Goal: Task Accomplishment & Management: Use online tool/utility

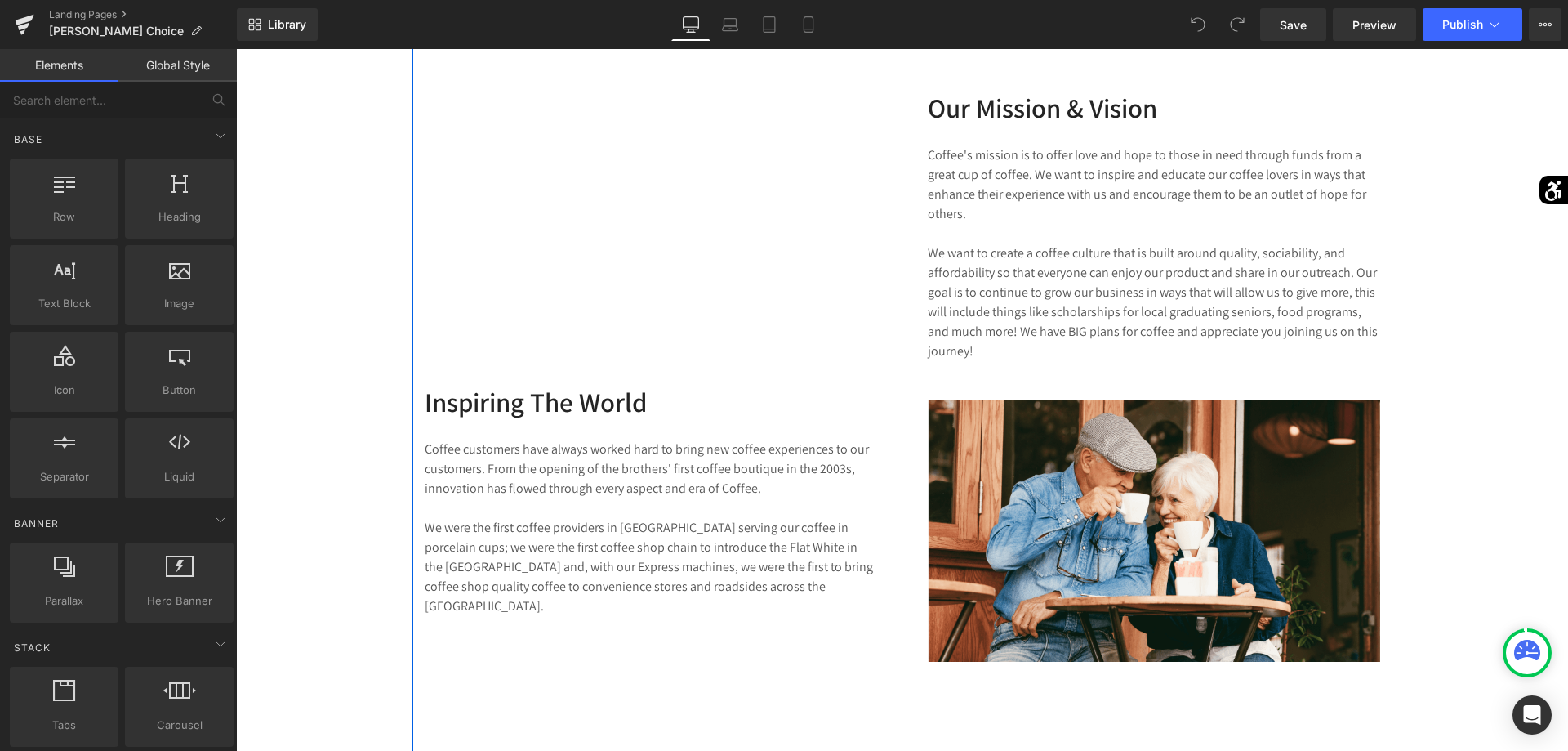
scroll to position [2249, 0]
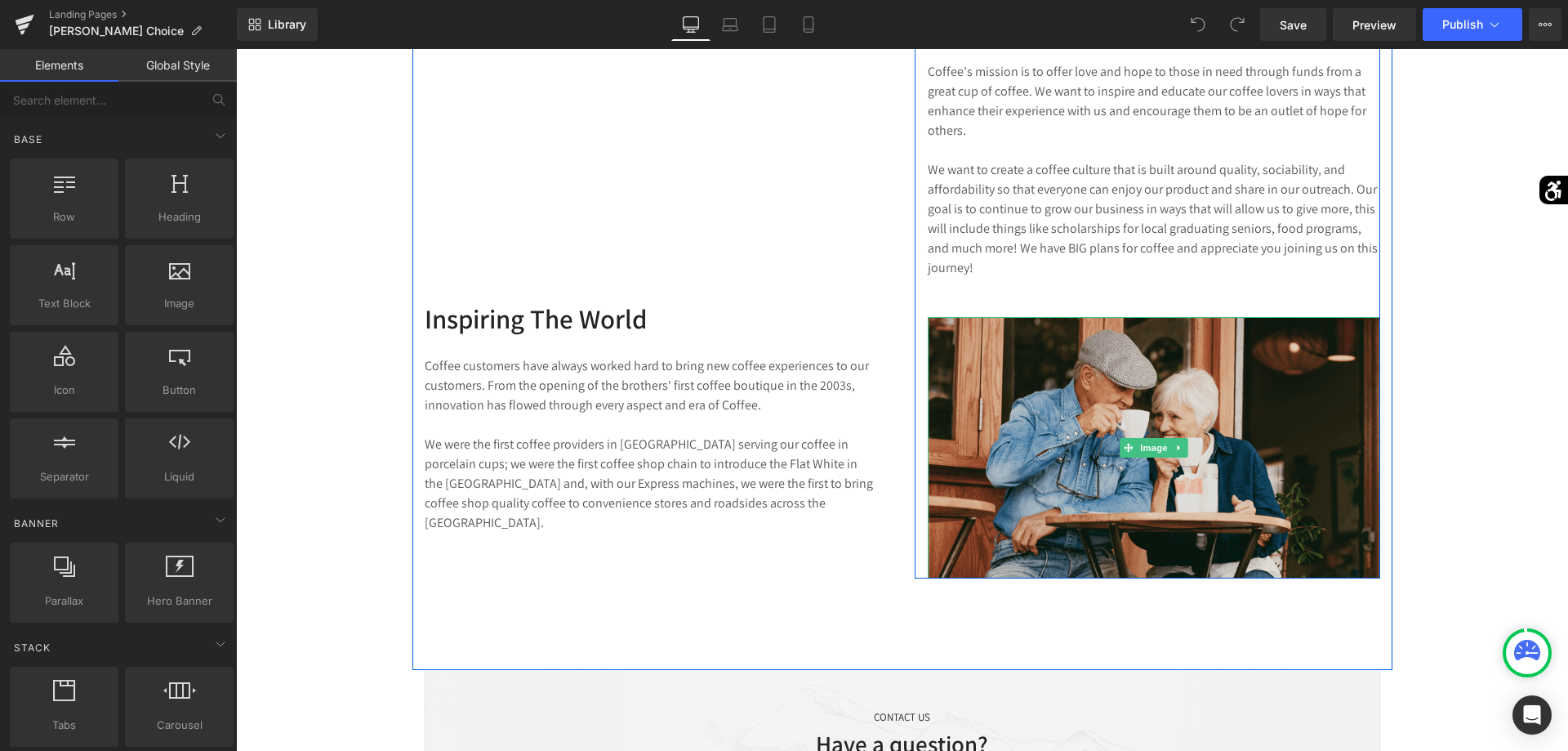
click at [1163, 436] on img at bounding box center [1154, 447] width 452 height 262
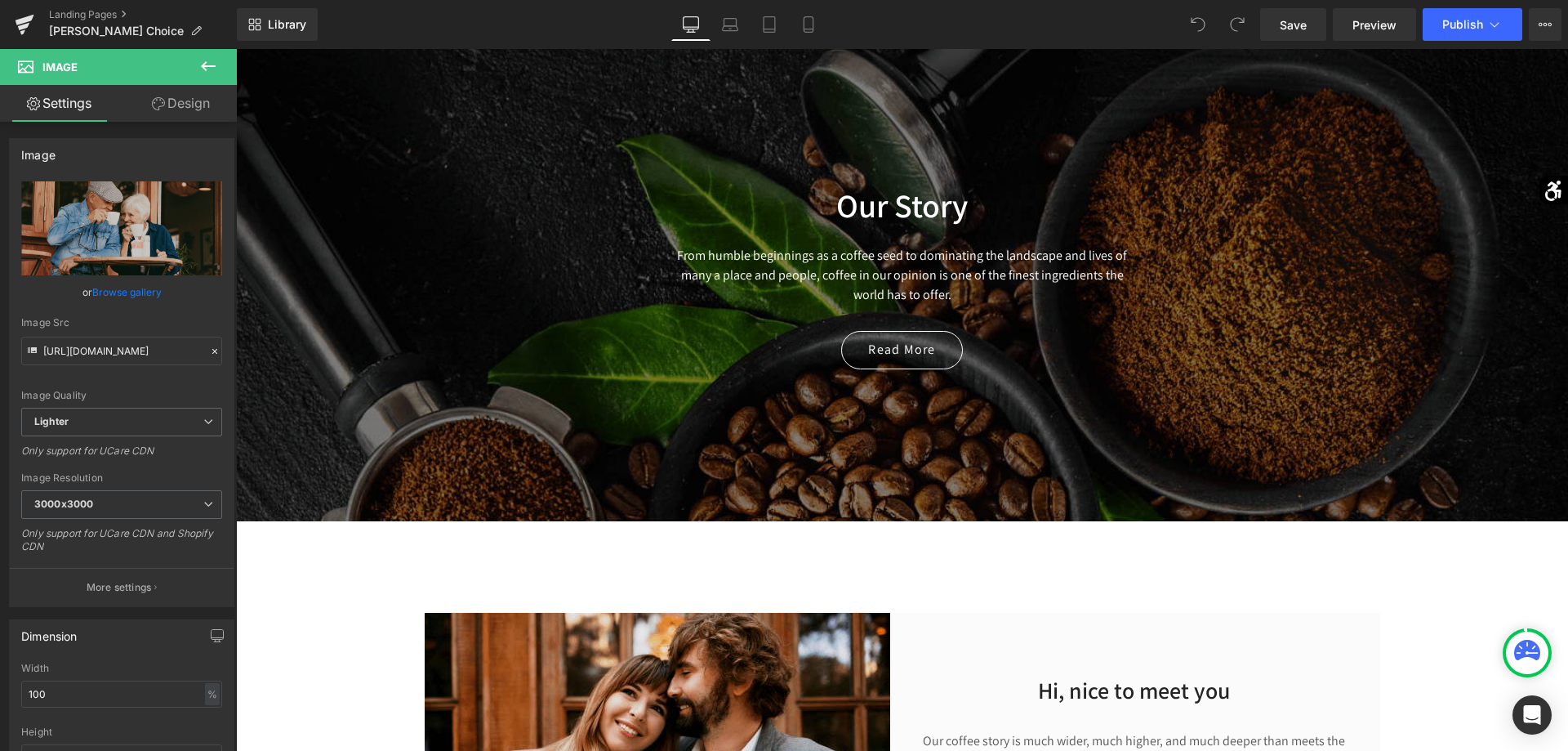
scroll to position [0, 0]
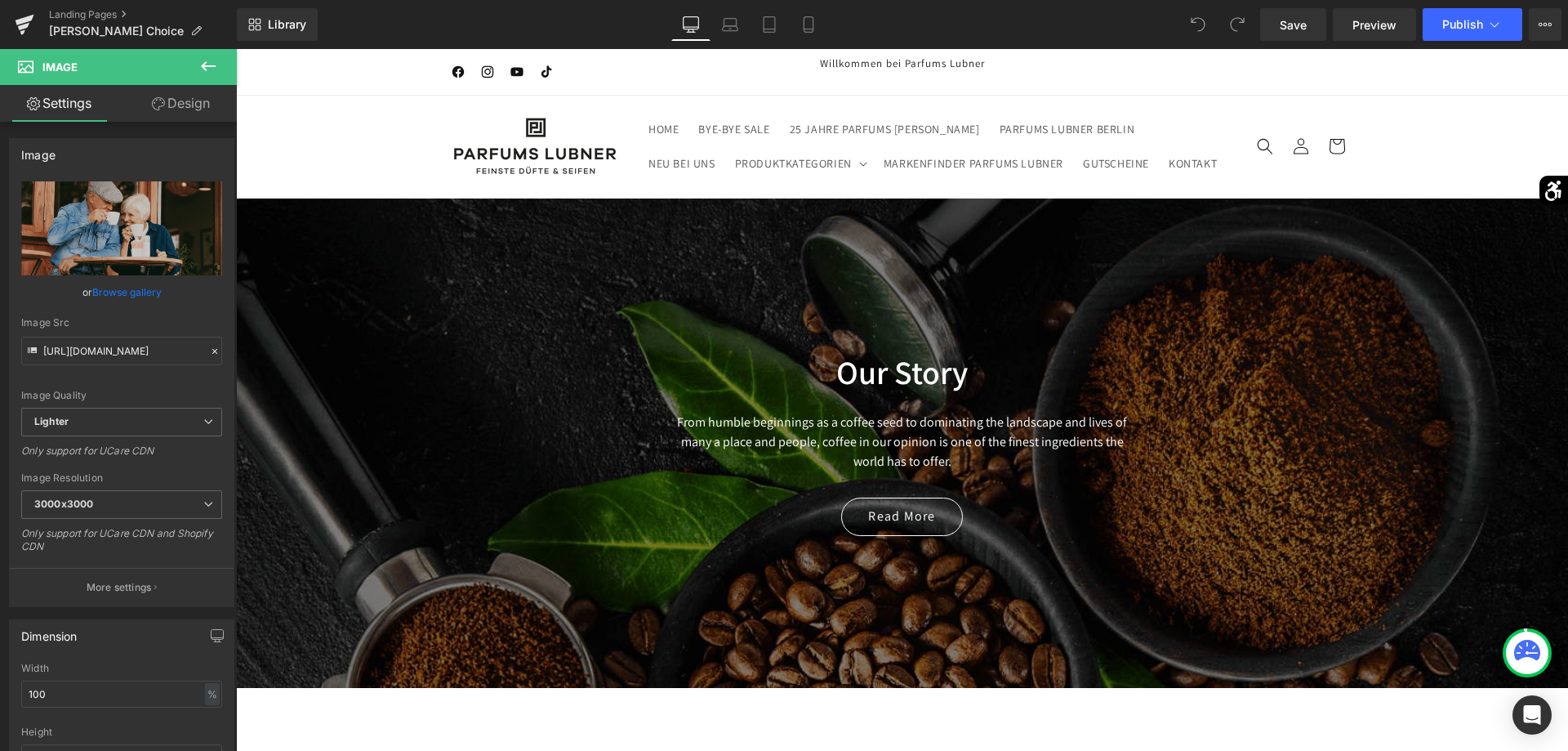
click at [1167, 340] on span "Our Story Heading From humble beginnings as a coffee seed to dominating the lan…" at bounding box center [902, 435] width 1332 height 218
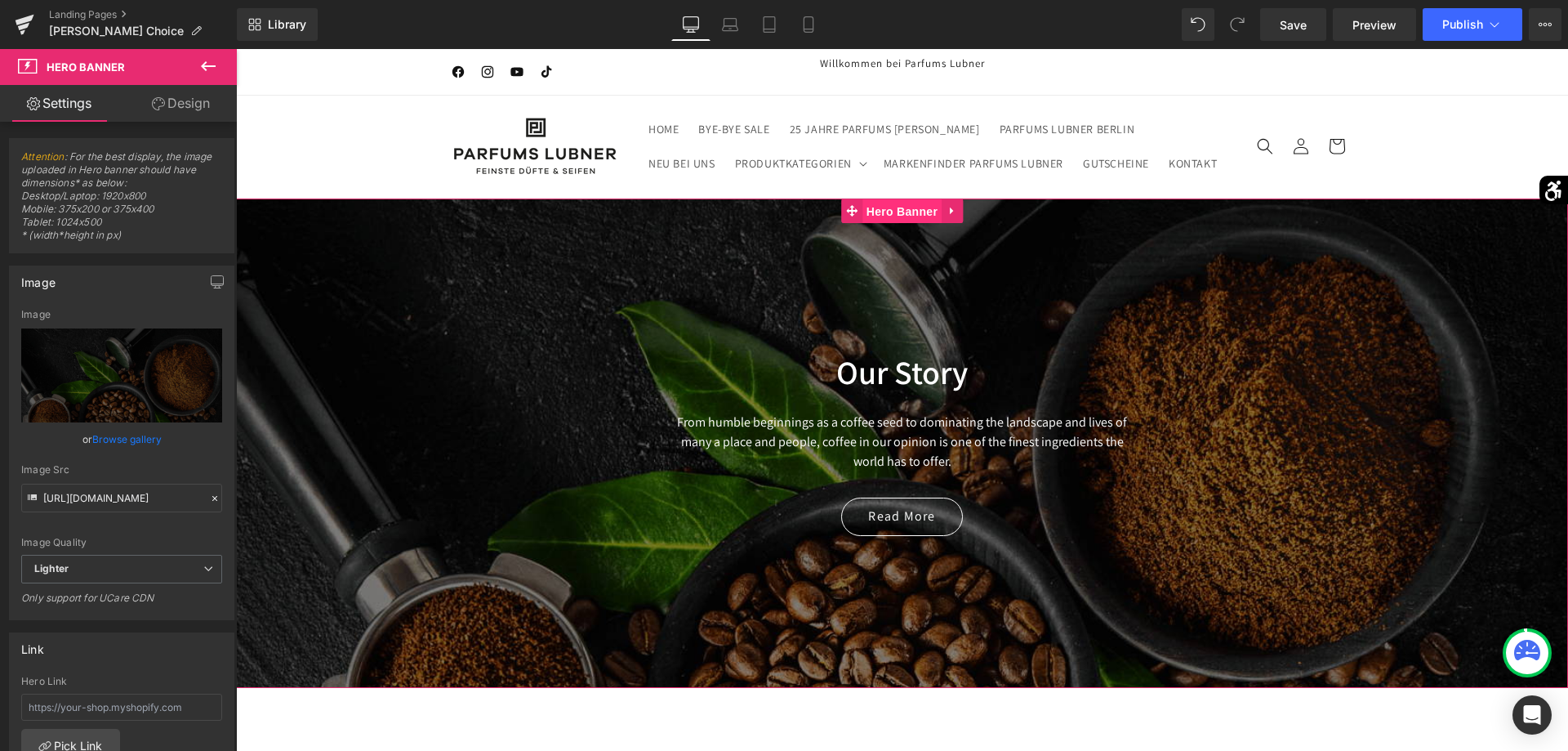
click at [909, 210] on span "Hero Banner" at bounding box center [902, 211] width 79 height 24
click at [202, 379] on link "Replace Image" at bounding box center [122, 376] width 201 height 94
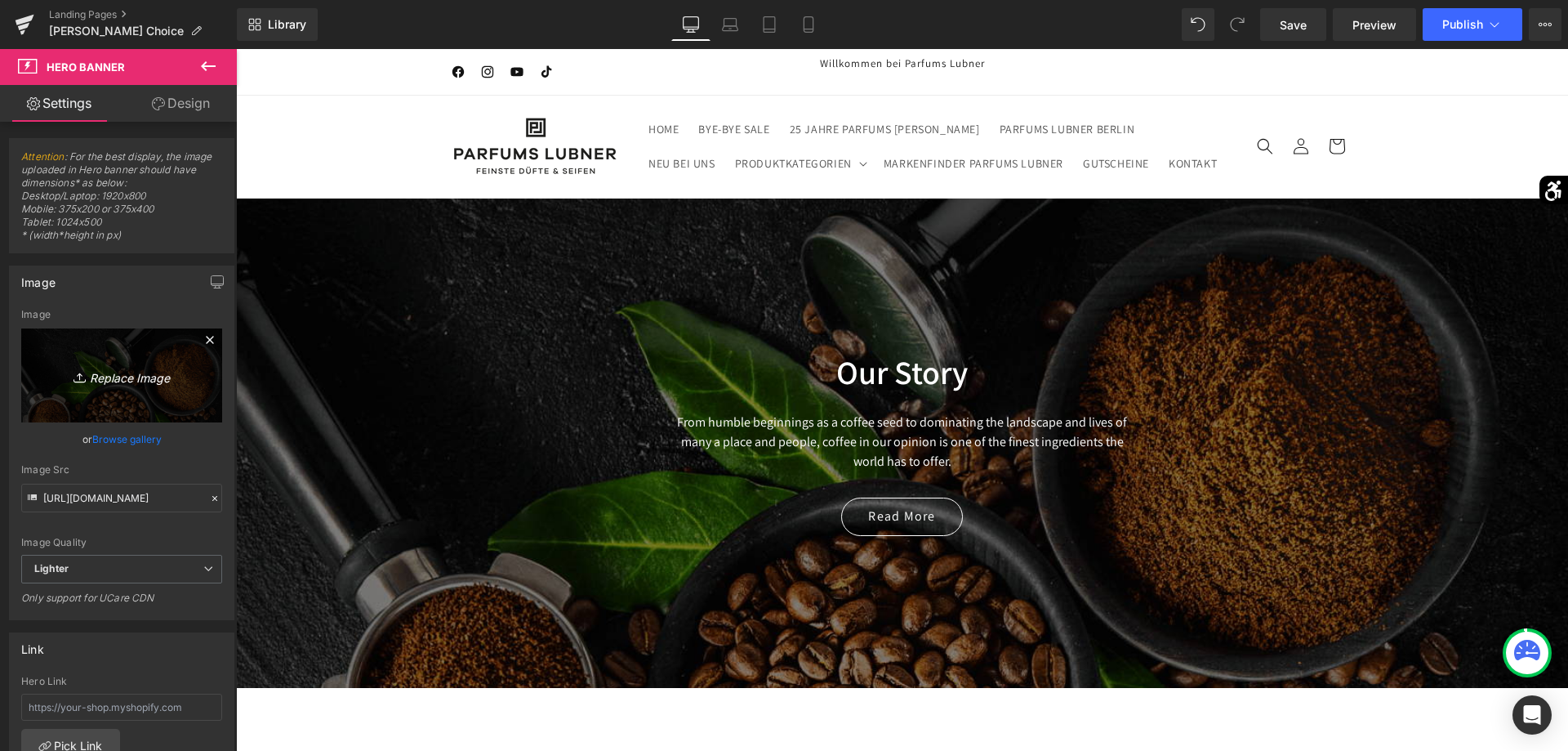
type input "C:\fakepath\Banner_Microsite_AngelinasChoice.png"
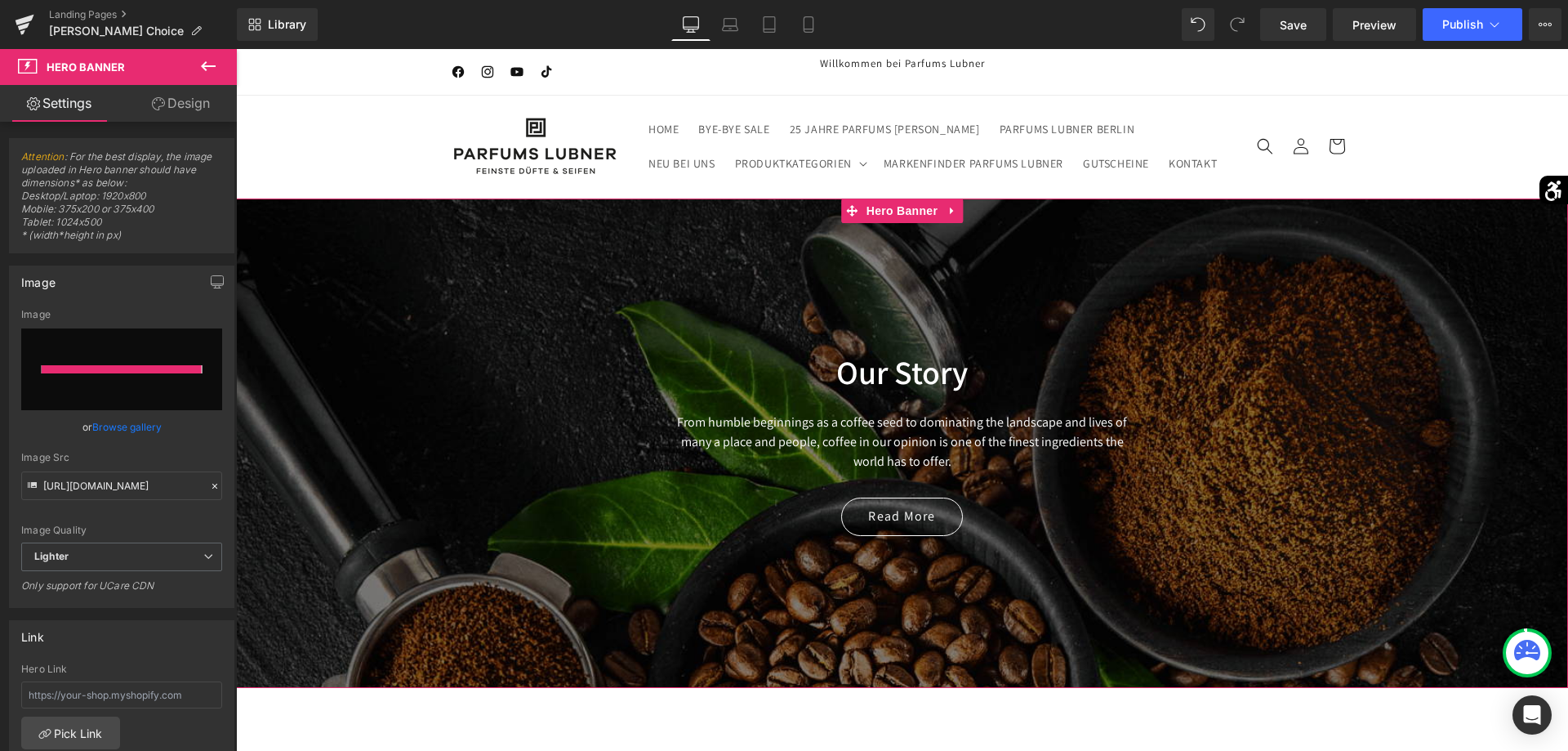
type input "[URL][DOMAIN_NAME]"
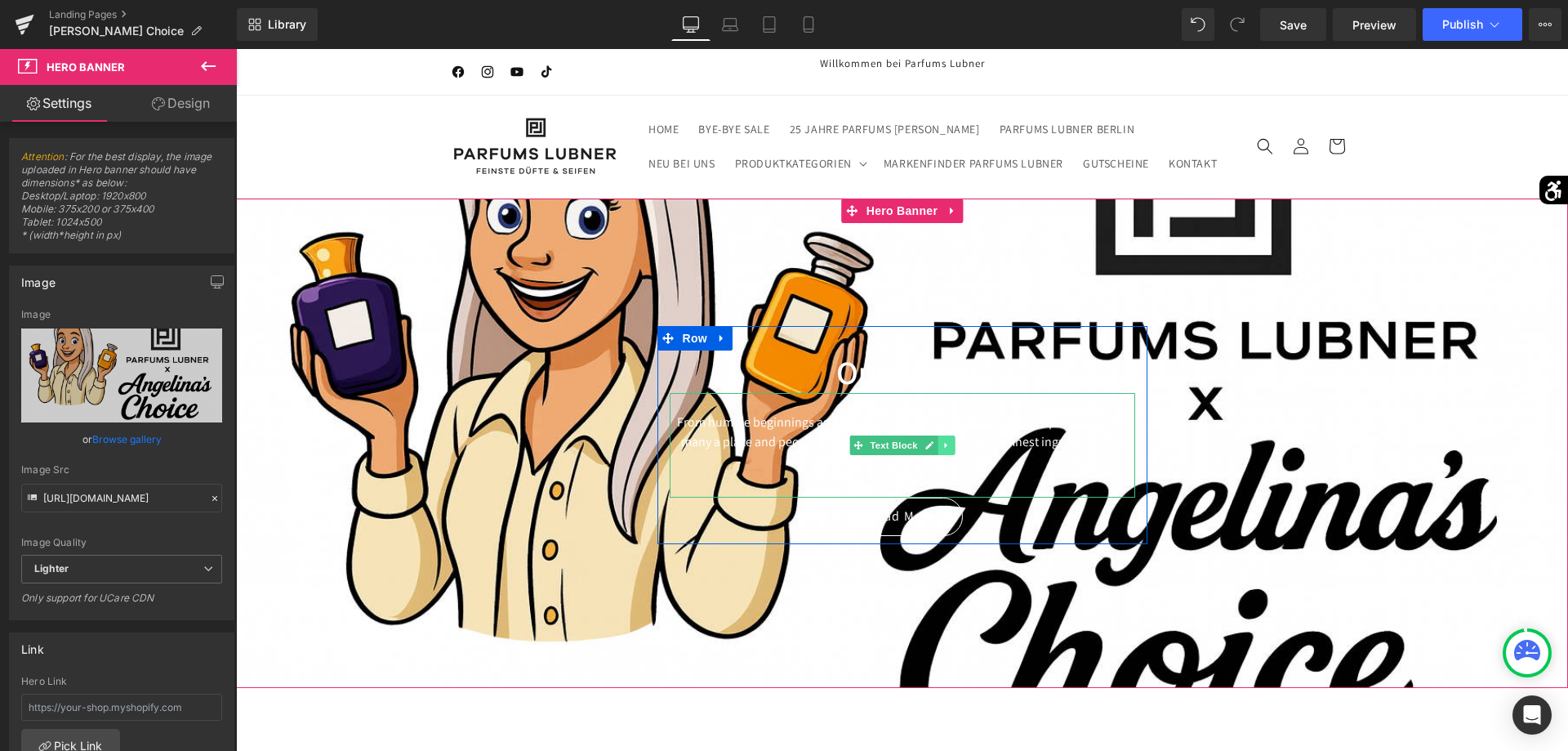
click at [947, 441] on icon at bounding box center [945, 446] width 9 height 10
click at [1034, 482] on div "From humble beginnings as a coffee seed to dominating the landscape and lives o…" at bounding box center [902, 445] width 466 height 104
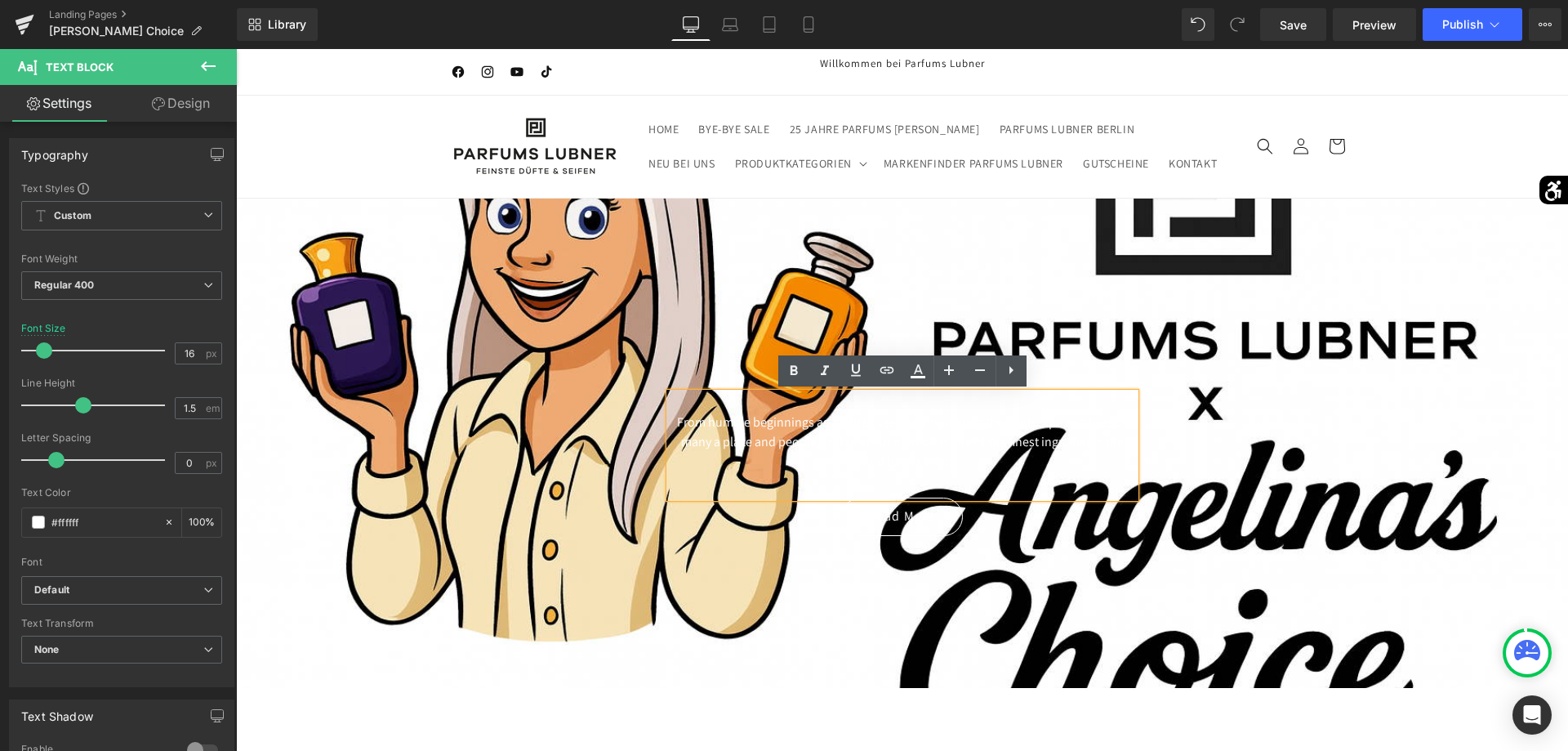
click at [1089, 269] on div at bounding box center [902, 443] width 1332 height 489
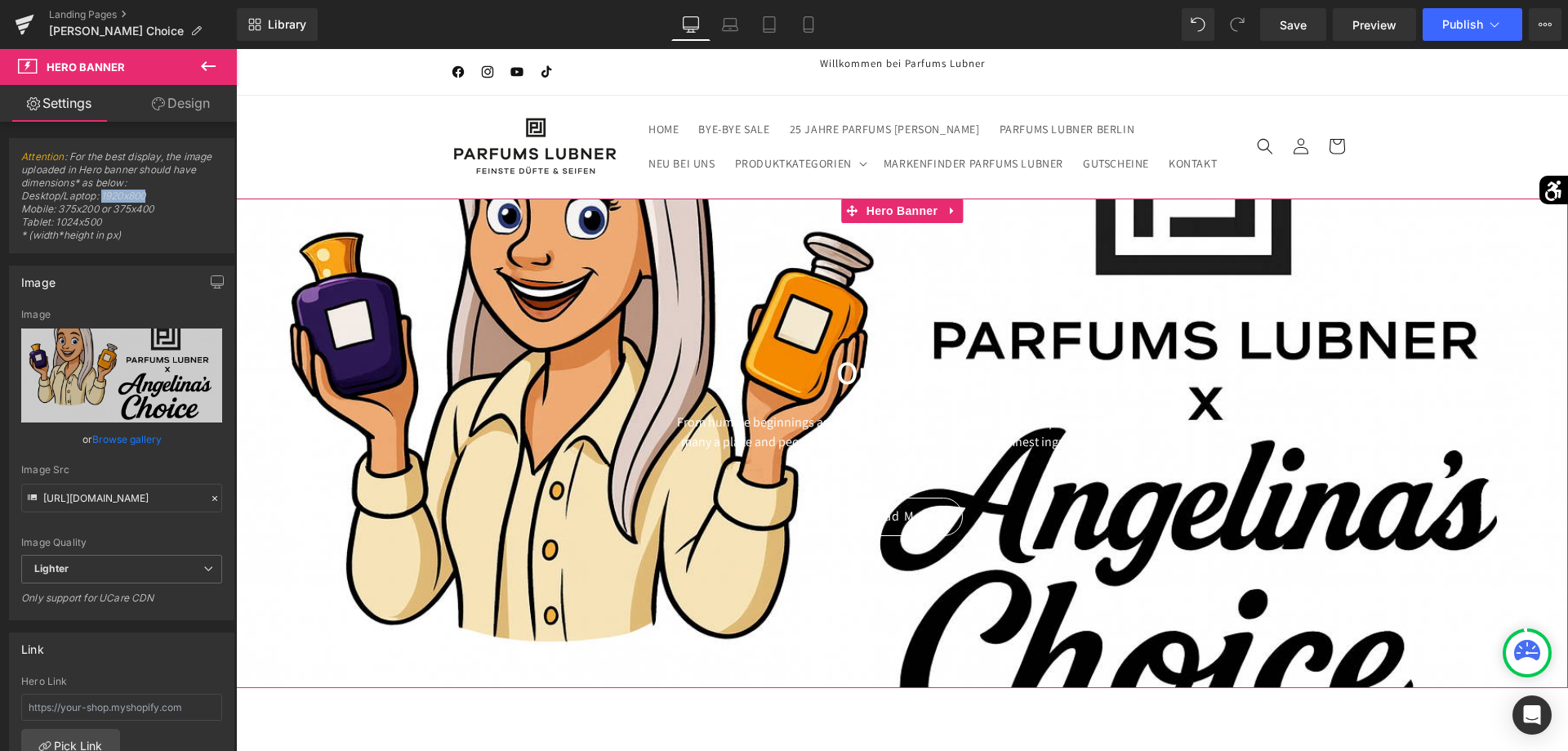
drag, startPoint x: 160, startPoint y: 197, endPoint x: 101, endPoint y: 199, distance: 59.0
click at [101, 199] on span "Attention : For the best display, the image uploaded in Hero banner should have…" at bounding box center [122, 200] width 201 height 102
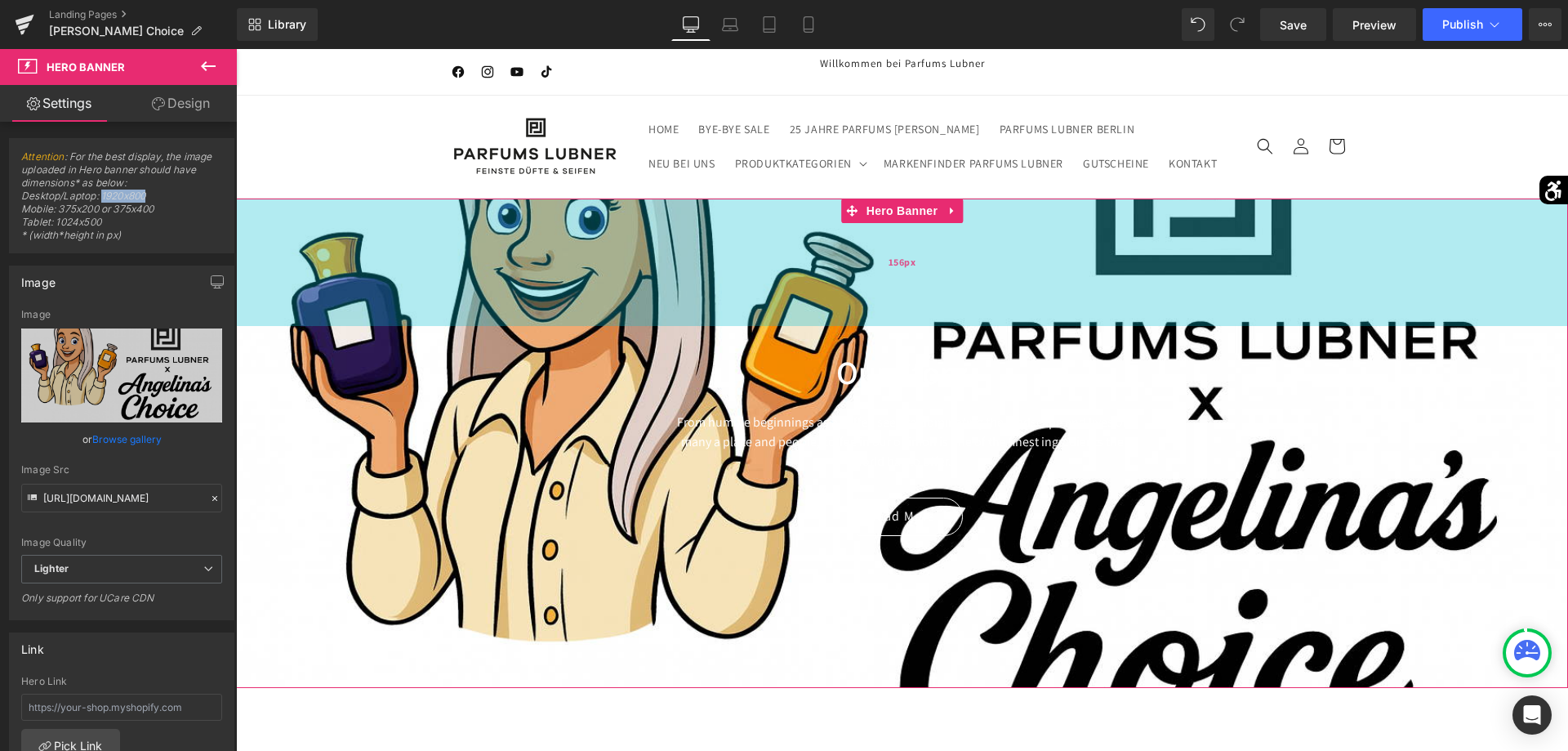
copy span "1920x800"
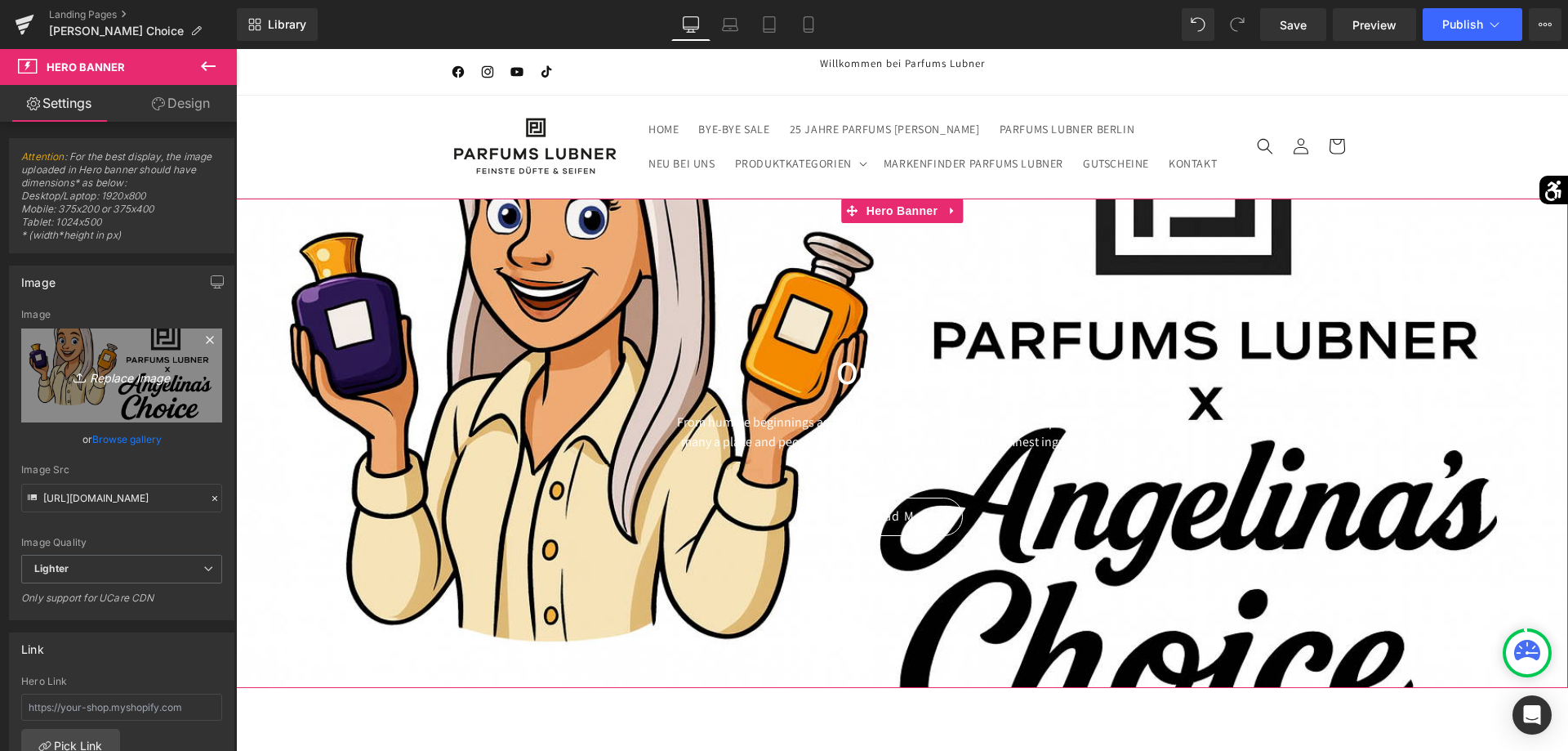
click at [199, 378] on link "Replace Image" at bounding box center [122, 376] width 201 height 94
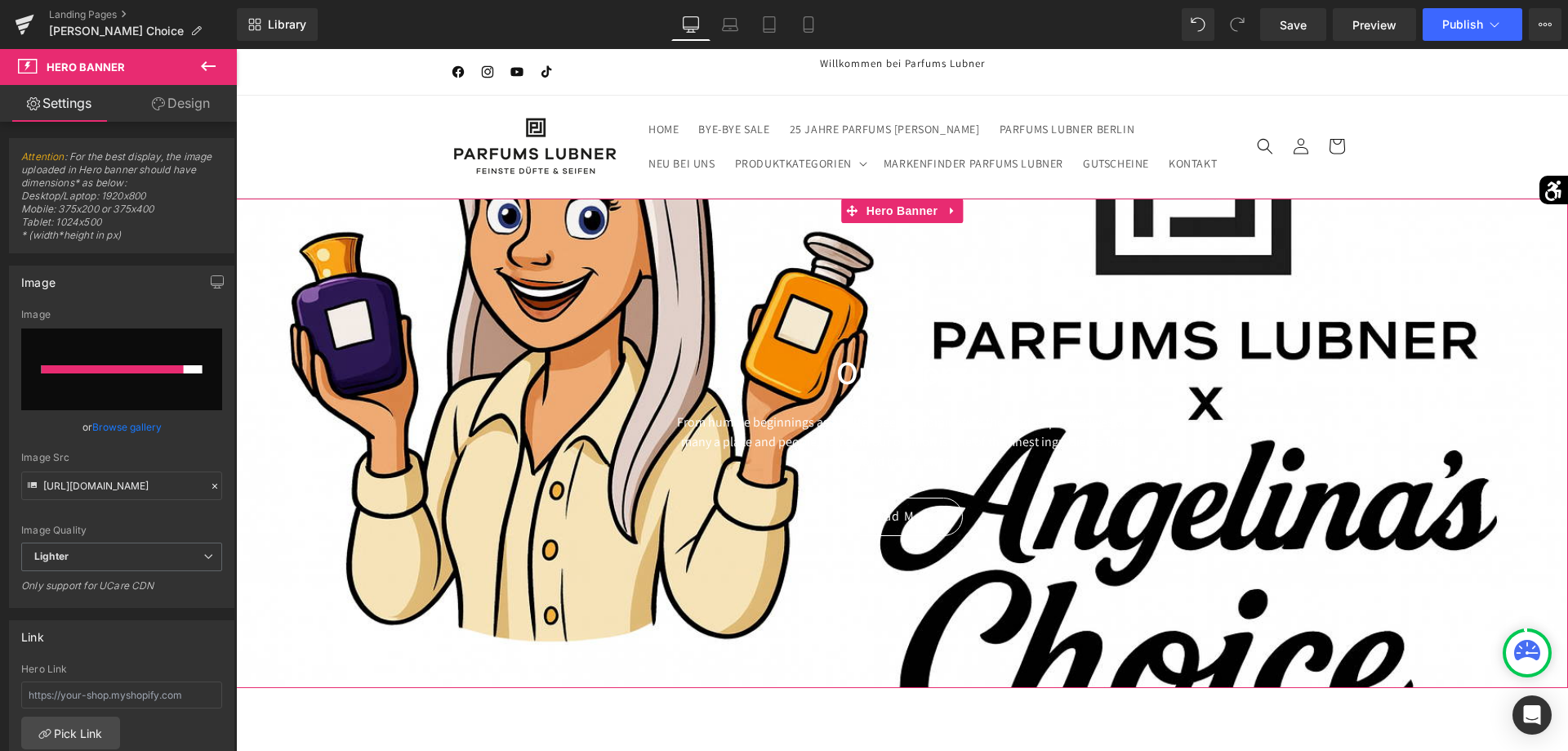
click at [185, 384] on input "file" at bounding box center [122, 370] width 201 height 82
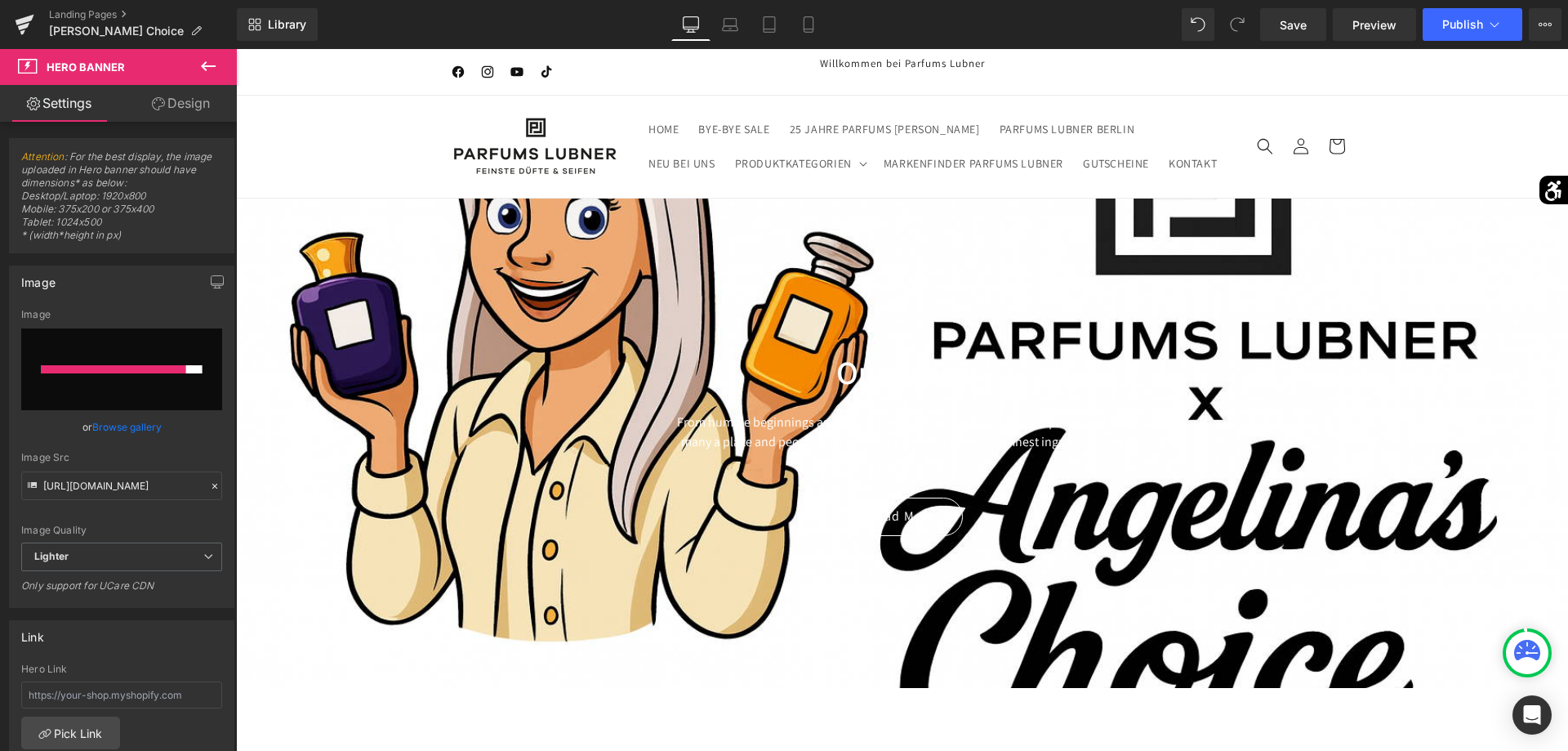
type input "C:\fakepath\Banner_Microsite_AngelinasChoice.png"
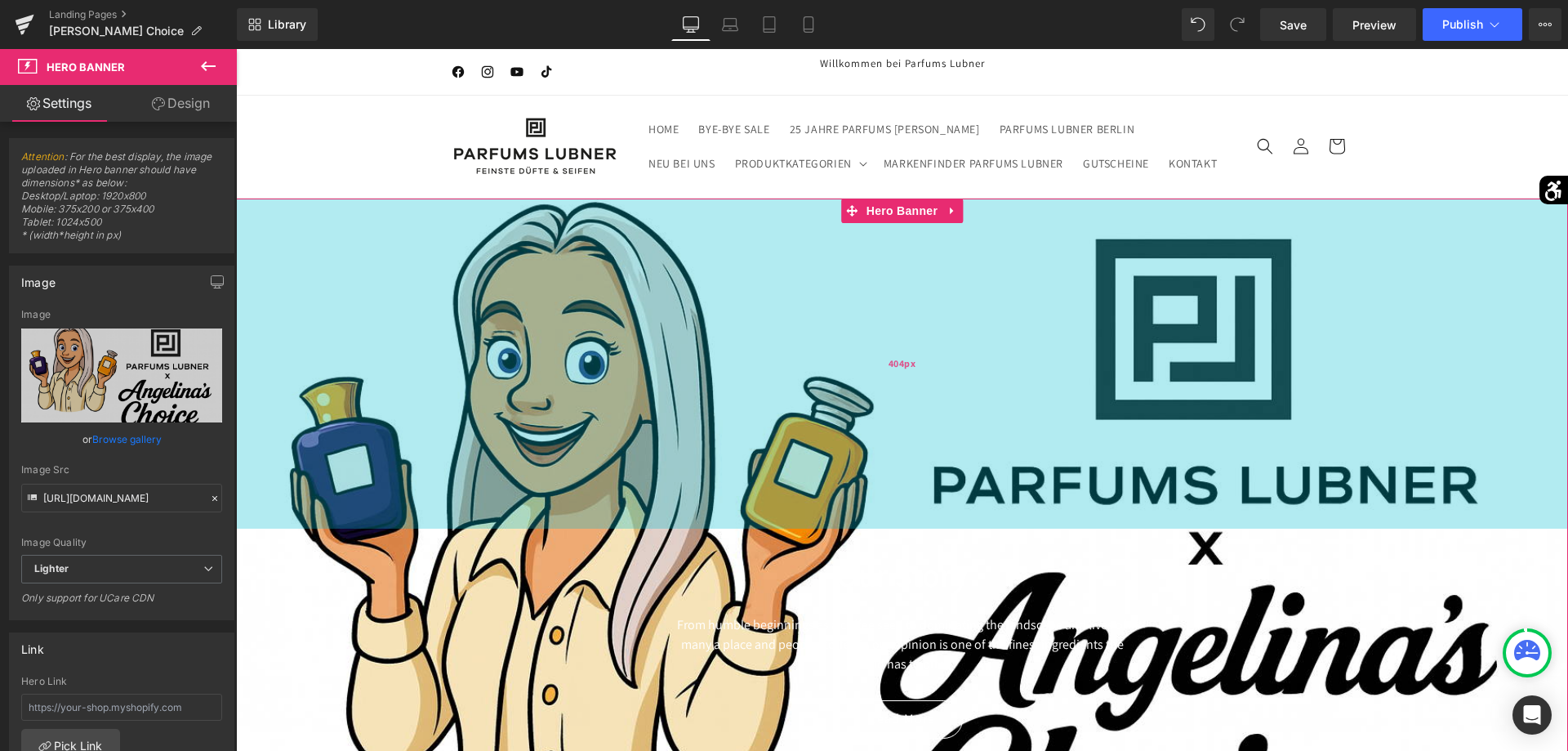
drag, startPoint x: 1035, startPoint y: 319, endPoint x: 1033, endPoint y: 521, distance: 202.0
click at [1033, 521] on div "404px" at bounding box center [902, 363] width 1332 height 330
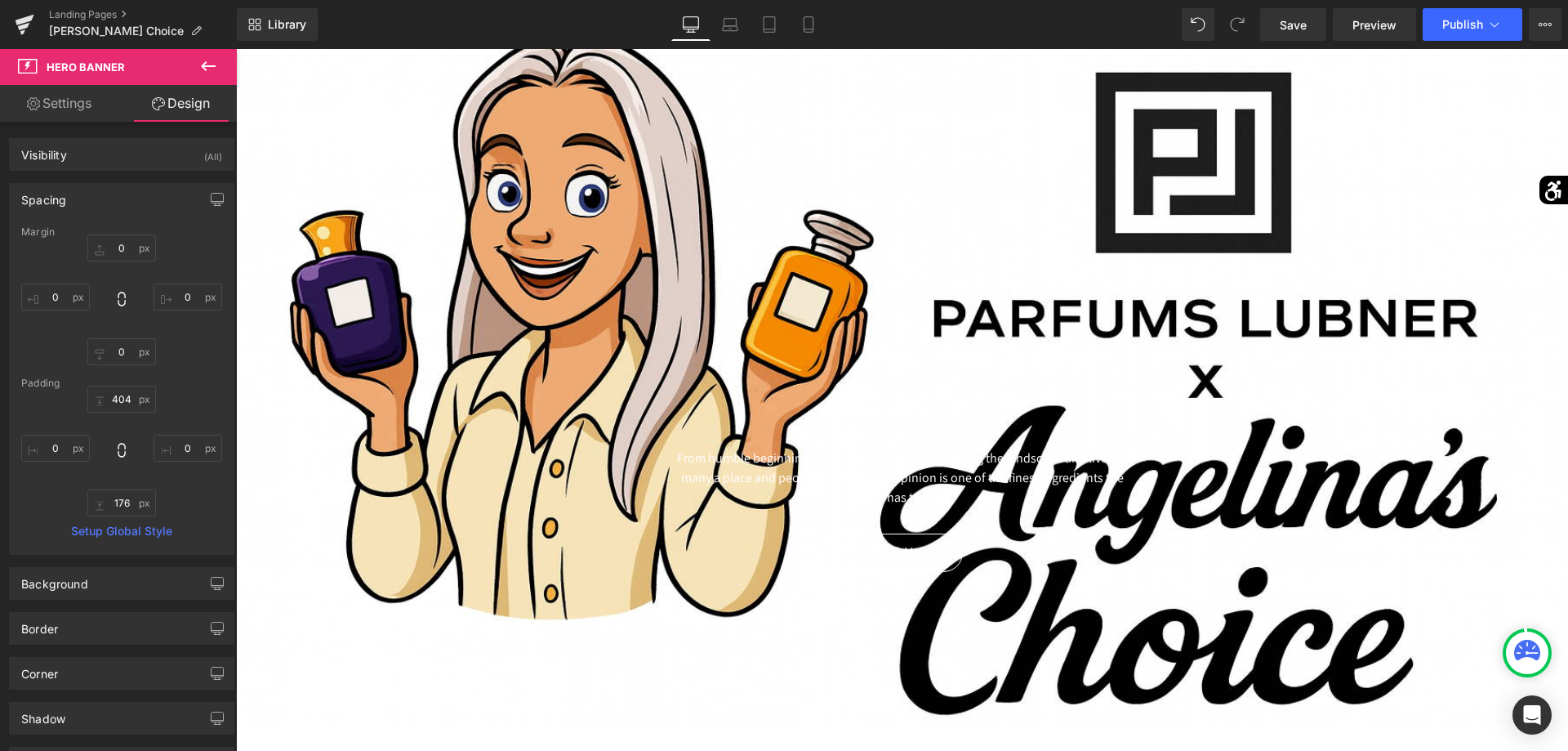
scroll to position [250, 0]
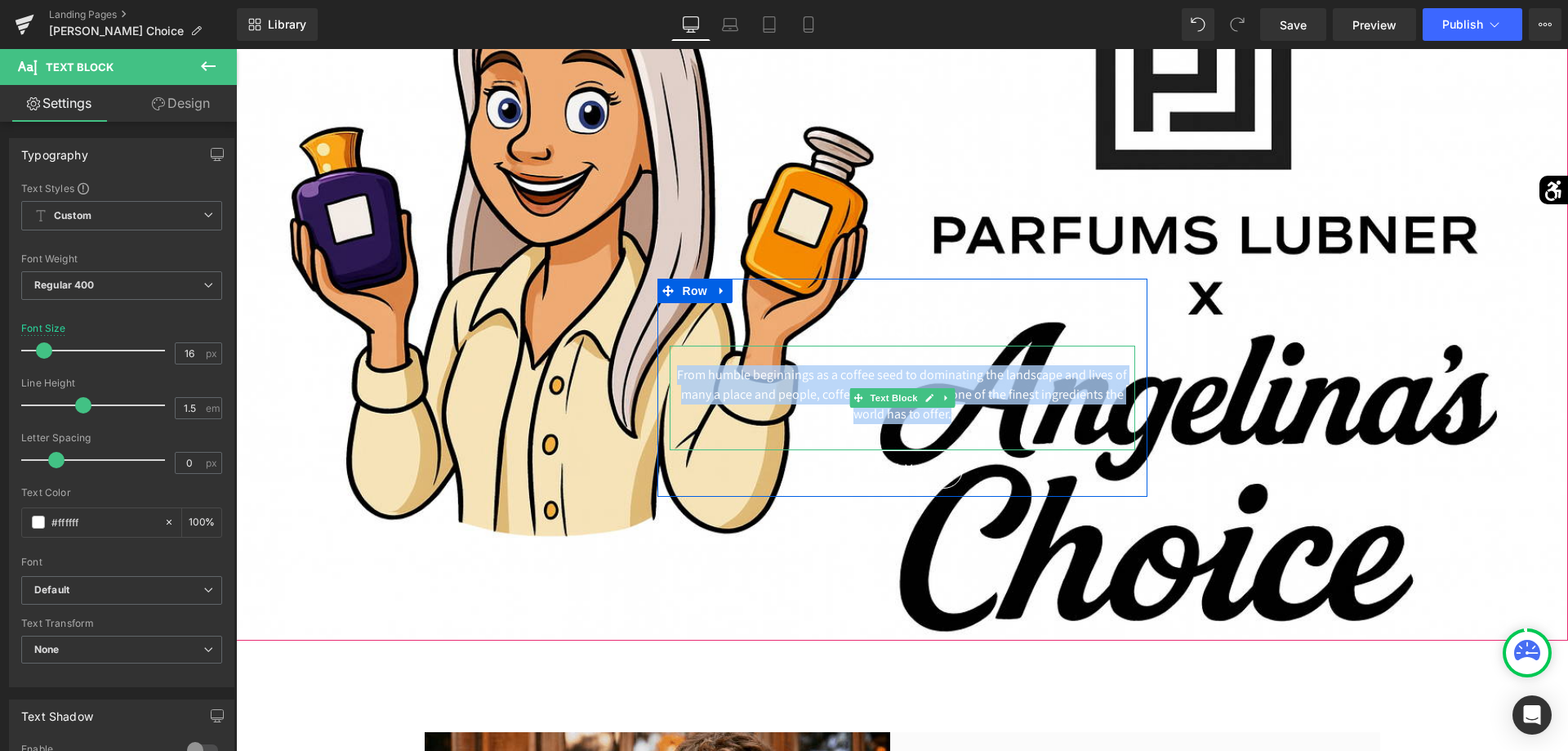
drag, startPoint x: 677, startPoint y: 373, endPoint x: 1033, endPoint y: 425, distance: 359.8
click at [1033, 425] on div "From humble beginnings as a coffee seed to dominating the landscape and lives o…" at bounding box center [902, 397] width 466 height 104
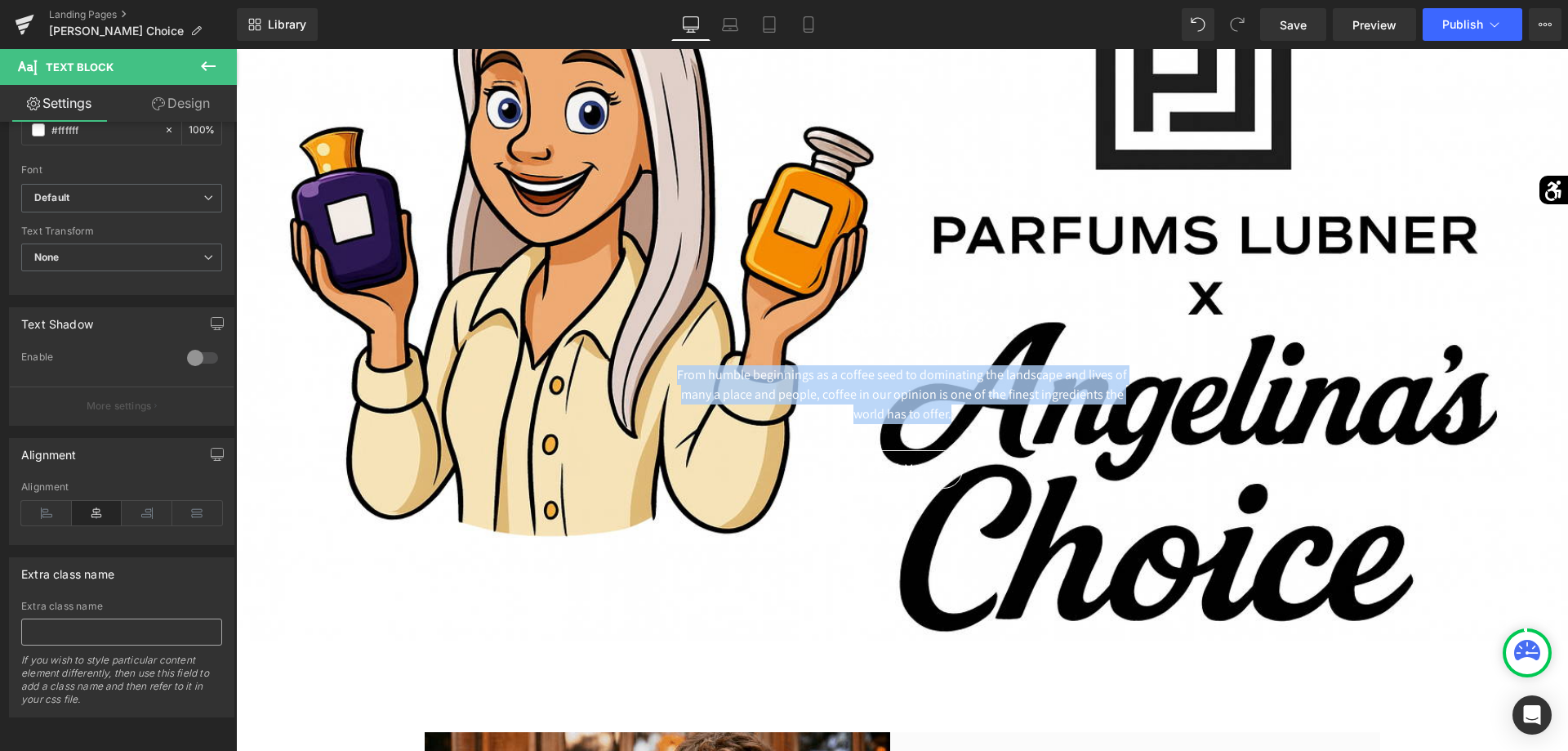
scroll to position [0, 0]
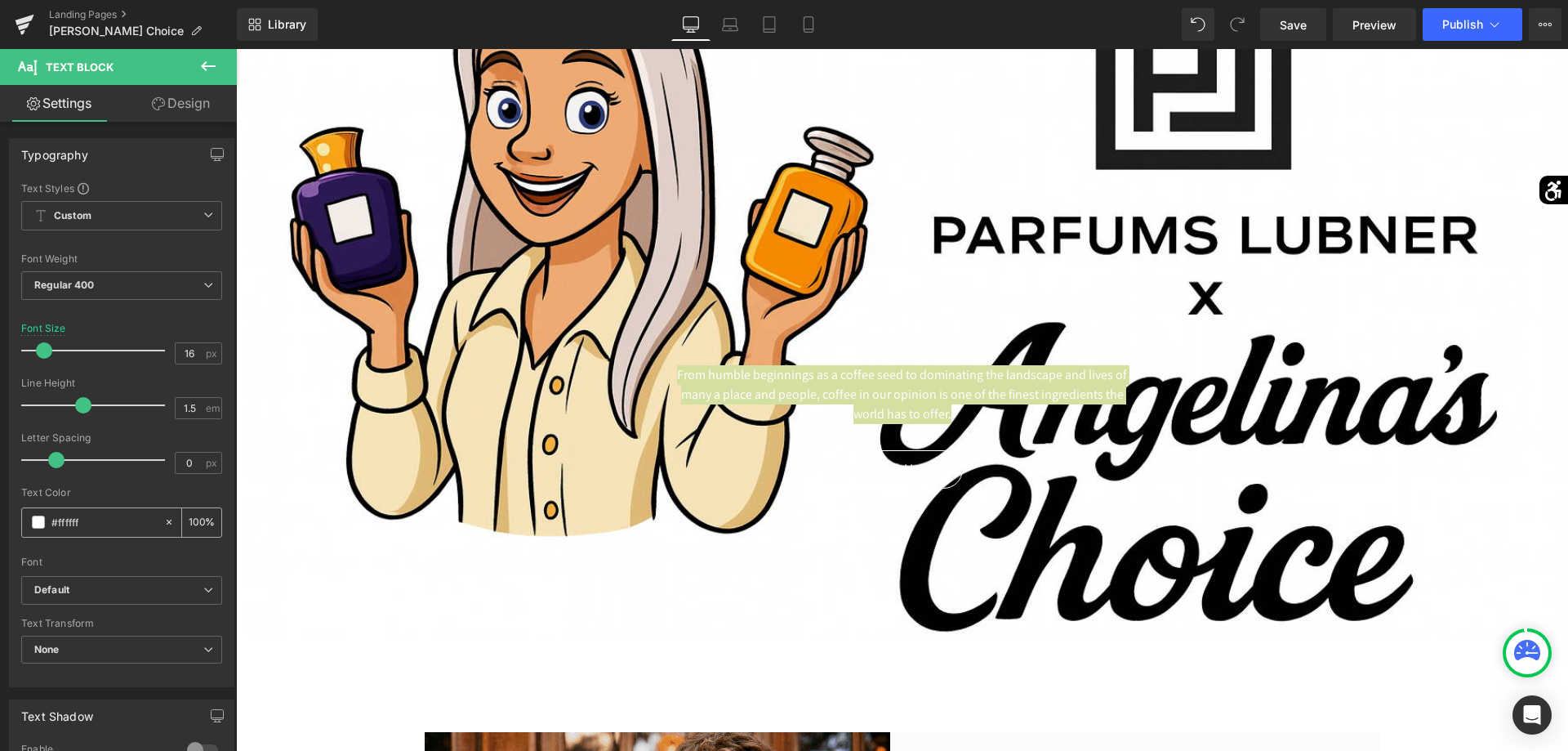
click at [33, 518] on span at bounding box center [38, 521] width 13 height 13
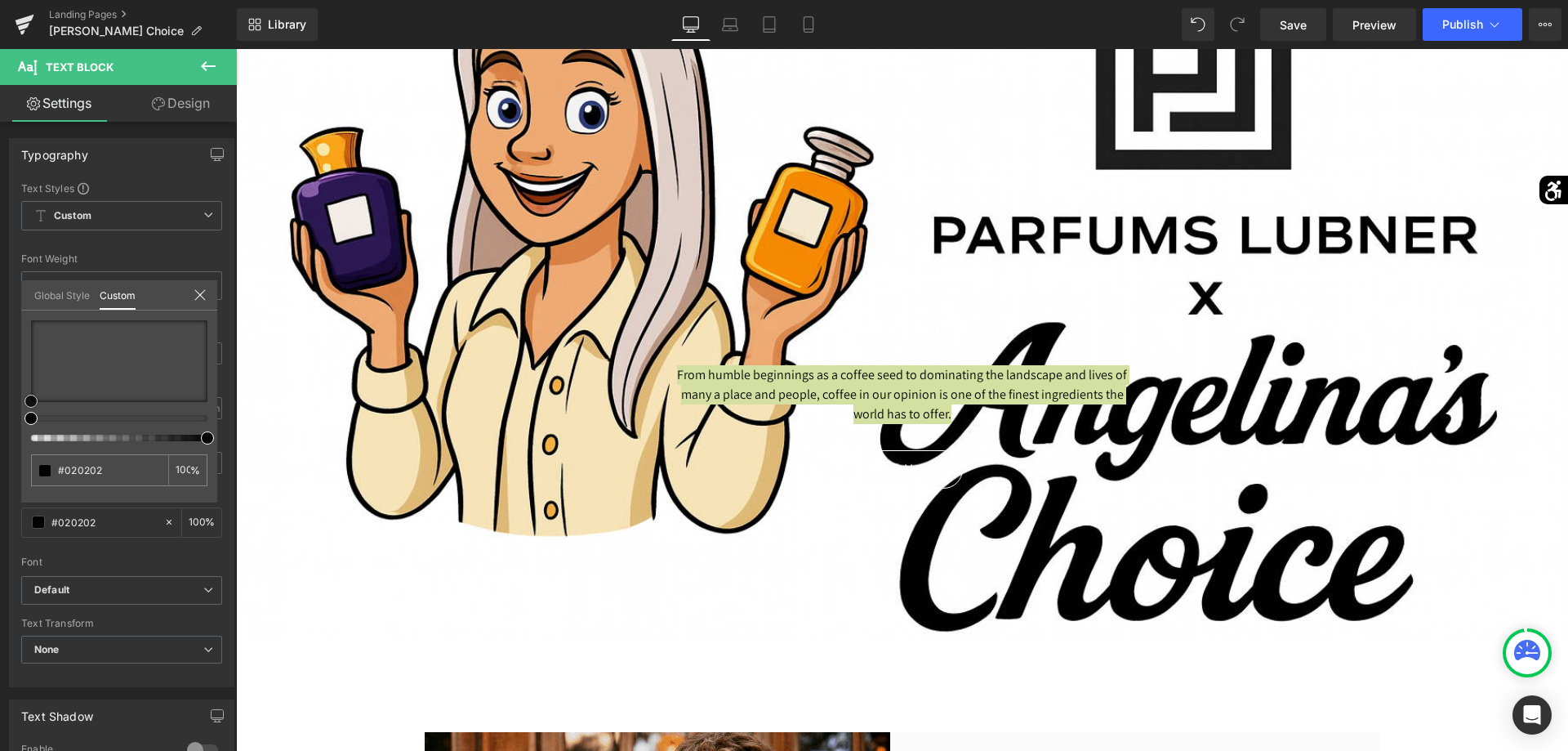
drag, startPoint x: 52, startPoint y: 372, endPoint x: 0, endPoint y: 456, distance: 98.8
click at [0, 456] on div "Typography Text Styles Custom Custom Setup Global Style Custom Setup Global Sty…" at bounding box center [122, 406] width 244 height 561
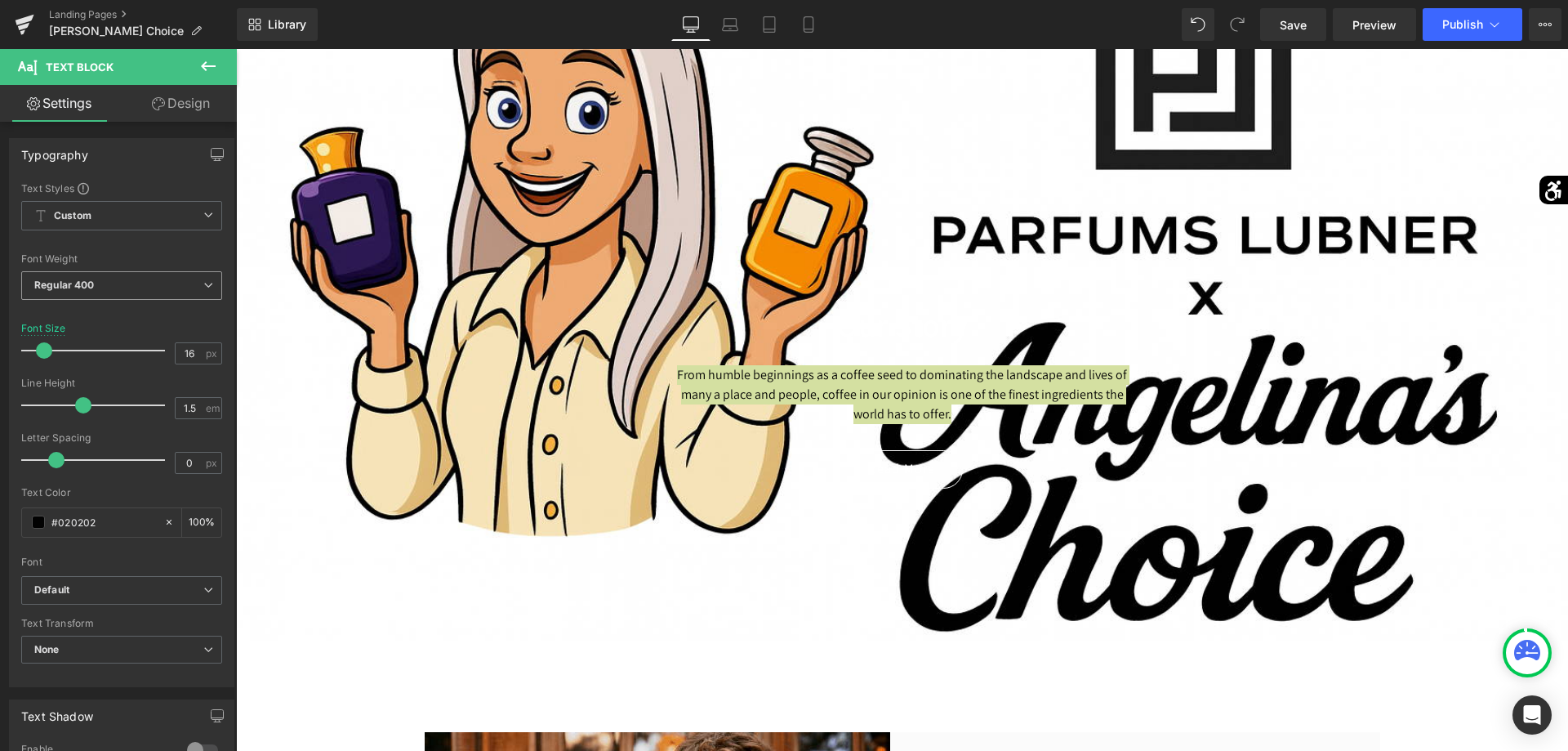
click at [139, 292] on span "Regular 400" at bounding box center [122, 285] width 201 height 28
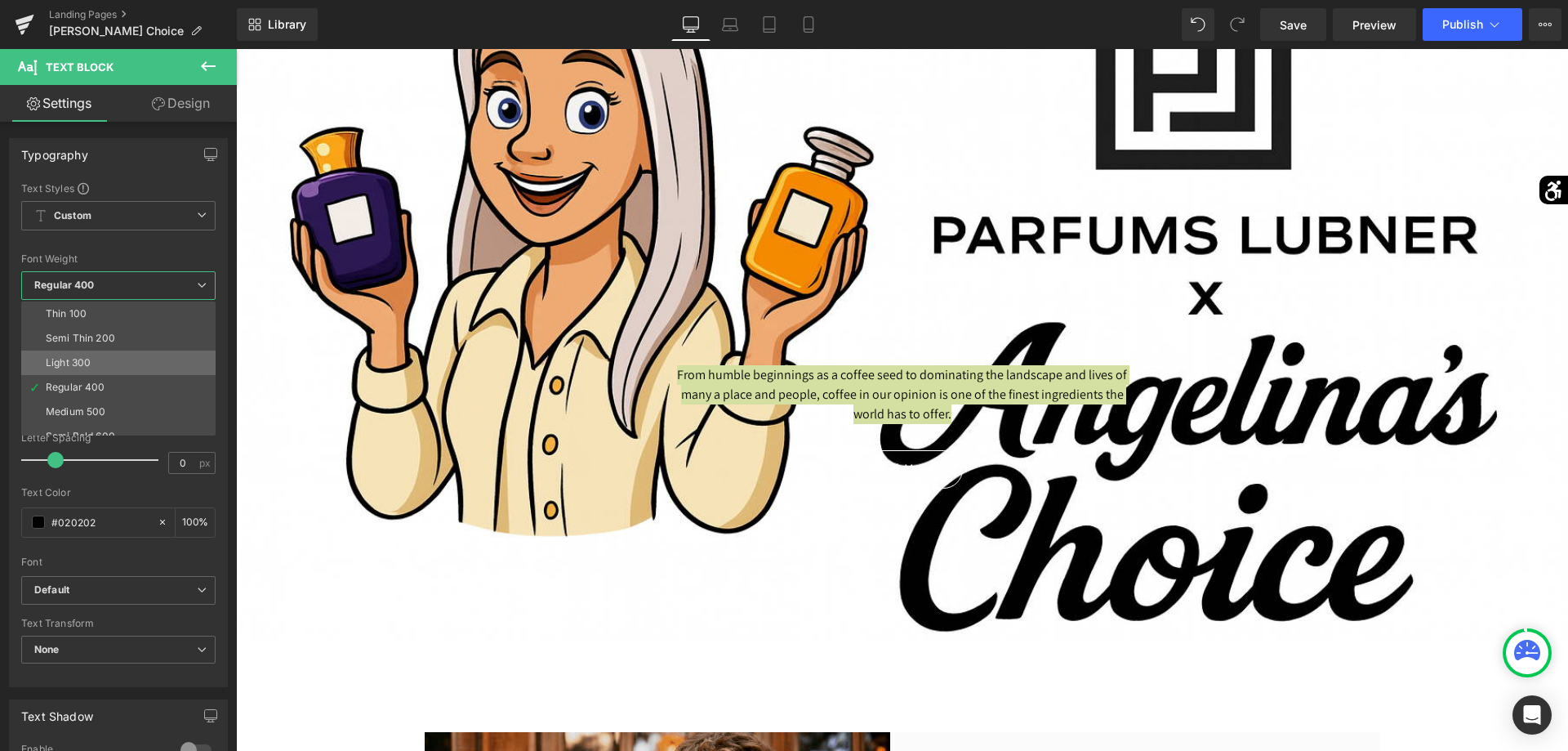
scroll to position [58, 0]
click at [91, 393] on li "Super Bold 800" at bounding box center [122, 401] width 201 height 24
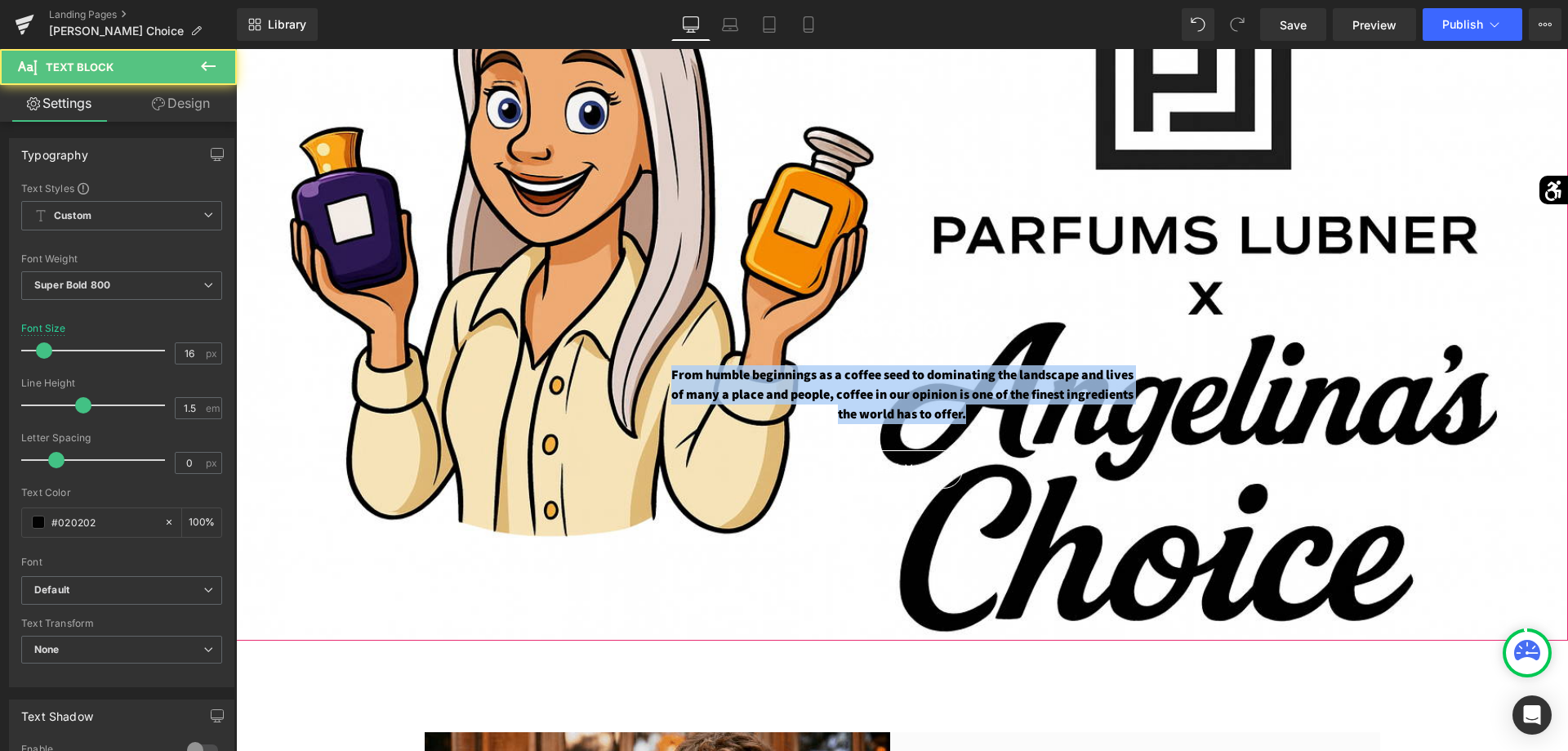
drag, startPoint x: 1012, startPoint y: 419, endPoint x: 586, endPoint y: 332, distance: 434.8
click at [586, 332] on span "Our Story Heading From humble beginnings as a coffee seed to dominating the lan…" at bounding box center [902, 387] width 1332 height 218
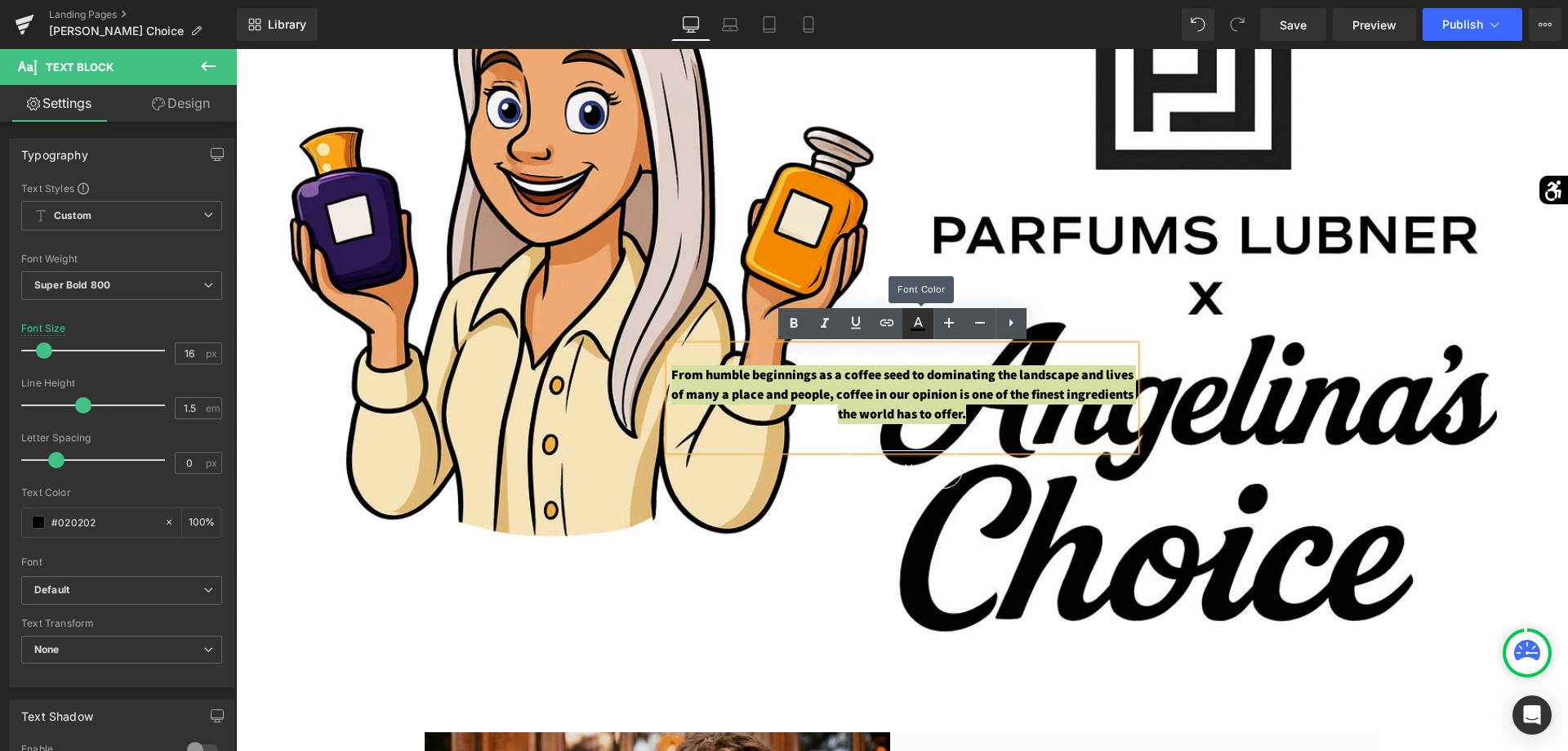
click at [0, 0] on icon at bounding box center [0, 0] width 0 height 0
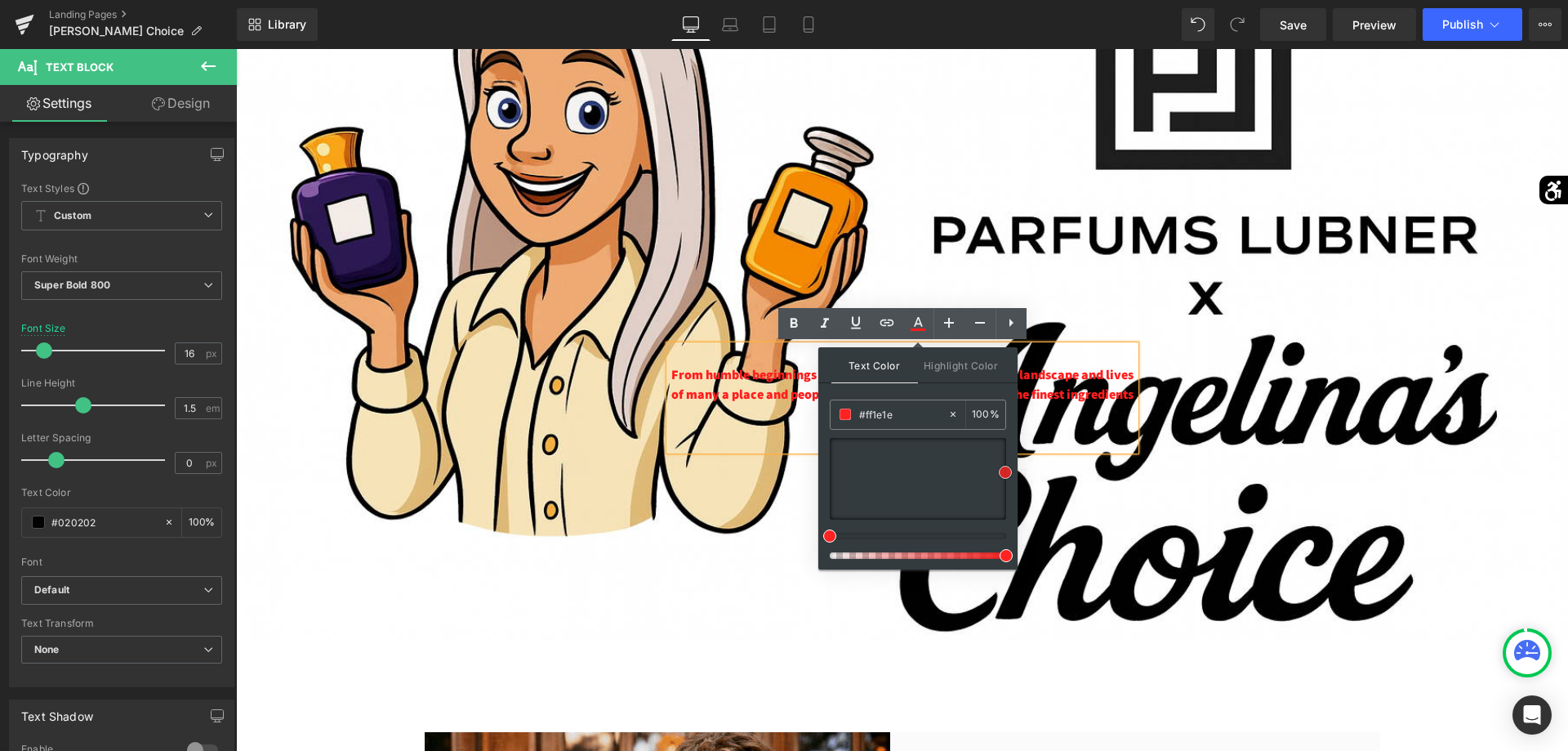
drag, startPoint x: 1158, startPoint y: 501, endPoint x: 1020, endPoint y: 471, distance: 141.2
click at [999, 480] on span at bounding box center [998, 479] width 13 height 13
click at [836, 539] on div at bounding box center [917, 498] width 176 height 121
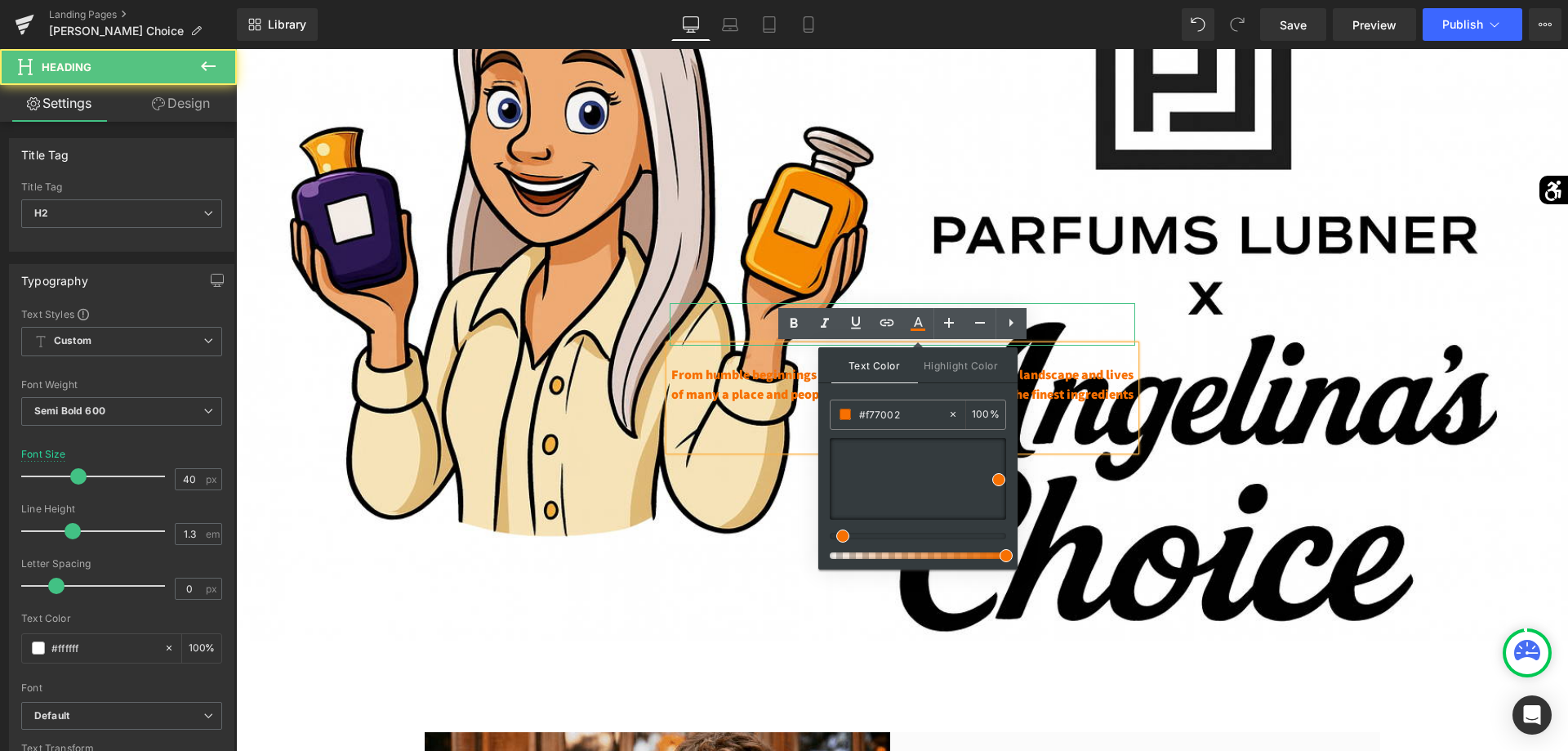
click at [1102, 339] on h2 "Our Story" at bounding box center [902, 324] width 466 height 43
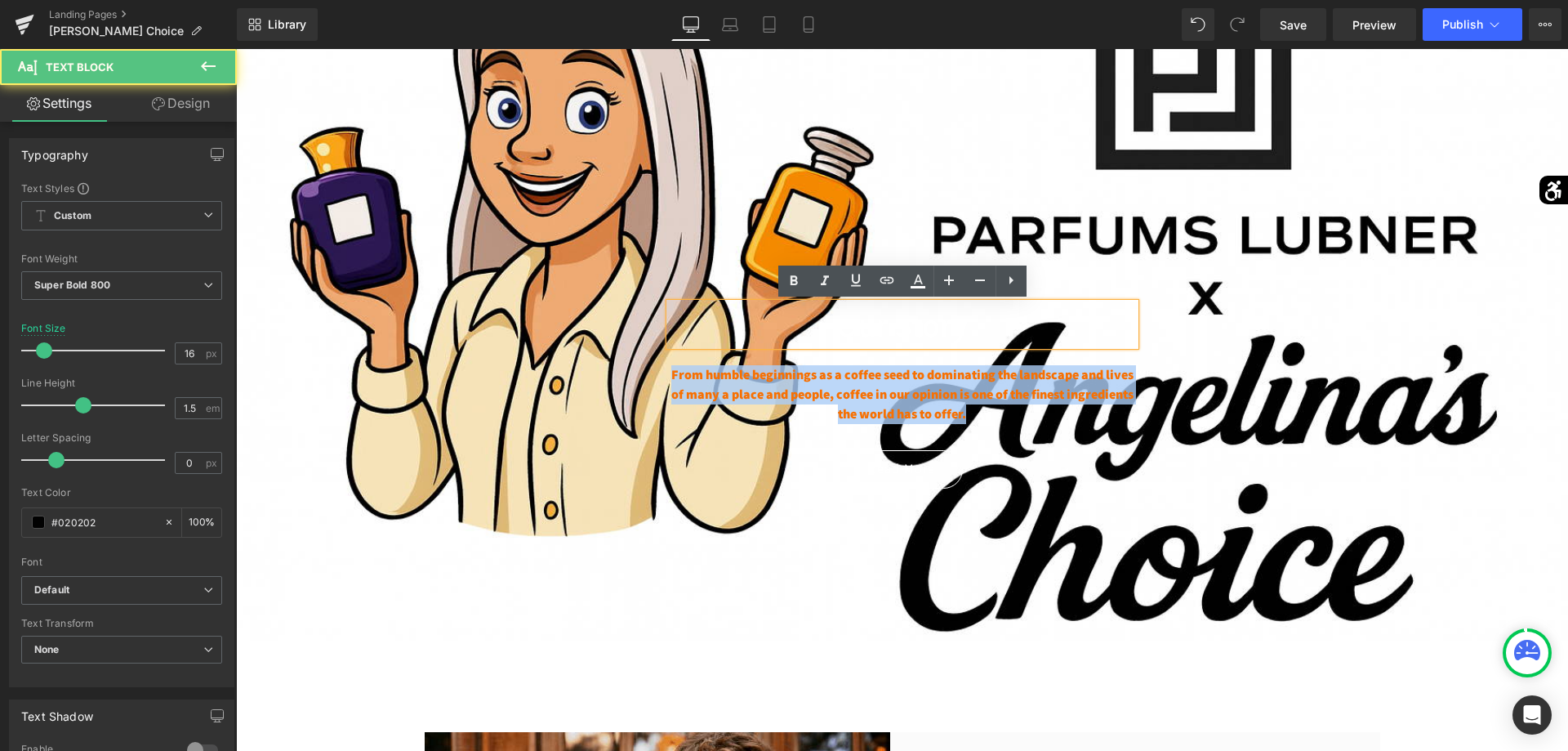
drag, startPoint x: 1087, startPoint y: 428, endPoint x: 556, endPoint y: 364, distance: 534.8
click at [558, 364] on span "Our Story Heading From humble beginnings as a coffee seed to dominating the lan…" at bounding box center [902, 387] width 1332 height 218
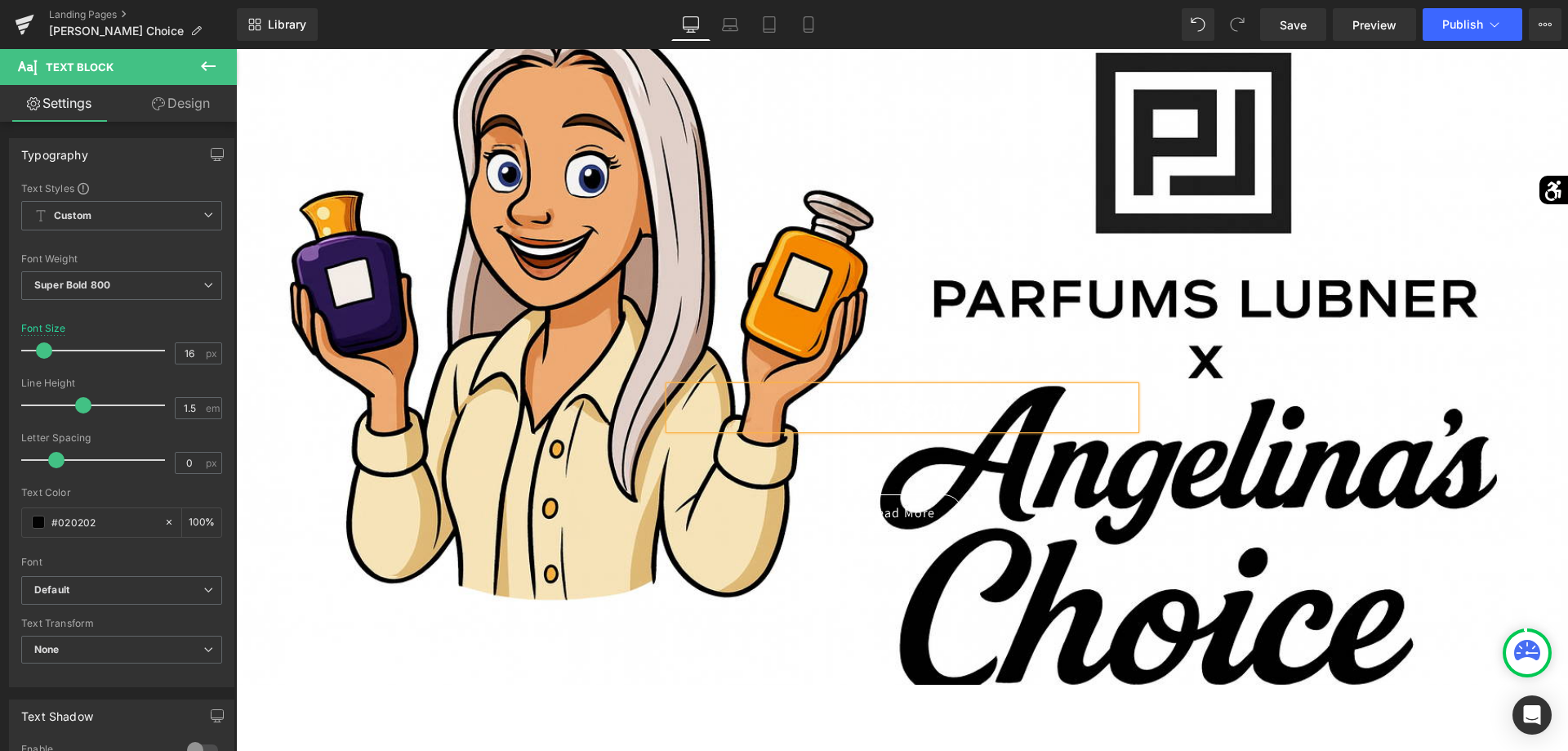
scroll to position [0, 0]
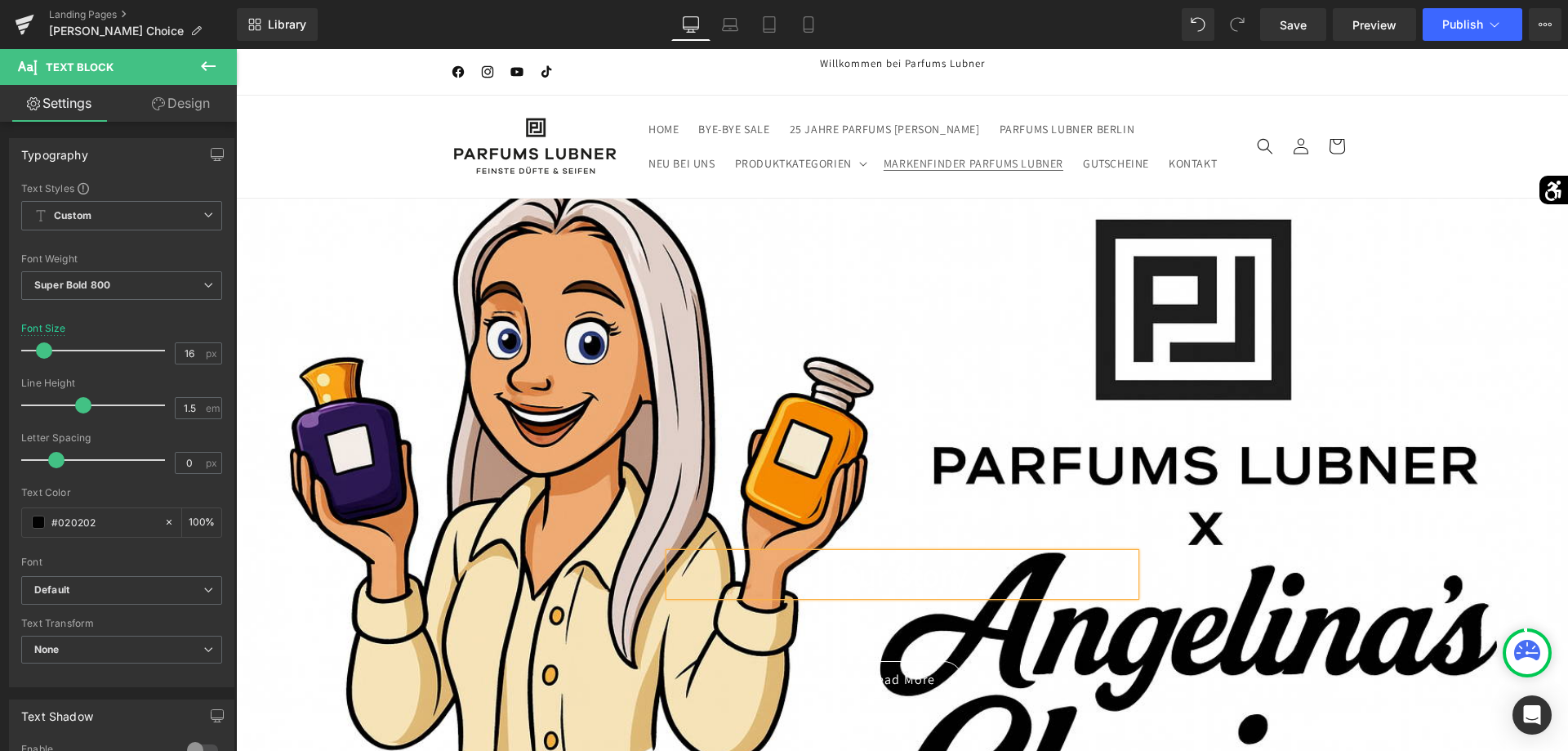
click at [952, 176] on link "MARKENFINDER PARFUMS LUBNER" at bounding box center [973, 162] width 199 height 34
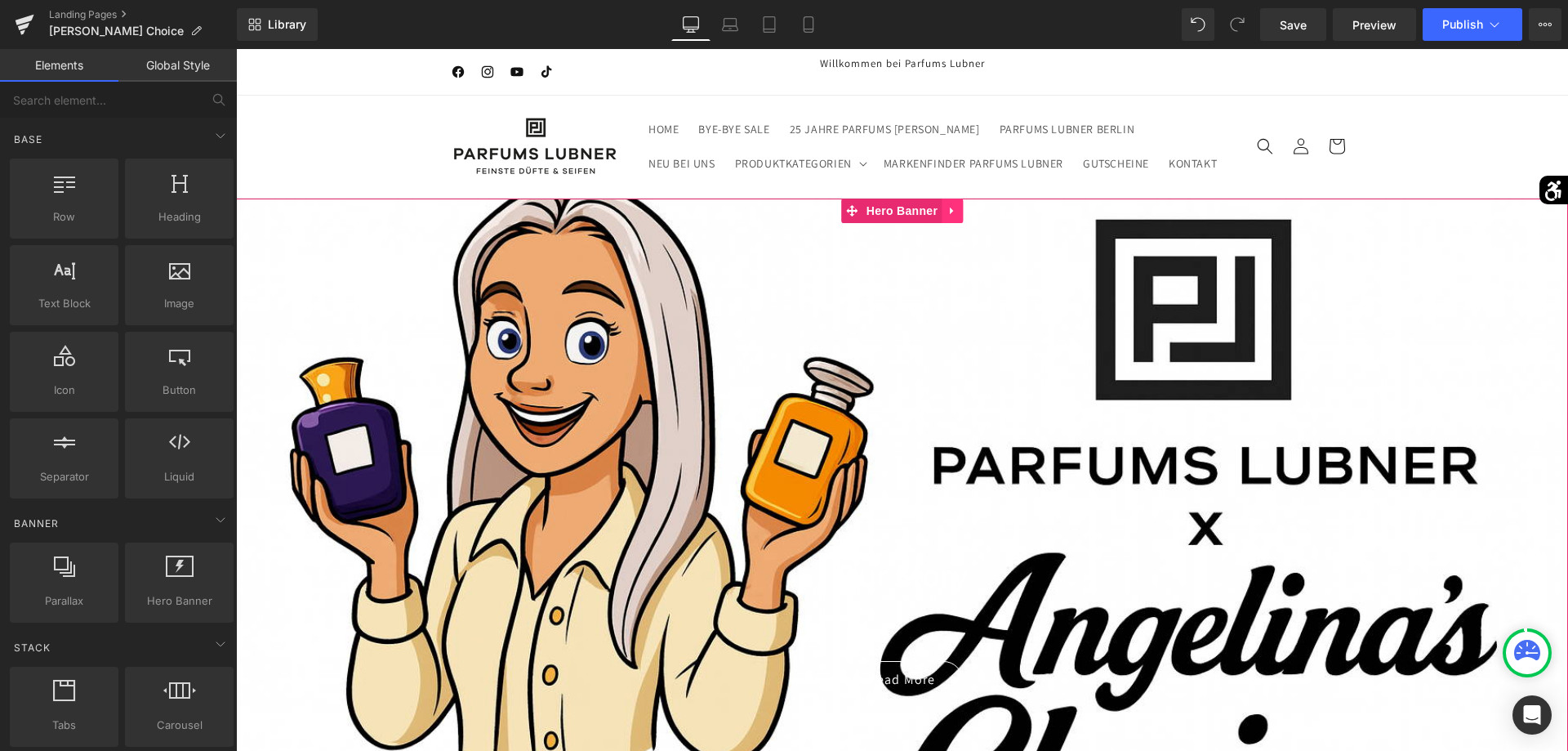
click at [945, 206] on link at bounding box center [952, 210] width 21 height 24
click at [965, 209] on icon at bounding box center [963, 210] width 12 height 13
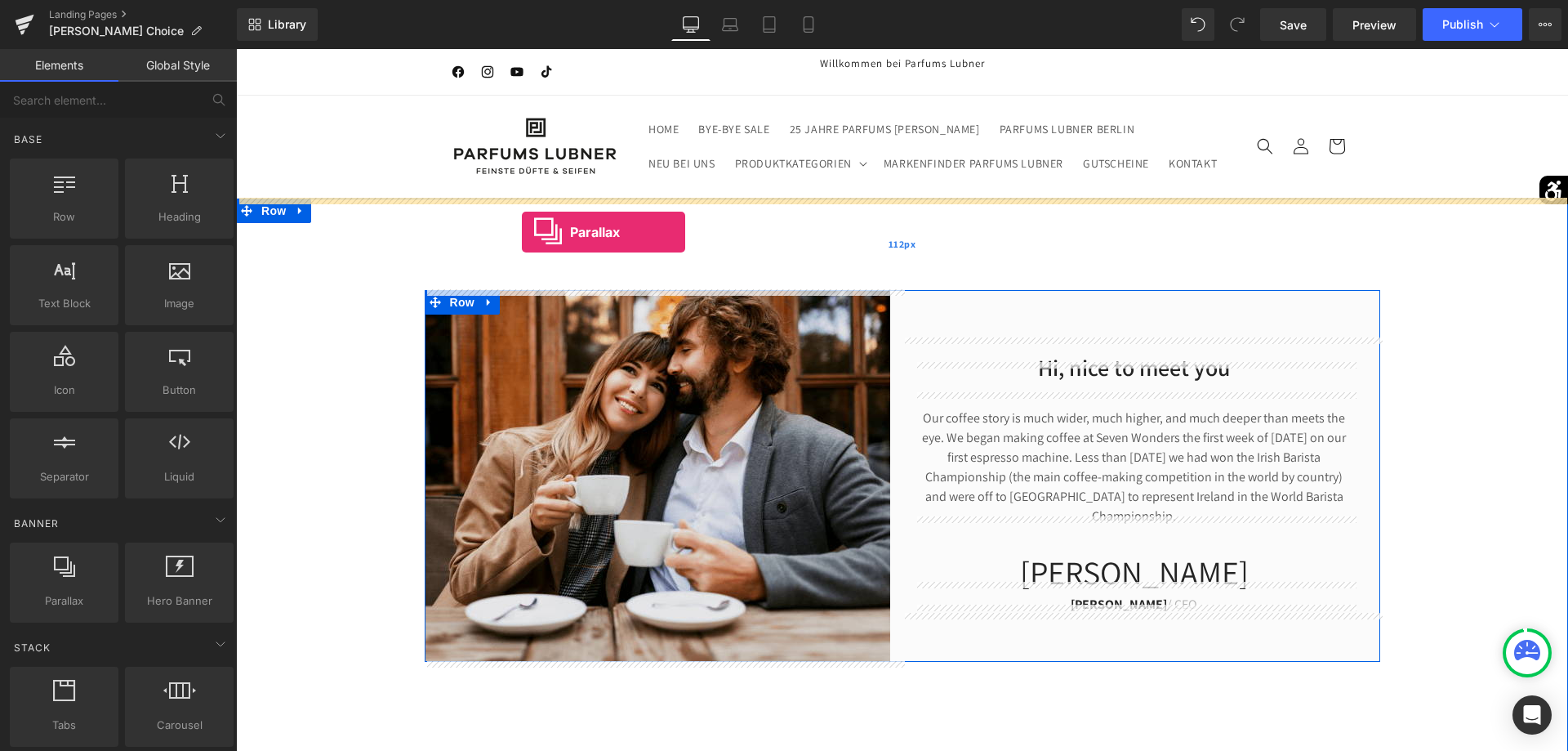
drag, startPoint x: 298, startPoint y: 639, endPoint x: 521, endPoint y: 232, distance: 464.1
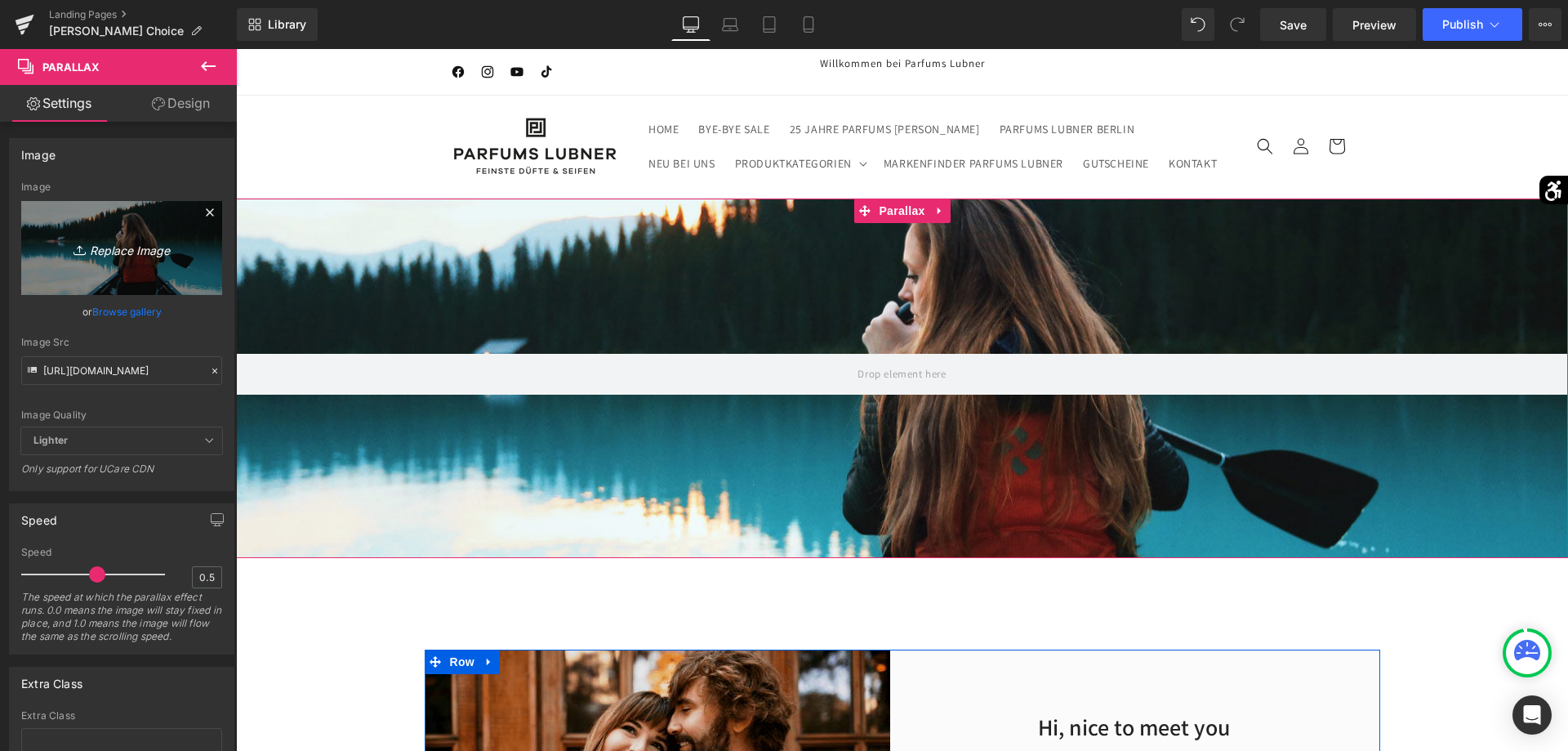
click at [205, 268] on link "Replace Image" at bounding box center [122, 248] width 201 height 94
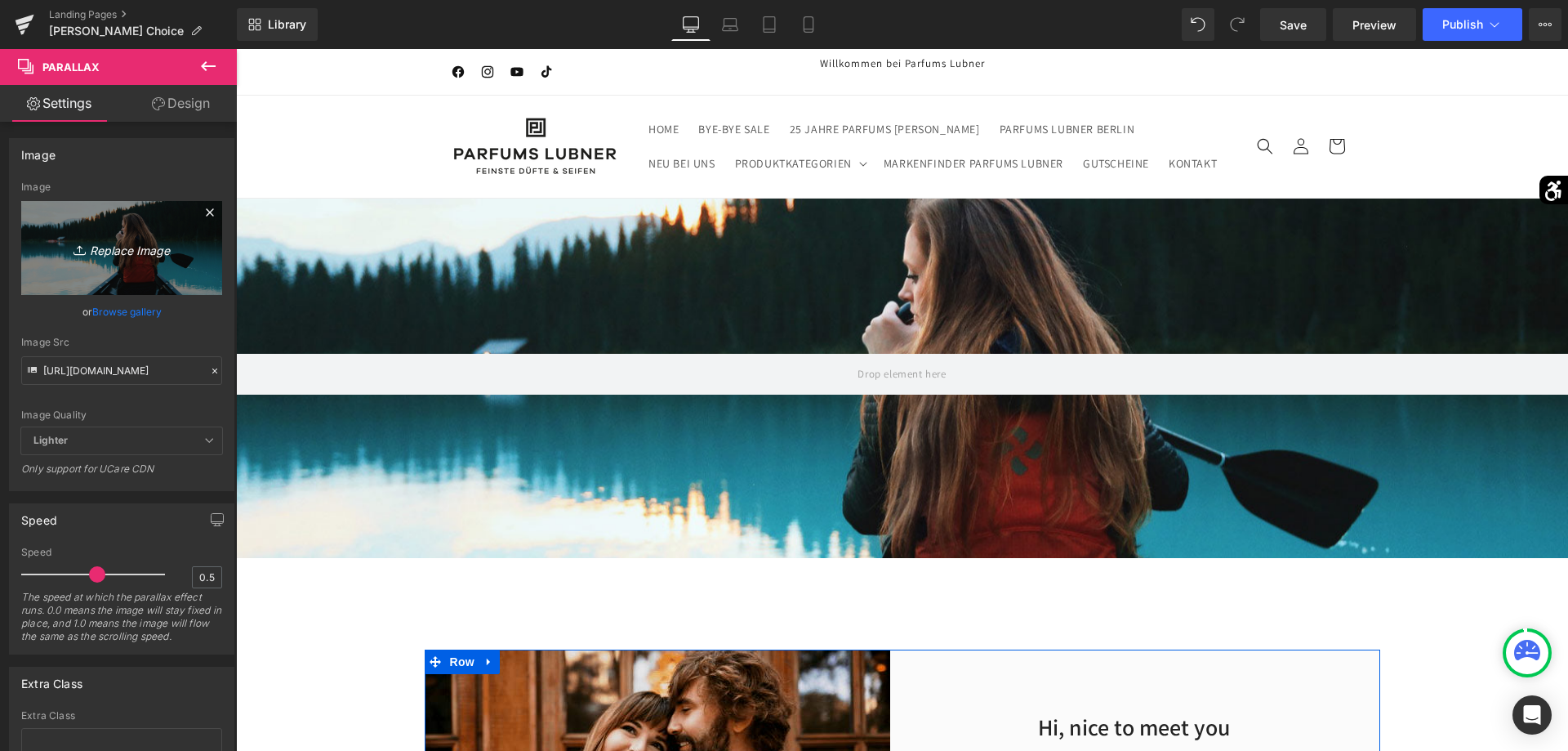
type input "C:\fakepath\Banner_Microsite_AngelinasChoice.png"
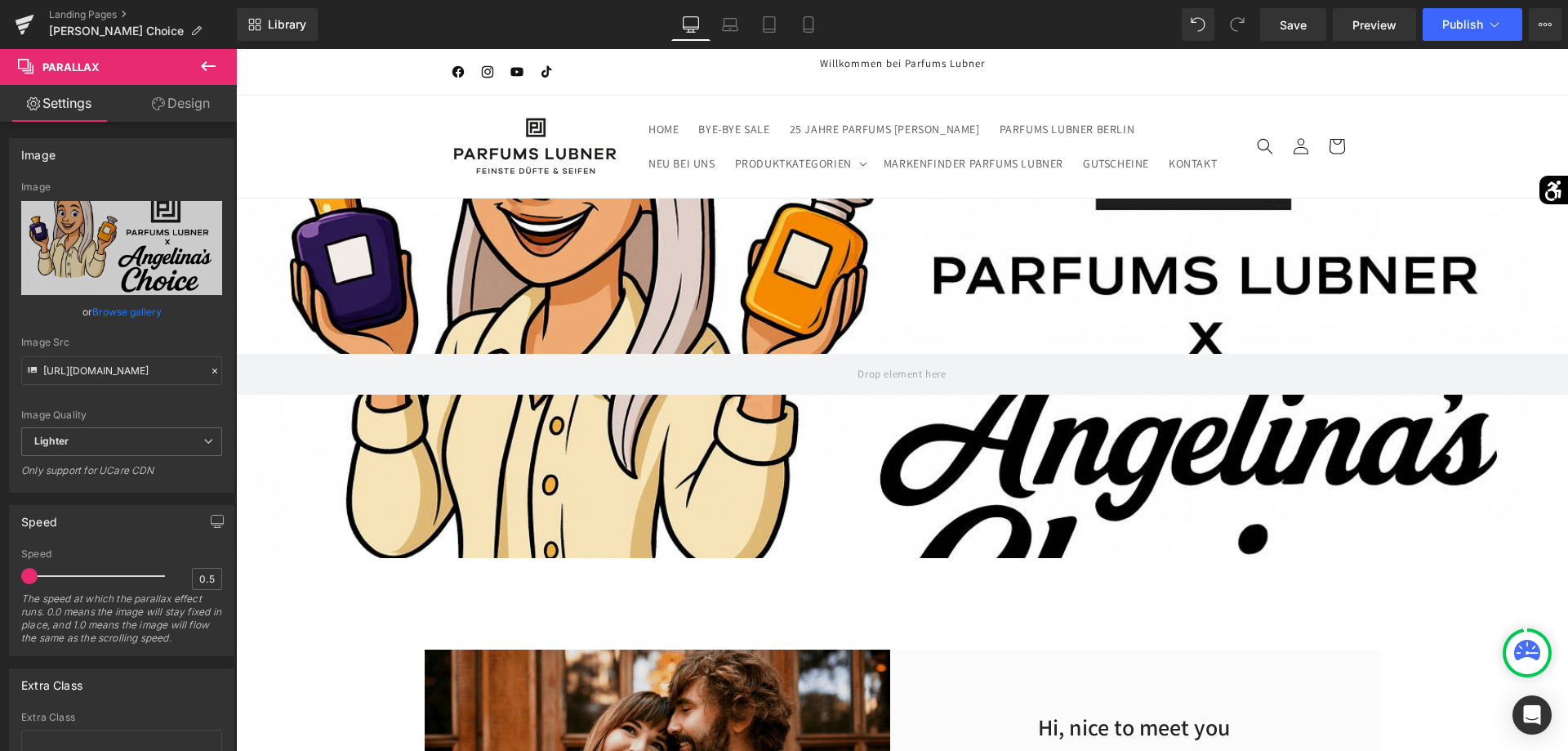
drag, startPoint x: 89, startPoint y: 576, endPoint x: 149, endPoint y: 518, distance: 83.5
click at [10, 573] on div "0.5 Speed 0.5 The speed at which the parallax effect runs. 0.0 means the image …" at bounding box center [122, 601] width 224 height 107
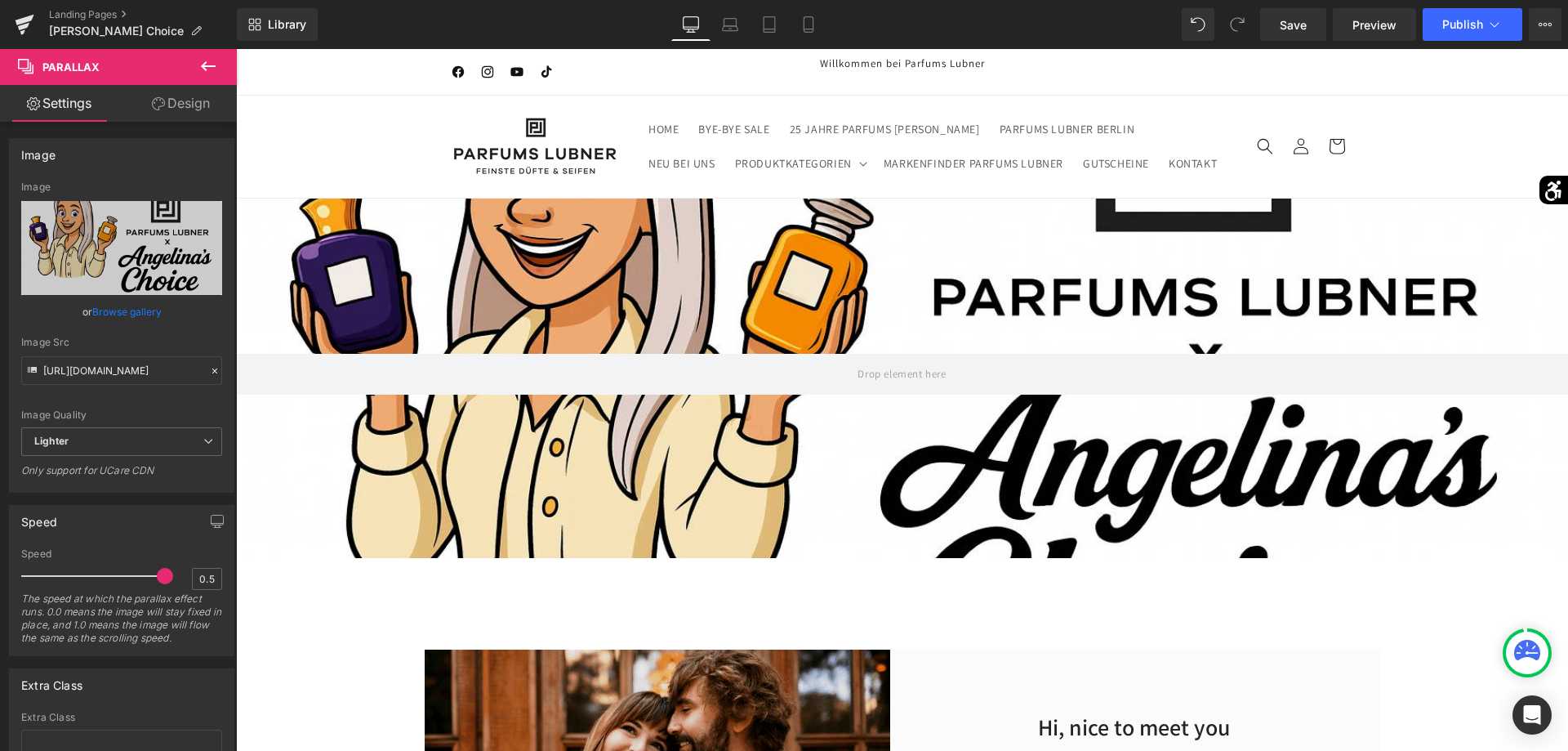
drag, startPoint x: 30, startPoint y: 581, endPoint x: 190, endPoint y: 579, distance: 160.0
click at [190, 579] on div "Speed 0.5 The speed at which the parallax effect runs. 0.0 means the image will…" at bounding box center [122, 601] width 201 height 107
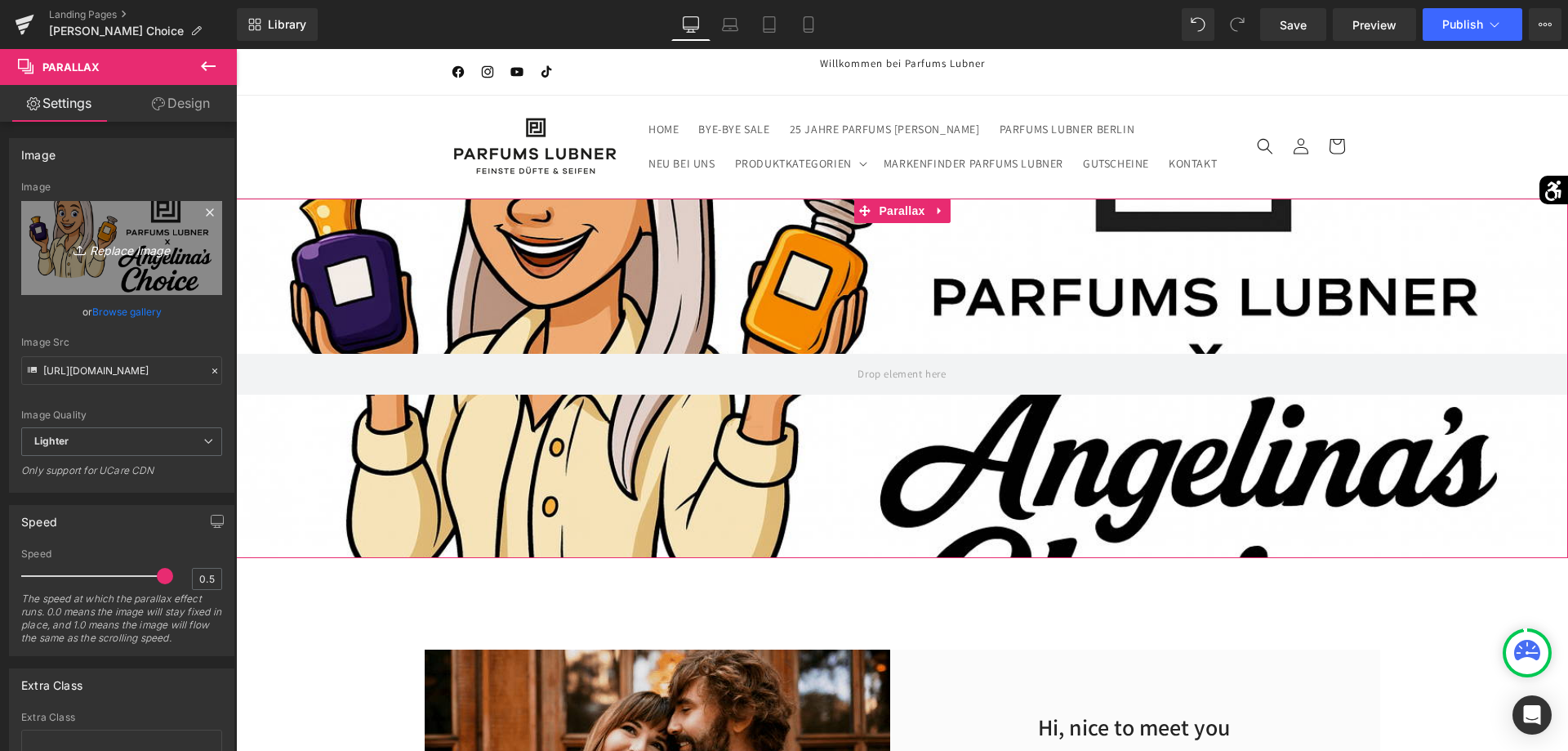
click at [182, 271] on link "Replace Image" at bounding box center [122, 248] width 201 height 94
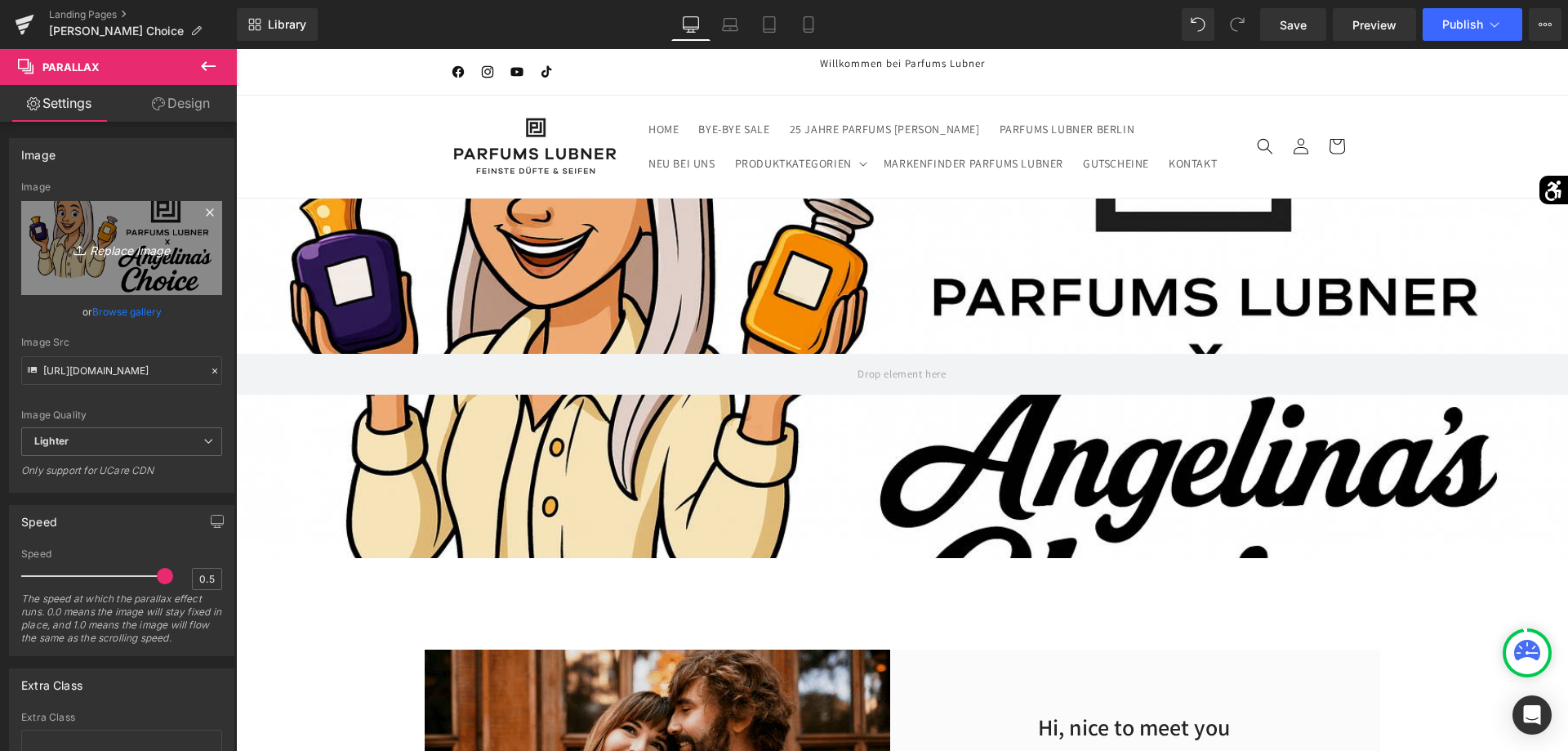
type input "C:\fakepath\Banner_Microsite_AngelinasChoice.png"
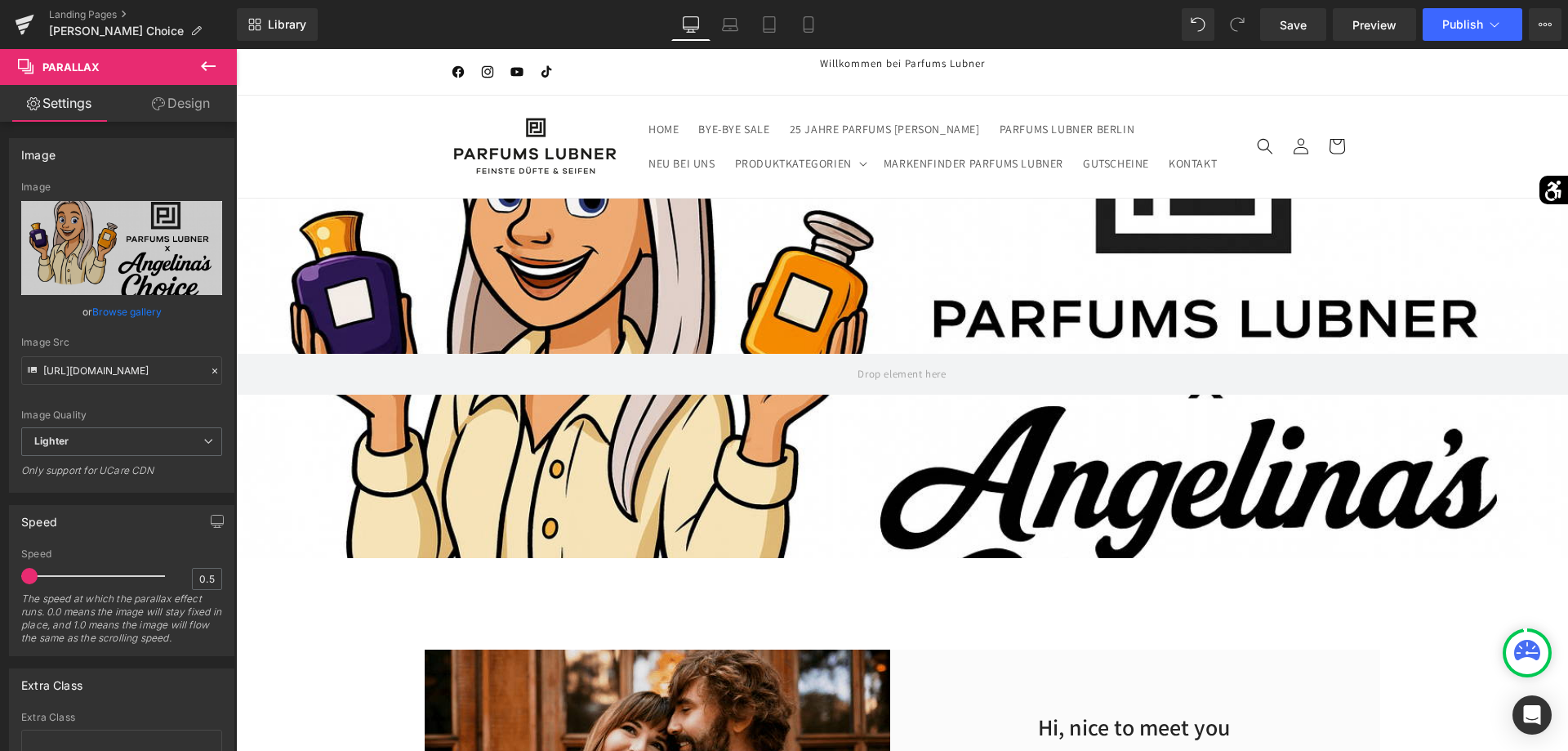
drag, startPoint x: 163, startPoint y: 582, endPoint x: 0, endPoint y: 580, distance: 163.0
click at [0, 580] on div "Speed 0.5 Speed 0.5 The speed at which the parallax effect runs. 0.0 means the …" at bounding box center [122, 574] width 244 height 163
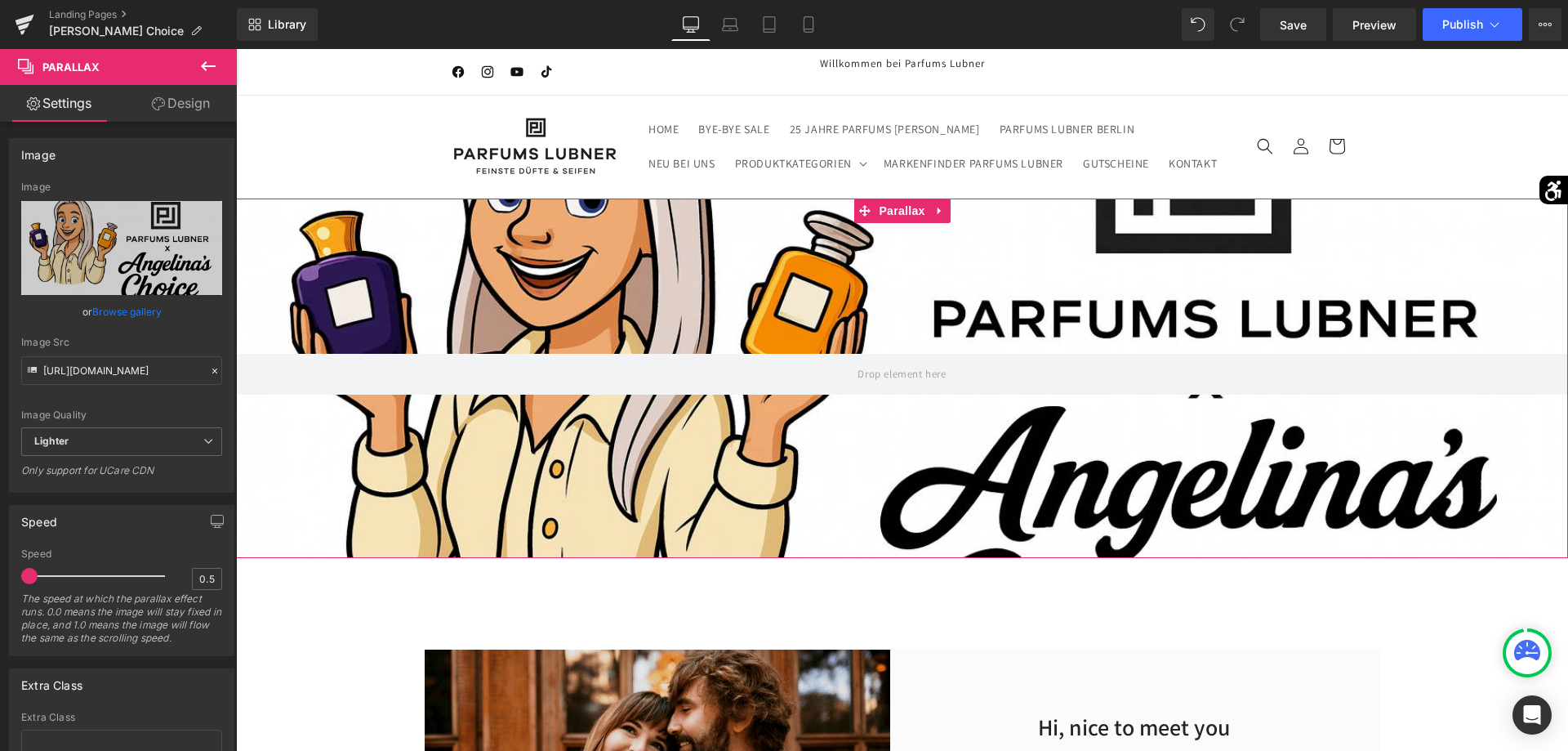
click at [18, 576] on div "0.5 Speed 0.5 The speed at which the parallax effect runs. 0.0 means the image …" at bounding box center [122, 601] width 224 height 107
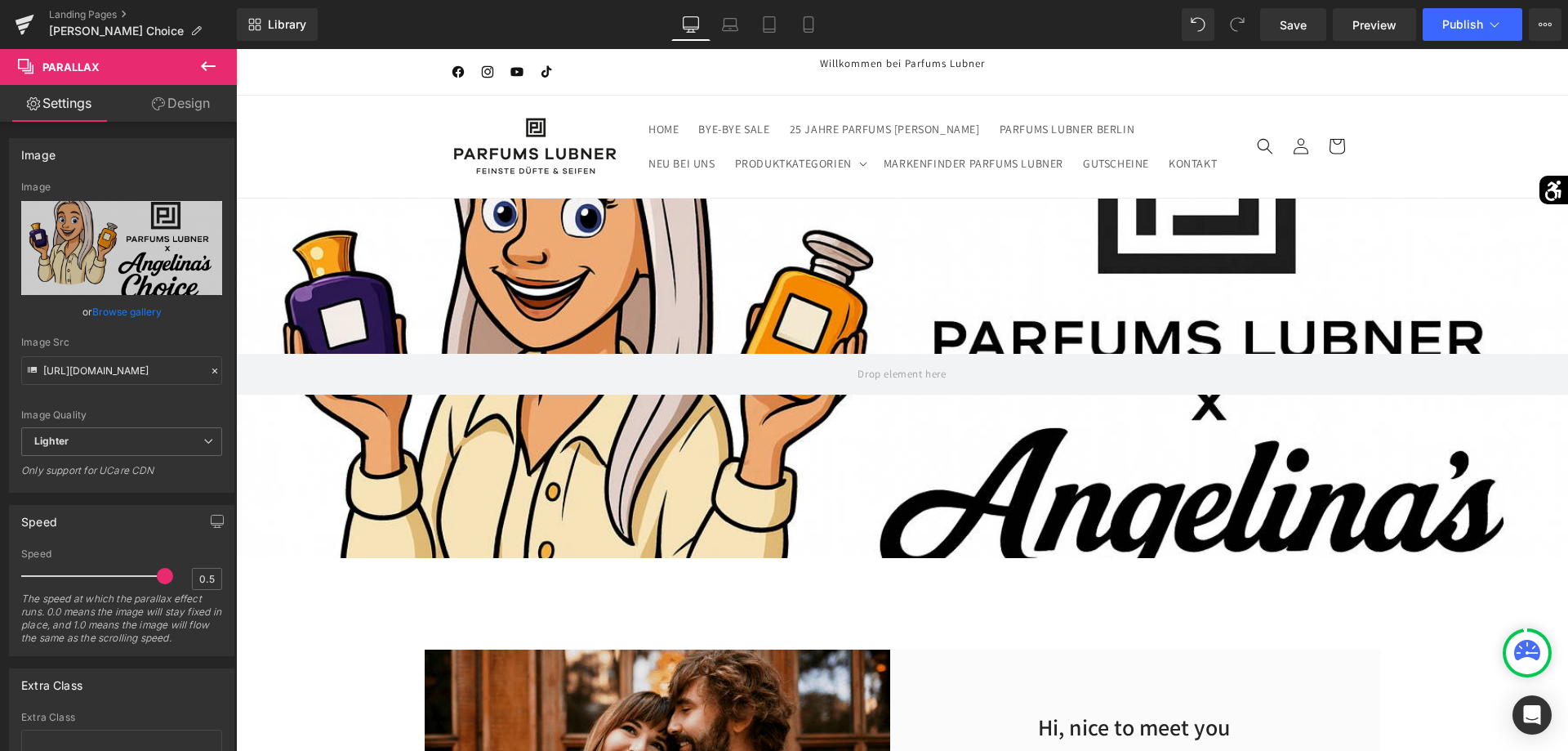
drag, startPoint x: 263, startPoint y: 624, endPoint x: 321, endPoint y: 582, distance: 71.6
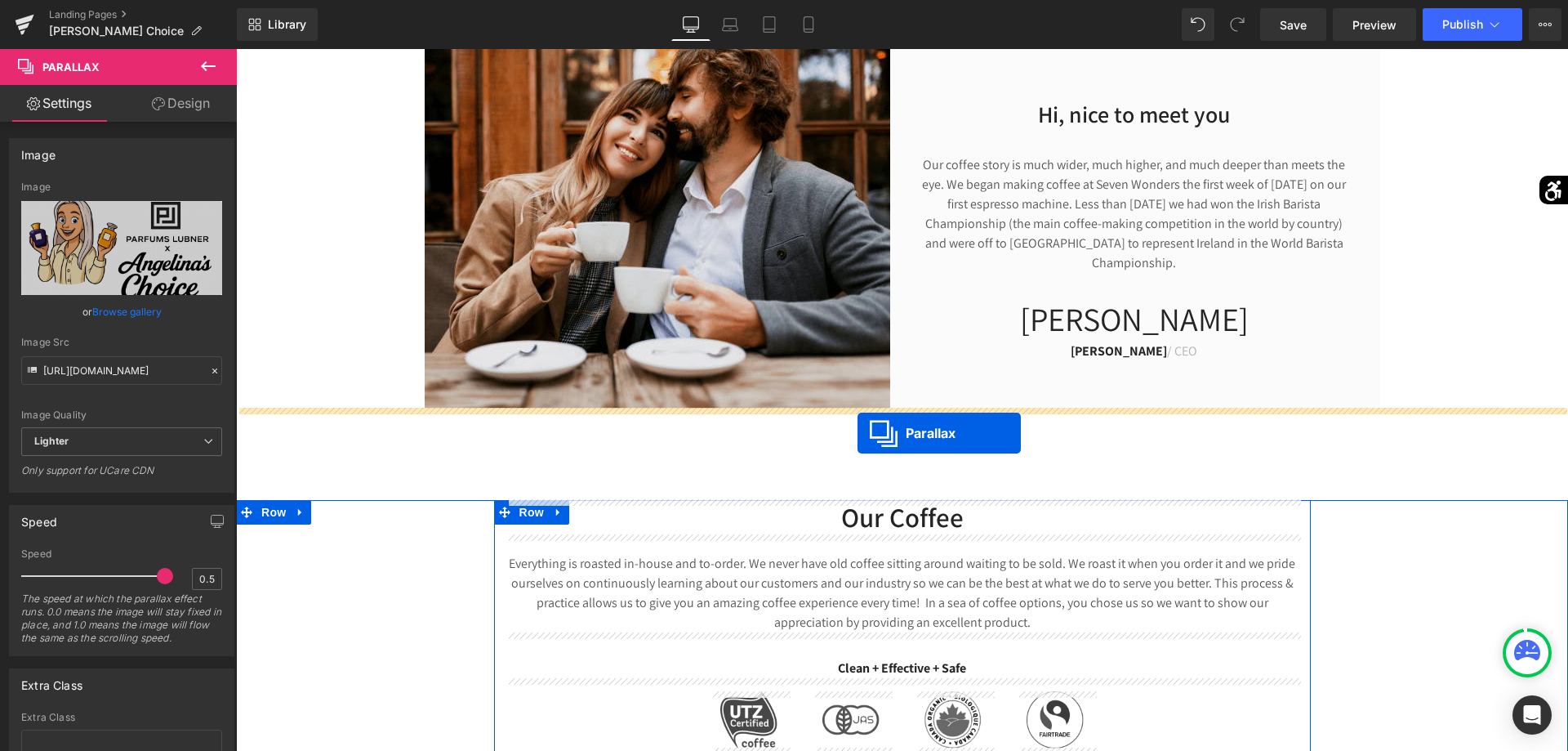
drag, startPoint x: 868, startPoint y: 209, endPoint x: 858, endPoint y: 433, distance: 224.2
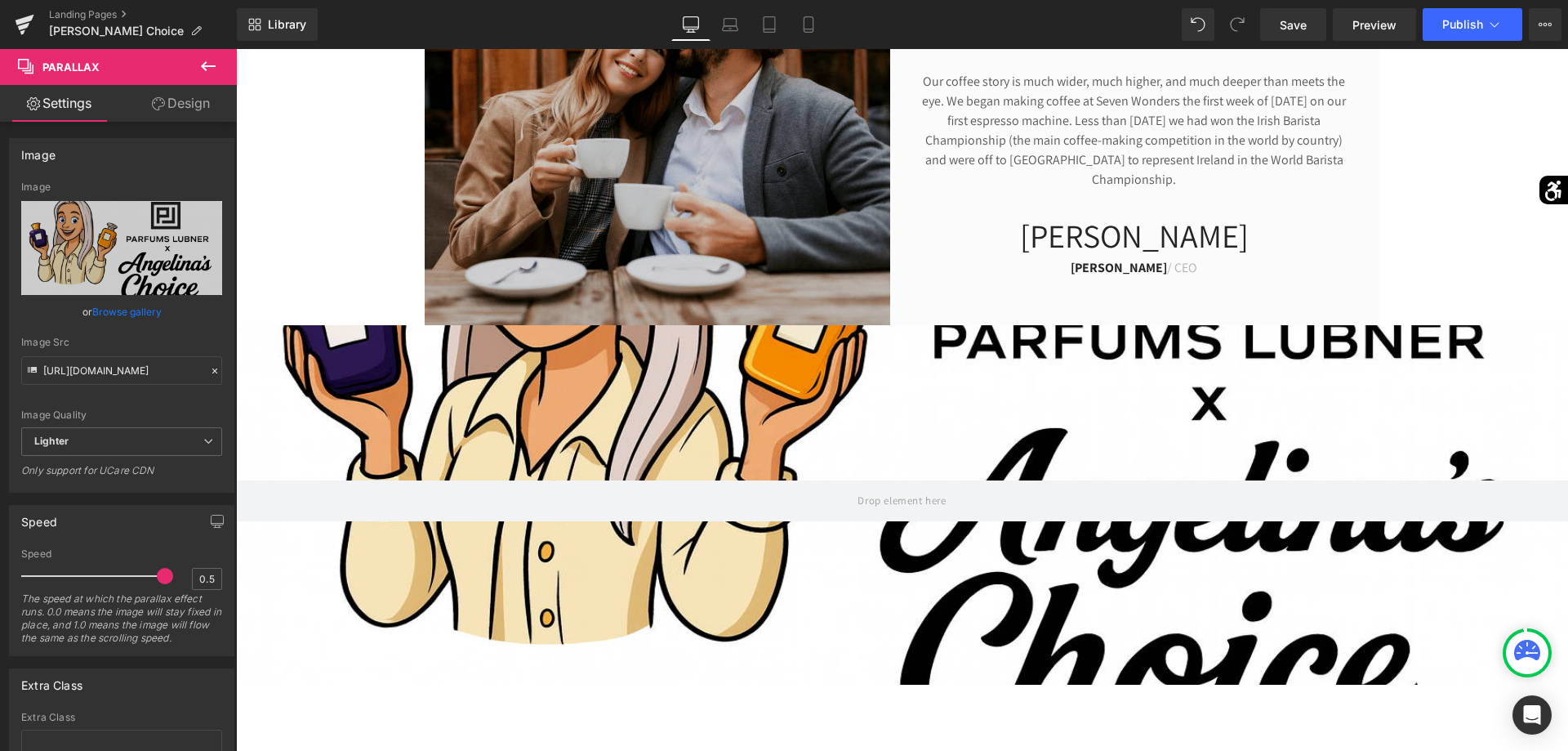
scroll to position [587, 0]
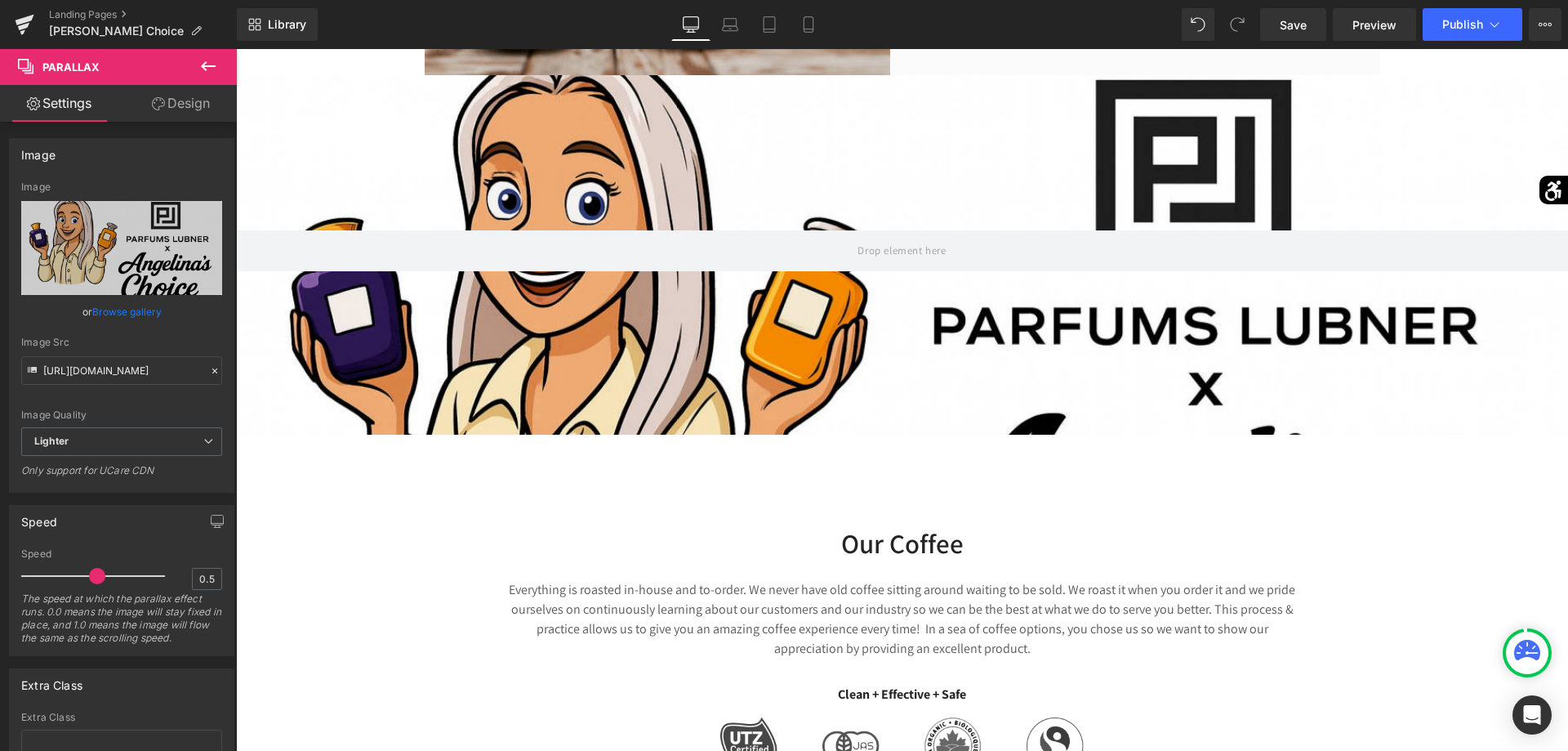
click at [92, 578] on span at bounding box center [97, 576] width 17 height 17
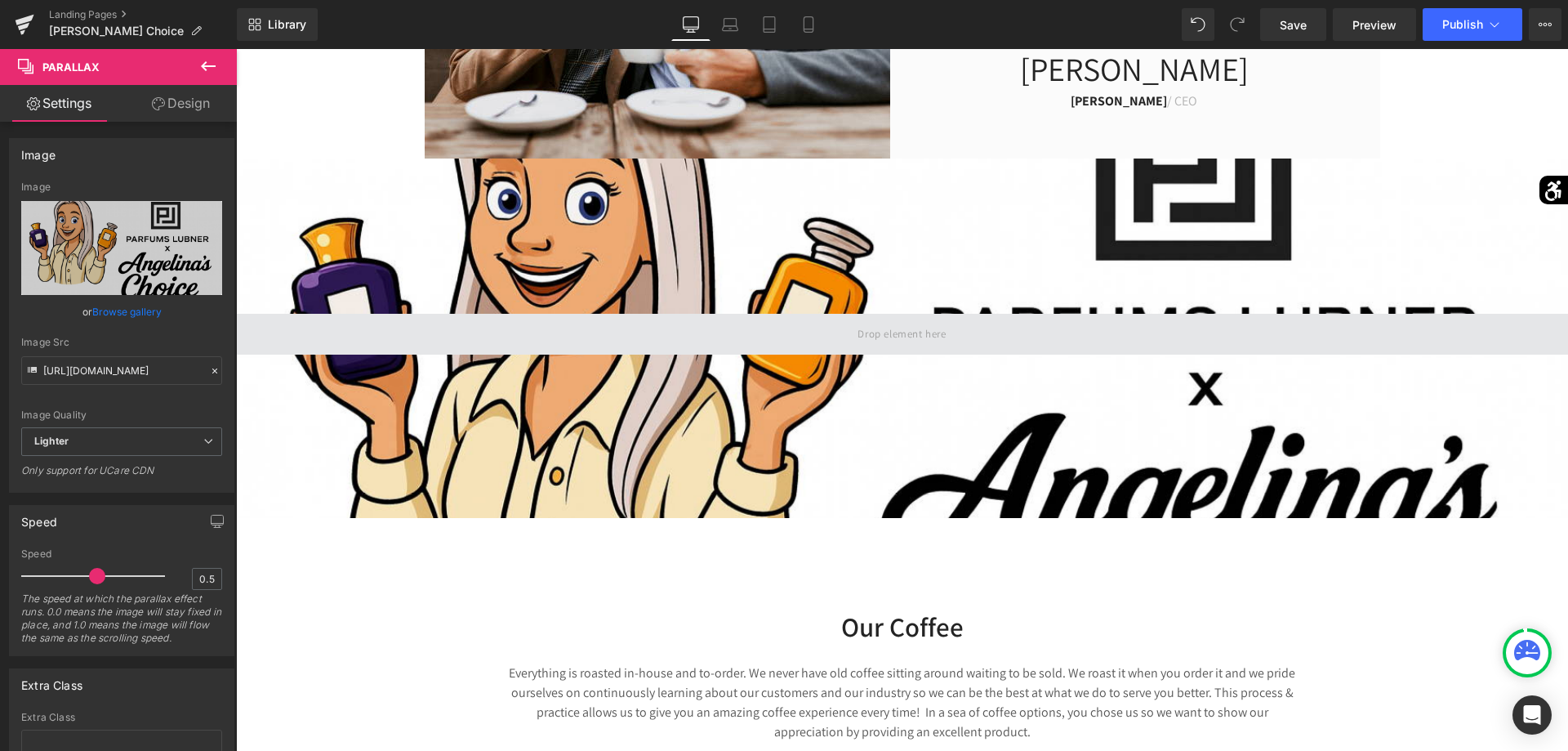
scroll to position [337, 0]
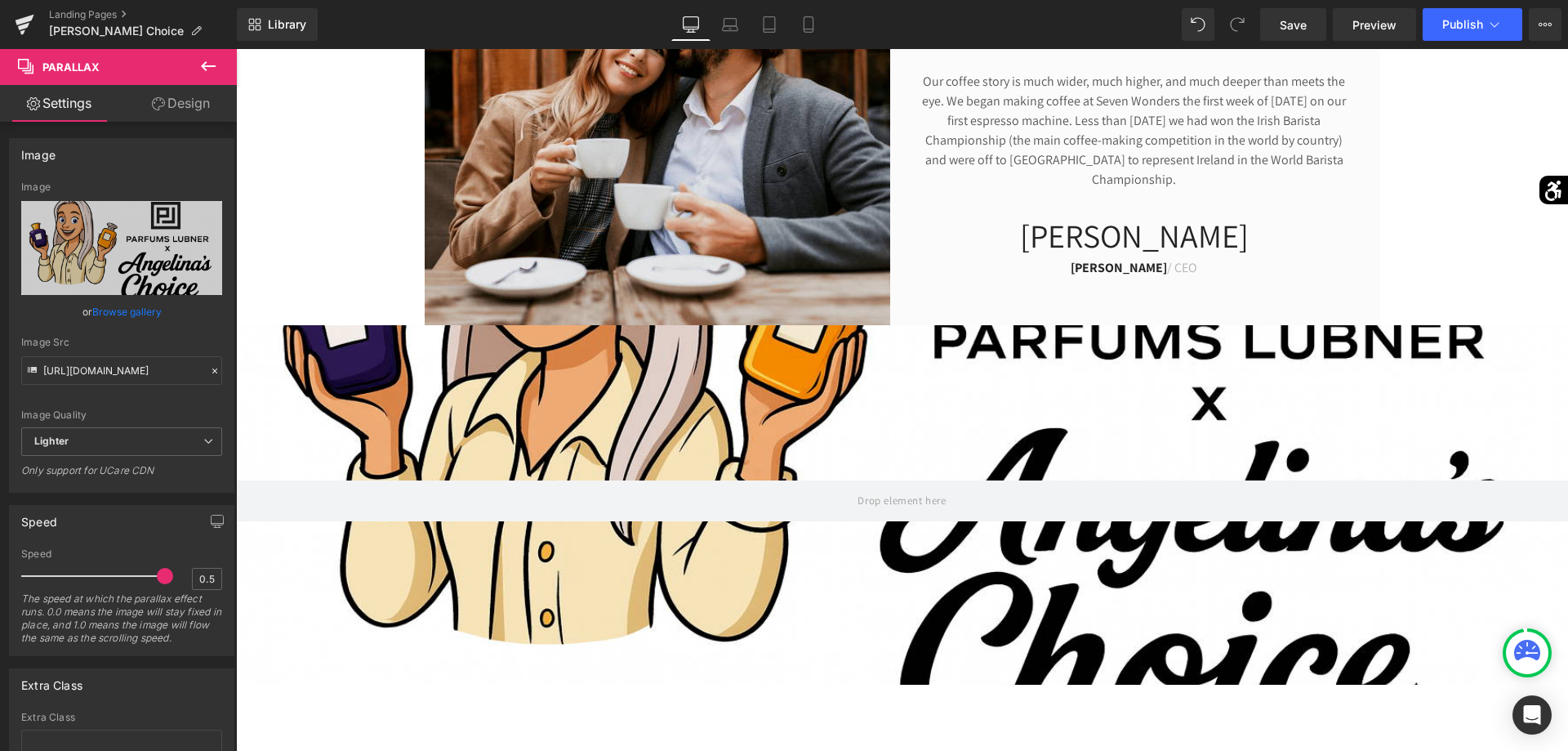
drag, startPoint x: 89, startPoint y: 578, endPoint x: 215, endPoint y: 553, distance: 128.5
click at [215, 553] on div "Speed 0.5 The speed at which the parallax effect runs. 0.0 means the image will…" at bounding box center [122, 601] width 201 height 107
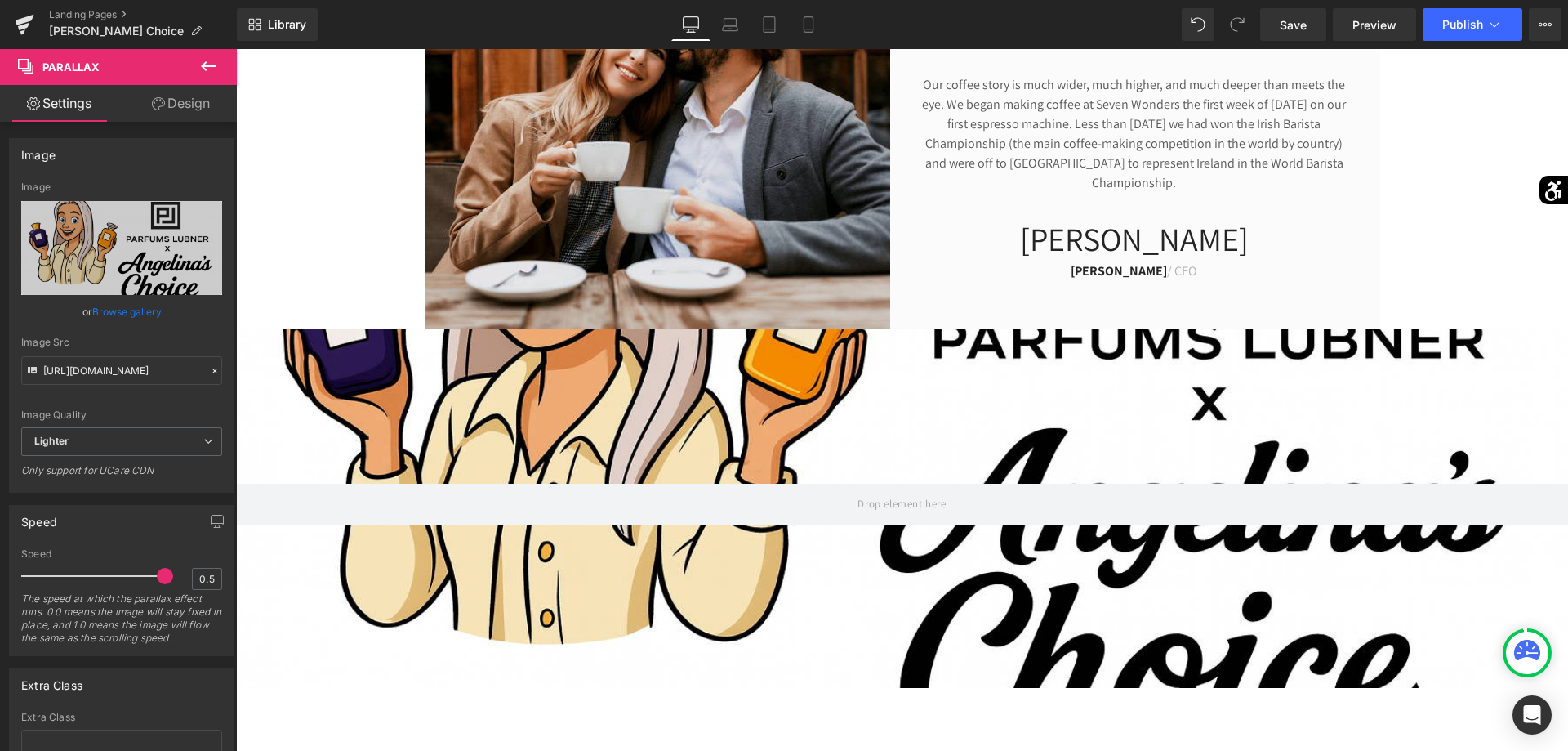
scroll to position [500, 0]
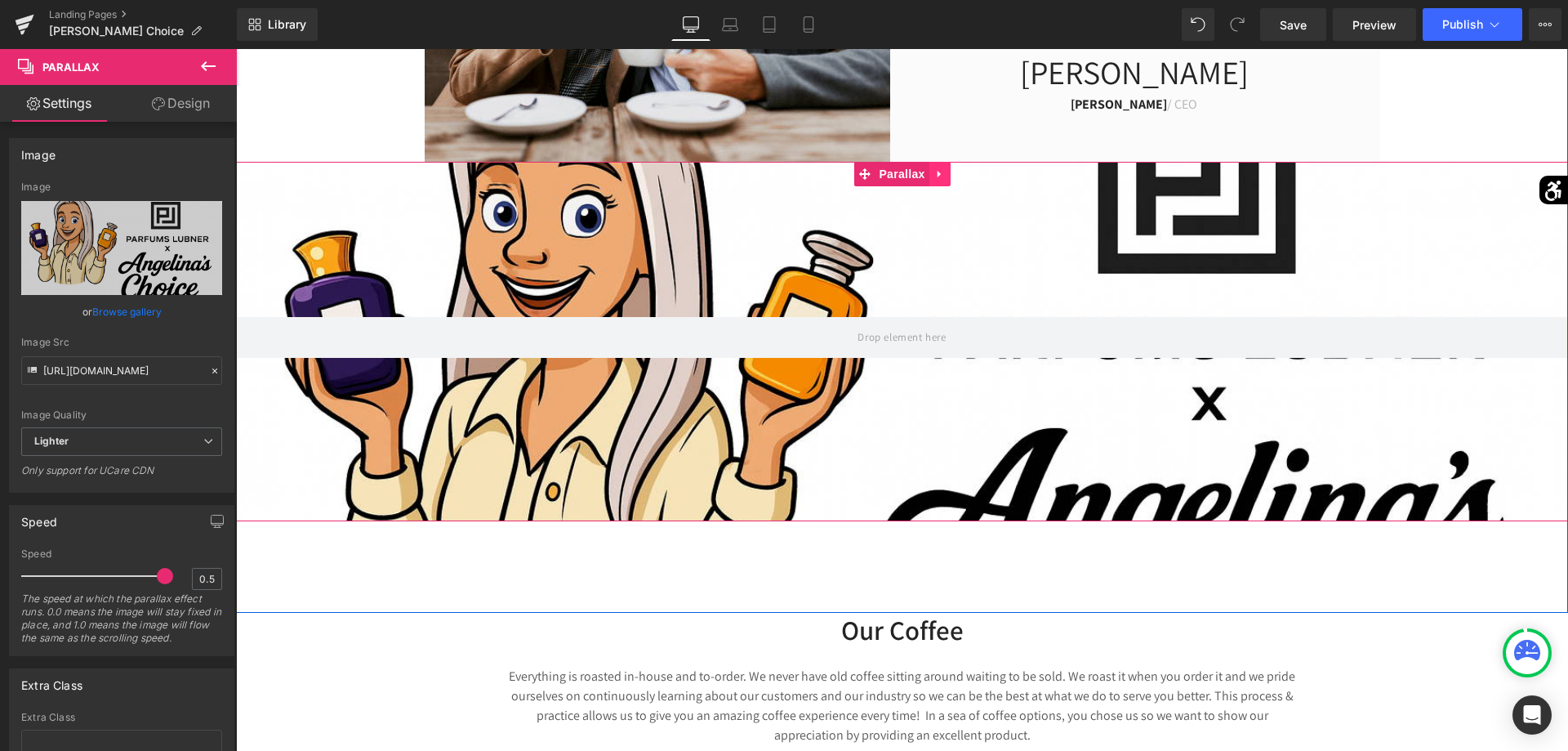
click at [944, 181] on link at bounding box center [940, 173] width 21 height 24
click at [946, 185] on link at bounding box center [950, 173] width 21 height 24
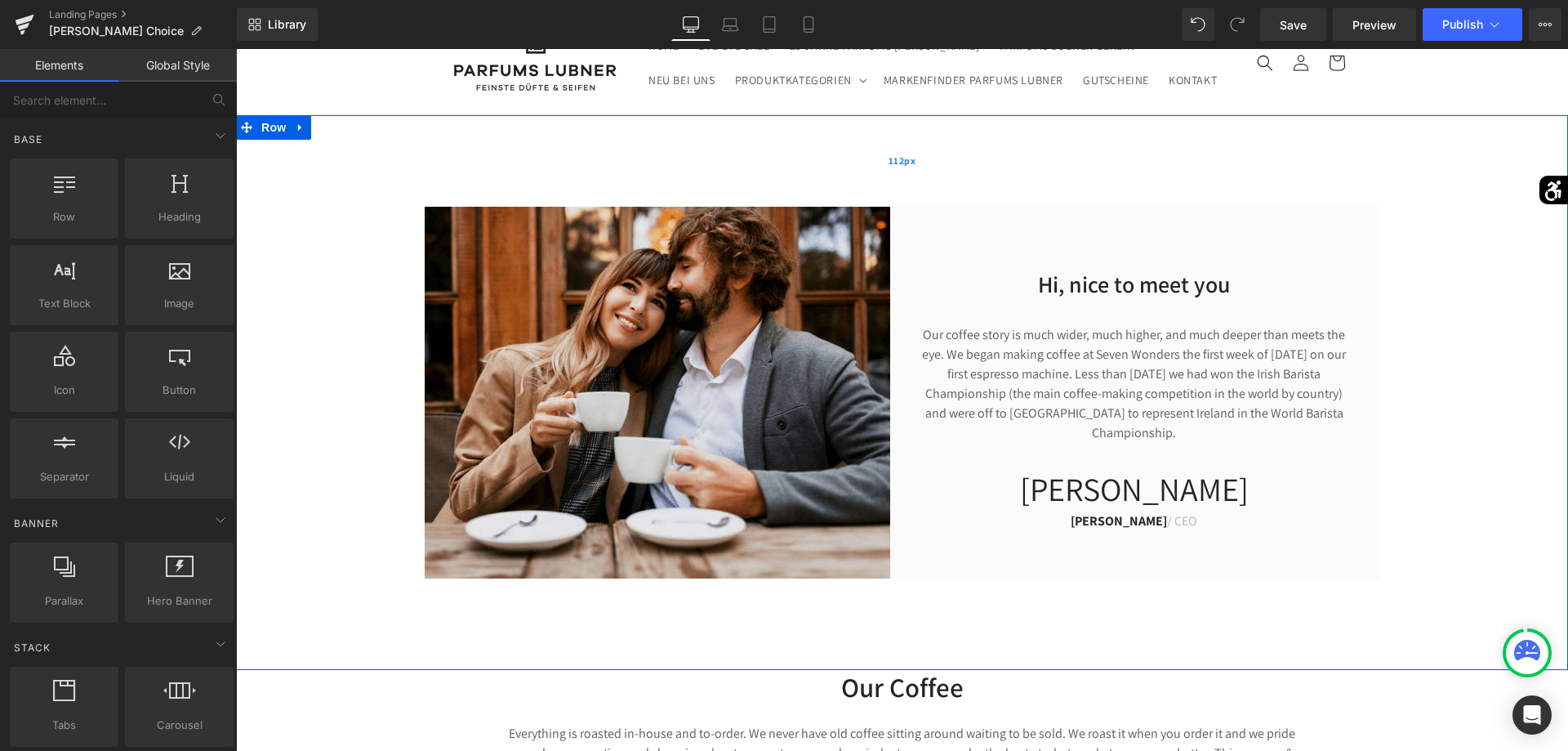
scroll to position [0, 0]
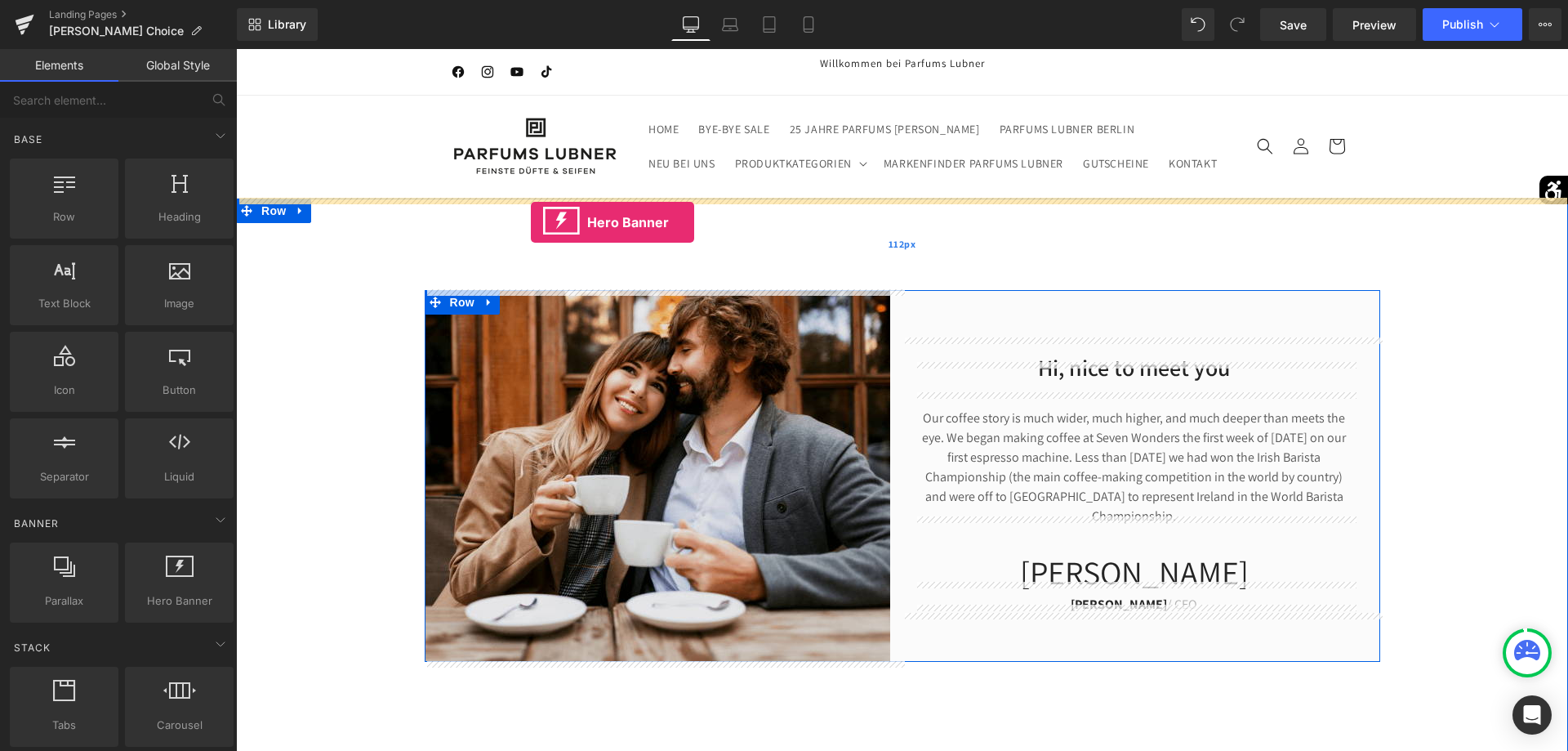
drag, startPoint x: 449, startPoint y: 649, endPoint x: 530, endPoint y: 222, distance: 434.6
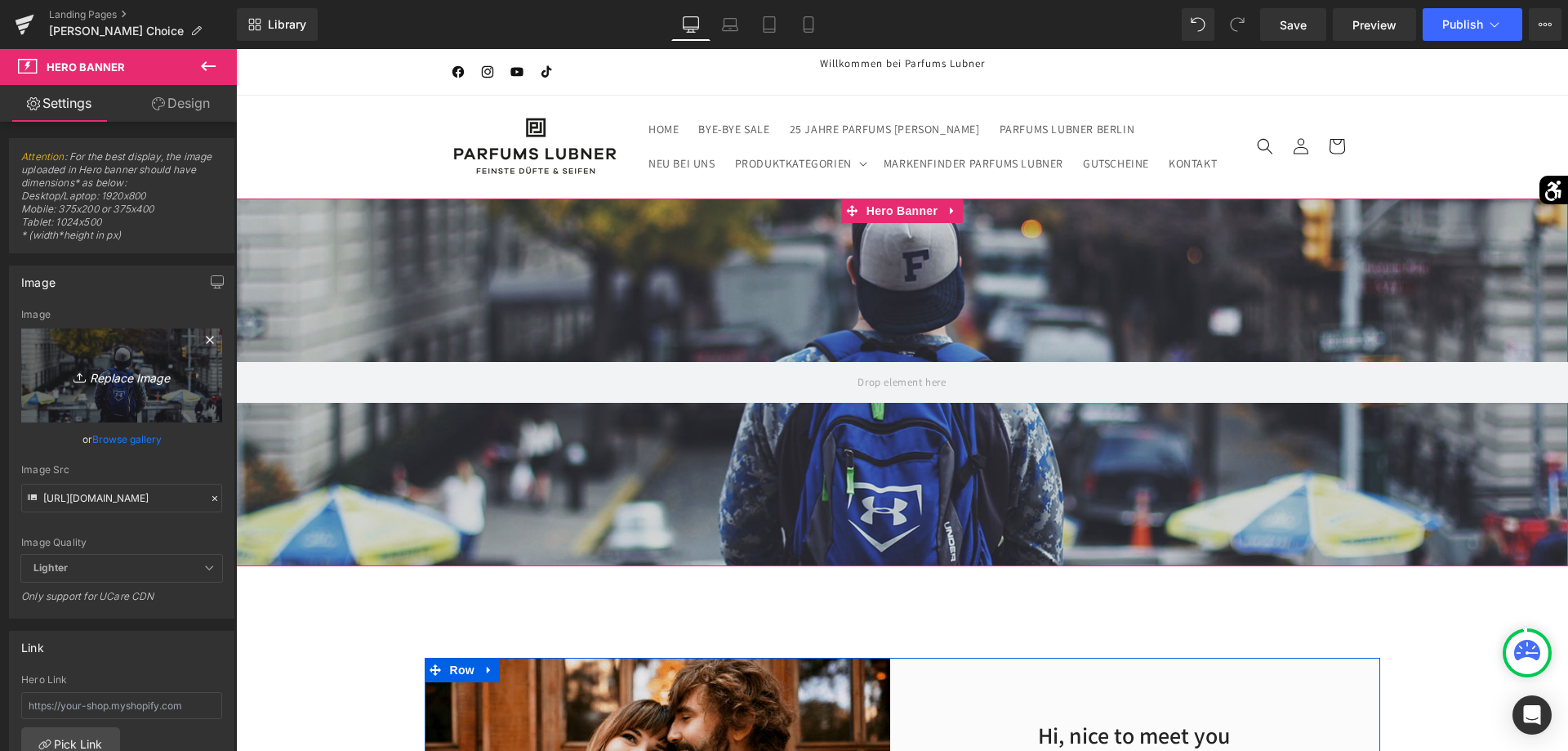
click at [194, 400] on link "Replace Image" at bounding box center [122, 376] width 201 height 94
type input "C:\fakepath\Banner_Microsite_AngelinasChoice.png"
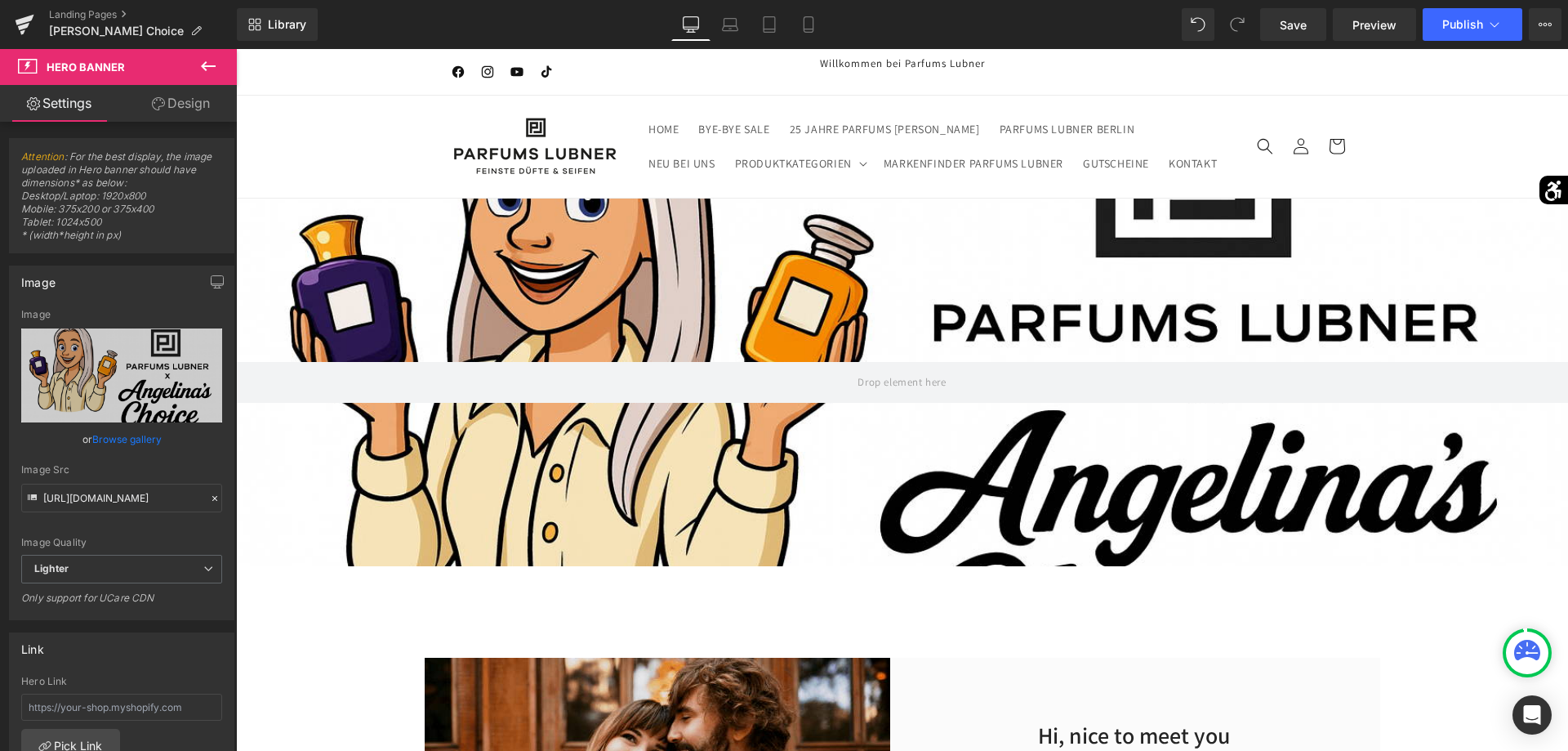
scroll to position [84, 0]
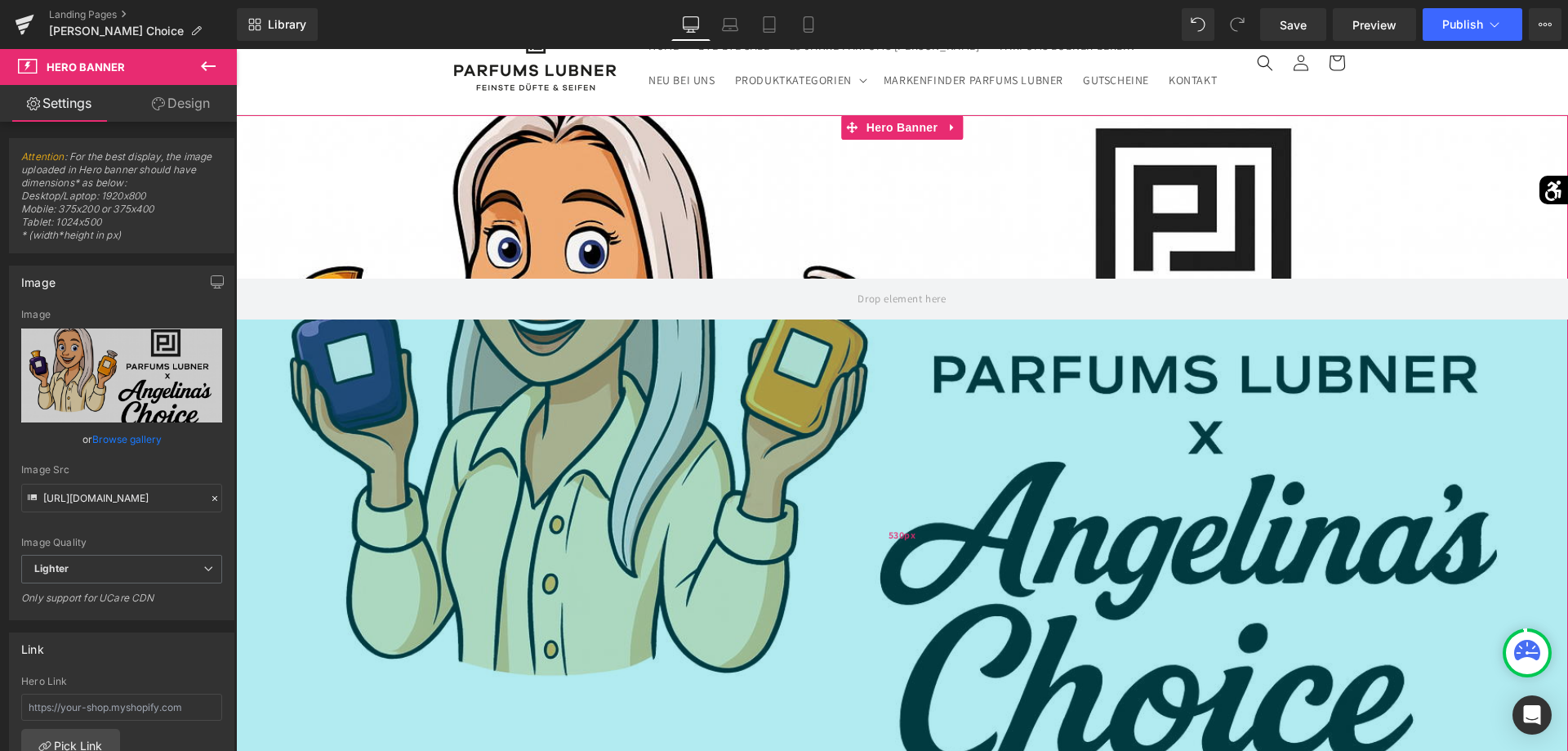
drag, startPoint x: 1099, startPoint y: 481, endPoint x: 873, endPoint y: 787, distance: 380.4
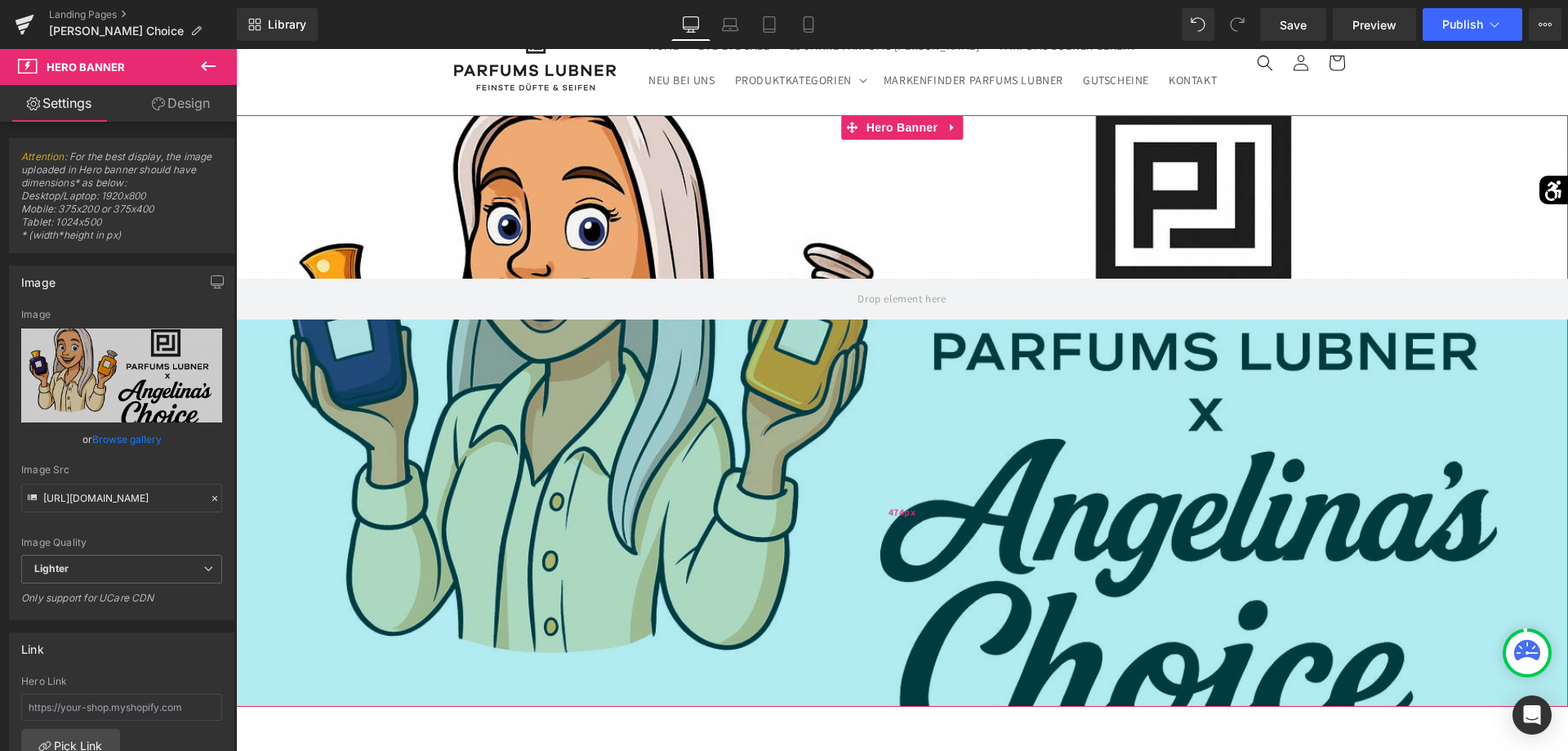
click at [973, 705] on div "474px" at bounding box center [902, 513] width 1332 height 387
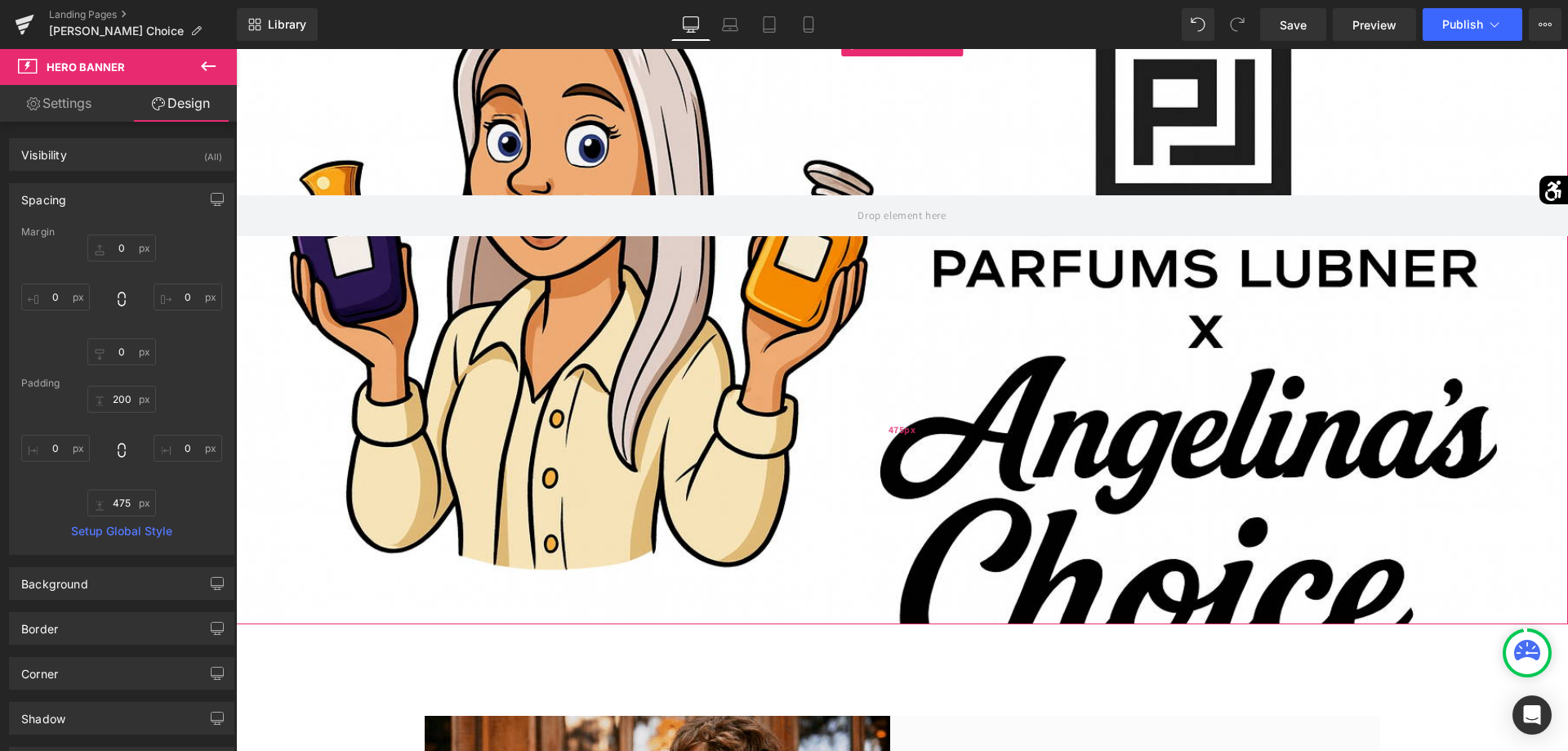
scroll to position [250, 0]
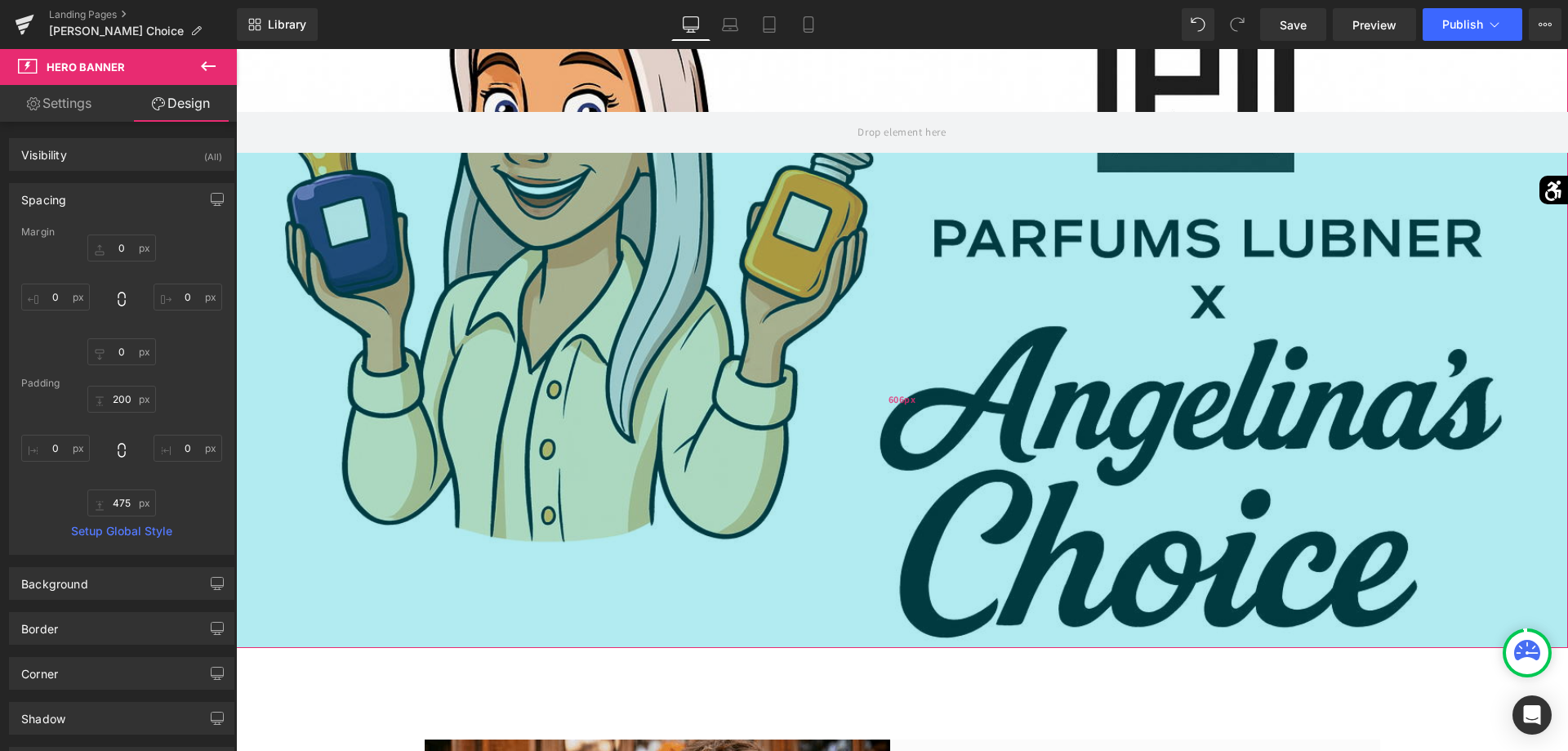
drag, startPoint x: 1015, startPoint y: 540, endPoint x: 990, endPoint y: 593, distance: 58.6
click at [981, 633] on div "606px" at bounding box center [902, 400] width 1332 height 495
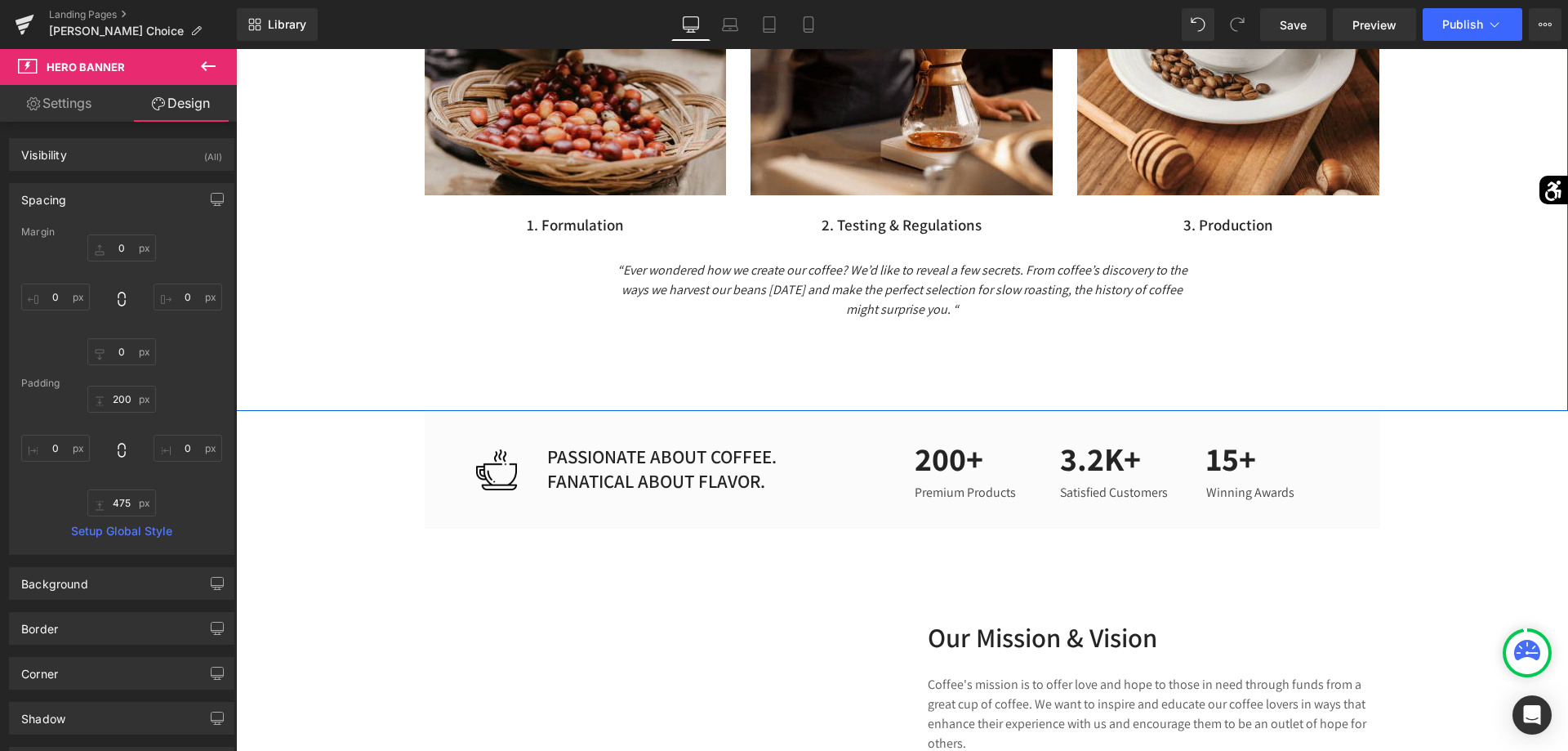
scroll to position [2083, 0]
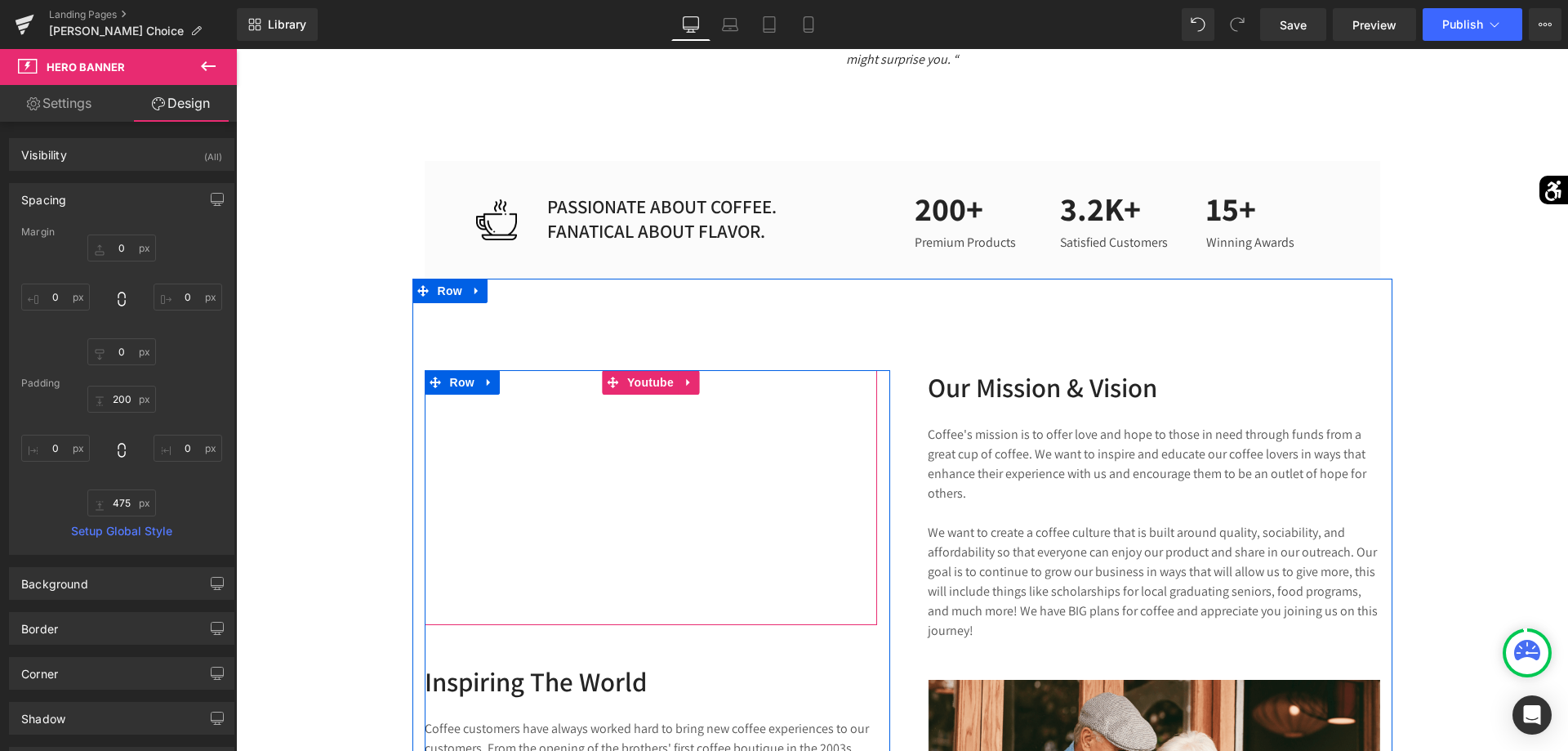
click at [659, 387] on div at bounding box center [651, 497] width 452 height 255
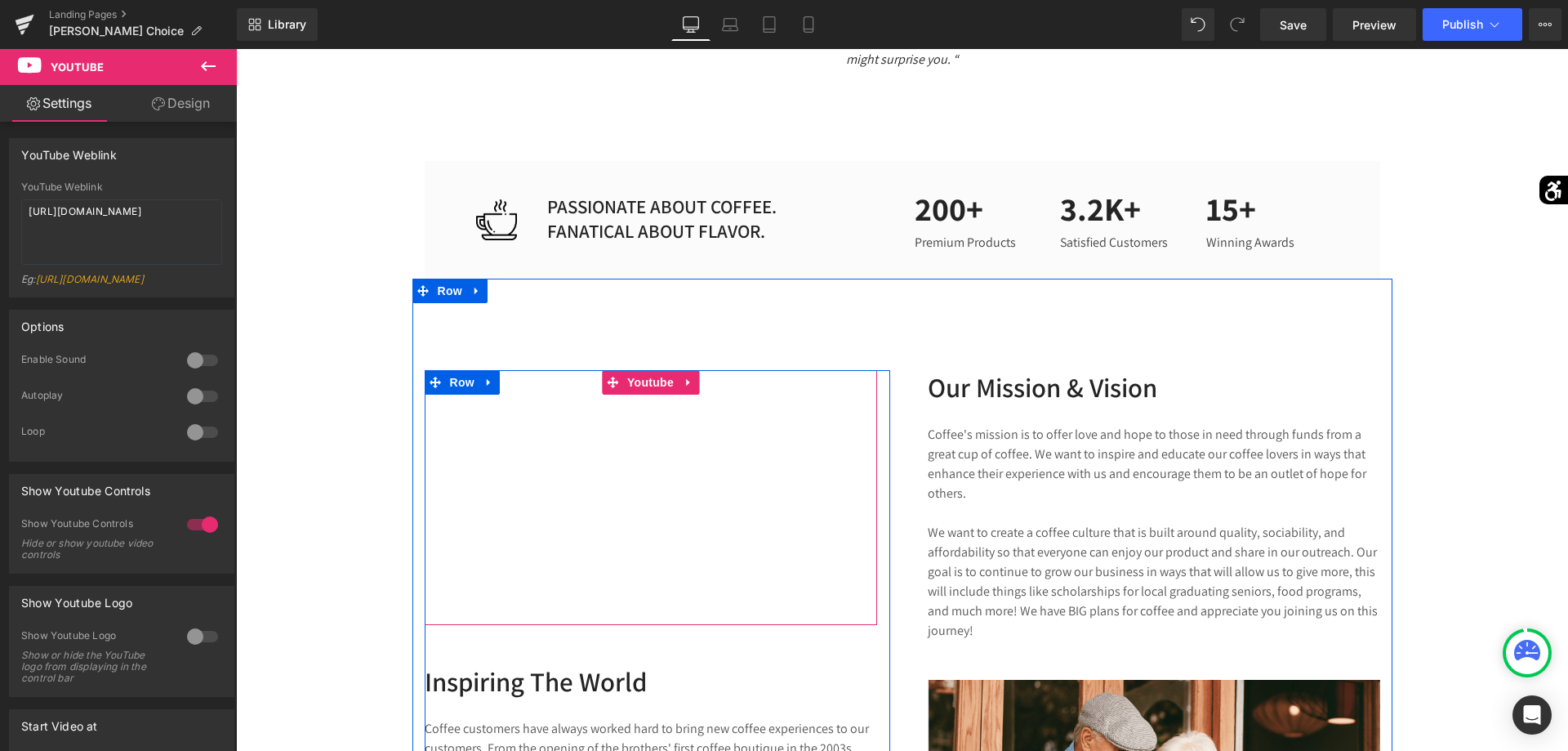
click at [659, 379] on div at bounding box center [651, 497] width 452 height 255
click at [659, 383] on div at bounding box center [651, 497] width 452 height 255
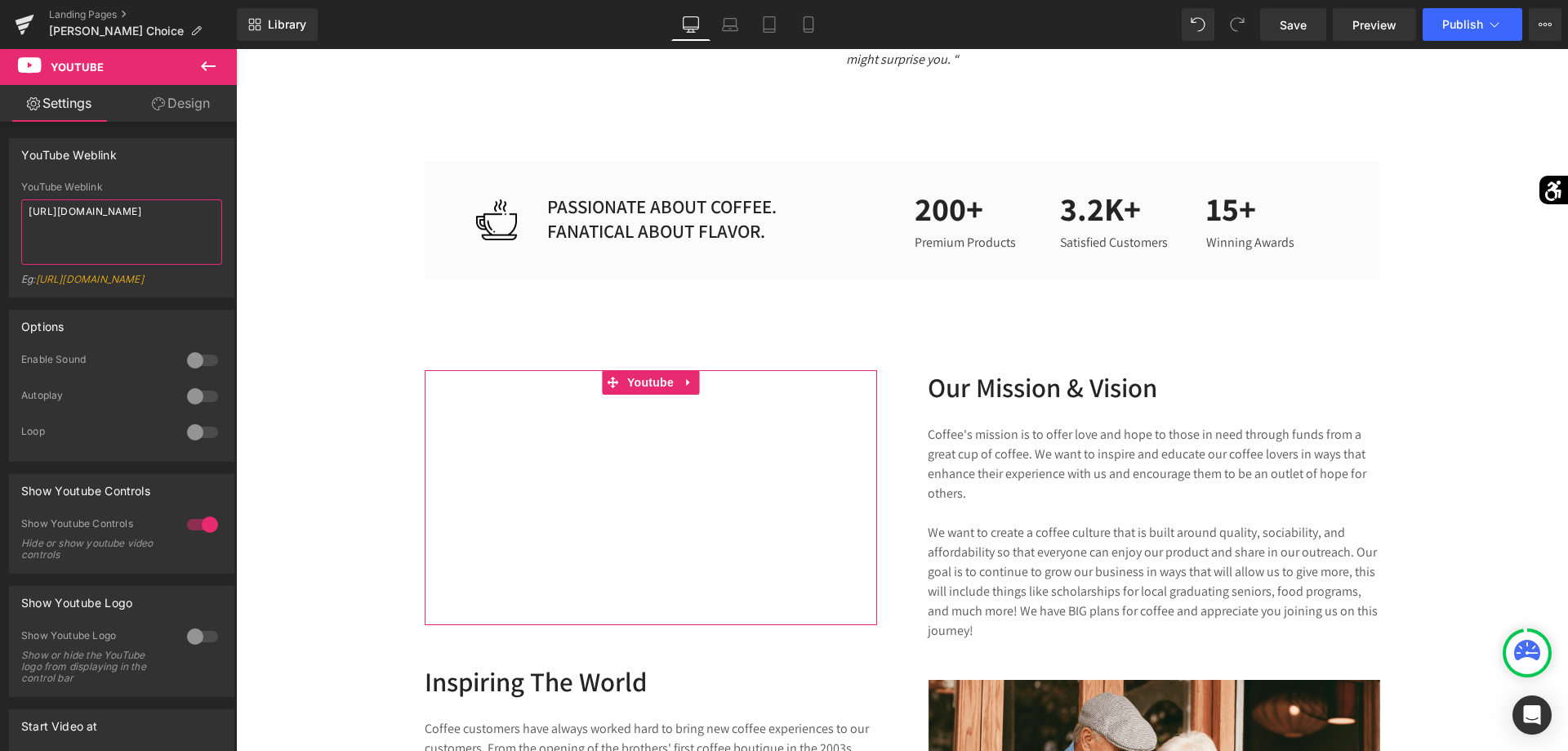
drag, startPoint x: 201, startPoint y: 220, endPoint x: 0, endPoint y: 171, distance: 206.9
click at [21, 199] on textarea "[URL][DOMAIN_NAME]" at bounding box center [122, 232] width 201 height 65
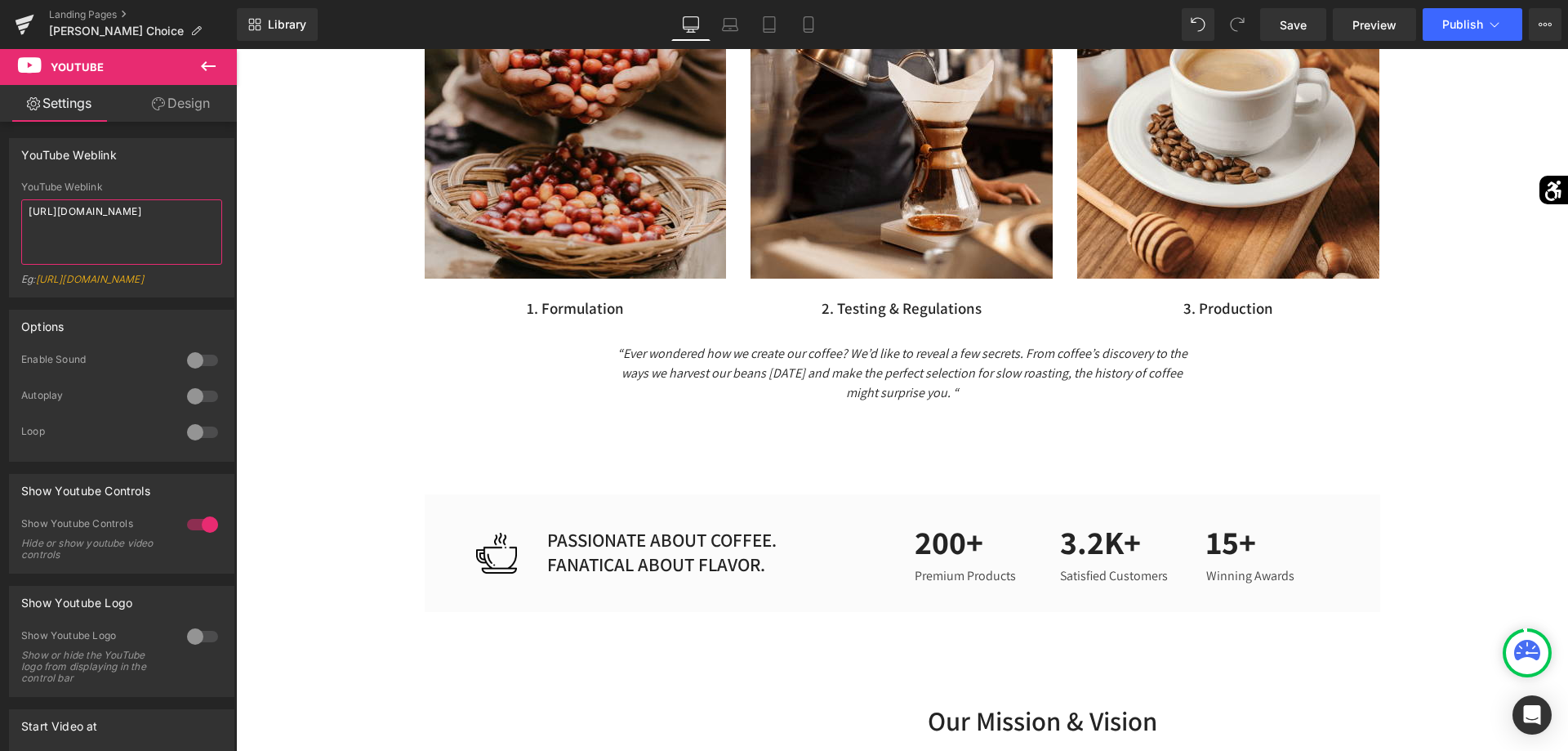
scroll to position [1916, 0]
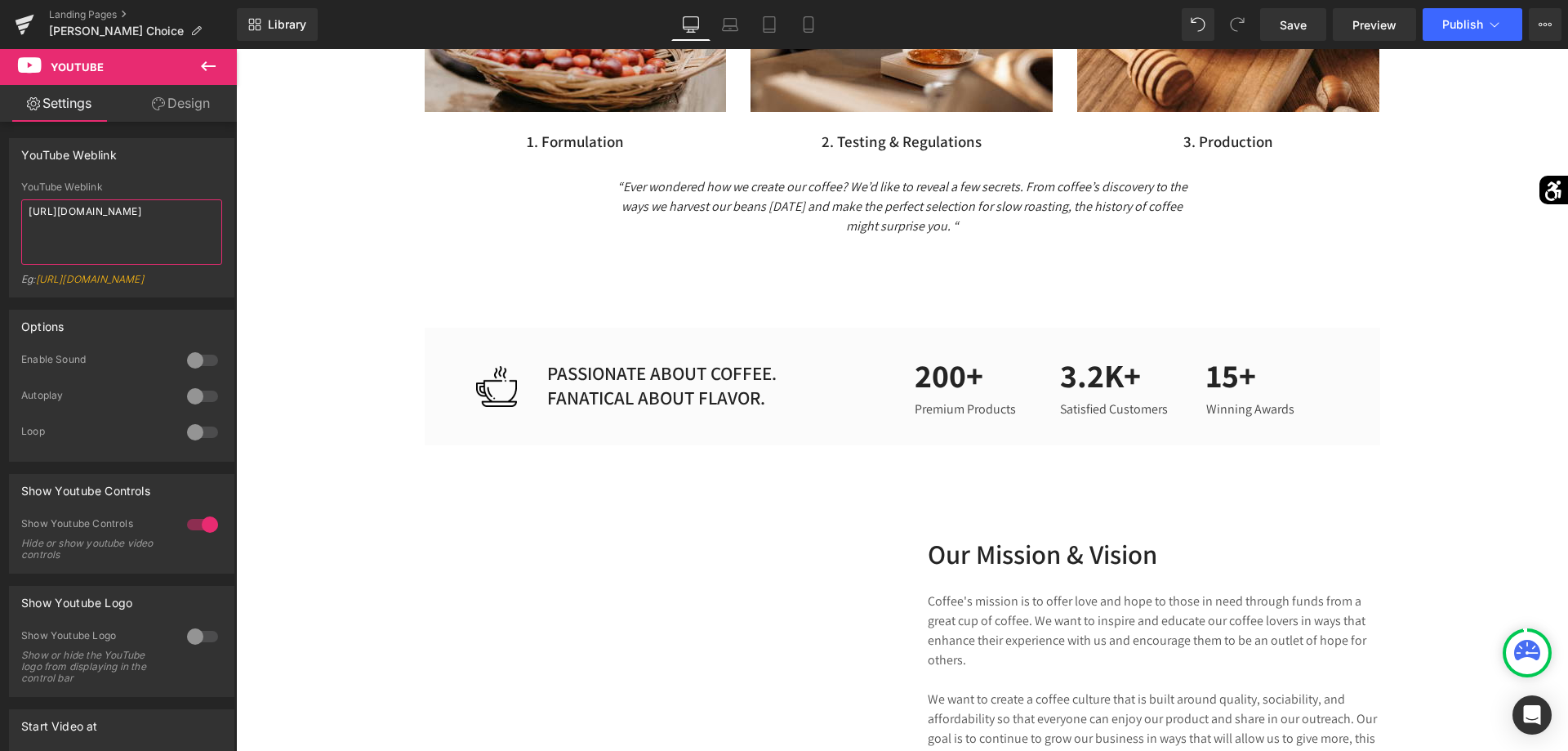
type textarea "[URL][DOMAIN_NAME]"
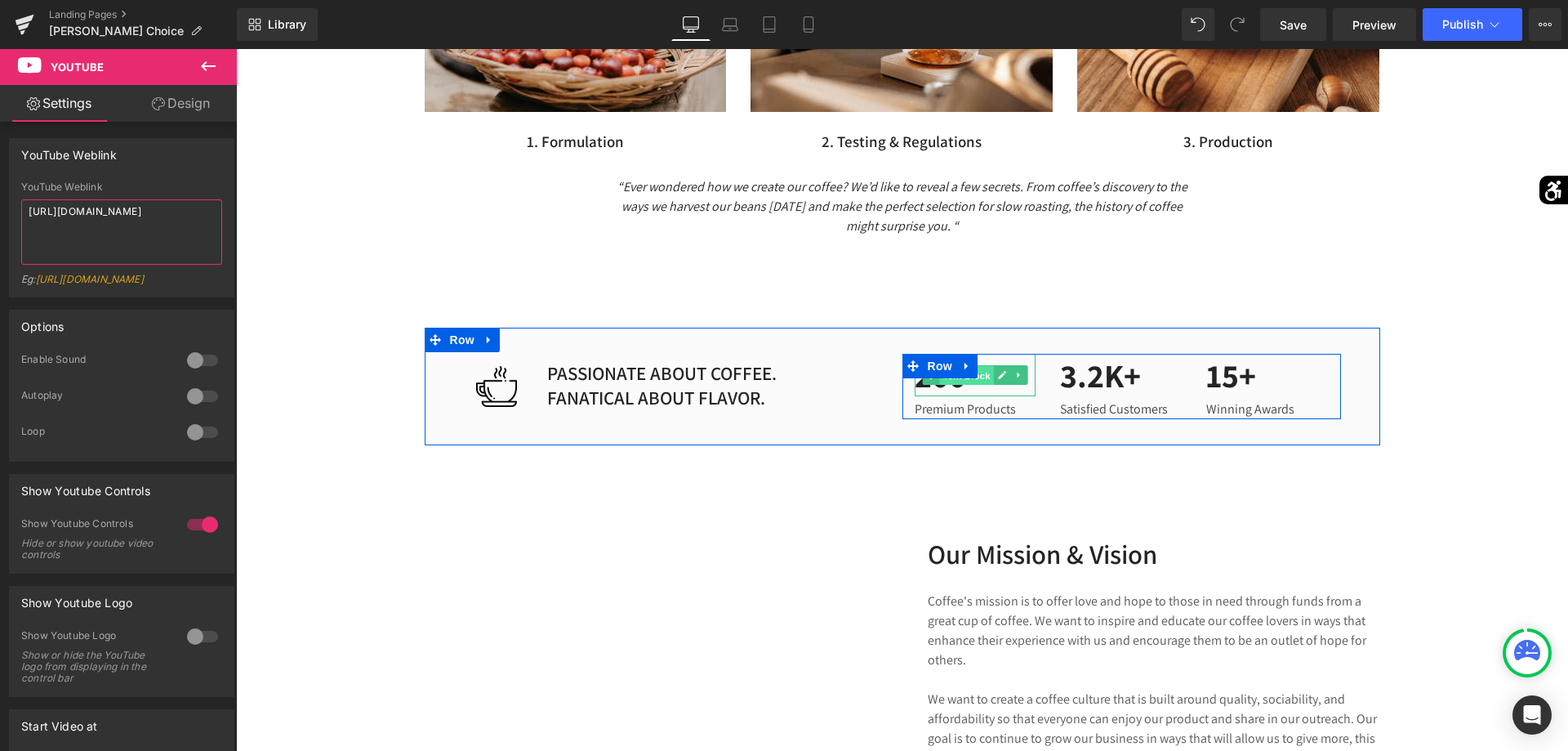
click at [958, 383] on span "Text Block" at bounding box center [966, 376] width 53 height 19
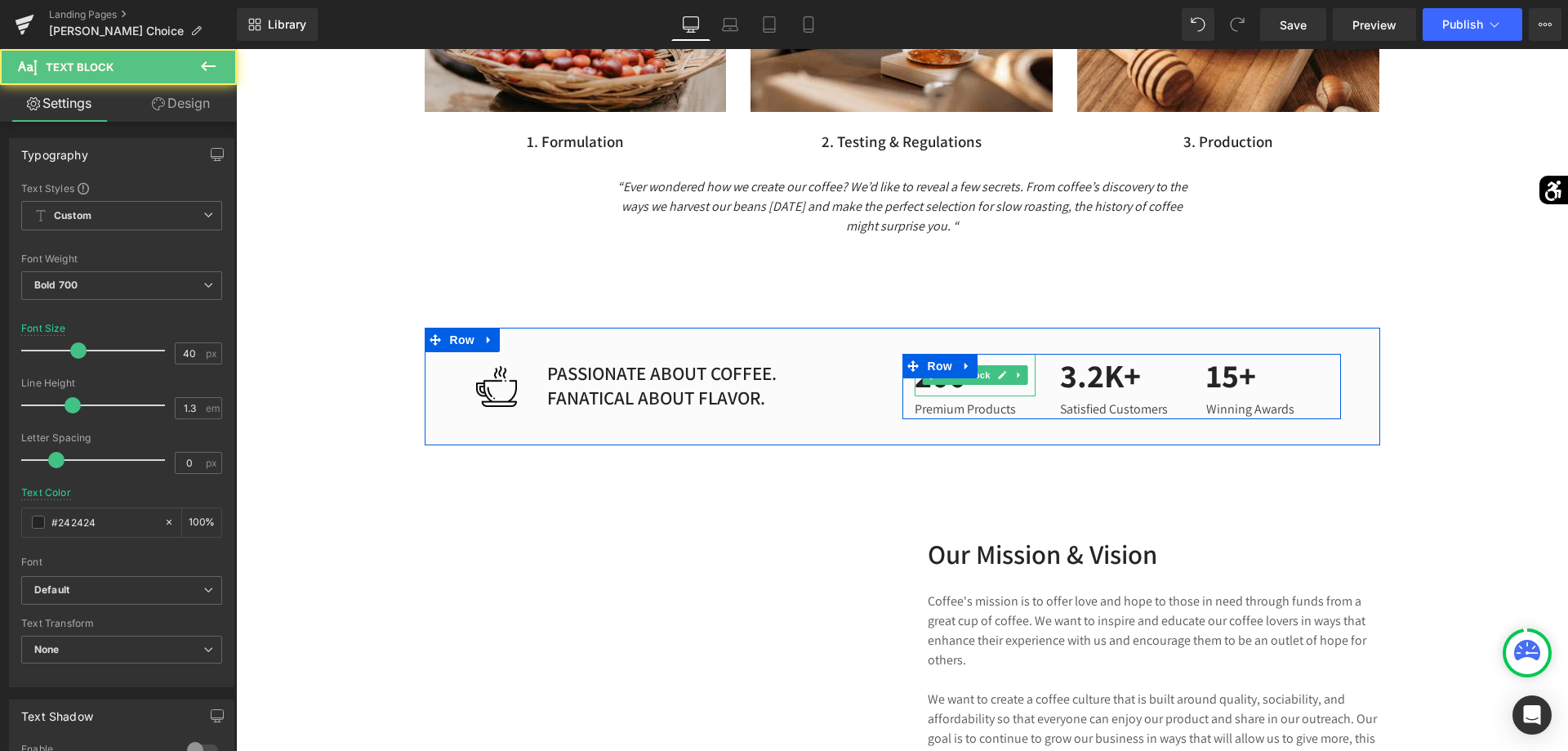
click at [952, 389] on p "200+" at bounding box center [975, 376] width 122 height 43
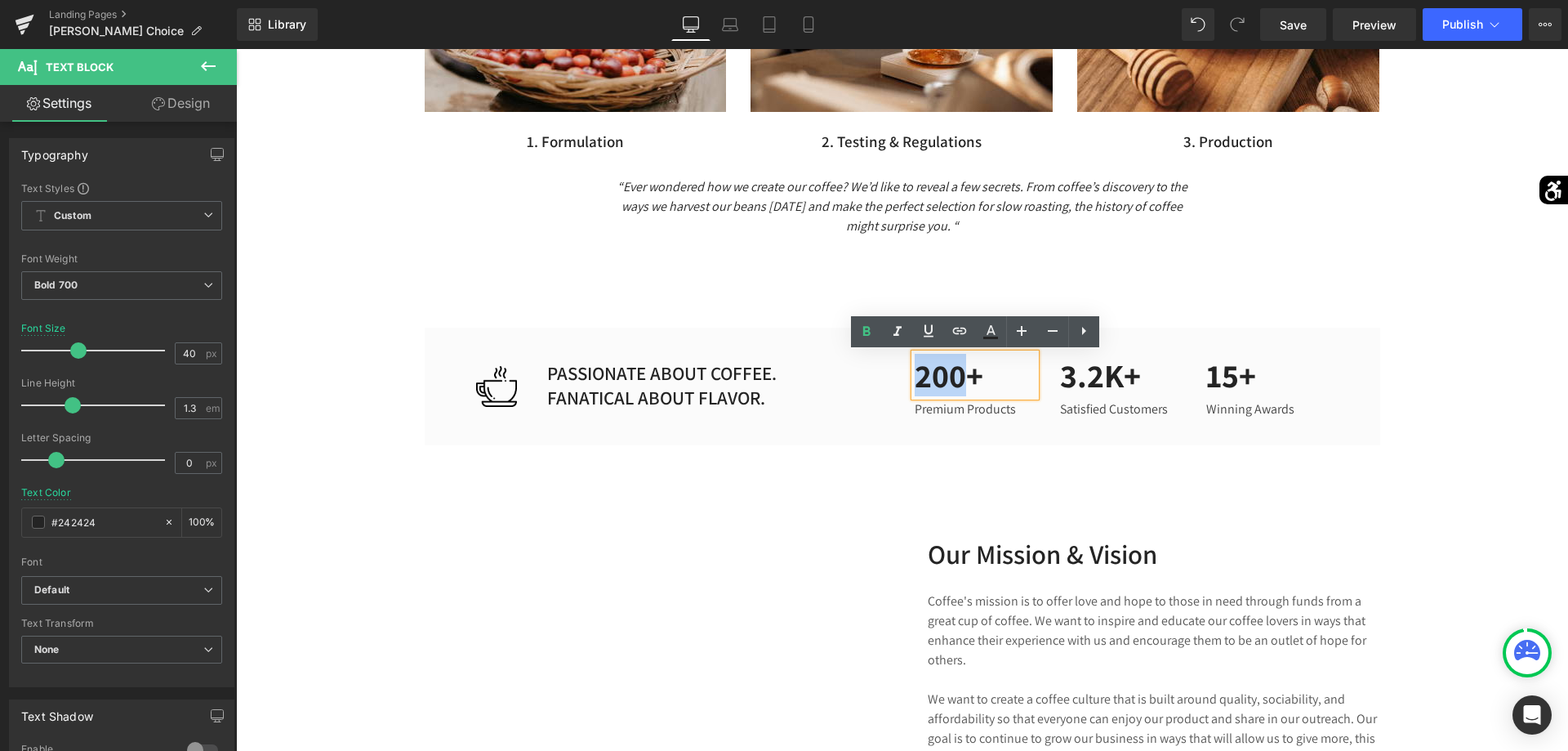
drag, startPoint x: 973, startPoint y: 381, endPoint x: 915, endPoint y: 378, distance: 58.1
click at [915, 378] on p "200+" at bounding box center [975, 376] width 122 height 43
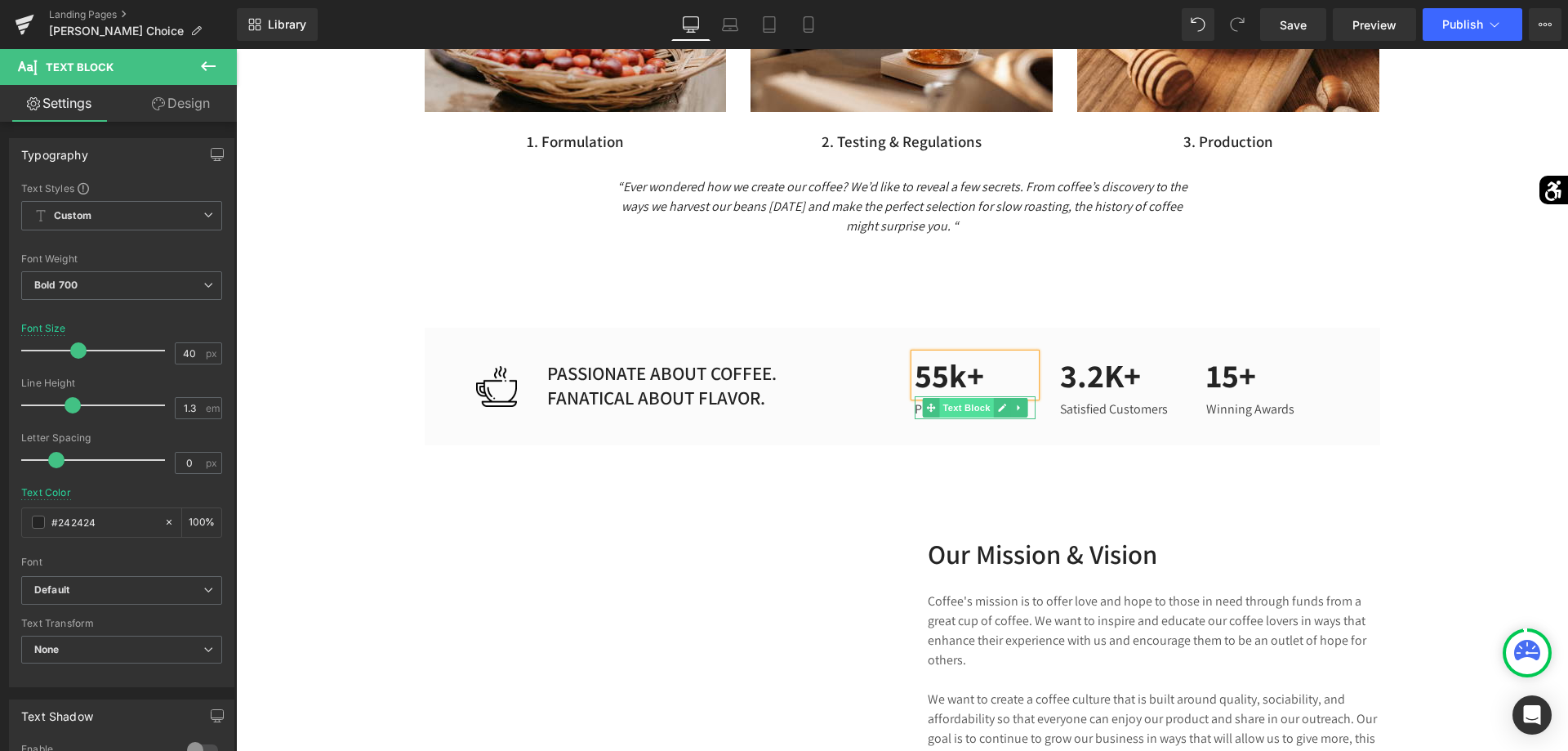
click at [980, 404] on span "Text Block" at bounding box center [966, 408] width 53 height 19
click at [1031, 411] on p "Premium Products" at bounding box center [975, 410] width 122 height 19
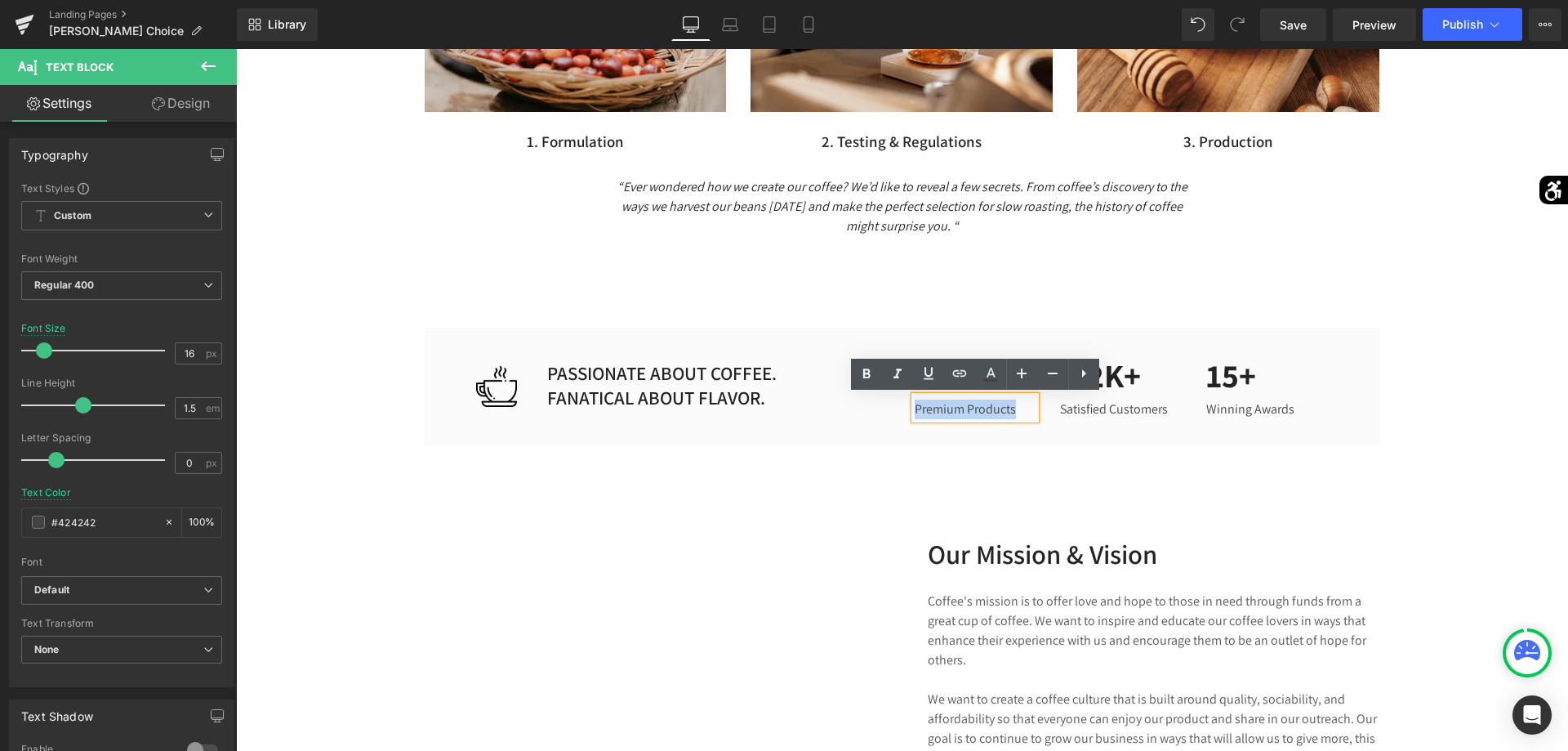
drag, startPoint x: 1021, startPoint y: 411, endPoint x: 872, endPoint y: 402, distance: 149.3
click at [872, 402] on div "Image PASSIONATE ABOUT COFFEE. FANATICAL ABOUT FLAVOR. Text Block Row 55k+ Text…" at bounding box center [903, 386] width 955 height 118
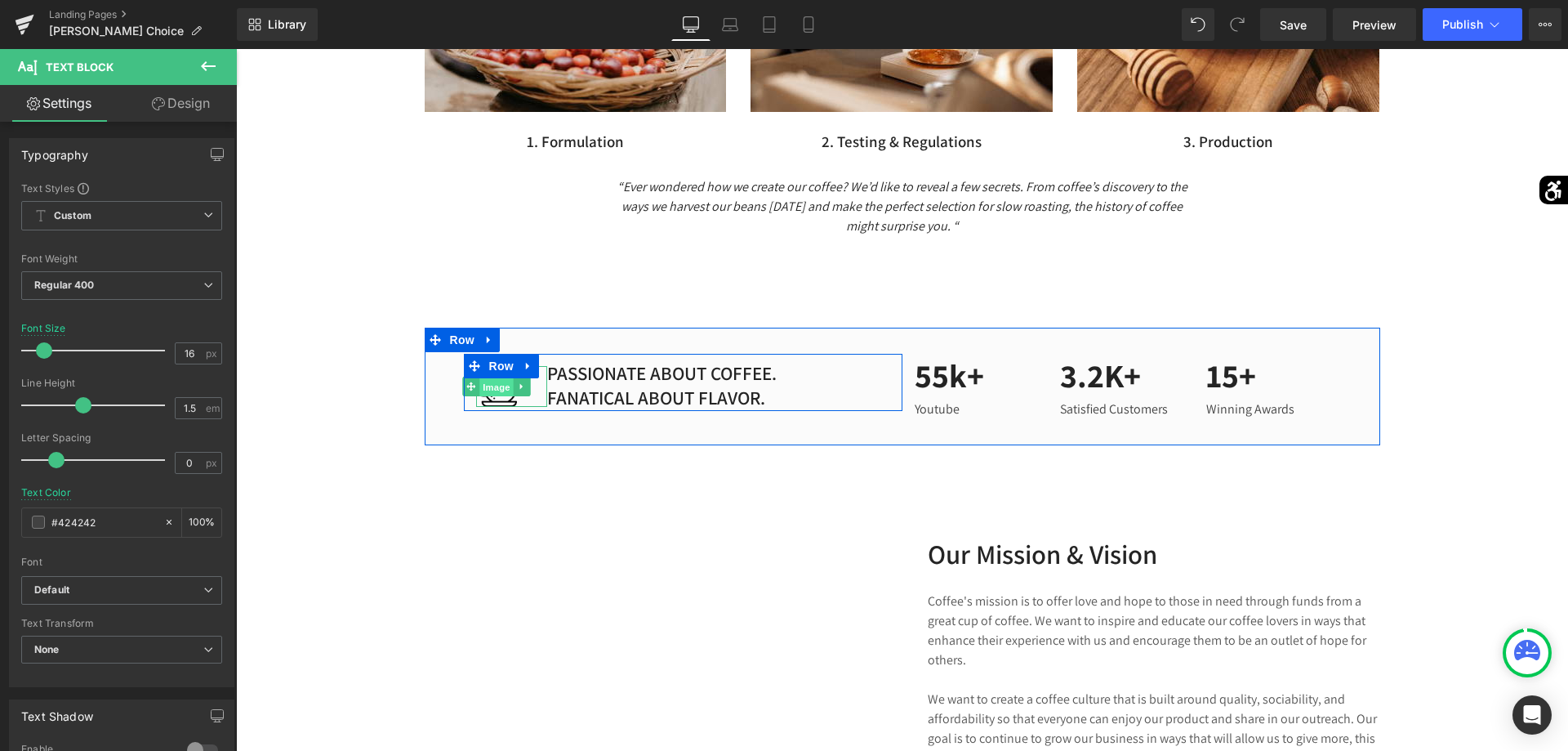
click at [491, 391] on span "Image" at bounding box center [496, 387] width 34 height 19
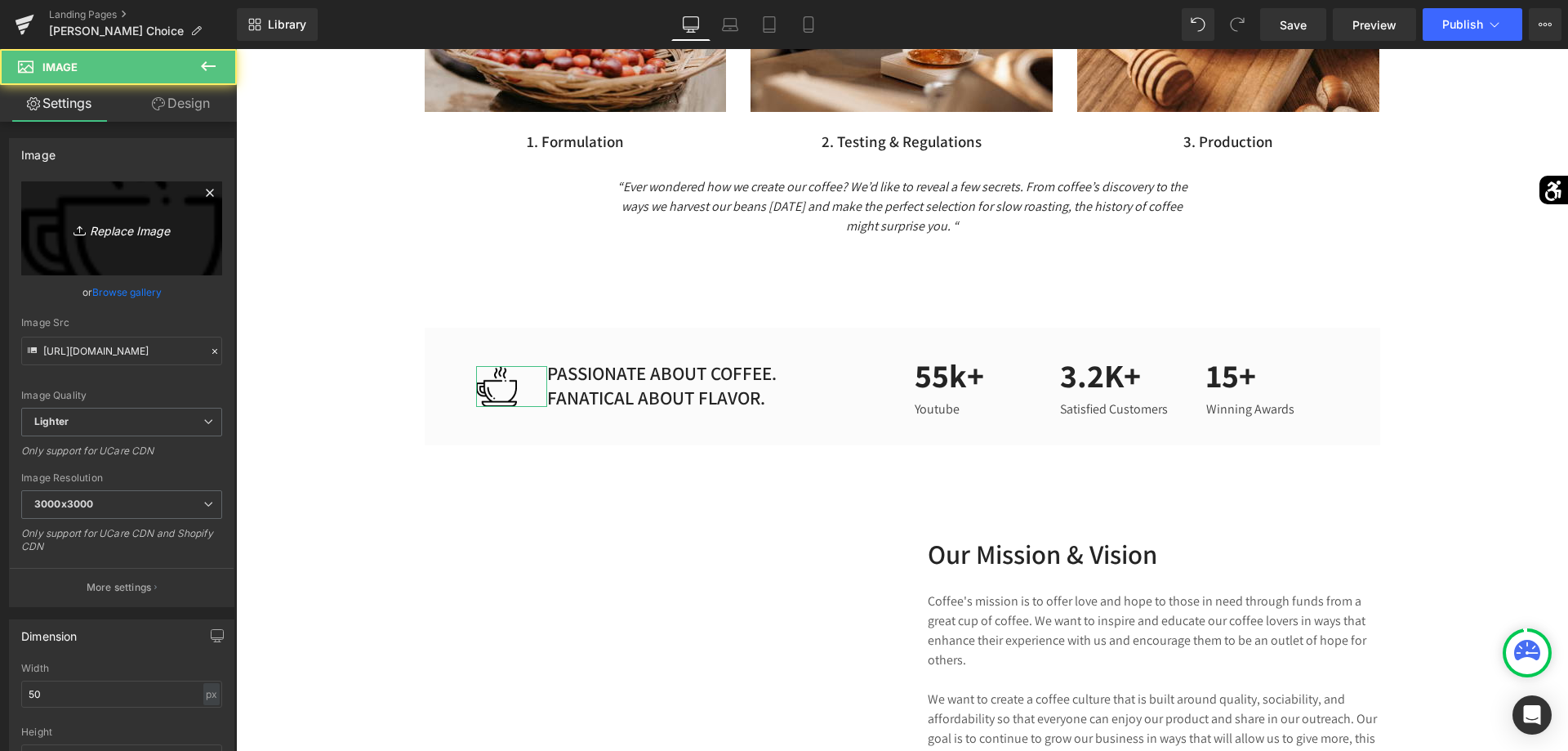
click at [180, 251] on link "Replace Image" at bounding box center [122, 228] width 201 height 94
type input "C:\fakepath\ChatGPT Image [DATE], 11_16_35.png"
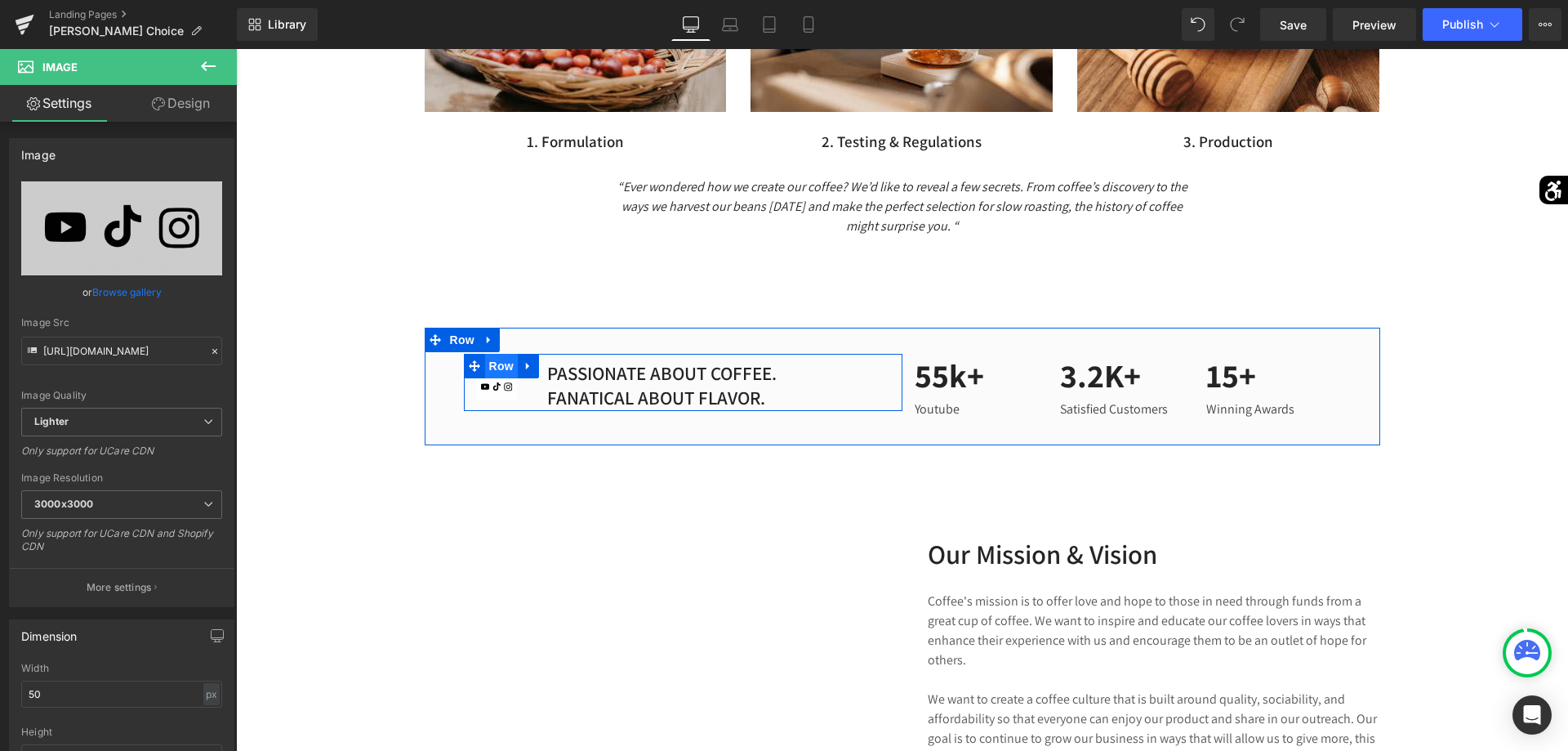
click at [497, 368] on span "Row" at bounding box center [502, 366] width 33 height 24
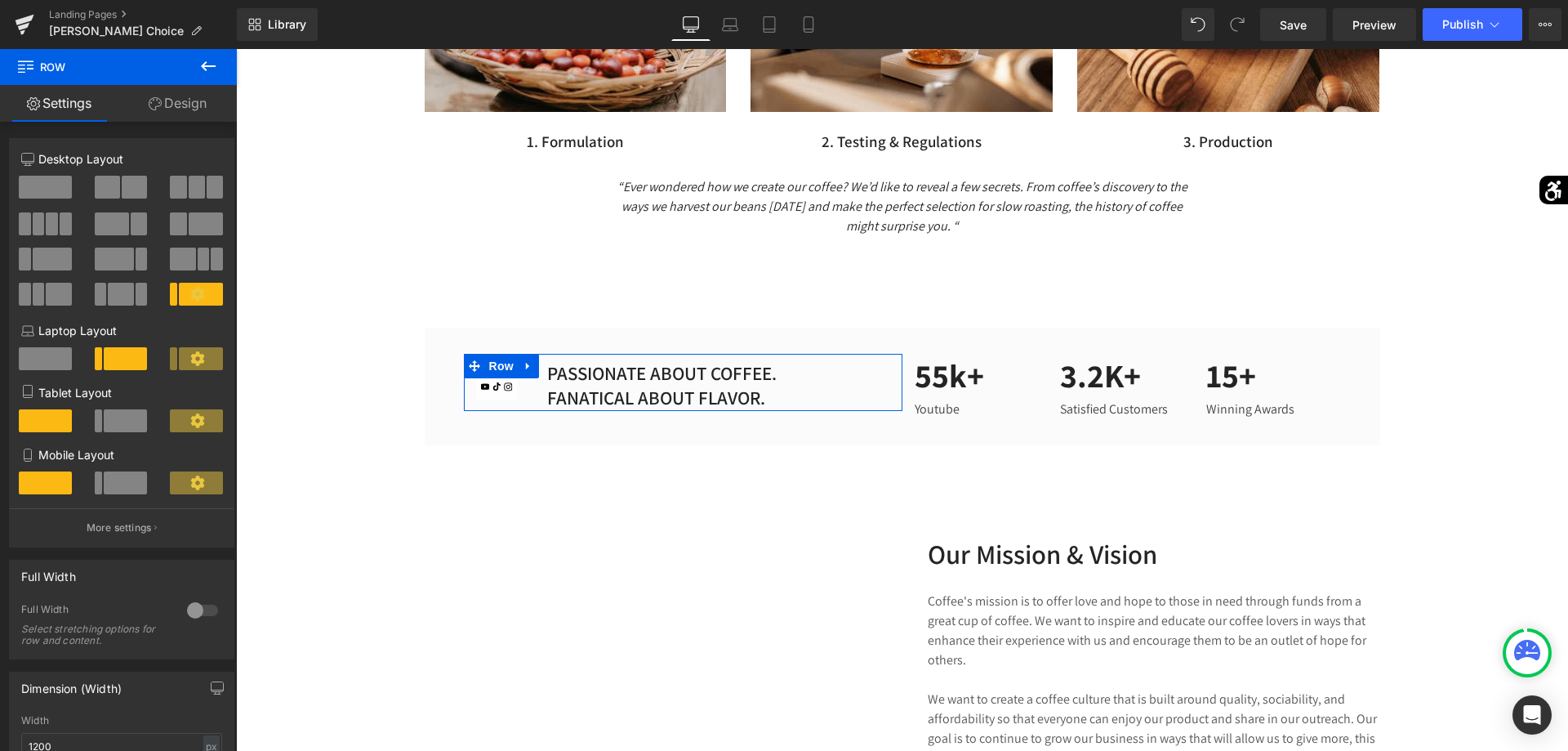
click at [206, 223] on span at bounding box center [205, 224] width 34 height 23
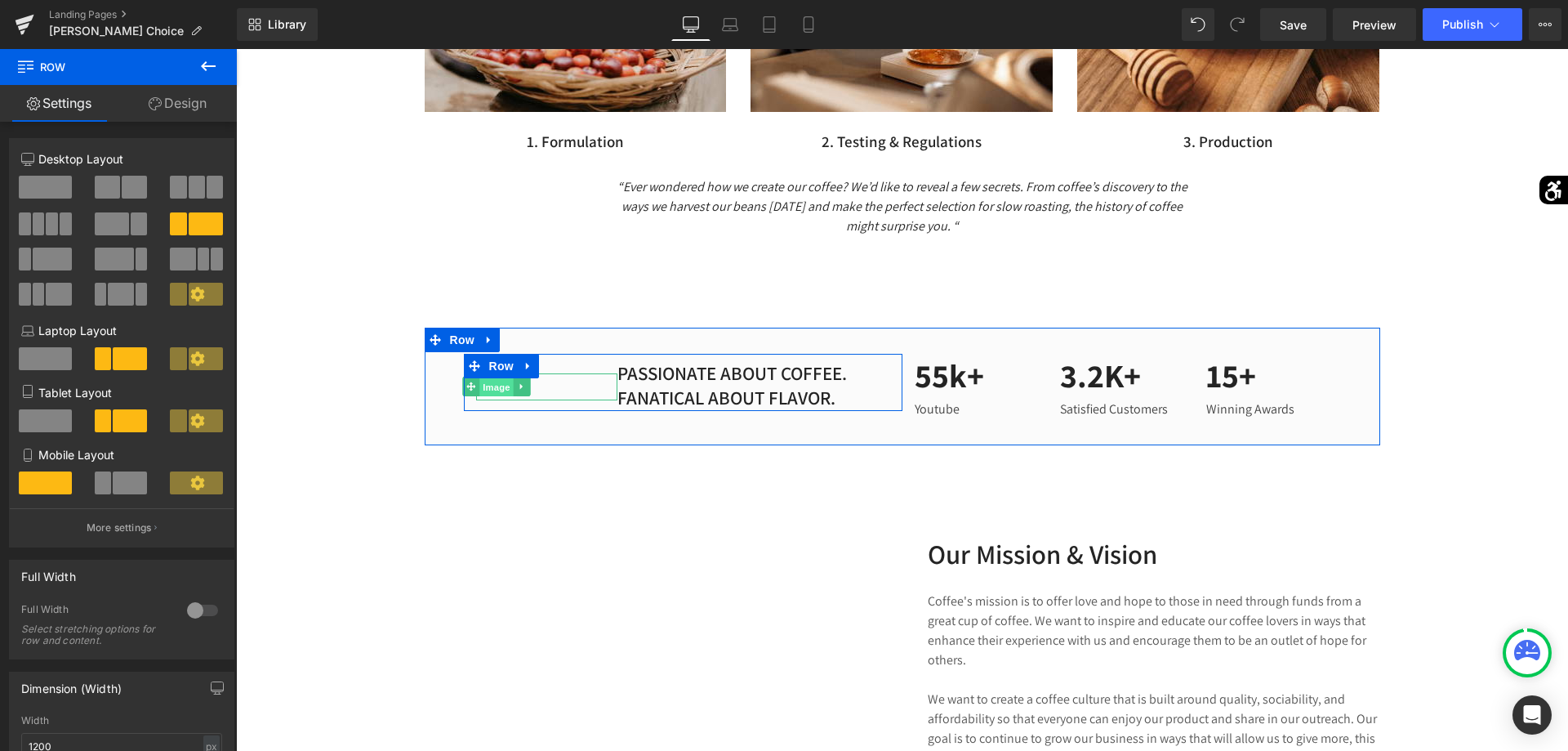
click at [507, 389] on span "Image" at bounding box center [496, 387] width 34 height 19
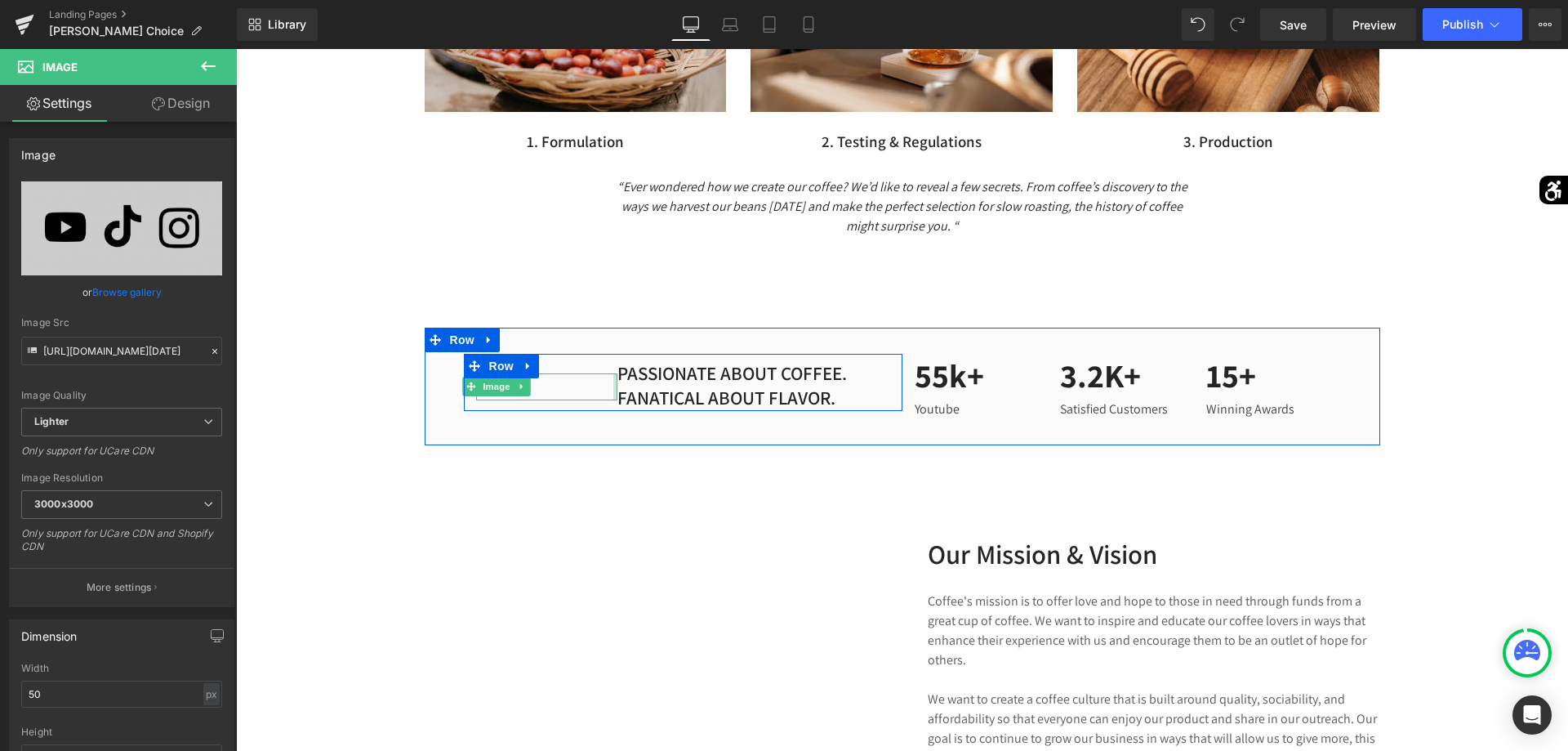
drag, startPoint x: 617, startPoint y: 390, endPoint x: 626, endPoint y: 388, distance: 9.2
click at [626, 388] on div "Image PASSIONATE ABOUT COFFEE. FANATICAL ABOUT FLAVOR. Text Block Row" at bounding box center [683, 382] width 439 height 57
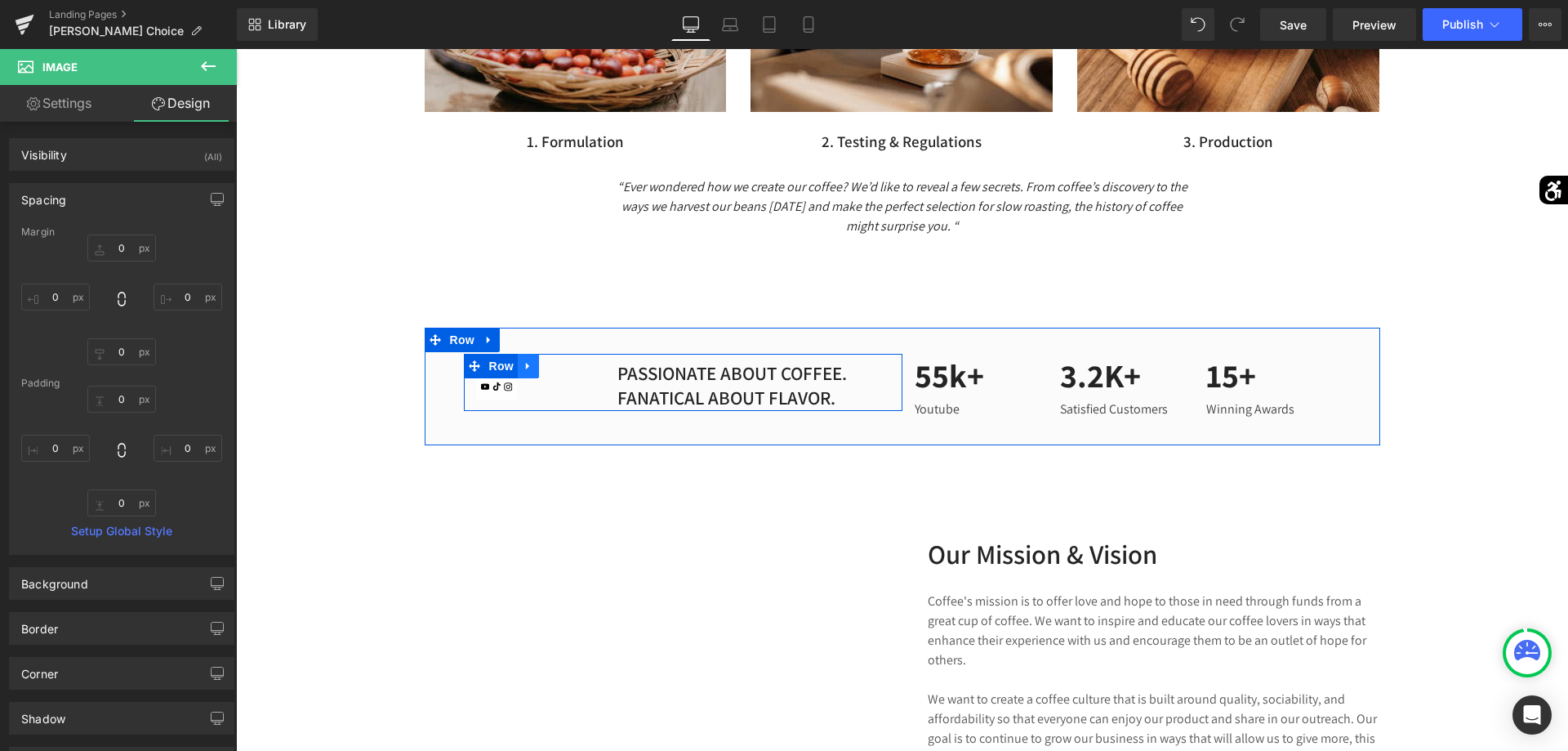
click at [534, 372] on link at bounding box center [528, 366] width 21 height 24
click at [505, 368] on span "Row" at bounding box center [502, 366] width 33 height 24
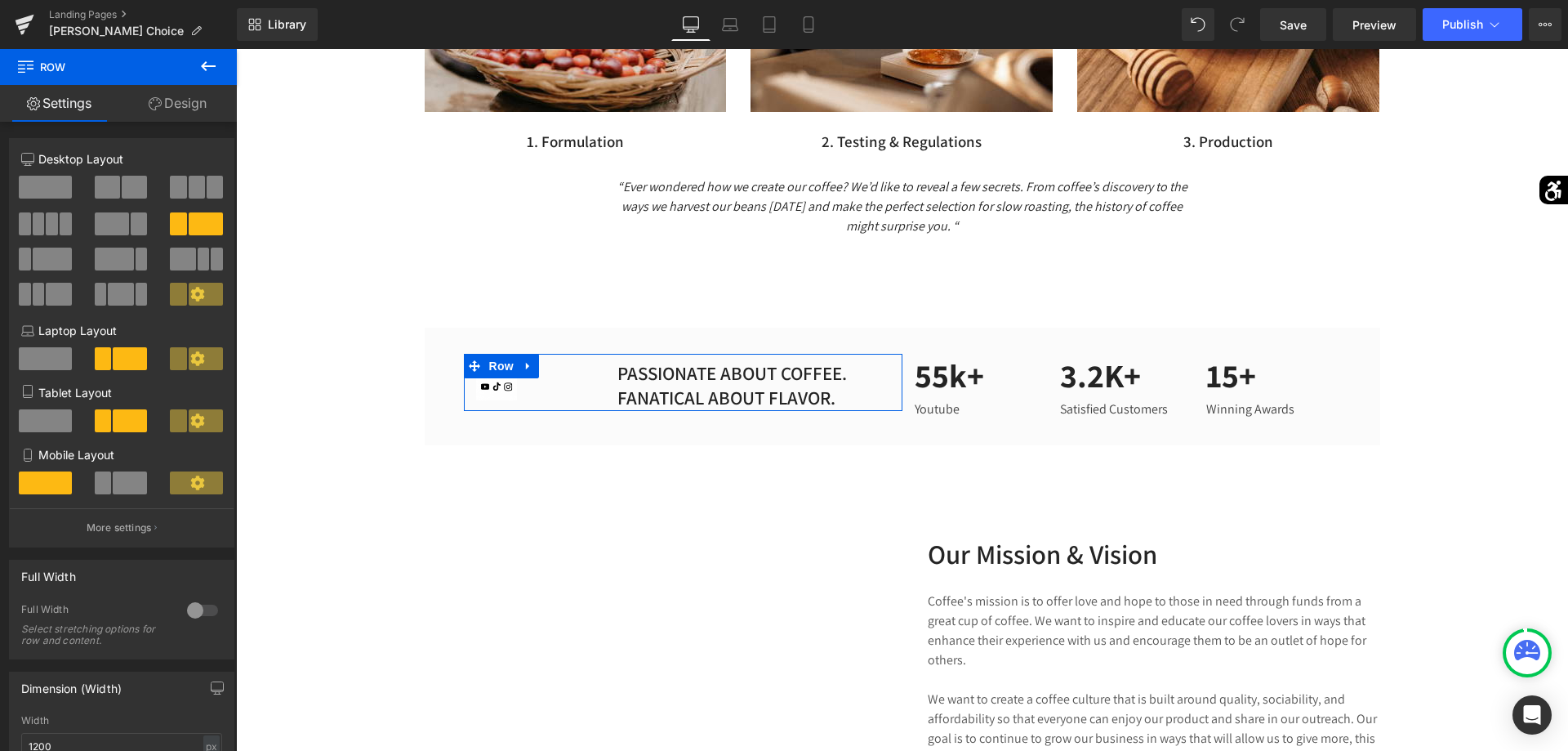
click at [147, 226] on span at bounding box center [138, 224] width 17 height 23
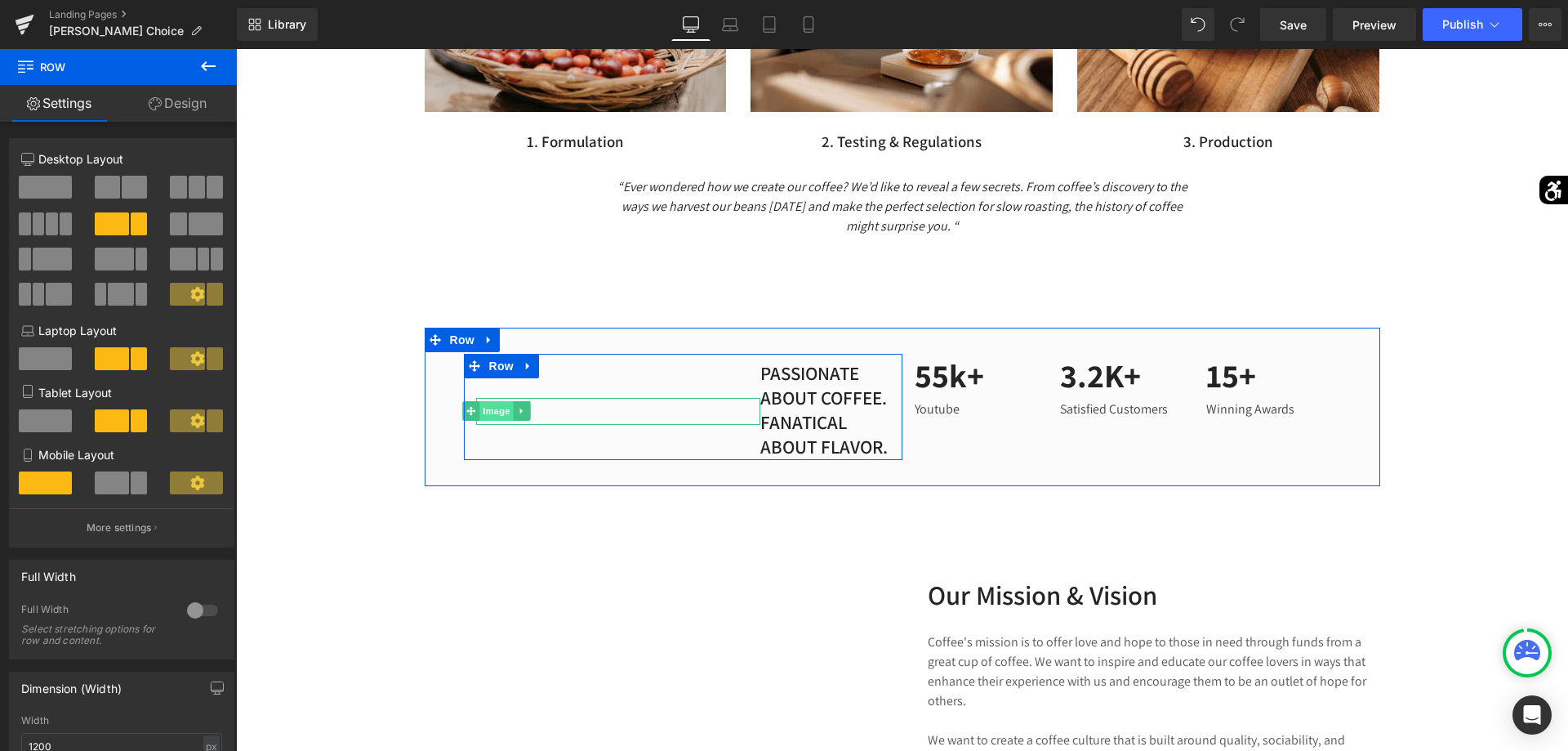
click at [488, 411] on span "Image" at bounding box center [496, 411] width 34 height 19
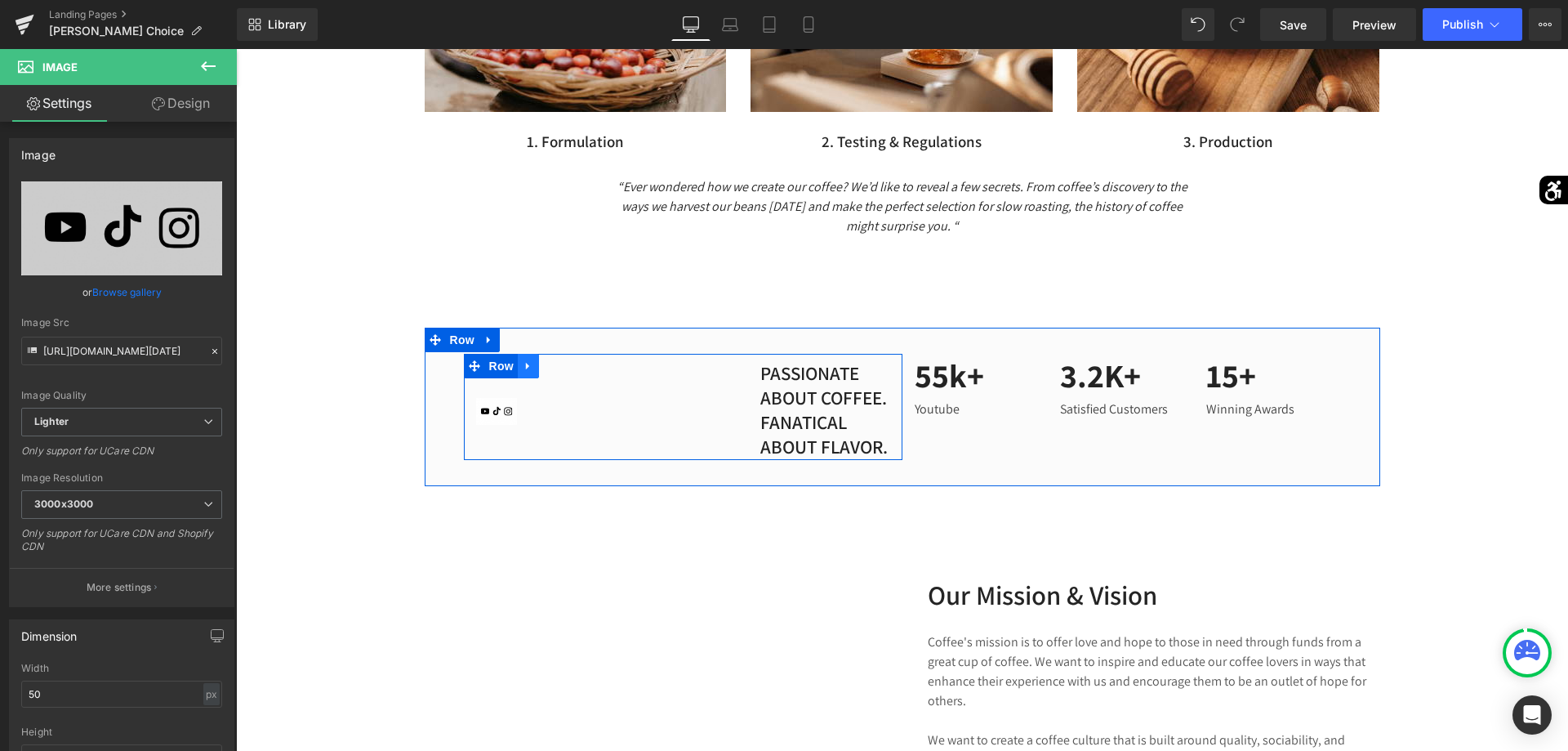
click at [537, 362] on link at bounding box center [528, 366] width 21 height 24
click at [571, 372] on icon at bounding box center [571, 366] width 12 height 12
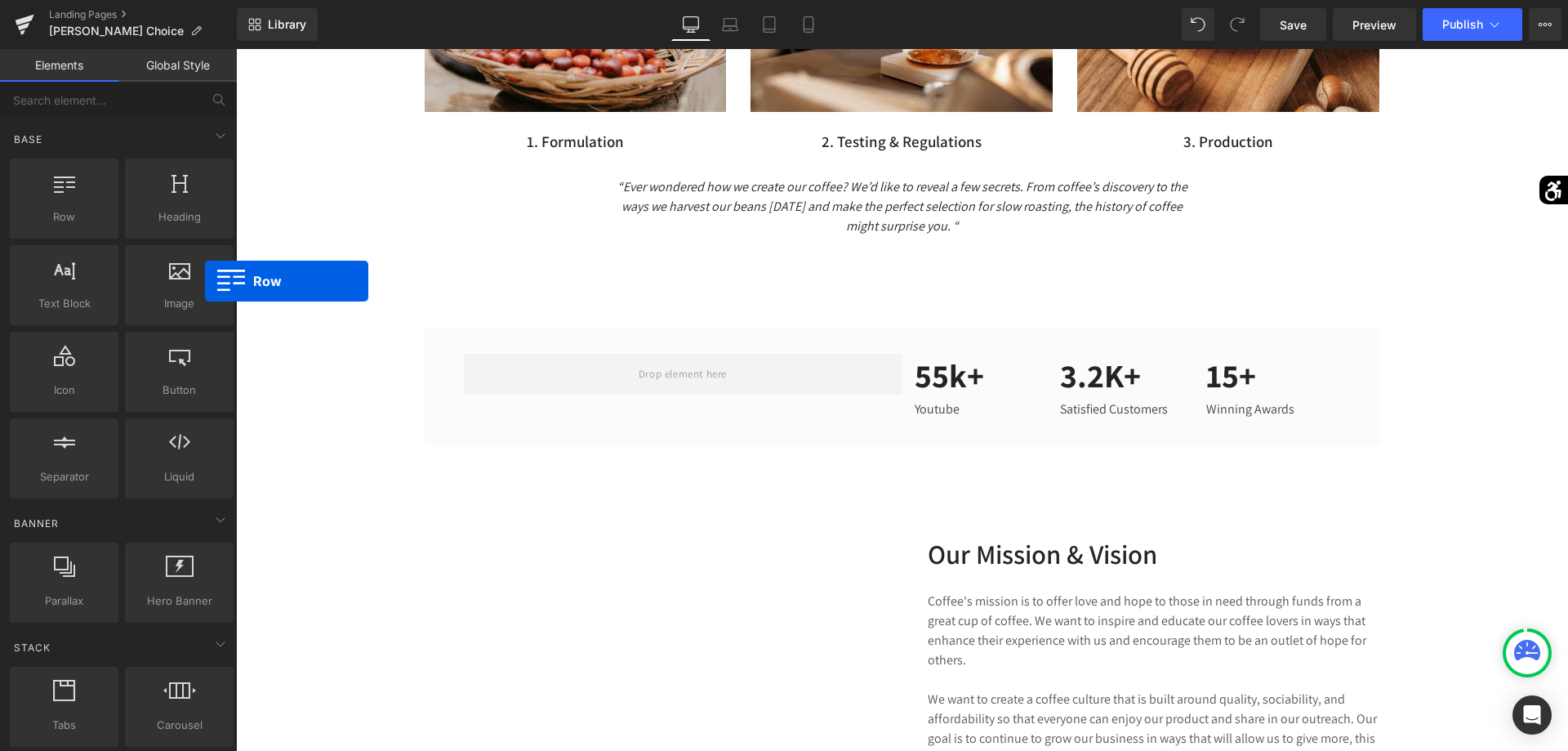
drag, startPoint x: 265, startPoint y: 236, endPoint x: 365, endPoint y: 348, distance: 150.1
drag, startPoint x: 365, startPoint y: 348, endPoint x: 389, endPoint y: 360, distance: 26.8
click at [389, 360] on div "Hero Banner 200px 589px Hi, nice to meet you Heading Our coffee story is much w…" at bounding box center [902, -1] width 1332 height 3517
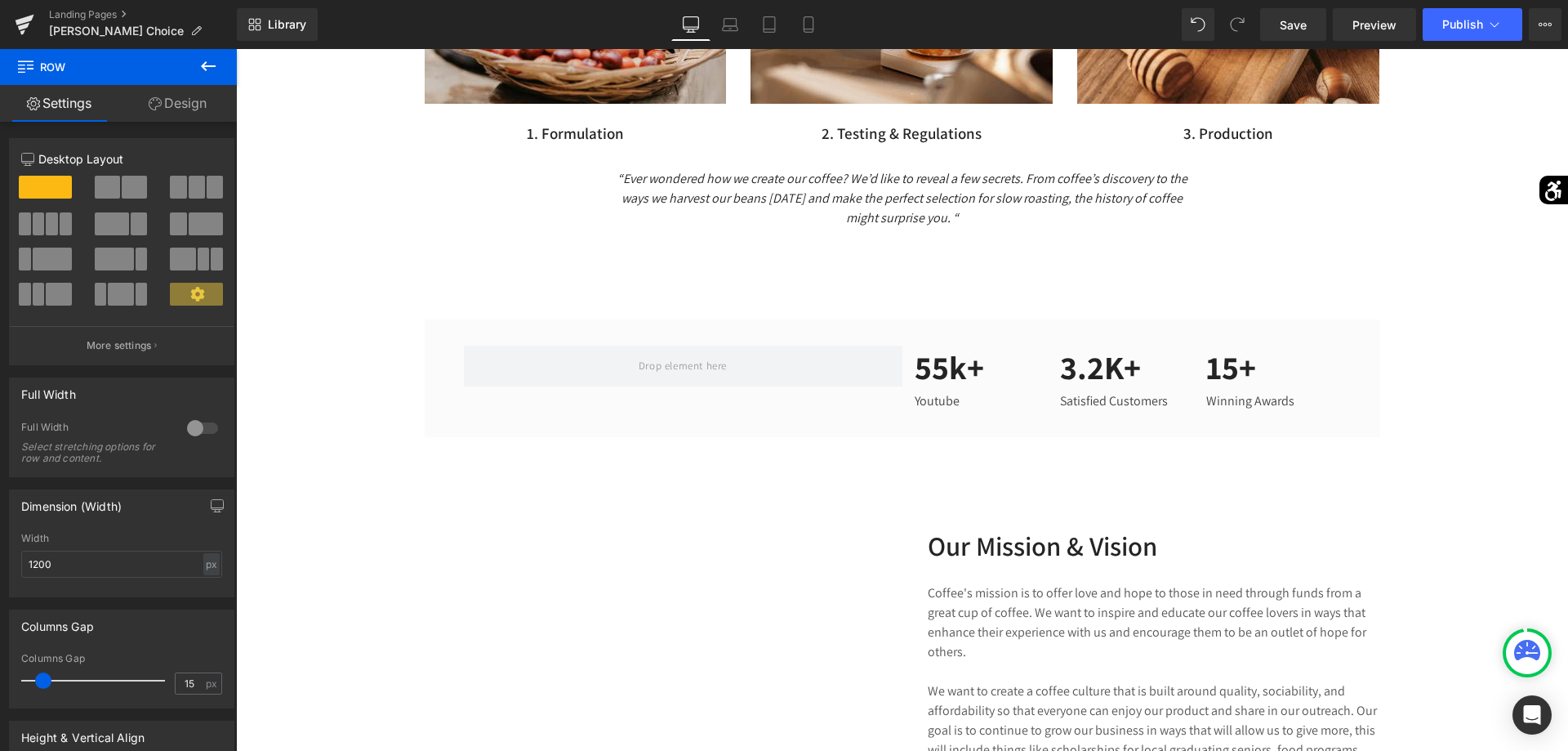
click at [217, 57] on button at bounding box center [208, 66] width 57 height 36
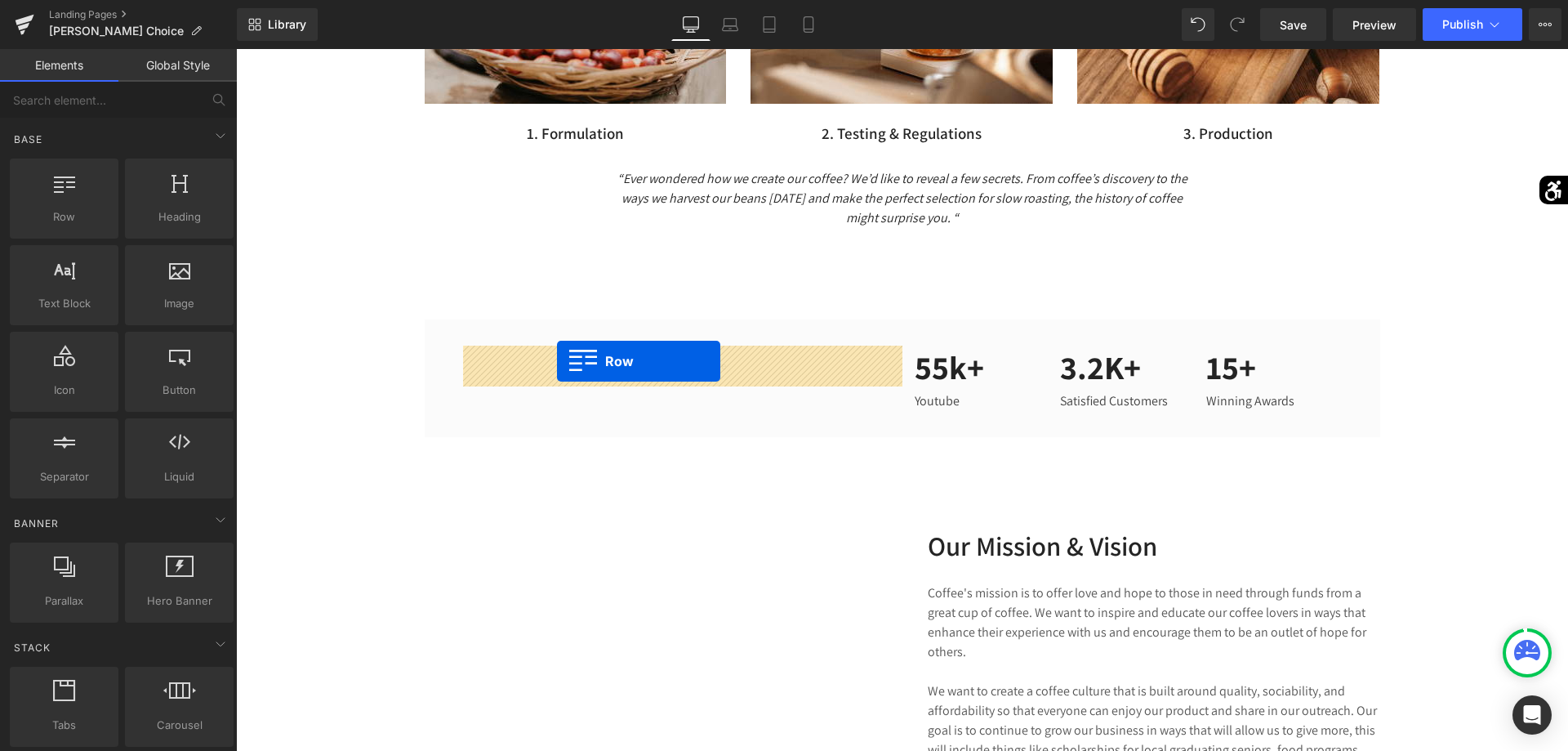
drag, startPoint x: 282, startPoint y: 233, endPoint x: 557, endPoint y: 361, distance: 303.3
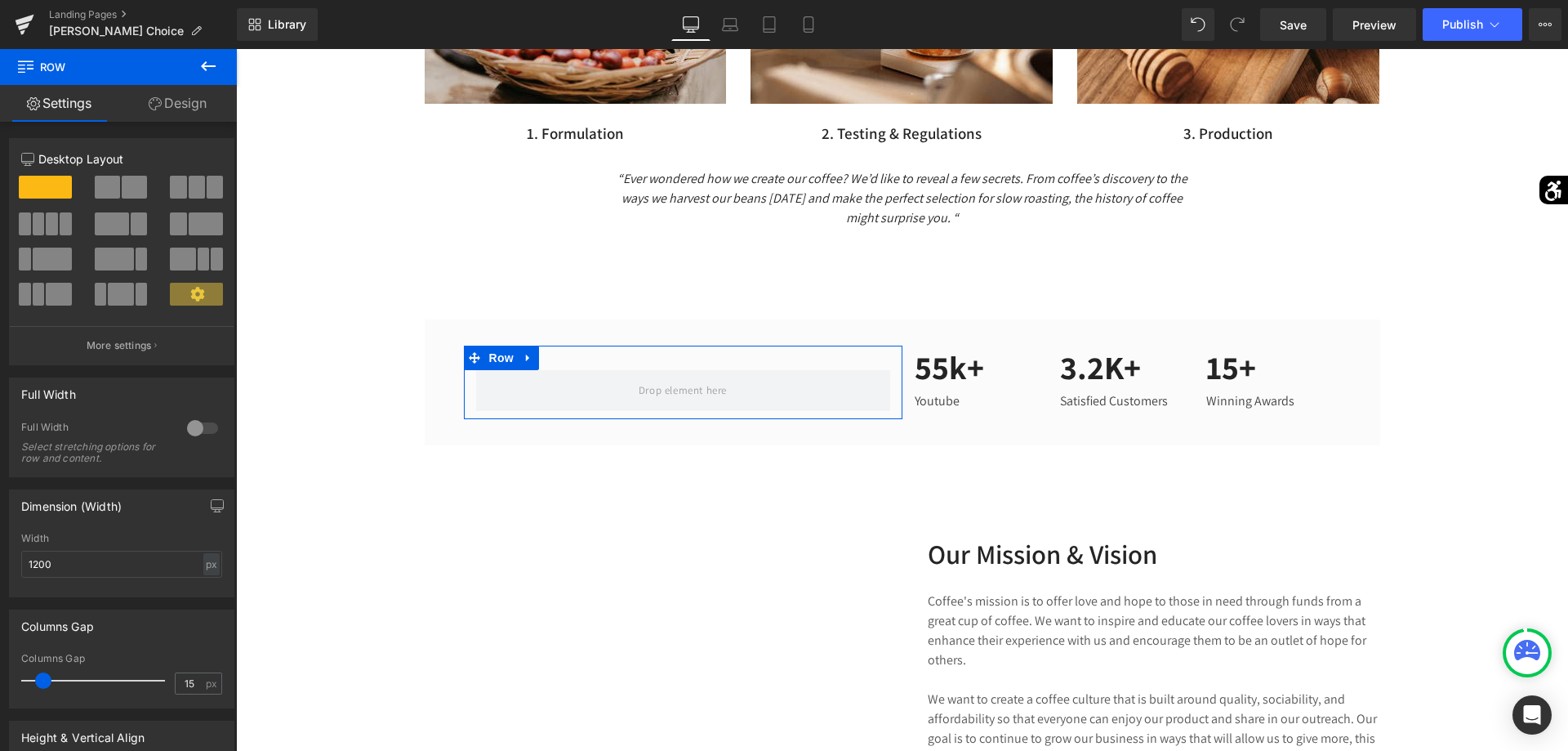
click at [174, 223] on span at bounding box center [178, 224] width 17 height 23
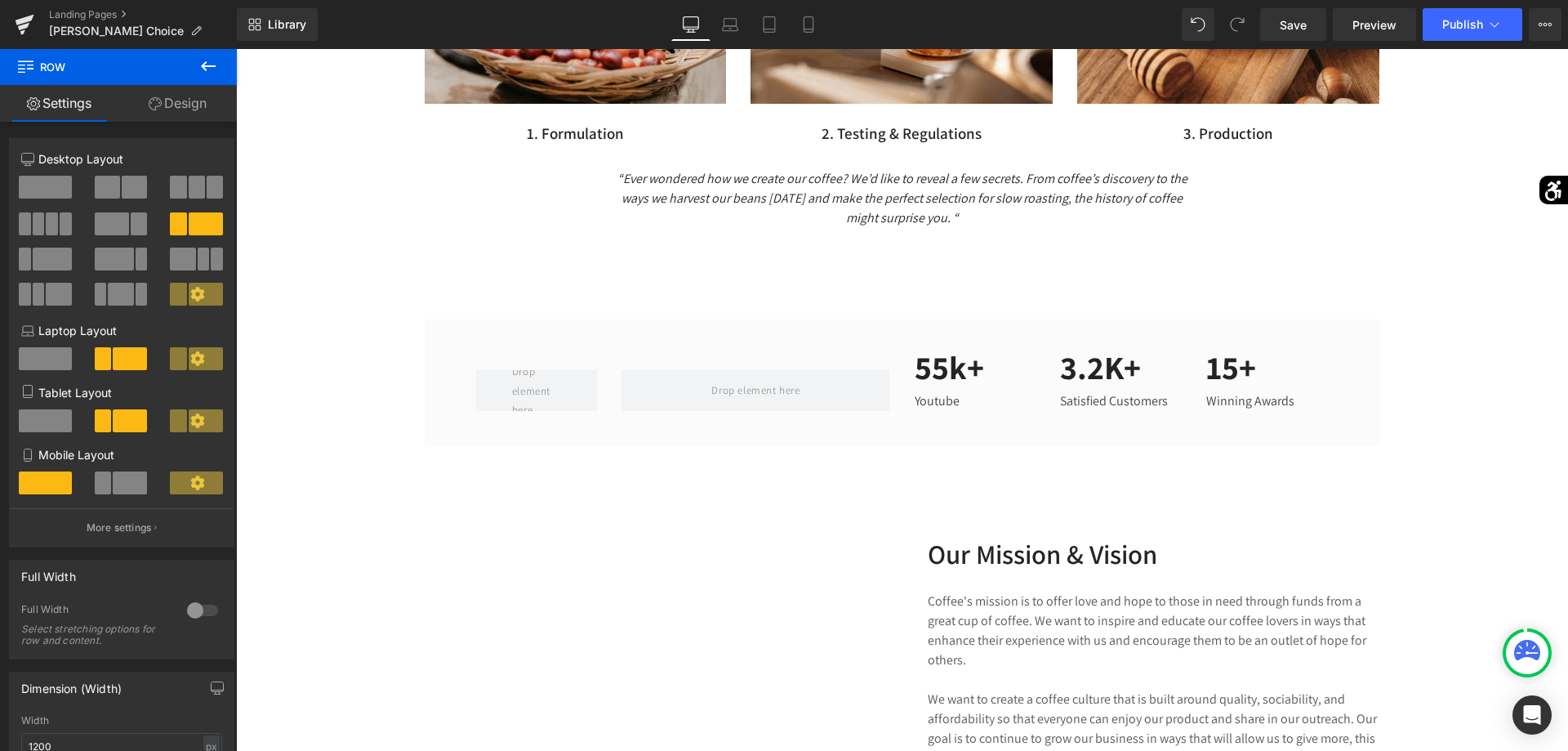
click at [217, 68] on button at bounding box center [208, 66] width 57 height 36
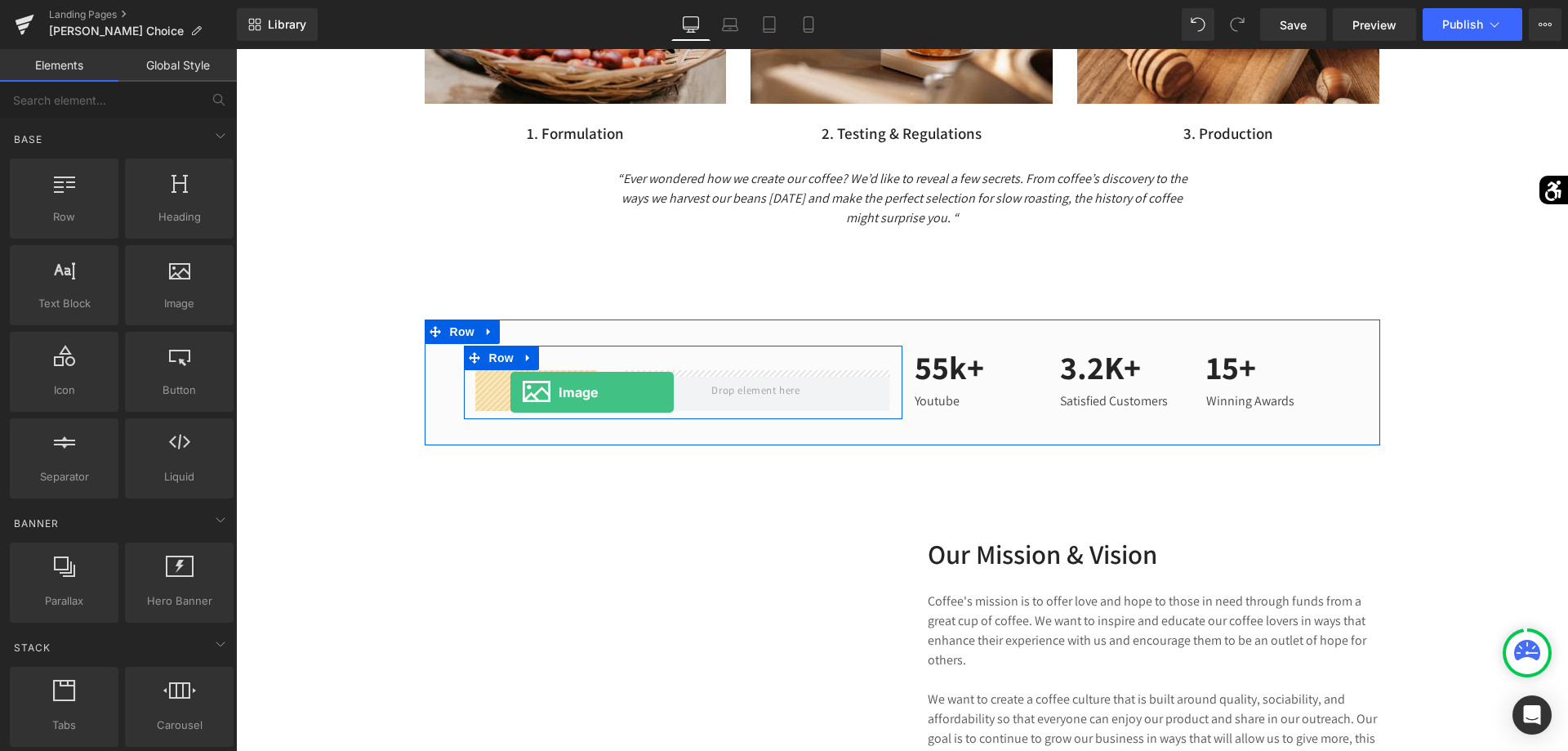
drag, startPoint x: 431, startPoint y: 329, endPoint x: 511, endPoint y: 392, distance: 101.8
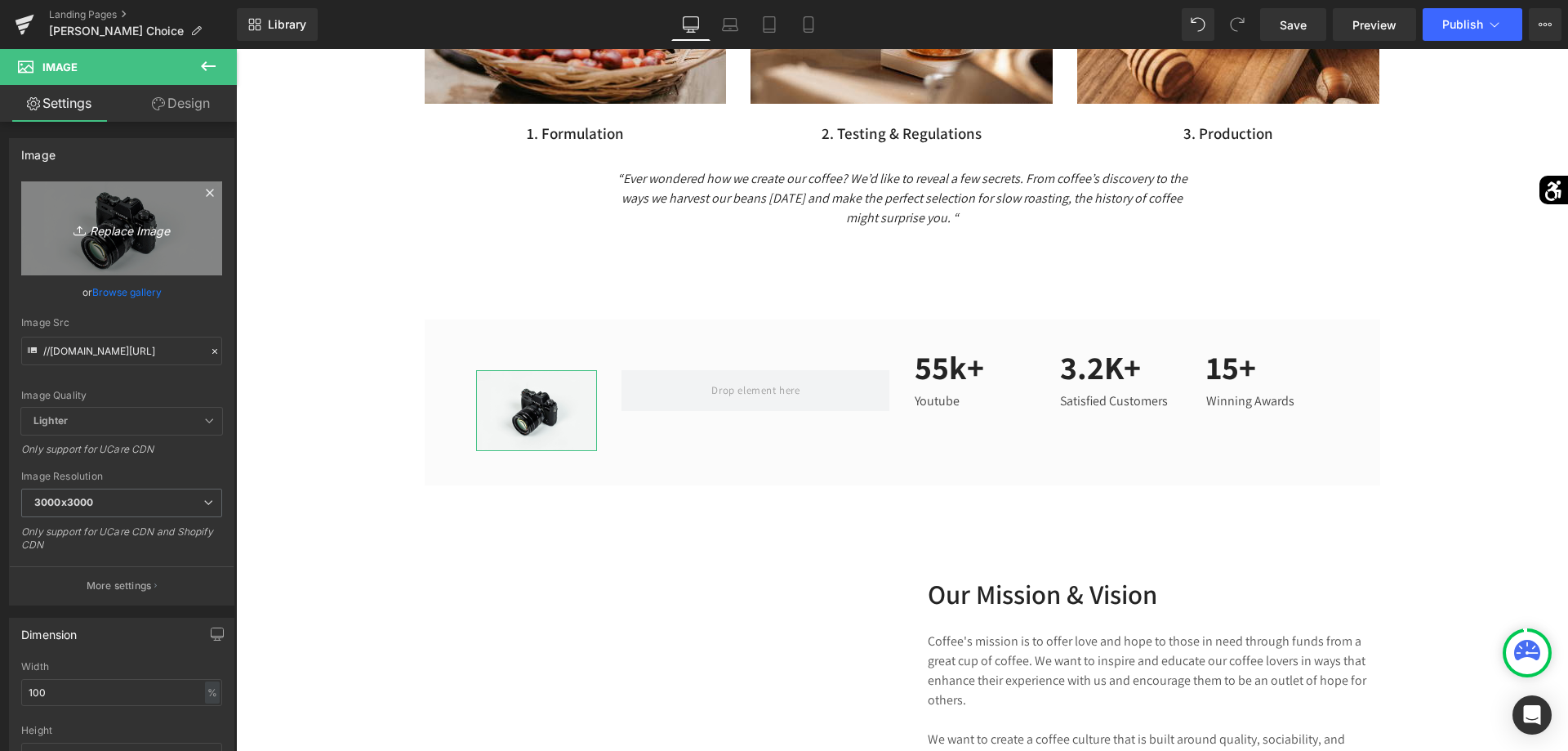
click at [186, 256] on link "Replace Image" at bounding box center [122, 228] width 201 height 94
type input "C:\fakepath\ChatGPT Image [DATE], 11_16_35.png"
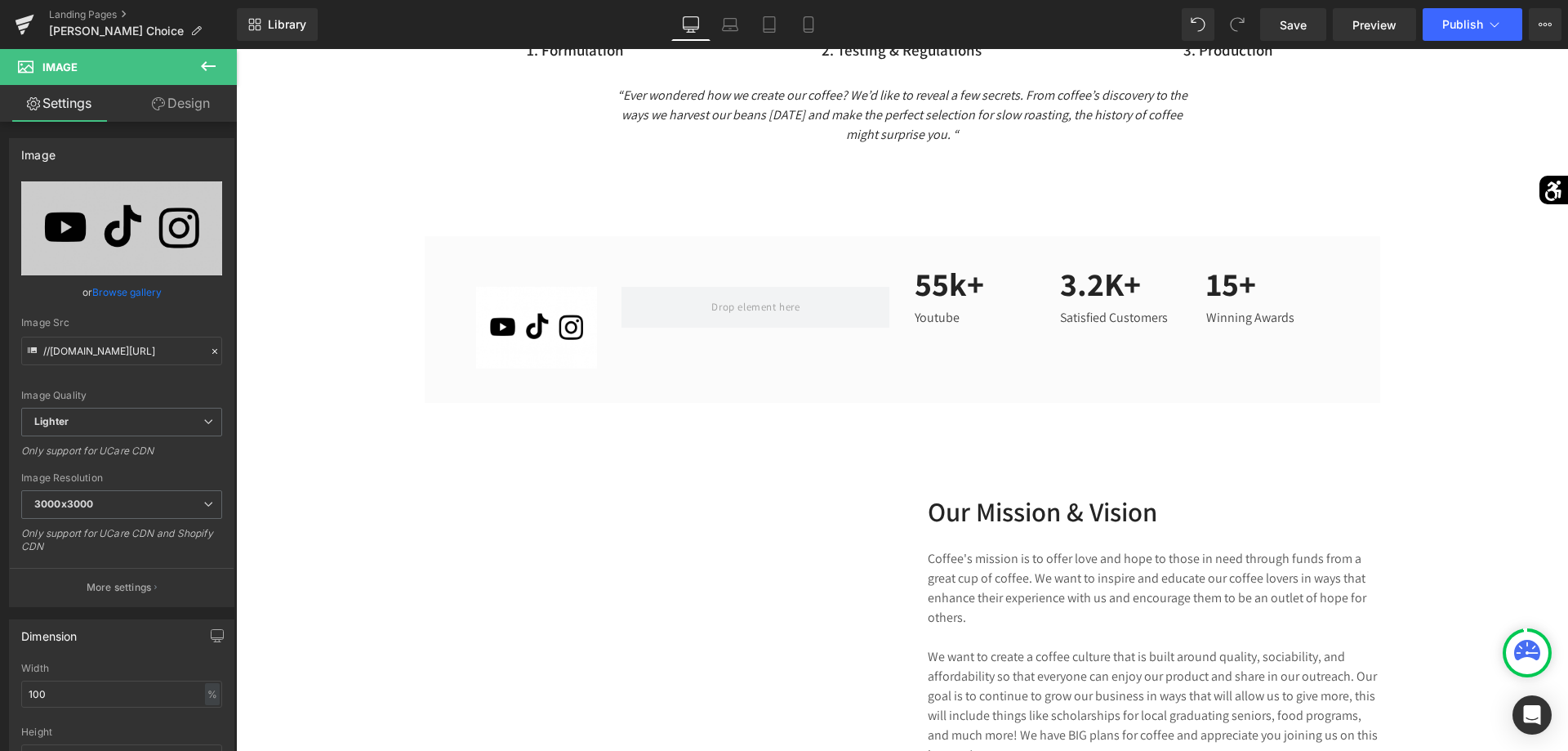
scroll to position [2124, 0]
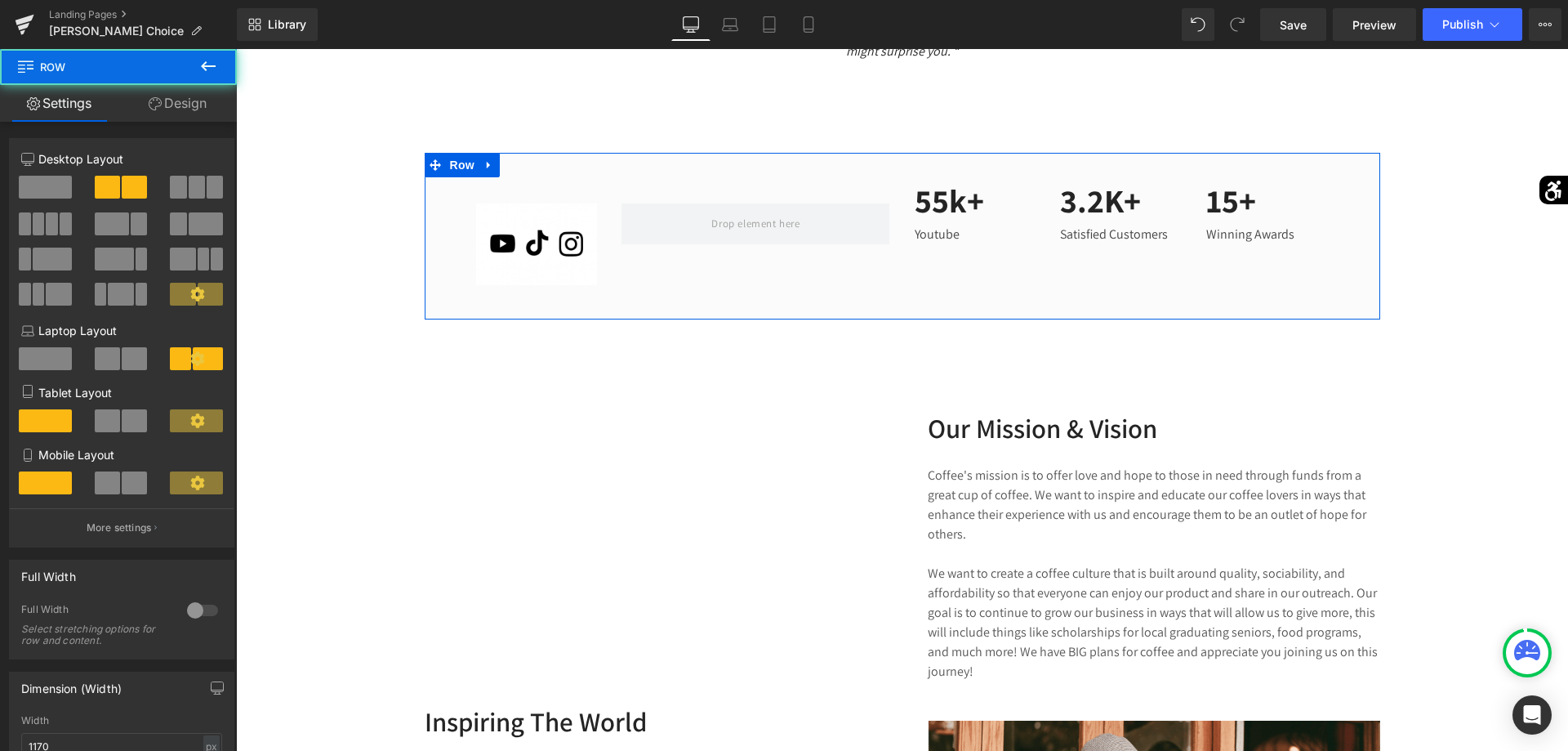
click at [1024, 272] on div "Image Row 55k+ Text Block Youtube Text Block 3.2K+ Text Block Satisfied Custome…" at bounding box center [903, 235] width 955 height 165
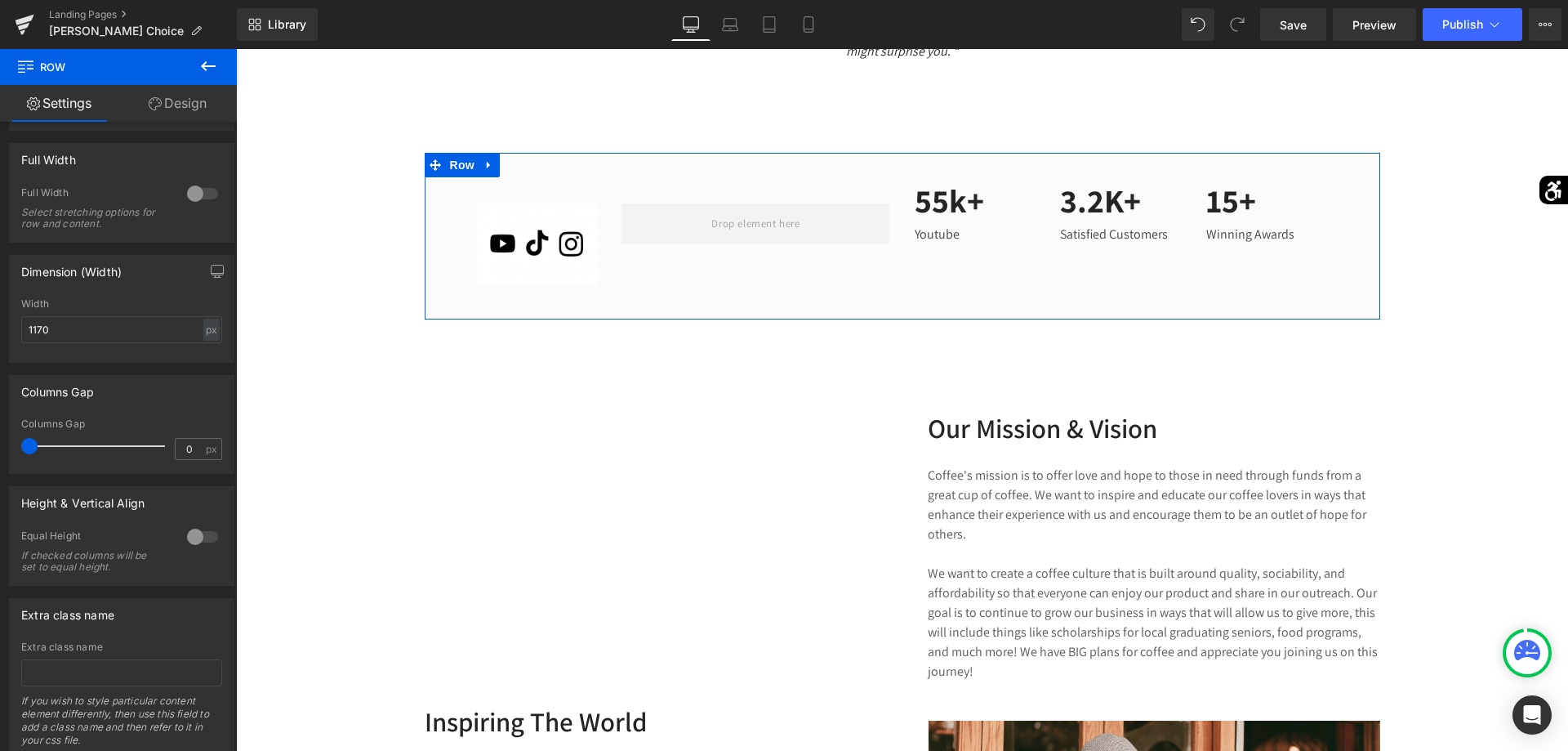
scroll to position [457, 0]
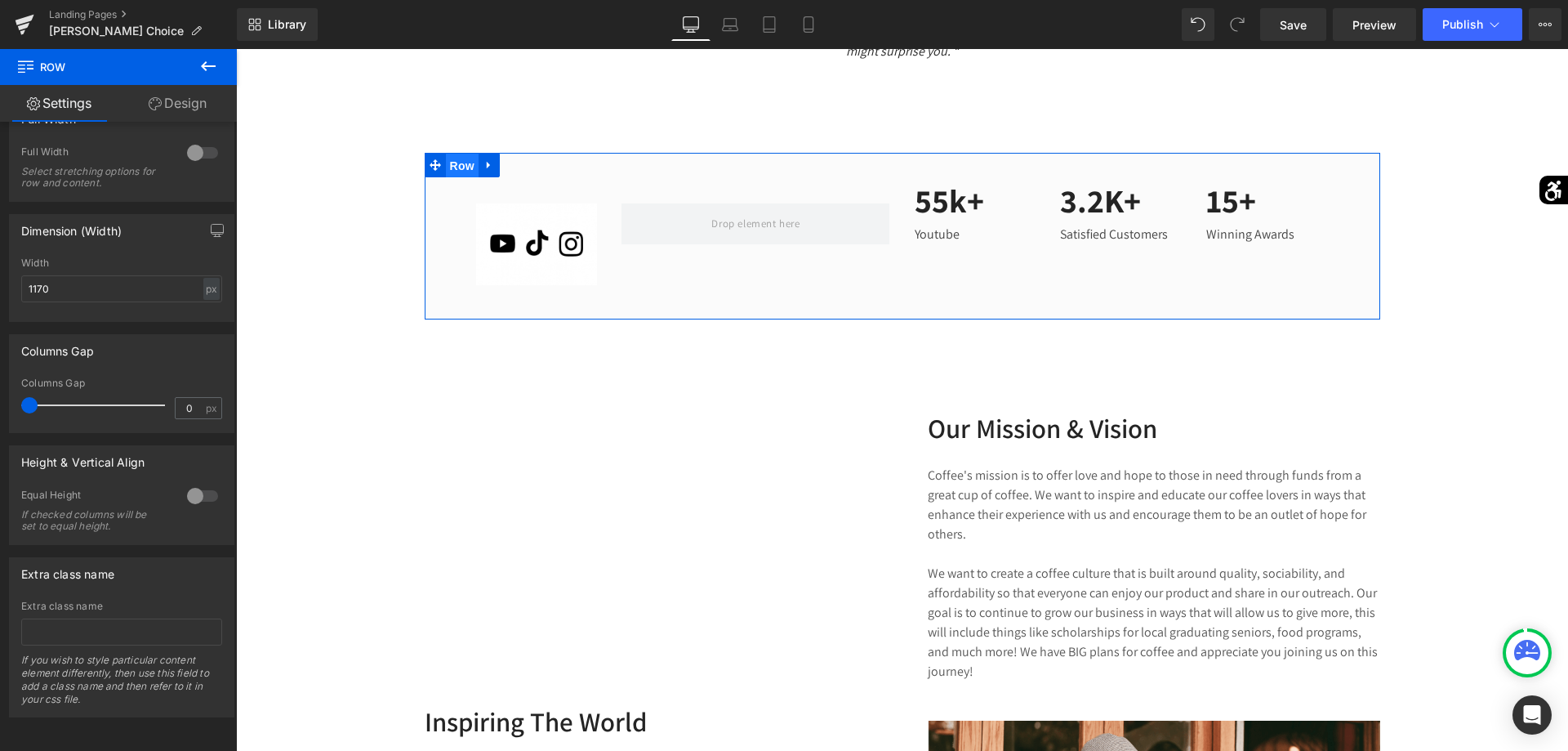
click at [471, 167] on span "Row" at bounding box center [462, 165] width 33 height 24
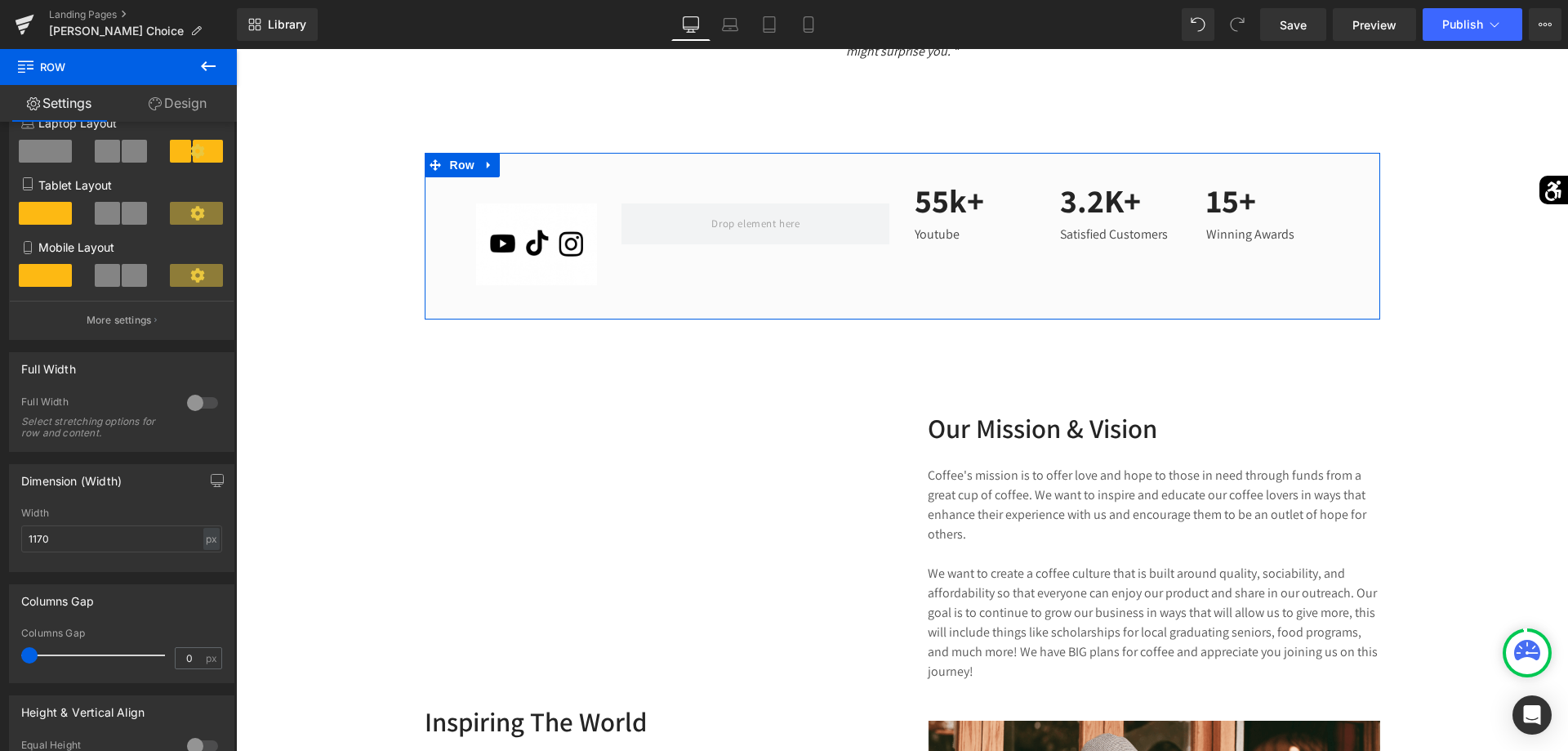
scroll to position [0, 0]
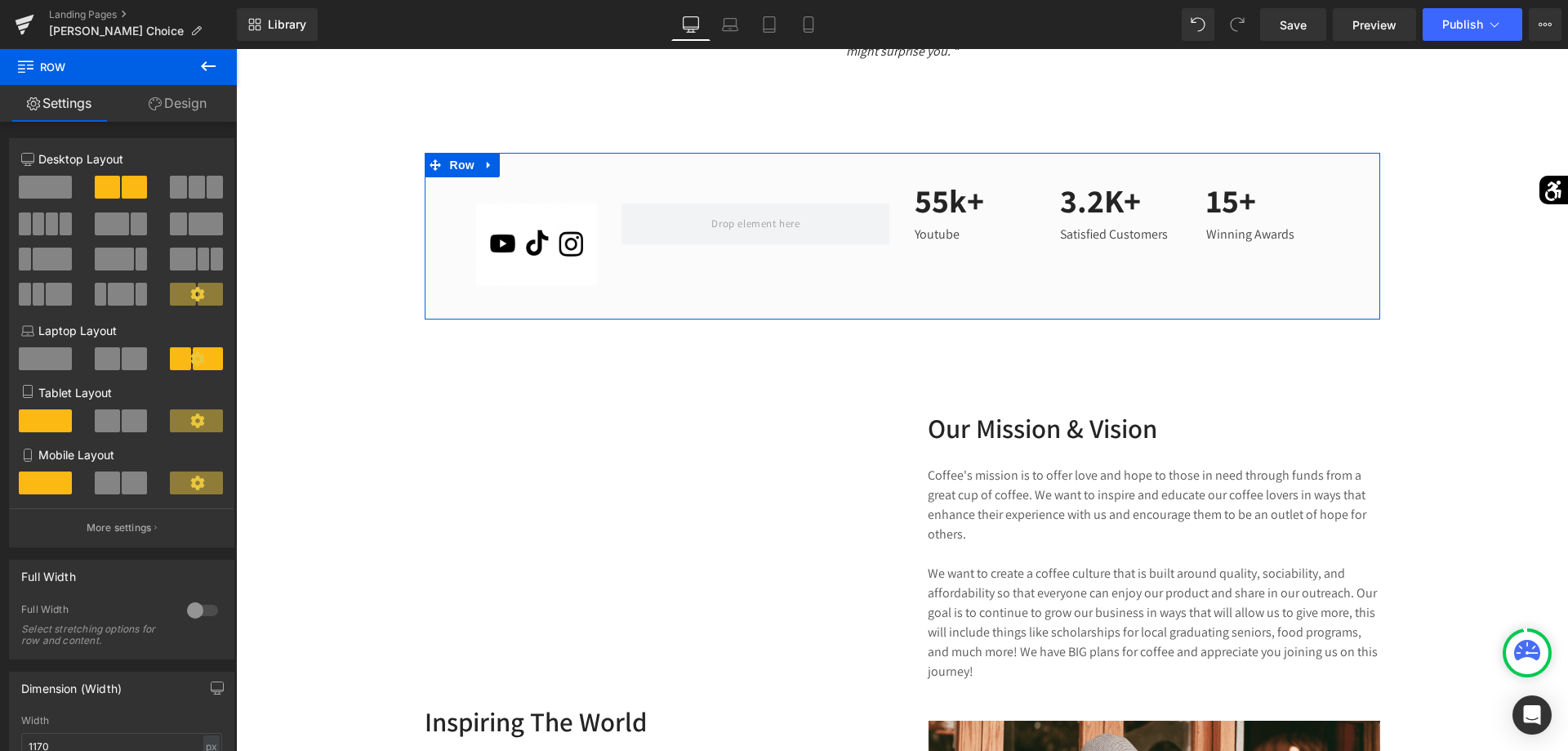
click at [178, 101] on link "Design" at bounding box center [178, 103] width 119 height 37
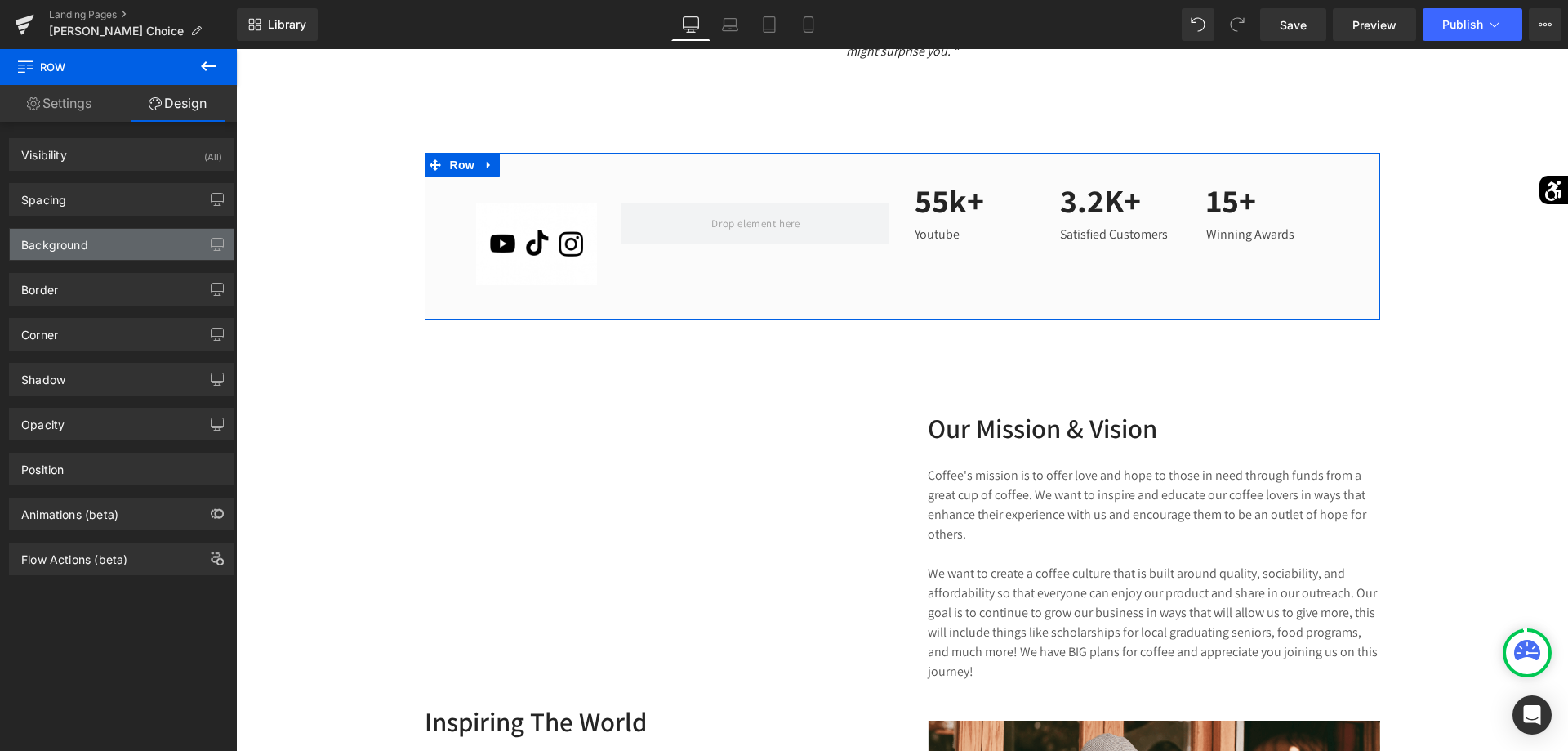
click at [115, 236] on div "Background" at bounding box center [122, 244] width 224 height 31
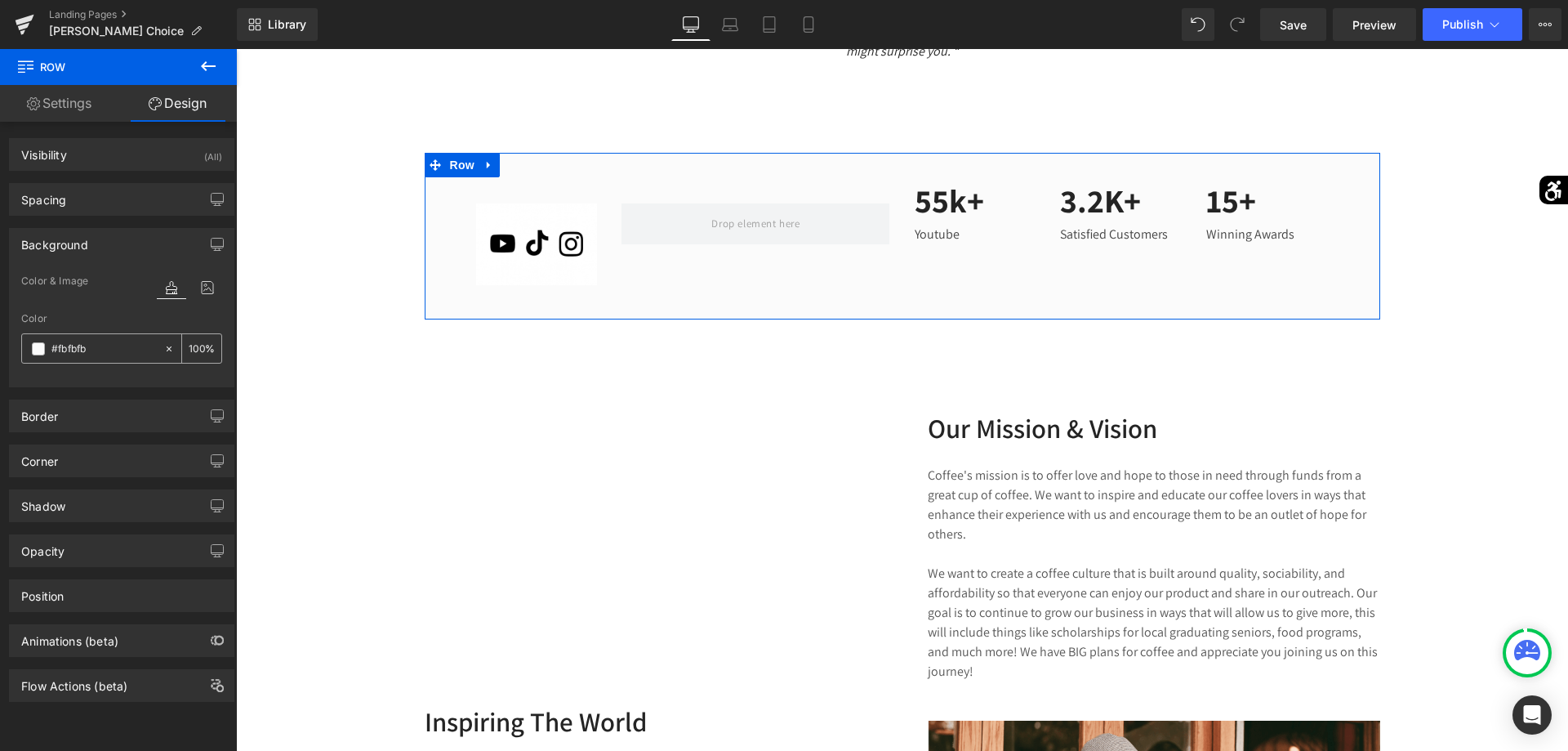
click at [39, 343] on span at bounding box center [38, 348] width 13 height 13
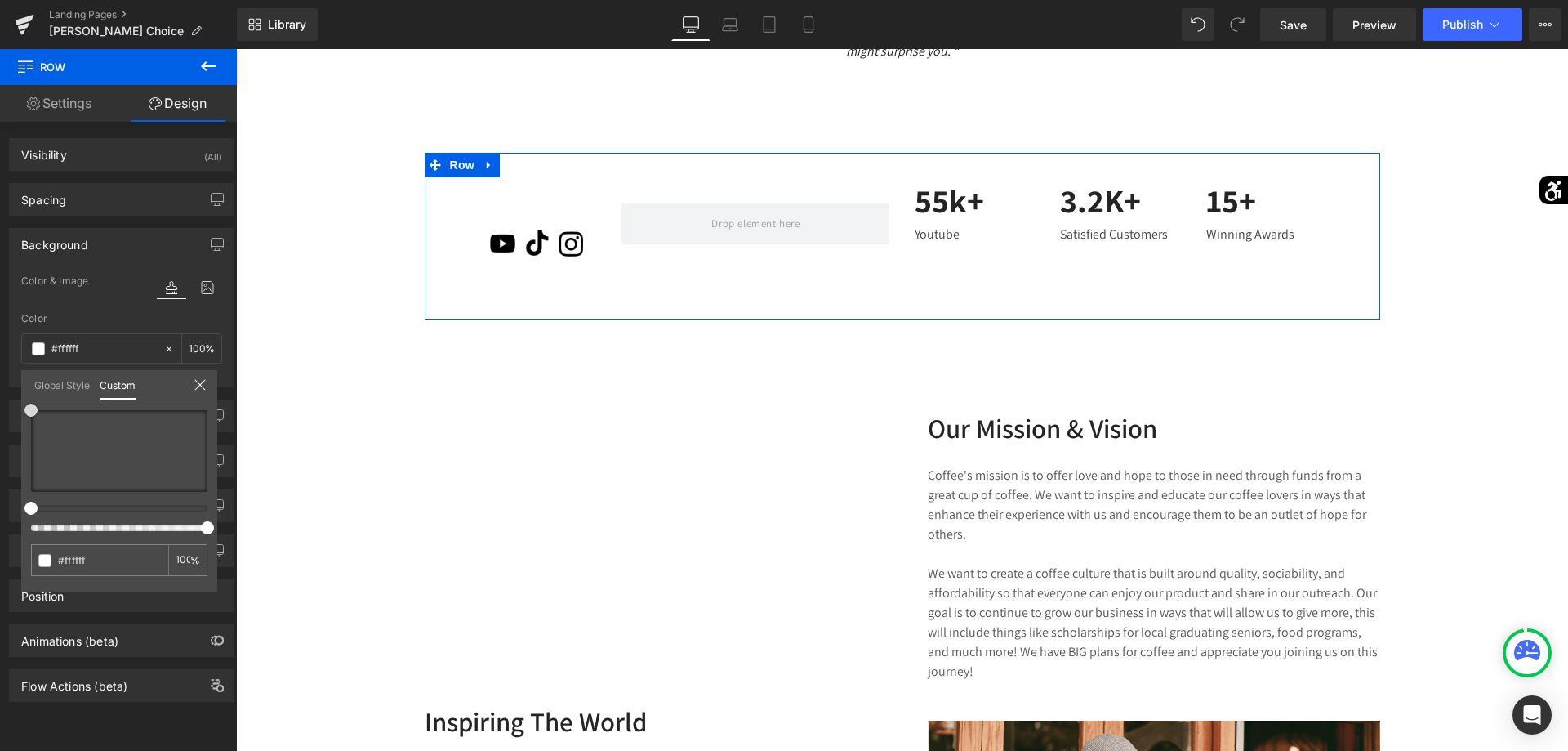
drag, startPoint x: 32, startPoint y: 426, endPoint x: 8, endPoint y: 352, distance: 77.8
click at [8, 352] on div "Background Color & Image color Color #fbfbfb 100 % Image Replace Image Upload i…" at bounding box center [122, 302] width 244 height 171
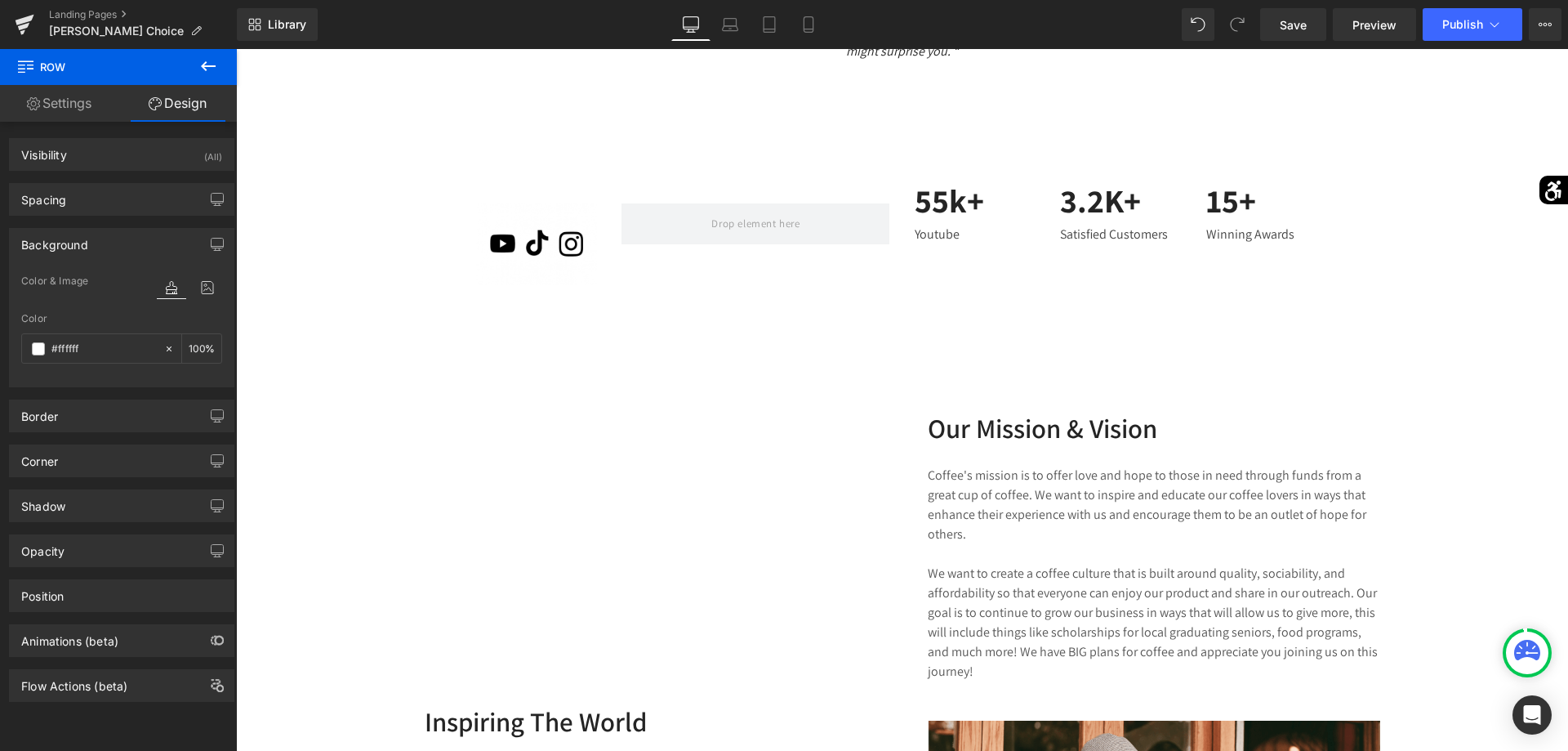
click at [214, 69] on icon at bounding box center [208, 66] width 19 height 19
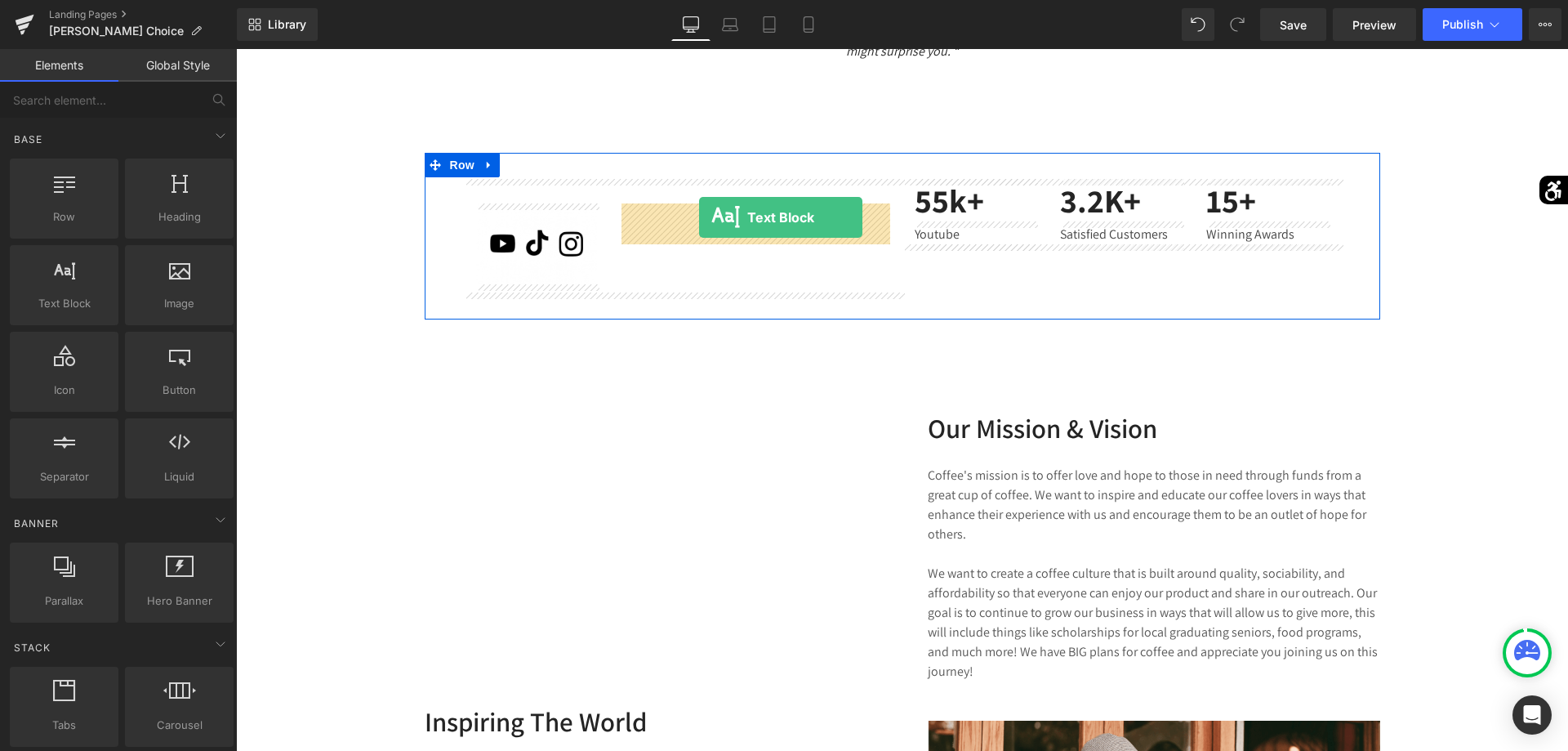
drag, startPoint x: 308, startPoint y: 348, endPoint x: 699, endPoint y: 217, distance: 412.4
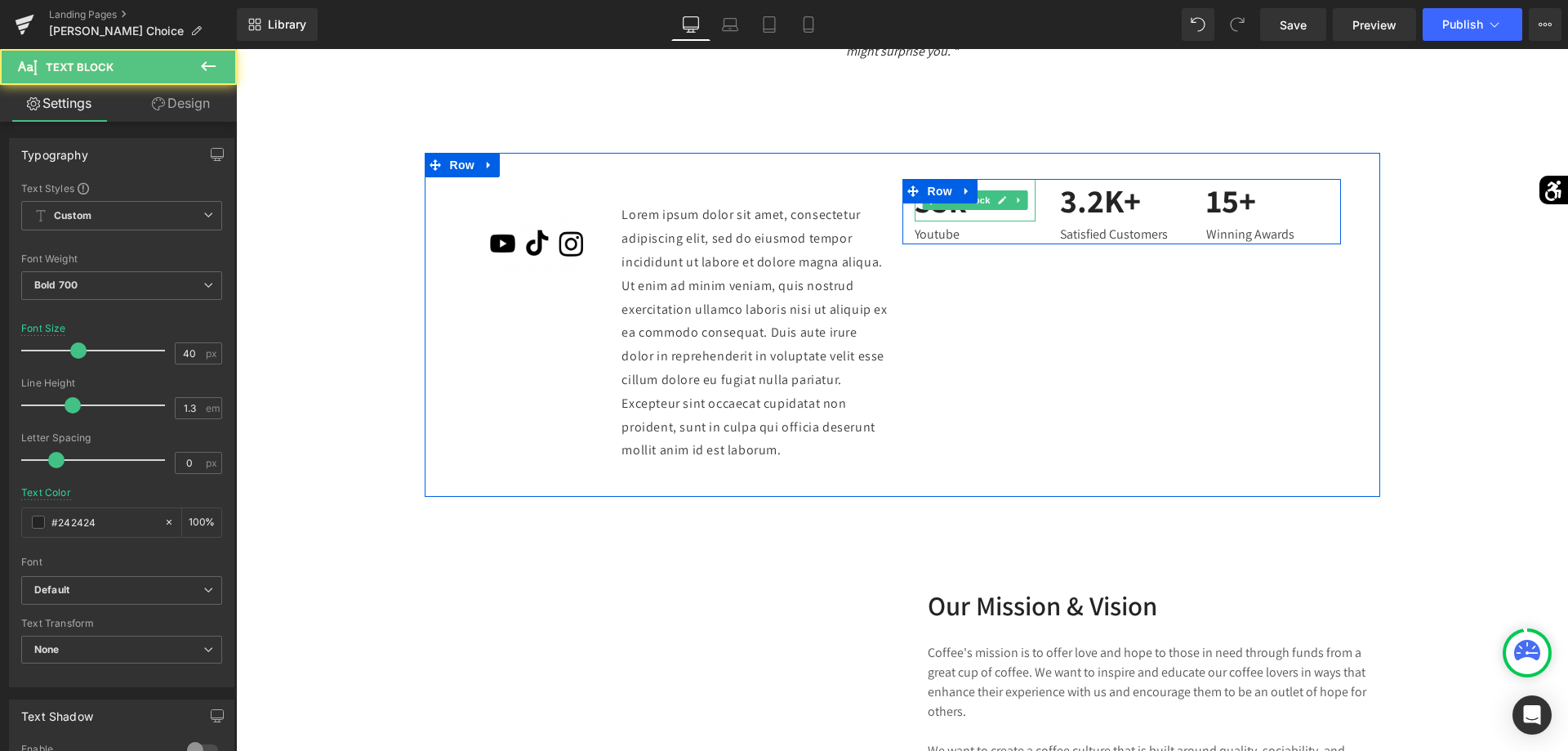
click at [950, 217] on p "55k+" at bounding box center [975, 200] width 122 height 43
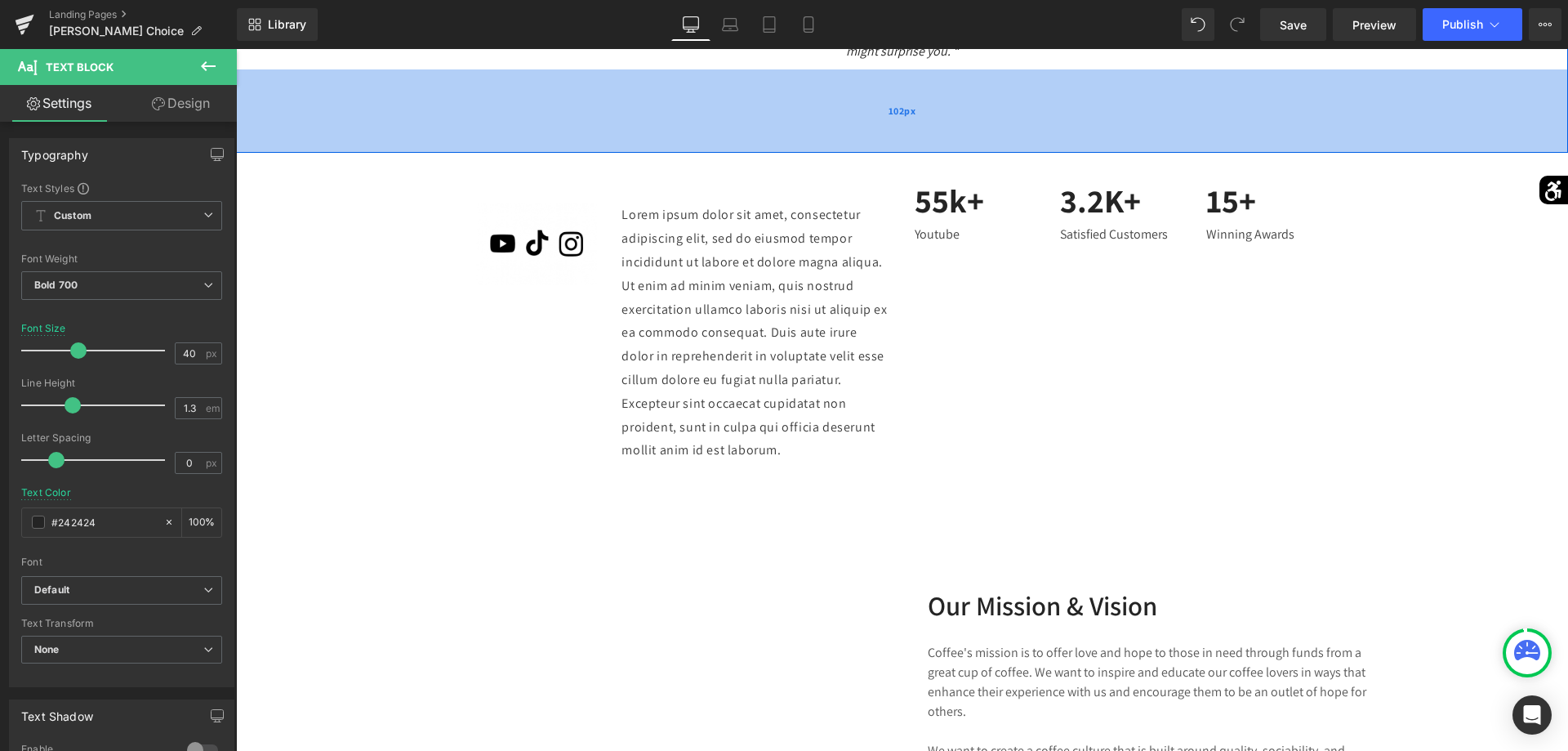
click at [1010, 145] on div "102px" at bounding box center [902, 111] width 1332 height 84
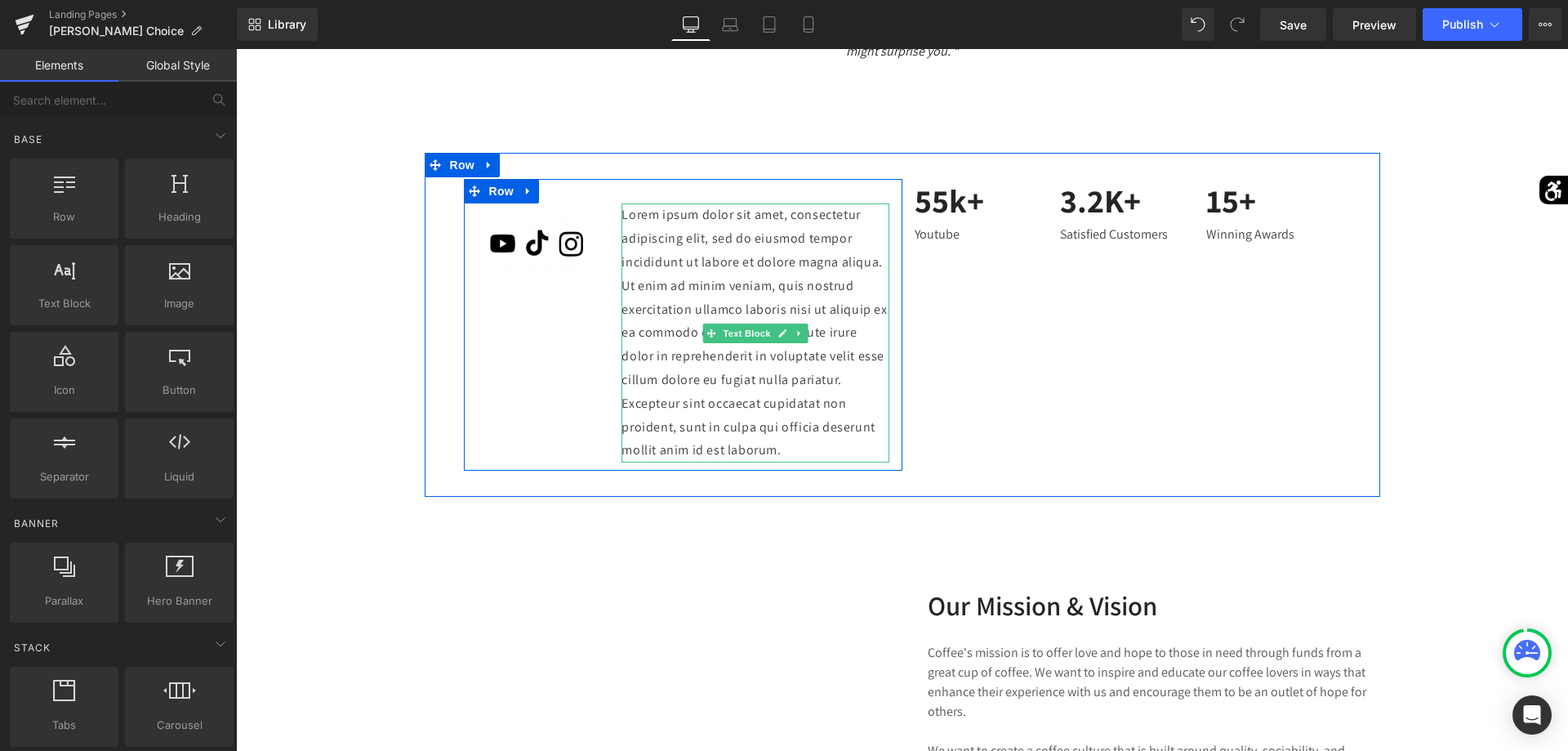
click at [705, 242] on p "Lorem ipsum dolor sit amet, consectetur adipiscing elit, sed do eiusmod tempor …" at bounding box center [755, 333] width 267 height 259
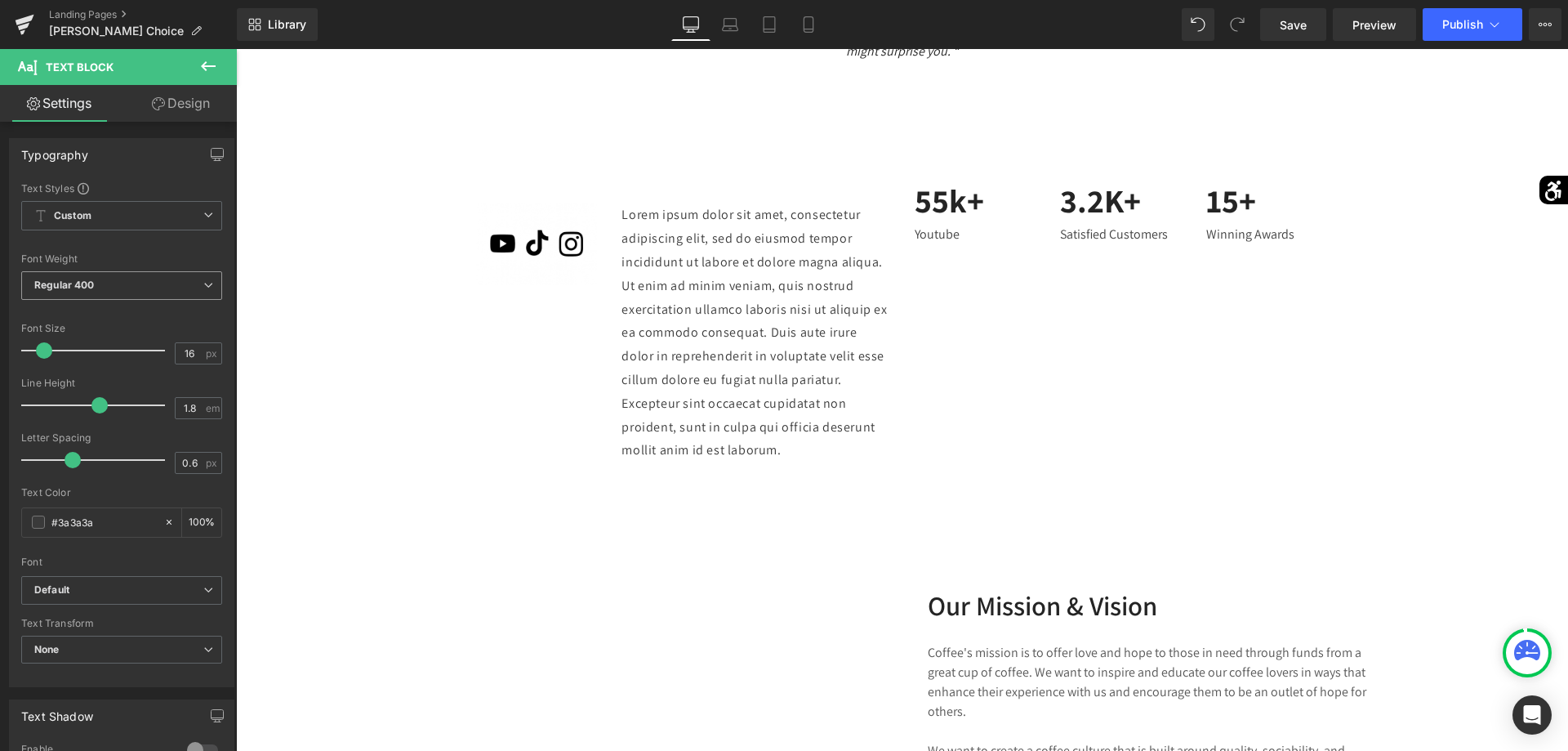
click at [132, 277] on span "Regular 400" at bounding box center [122, 285] width 201 height 28
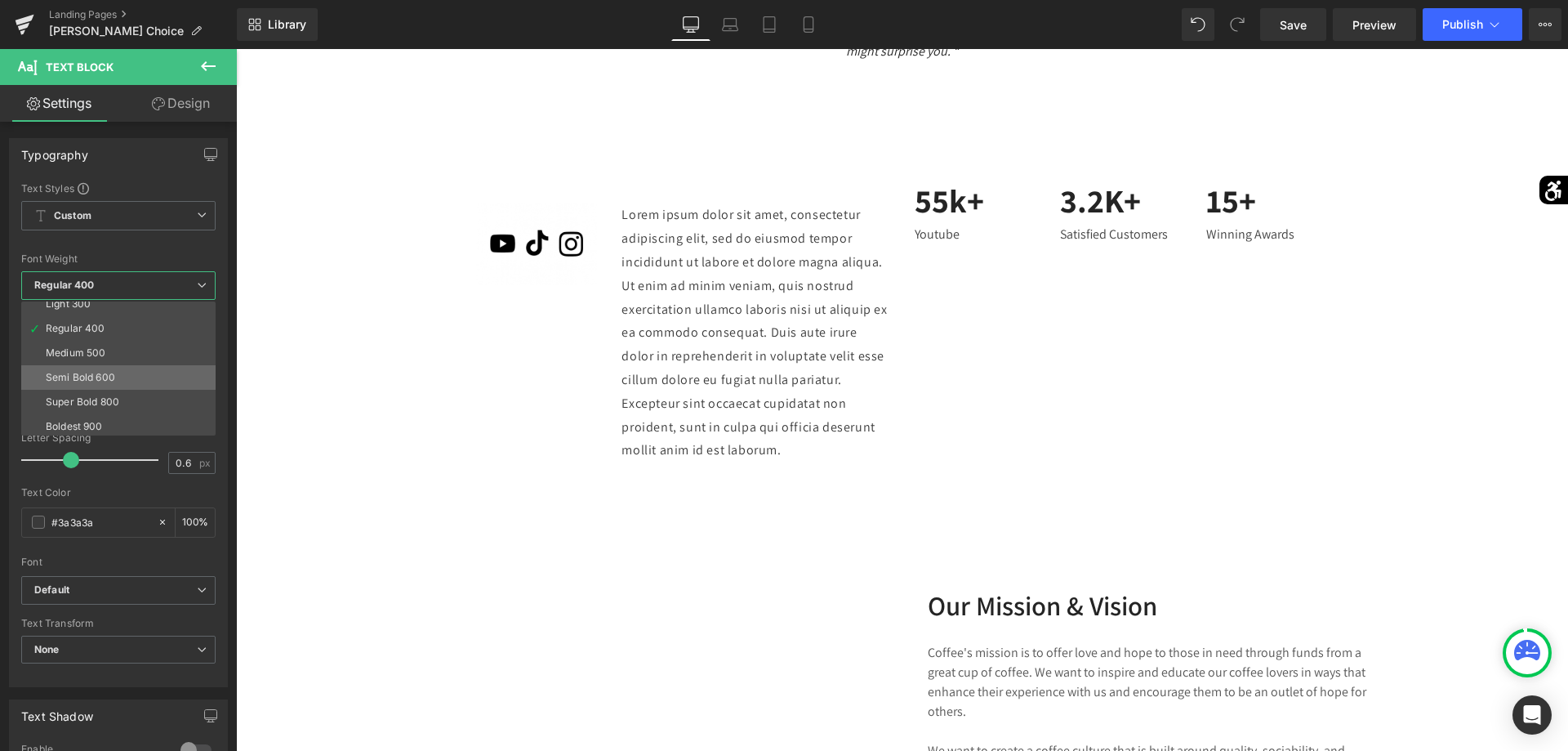
click at [80, 375] on div "Semi Bold 600" at bounding box center [80, 377] width 69 height 12
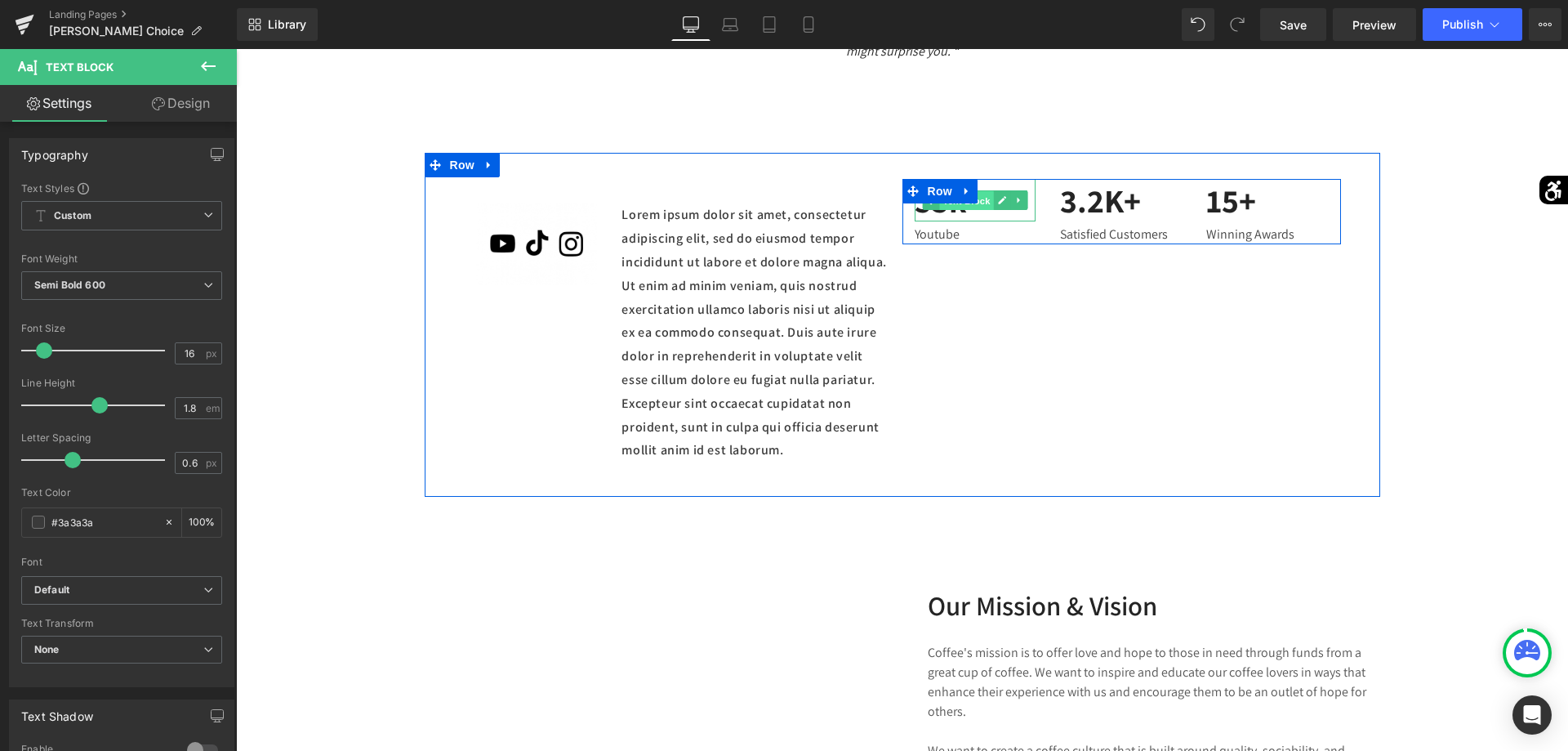
click at [947, 208] on span "Text Block" at bounding box center [966, 200] width 53 height 19
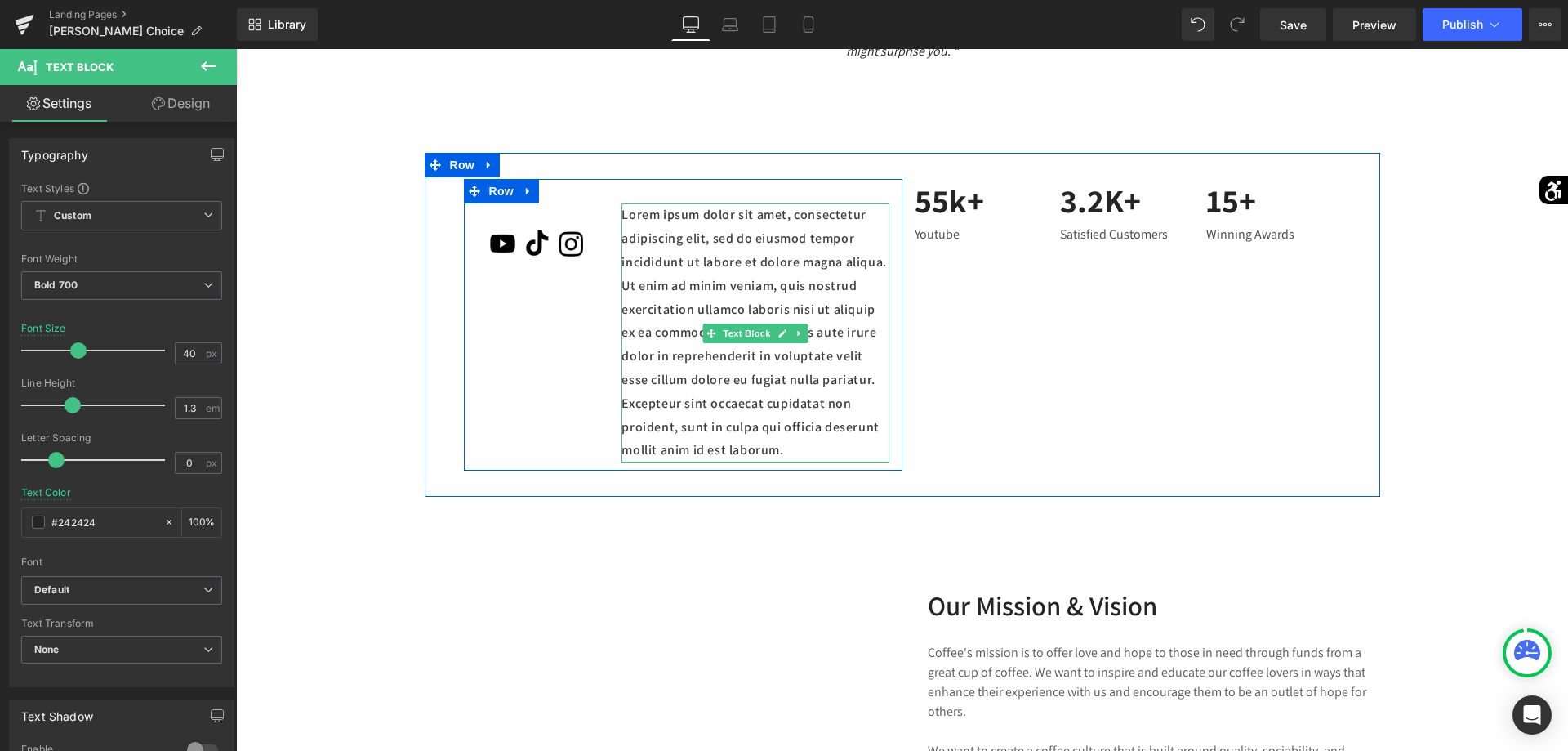
click at [693, 295] on p "Lorem ipsum dolor sit amet, consectetur adipiscing elit, sed do eiusmod tempor …" at bounding box center [755, 333] width 267 height 259
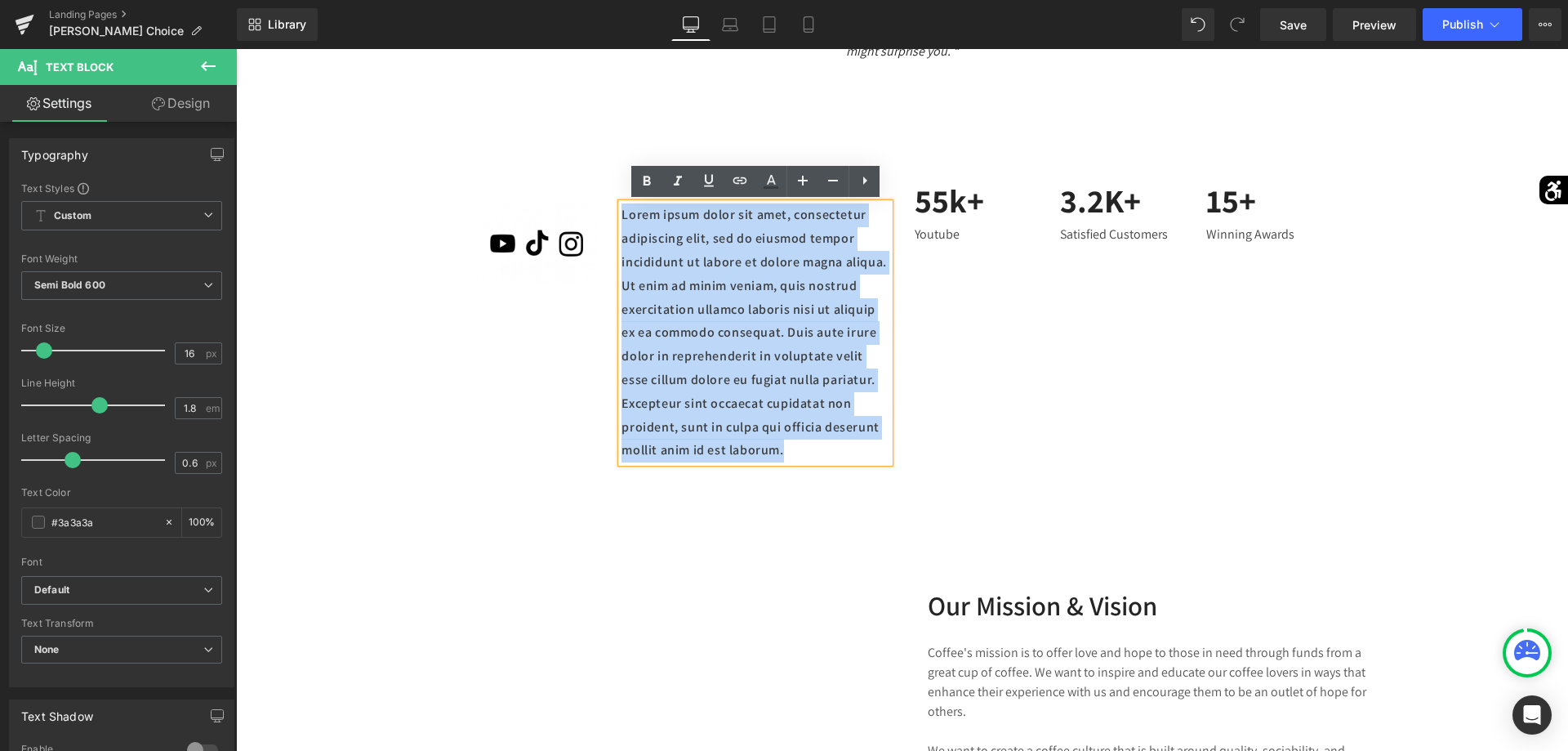
drag, startPoint x: 794, startPoint y: 451, endPoint x: 609, endPoint y: 216, distance: 299.1
click at [609, 216] on div "Image Lorem ipsum dolor sit amet, consectetur adipiscing elit, sed do eiusmod t…" at bounding box center [683, 325] width 439 height 292
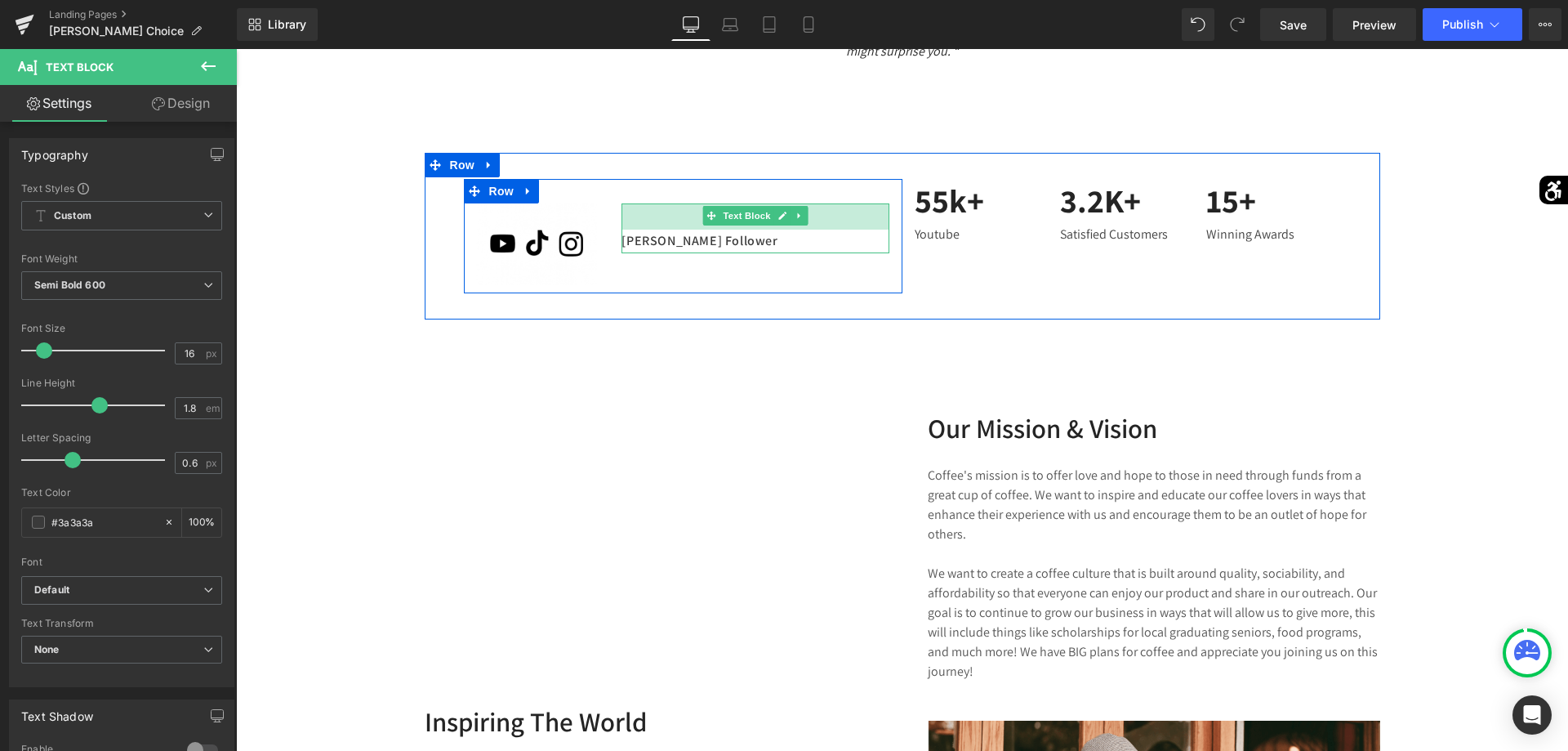
drag, startPoint x: 693, startPoint y: 205, endPoint x: 692, endPoint y: 232, distance: 27.0
click at [692, 232] on div "[PERSON_NAME] Follower Text Block 32px" at bounding box center [755, 228] width 267 height 50
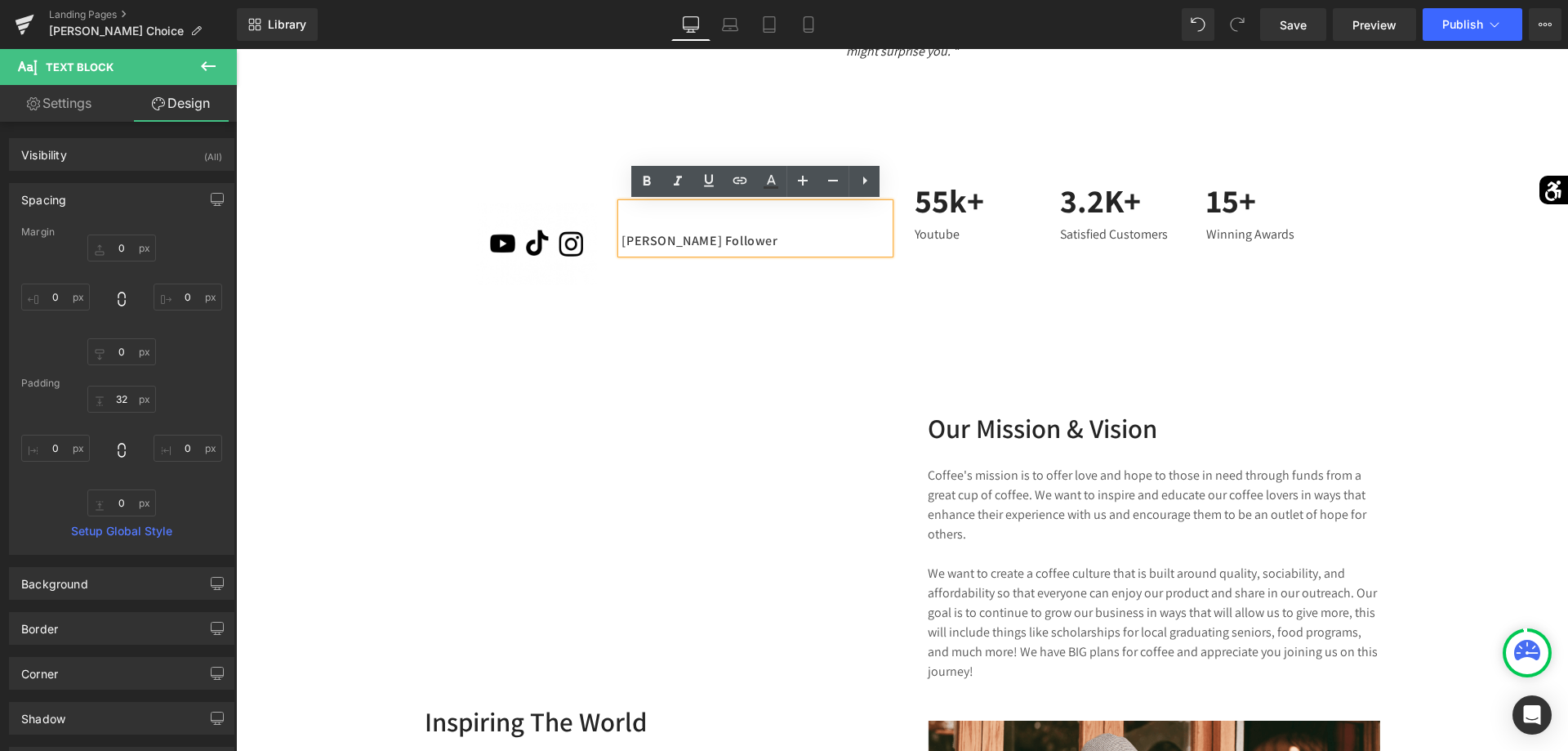
click at [781, 236] on p "[PERSON_NAME] Follower" at bounding box center [755, 241] width 267 height 23
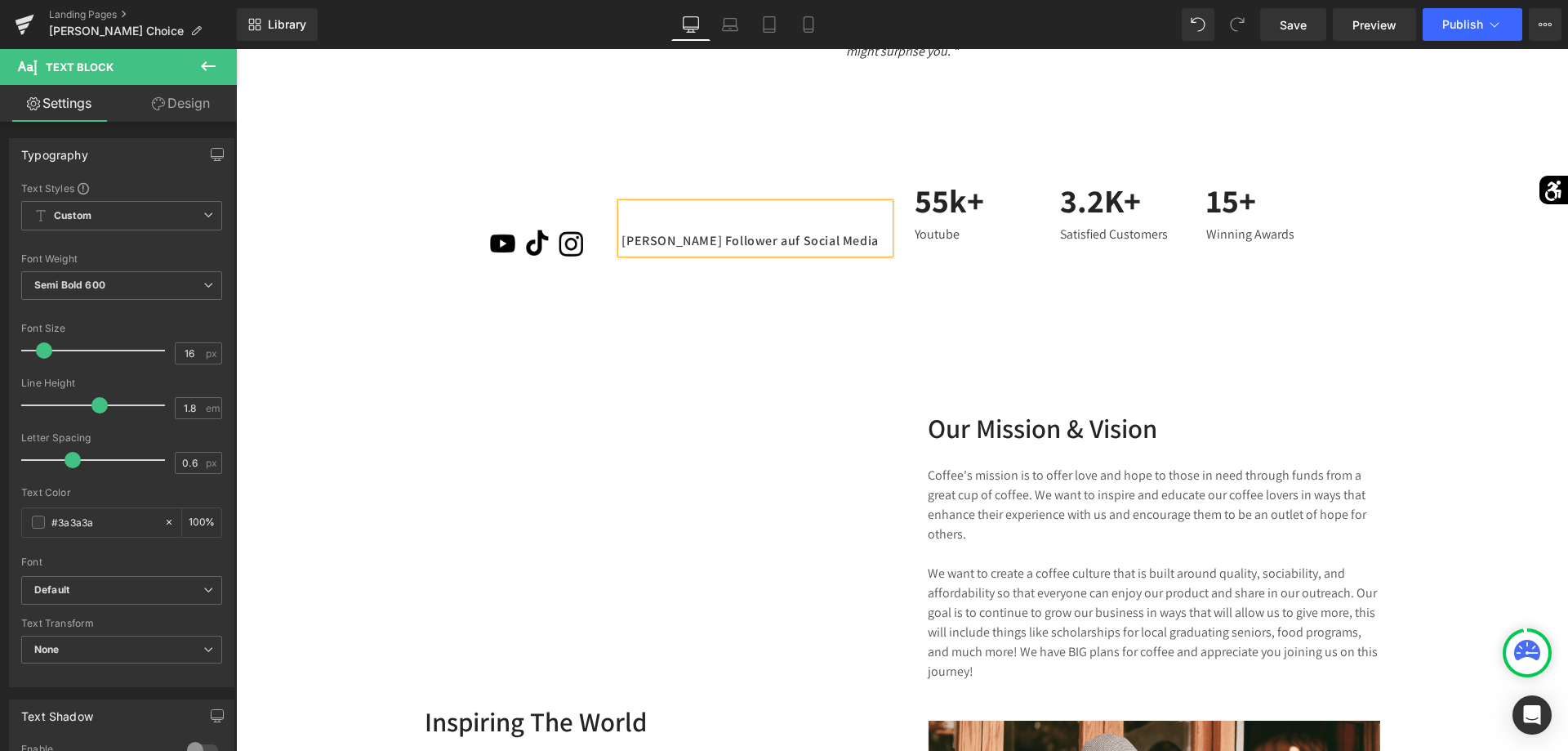
click at [726, 165] on div "Image [PERSON_NAME] Follower auf Social Media Text Block 32px Row 55k+ Text Blo…" at bounding box center [903, 235] width 955 height 165
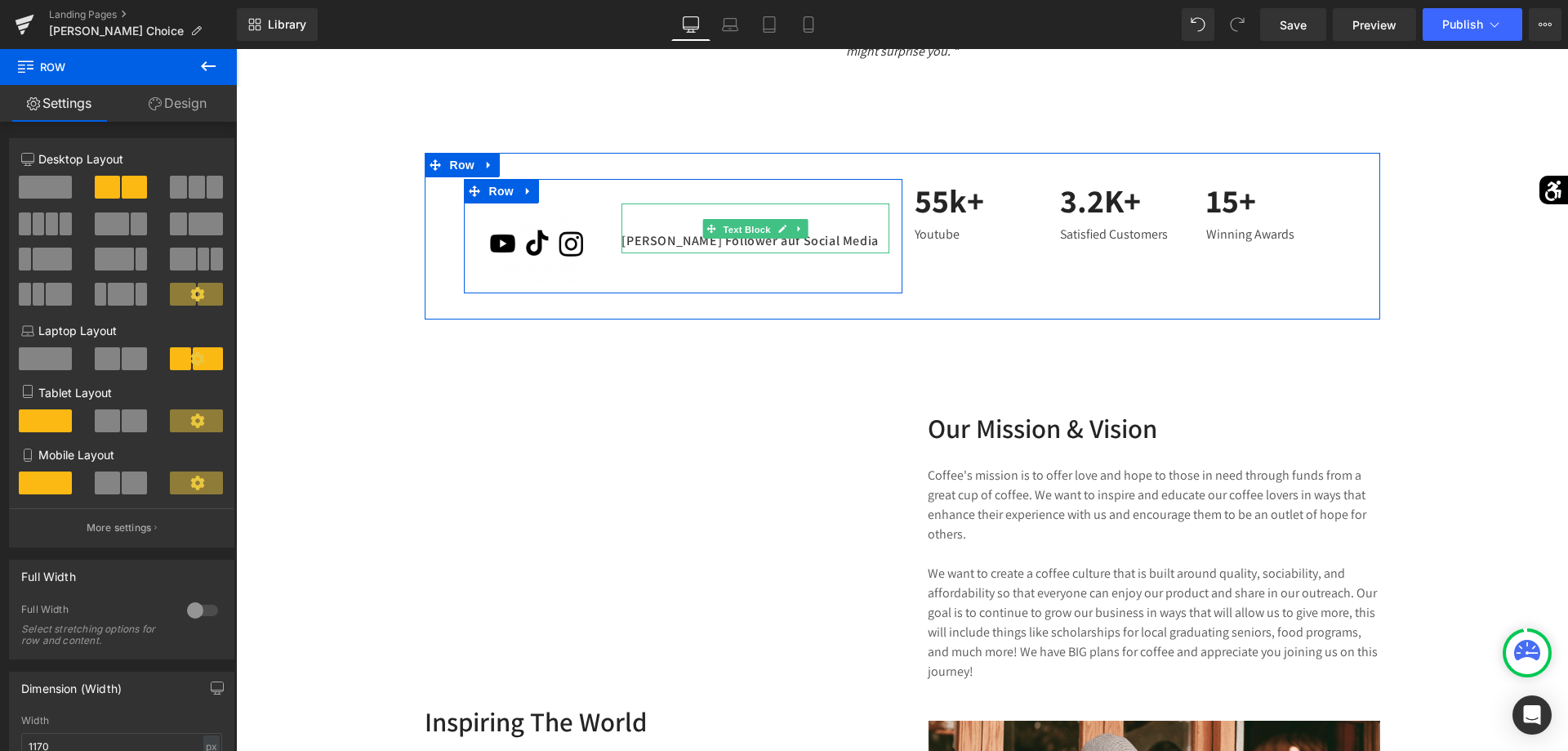
click at [734, 236] on span "Text Block" at bounding box center [747, 230] width 53 height 19
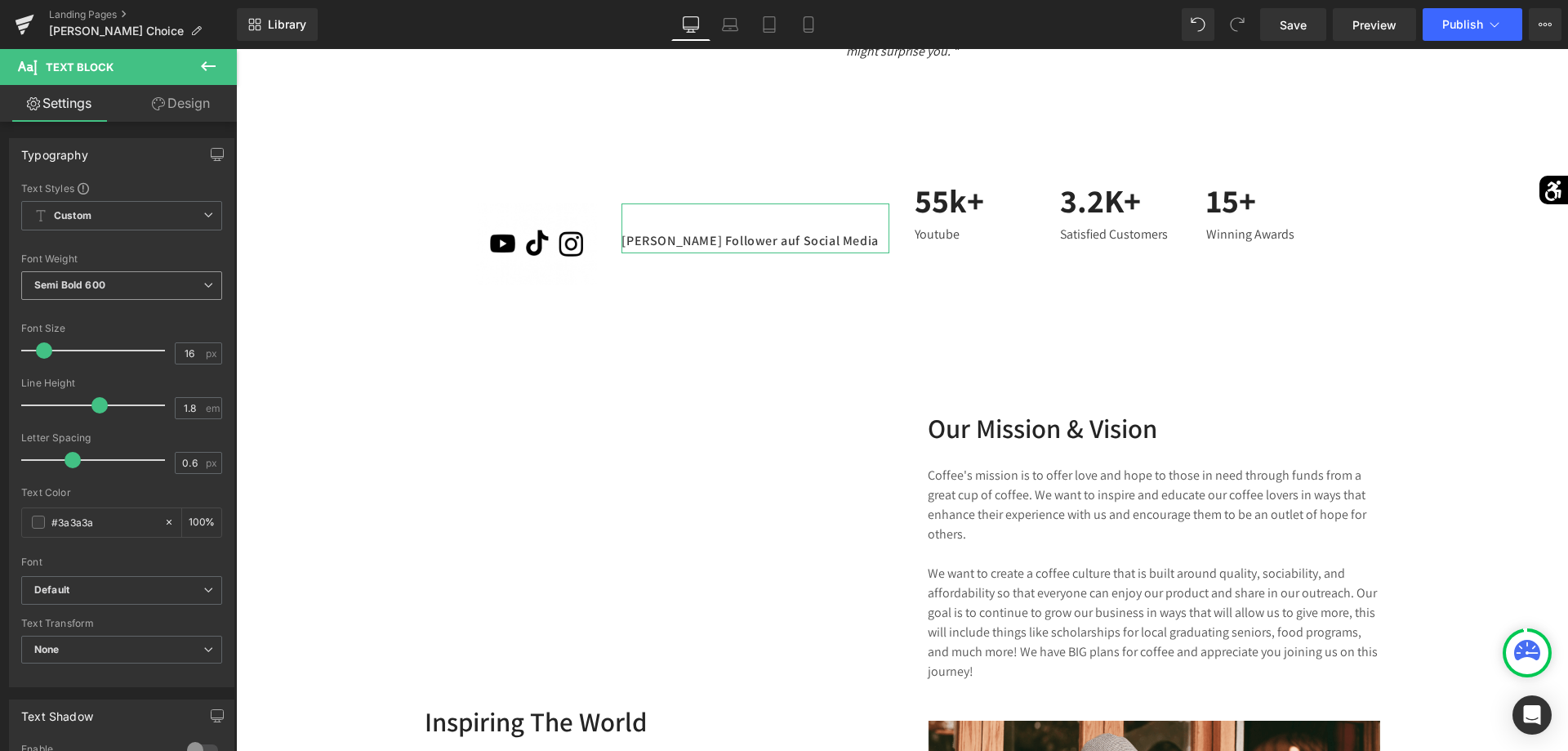
click at [107, 285] on span "Semi Bold 600" at bounding box center [122, 285] width 201 height 28
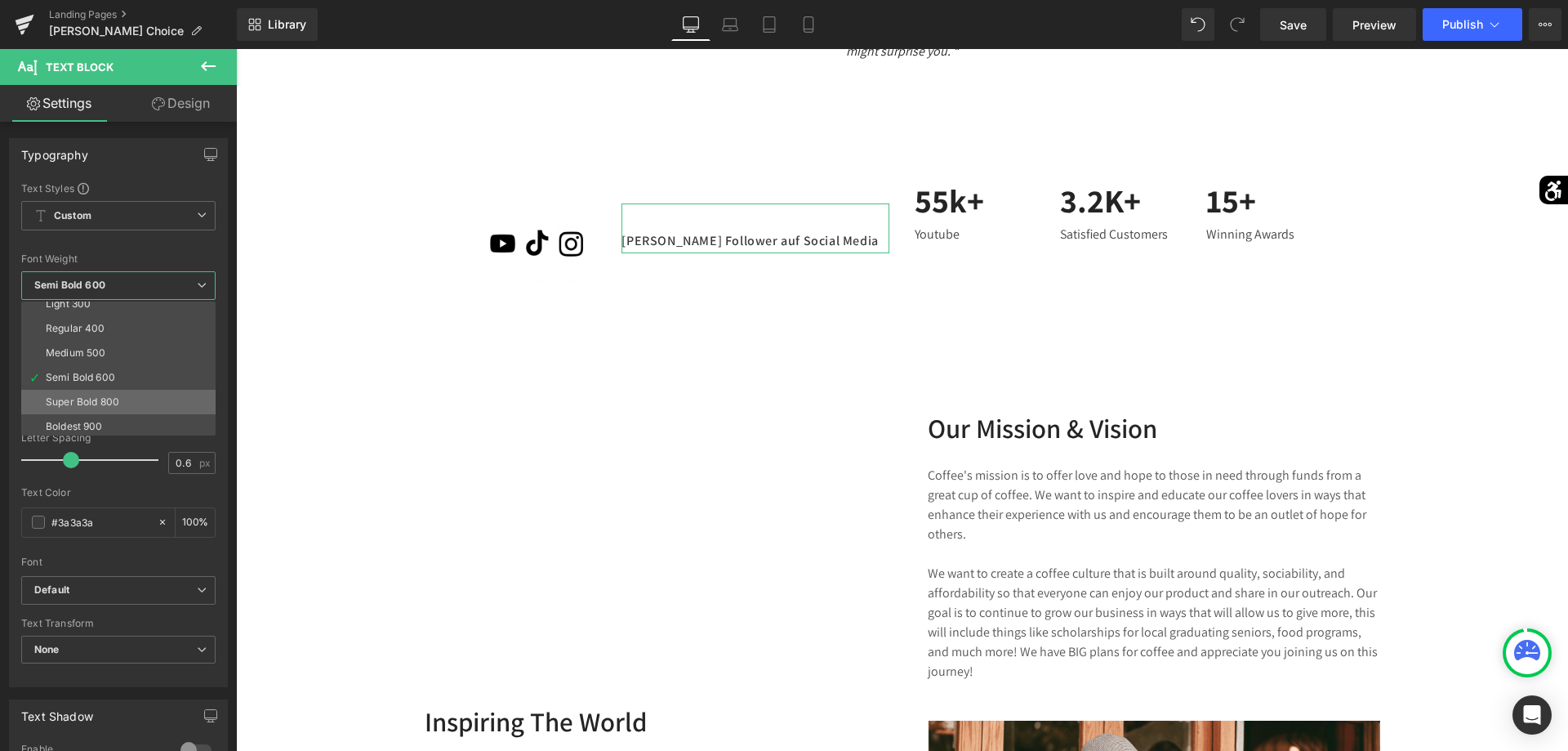
click at [105, 405] on div "Super Bold 800" at bounding box center [83, 402] width 74 height 12
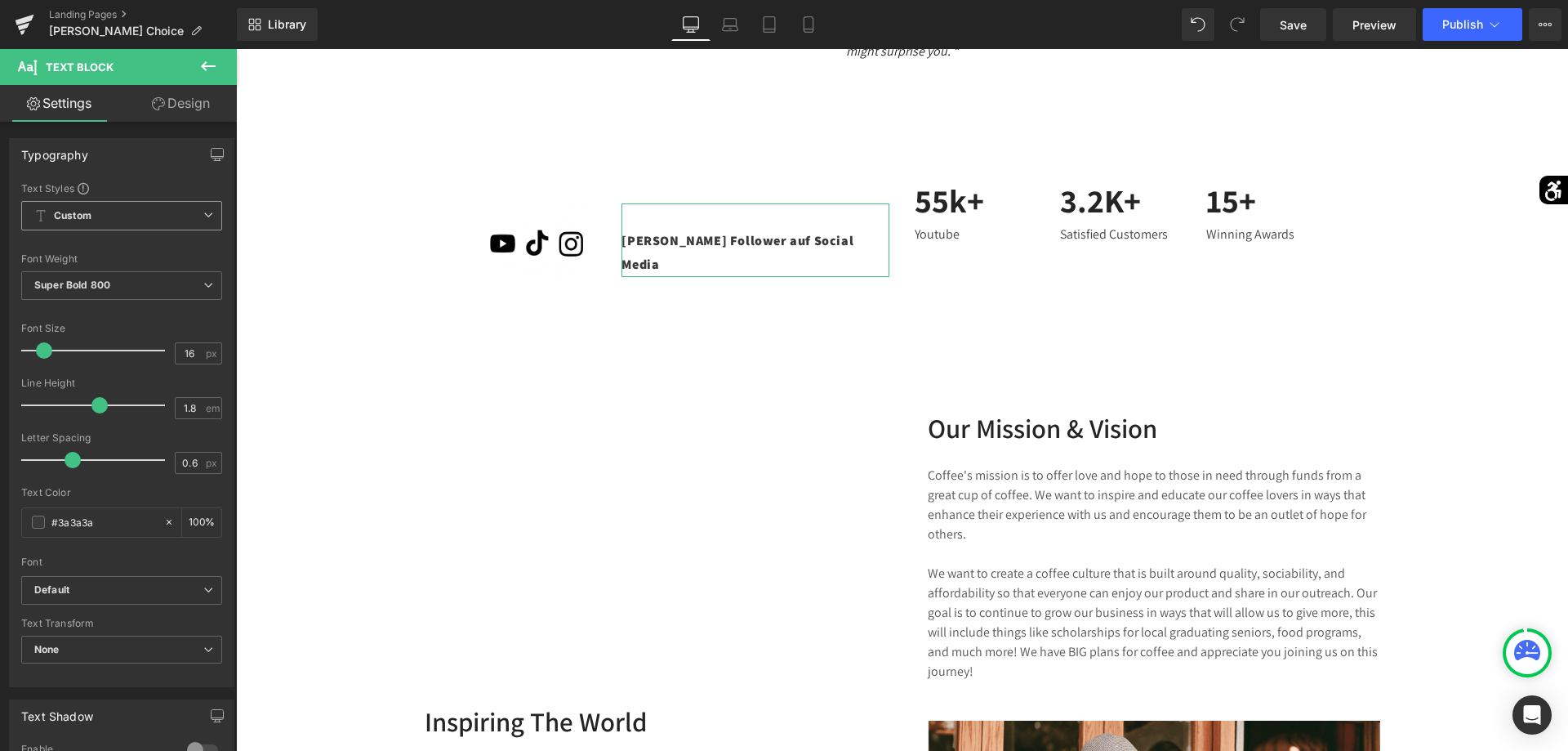
click at [88, 211] on b "Custom" at bounding box center [72, 216] width 38 height 14
click at [129, 183] on div "Text Styles" at bounding box center [119, 187] width 195 height 13
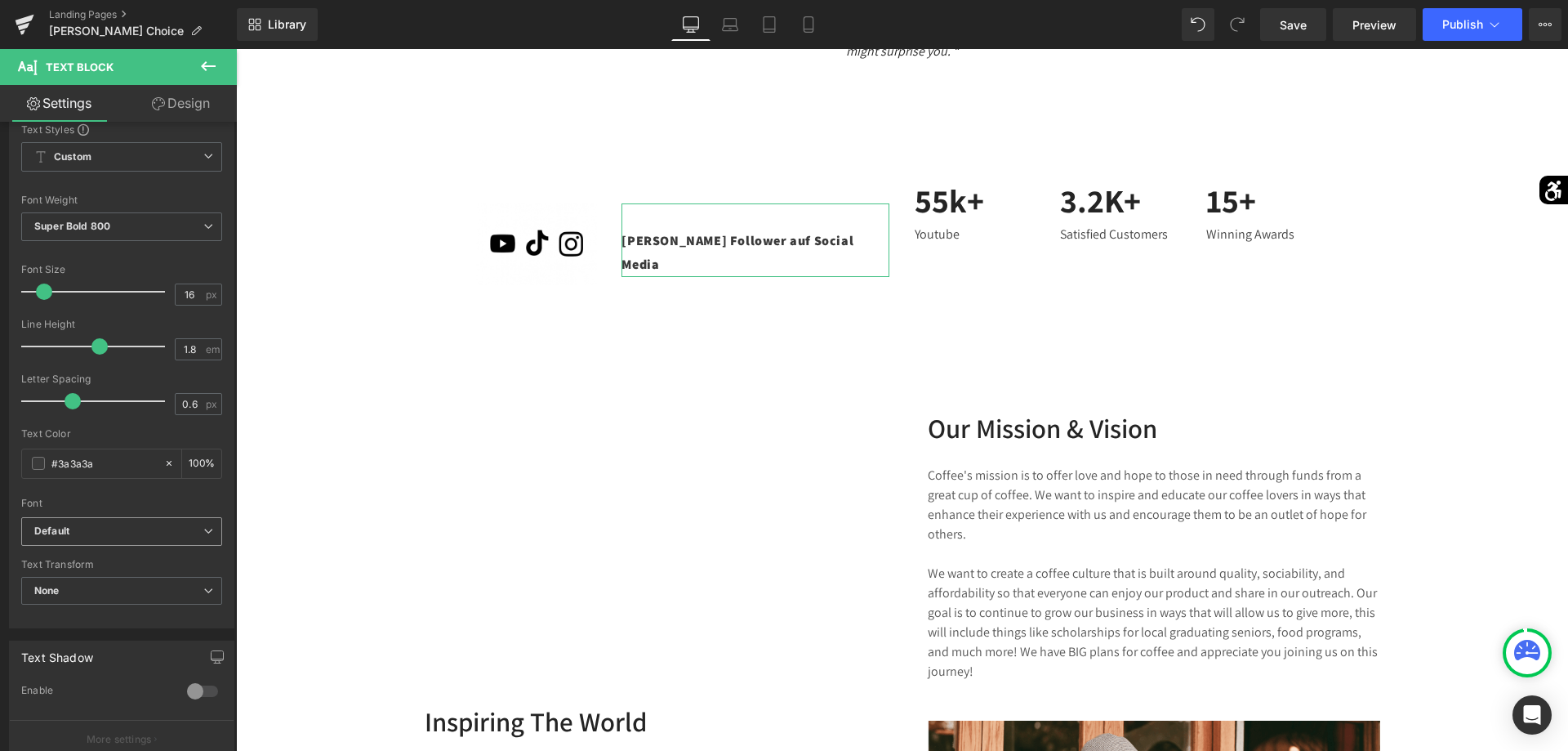
scroll to position [0, 0]
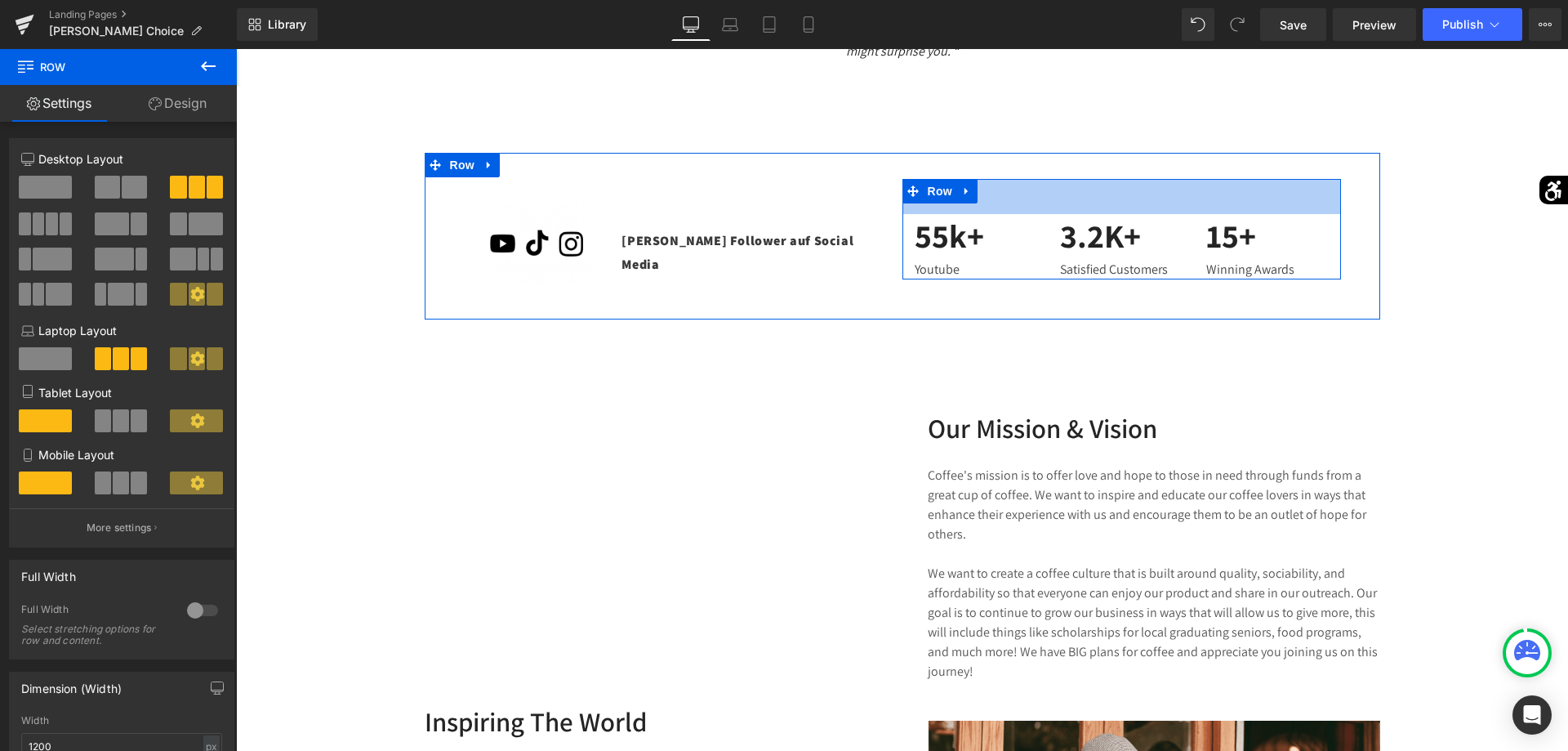
drag, startPoint x: 1004, startPoint y: 182, endPoint x: 996, endPoint y: 218, distance: 36.9
click at [996, 218] on div "55k+ Text Block Youtube Text Block 3.2K+ Text Block Satisfied Customers Text Bl…" at bounding box center [1122, 229] width 439 height 100
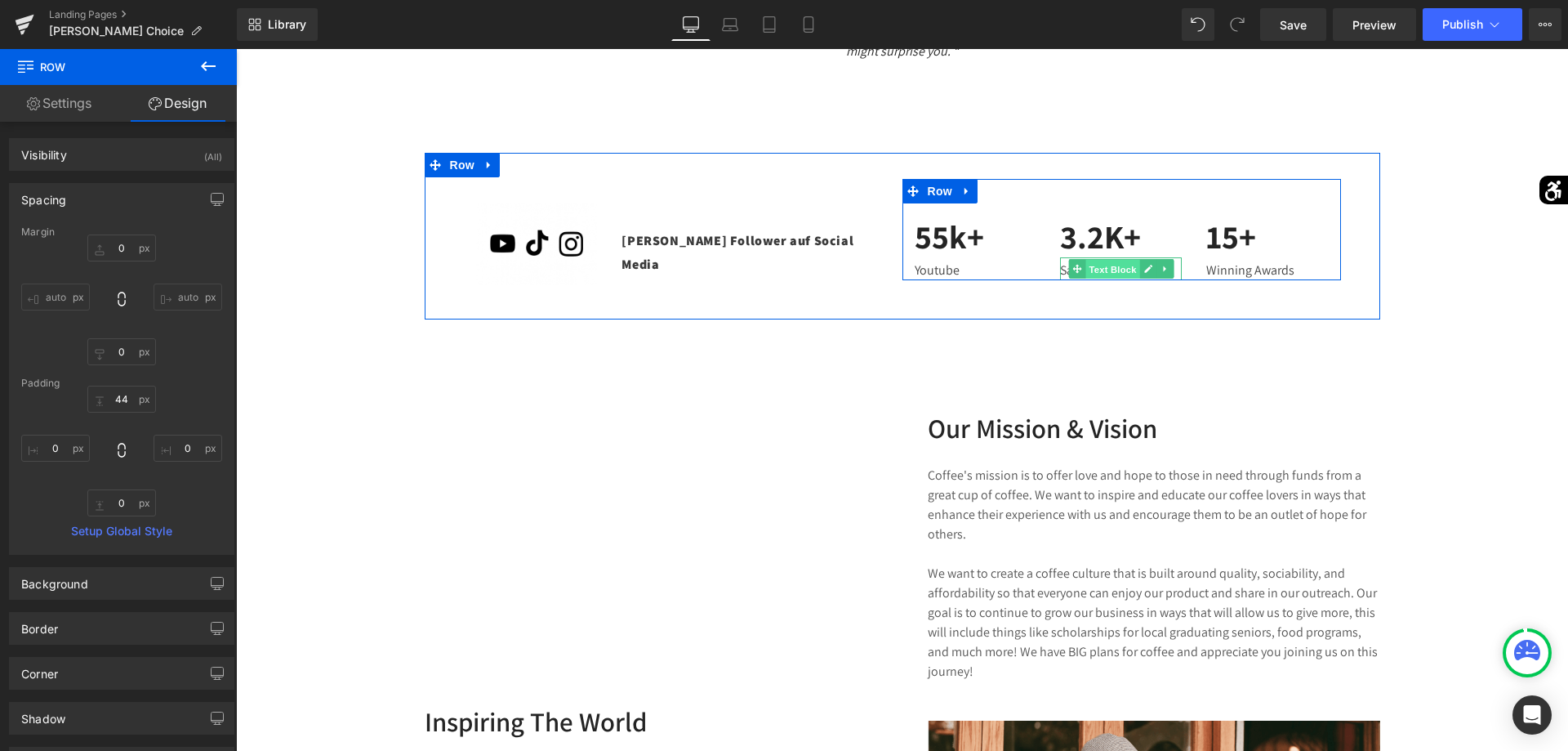
click at [1132, 269] on span "Text Block" at bounding box center [1112, 269] width 53 height 19
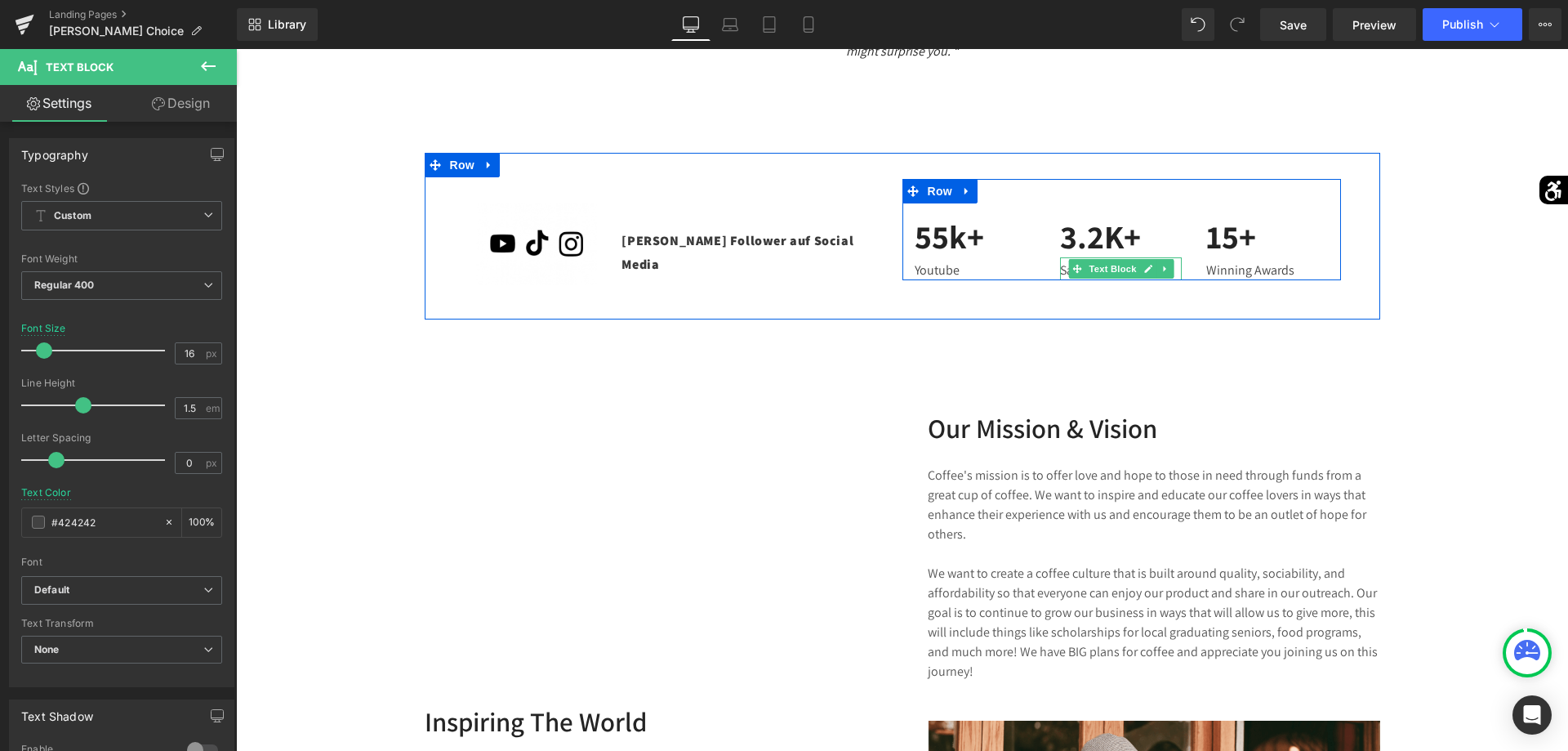
click at [1177, 269] on p "Satisfied Customers" at bounding box center [1121, 270] width 122 height 19
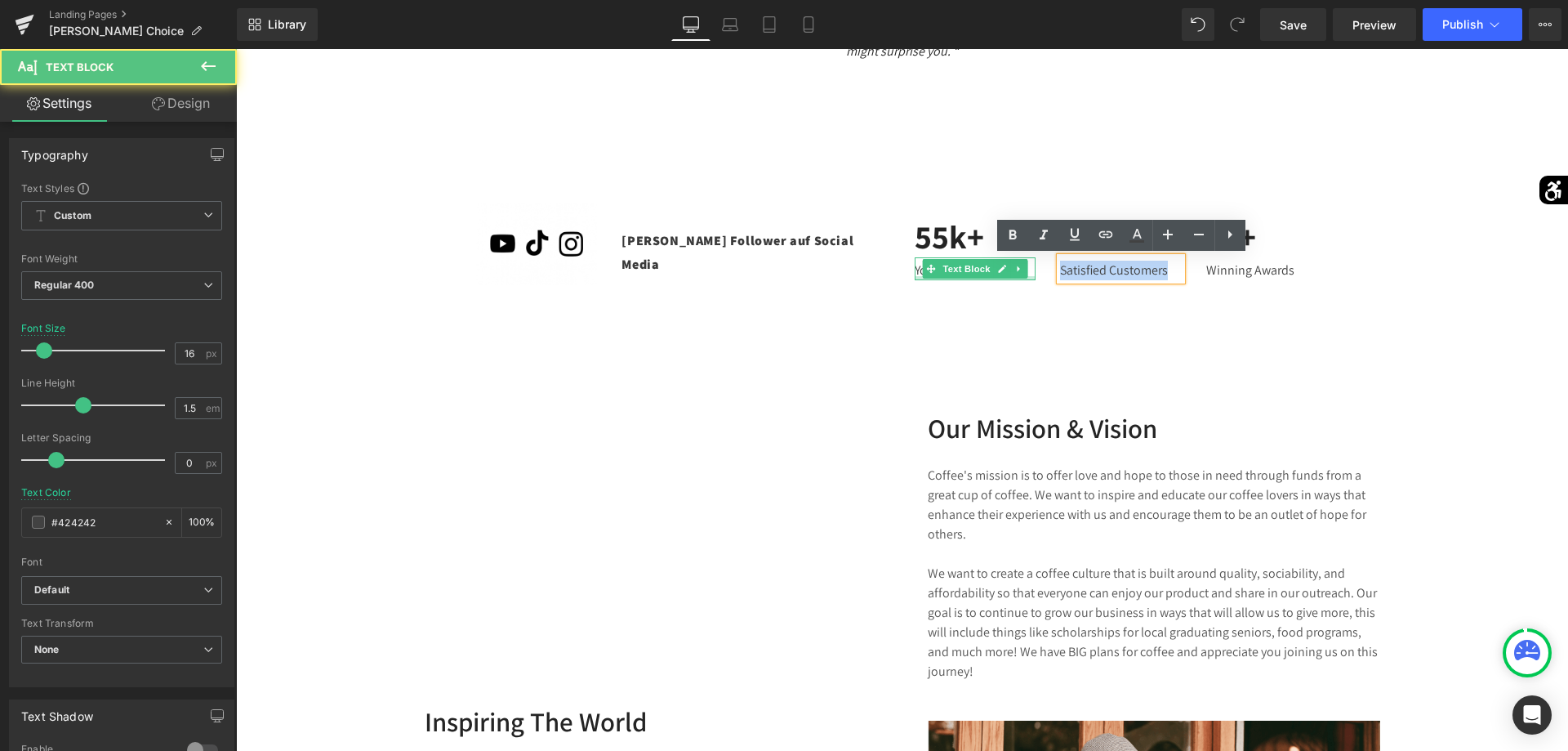
drag, startPoint x: 1175, startPoint y: 269, endPoint x: 926, endPoint y: 278, distance: 249.2
click at [929, 278] on div "55k+ Text Block Youtube Text Block 3.2K+ Text Block Satisfied Customers Text Bl…" at bounding box center [1122, 230] width 439 height 101
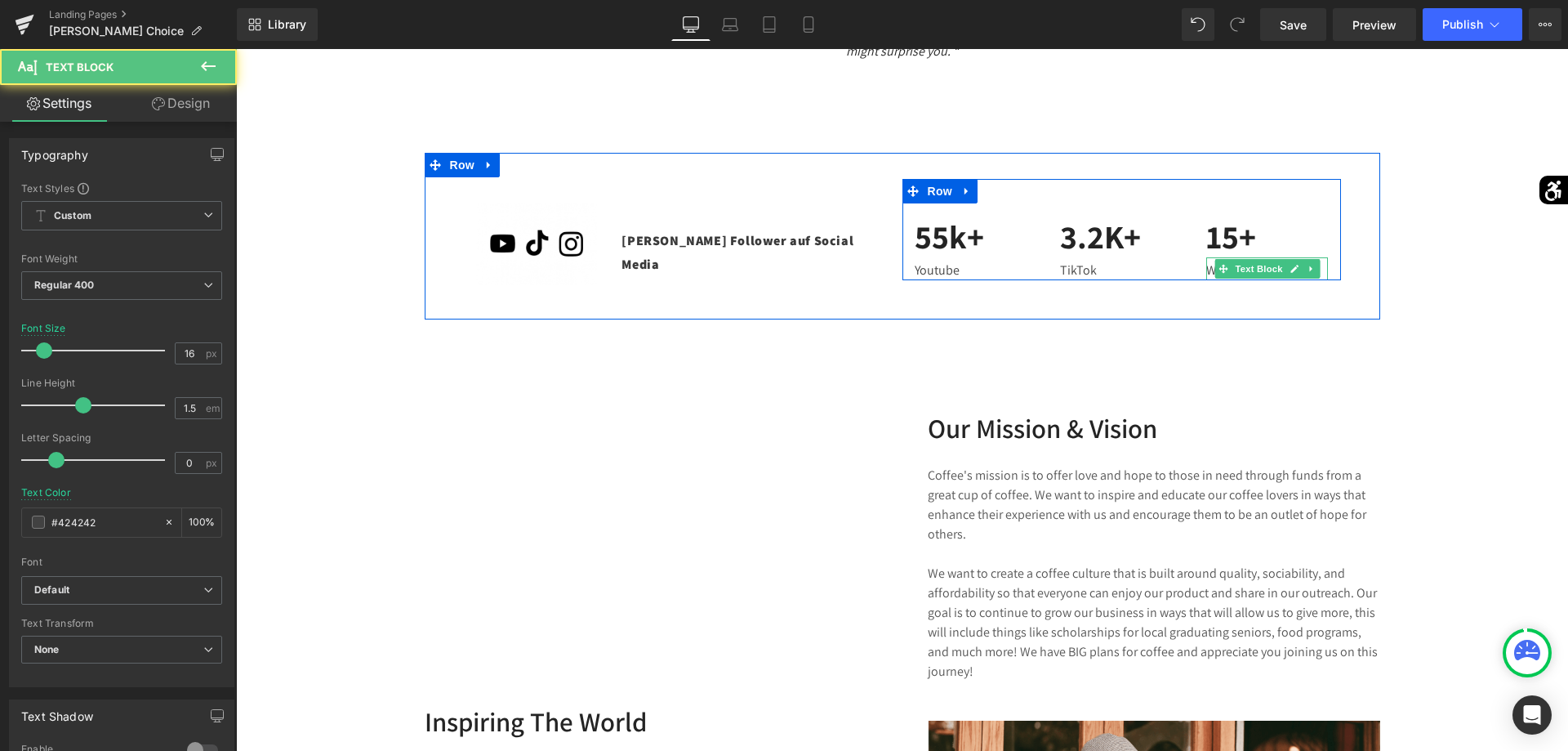
click at [1324, 268] on p "Winning Awards" at bounding box center [1266, 270] width 122 height 19
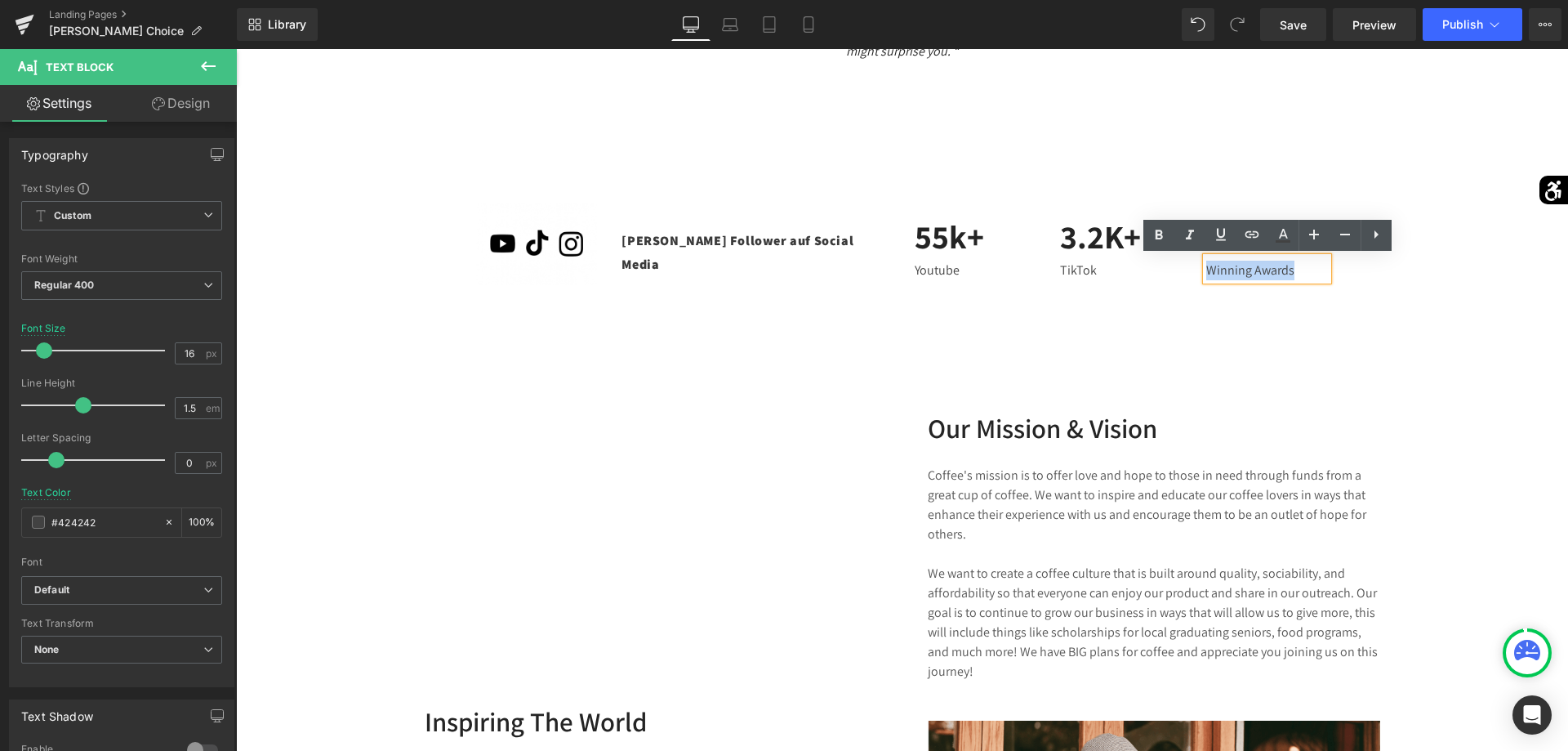
drag, startPoint x: 1313, startPoint y: 268, endPoint x: 1085, endPoint y: 298, distance: 230.0
click at [1096, 291] on div "Image [PERSON_NAME] Follower auf Social Media Text Block 32px Row 55k+ Text Blo…" at bounding box center [903, 235] width 955 height 165
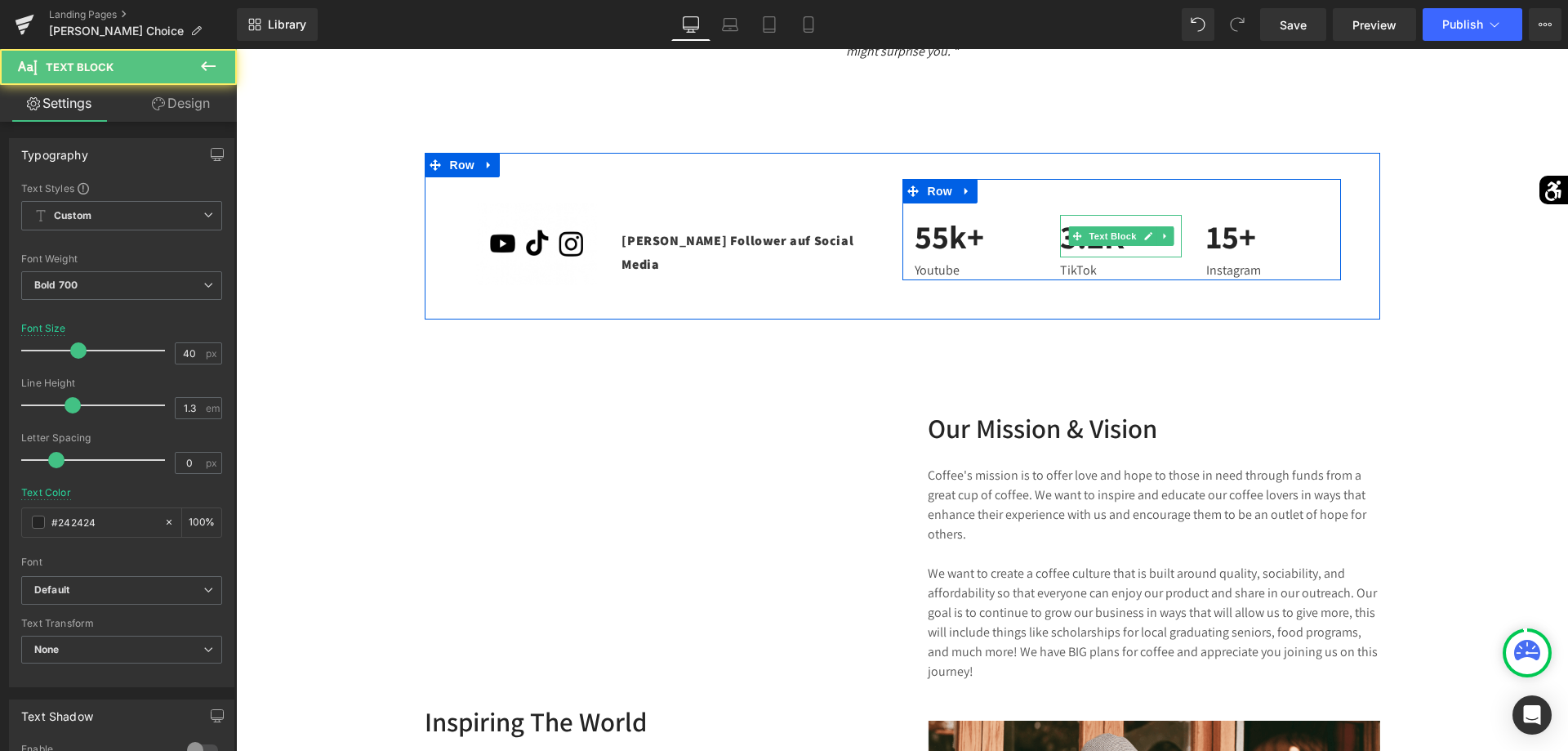
click at [1109, 251] on p "3.2K+" at bounding box center [1121, 236] width 122 height 43
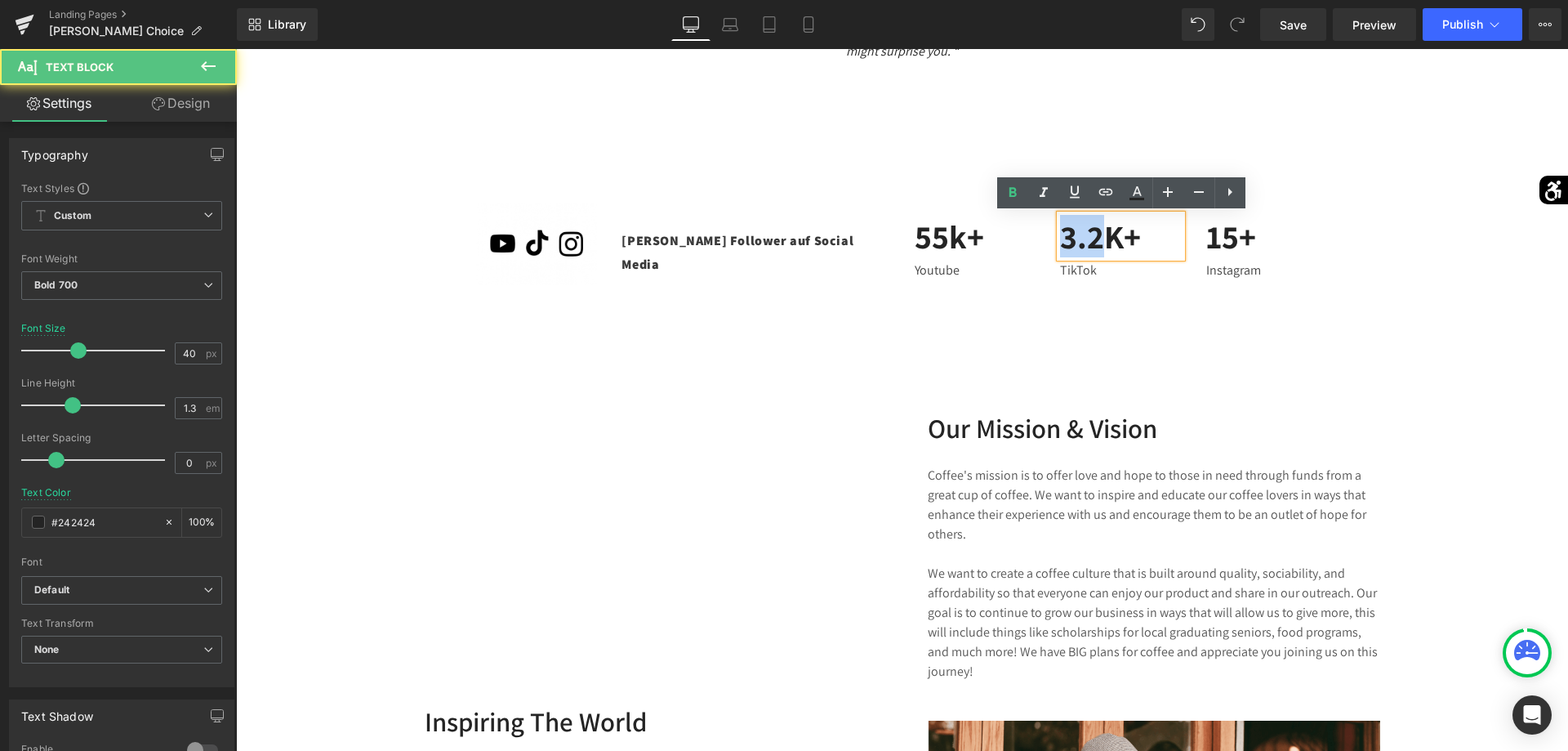
drag, startPoint x: 1103, startPoint y: 240, endPoint x: 1051, endPoint y: 240, distance: 52.0
click at [1052, 240] on div "3.2K+ Text Block TikTok Text Block" at bounding box center [1121, 247] width 146 height 65
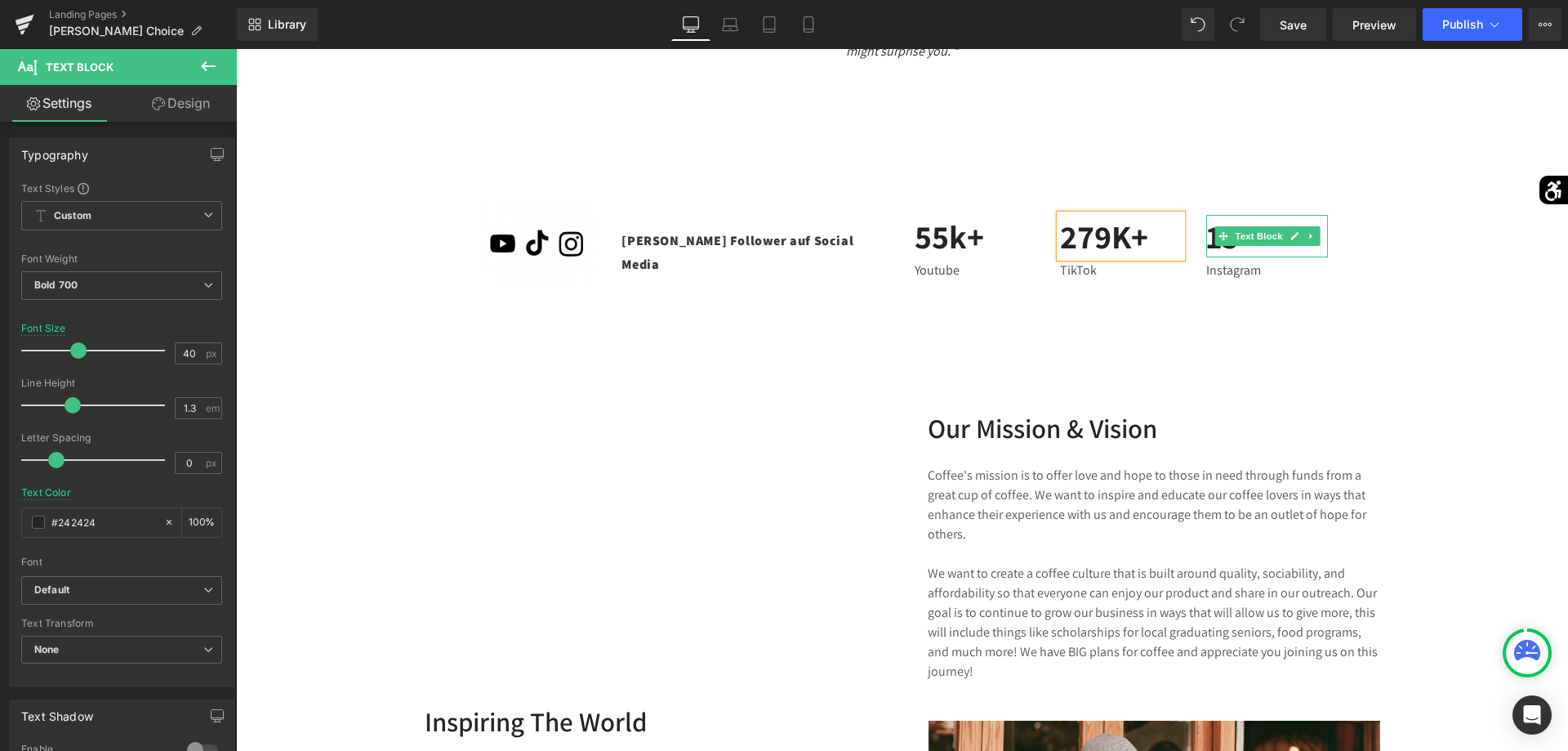
click at [1231, 251] on p "15+" at bounding box center [1266, 236] width 122 height 43
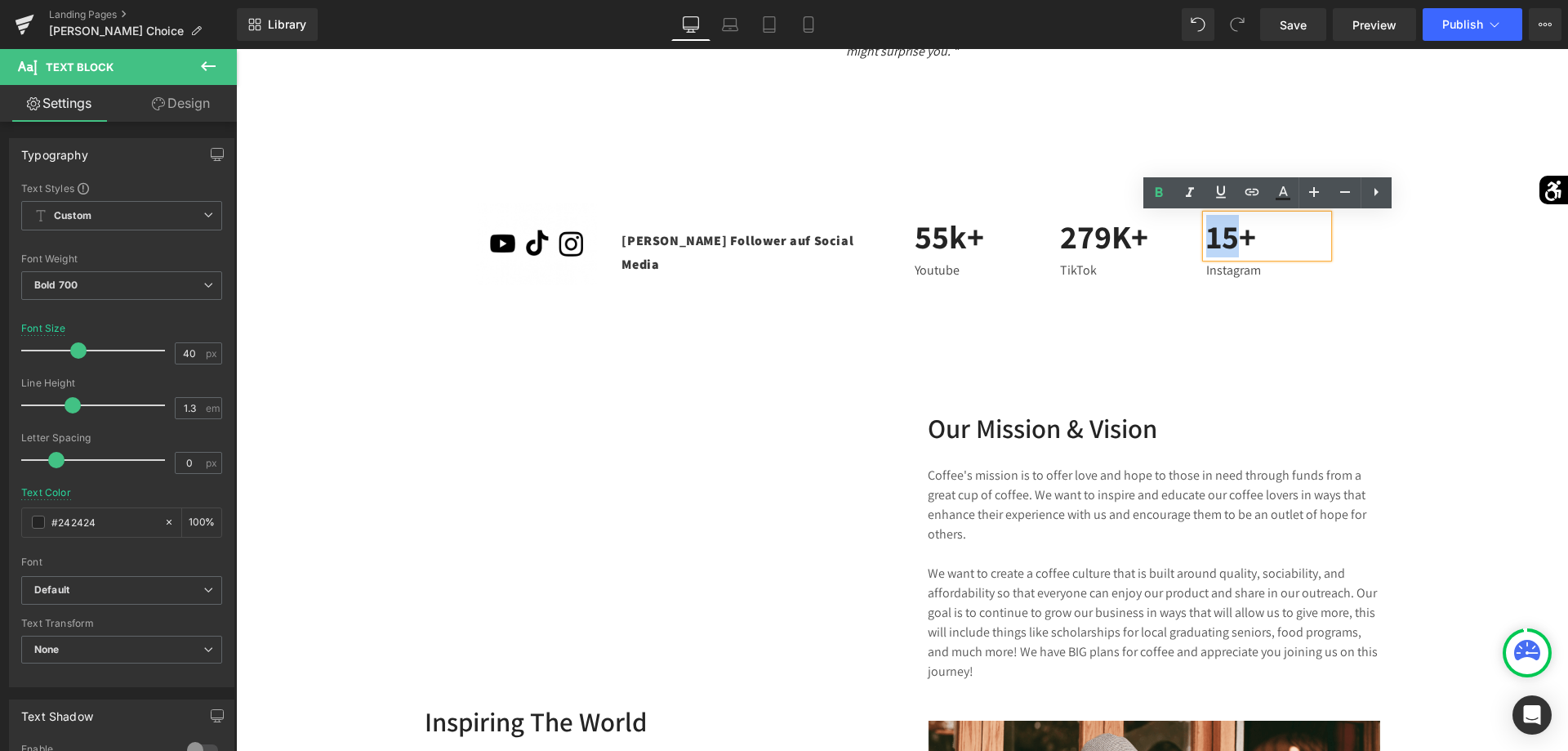
drag, startPoint x: 1243, startPoint y: 241, endPoint x: 1192, endPoint y: 236, distance: 51.2
click at [1206, 236] on div "15+" at bounding box center [1266, 236] width 122 height 43
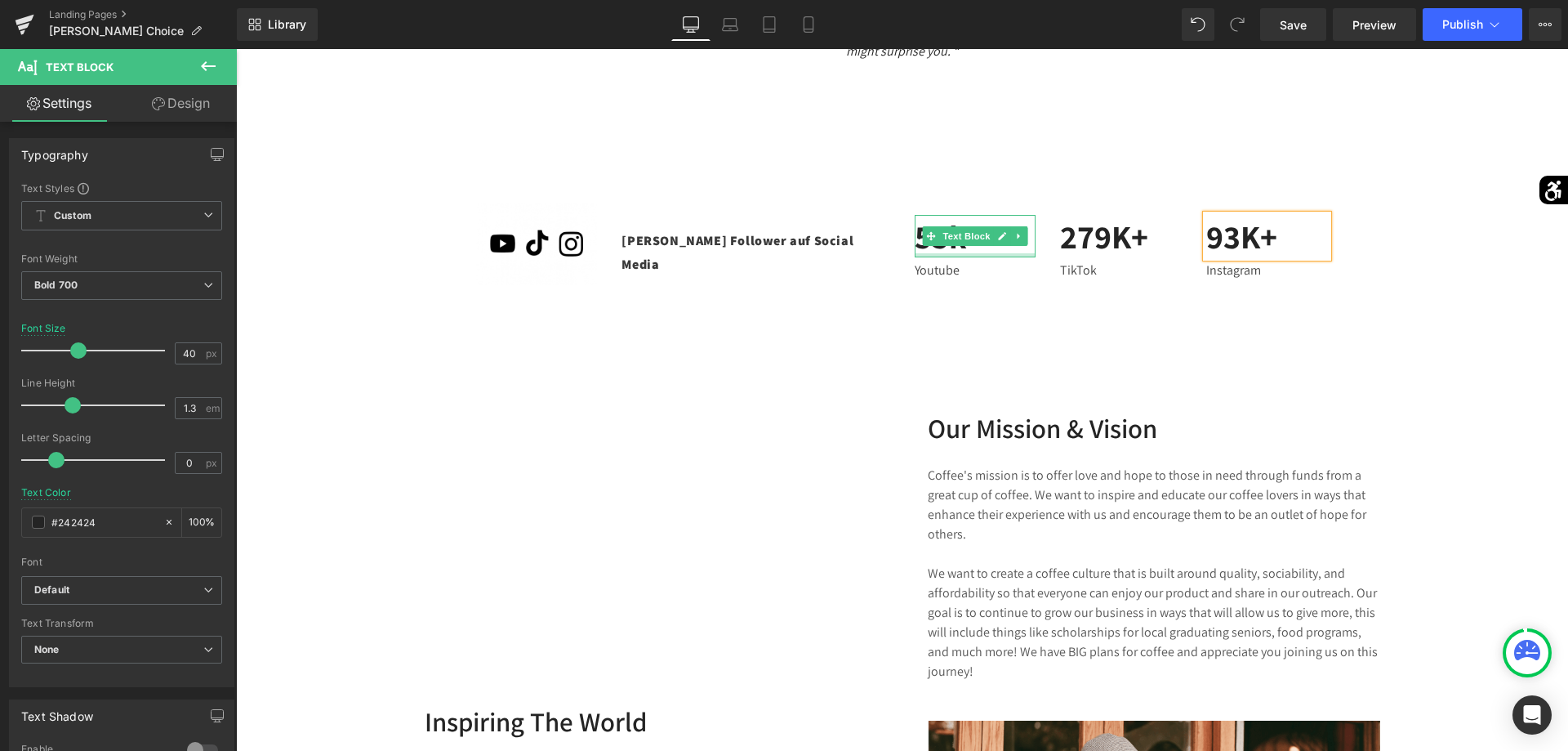
click at [970, 254] on div at bounding box center [975, 255] width 122 height 4
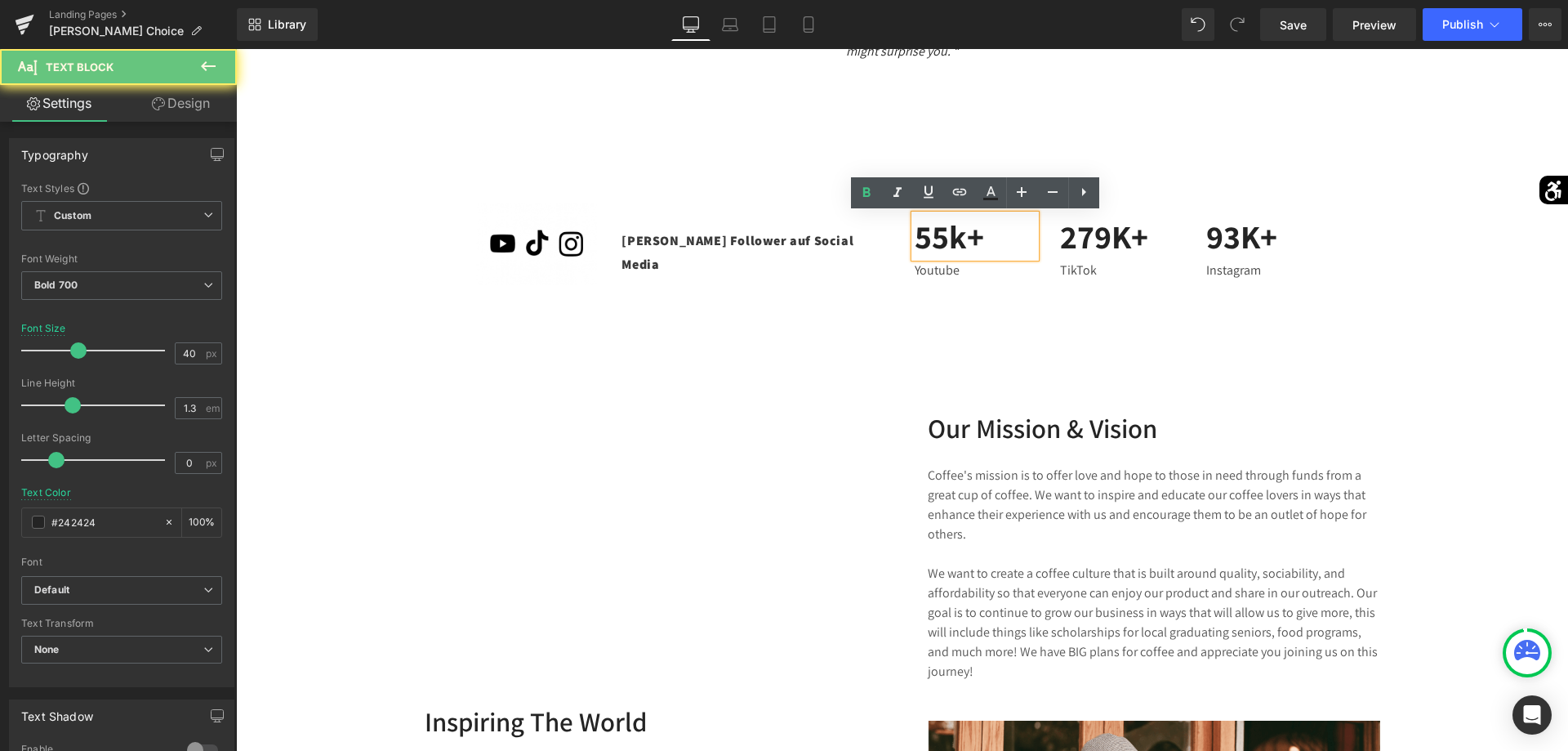
click at [965, 242] on p "55k+" at bounding box center [975, 236] width 122 height 43
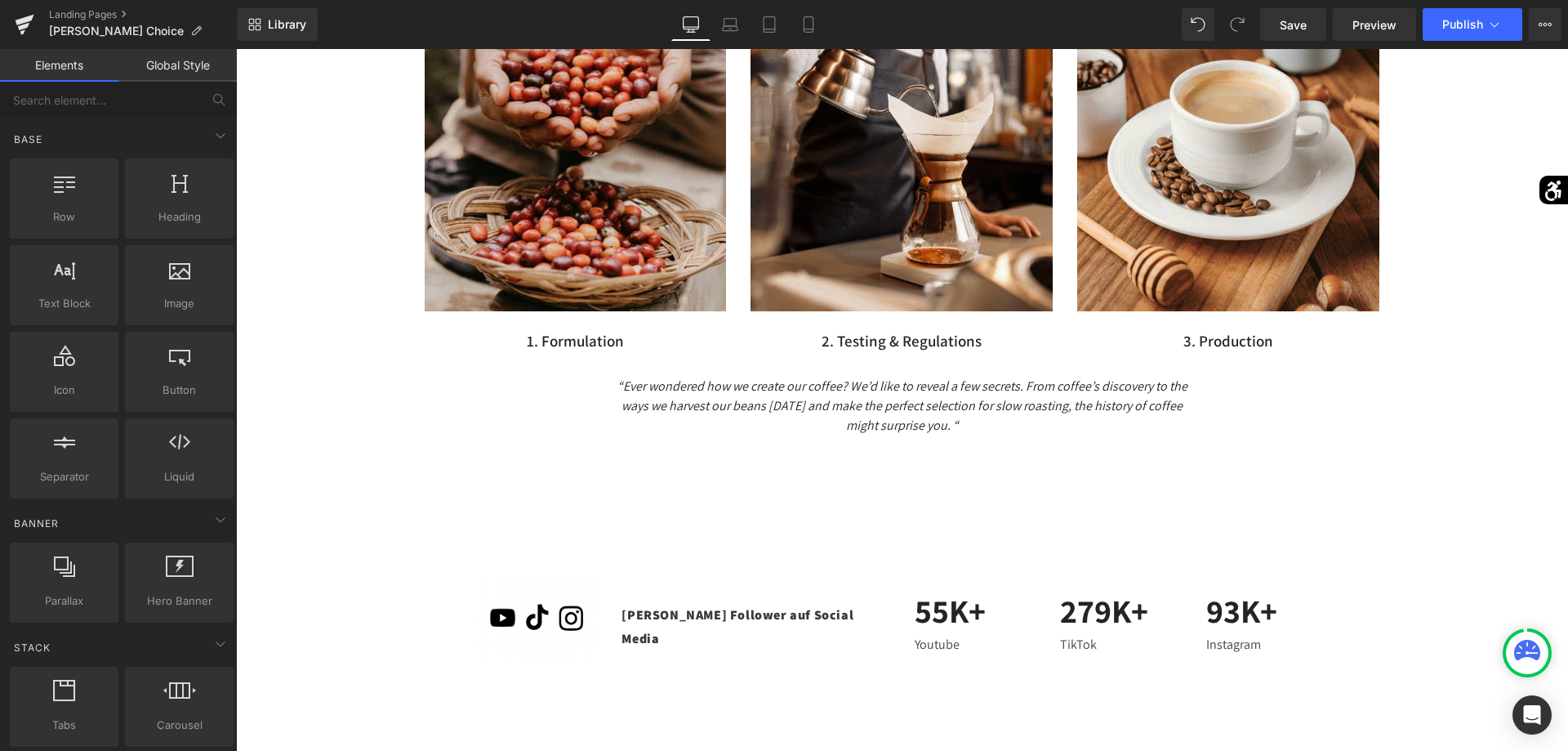
scroll to position [2083, 0]
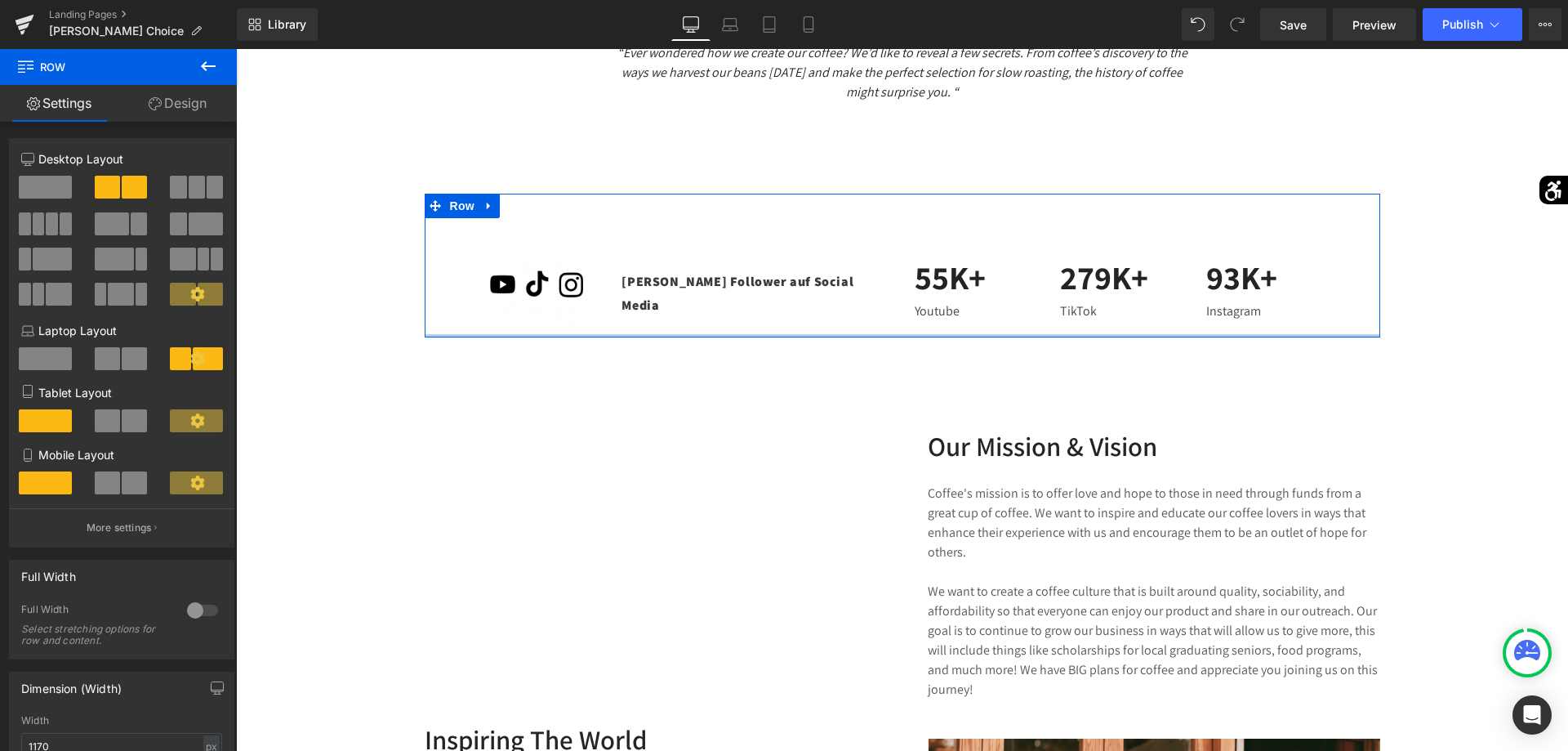
drag, startPoint x: 1071, startPoint y: 358, endPoint x: 1071, endPoint y: 335, distance: 23.0
click at [1071, 335] on div at bounding box center [903, 335] width 955 height 3
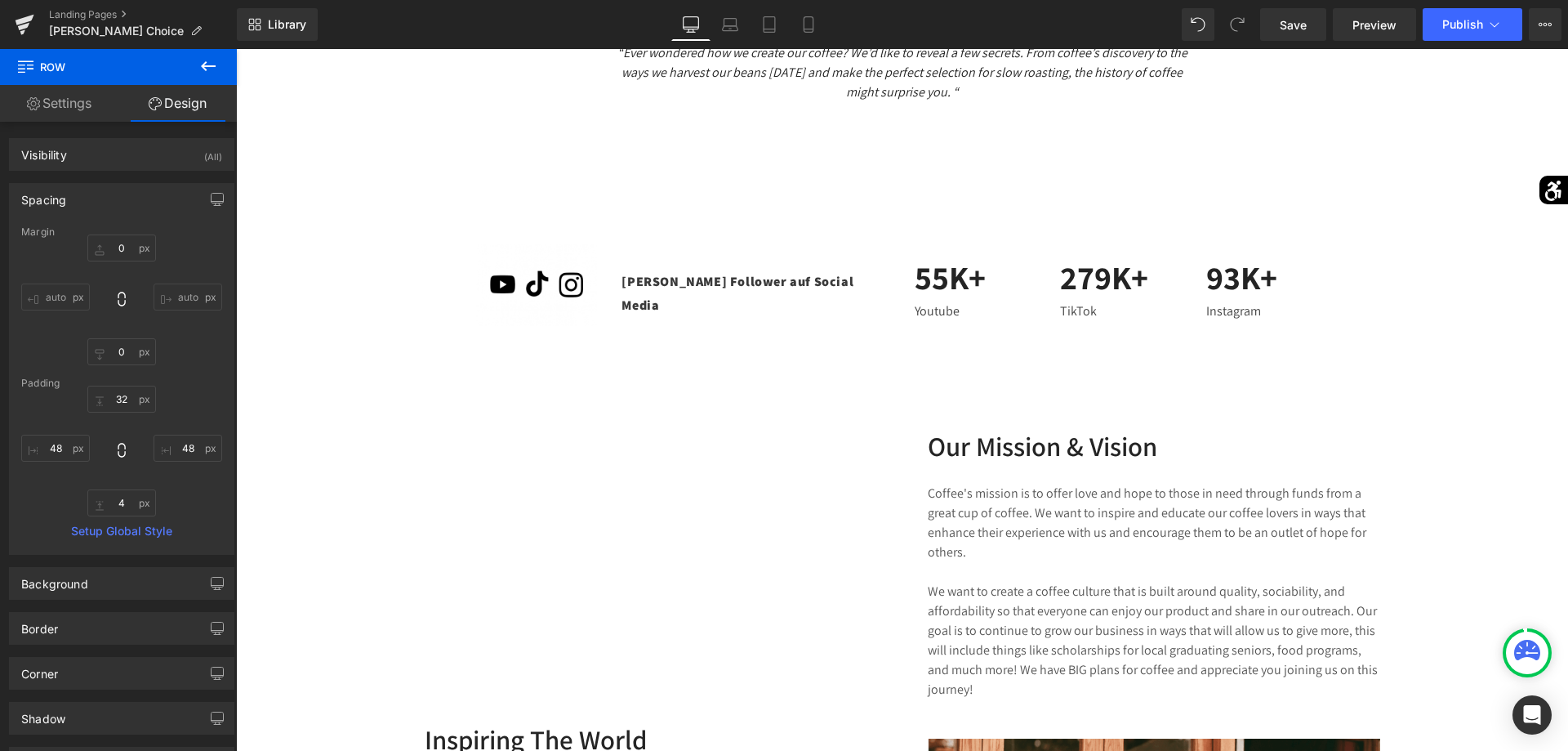
click at [204, 64] on icon at bounding box center [208, 66] width 15 height 10
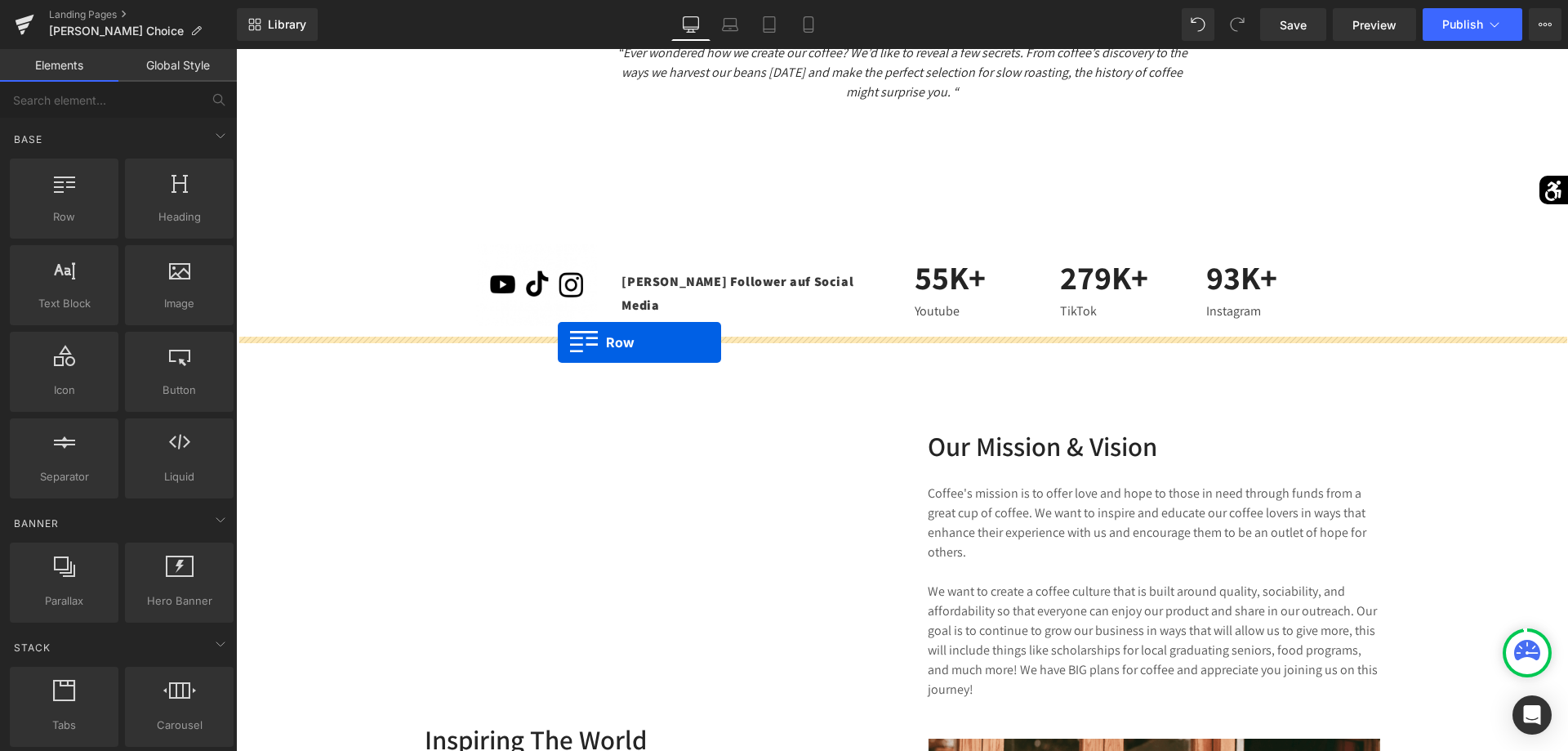
drag, startPoint x: 324, startPoint y: 240, endPoint x: 558, endPoint y: 342, distance: 255.3
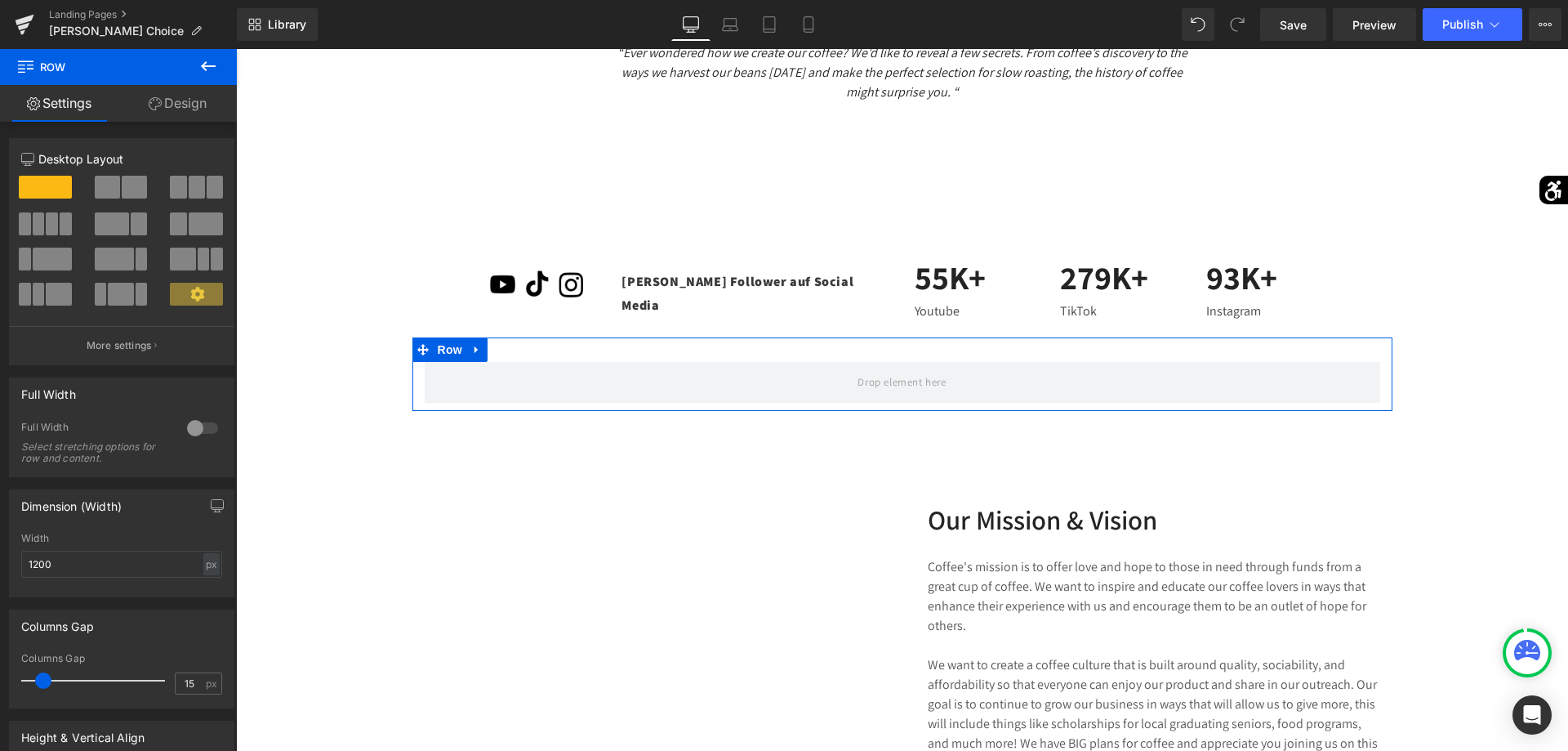
click at [205, 183] on button at bounding box center [197, 188] width 54 height 23
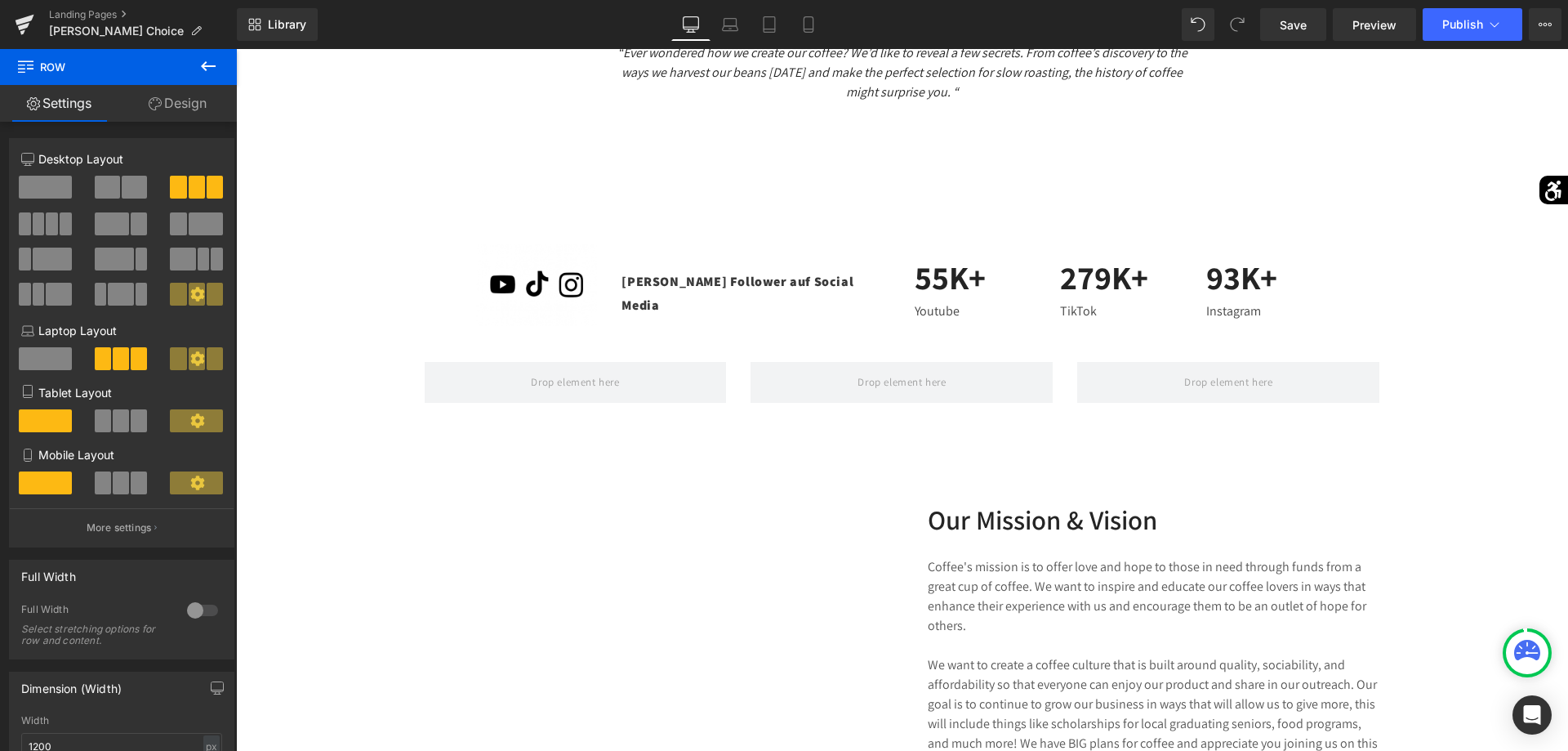
click at [209, 79] on button at bounding box center [208, 66] width 57 height 36
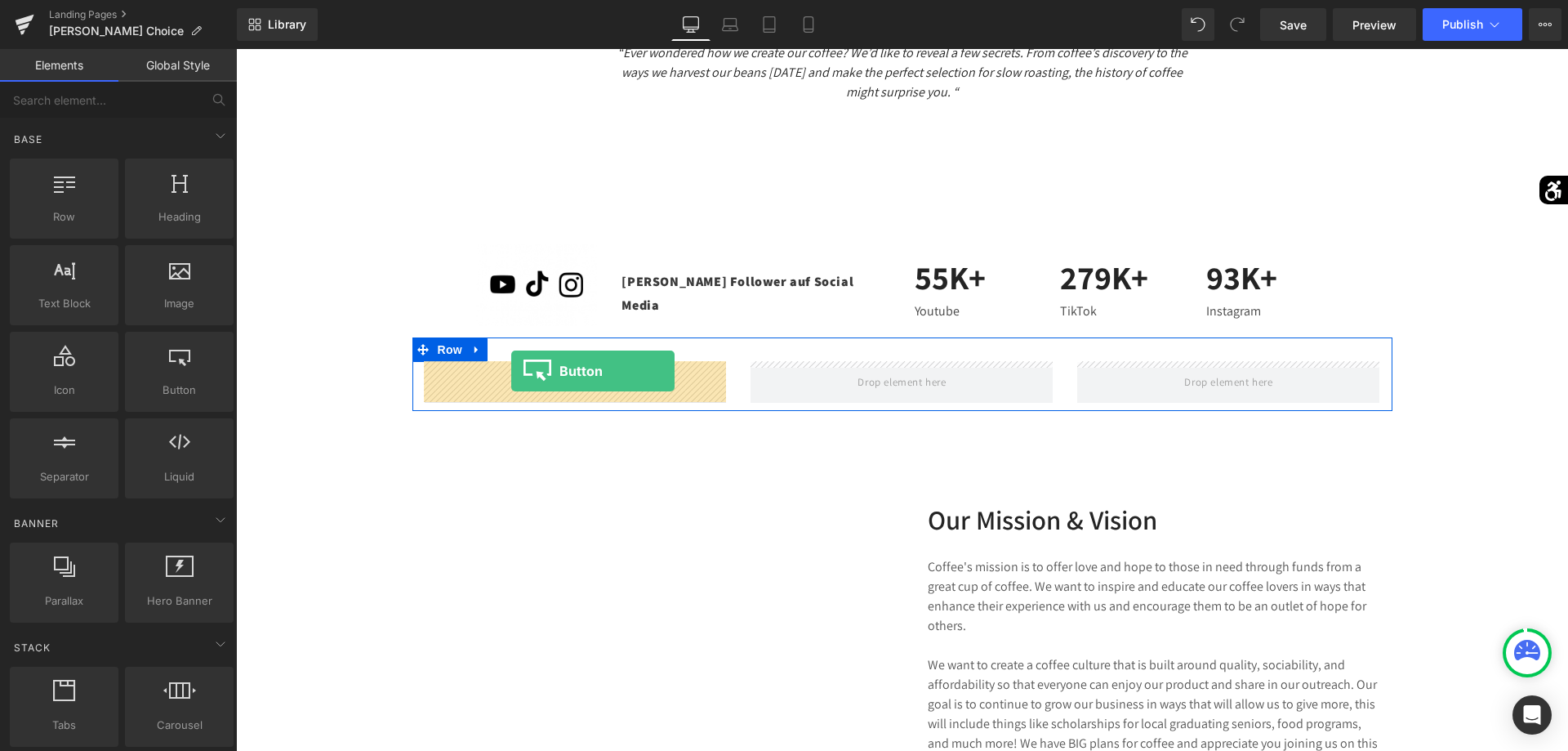
drag, startPoint x: 441, startPoint y: 446, endPoint x: 511, endPoint y: 372, distance: 101.9
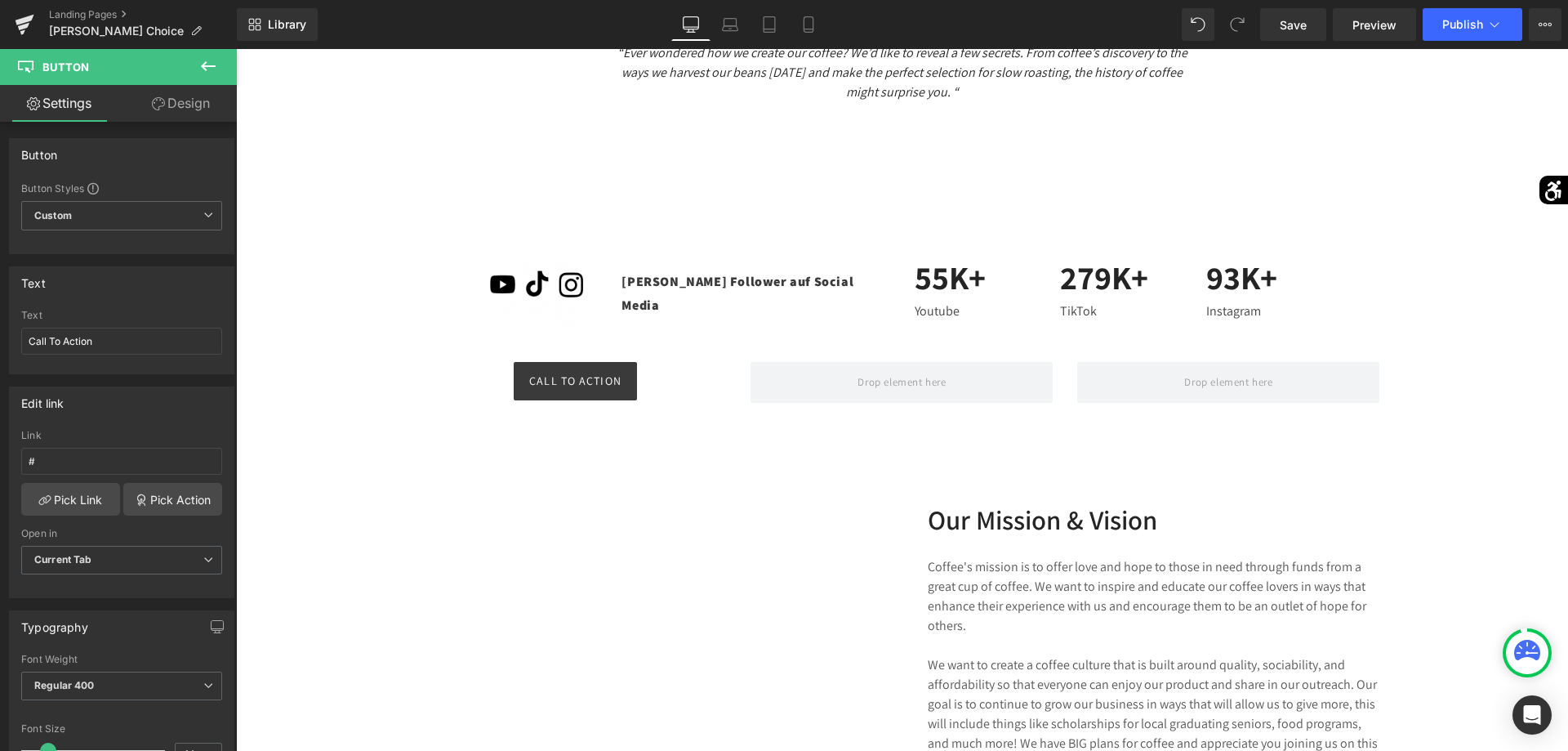
click at [201, 62] on icon at bounding box center [208, 66] width 19 height 19
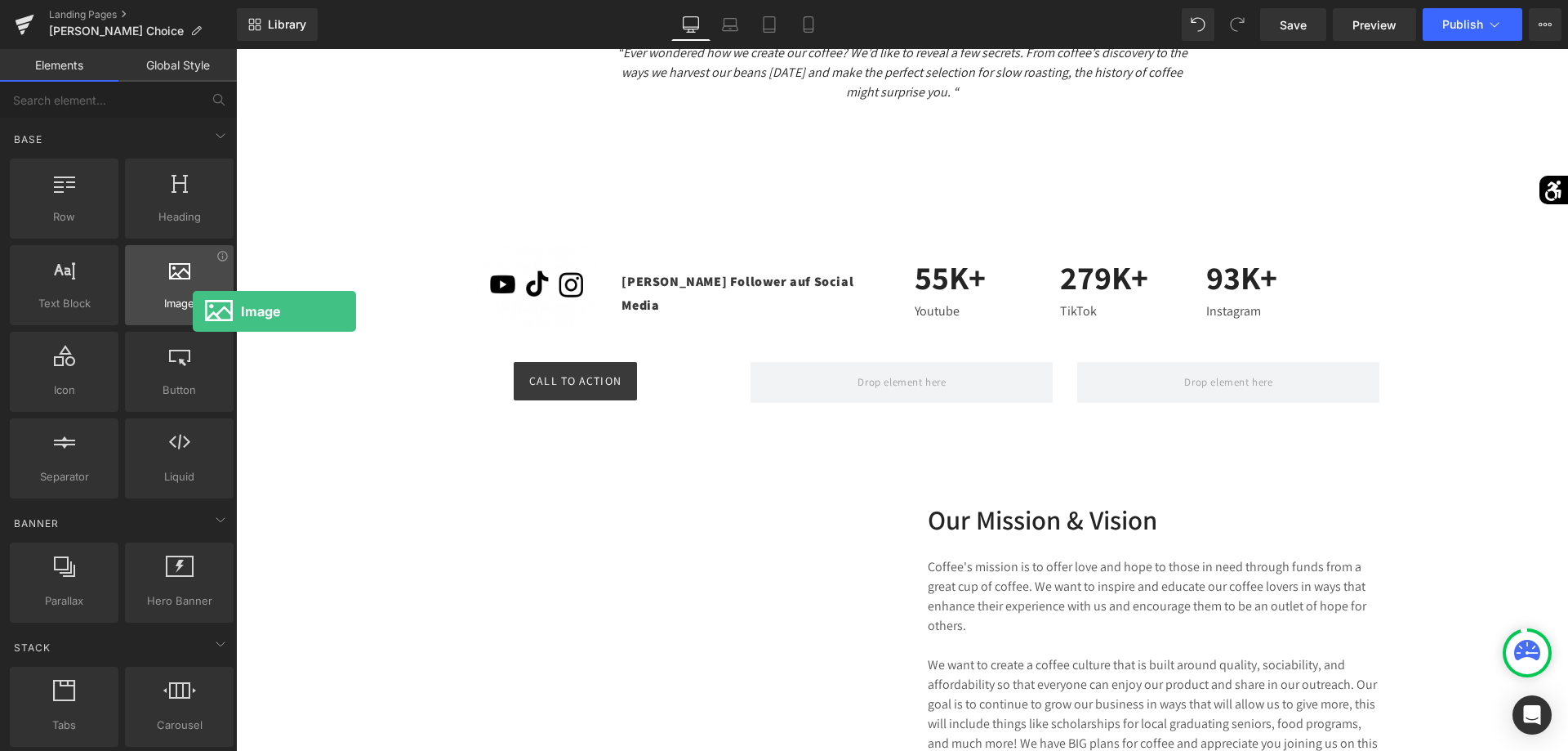
click at [193, 311] on span "Image" at bounding box center [179, 304] width 99 height 18
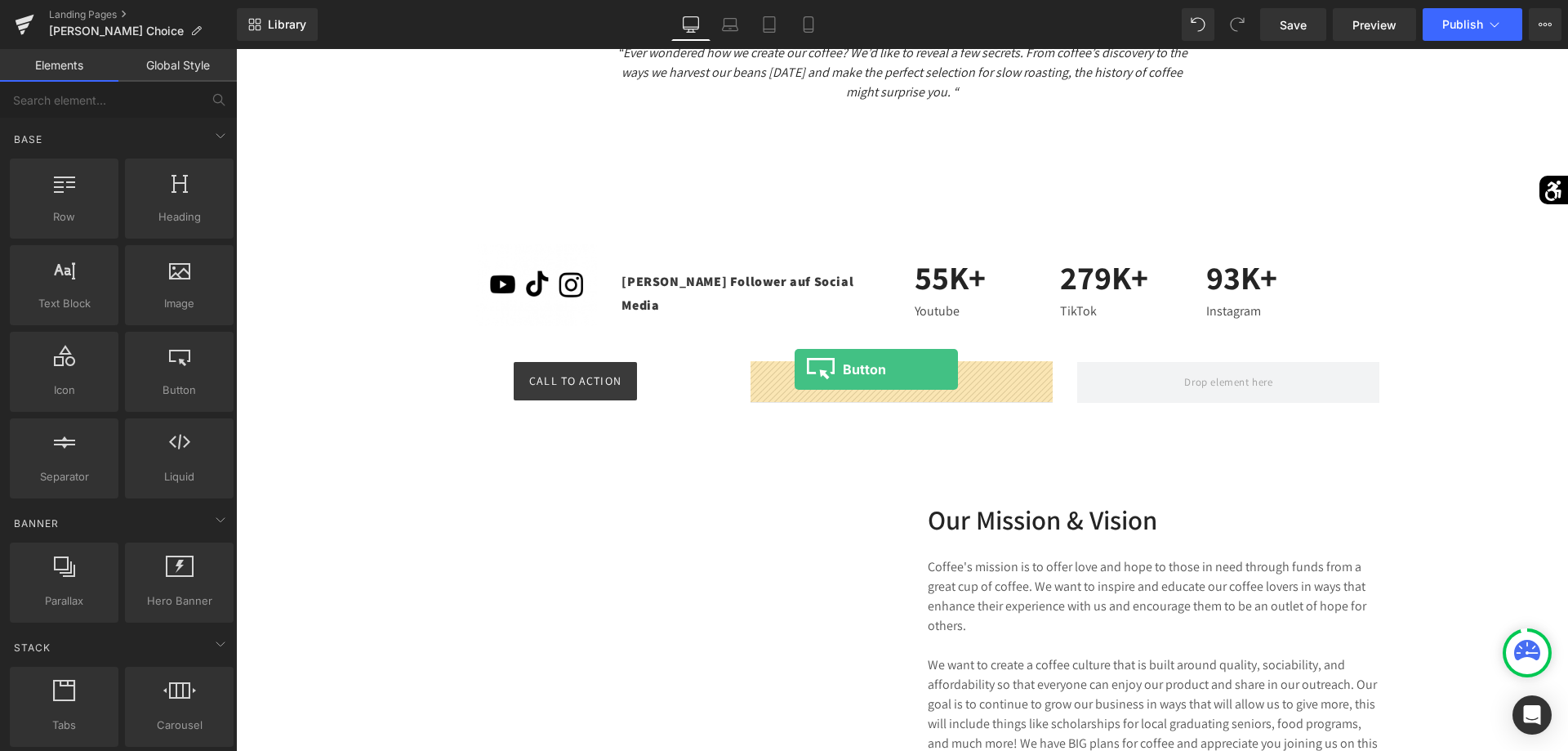
drag, startPoint x: 412, startPoint y: 443, endPoint x: 796, endPoint y: 370, distance: 390.9
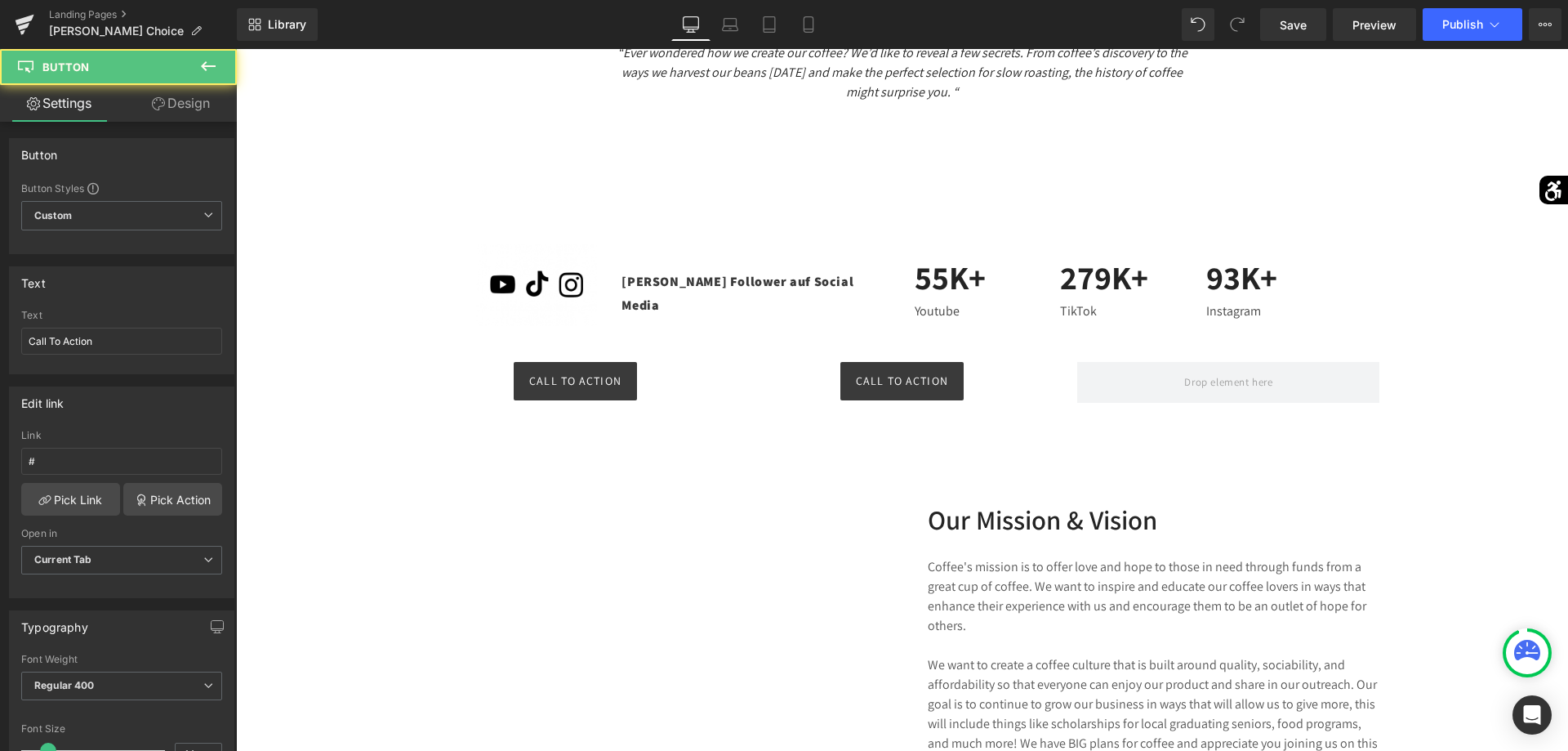
click at [213, 84] on button at bounding box center [208, 66] width 57 height 36
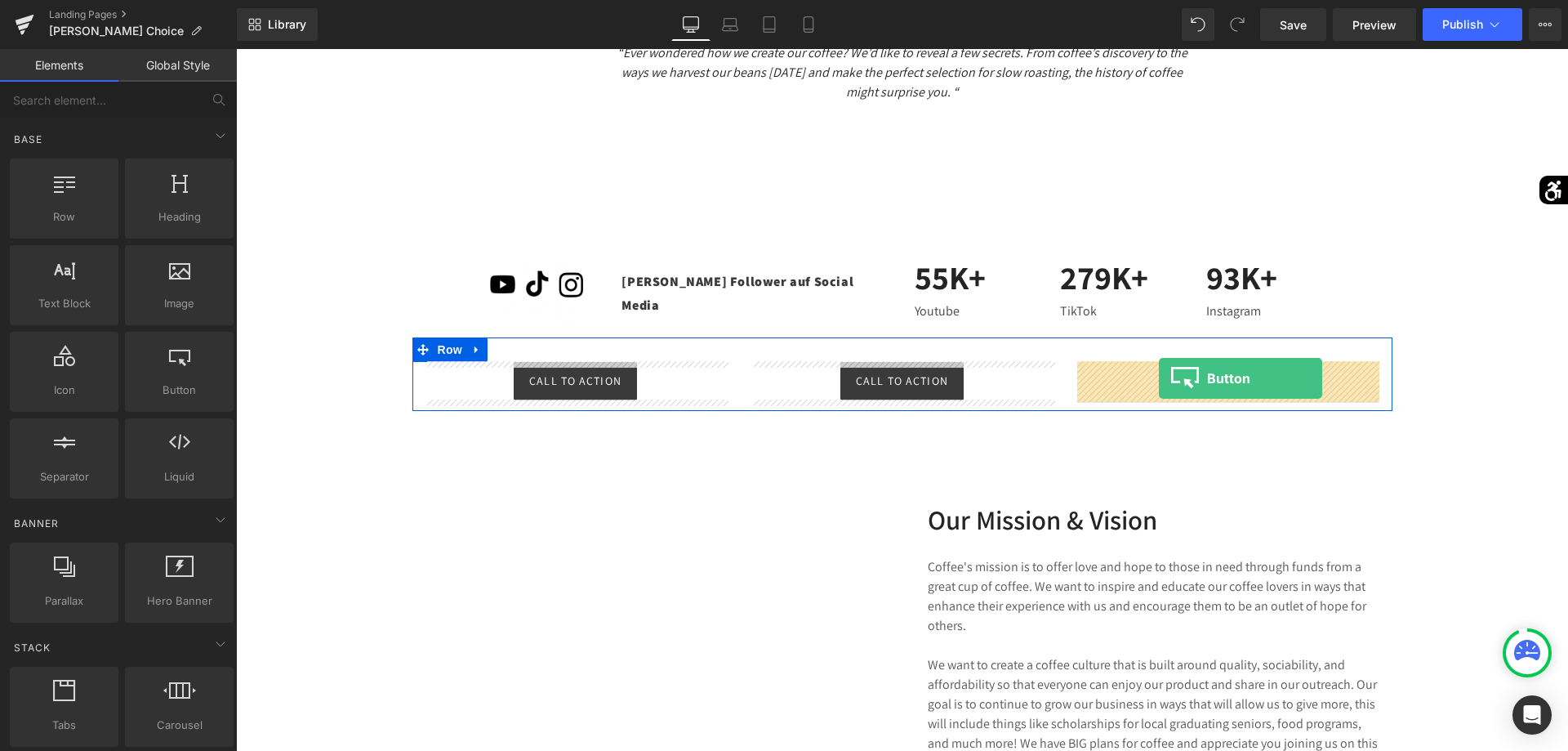
drag, startPoint x: 423, startPoint y: 437, endPoint x: 1158, endPoint y: 378, distance: 737.4
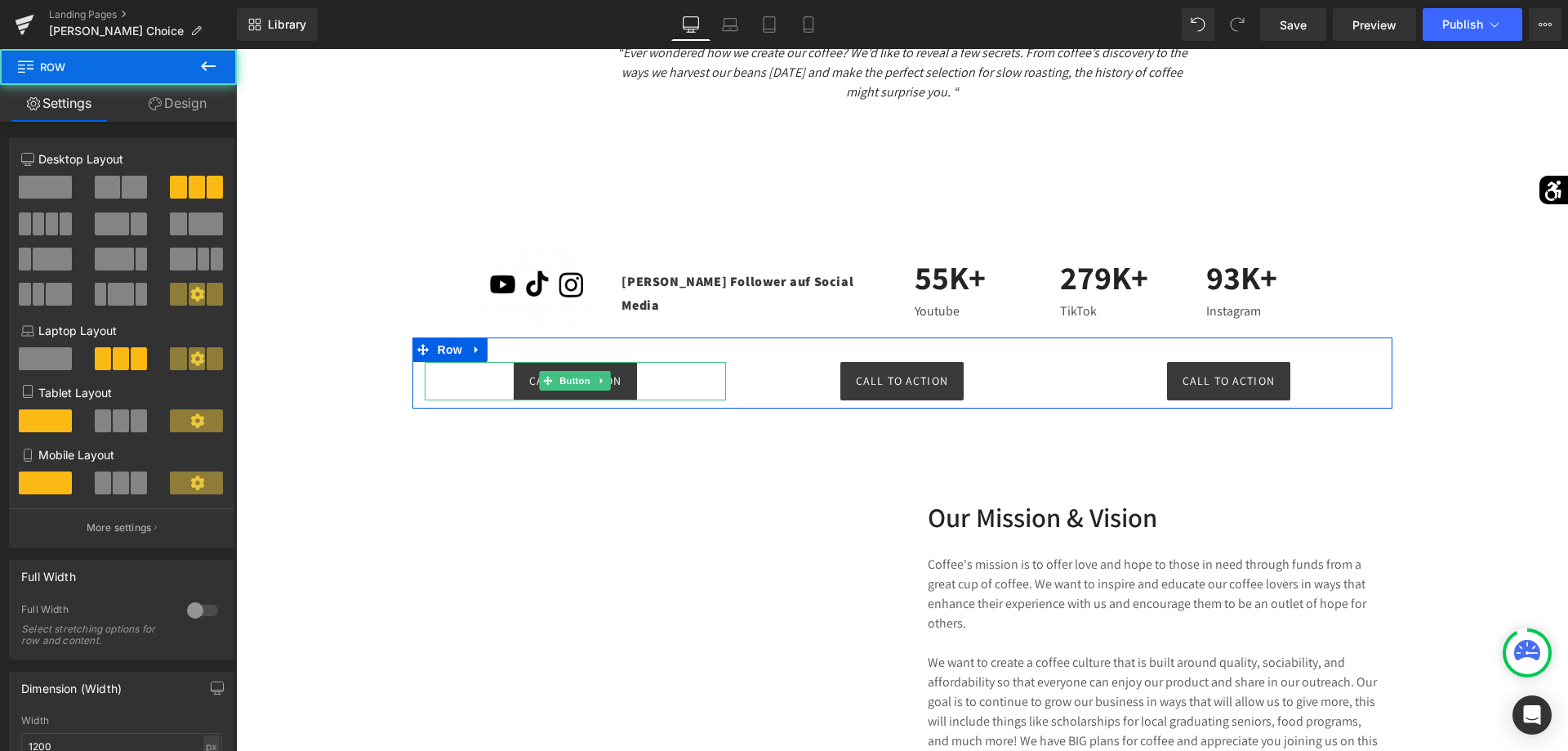
drag, startPoint x: 417, startPoint y: 375, endPoint x: 442, endPoint y: 379, distance: 25.3
click at [442, 379] on div "Call To Action Button" at bounding box center [576, 380] width 327 height 38
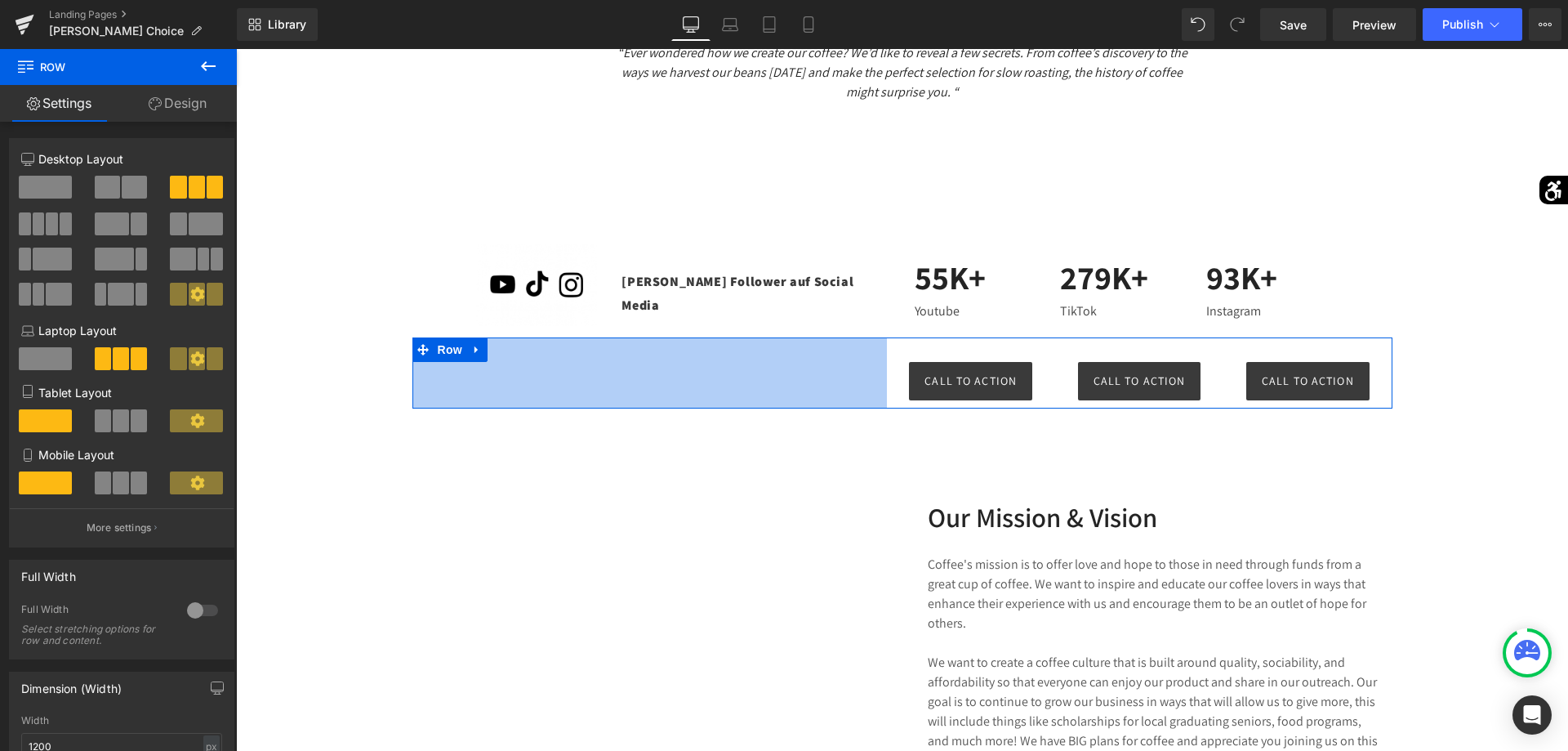
drag, startPoint x: 414, startPoint y: 379, endPoint x: 888, endPoint y: 401, distance: 474.5
click at [888, 401] on div "Call To Action Button Call To Action Button Call To Action Button Row 581px" at bounding box center [902, 373] width 980 height 71
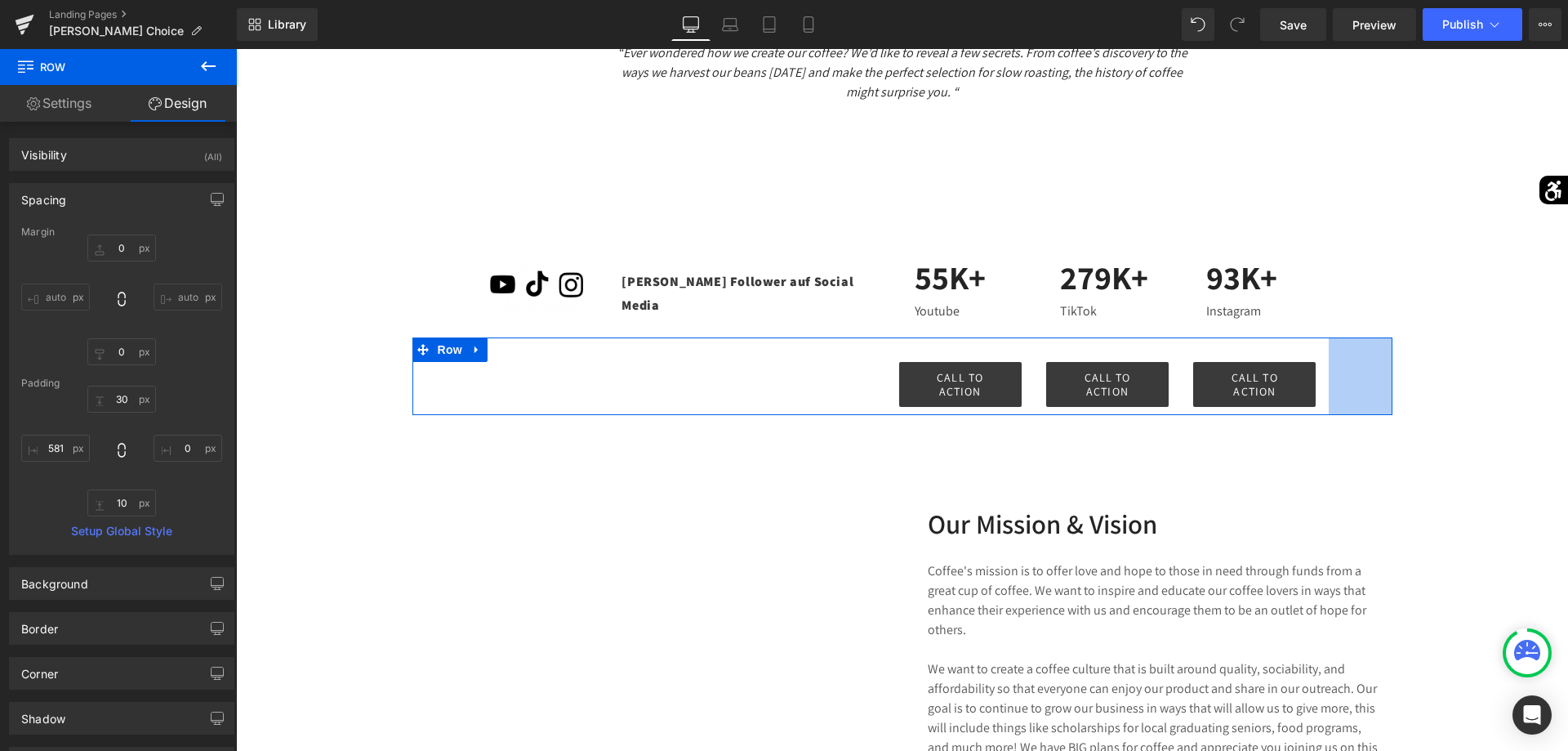
drag, startPoint x: 1389, startPoint y: 384, endPoint x: 1326, endPoint y: 384, distance: 63.0
click at [1326, 384] on div "Call To Action Button Call To Action Button Call To Action Button Row 581px 78px" at bounding box center [902, 376] width 980 height 79
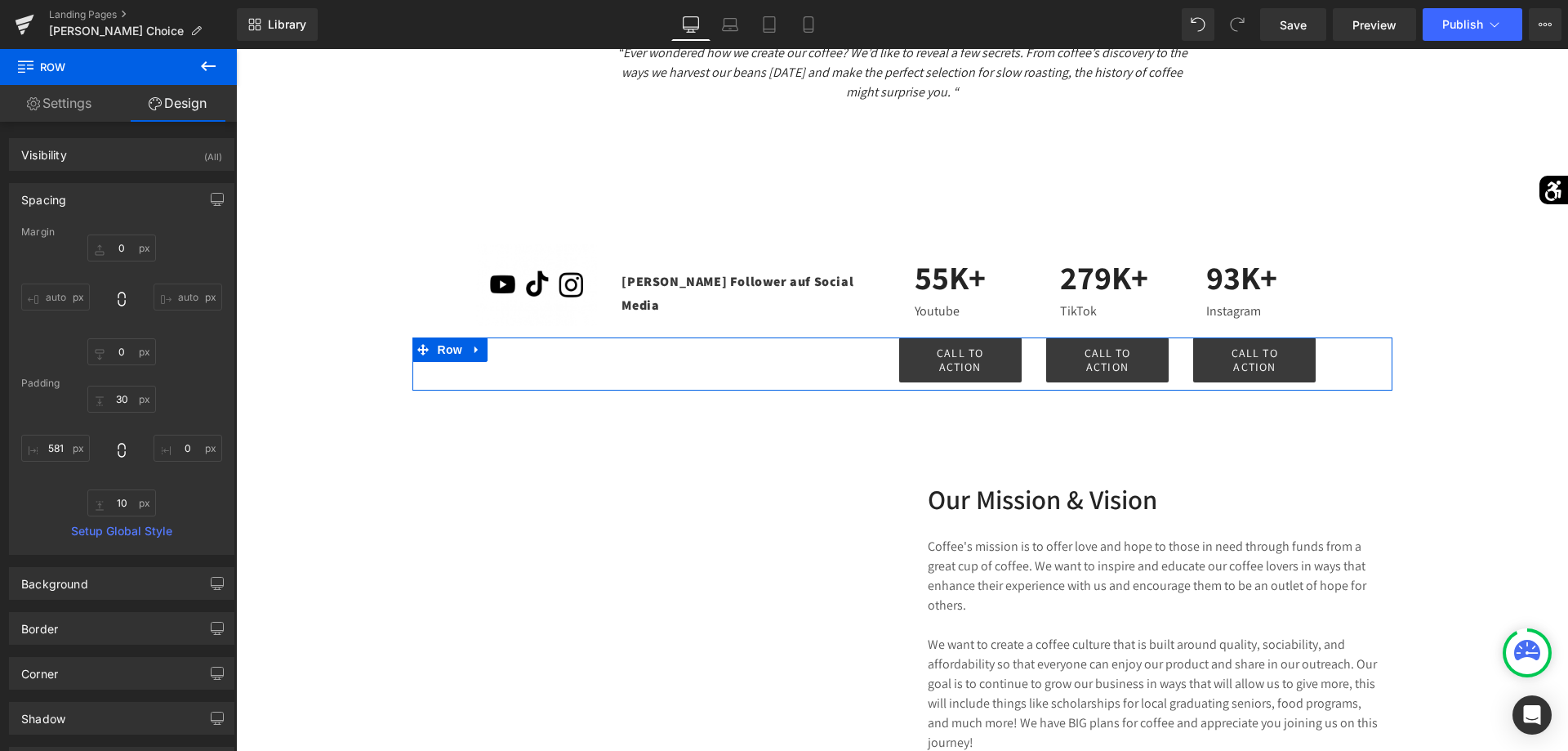
drag, startPoint x: 1182, startPoint y: 339, endPoint x: 1185, endPoint y: 313, distance: 26.2
click at [1258, 356] on span "Button" at bounding box center [1255, 360] width 38 height 19
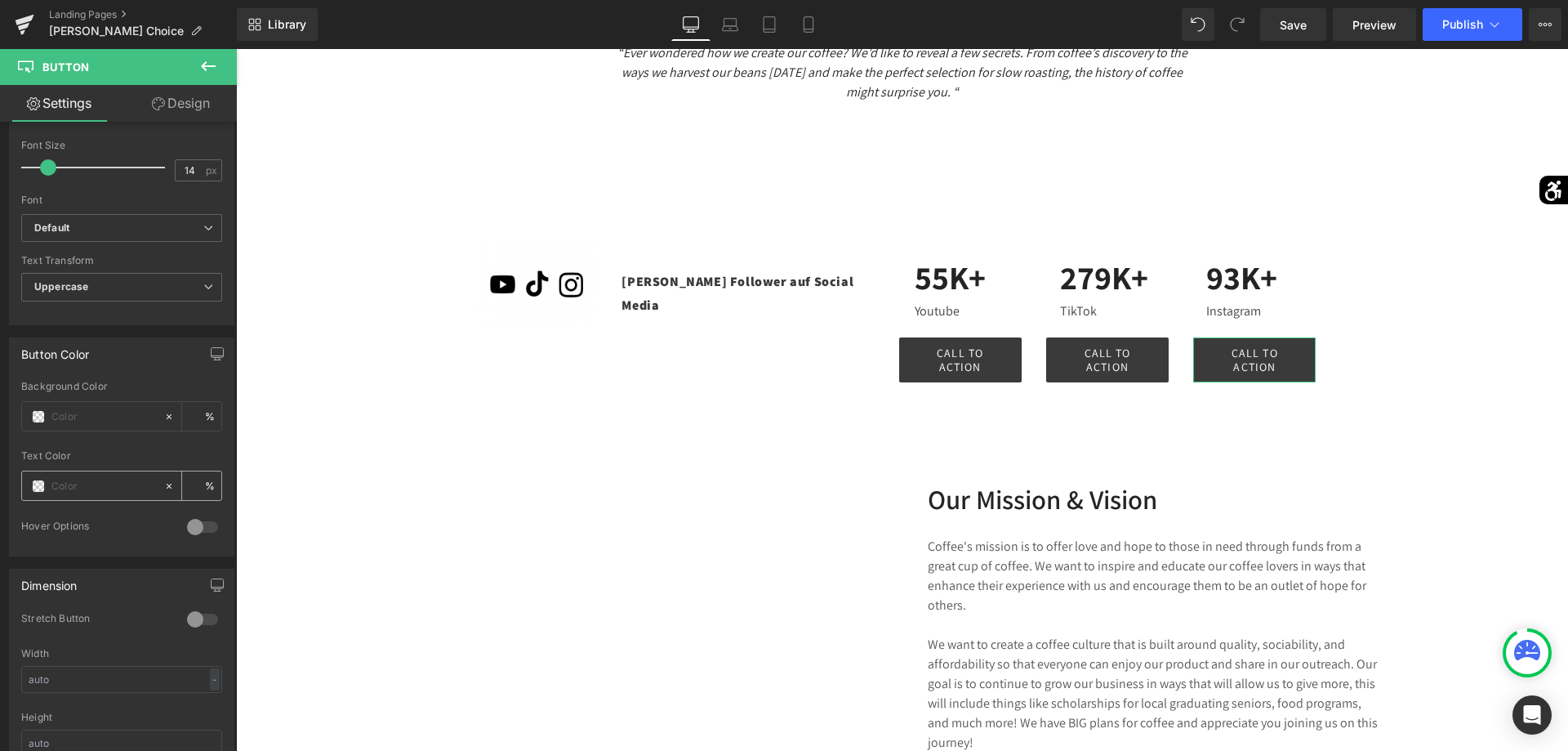
scroll to position [666, 0]
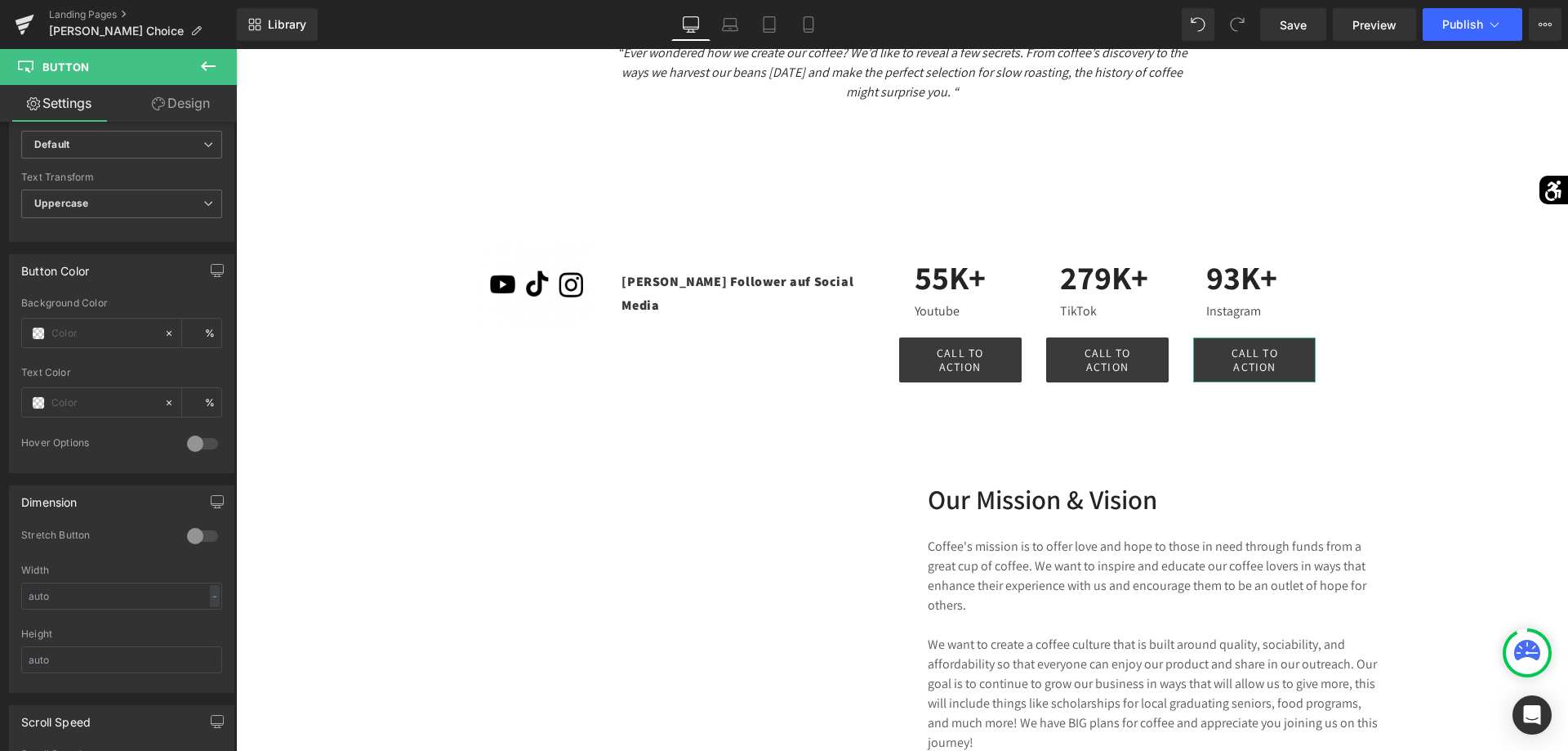
click at [199, 446] on div at bounding box center [202, 443] width 39 height 26
click at [42, 331] on span at bounding box center [38, 333] width 13 height 13
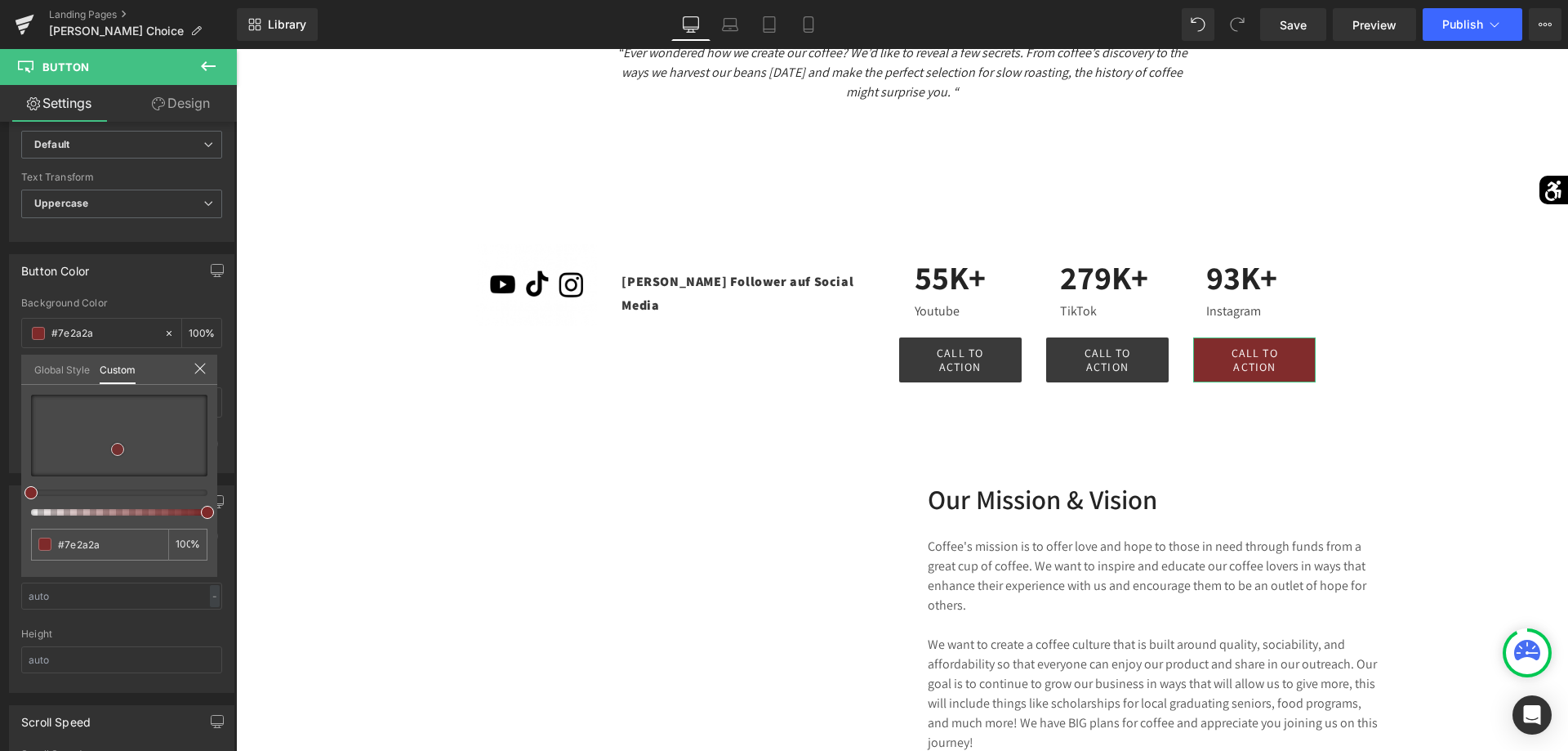
drag, startPoint x: 53, startPoint y: 408, endPoint x: 119, endPoint y: 449, distance: 77.7
click at [119, 449] on div at bounding box center [119, 436] width 176 height 82
drag, startPoint x: 191, startPoint y: 490, endPoint x: 170, endPoint y: 492, distance: 21.1
click at [170, 492] on div at bounding box center [112, 492] width 176 height 7
drag, startPoint x: 120, startPoint y: 446, endPoint x: 197, endPoint y: 469, distance: 80.4
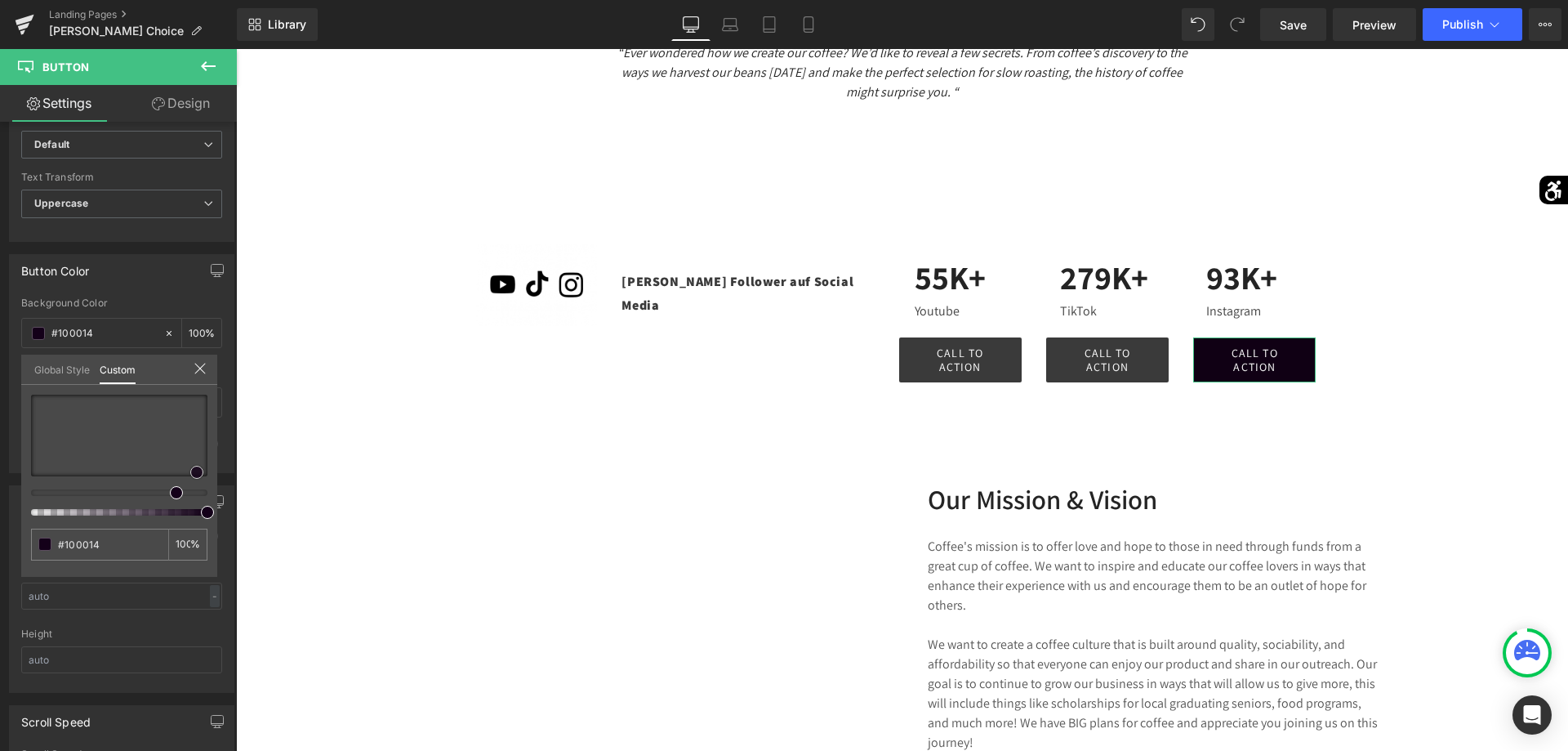
click at [197, 469] on span at bounding box center [196, 472] width 13 height 13
click at [186, 497] on div at bounding box center [119, 455] width 176 height 121
drag, startPoint x: 194, startPoint y: 447, endPoint x: 200, endPoint y: 437, distance: 11.7
click at [200, 437] on div at bounding box center [119, 436] width 176 height 82
click at [965, 355] on body "Direkt zum Inhalt Facebook Instagram YouTube TikTok Willkommen bei Parfums [PER…" at bounding box center [902, 31] width 1332 height 4131
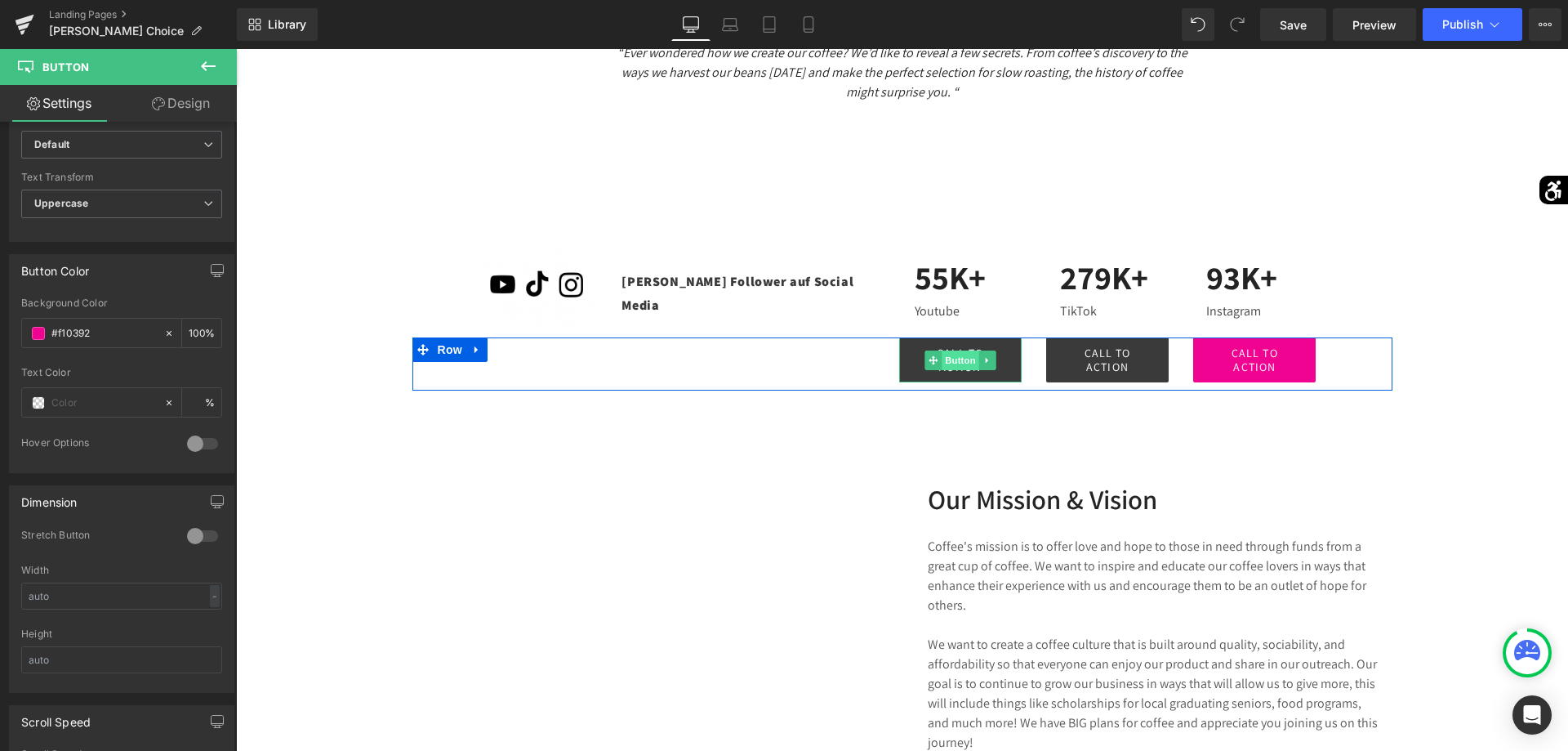
click at [949, 353] on span "Button" at bounding box center [960, 360] width 38 height 19
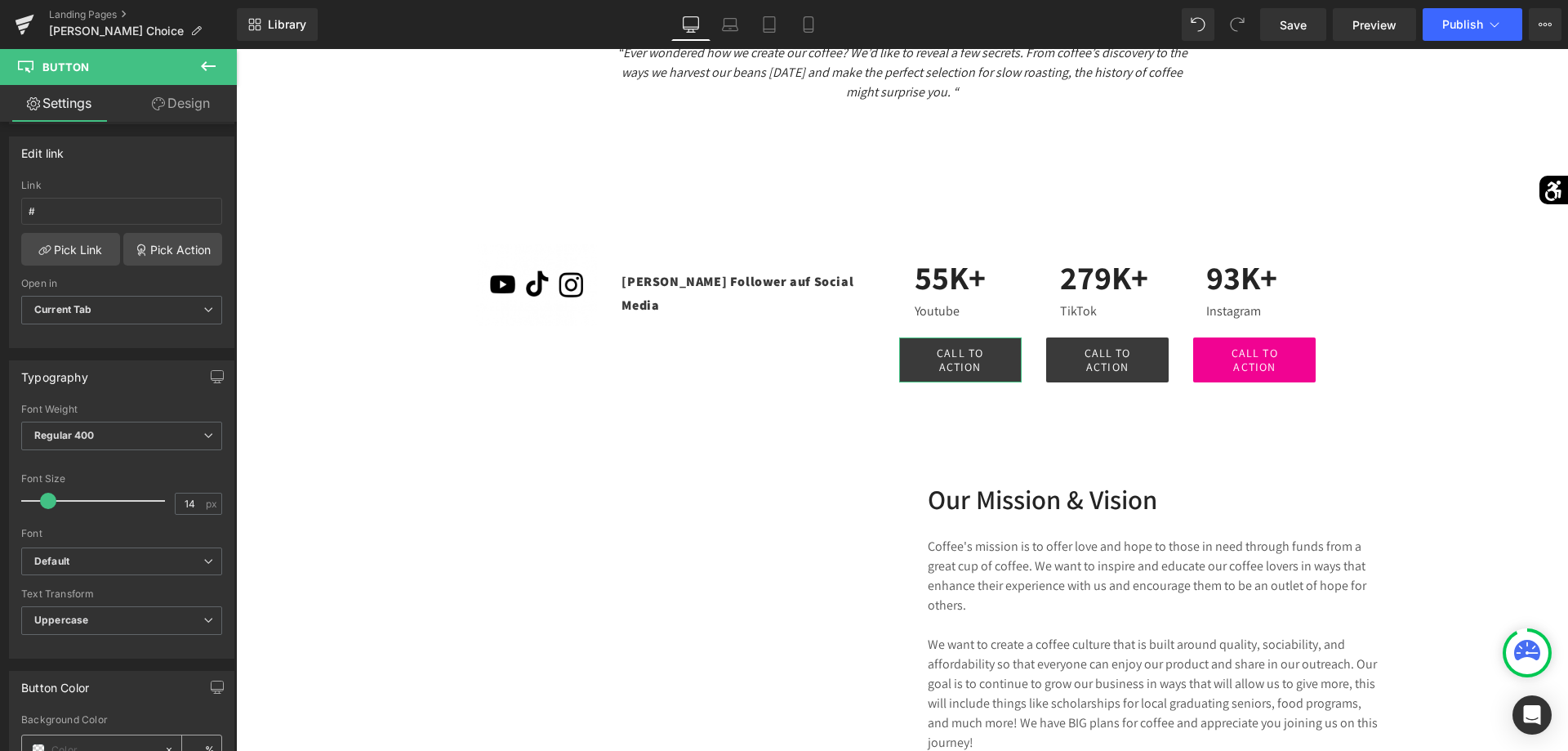
scroll to position [416, 0]
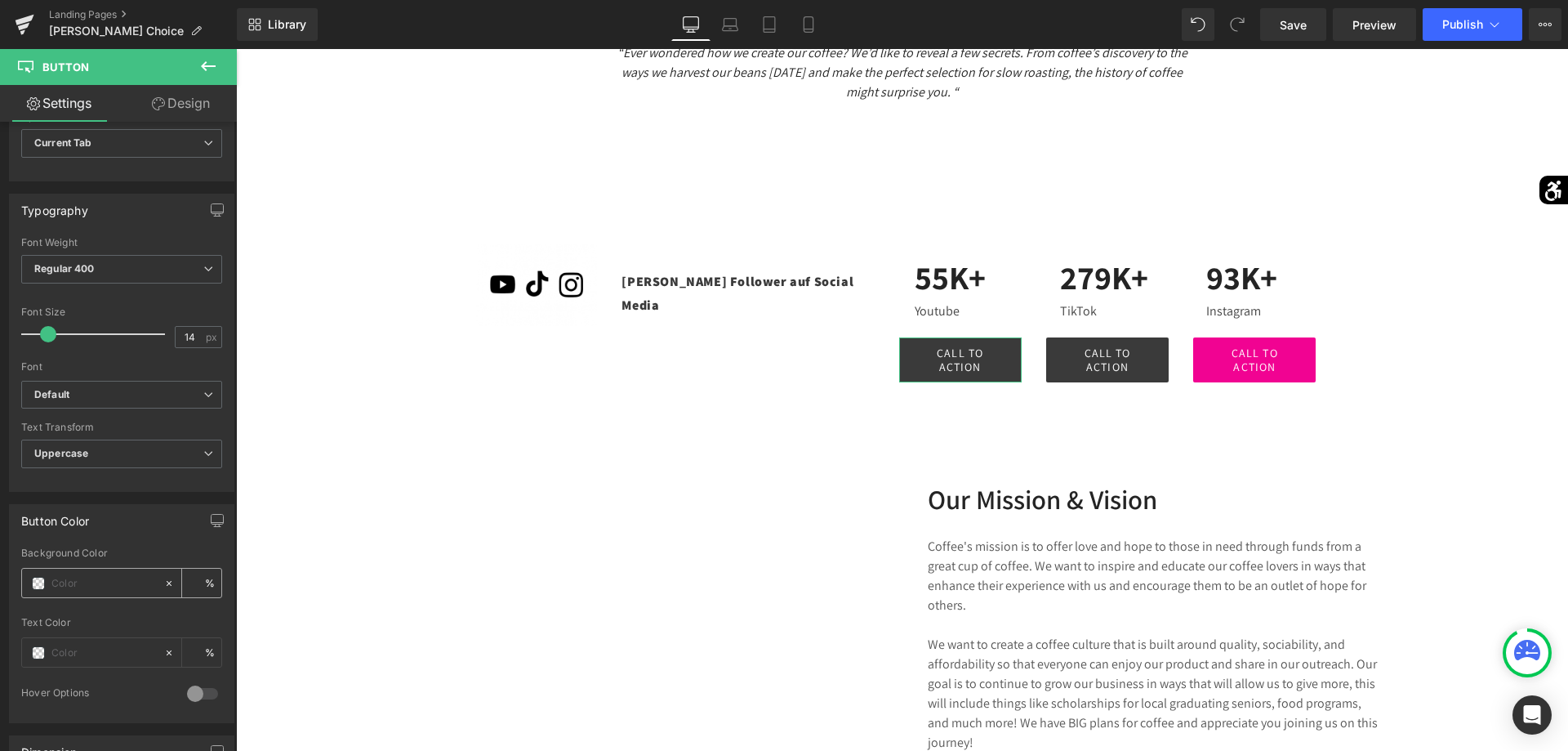
click at [31, 578] on div at bounding box center [92, 582] width 141 height 28
click at [48, 584] on div at bounding box center [92, 582] width 141 height 28
click at [37, 578] on span at bounding box center [38, 583] width 13 height 13
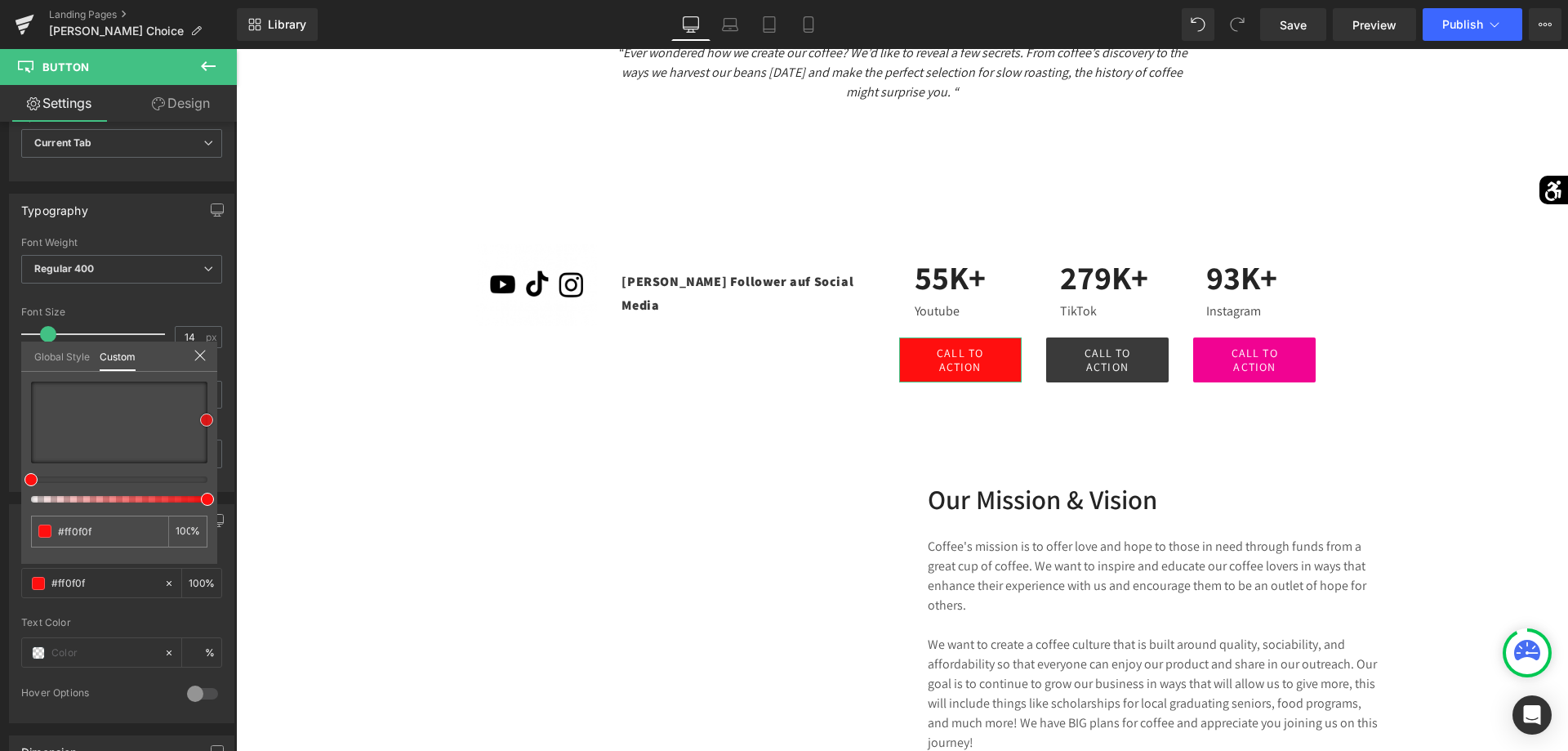
drag, startPoint x: 174, startPoint y: 435, endPoint x: 219, endPoint y: 420, distance: 47.4
click at [219, 491] on div "Button Color Background Color % Text Color % 0 Hover Options Background Color H…" at bounding box center [122, 607] width 244 height 232
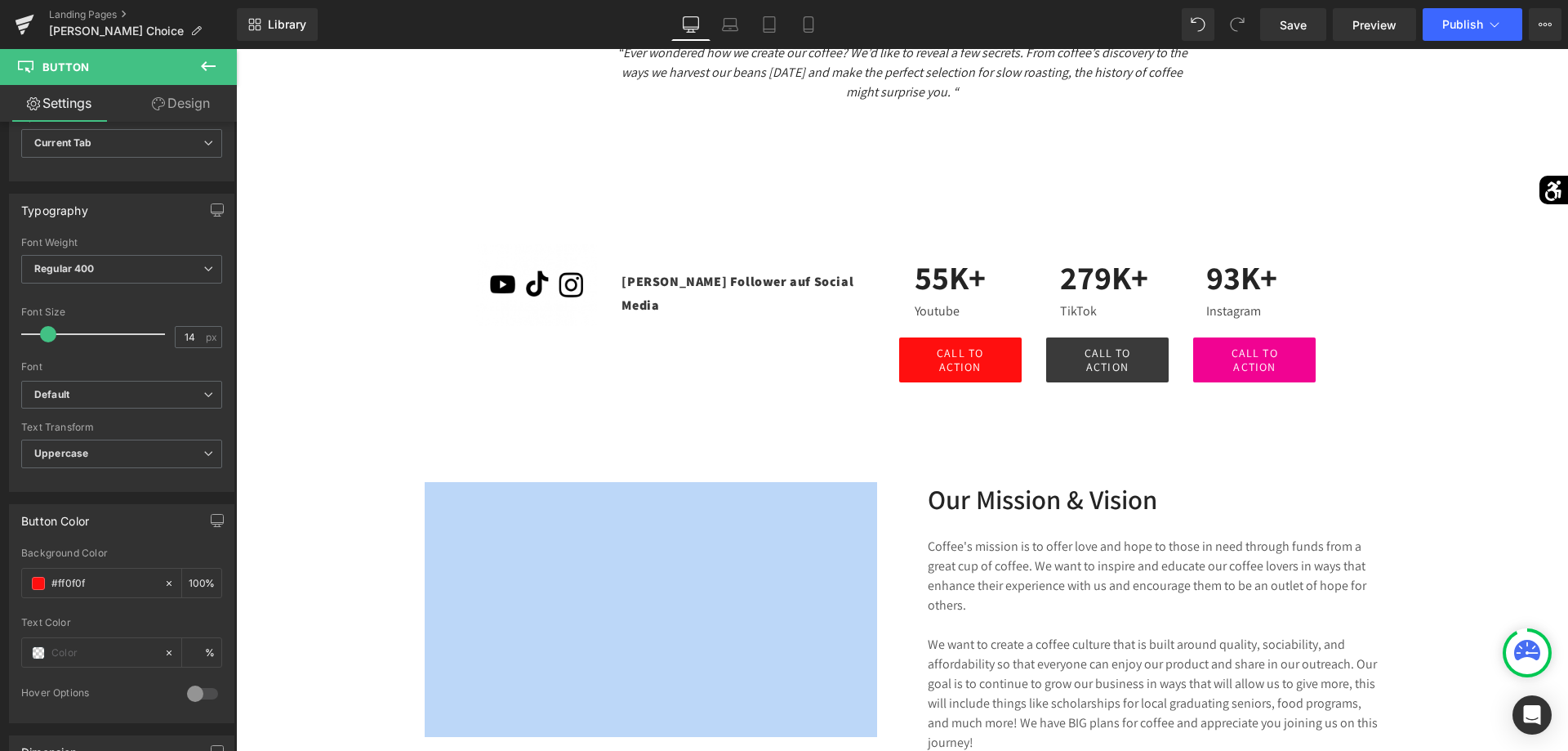
click at [1479, 346] on body "Direkt zum Inhalt Facebook Instagram YouTube TikTok Willkommen bei Parfums [PER…" at bounding box center [902, 31] width 1332 height 4131
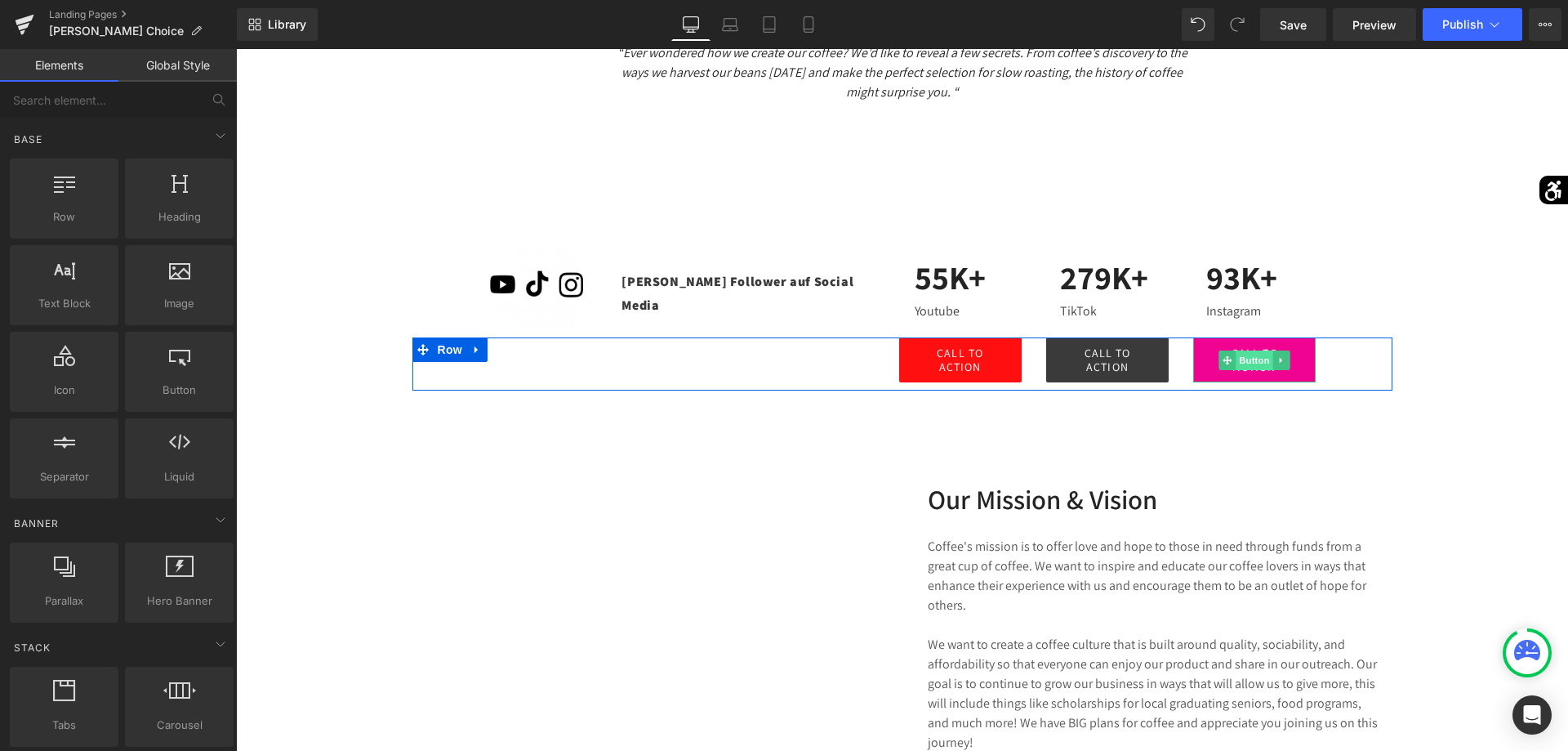
click at [1269, 352] on span "Button" at bounding box center [1255, 360] width 38 height 19
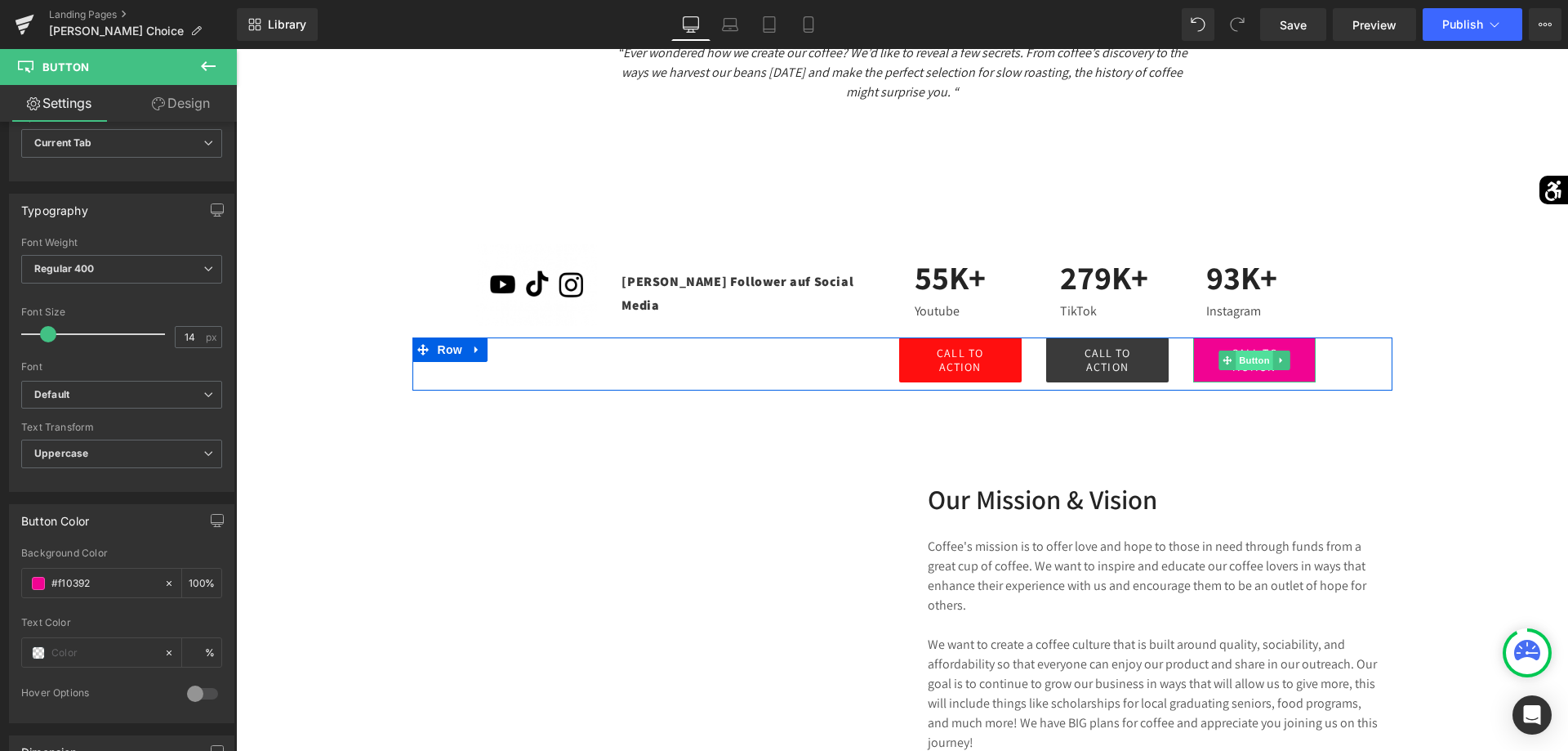
click at [1250, 350] on span "Button" at bounding box center [1255, 360] width 38 height 19
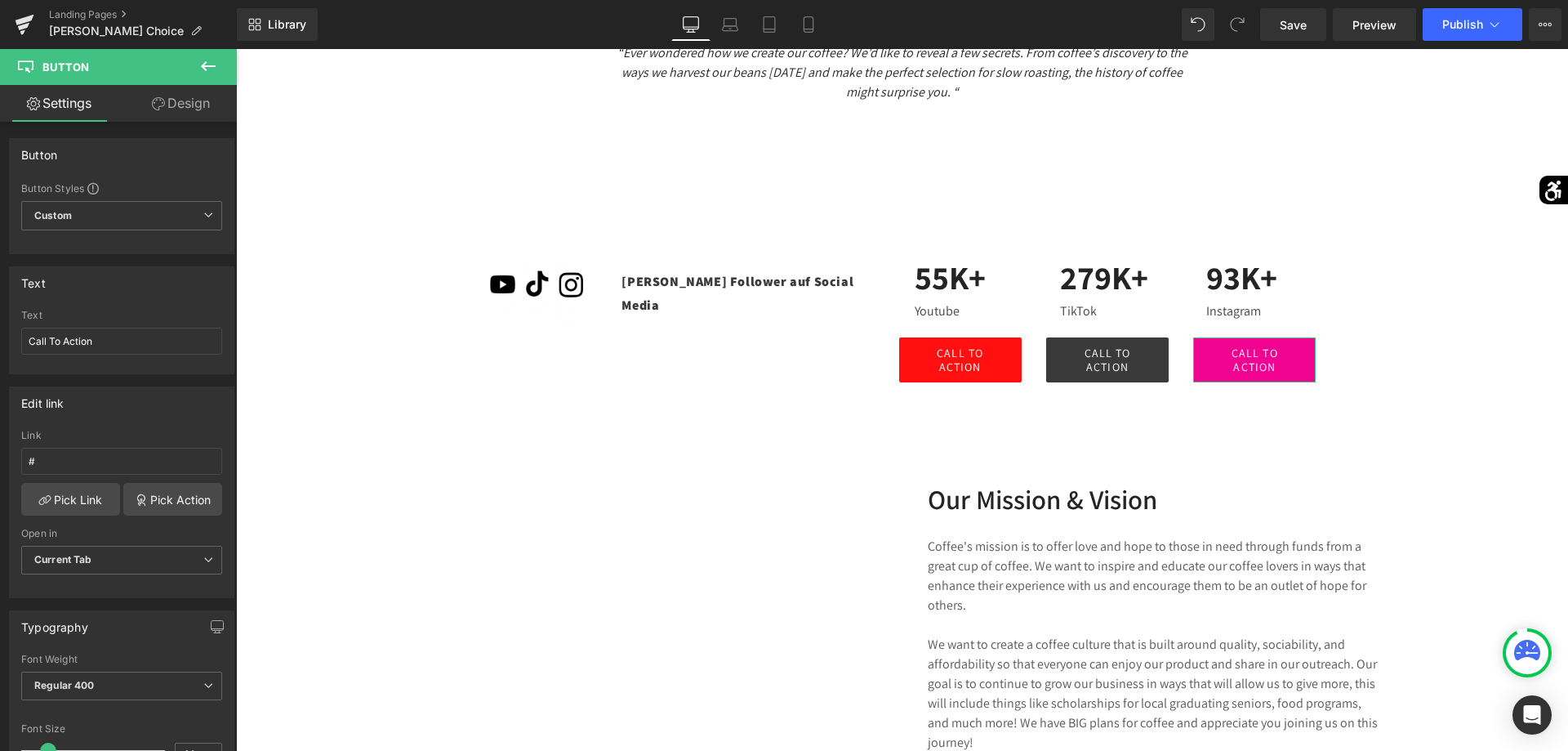
scroll to position [84, 0]
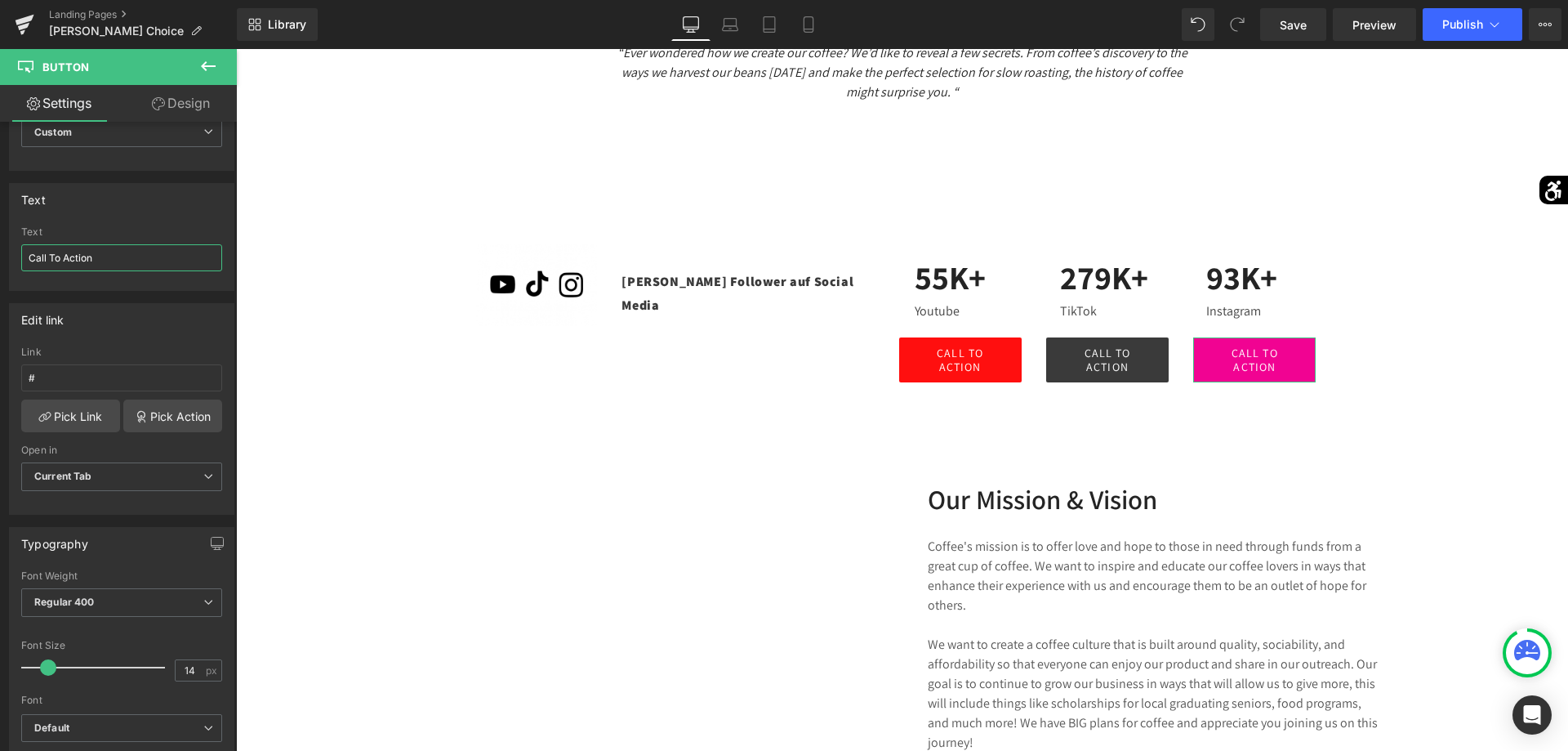
drag, startPoint x: 106, startPoint y: 260, endPoint x: 0, endPoint y: 296, distance: 111.9
click at [21, 271] on input "Call To Action" at bounding box center [122, 258] width 201 height 27
type input "Instagram"
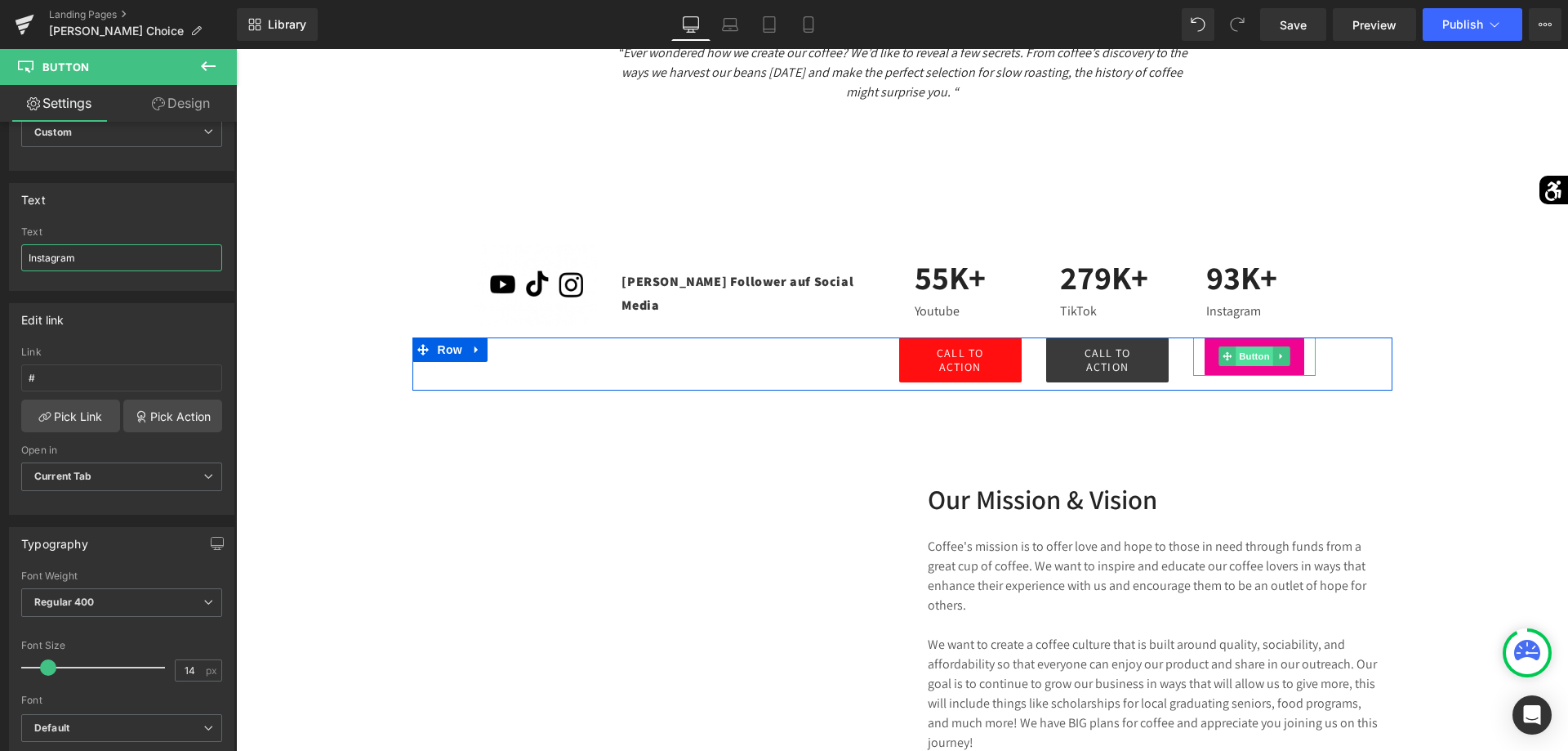
click at [1243, 354] on span "Button" at bounding box center [1255, 356] width 38 height 19
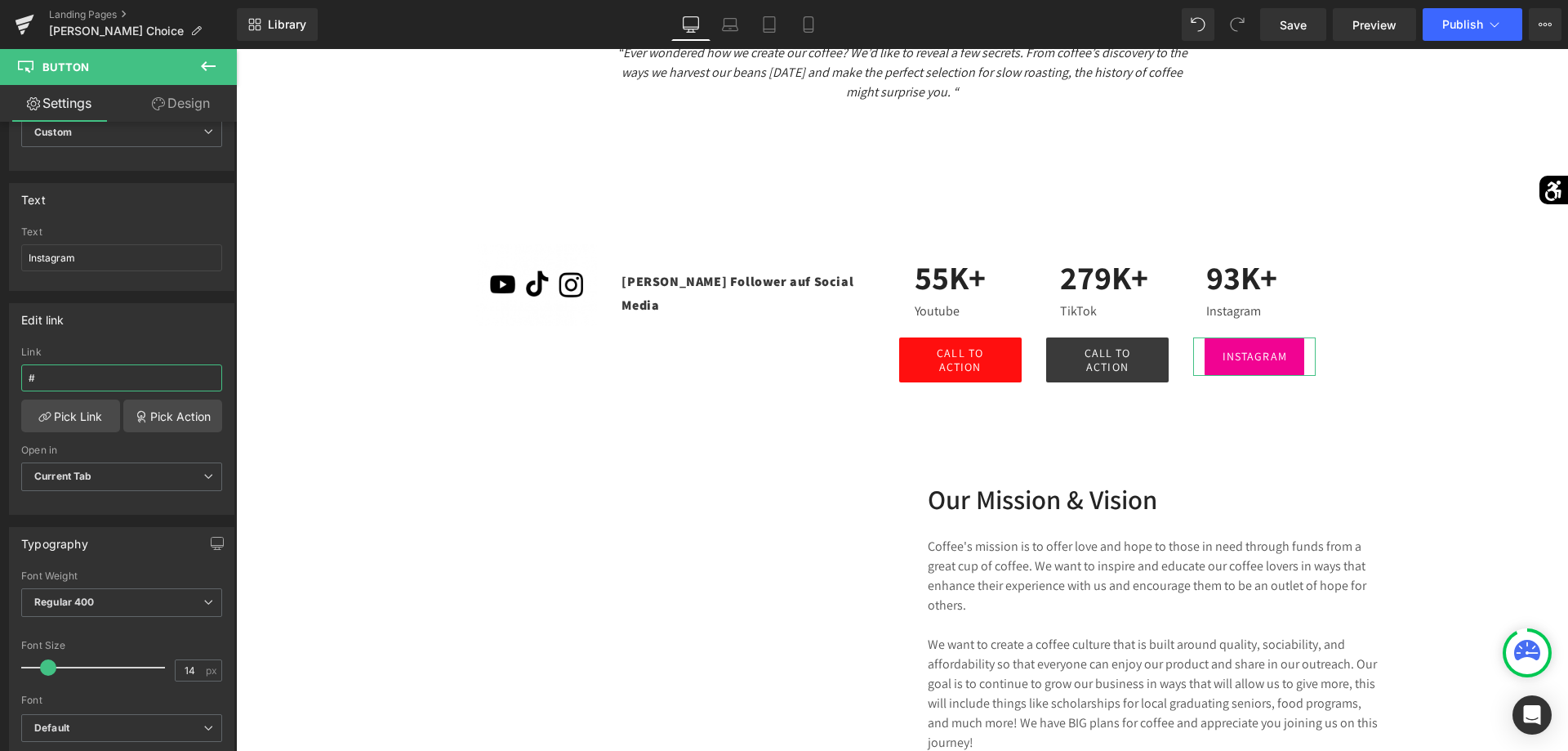
click at [93, 377] on input "#" at bounding box center [122, 377] width 201 height 27
drag, startPoint x: 93, startPoint y: 377, endPoint x: 0, endPoint y: 368, distance: 93.4
click at [21, 368] on input "#" at bounding box center [122, 377] width 201 height 27
paste input "[URL][DOMAIN_NAME][DOMAIN_NAME]"
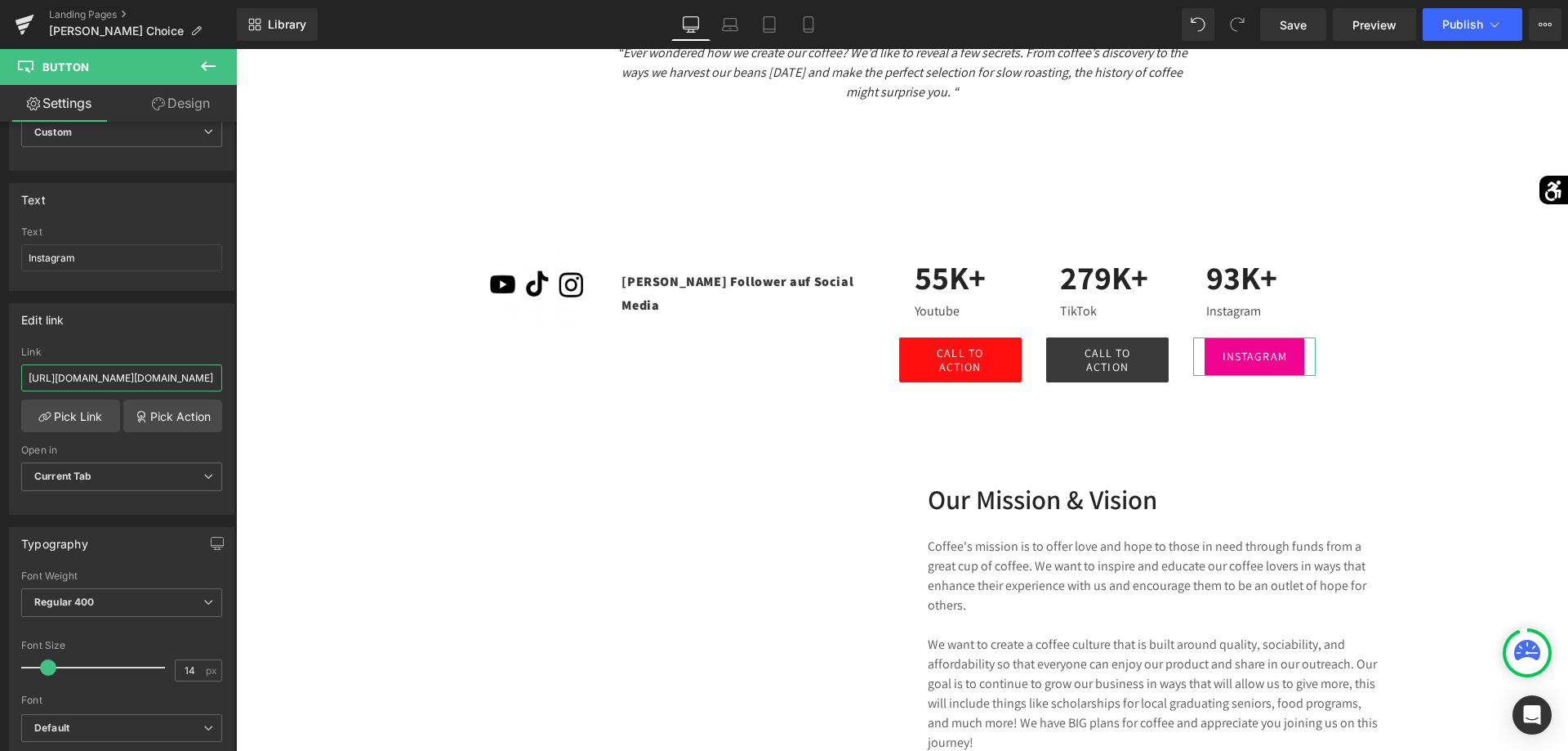
type input "[URL][DOMAIN_NAME][DOMAIN_NAME]"
click at [171, 334] on div "Edit link" at bounding box center [122, 319] width 224 height 31
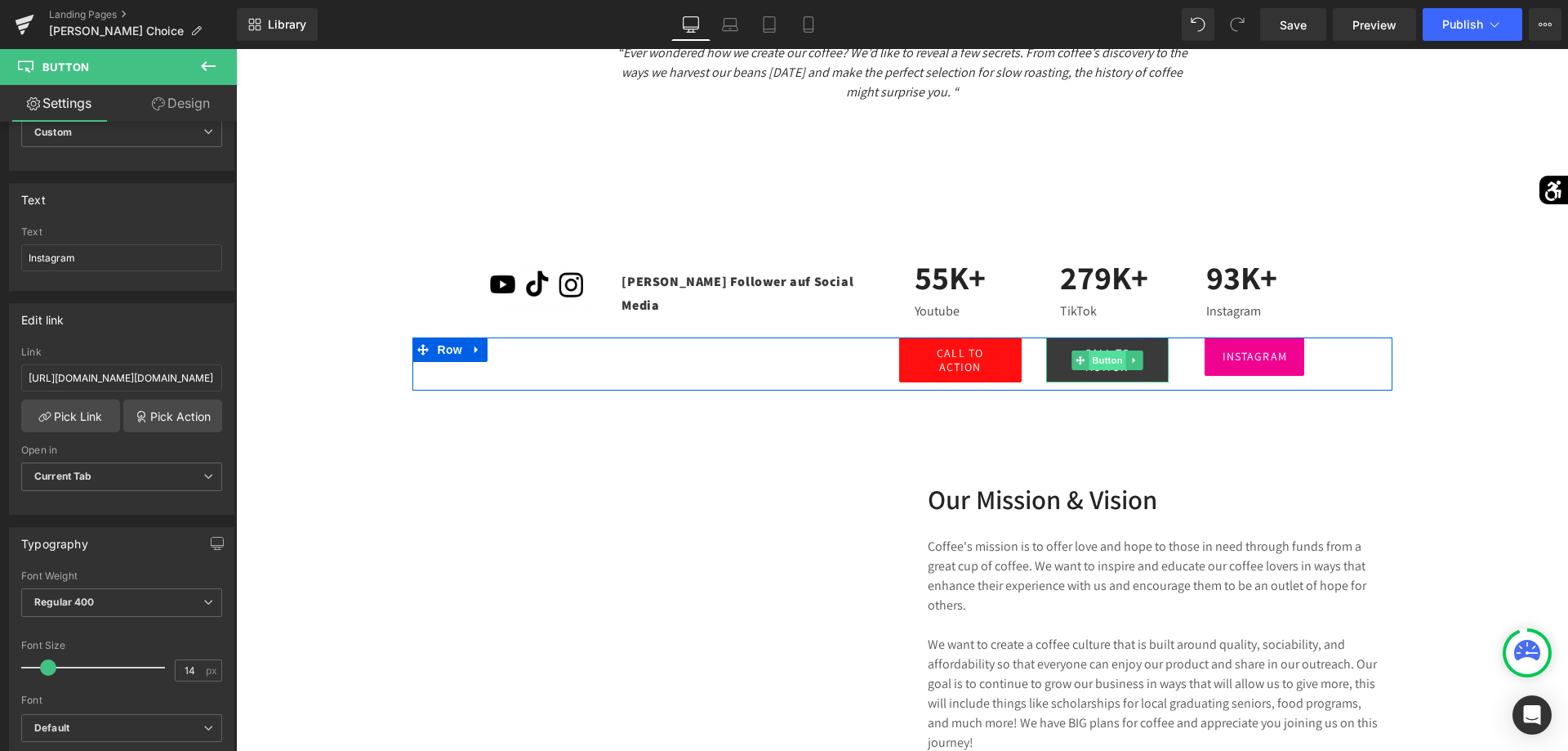
click at [1102, 356] on span "Button" at bounding box center [1107, 360] width 38 height 19
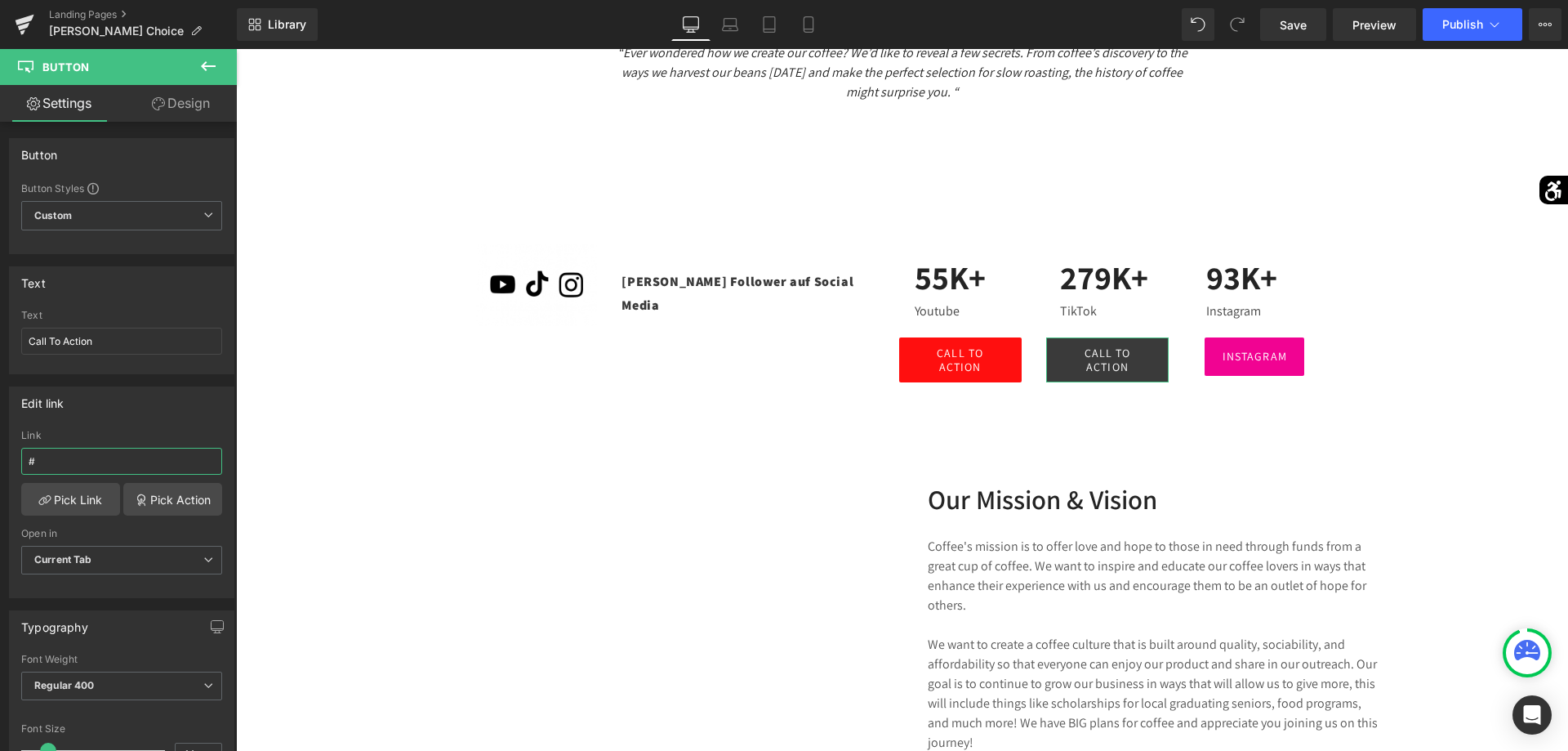
drag, startPoint x: 94, startPoint y: 451, endPoint x: 9, endPoint y: 464, distance: 86.0
click at [21, 471] on input "#" at bounding box center [122, 461] width 201 height 27
paste input "[URL][DOMAIN_NAME]"
type input "[URL][DOMAIN_NAME]"
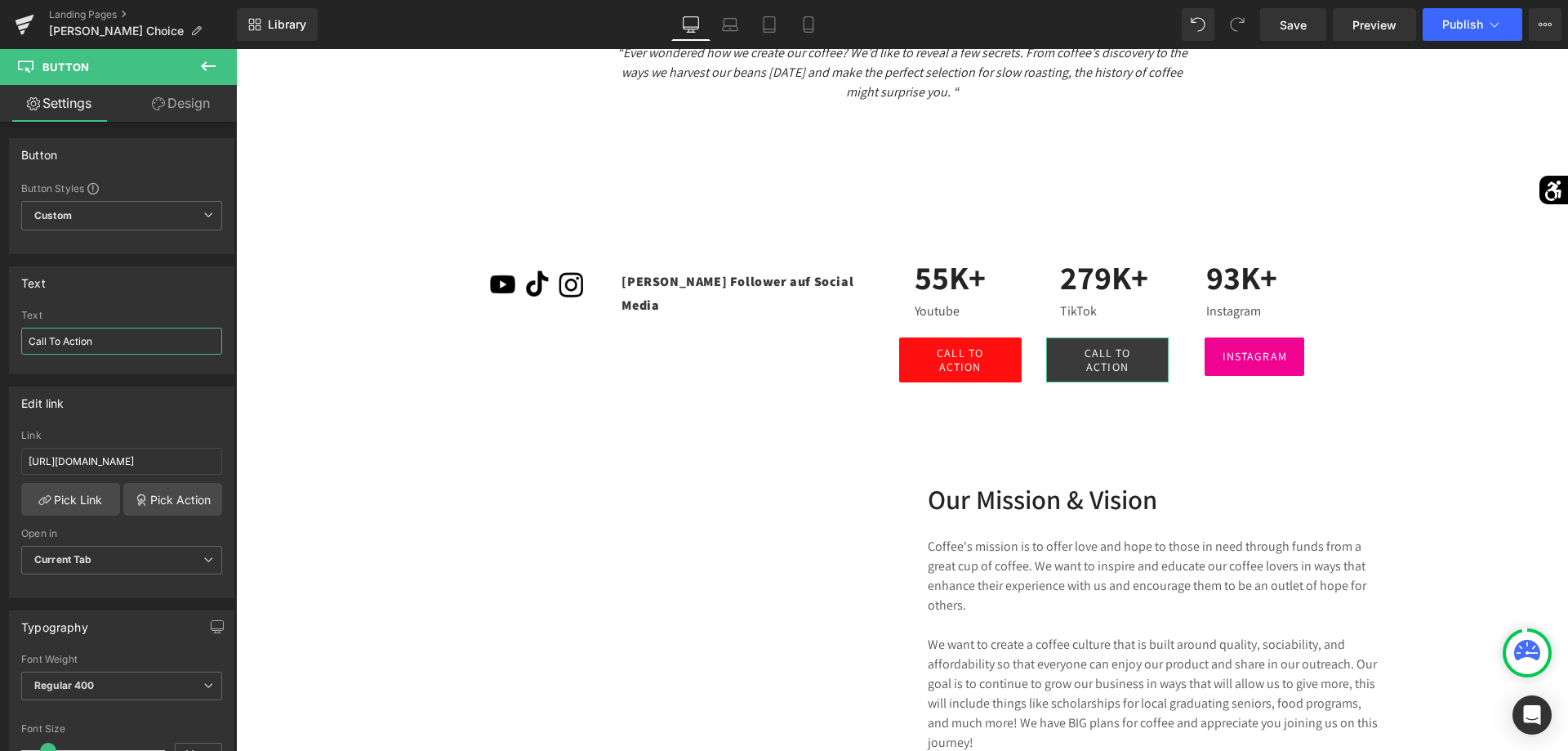
drag, startPoint x: 136, startPoint y: 337, endPoint x: 0, endPoint y: 346, distance: 136.3
click at [21, 346] on input "Call To Action" at bounding box center [122, 341] width 201 height 27
type input "Tiktok"
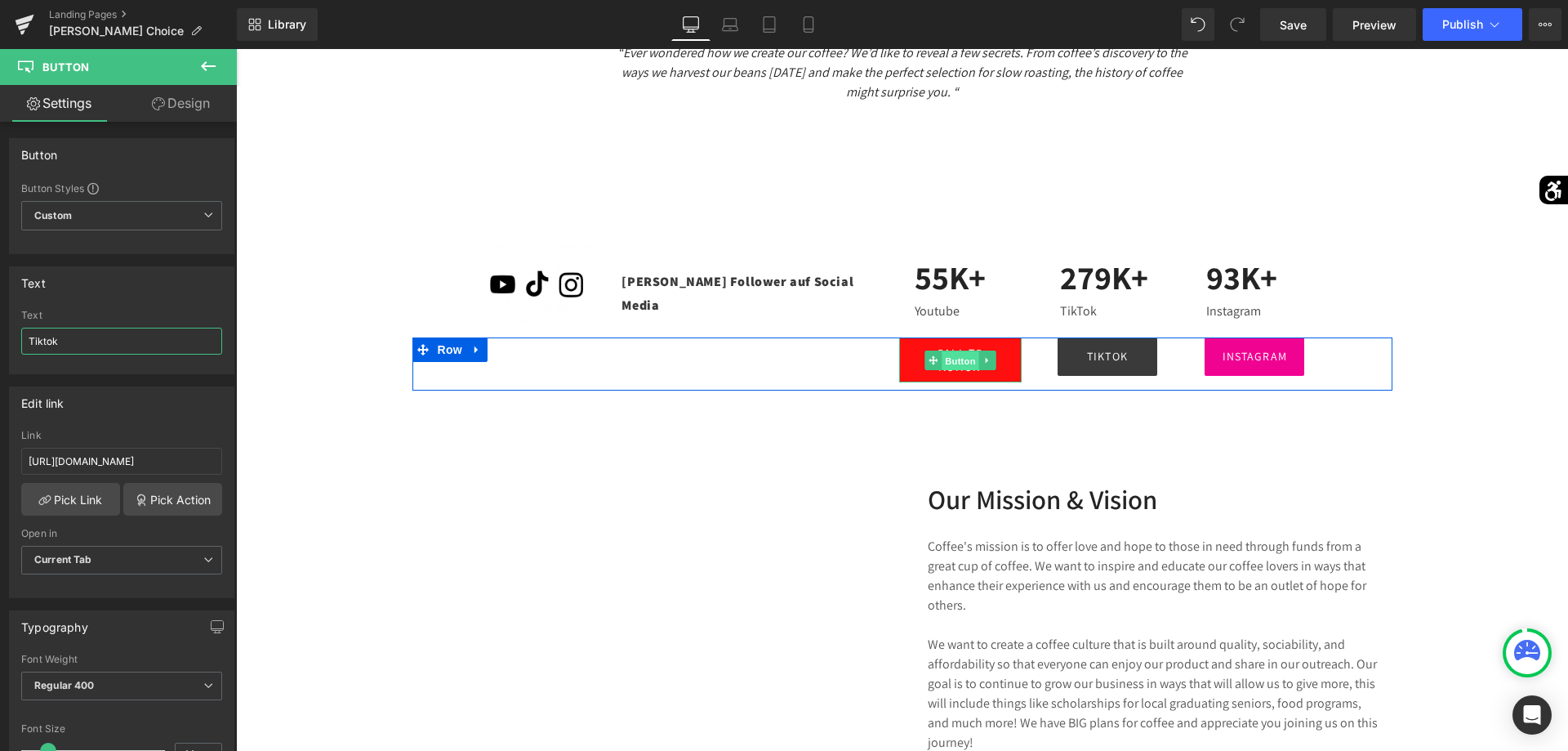
click at [958, 351] on span "Button" at bounding box center [960, 360] width 38 height 19
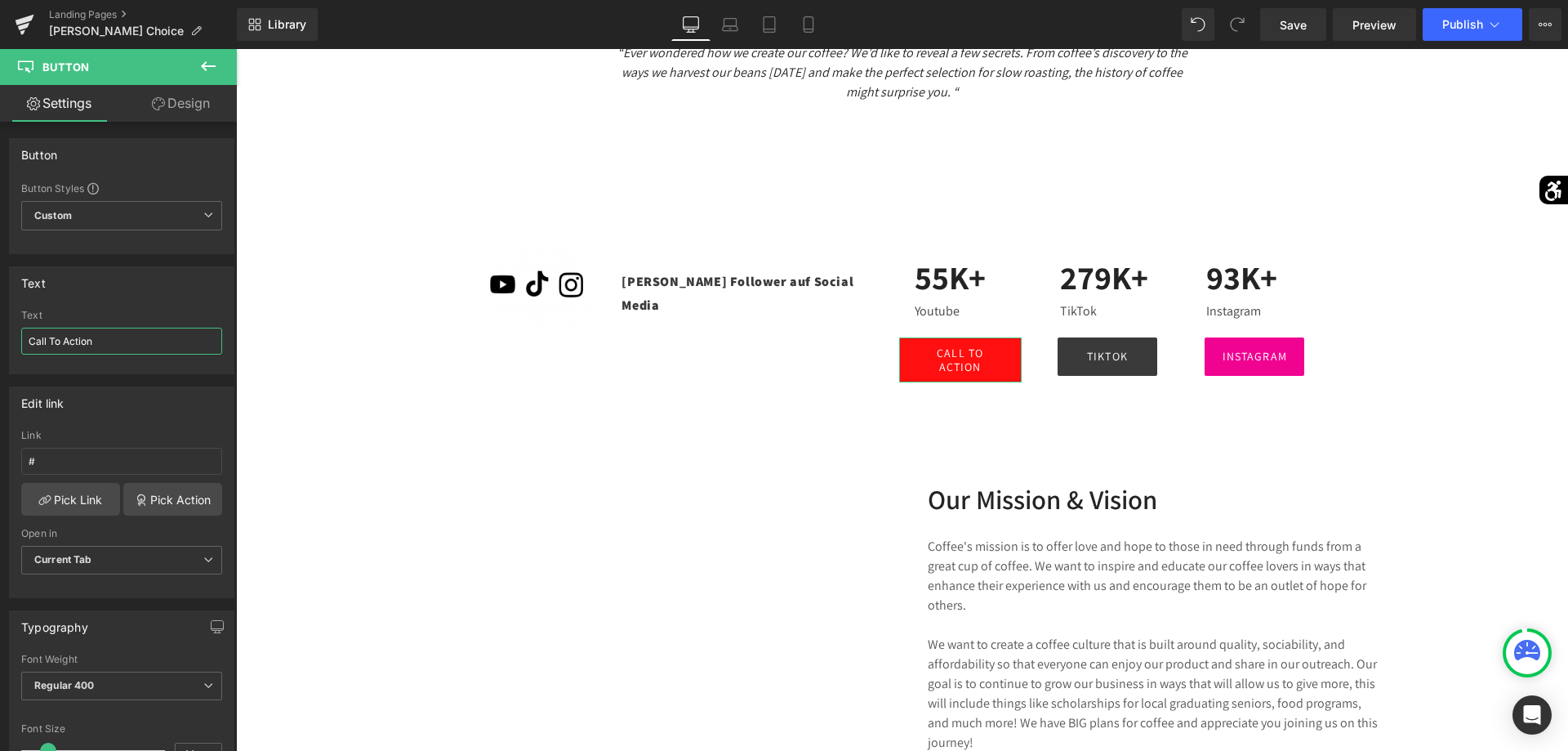
drag, startPoint x: 138, startPoint y: 339, endPoint x: 0, endPoint y: 334, distance: 138.1
click at [21, 334] on input "Call To Action" at bounding box center [122, 341] width 201 height 27
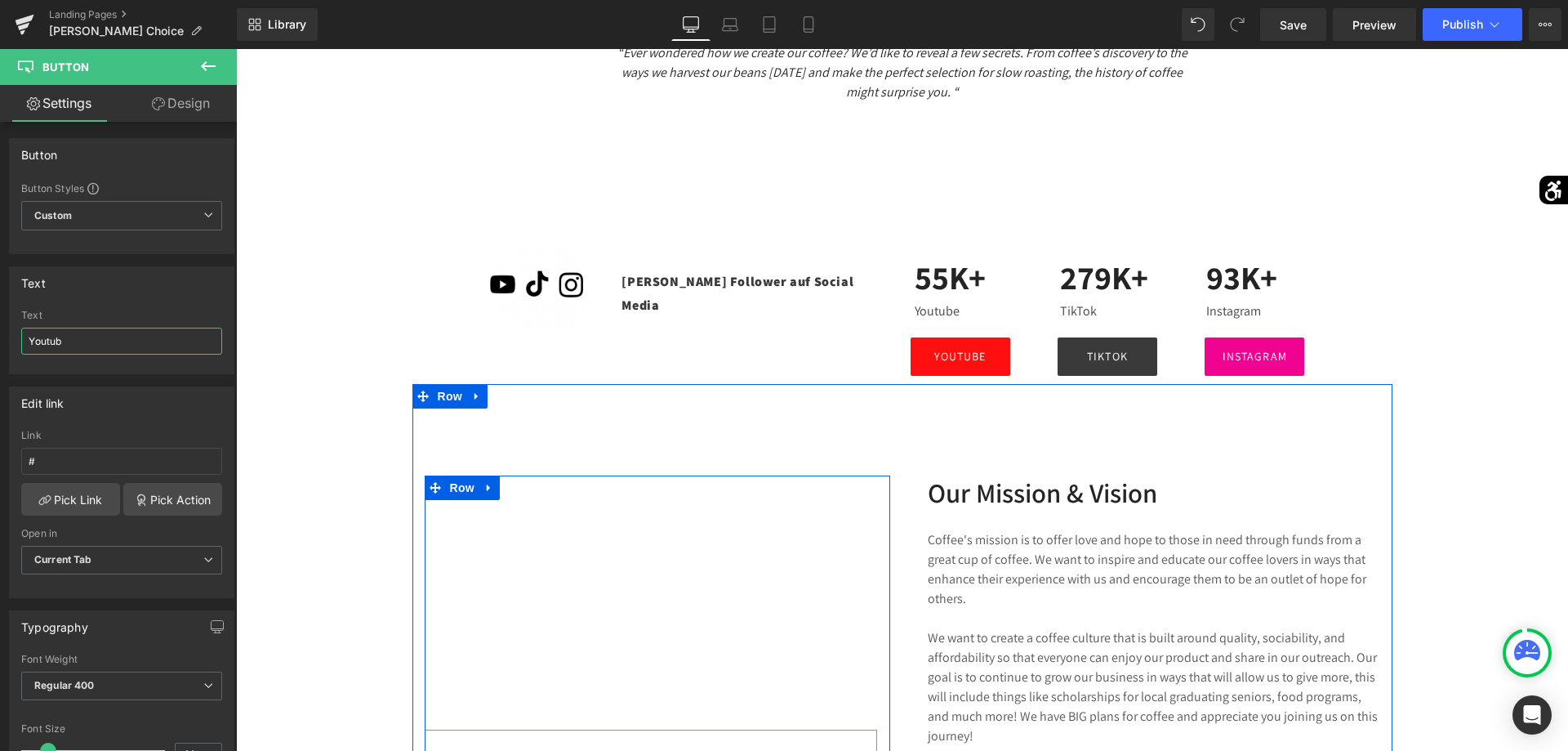
type input "Youtube"
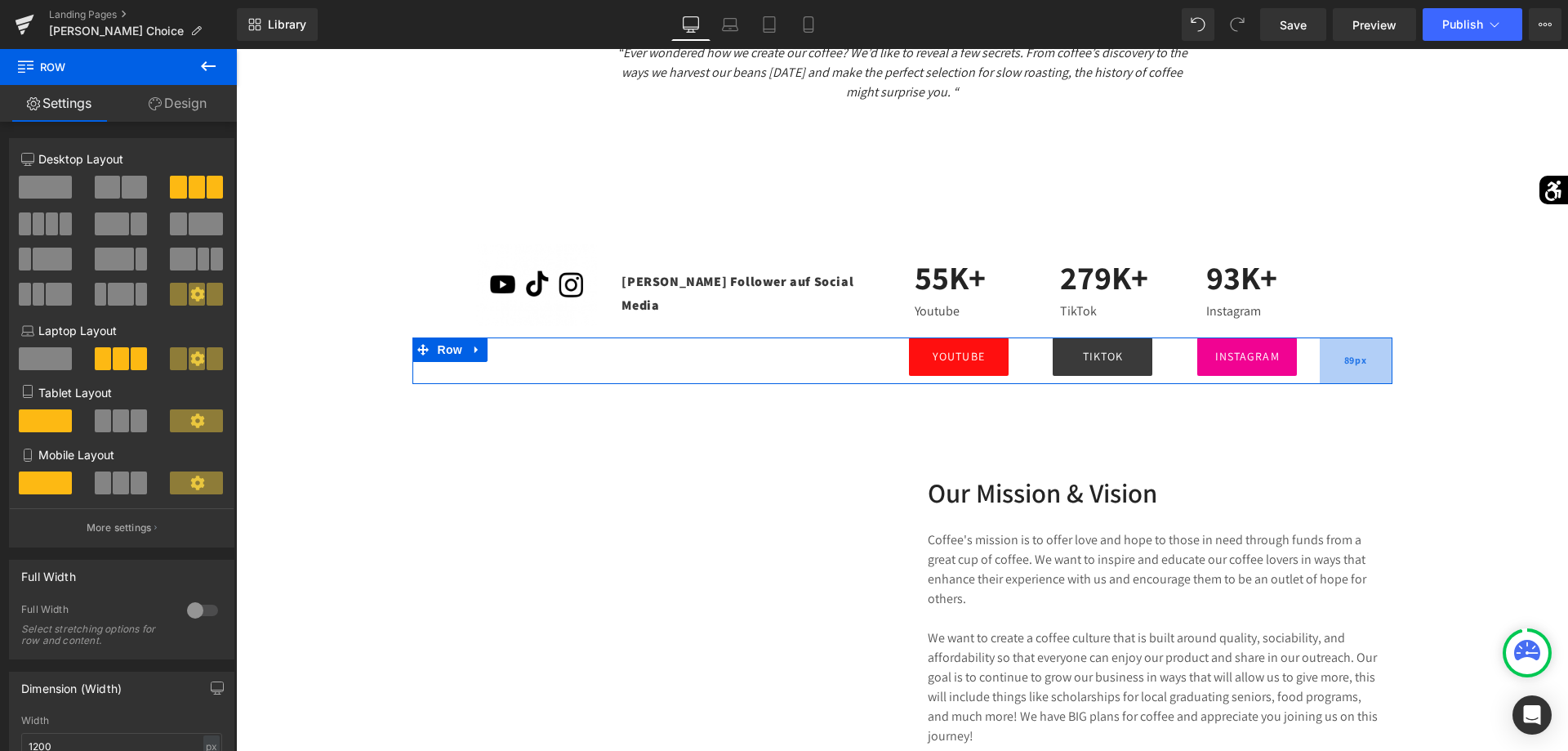
drag, startPoint x: 1364, startPoint y: 368, endPoint x: 1356, endPoint y: 371, distance: 8.5
click at [1356, 371] on div "89px" at bounding box center [1356, 361] width 73 height 47
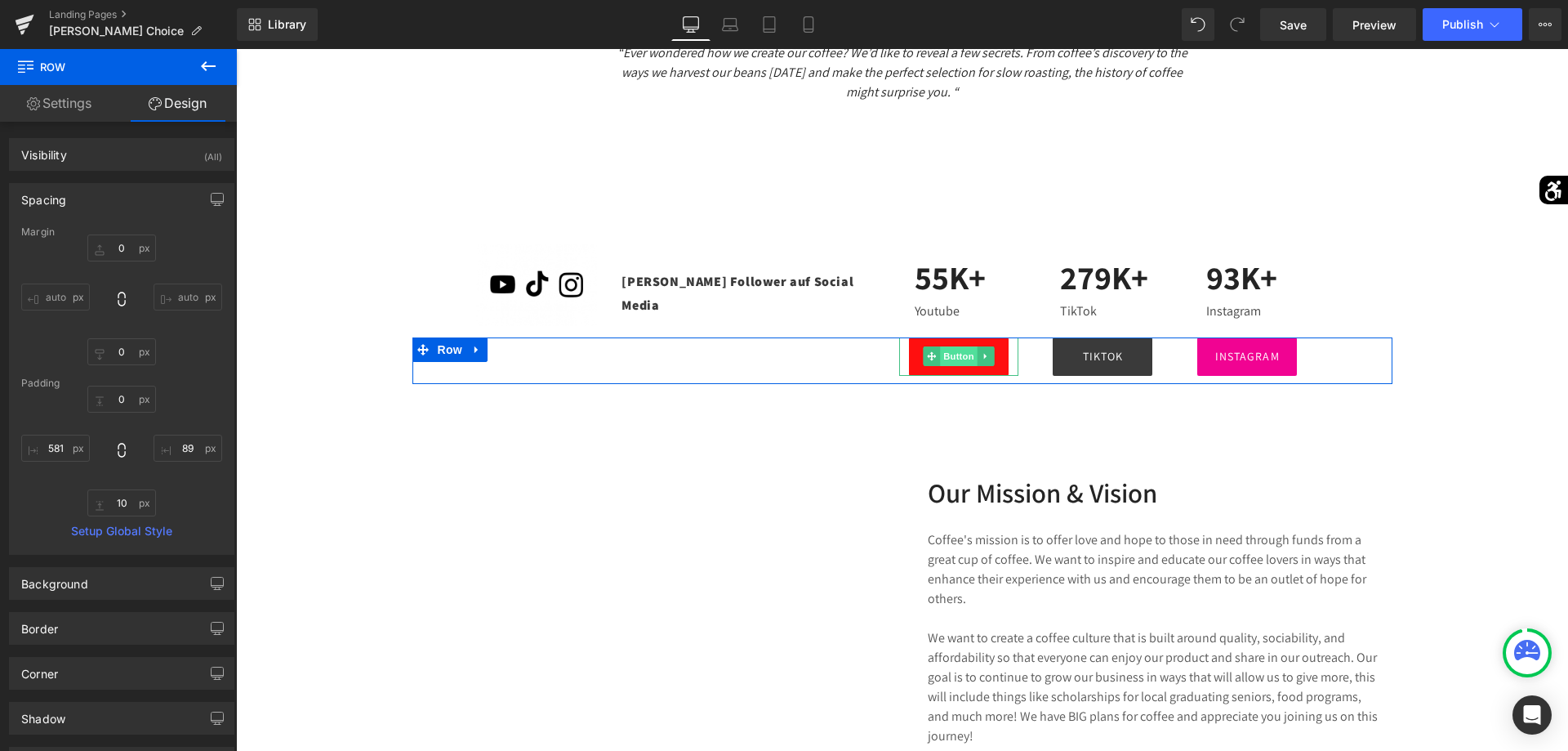
click at [959, 348] on span "Button" at bounding box center [958, 356] width 38 height 19
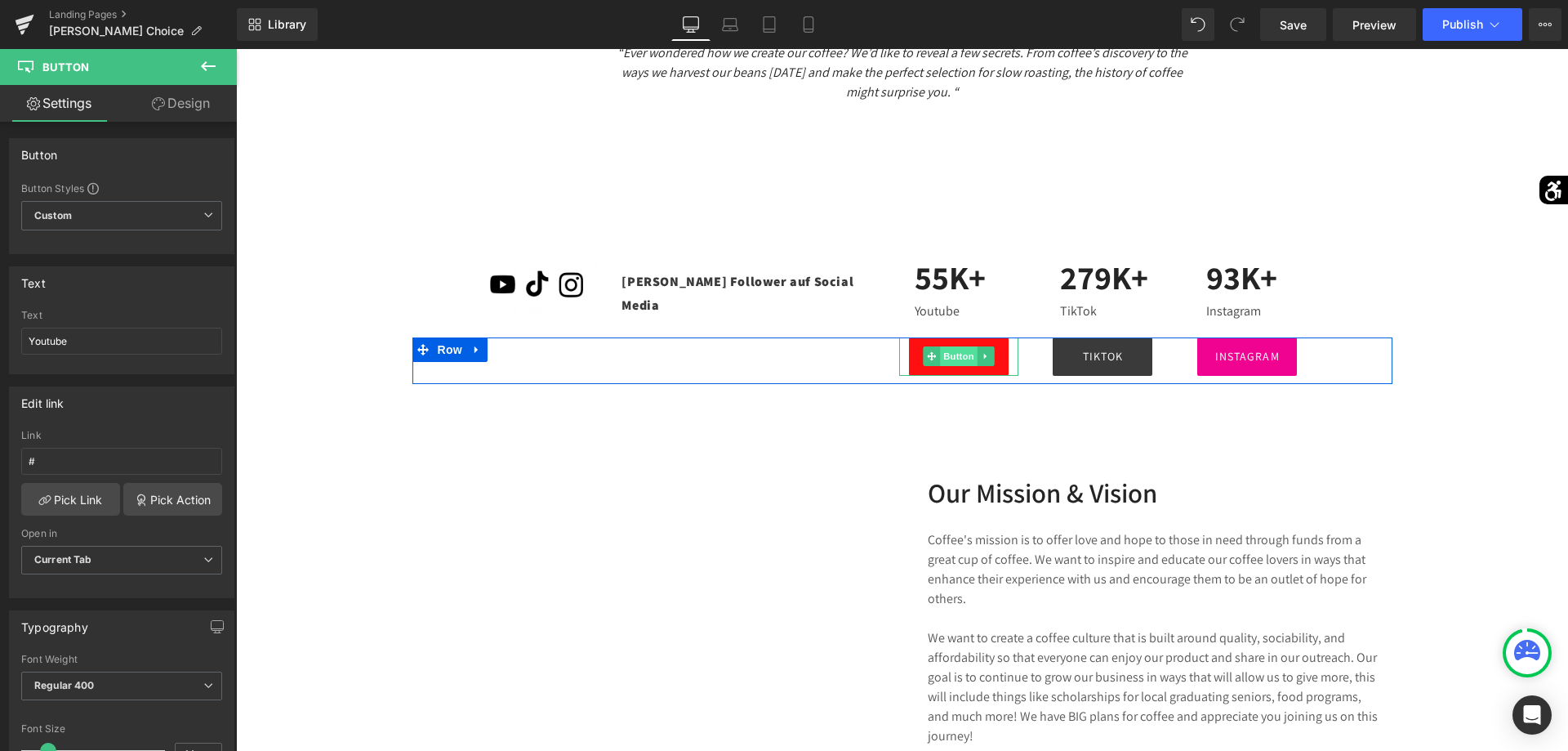
click at [955, 352] on span "Button" at bounding box center [958, 356] width 38 height 19
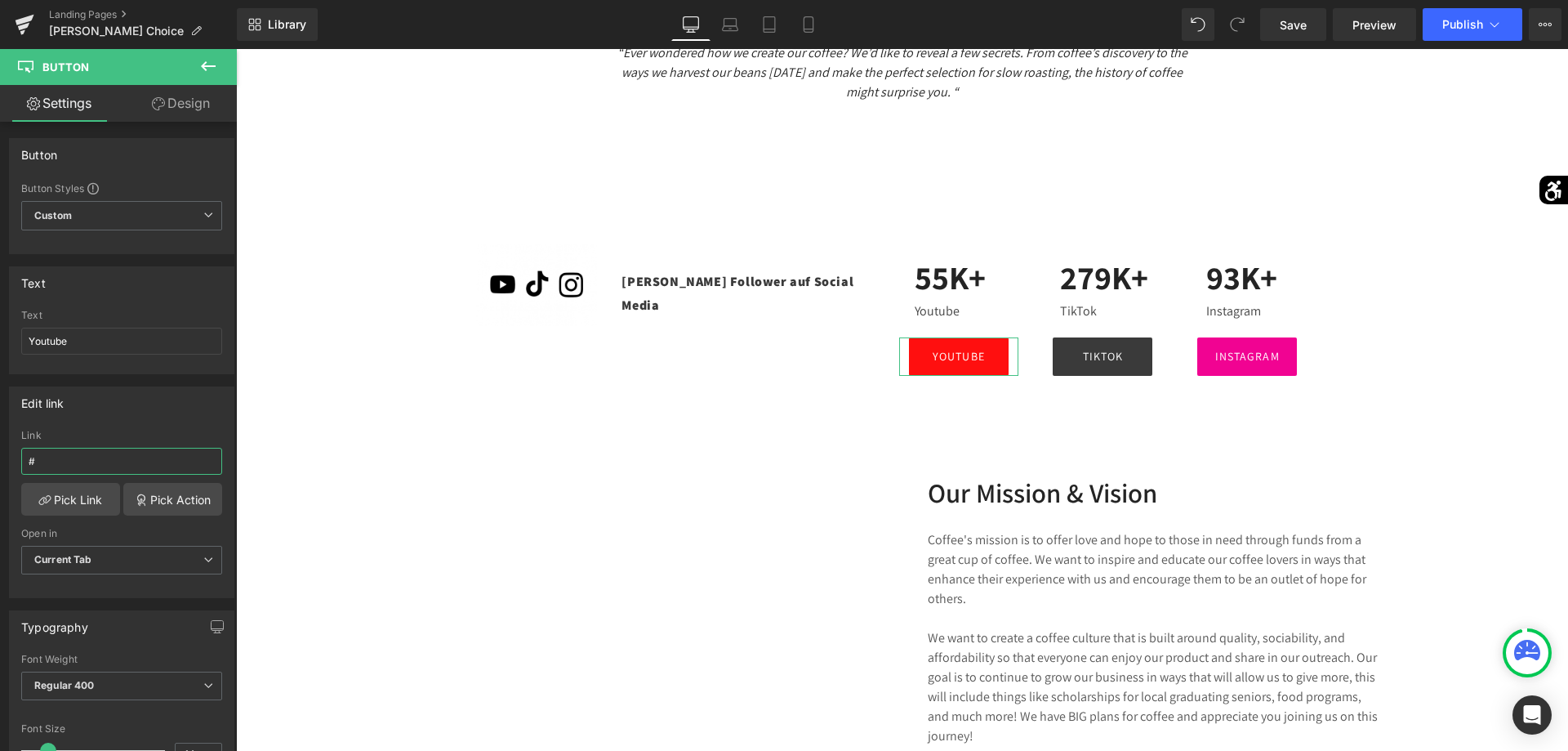
drag, startPoint x: 129, startPoint y: 454, endPoint x: 113, endPoint y: 454, distance: 16.0
click at [115, 454] on input "#" at bounding box center [122, 461] width 201 height 27
drag, startPoint x: 137, startPoint y: 454, endPoint x: 0, endPoint y: 455, distance: 137.0
click at [21, 455] on input "#" at bounding box center [122, 461] width 201 height 27
paste input "[URL][DOMAIN_NAME]"
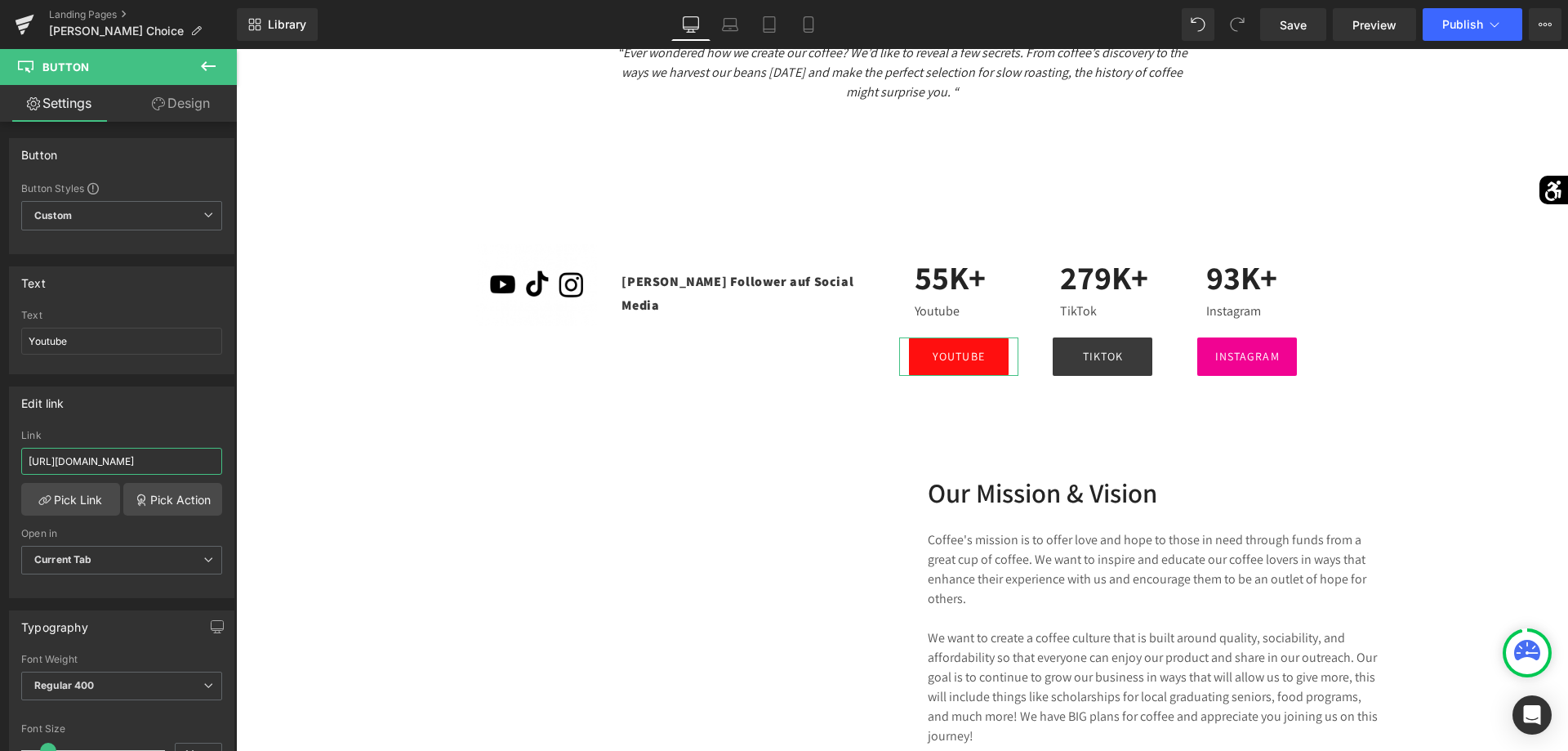
scroll to position [0, 28]
type input "[URL][DOMAIN_NAME]"
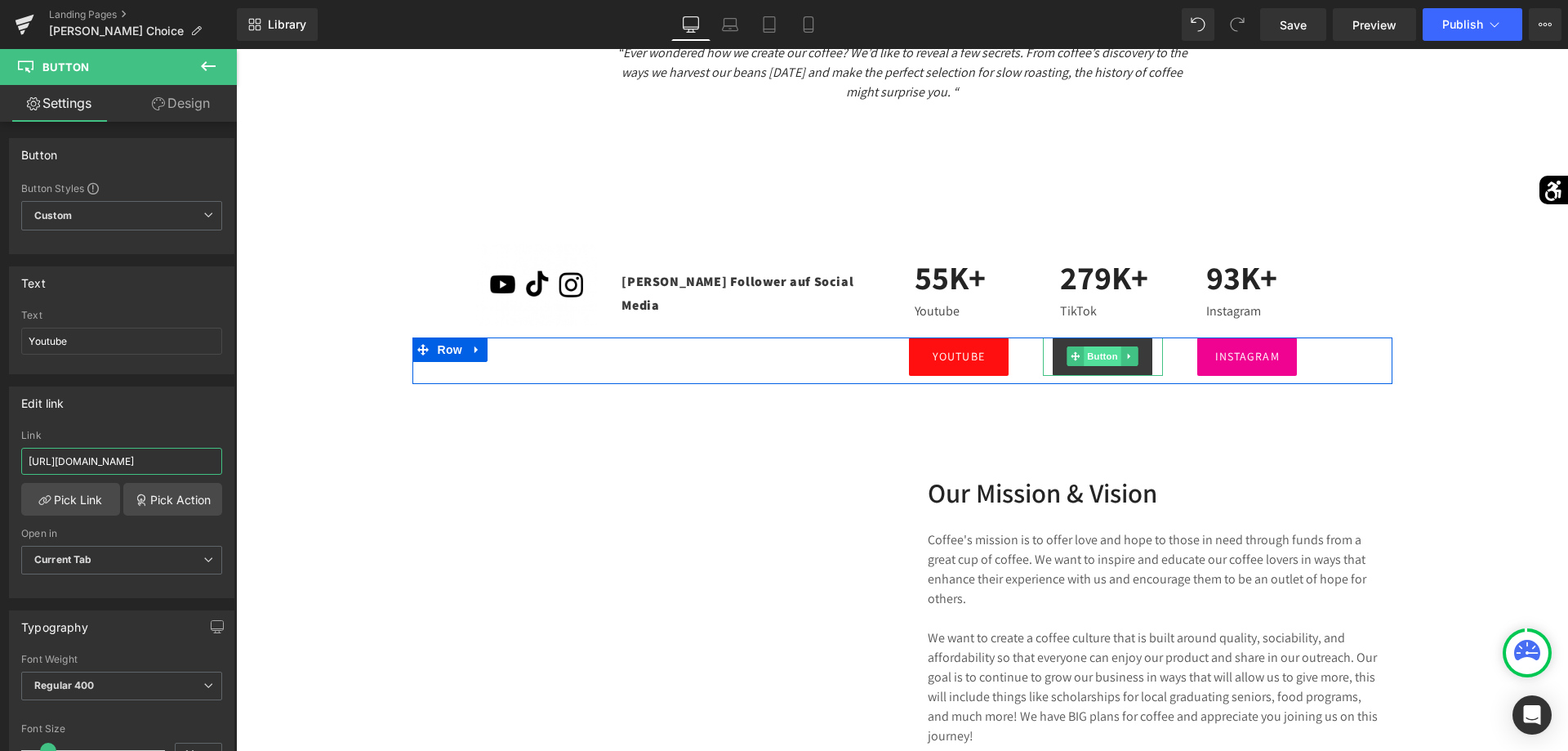
click at [1112, 359] on span "Button" at bounding box center [1103, 356] width 38 height 19
click at [1236, 355] on span "Button" at bounding box center [1247, 356] width 38 height 19
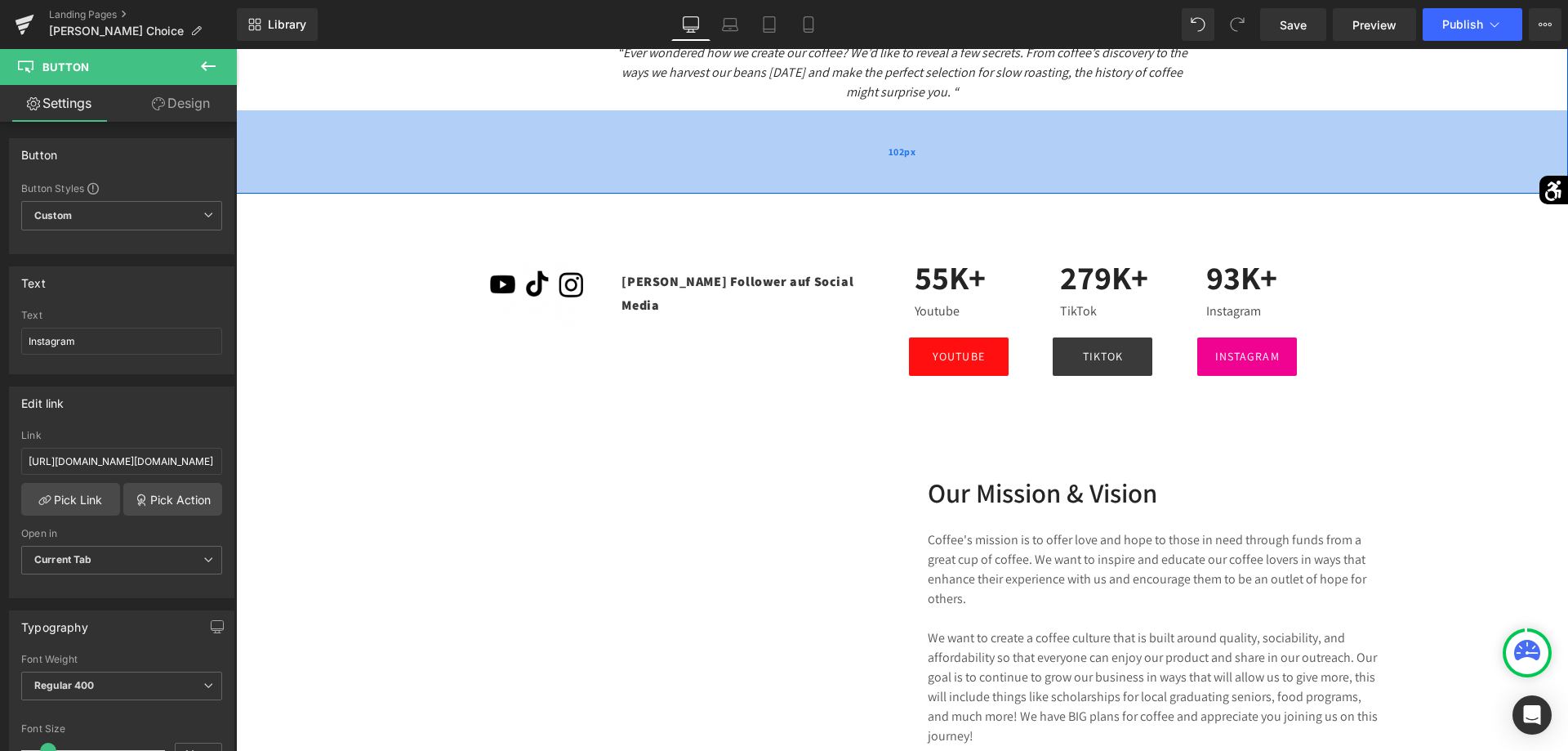
click at [1440, 145] on div "102px" at bounding box center [902, 152] width 1332 height 84
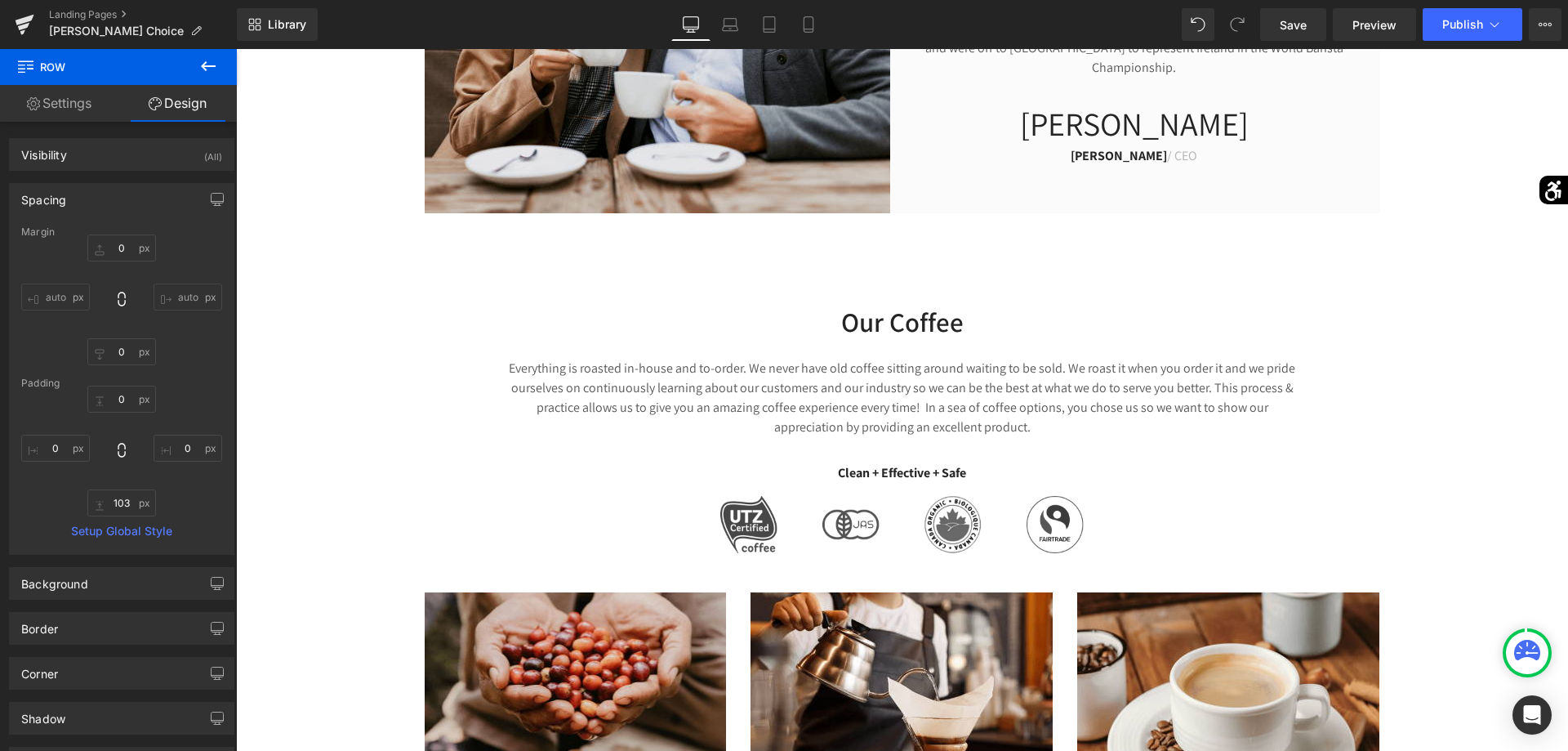
scroll to position [833, 0]
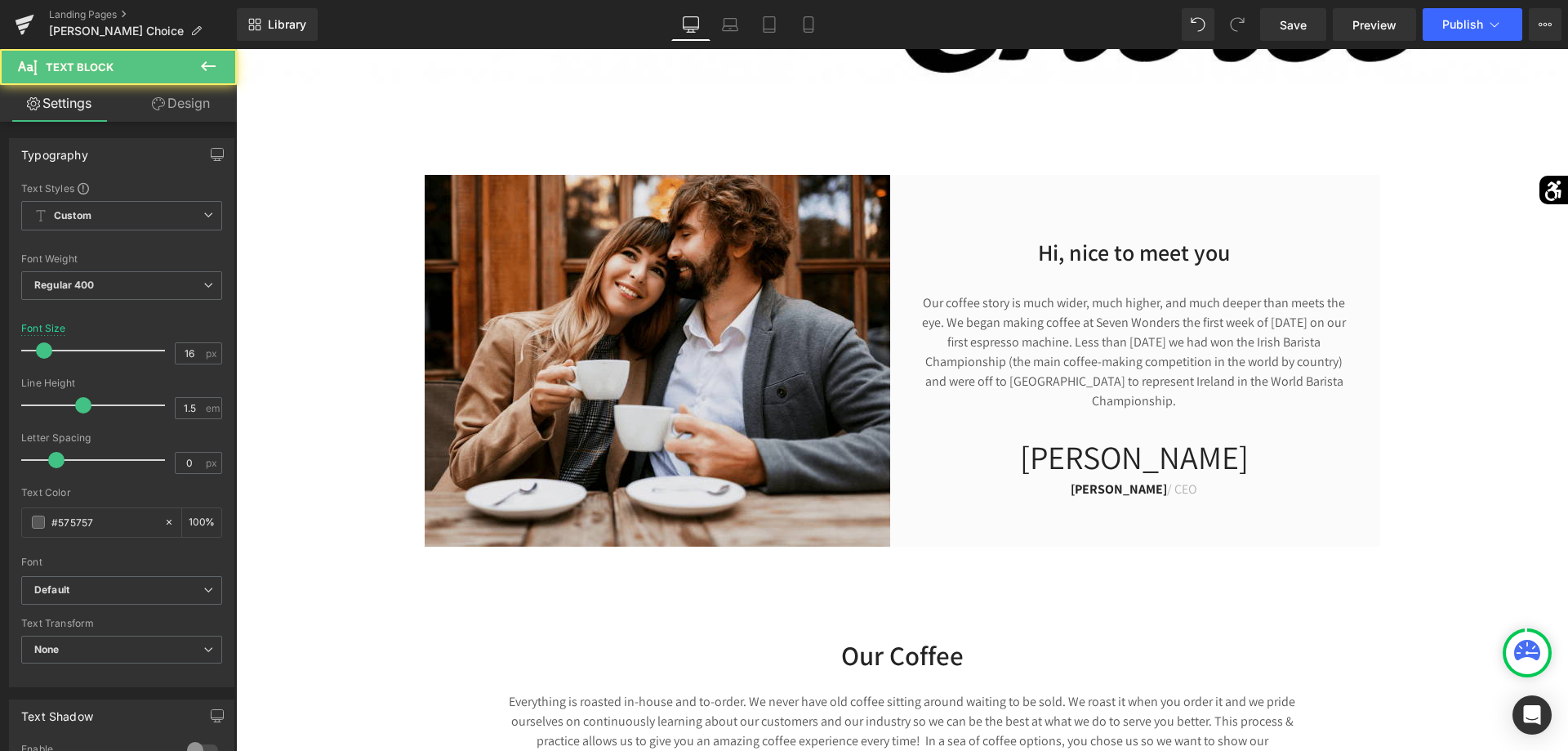
click at [1179, 354] on p "Our coffee story is much wider, much higher, and much deeper than meets the eye…" at bounding box center [1134, 351] width 440 height 118
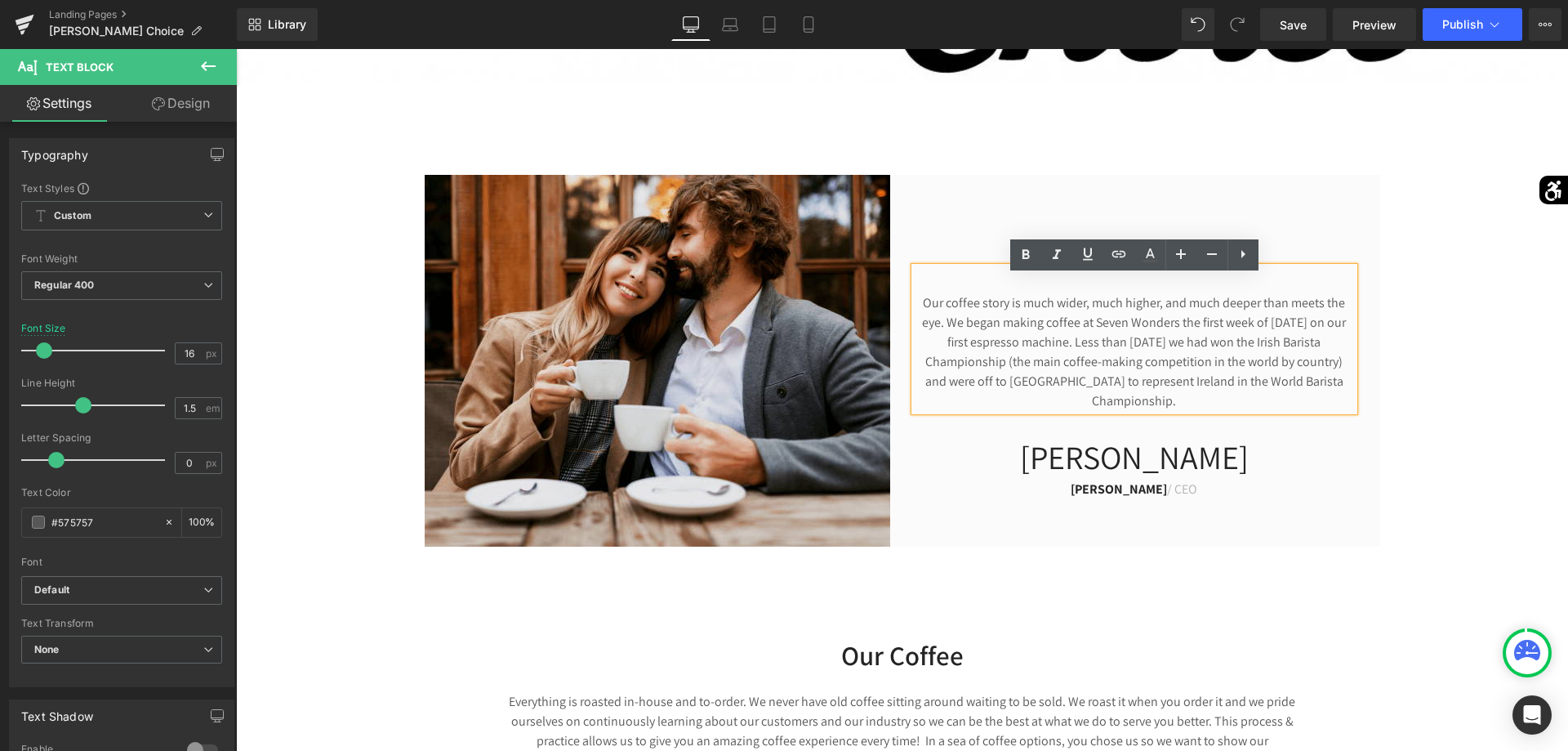
drag, startPoint x: 1339, startPoint y: 393, endPoint x: 916, endPoint y: 299, distance: 433.3
click at [916, 299] on div "Our coffee story is much wider, much higher, and much deeper than meets the eye…" at bounding box center [1134, 340] width 440 height 144
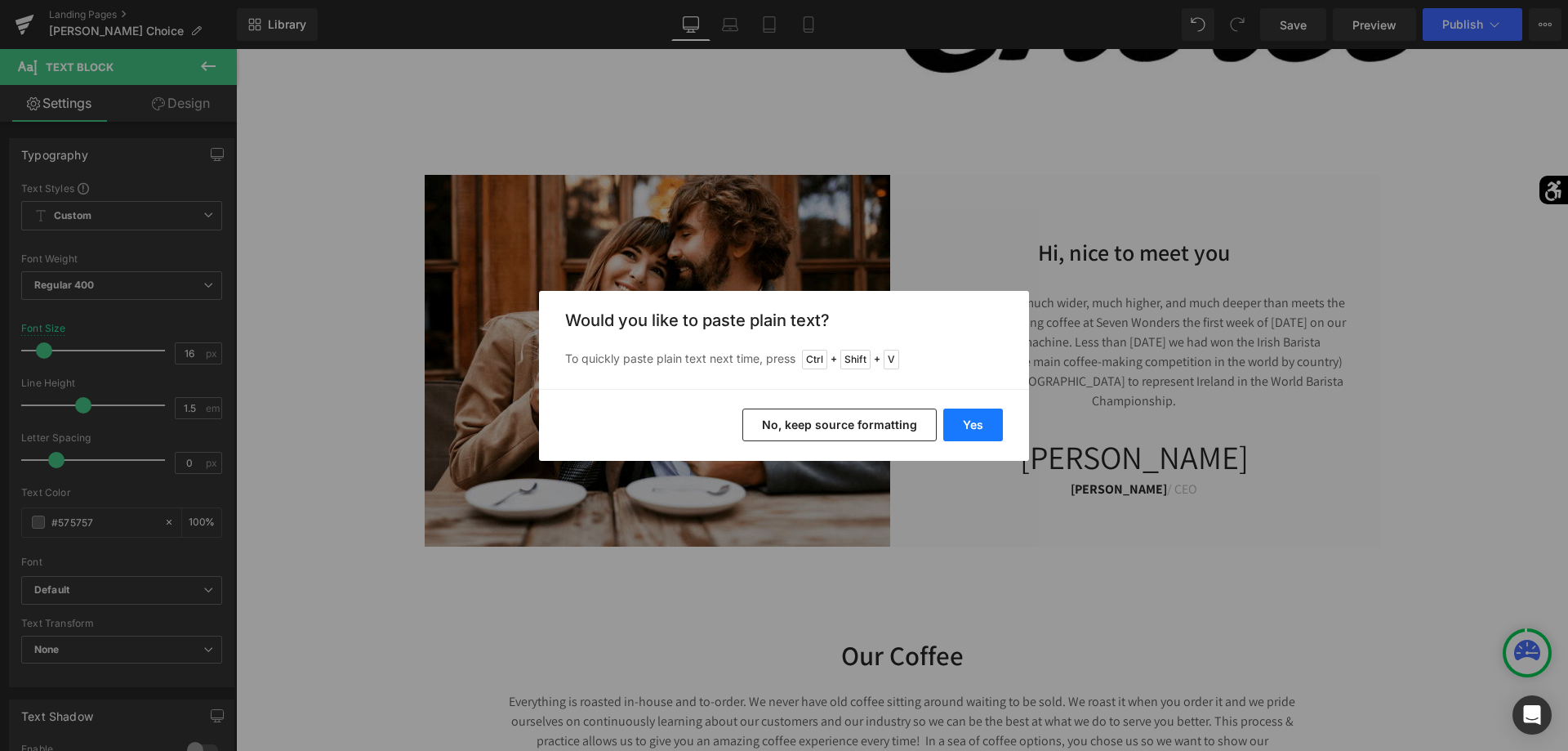
click at [969, 421] on button "Yes" at bounding box center [973, 425] width 59 height 33
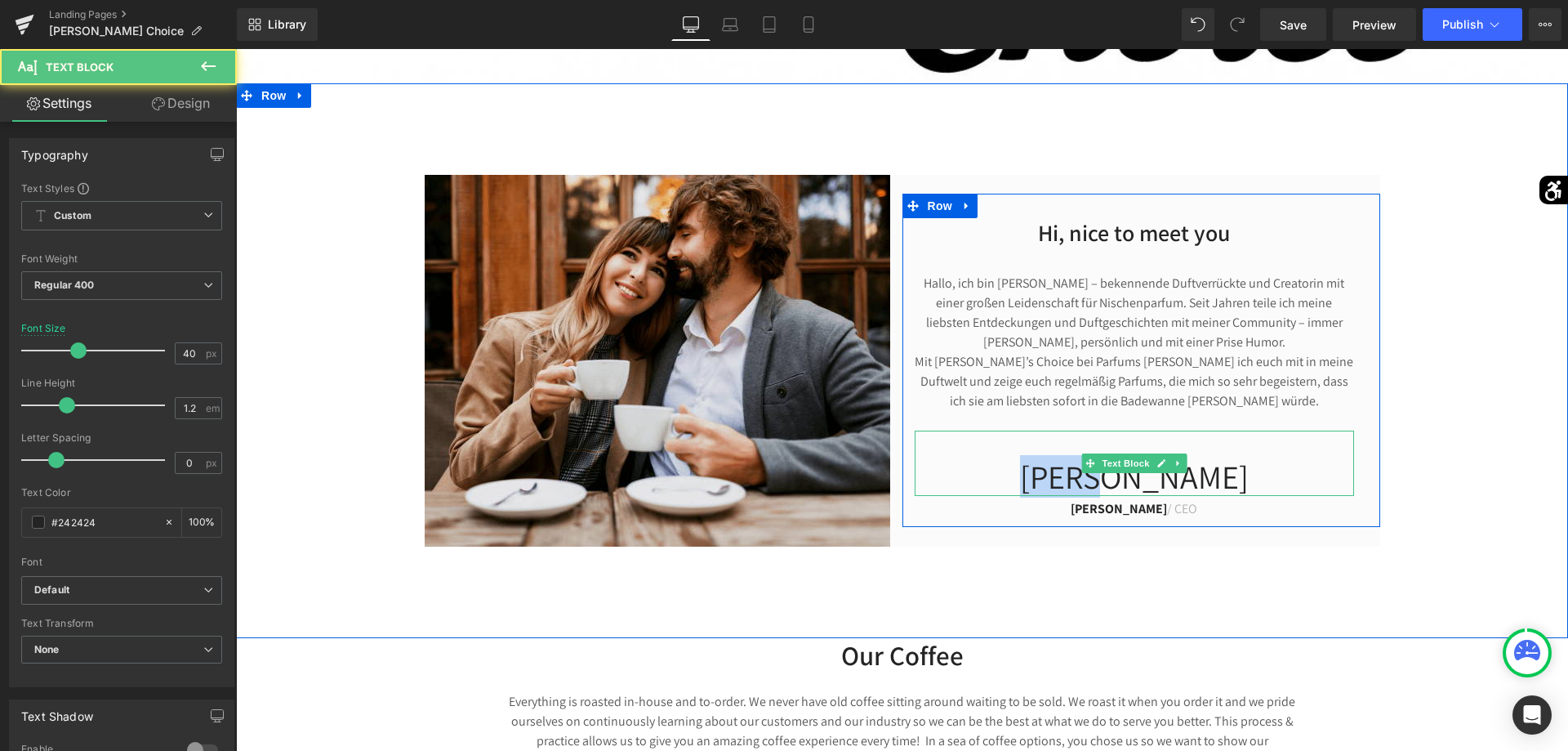
drag, startPoint x: 1183, startPoint y: 482, endPoint x: 1082, endPoint y: 473, distance: 101.4
click at [1082, 473] on p "[PERSON_NAME]" at bounding box center [1134, 476] width 440 height 39
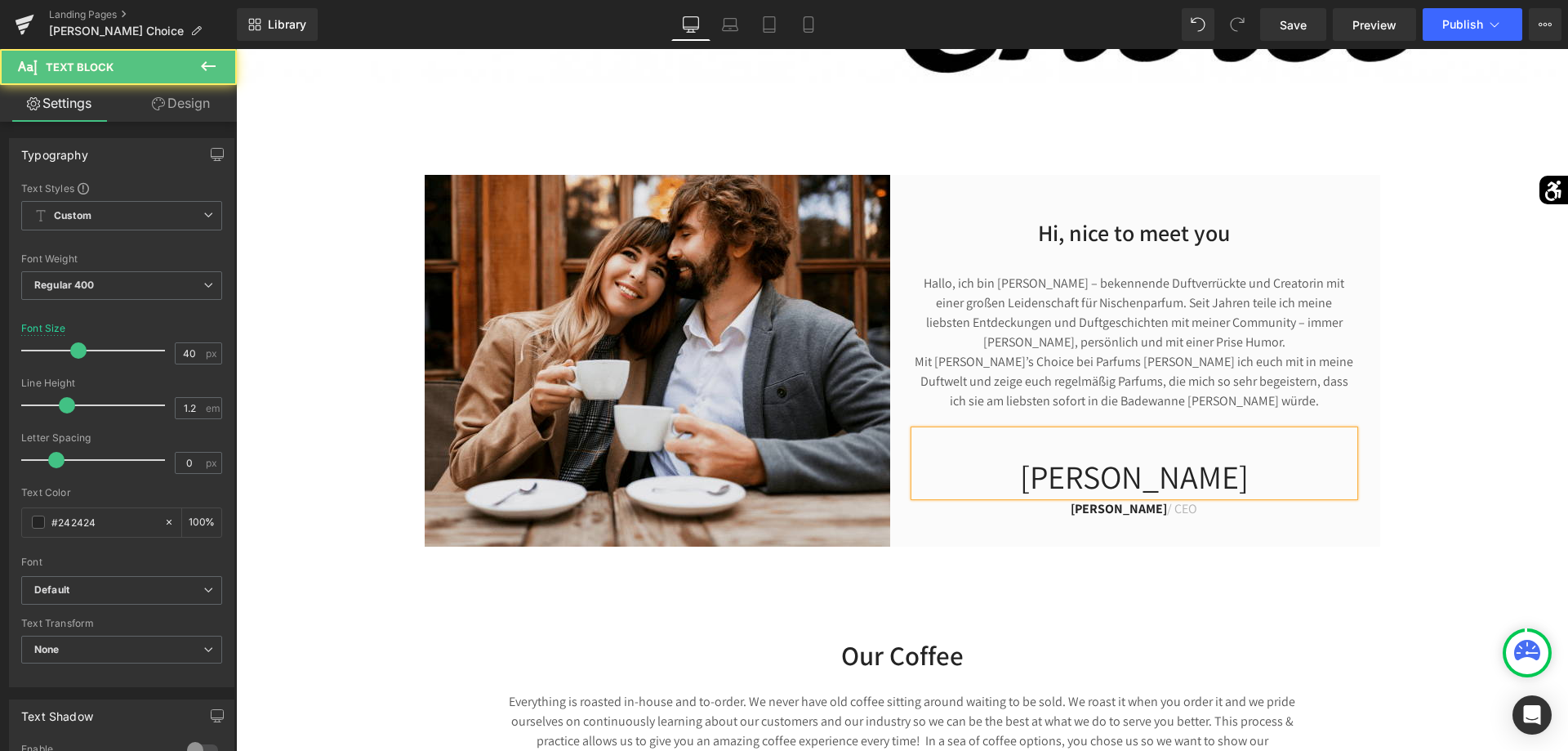
click at [1234, 482] on p "[PERSON_NAME]" at bounding box center [1134, 476] width 440 height 39
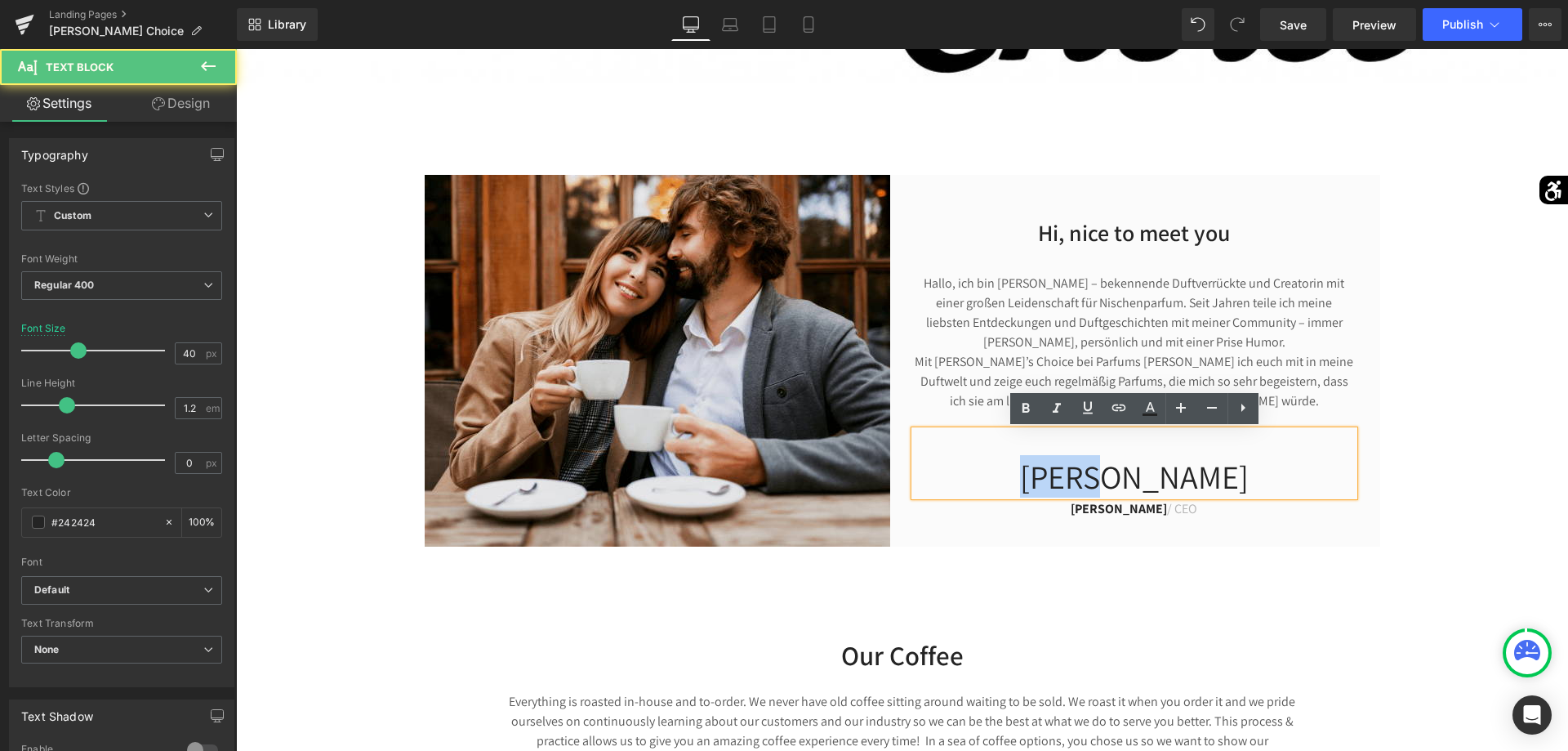
drag, startPoint x: 1185, startPoint y: 482, endPoint x: 1047, endPoint y: 479, distance: 138.0
click at [1047, 479] on p "[PERSON_NAME]" at bounding box center [1134, 476] width 440 height 39
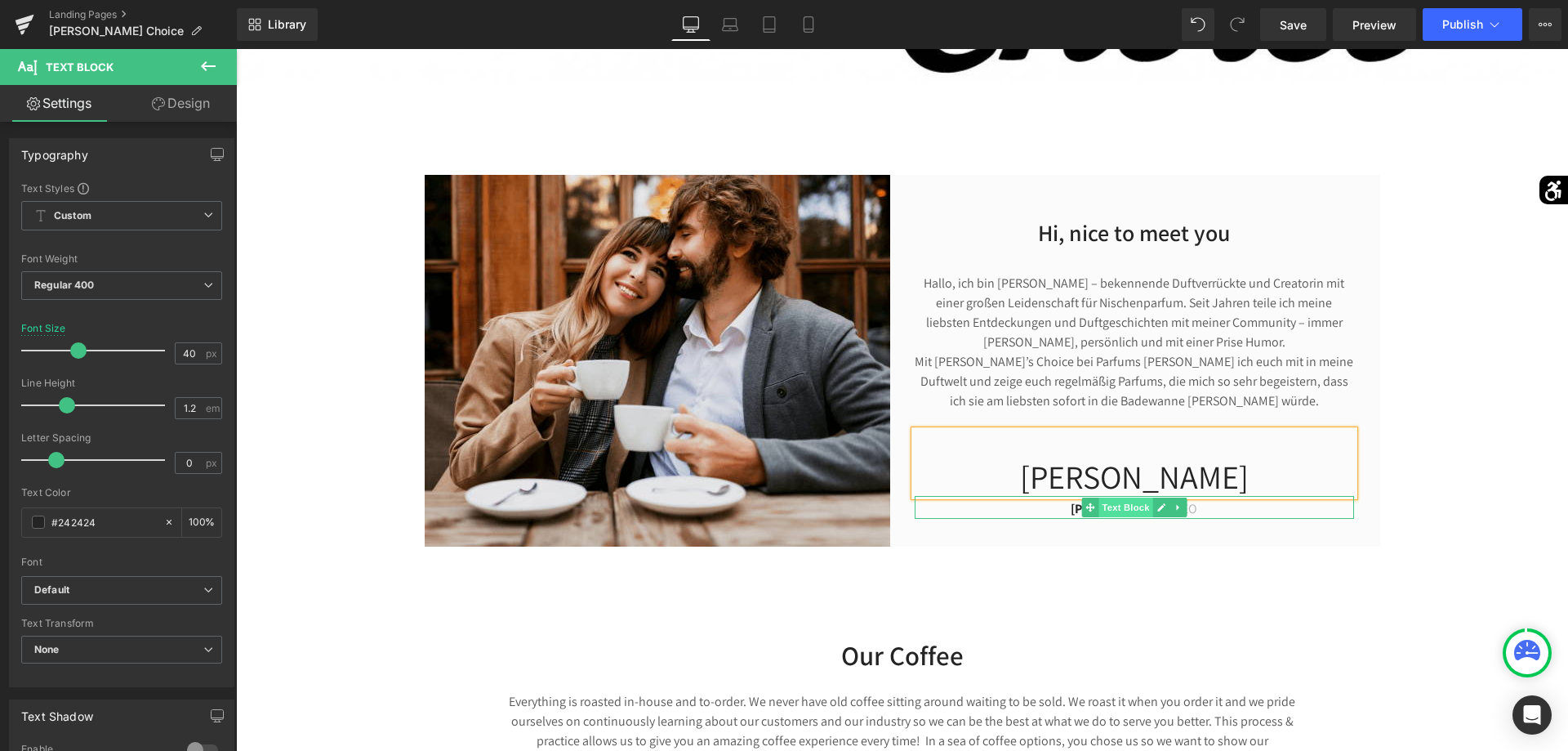
click at [1112, 508] on span "Text Block" at bounding box center [1124, 507] width 53 height 19
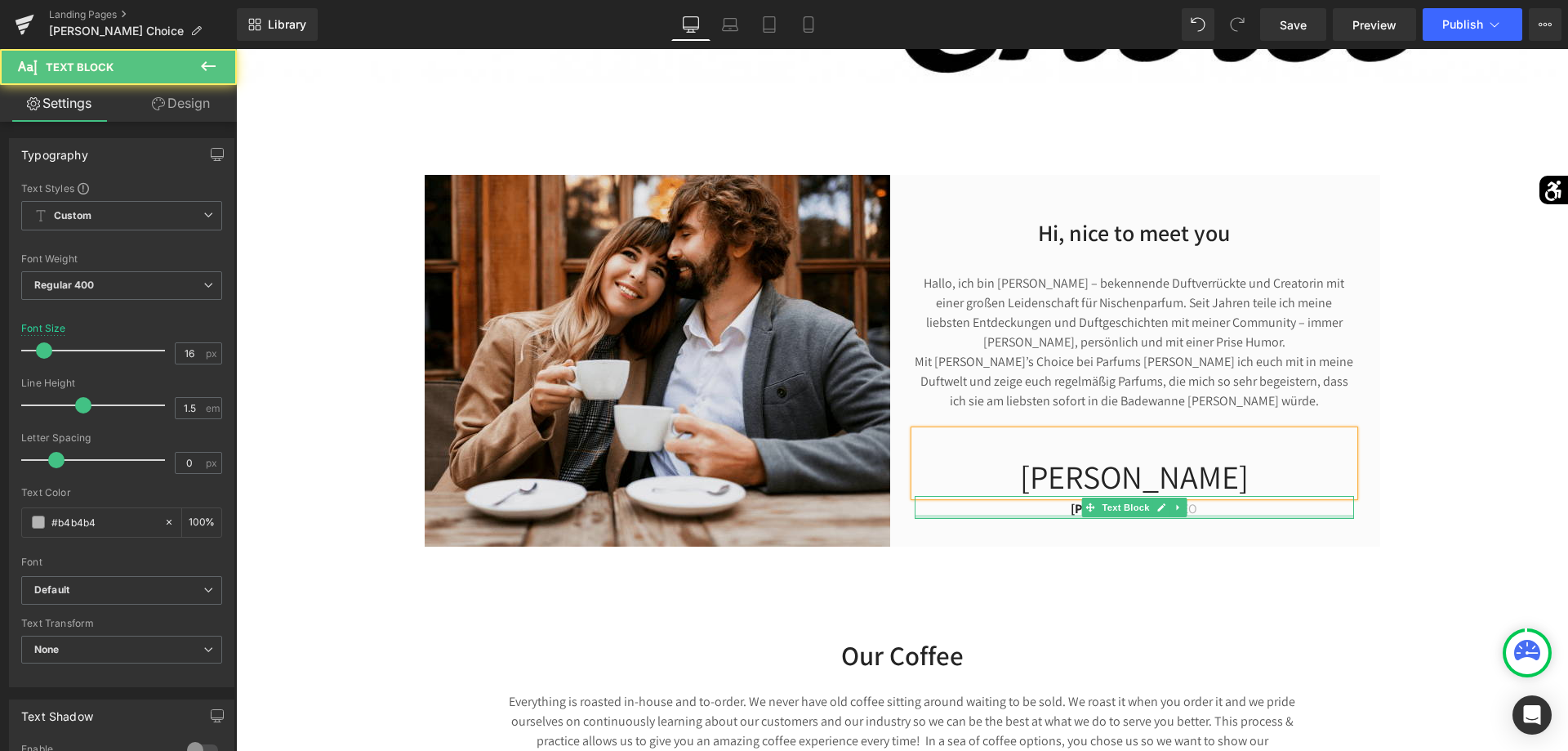
click at [1054, 517] on div at bounding box center [1134, 517] width 440 height 4
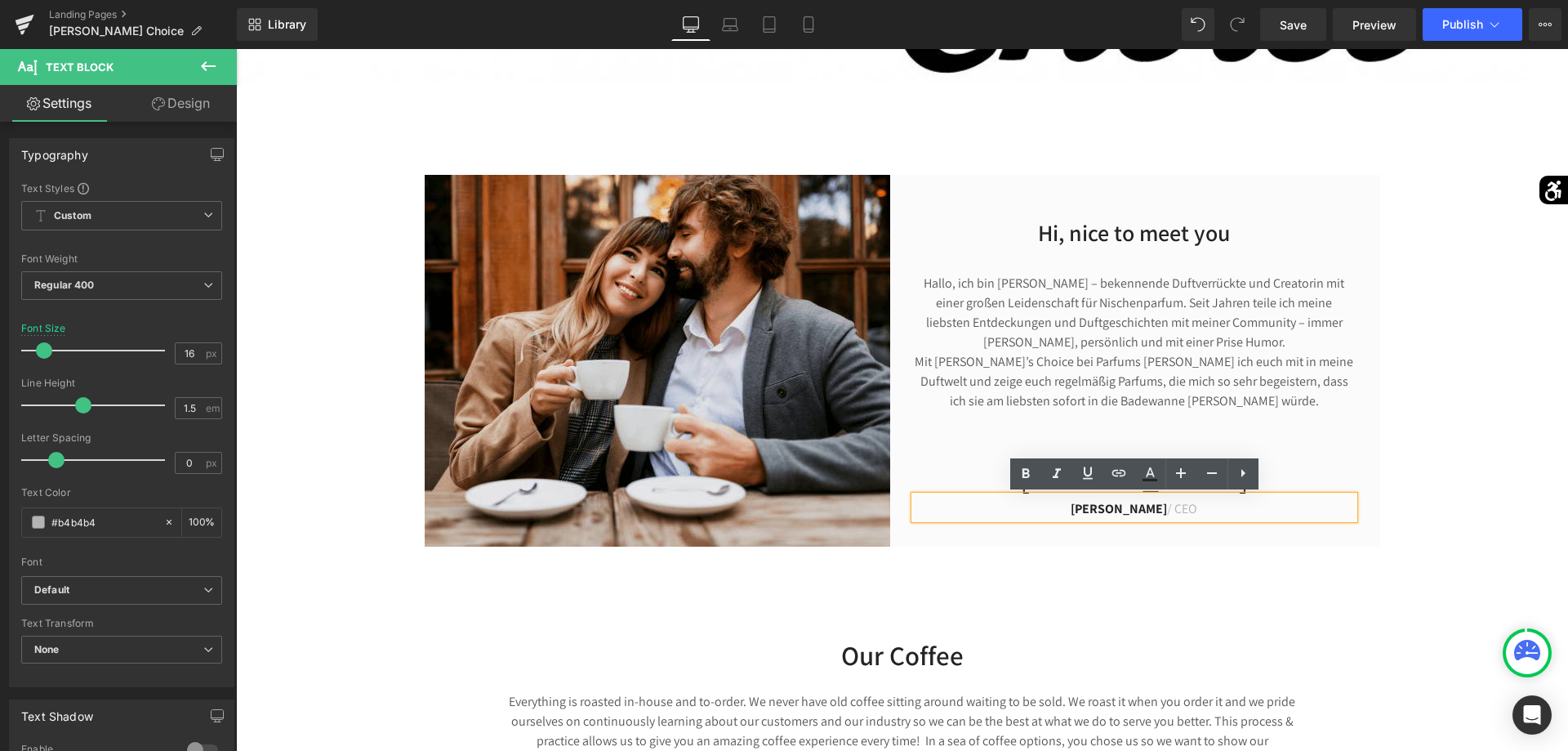
click at [1056, 510] on p "[PERSON_NAME] / CEO" at bounding box center [1134, 509] width 440 height 19
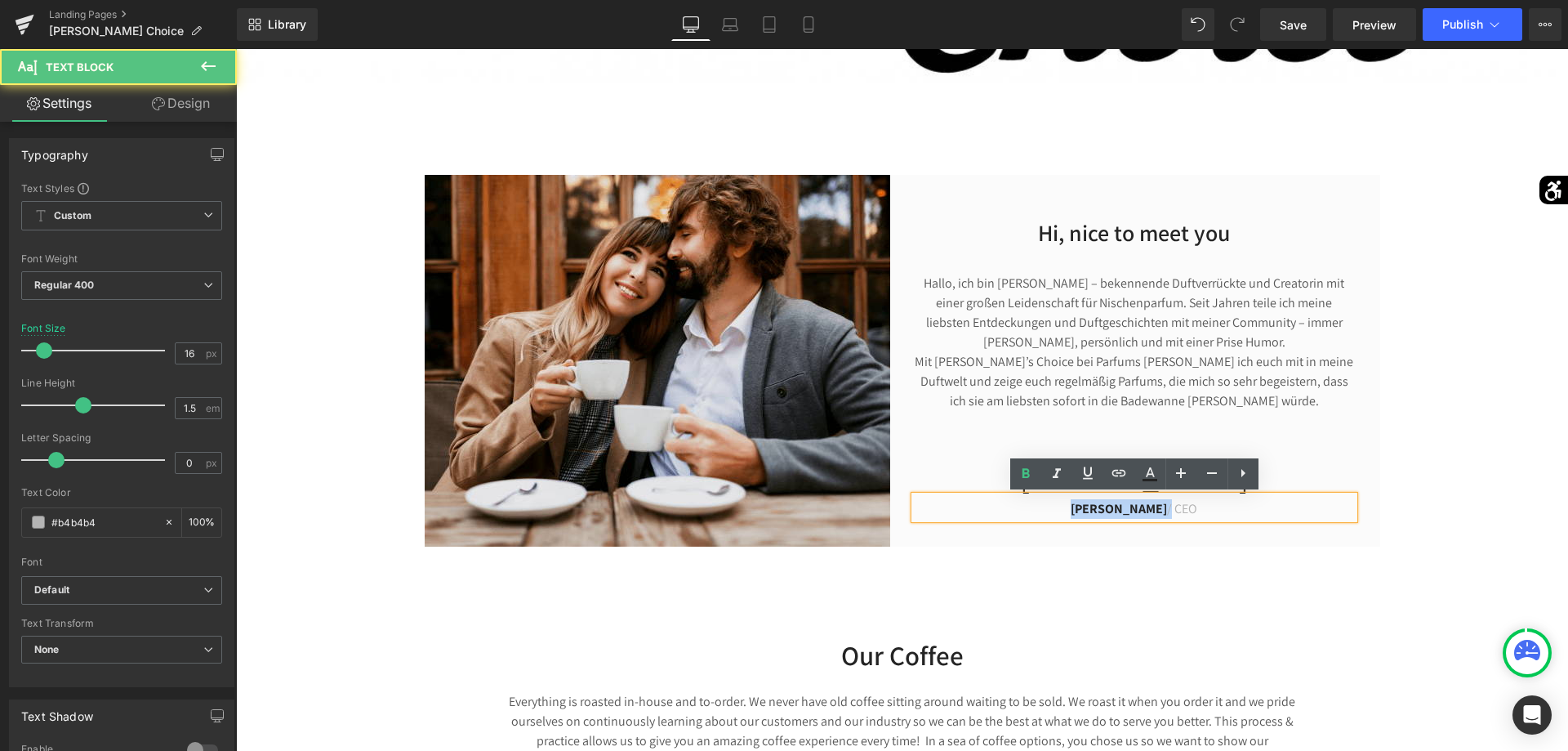
drag, startPoint x: 1155, startPoint y: 510, endPoint x: 1065, endPoint y: 517, distance: 90.3
click at [1068, 516] on p "[PERSON_NAME] / CEO" at bounding box center [1134, 509] width 440 height 19
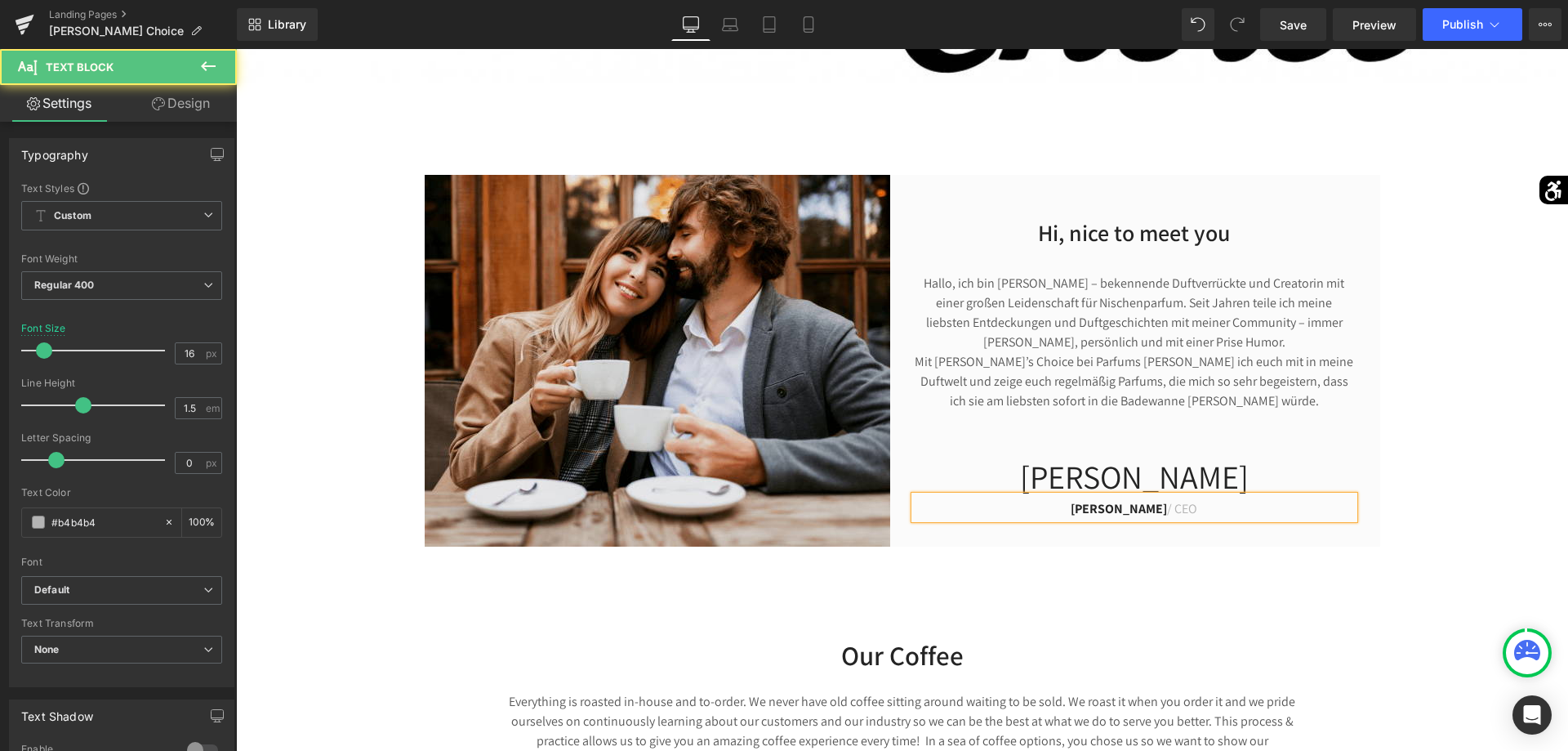
click at [1285, 508] on p "[PERSON_NAME] / CEO" at bounding box center [1134, 509] width 440 height 19
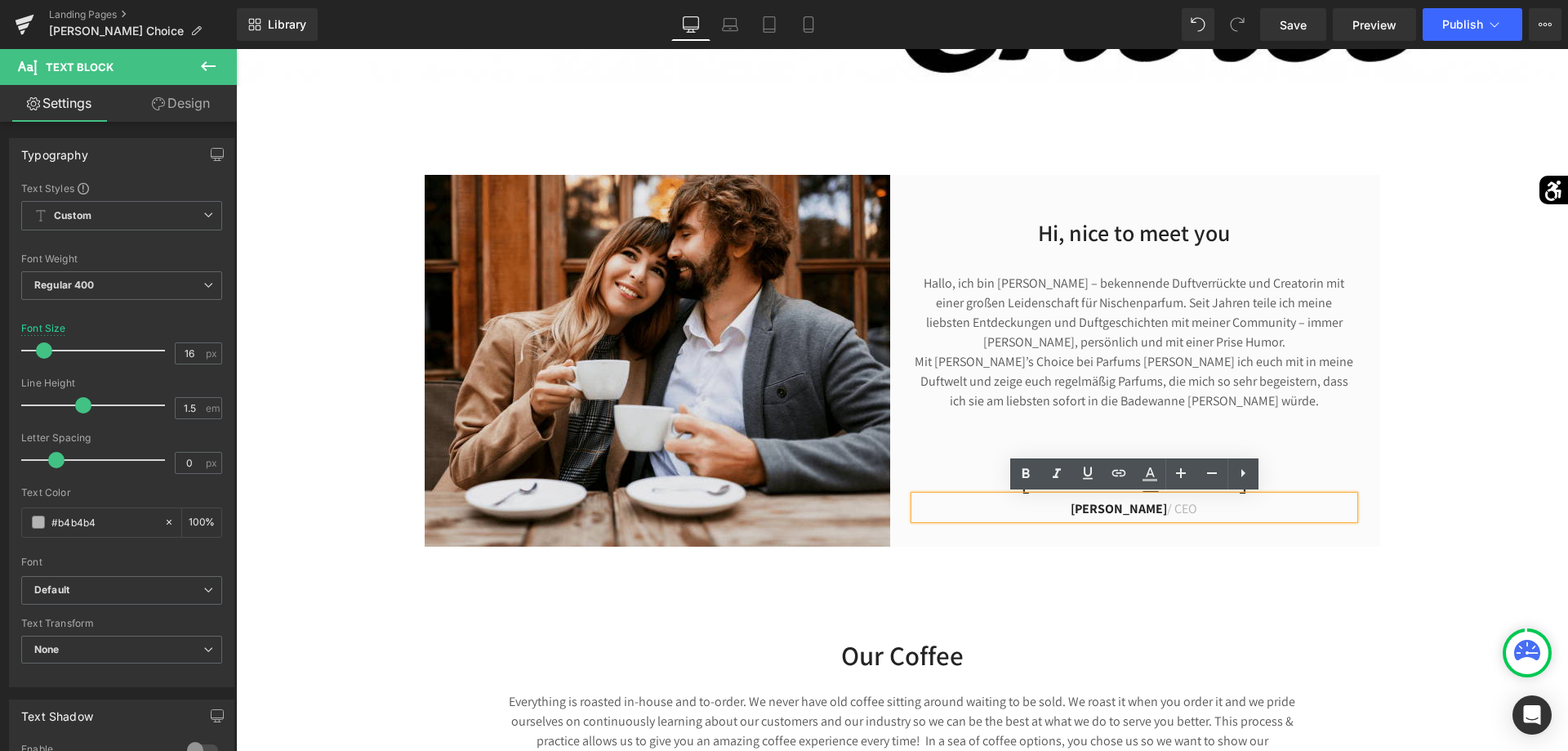
drag, startPoint x: 1285, startPoint y: 508, endPoint x: 1181, endPoint y: 512, distance: 104.1
click at [1180, 511] on p "[PERSON_NAME] / CEO" at bounding box center [1134, 509] width 440 height 19
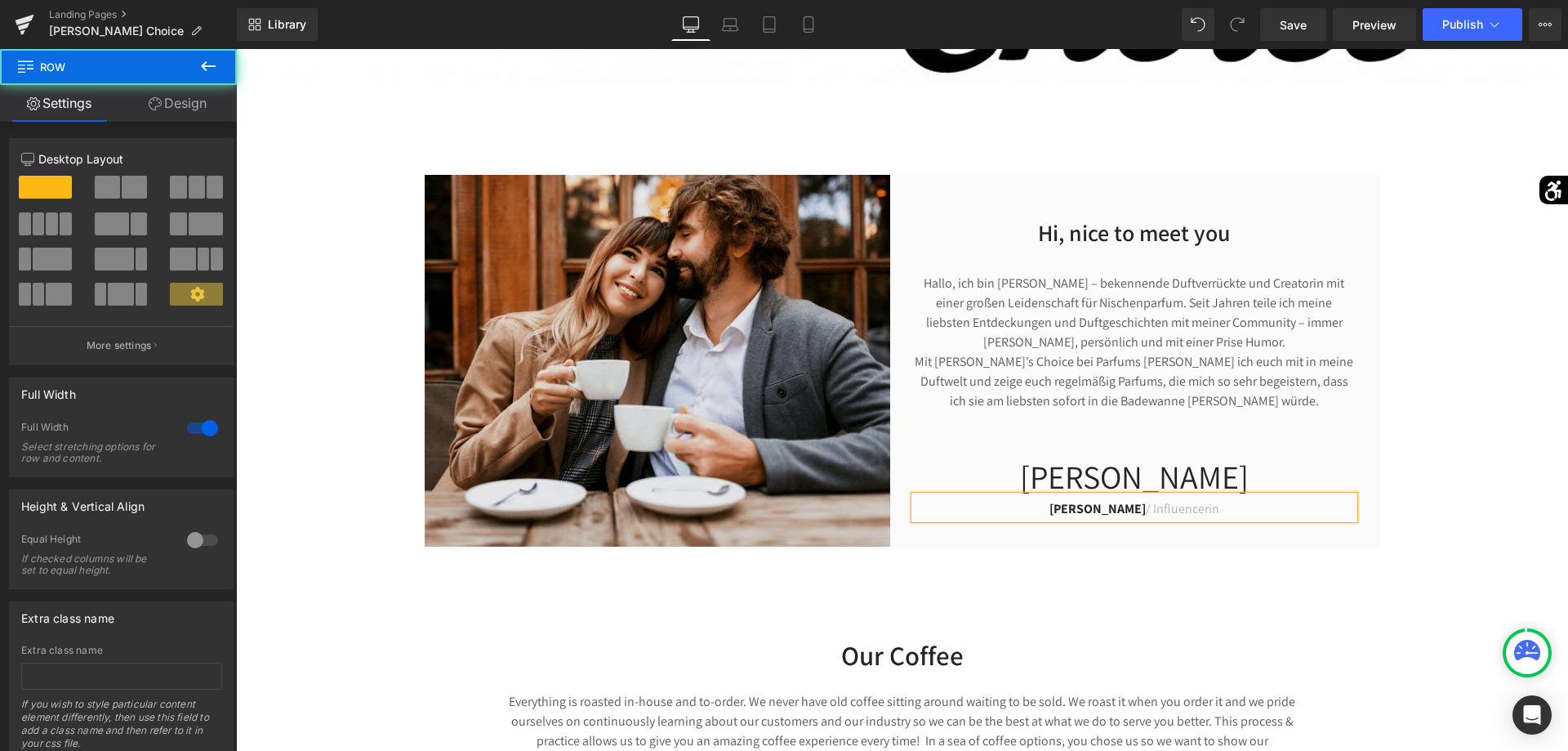
click at [1436, 429] on div "Hi, nice to meet you Heading [PERSON_NAME], ich bin [PERSON_NAME] – bekennende …" at bounding box center [902, 361] width 1332 height 372
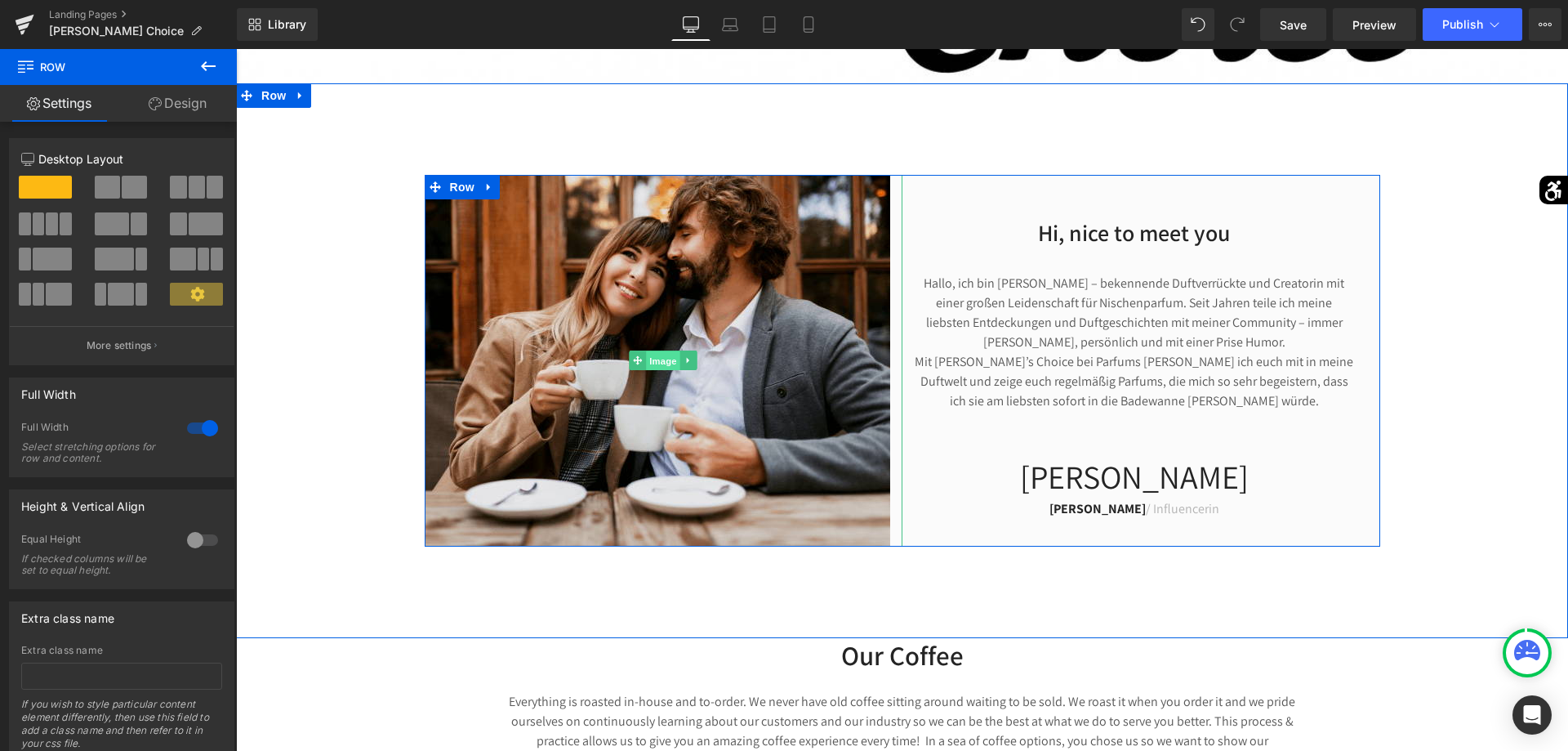
click at [666, 361] on span "Image" at bounding box center [662, 361] width 34 height 19
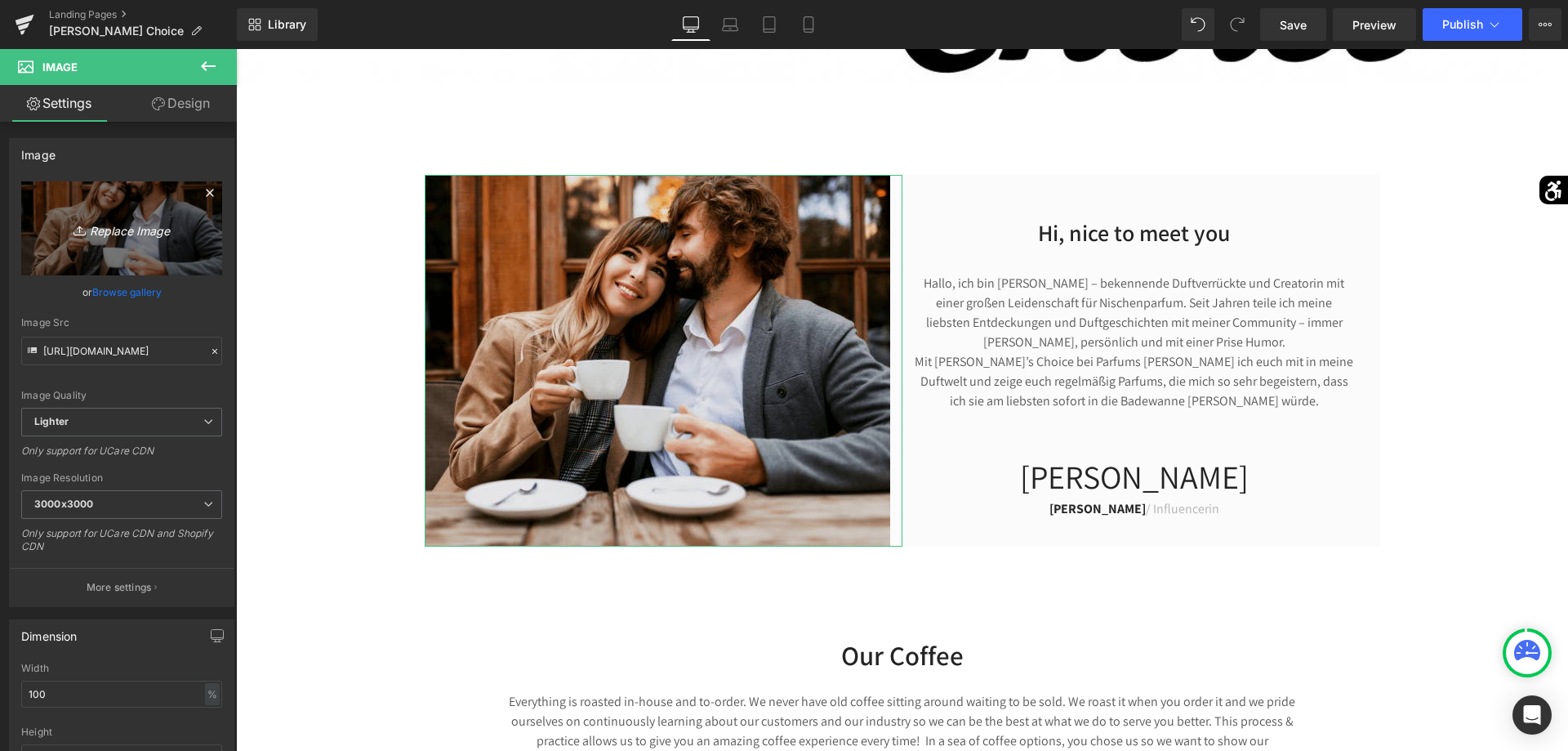
click at [211, 253] on link "Replace Image" at bounding box center [122, 228] width 201 height 94
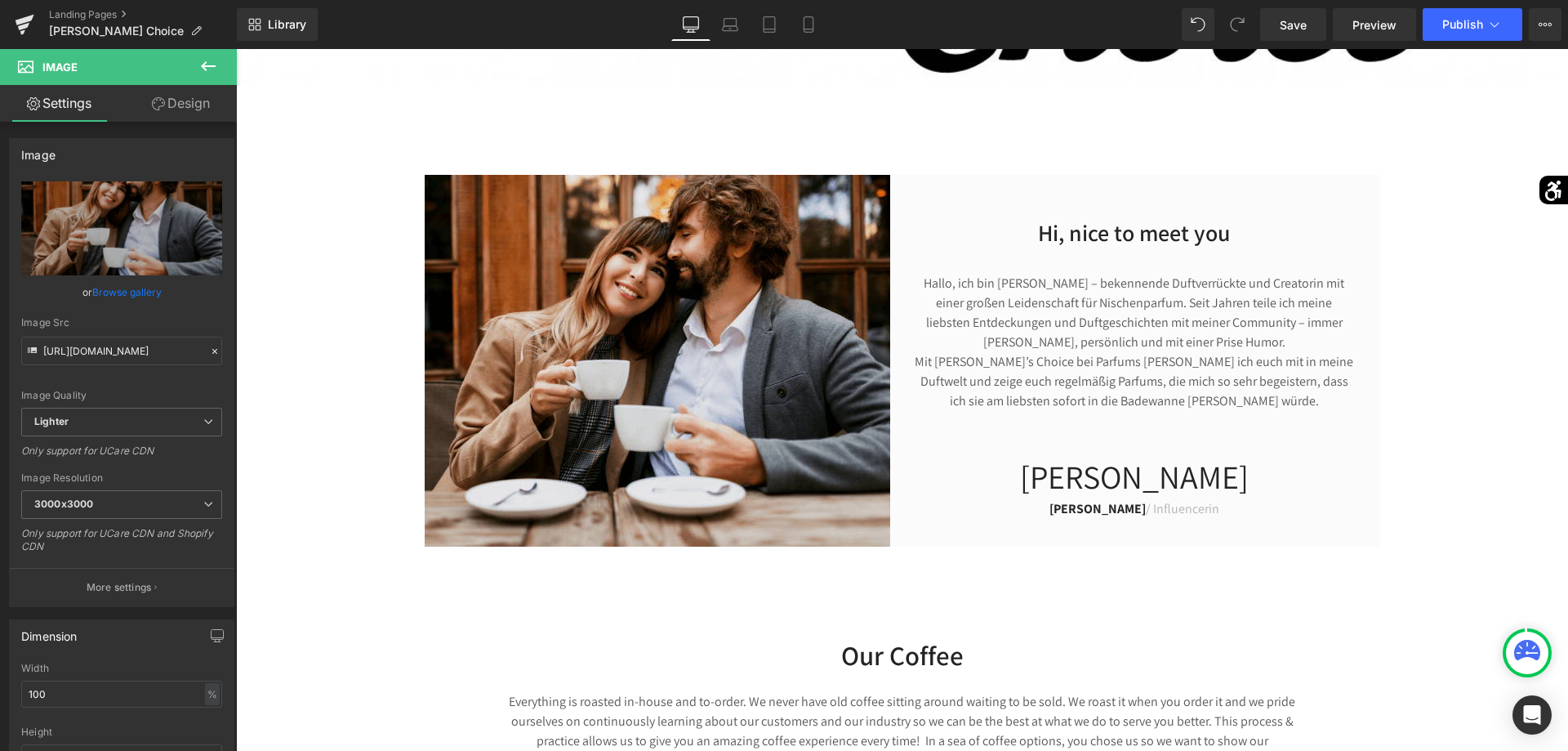
type input "C:\fakepath\ap.jpg"
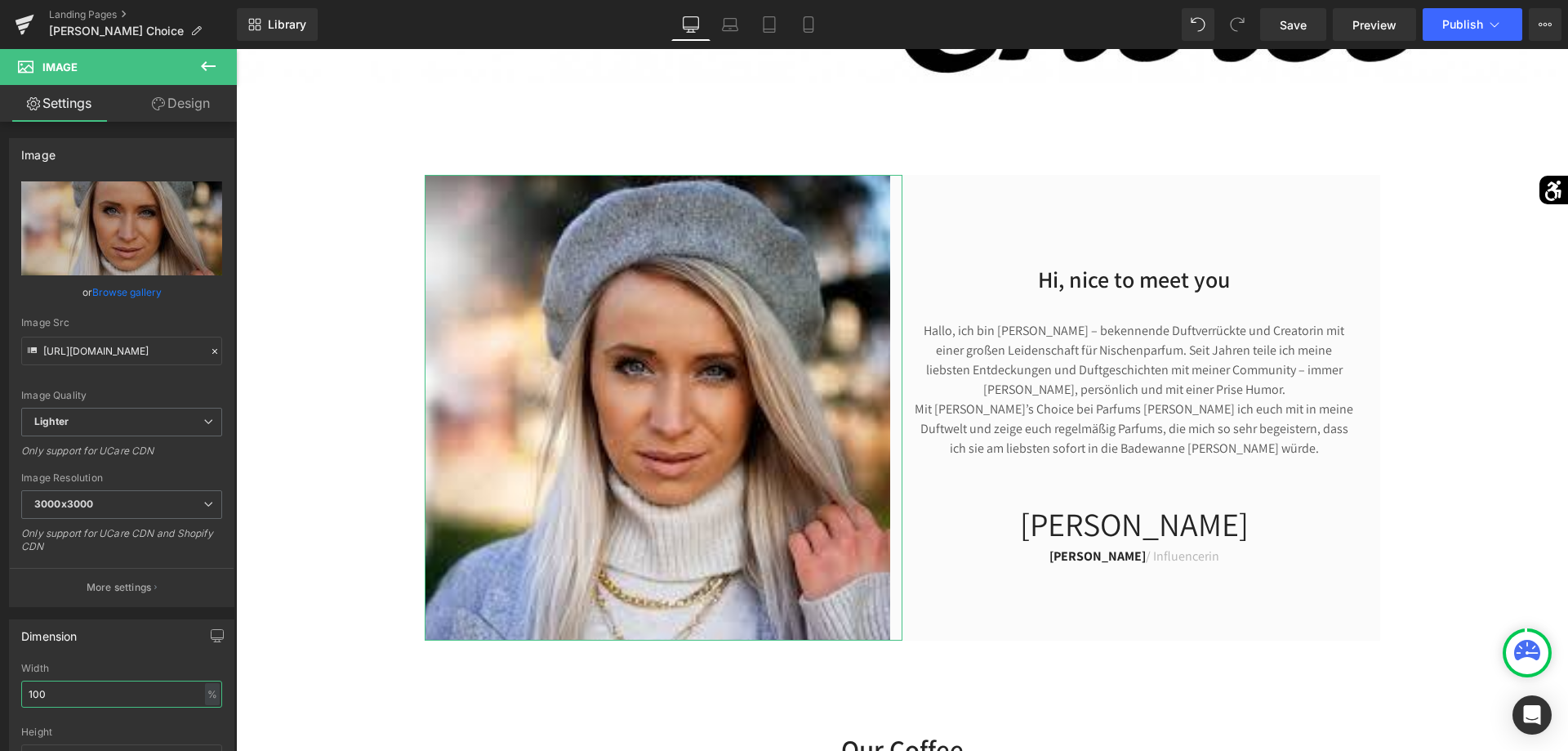
drag, startPoint x: 156, startPoint y: 690, endPoint x: 0, endPoint y: 694, distance: 156.1
click at [21, 694] on input "100" at bounding box center [122, 694] width 201 height 27
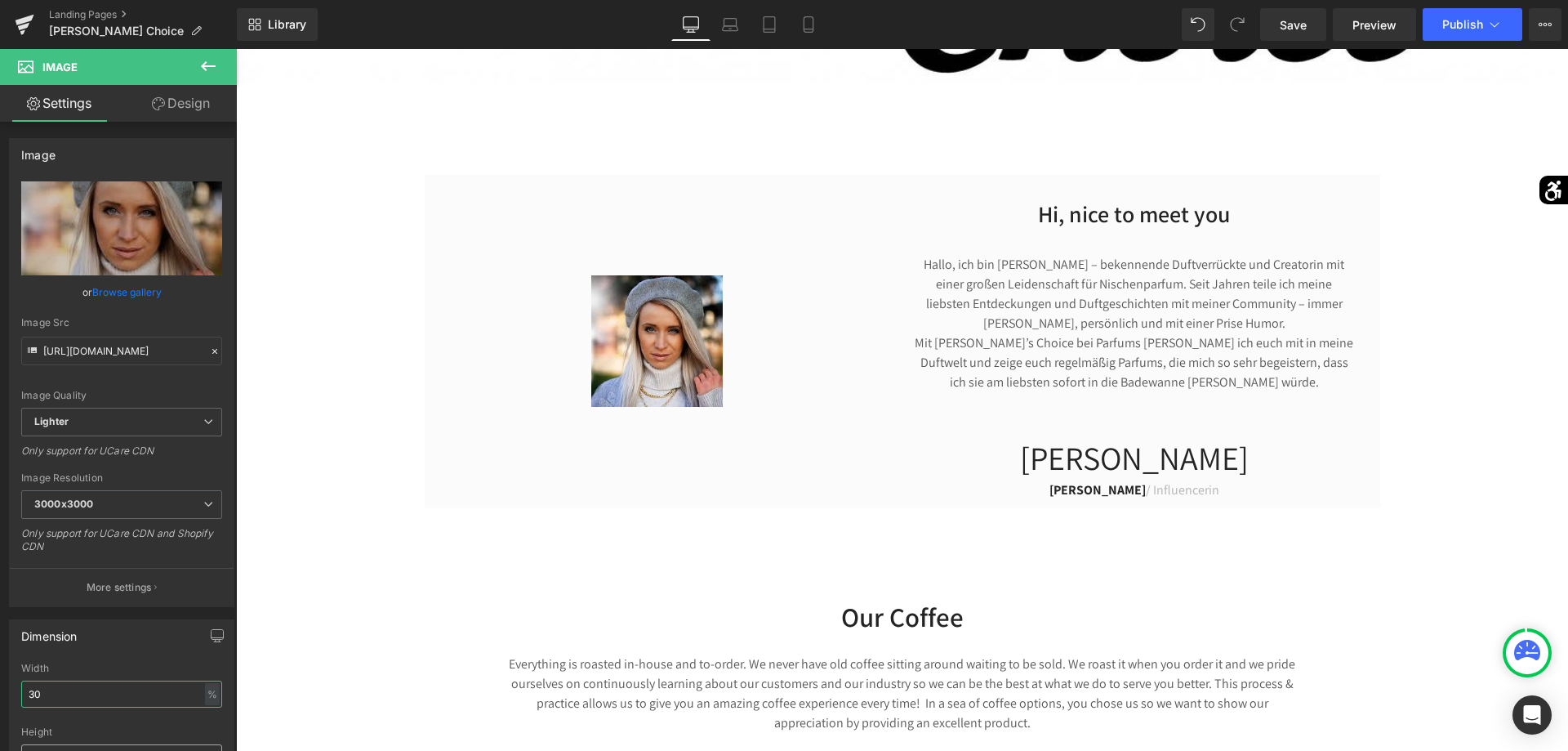
type input "3"
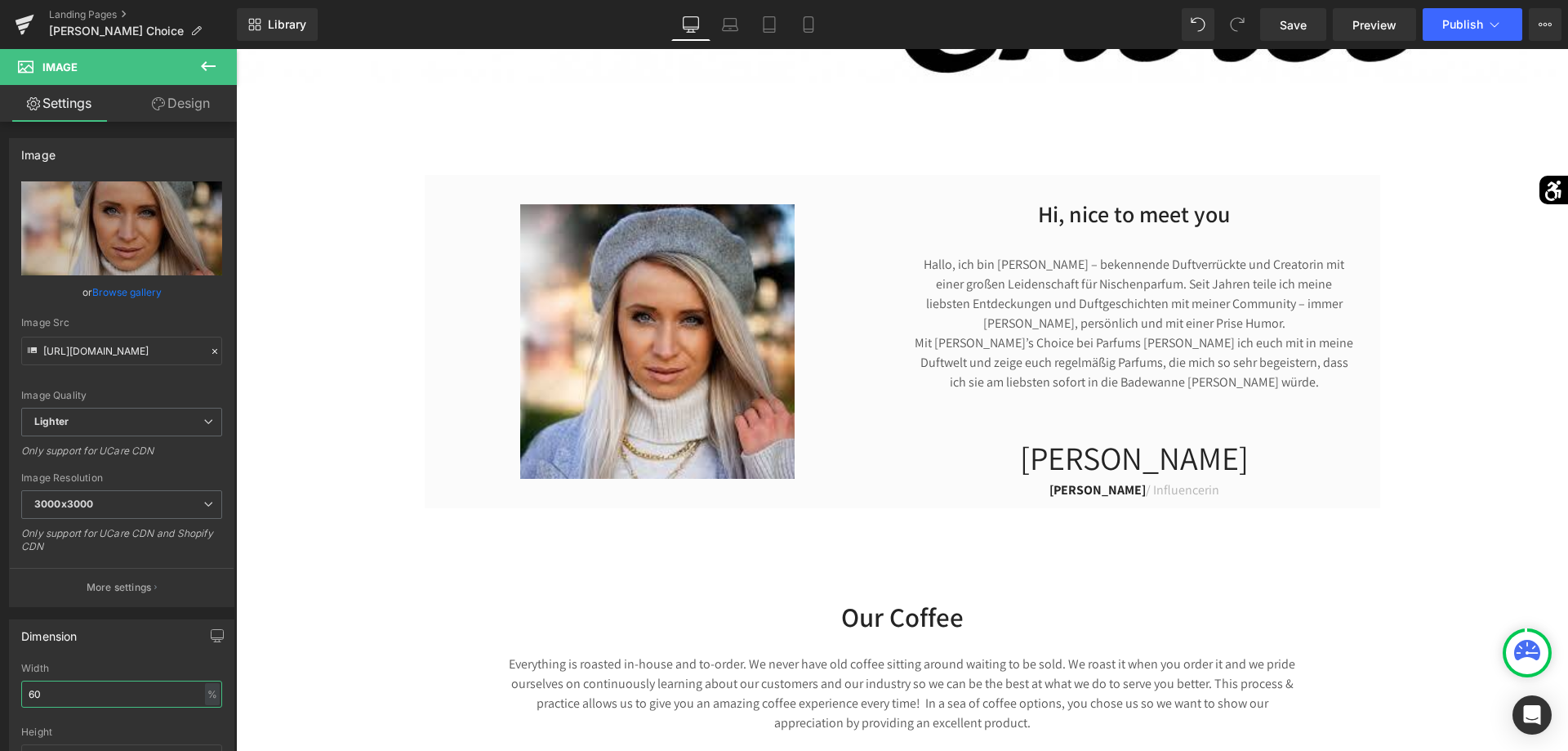
type input "60"
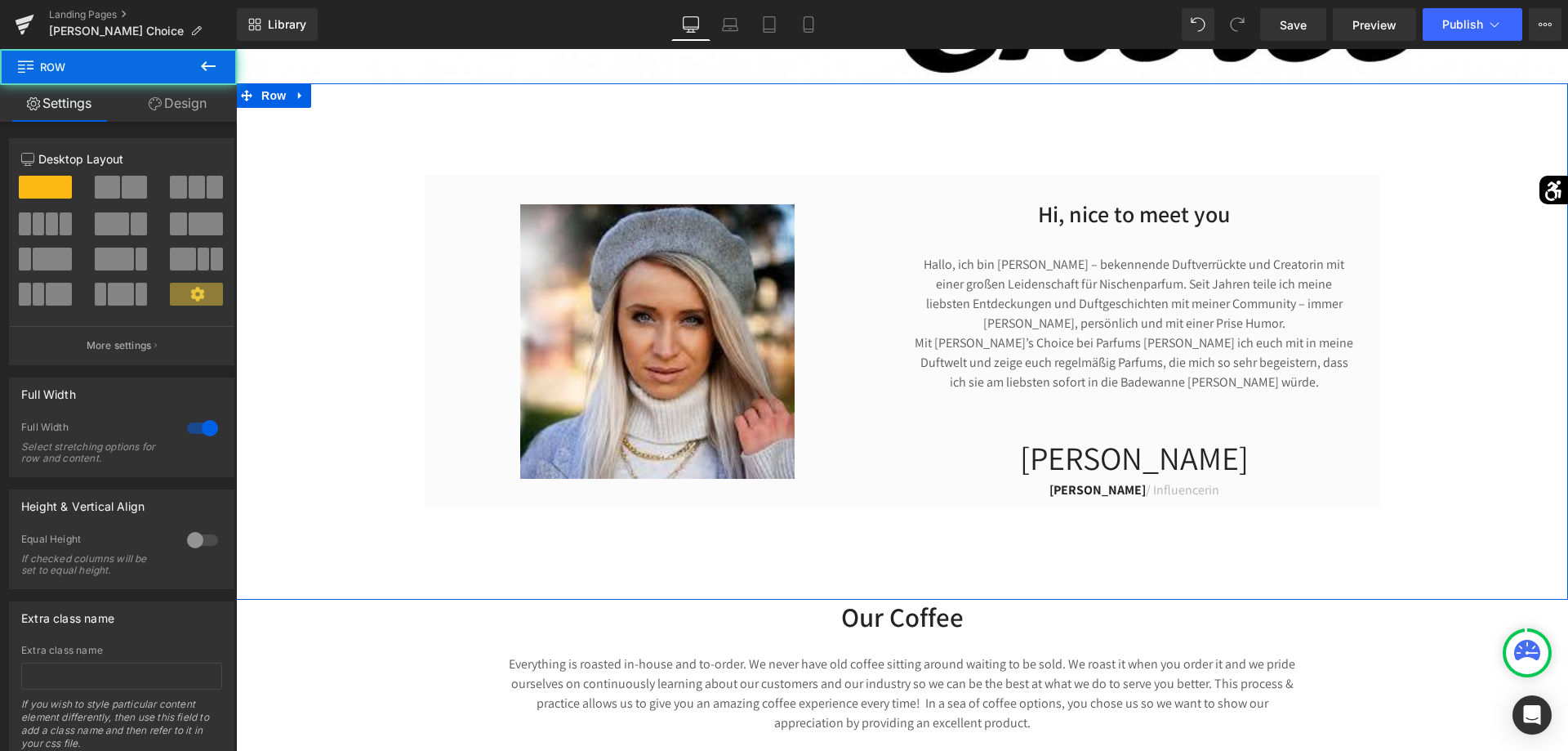
click at [1443, 561] on div "Hi, nice to meet you Heading [PERSON_NAME], ich bin [PERSON_NAME] – bekennende …" at bounding box center [902, 341] width 1332 height 517
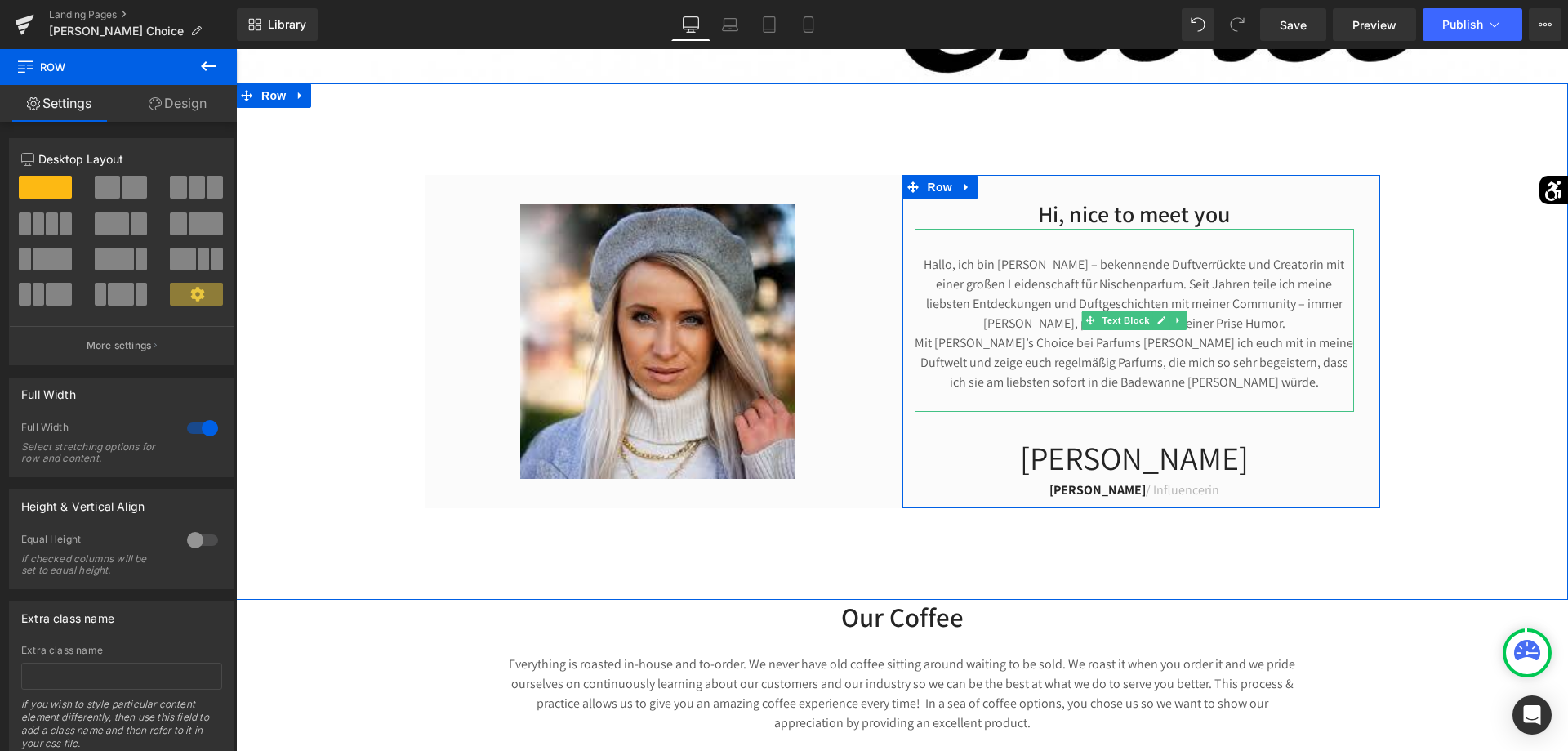
click at [950, 263] on p "Hallo, ich bin [PERSON_NAME] – bekennende Duftverrückte und Creatorin mit einer…" at bounding box center [1134, 333] width 440 height 157
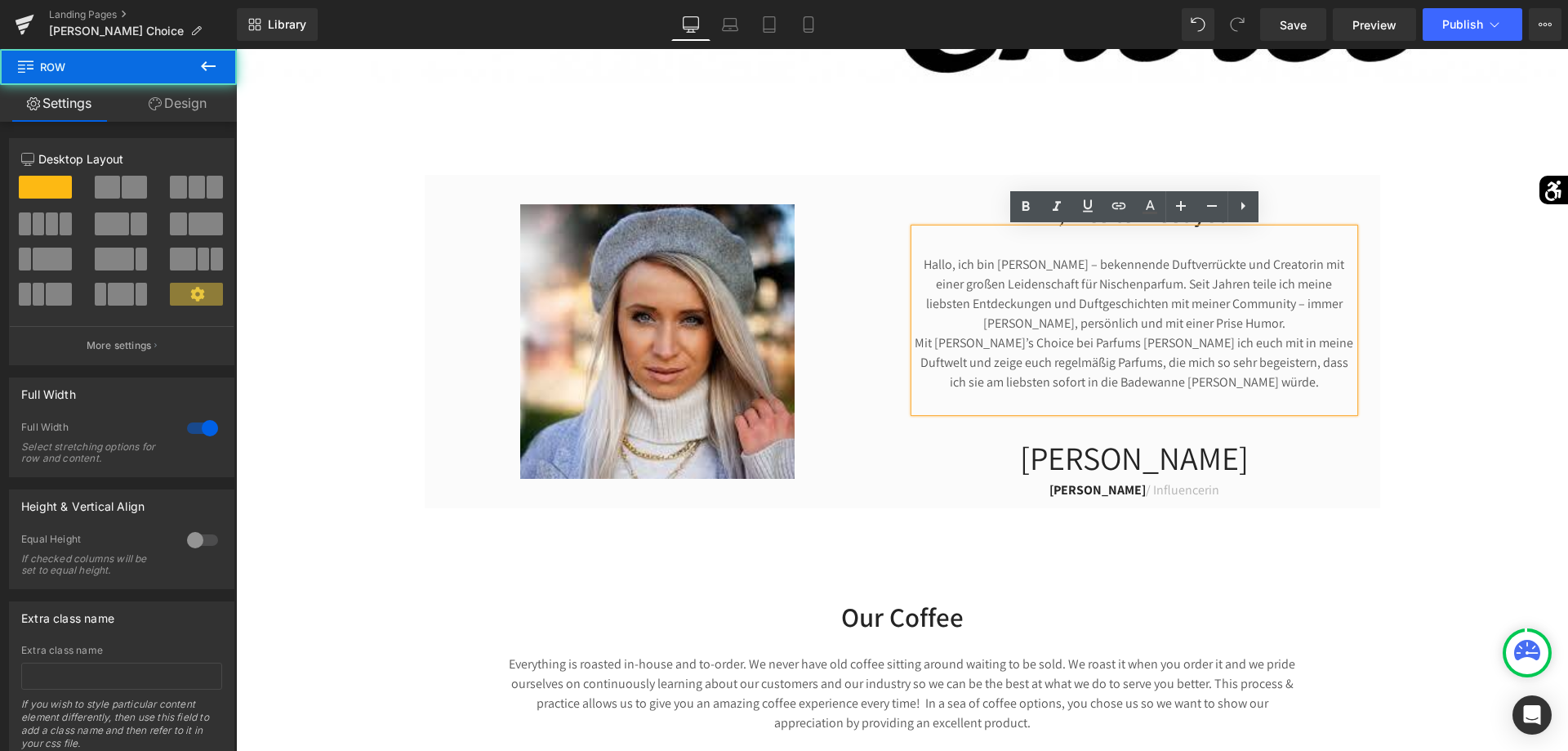
click at [1489, 274] on div "Hi, nice to meet you Heading [PERSON_NAME], ich bin [PERSON_NAME] – bekennende …" at bounding box center [902, 341] width 1332 height 334
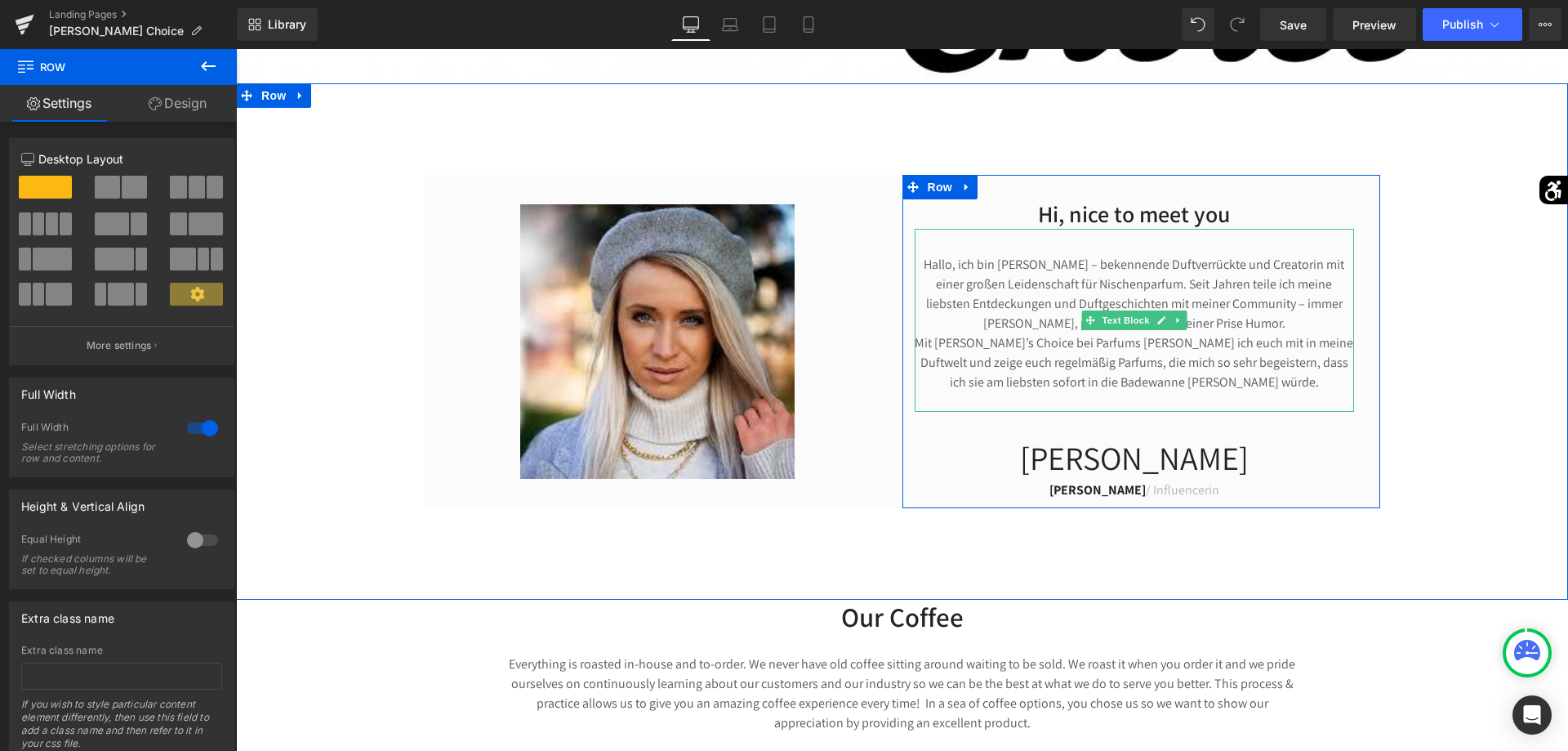
click at [956, 261] on p "Hallo, ich bin [PERSON_NAME] – bekennende Duftverrückte und Creatorin mit einer…" at bounding box center [1134, 333] width 440 height 157
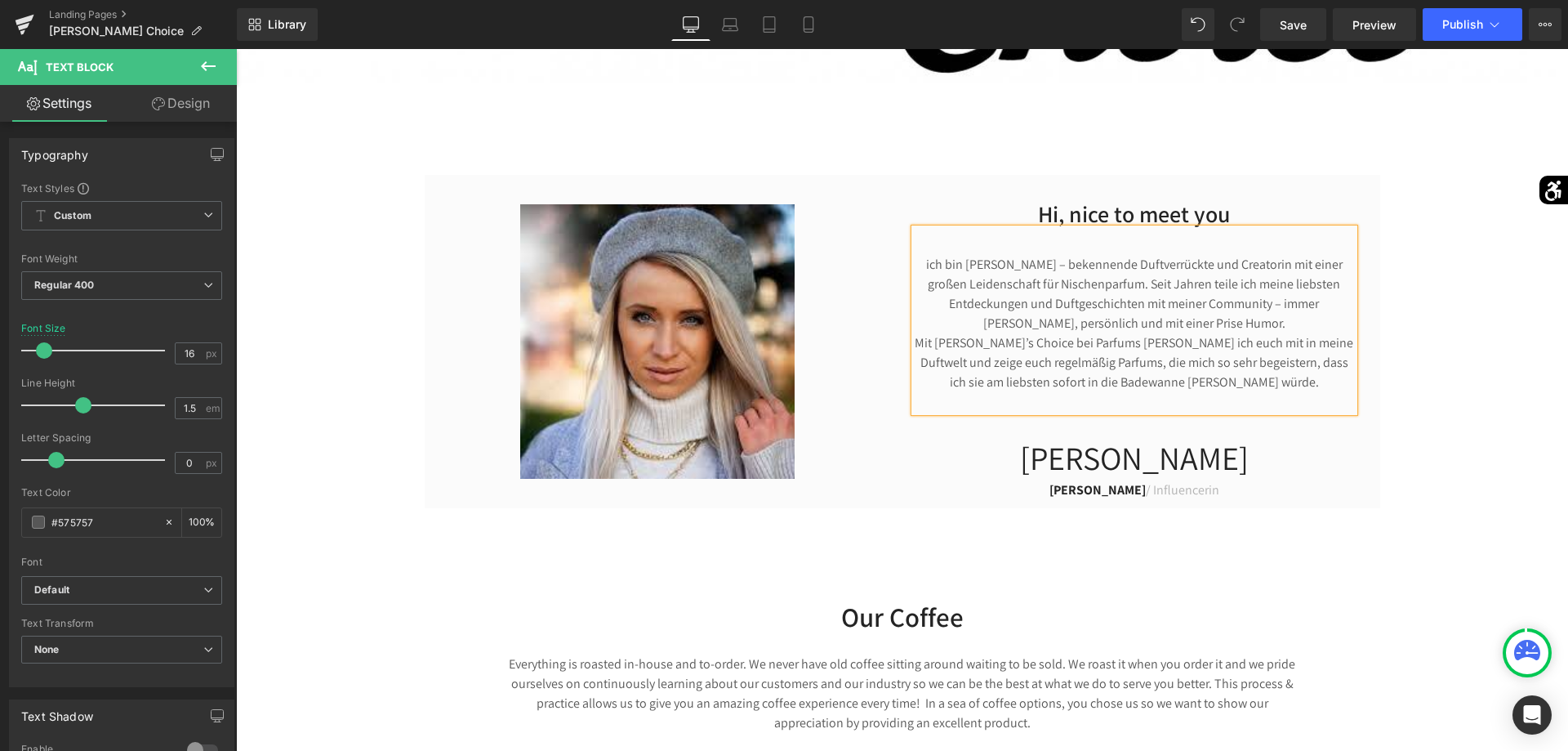
click at [1474, 313] on div "Hi, nice to meet you Heading ich bin [PERSON_NAME] – bekennende Duftverrückte u…" at bounding box center [902, 341] width 1332 height 334
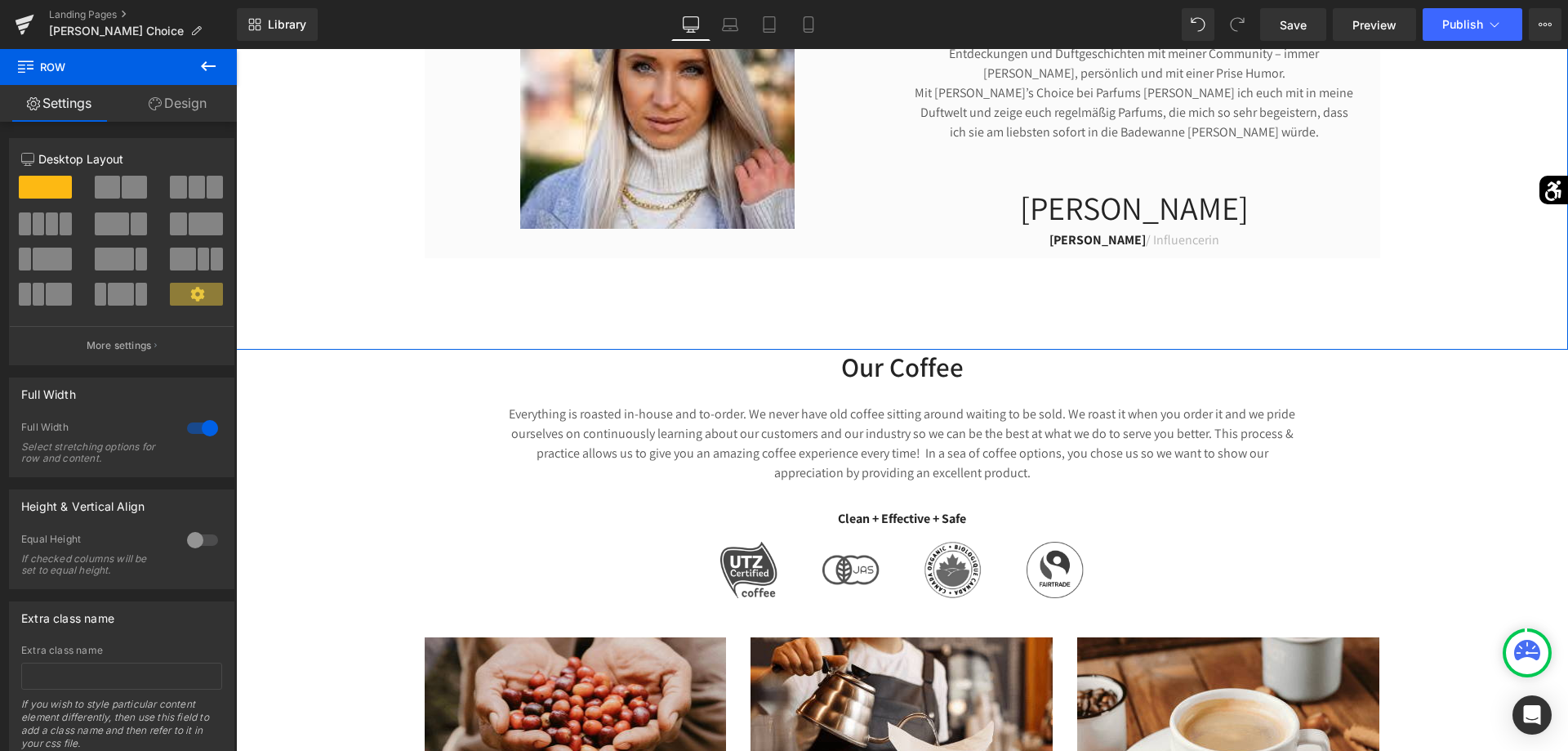
scroll to position [1166, 0]
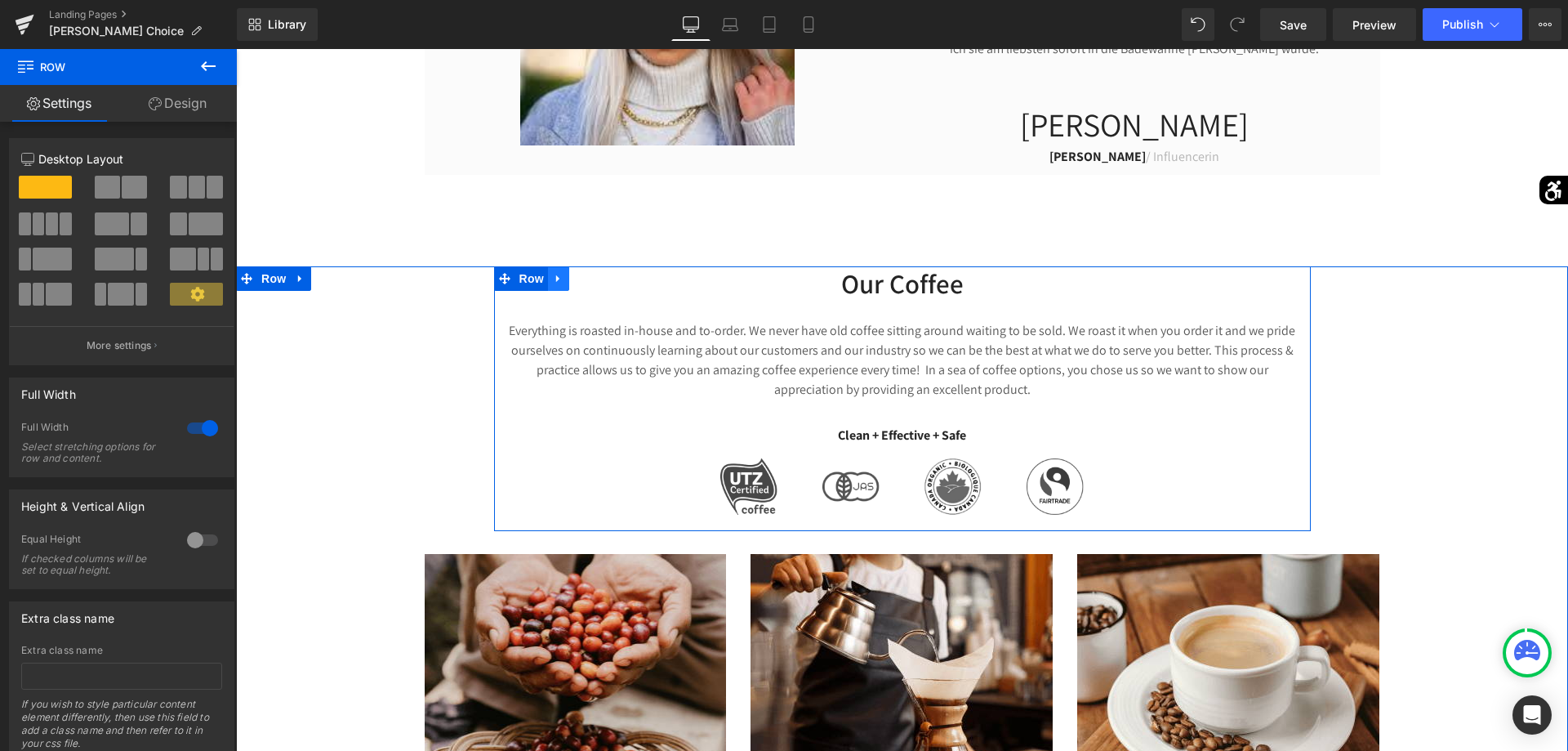
click at [558, 282] on icon at bounding box center [558, 278] width 12 height 13
click at [596, 284] on icon at bounding box center [601, 278] width 12 height 13
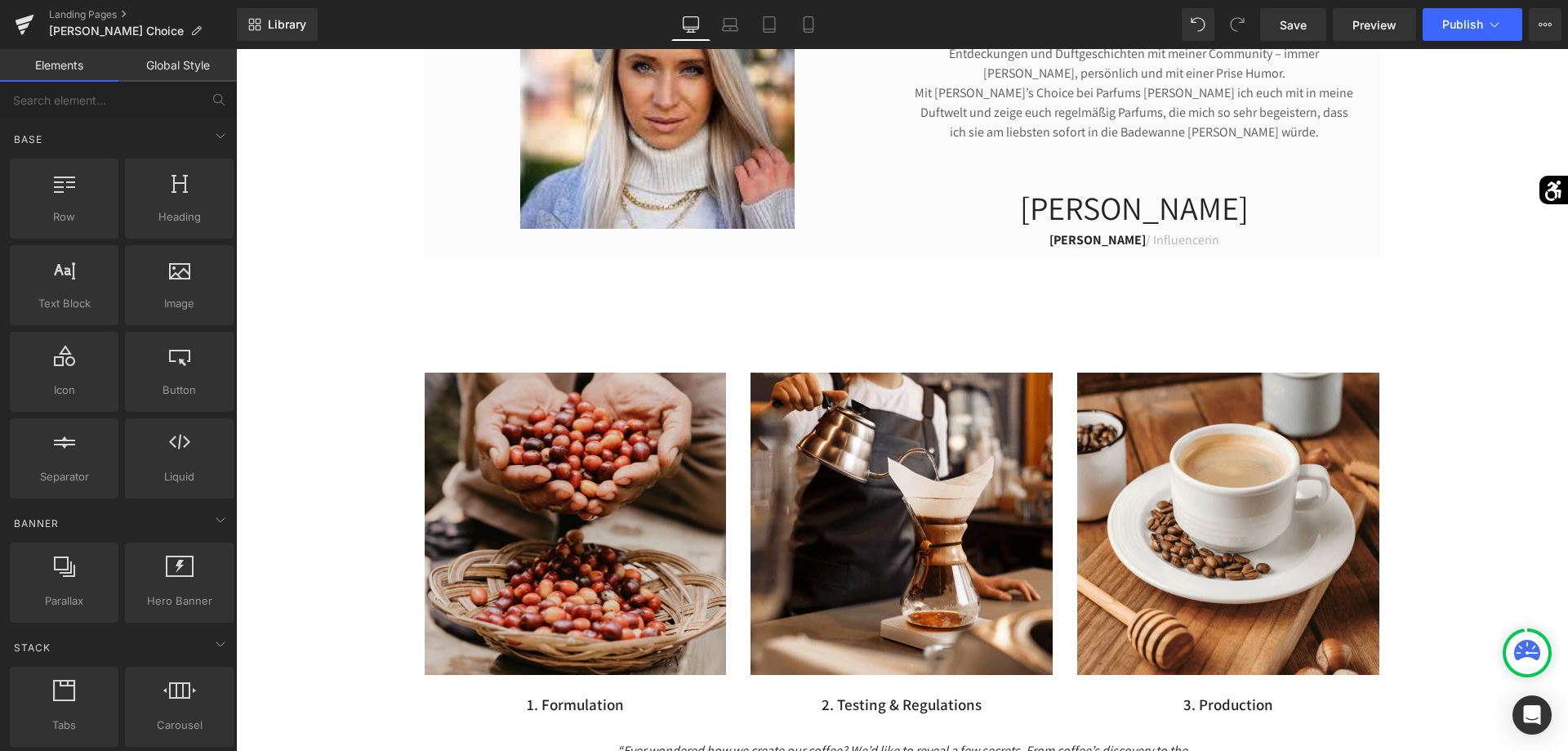
scroll to position [1333, 0]
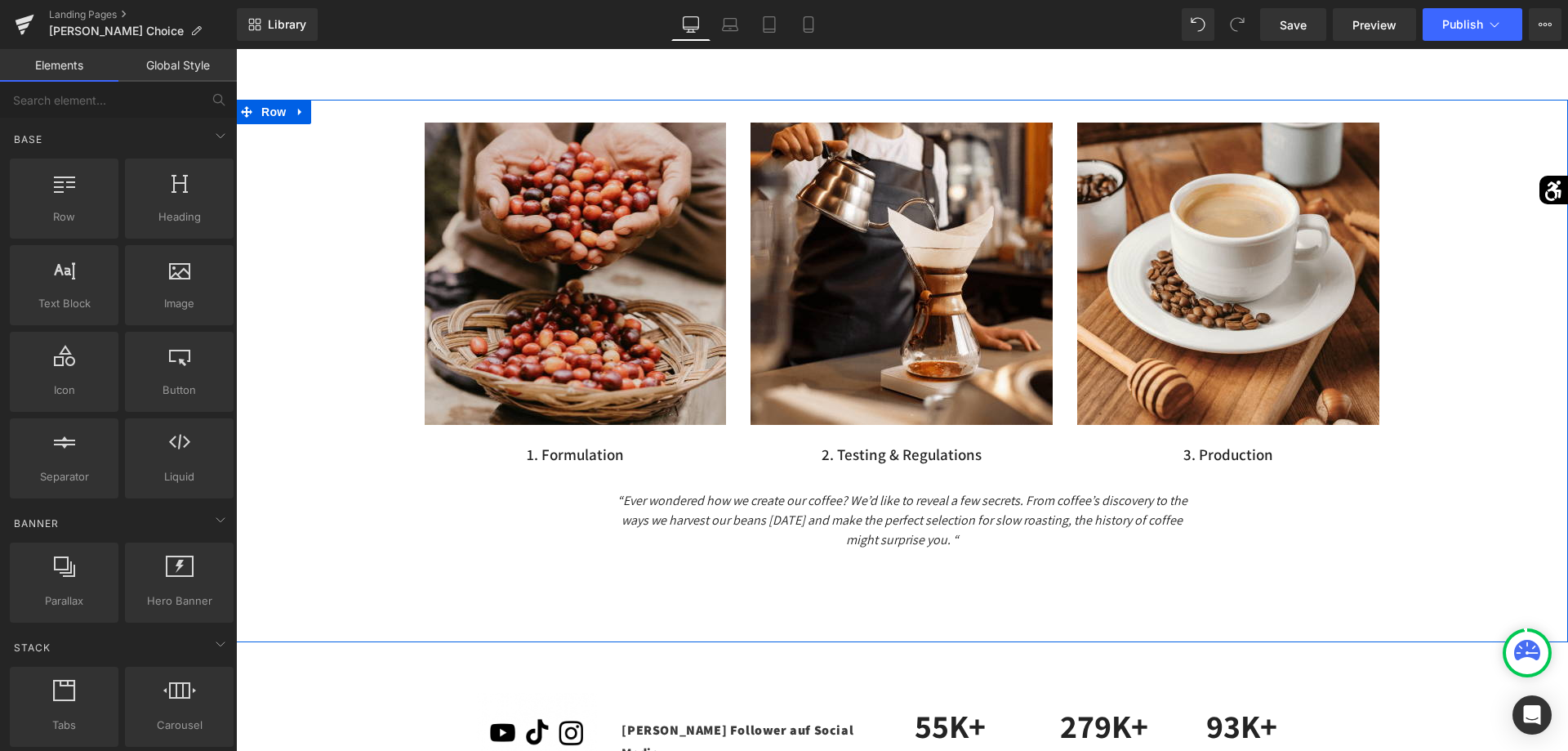
click at [1453, 489] on div "Image 1. Formulation Text Block Image 2. Testing & Regulations Text Block Image…" at bounding box center [902, 328] width 1332 height 458
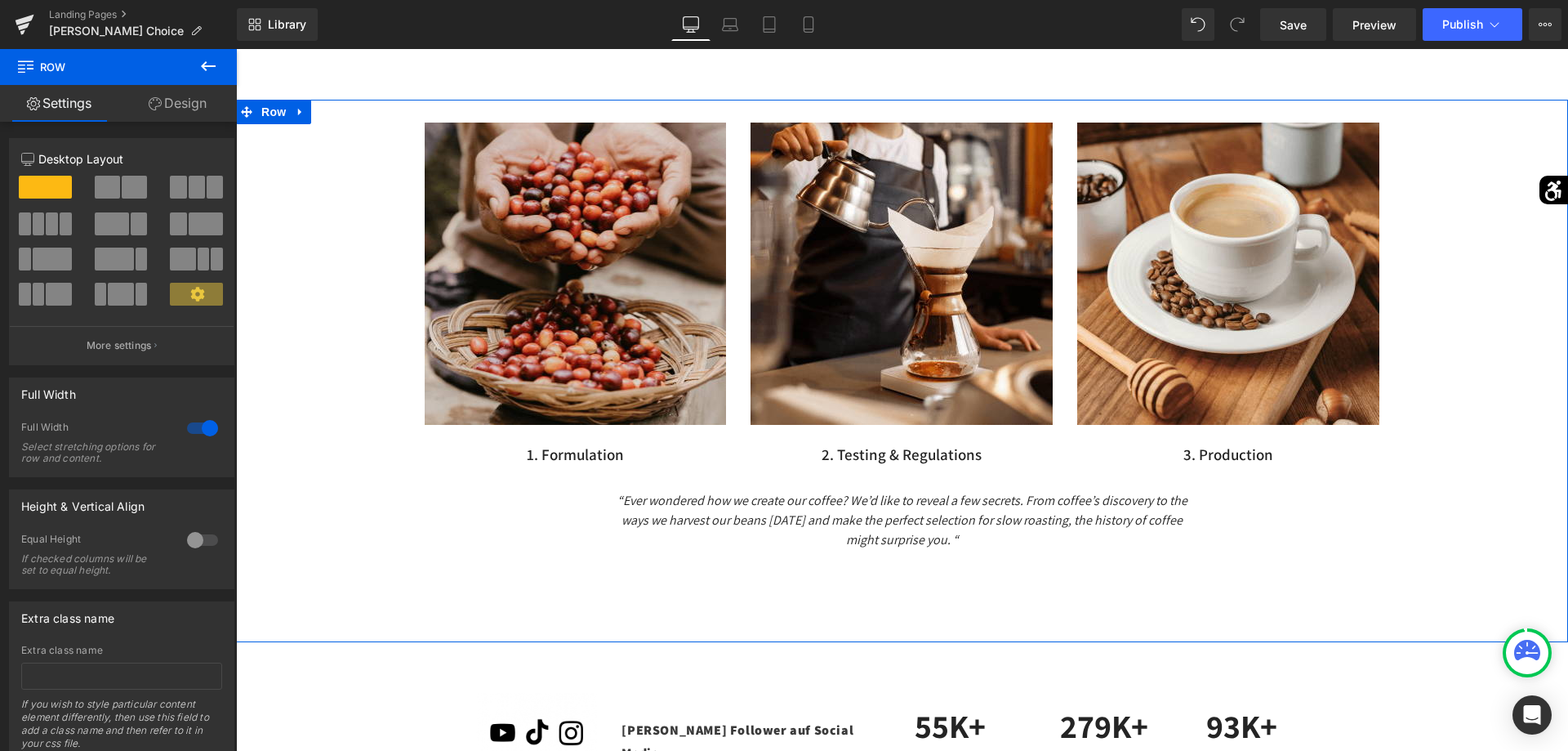
click at [1506, 195] on div "Image 1. Formulation Text Block Image 2. Testing & Regulations Text Block Image…" at bounding box center [902, 328] width 1332 height 458
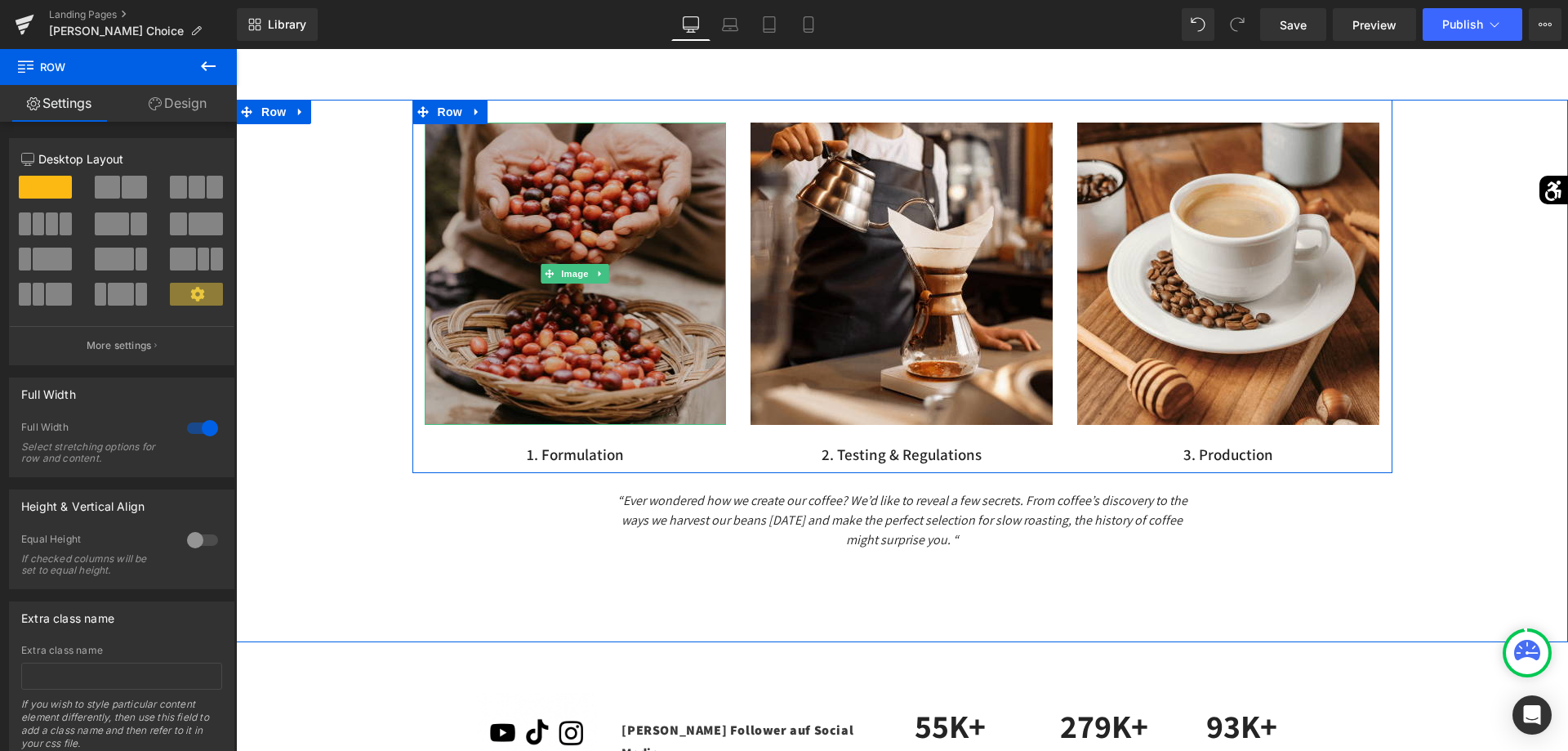
scroll to position [1166, 0]
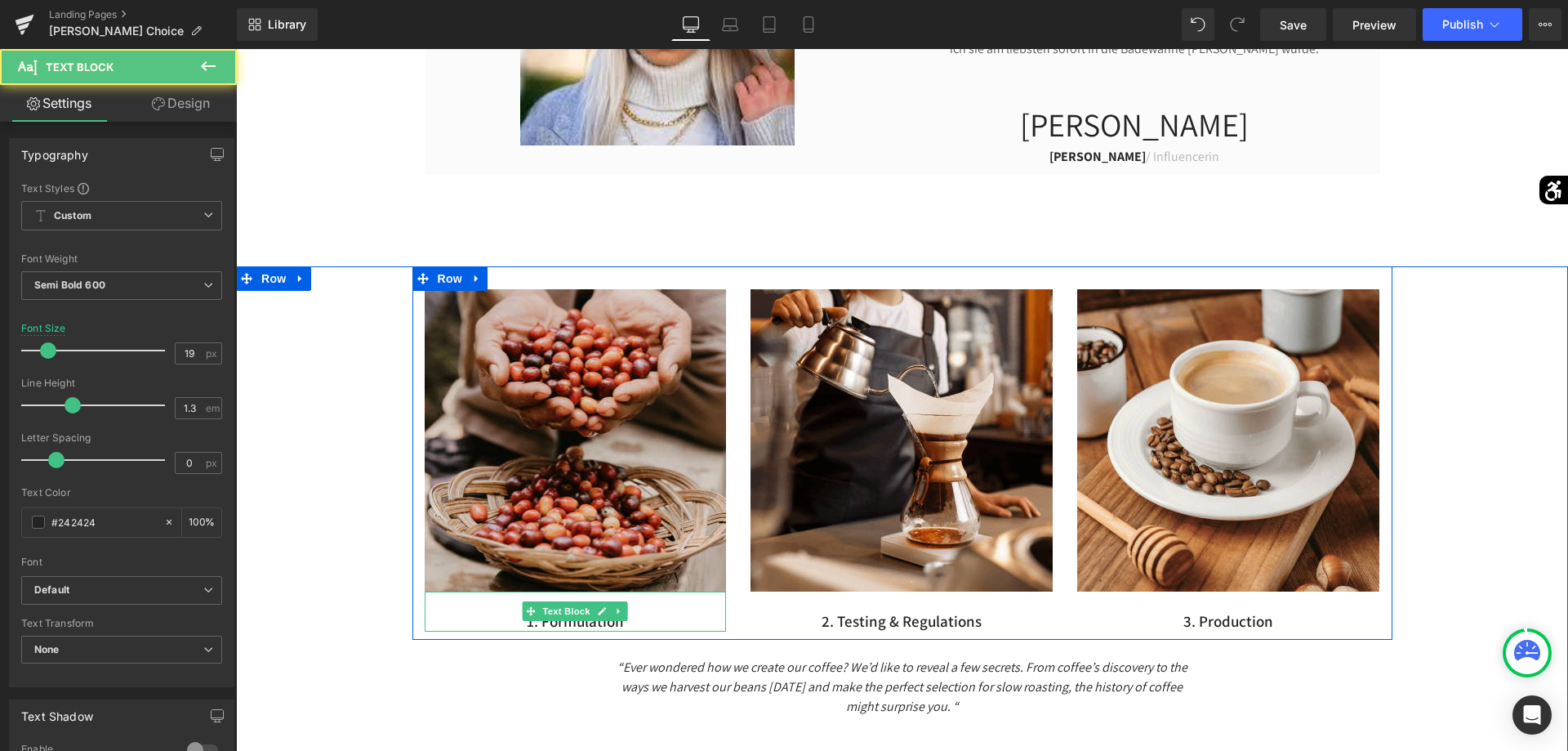
click at [639, 624] on p "1. Formulation" at bounding box center [576, 621] width 303 height 20
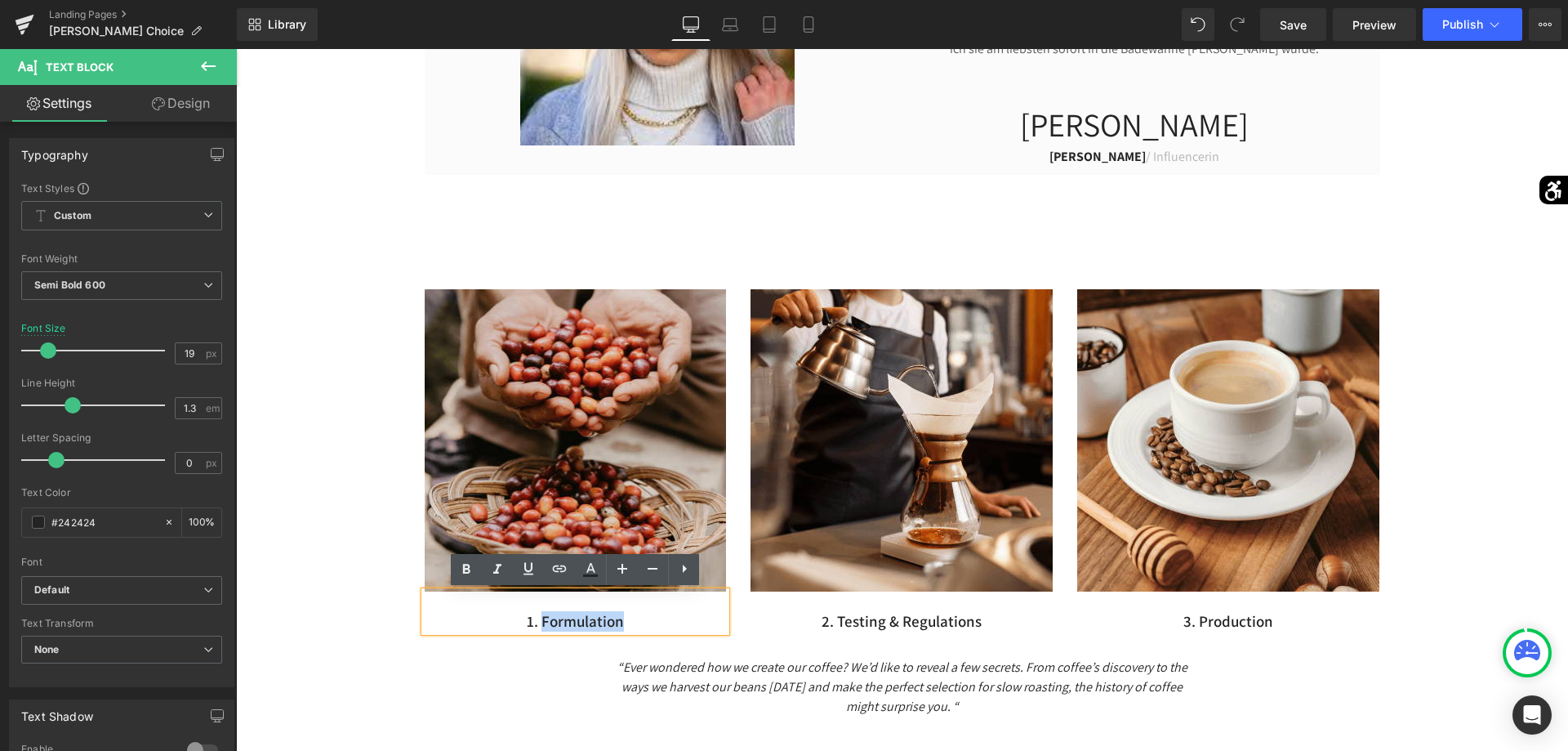
drag, startPoint x: 632, startPoint y: 624, endPoint x: 544, endPoint y: 626, distance: 88.0
click at [544, 626] on p "1. Formulation" at bounding box center [576, 621] width 303 height 20
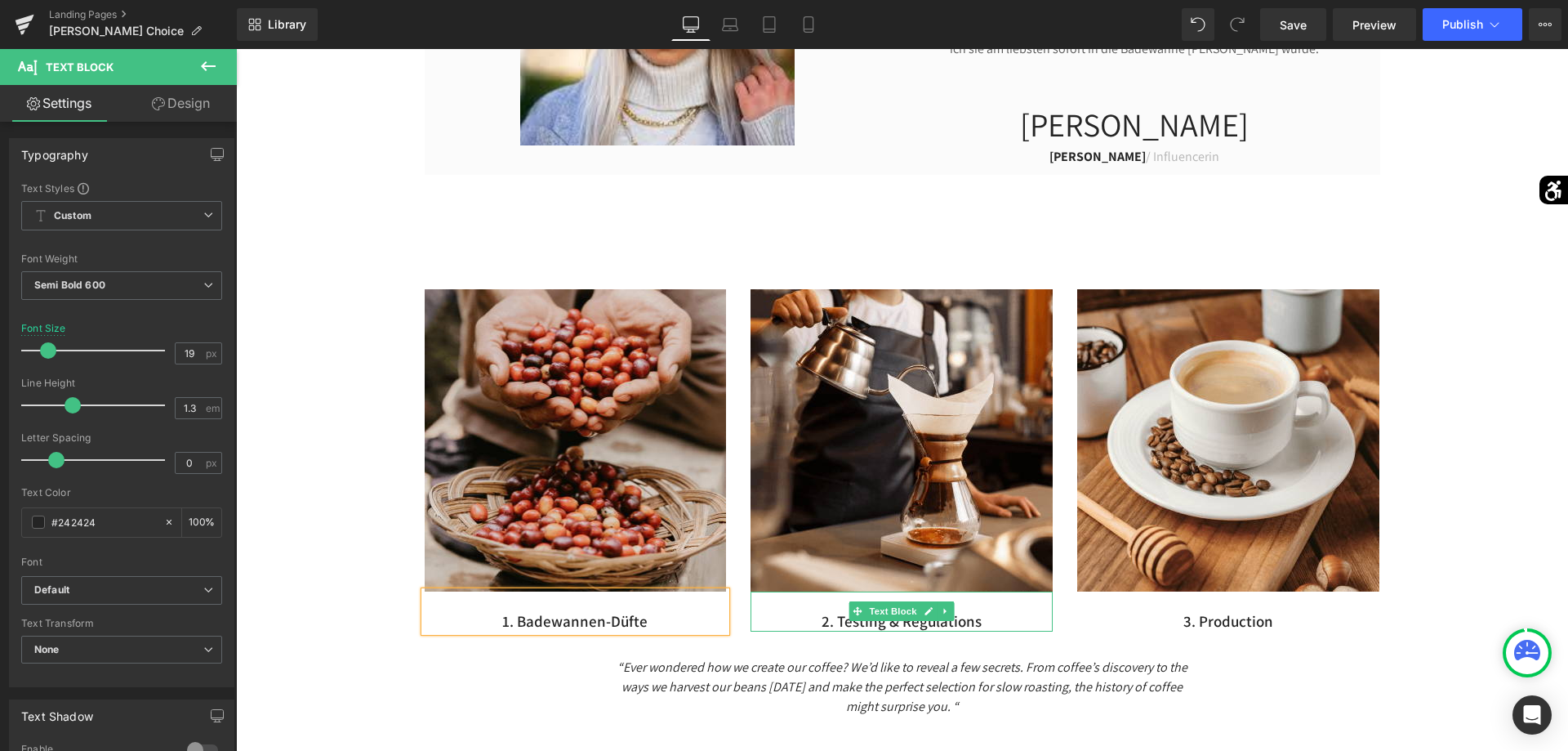
click at [993, 615] on p "2. Testing & Regulations" at bounding box center [902, 621] width 303 height 20
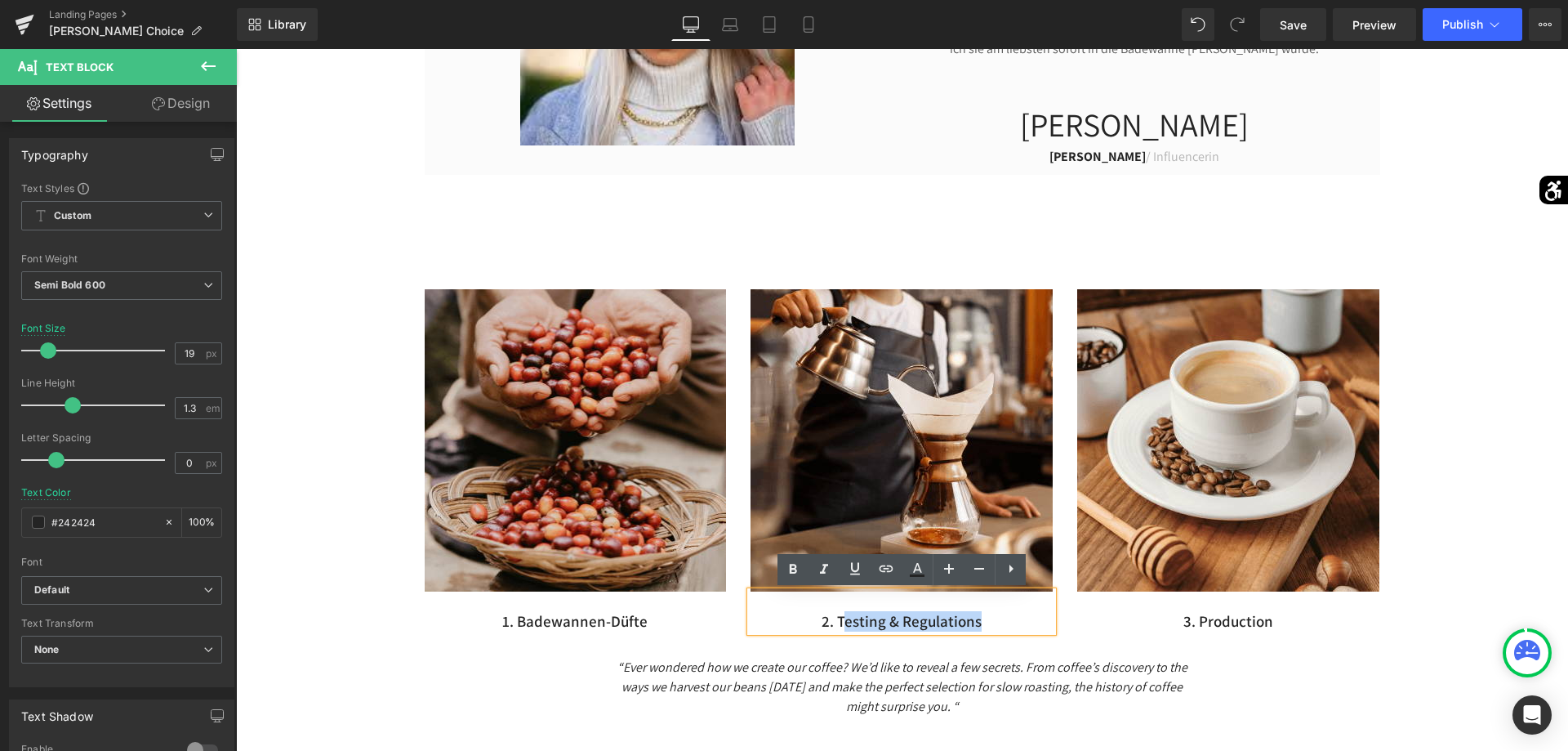
drag, startPoint x: 981, startPoint y: 621, endPoint x: 844, endPoint y: 624, distance: 137.0
click at [844, 624] on p "2. Testing & Regulations" at bounding box center [902, 621] width 303 height 20
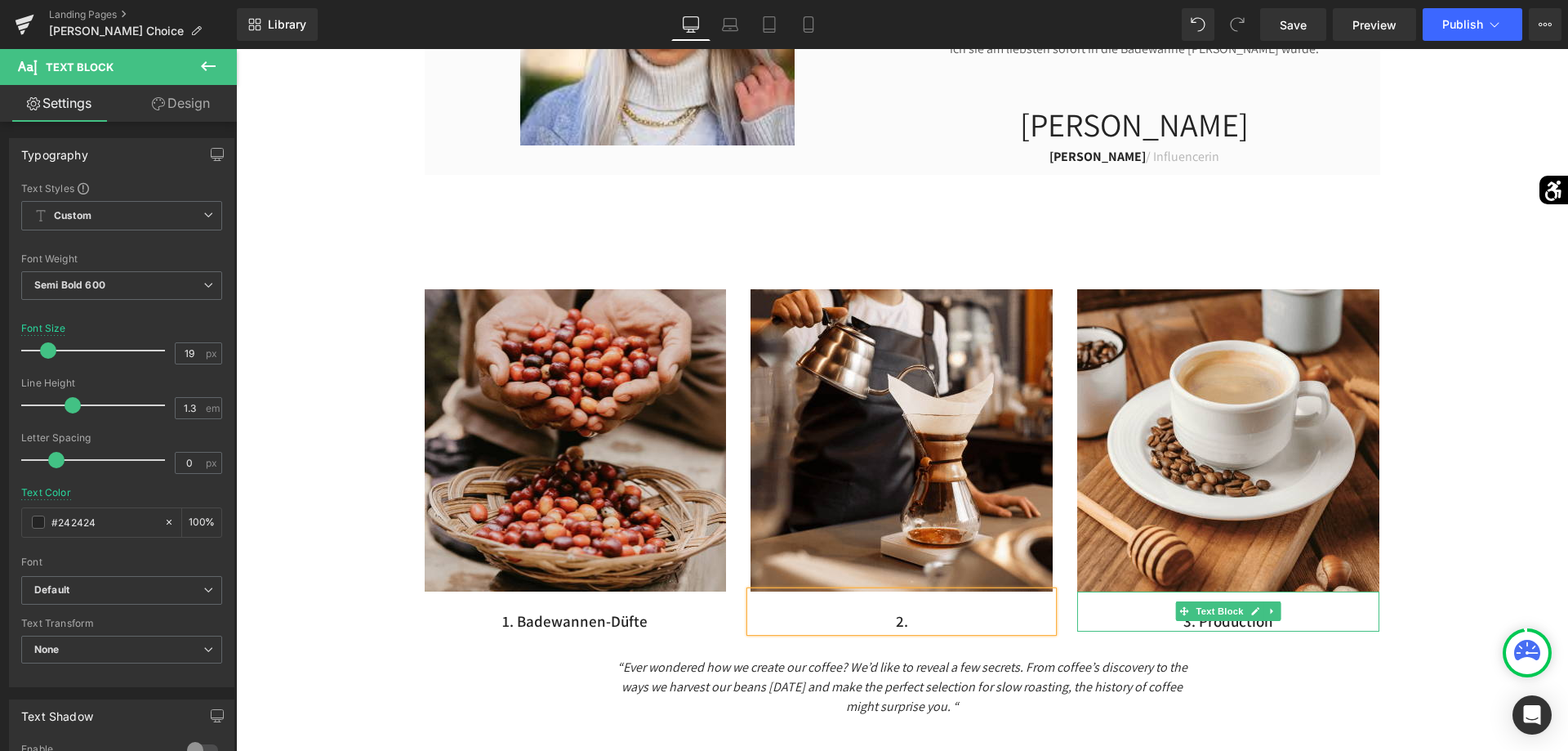
click at [1306, 620] on p "3. Production" at bounding box center [1228, 621] width 303 height 20
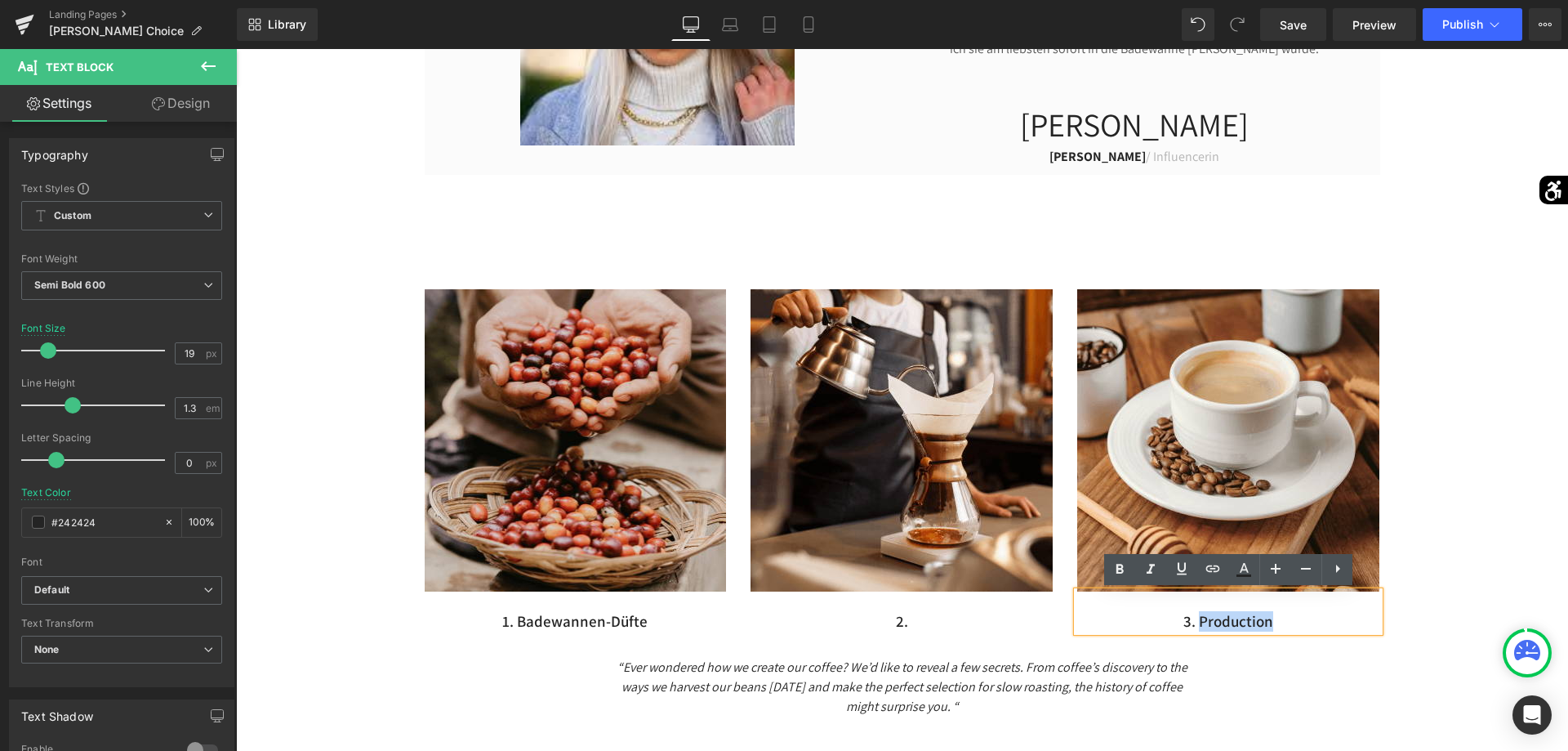
drag, startPoint x: 1293, startPoint y: 620, endPoint x: 1202, endPoint y: 623, distance: 91.0
click at [1202, 623] on p "3. Production" at bounding box center [1228, 621] width 303 height 20
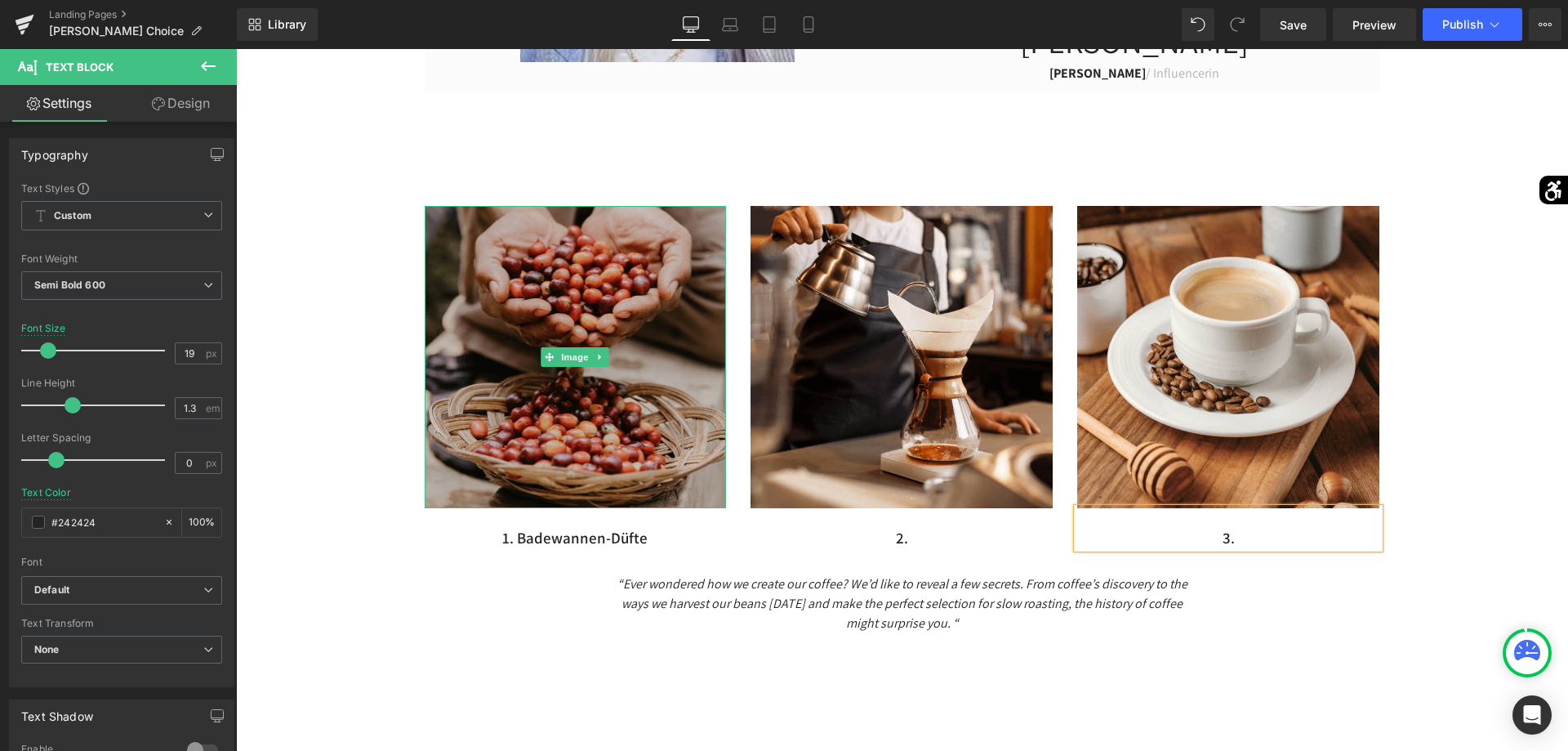
scroll to position [1333, 0]
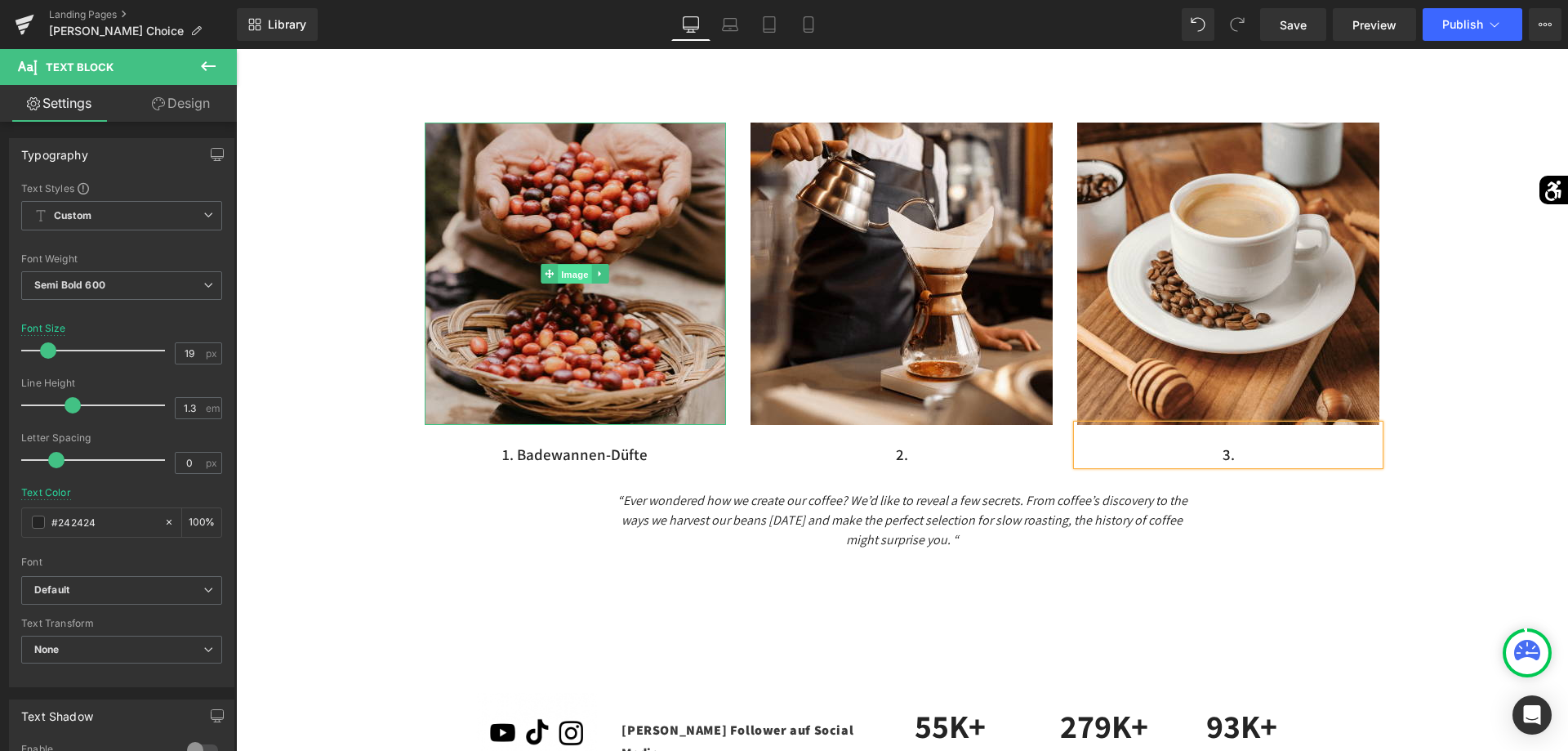
click at [577, 272] on span "Image" at bounding box center [575, 274] width 34 height 19
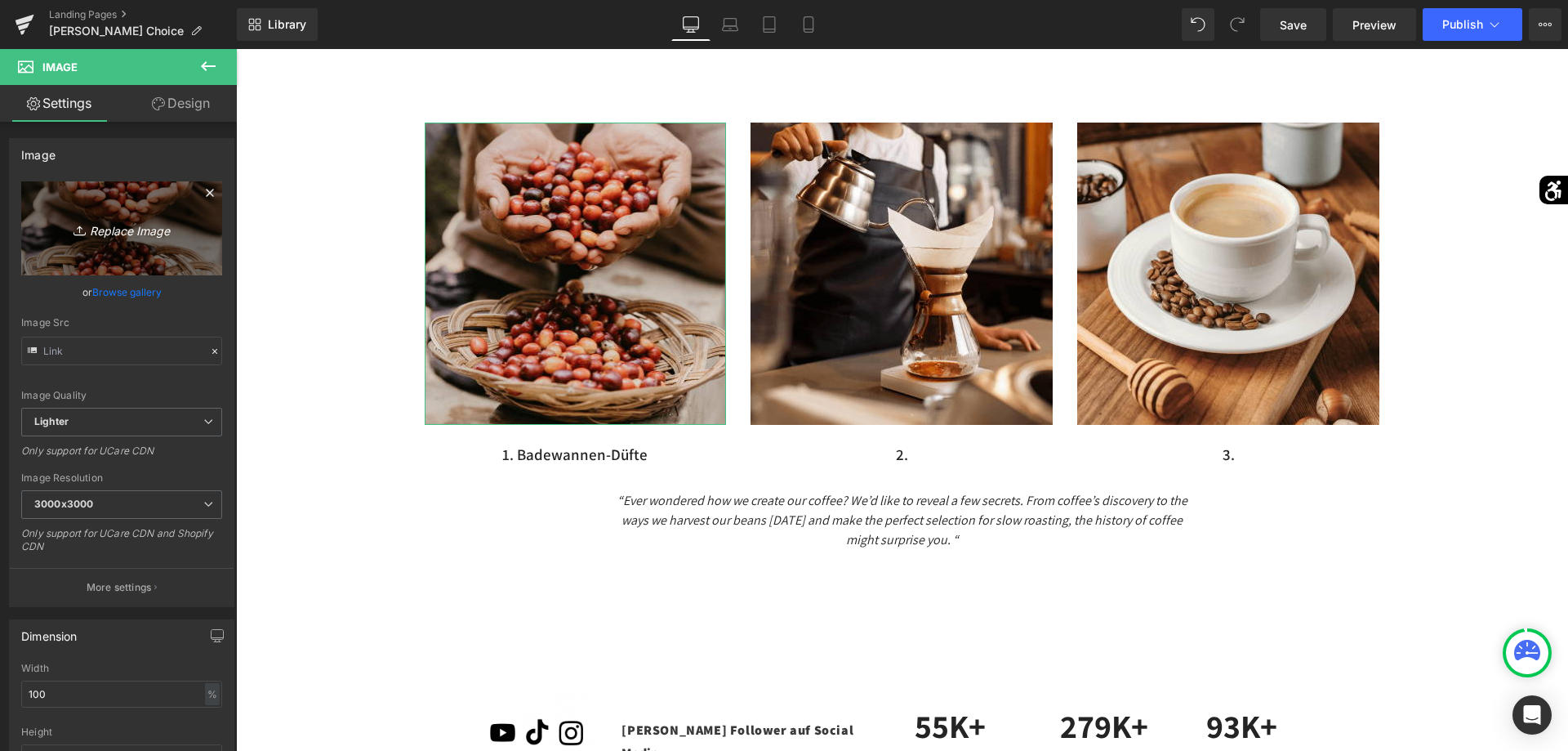
click at [189, 262] on link "Replace Image" at bounding box center [122, 228] width 201 height 94
type input "C:\fakepath\Beispiel_Microsite.png"
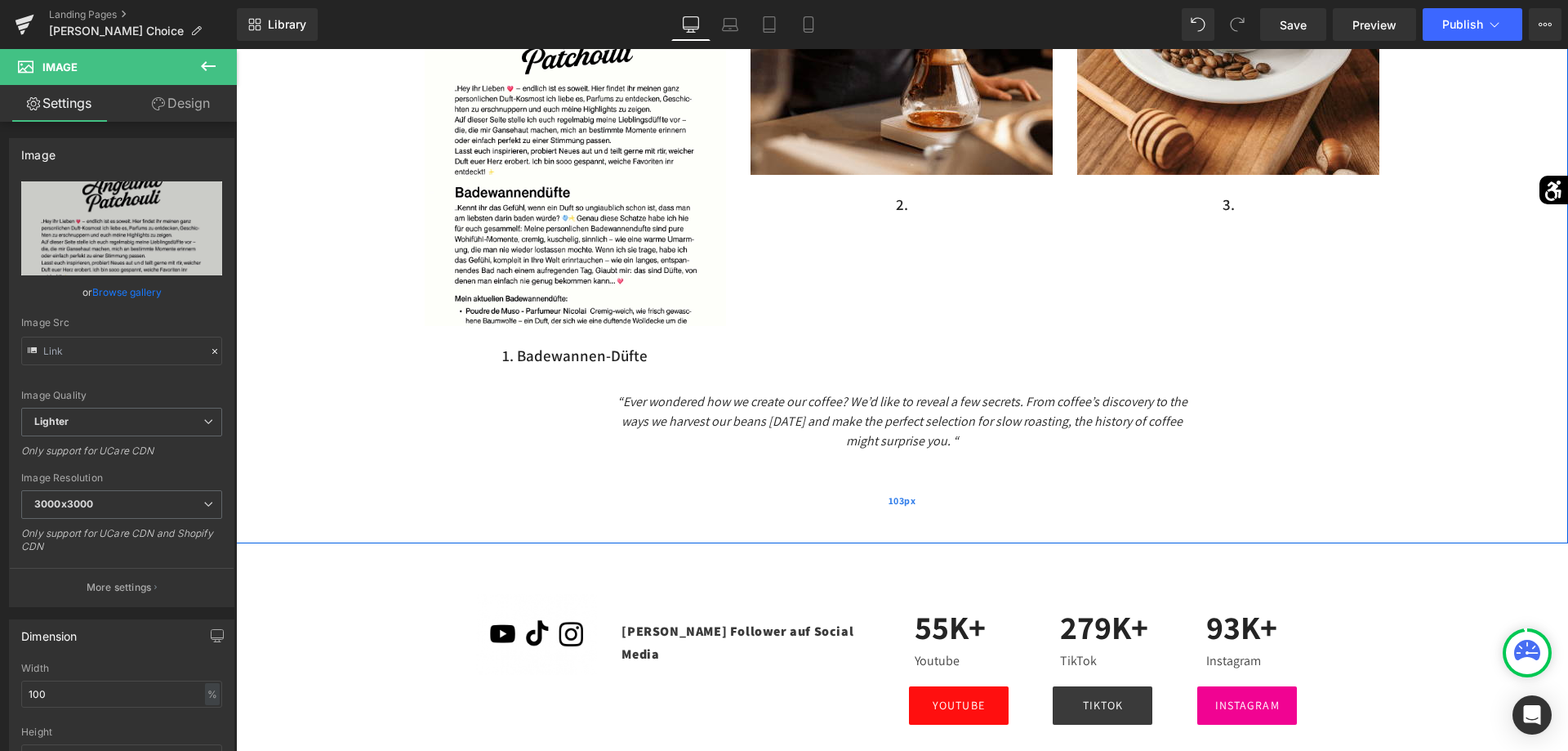
scroll to position [1666, 0]
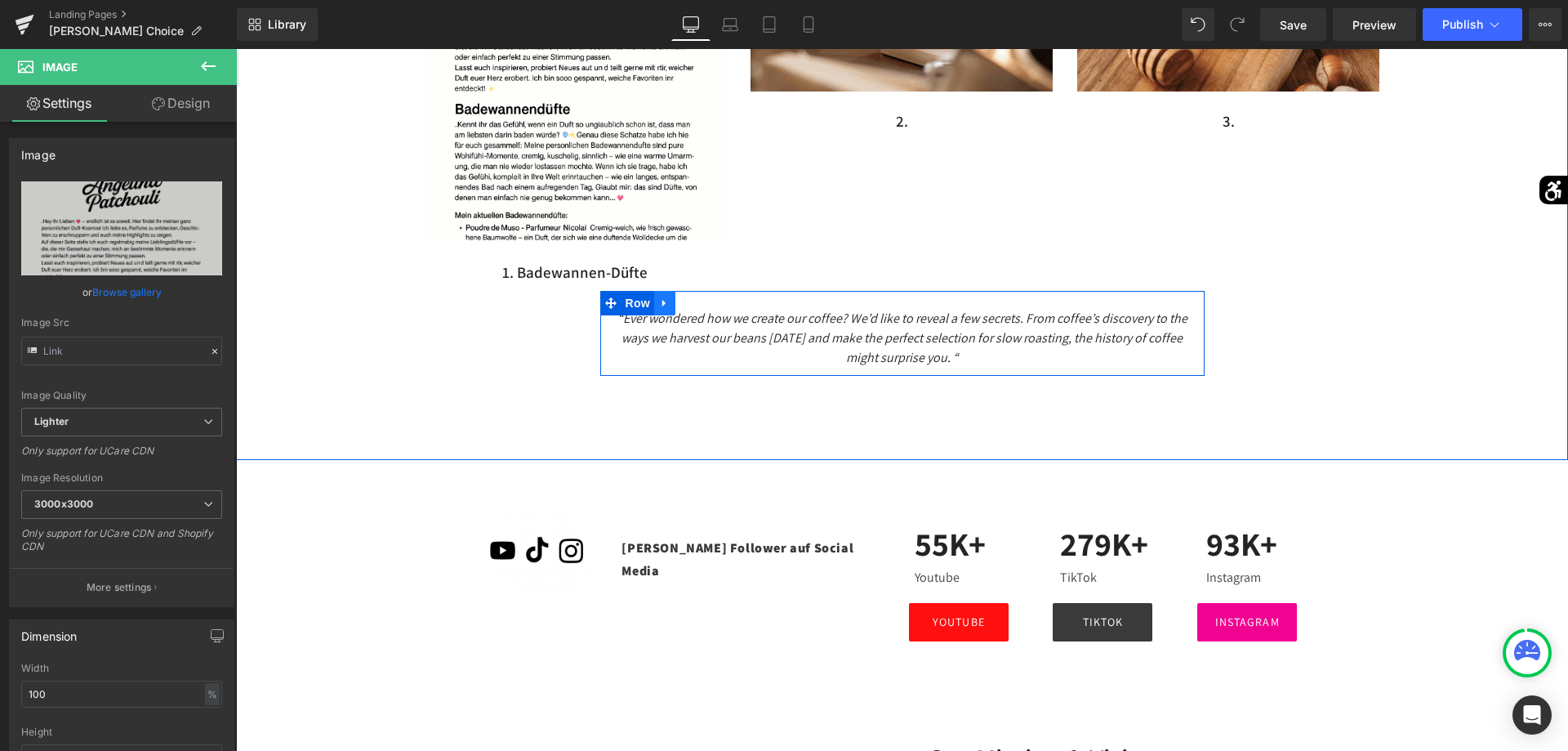
click at [662, 304] on icon at bounding box center [663, 303] width 3 height 8
click at [704, 309] on link at bounding box center [707, 303] width 21 height 24
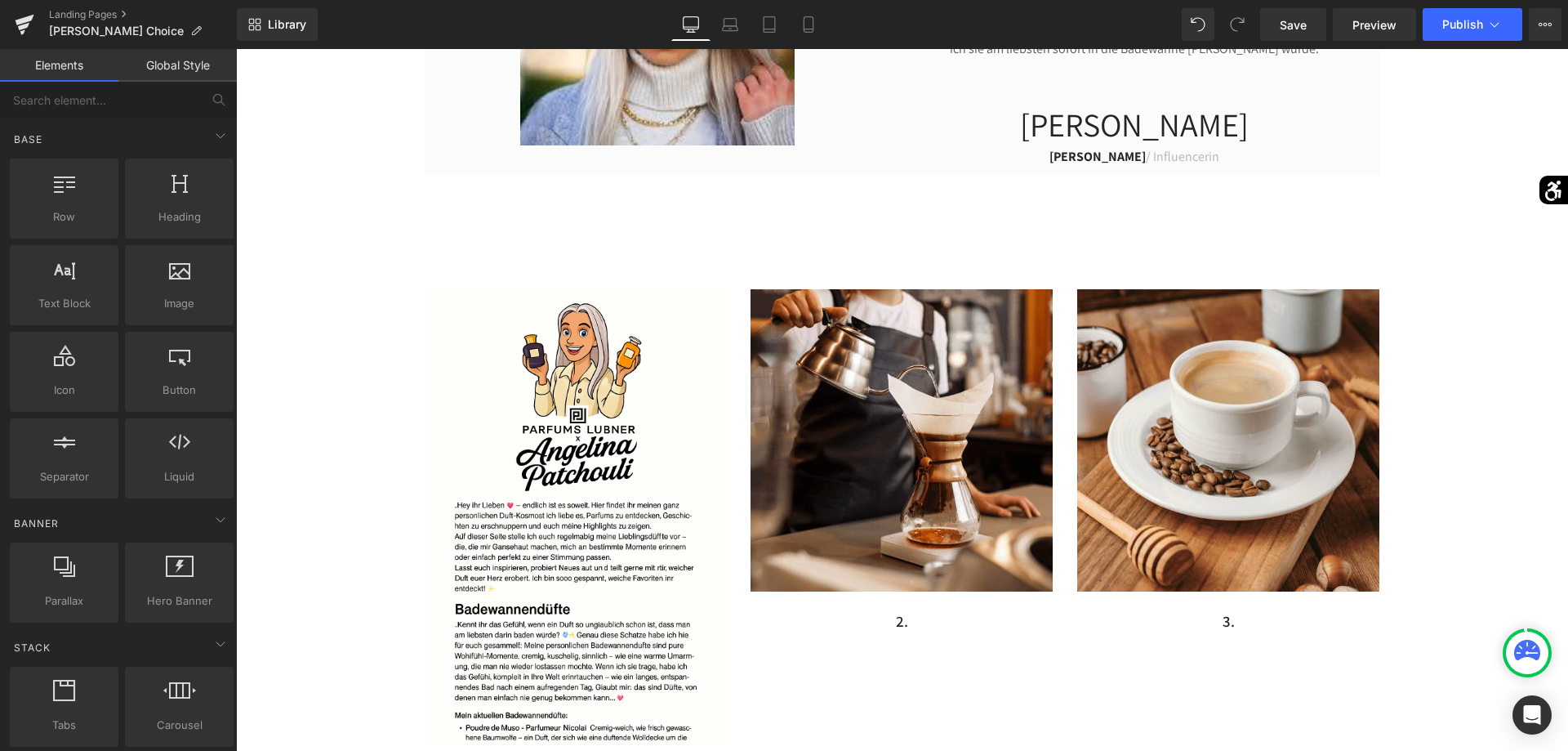
scroll to position [1250, 0]
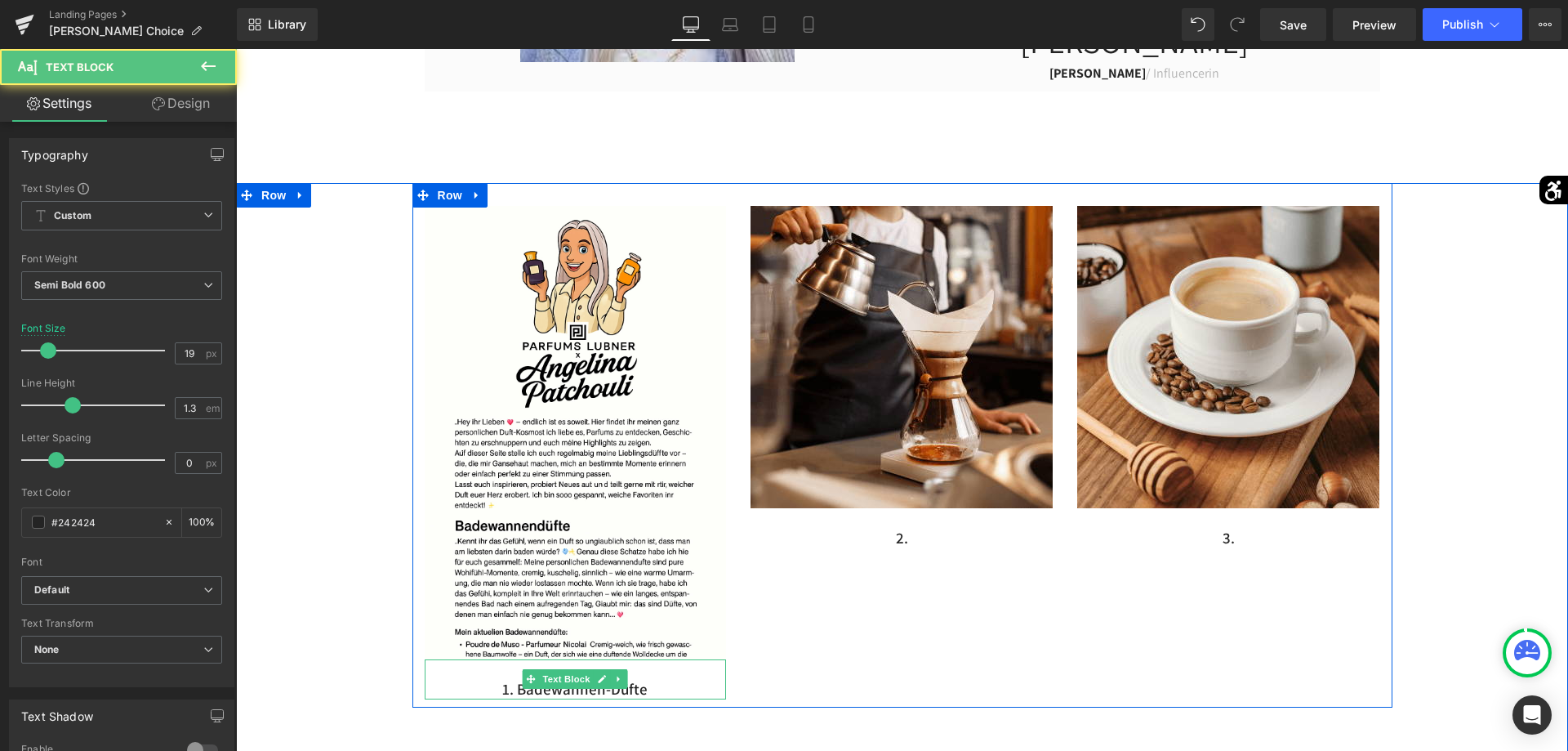
click at [487, 674] on div "1. Badewannen-Düfte" at bounding box center [576, 679] width 303 height 40
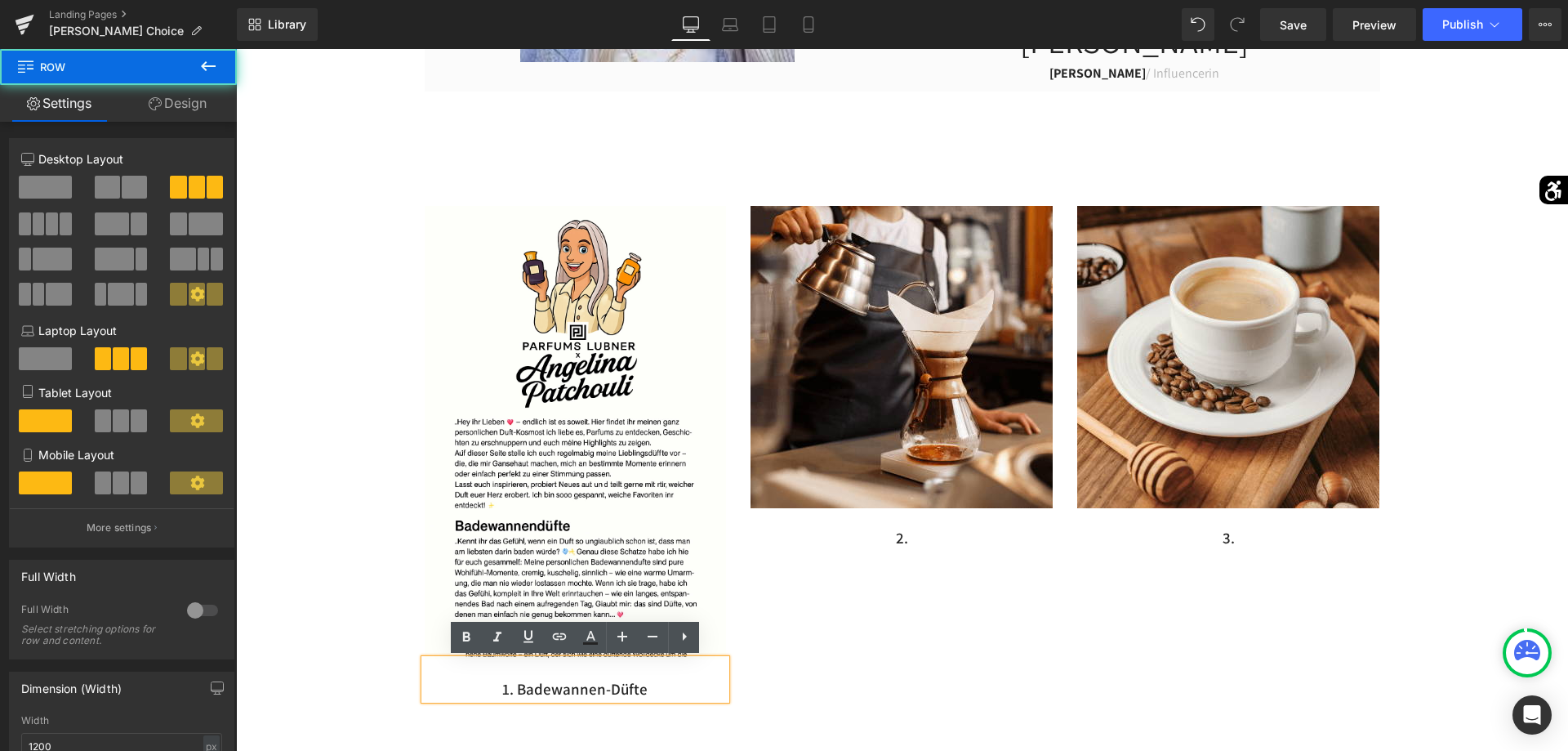
click at [802, 649] on div "Image 1. Badewannen-Düfte Text Block Image 2. Text Block Image 3. Text Block Row" at bounding box center [902, 445] width 980 height 524
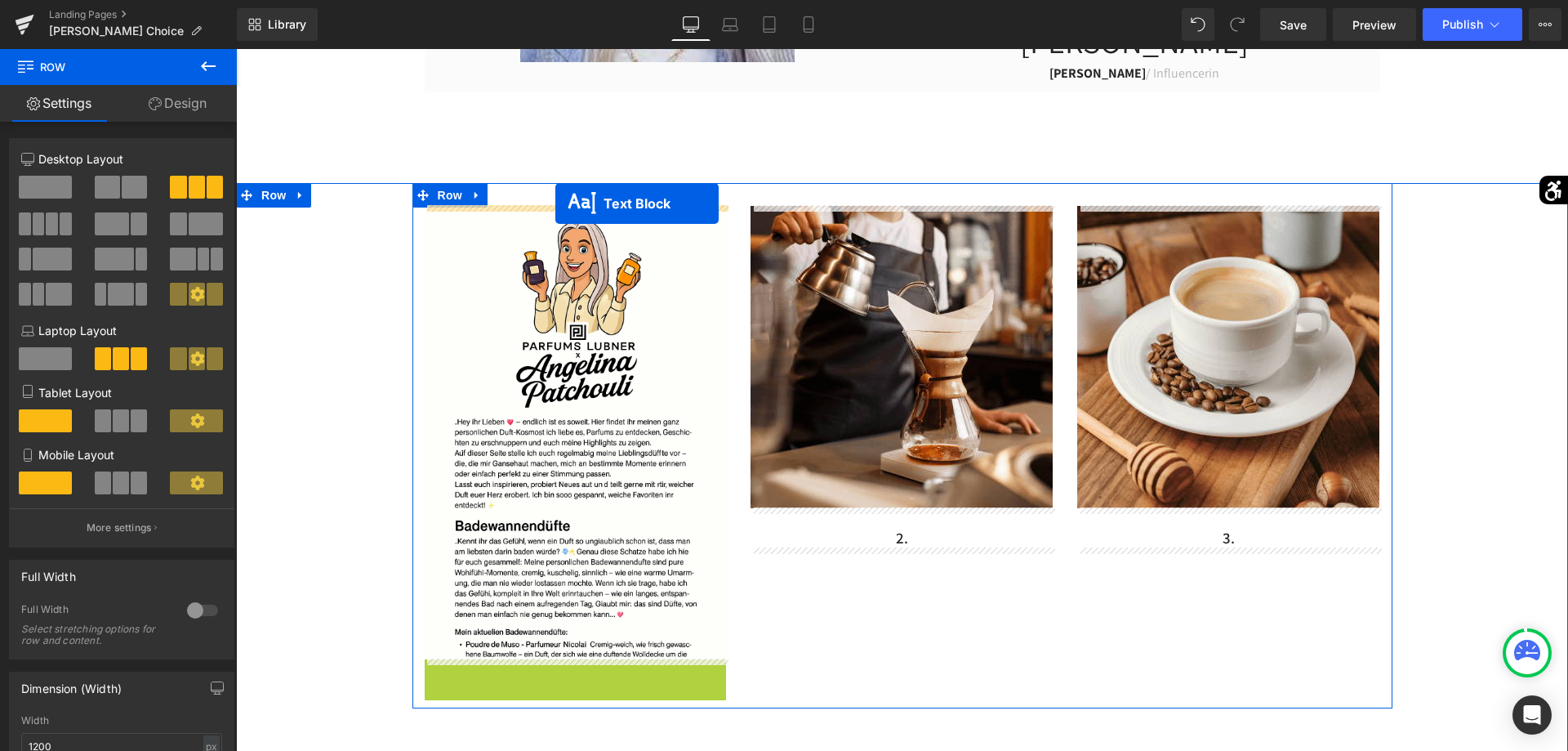
drag, startPoint x: 526, startPoint y: 682, endPoint x: 555, endPoint y: 203, distance: 479.9
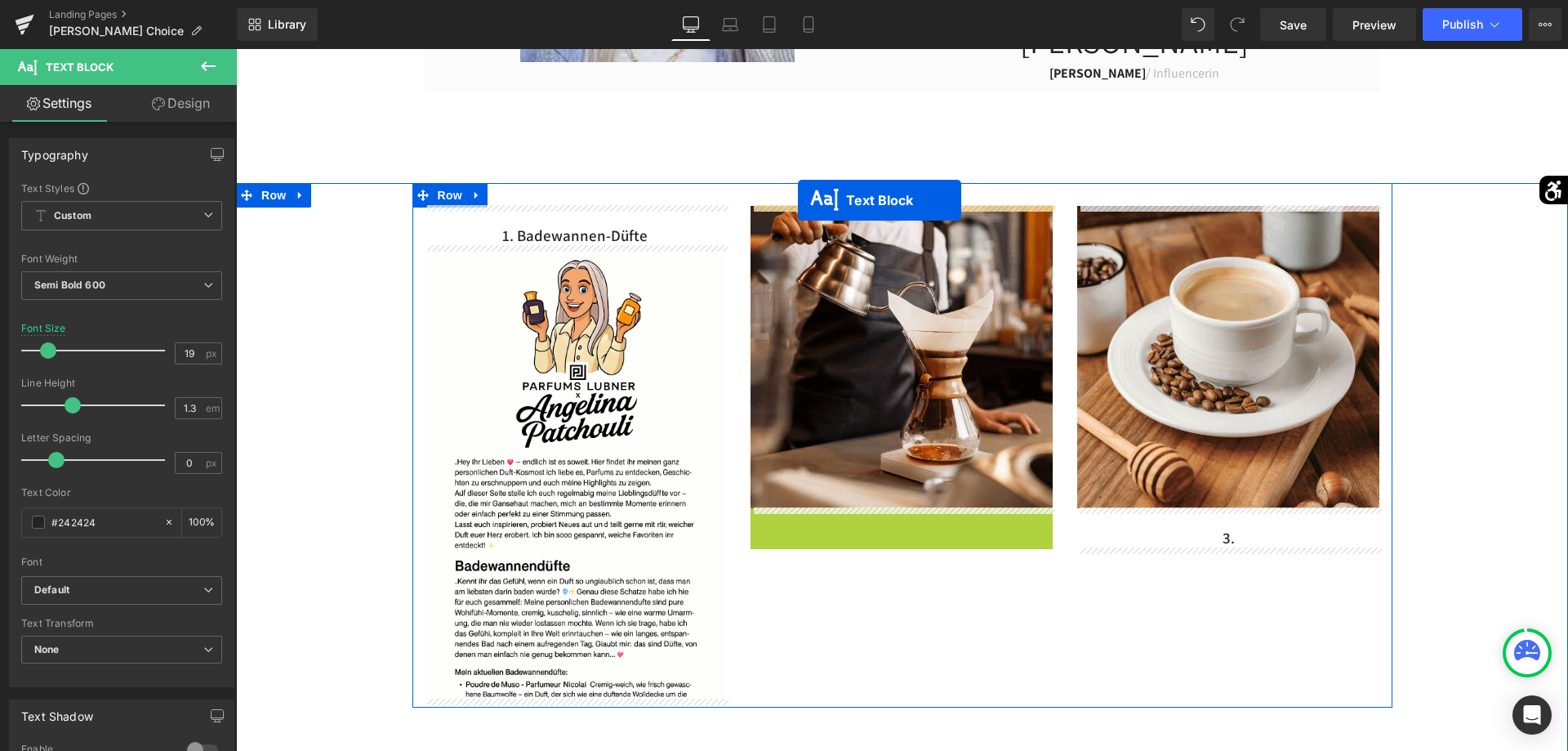
drag, startPoint x: 861, startPoint y: 523, endPoint x: 809, endPoint y: 202, distance: 325.2
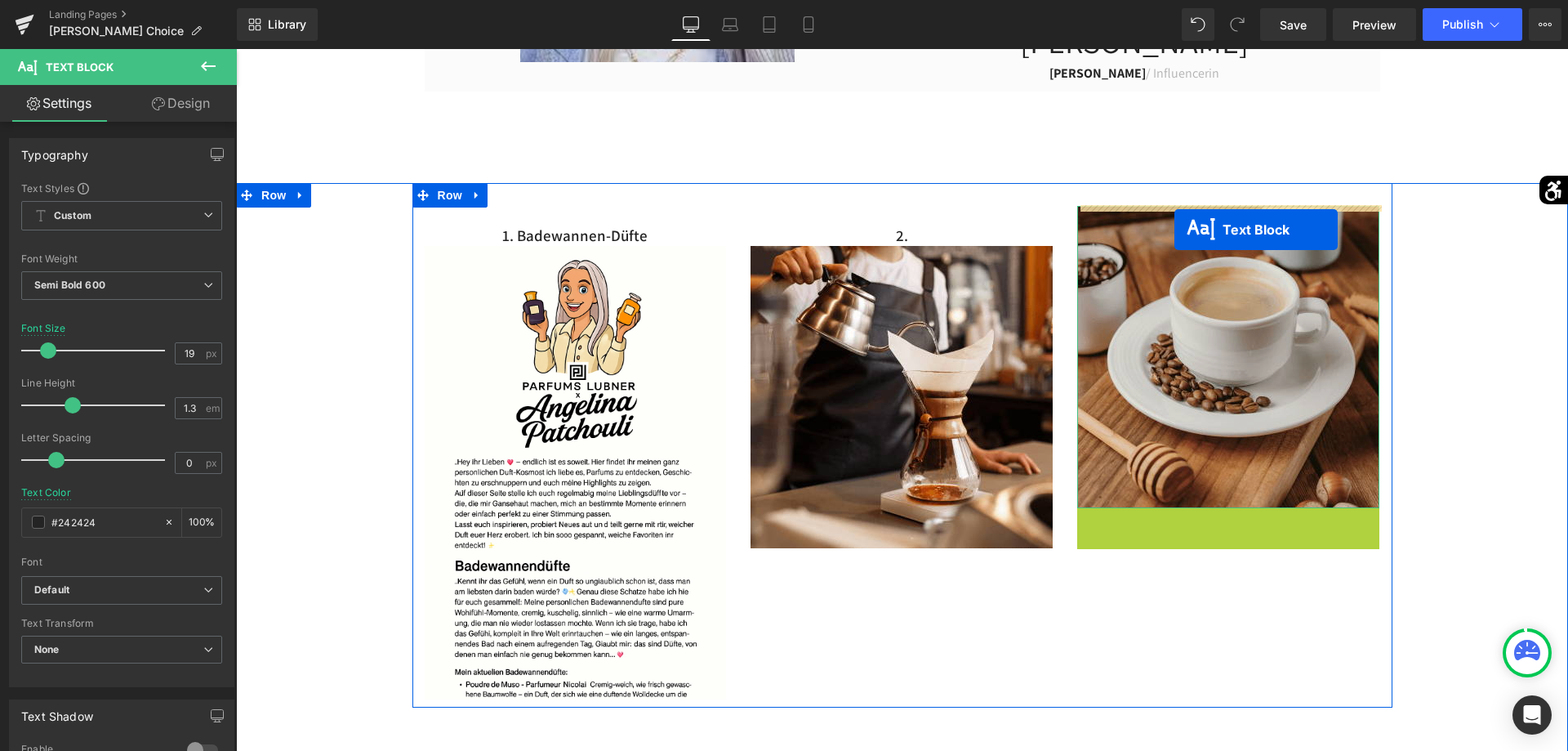
drag, startPoint x: 1189, startPoint y: 523, endPoint x: 1174, endPoint y: 230, distance: 293.4
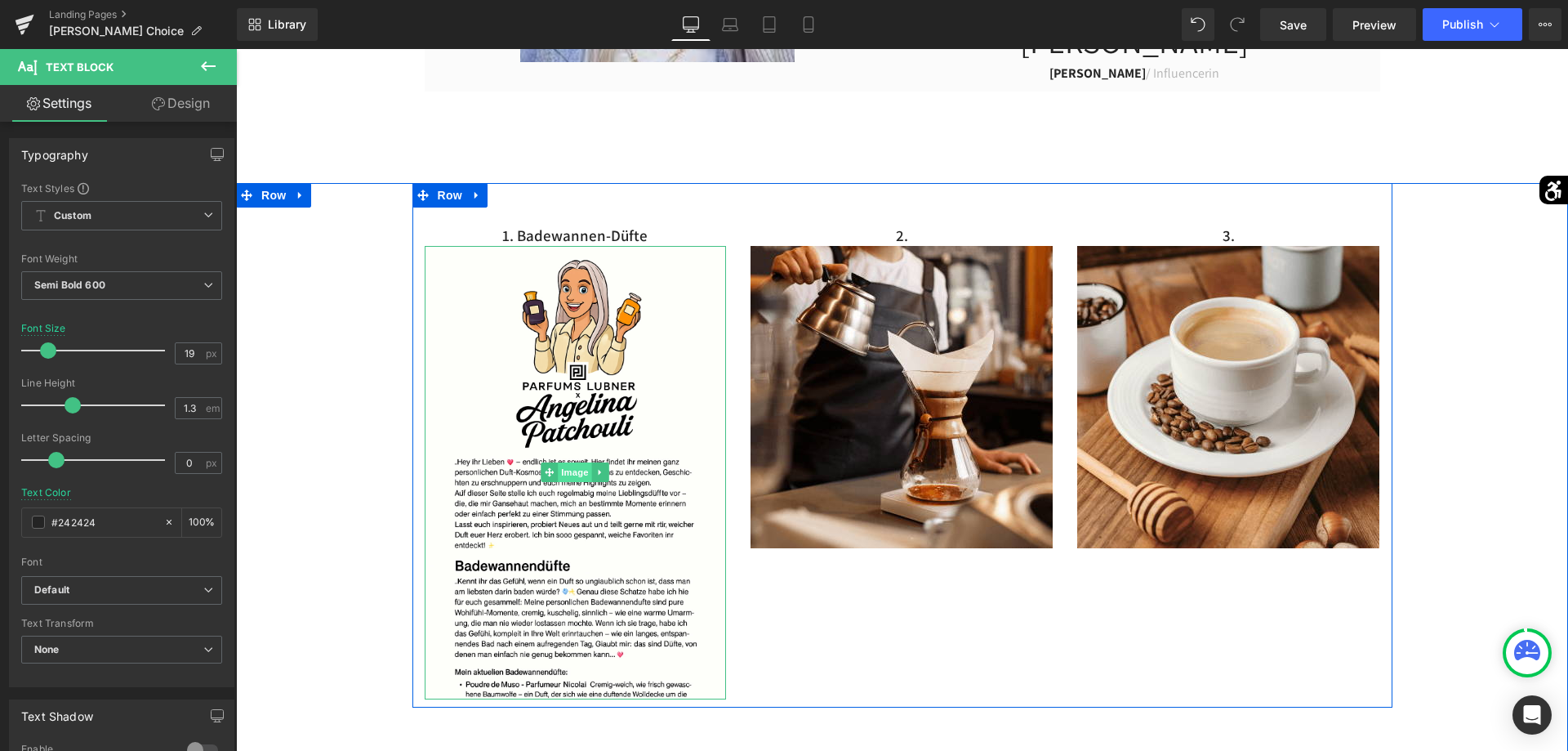
click at [581, 476] on span "Image" at bounding box center [575, 472] width 34 height 19
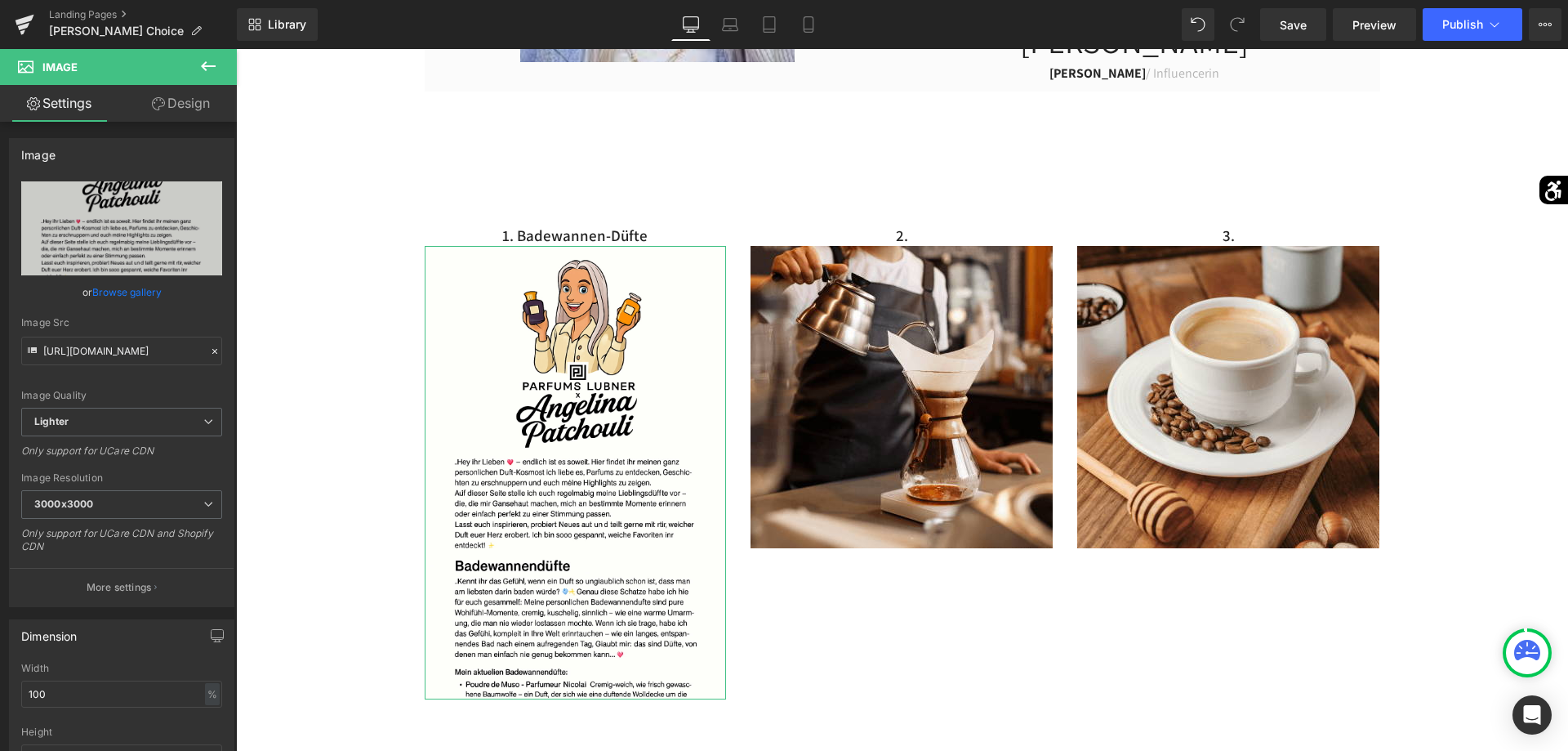
drag, startPoint x: 135, startPoint y: 146, endPoint x: 149, endPoint y: 178, distance: 34.9
click at [139, 165] on div "Image" at bounding box center [122, 155] width 224 height 31
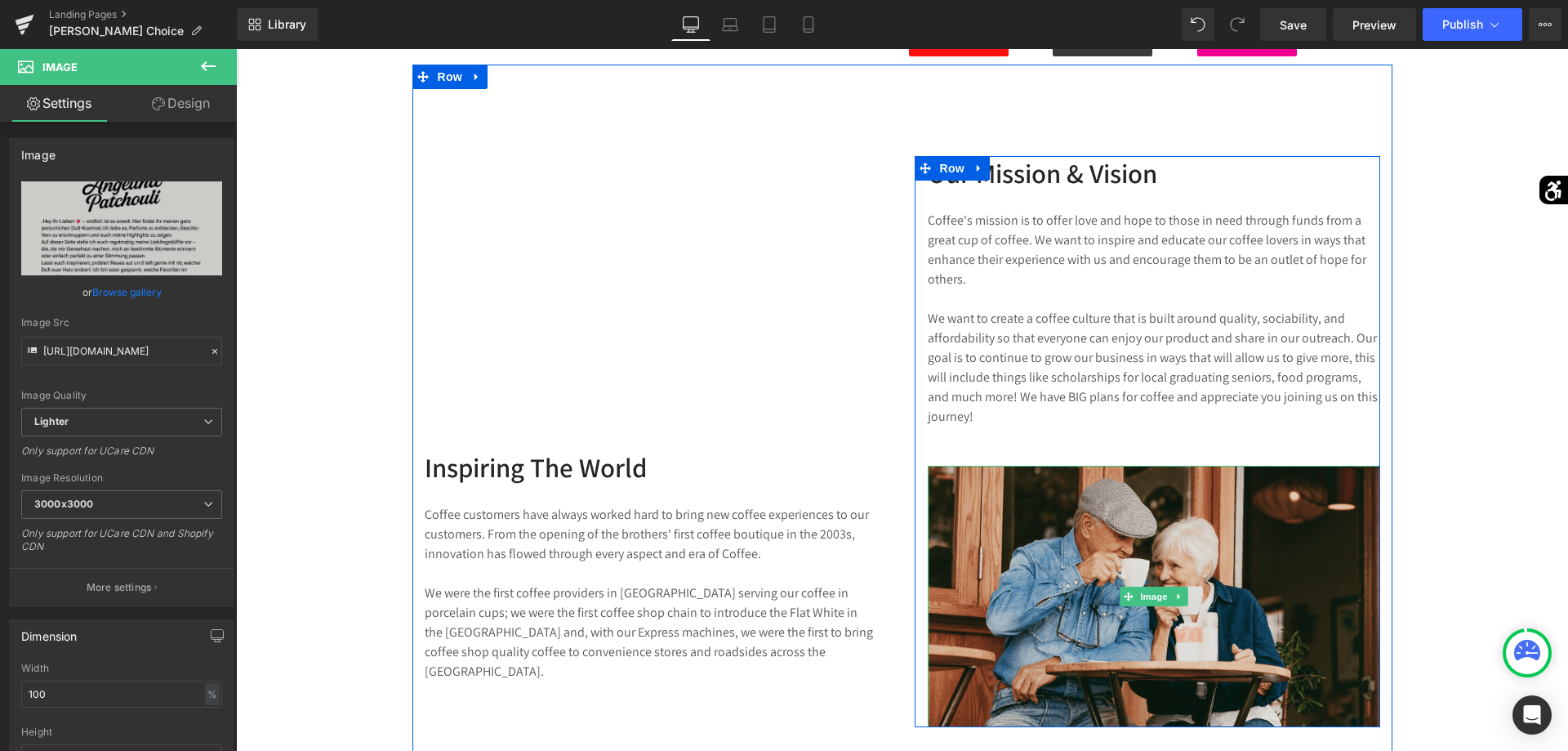
scroll to position [2249, 0]
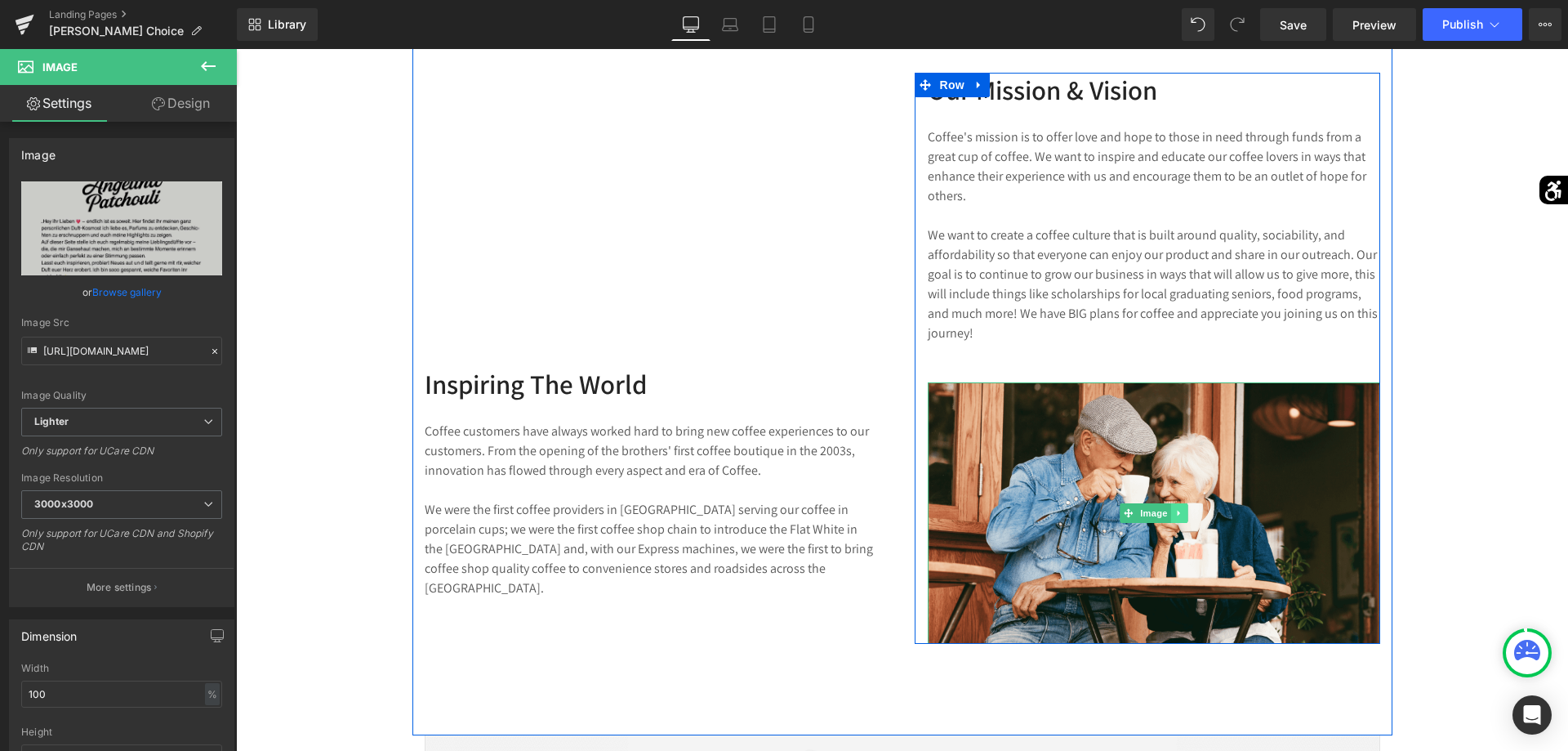
click at [1181, 515] on icon at bounding box center [1178, 513] width 9 height 10
click at [1191, 512] on icon at bounding box center [1187, 512] width 9 height 9
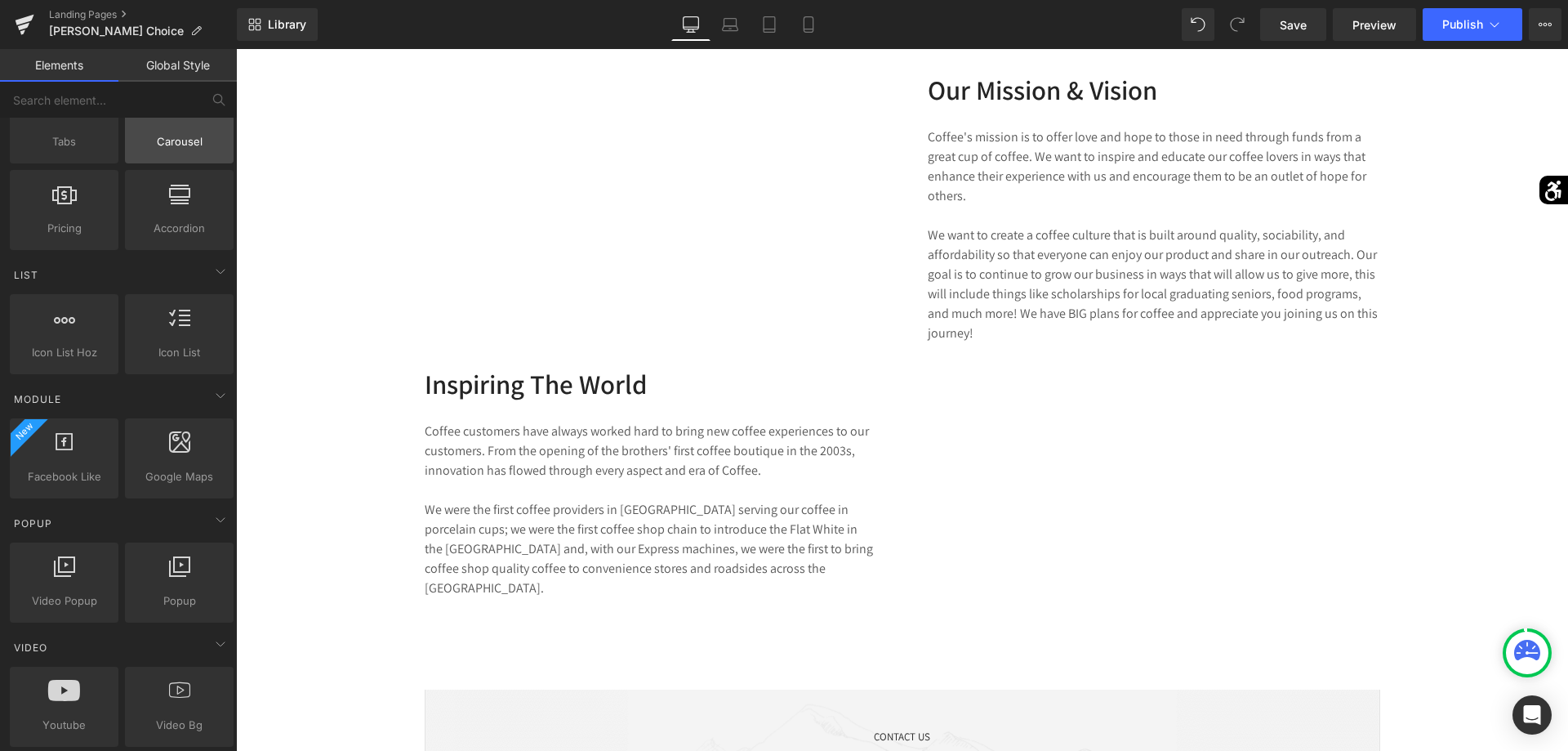
scroll to position [833, 0]
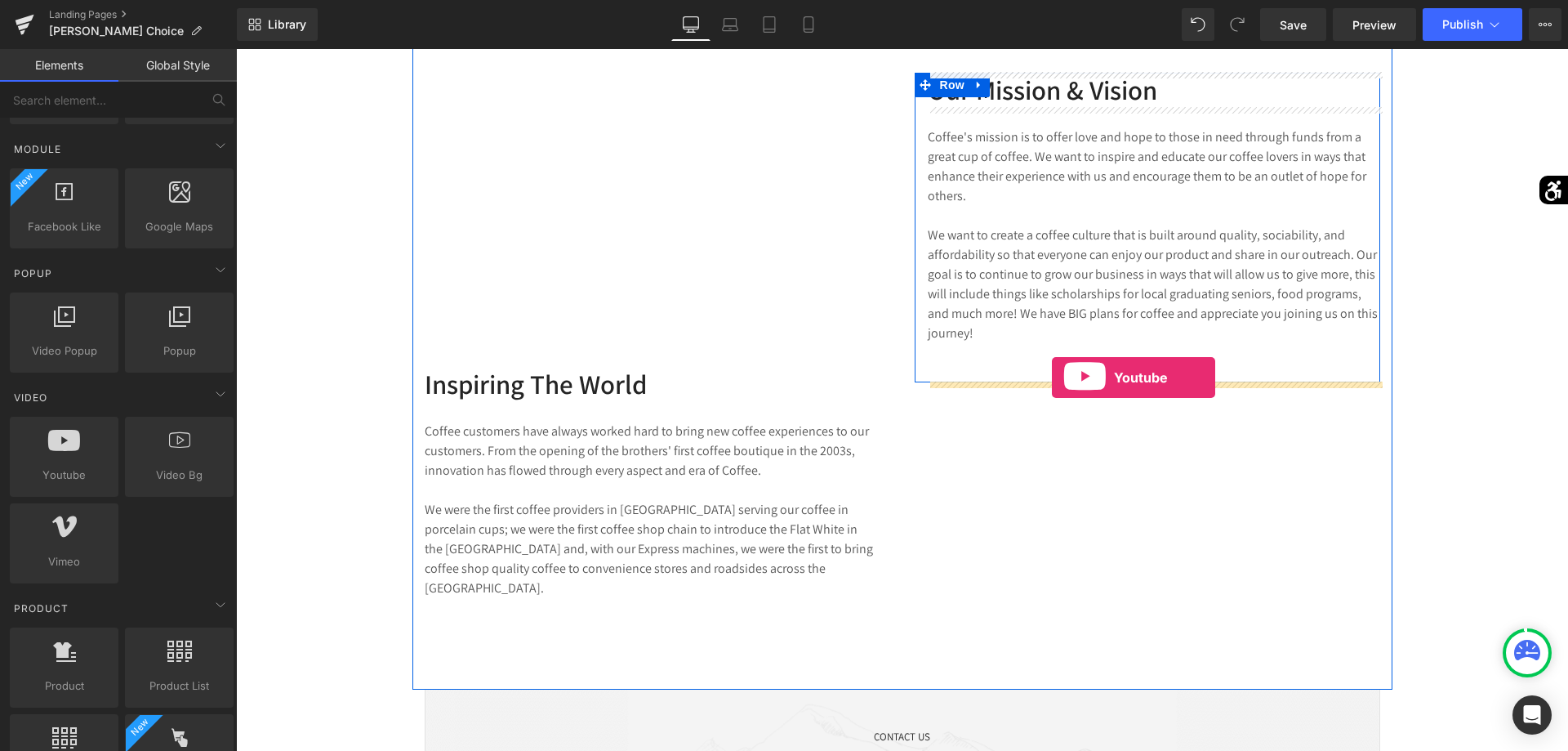
drag, startPoint x: 307, startPoint y: 513, endPoint x: 1051, endPoint y: 379, distance: 756.0
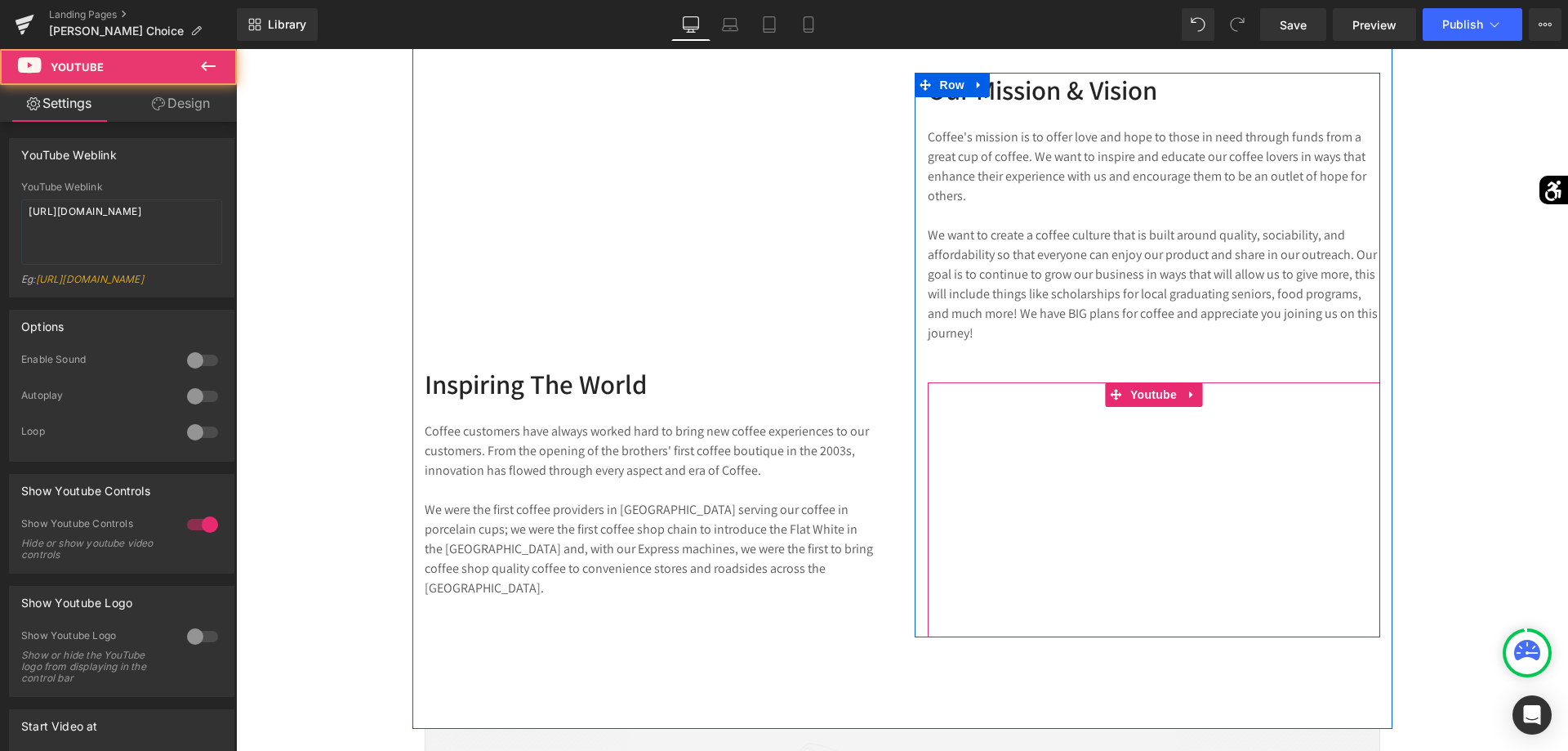
click at [1148, 399] on div at bounding box center [1154, 510] width 452 height 255
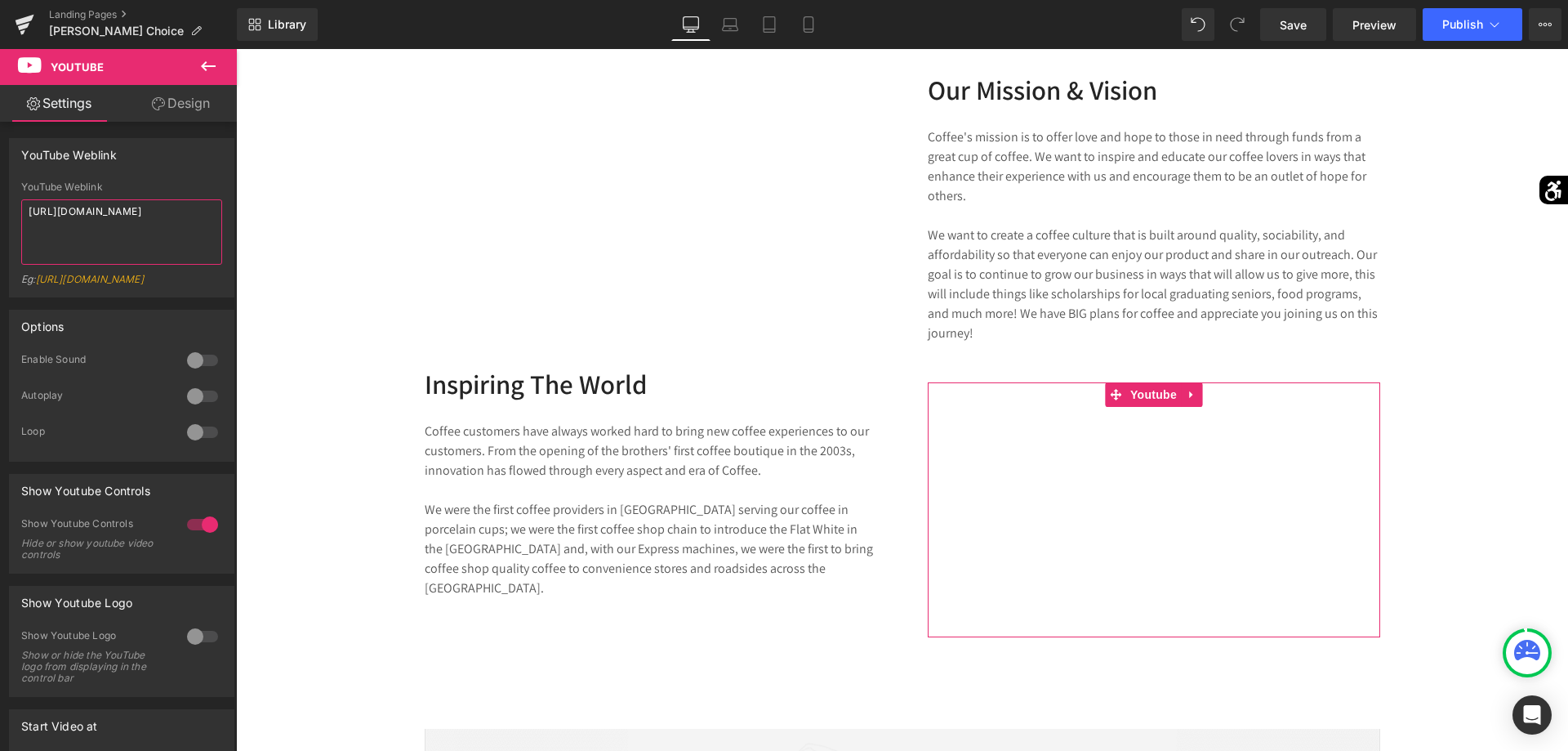
drag, startPoint x: 194, startPoint y: 256, endPoint x: 0, endPoint y: 168, distance: 213.0
click at [21, 199] on textarea "[URL][DOMAIN_NAME]" at bounding box center [122, 232] width 201 height 65
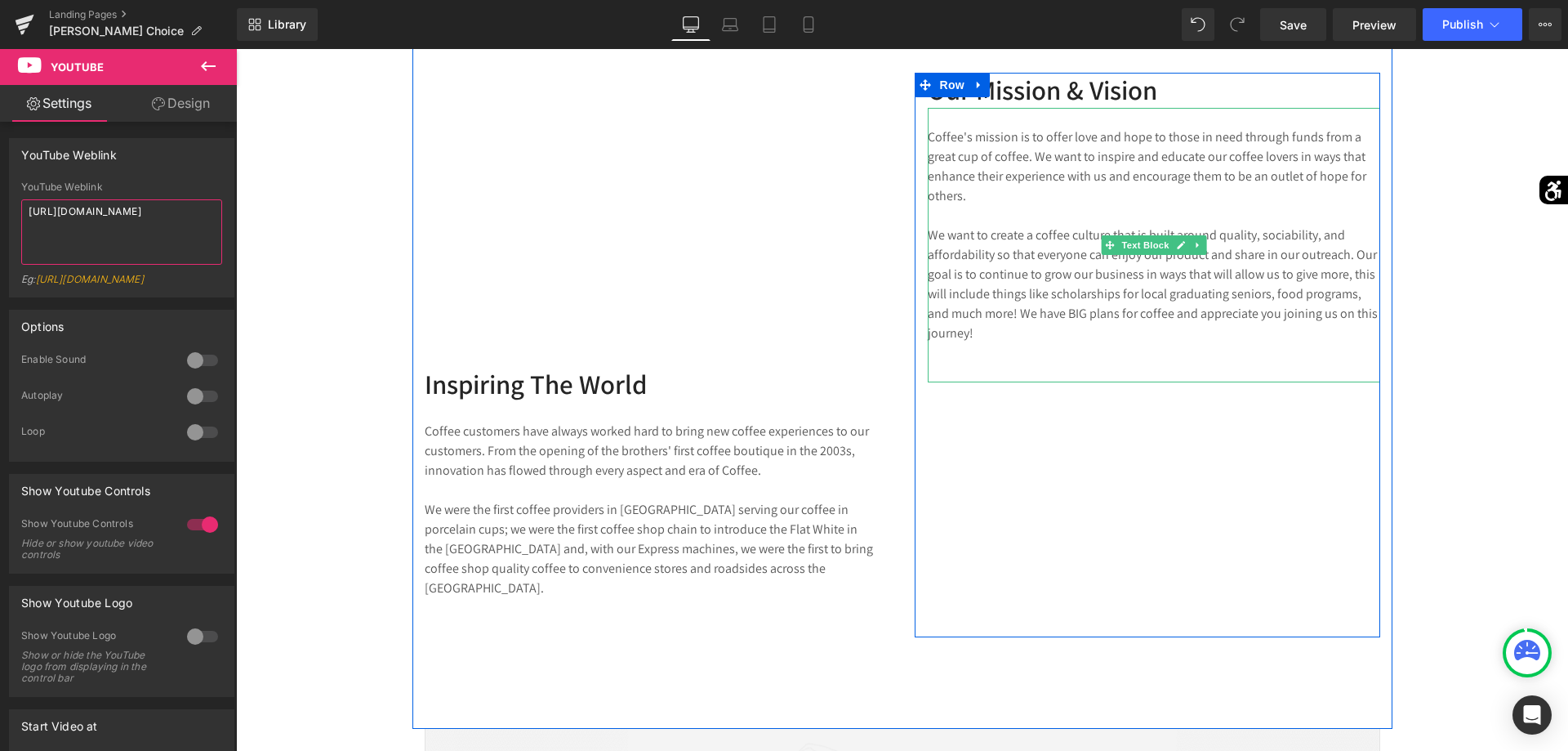
scroll to position [2166, 0]
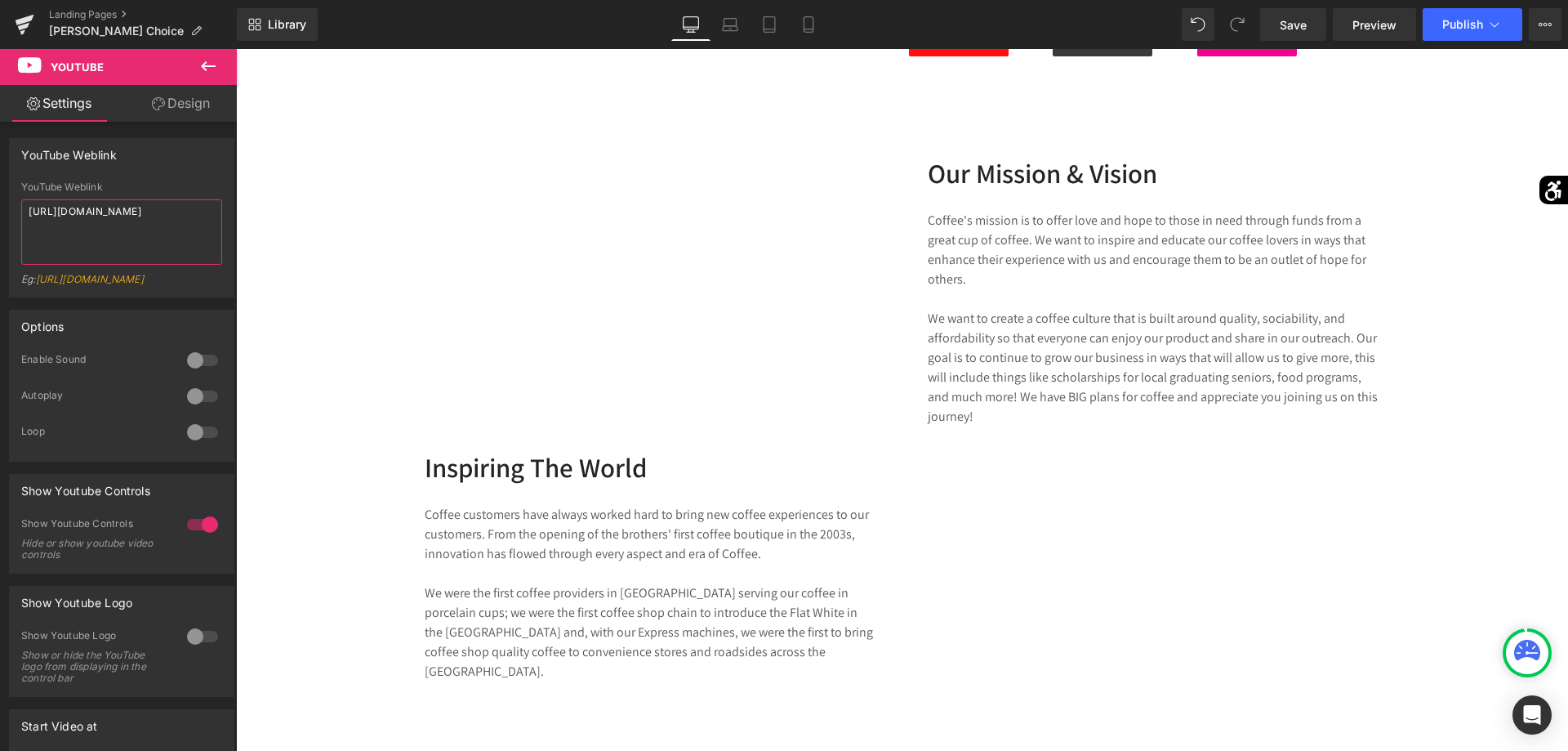
type textarea "[URL][DOMAIN_NAME]"
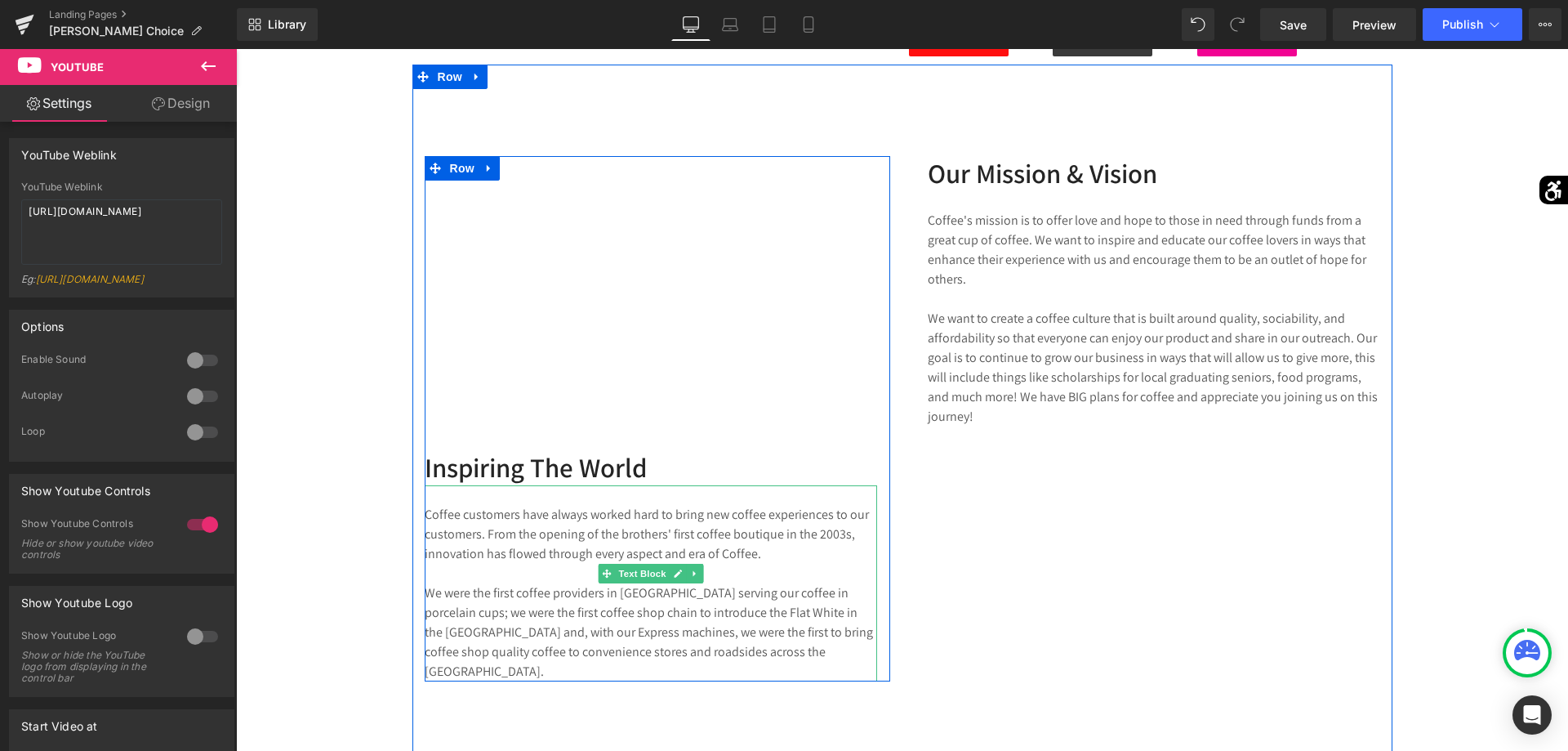
click at [701, 644] on p "Coffee customers have always worked hard to bring new coffee experiences to our…" at bounding box center [651, 592] width 452 height 176
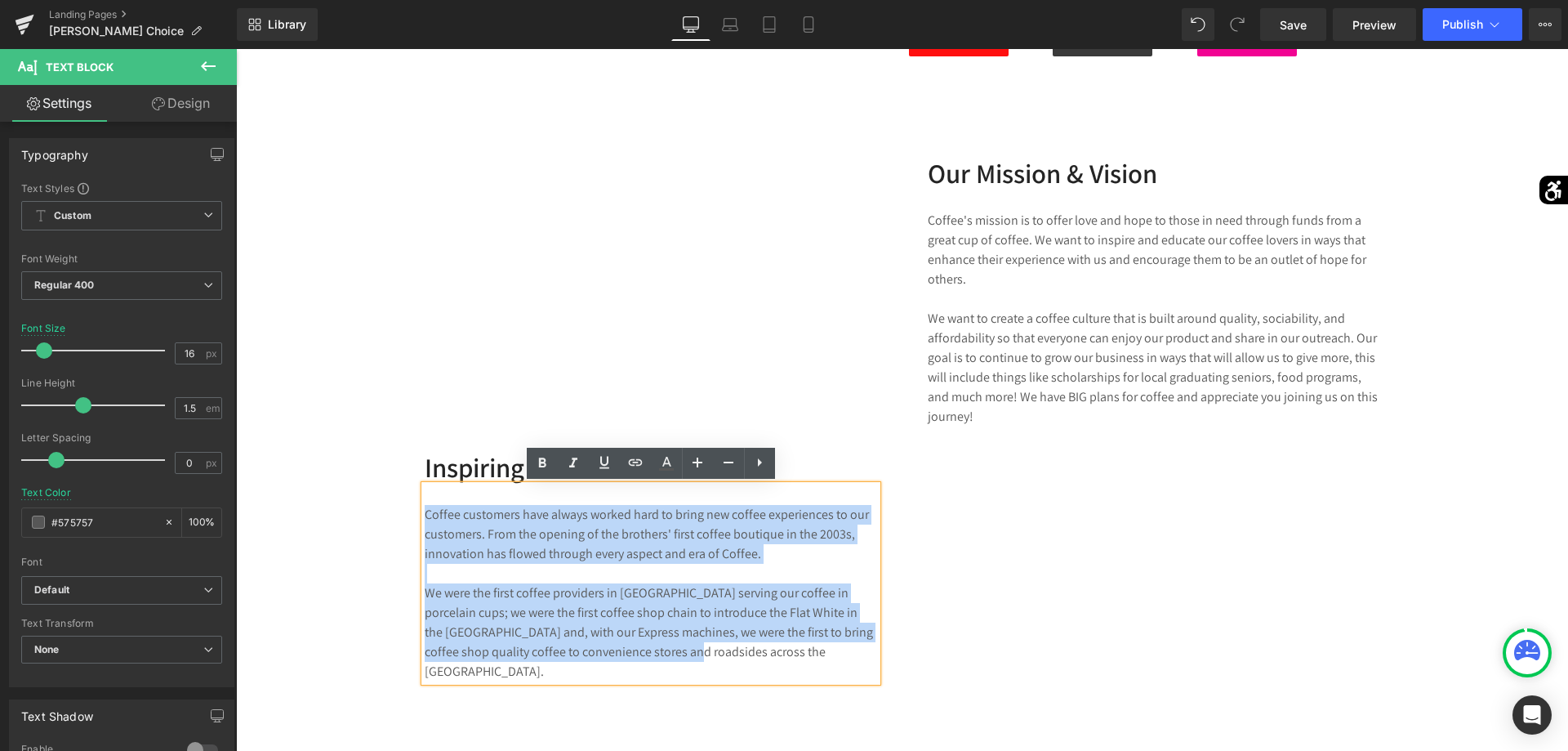
drag, startPoint x: 695, startPoint y: 651, endPoint x: 405, endPoint y: 500, distance: 327.0
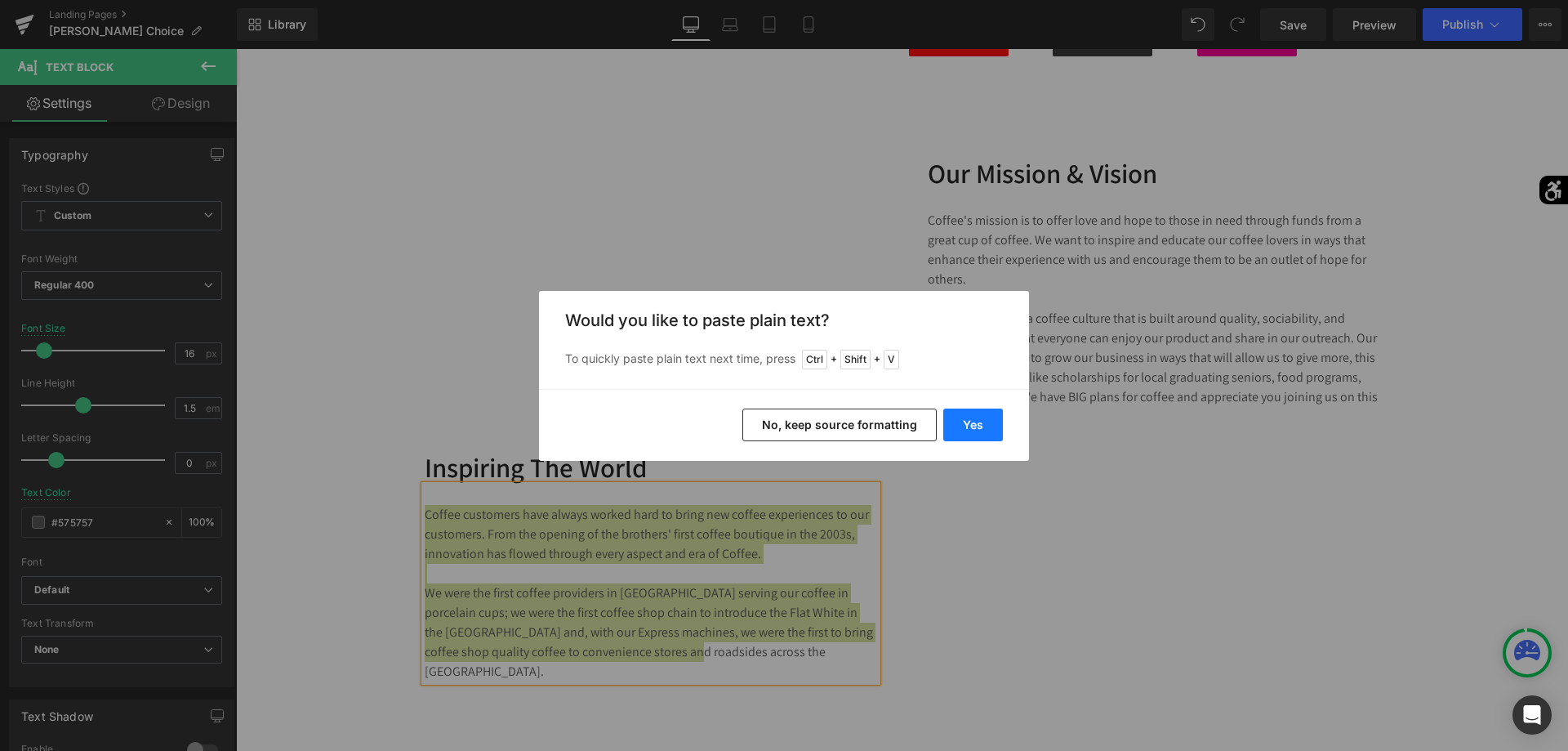
click at [985, 423] on button "Yes" at bounding box center [973, 425] width 59 height 33
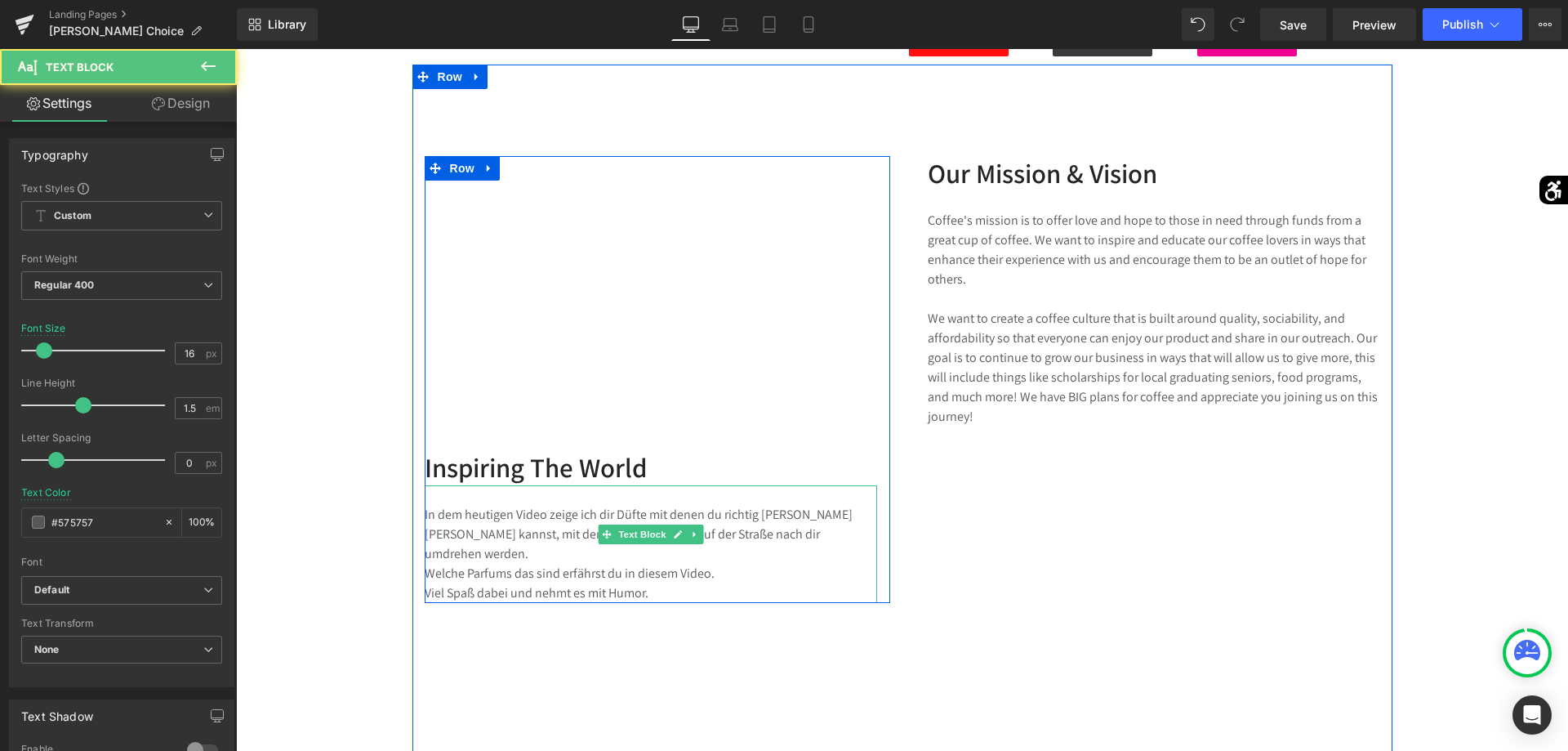
click at [678, 569] on p "In dem heutigen Video zeige ich dir Düfte mit denen du richtig [PERSON_NAME] [P…" at bounding box center [651, 554] width 452 height 98
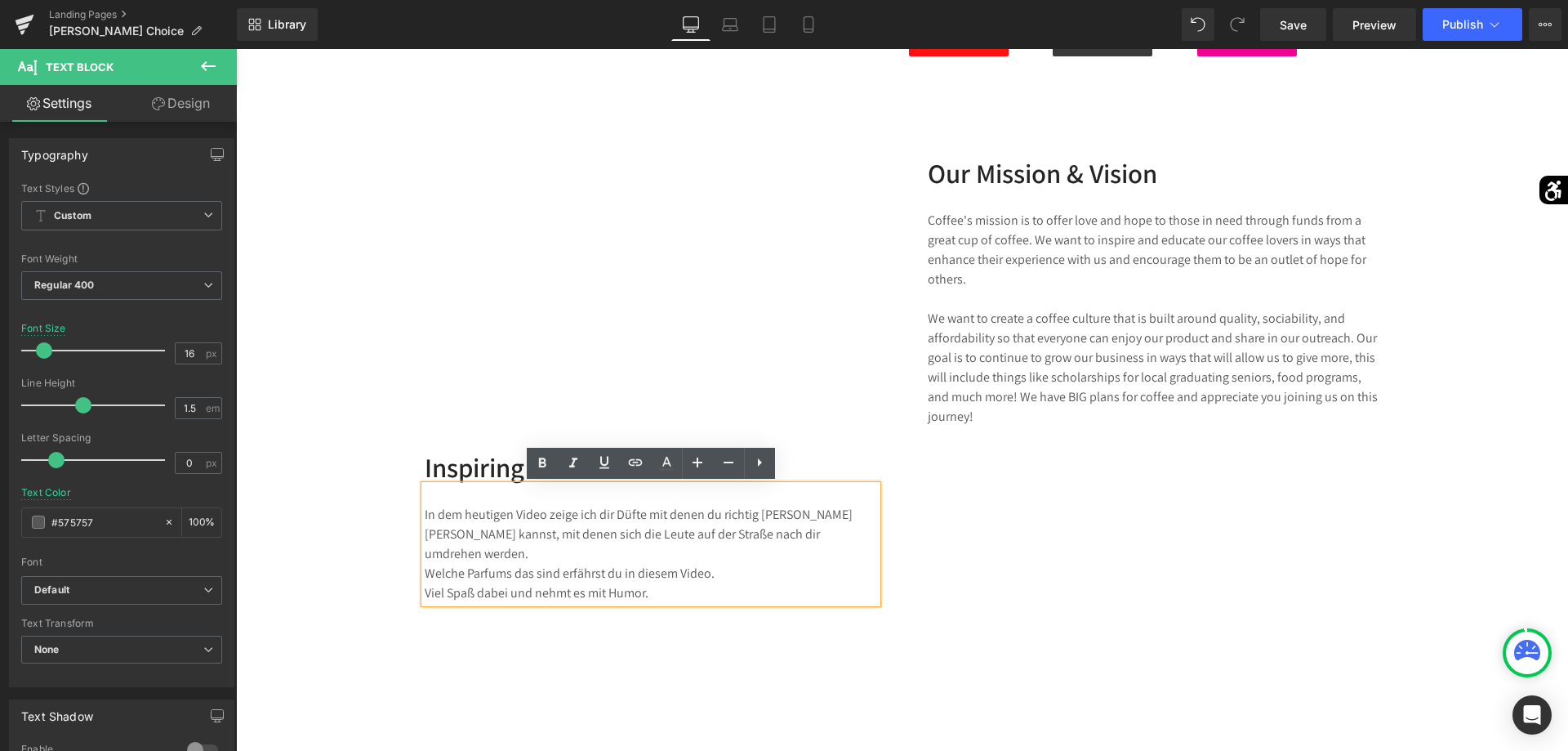
click at [672, 575] on p "In dem heutigen Video zeige ich dir Düfte mit denen du richtig [PERSON_NAME] [P…" at bounding box center [651, 554] width 452 height 98
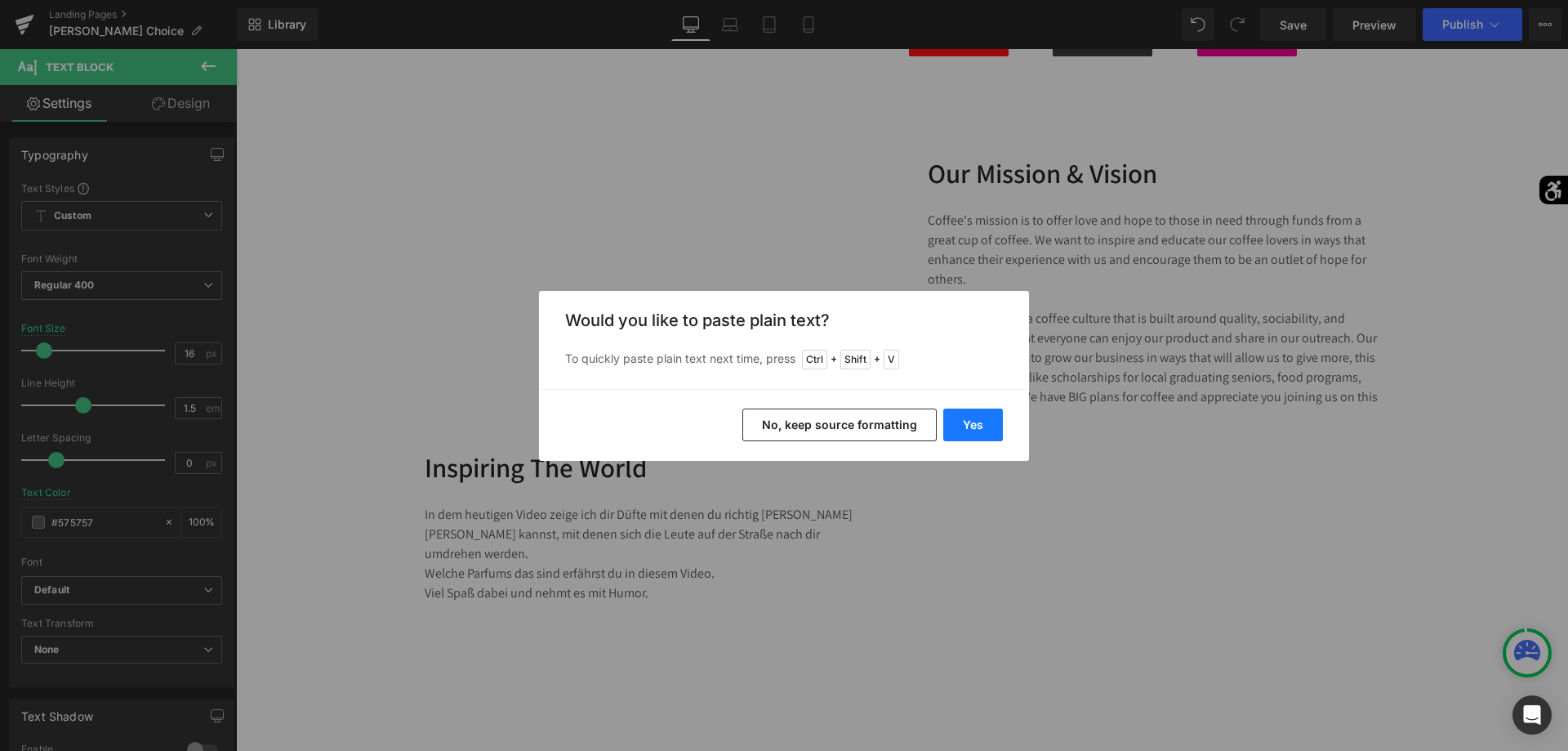
click at [976, 428] on button "Yes" at bounding box center [973, 425] width 59 height 33
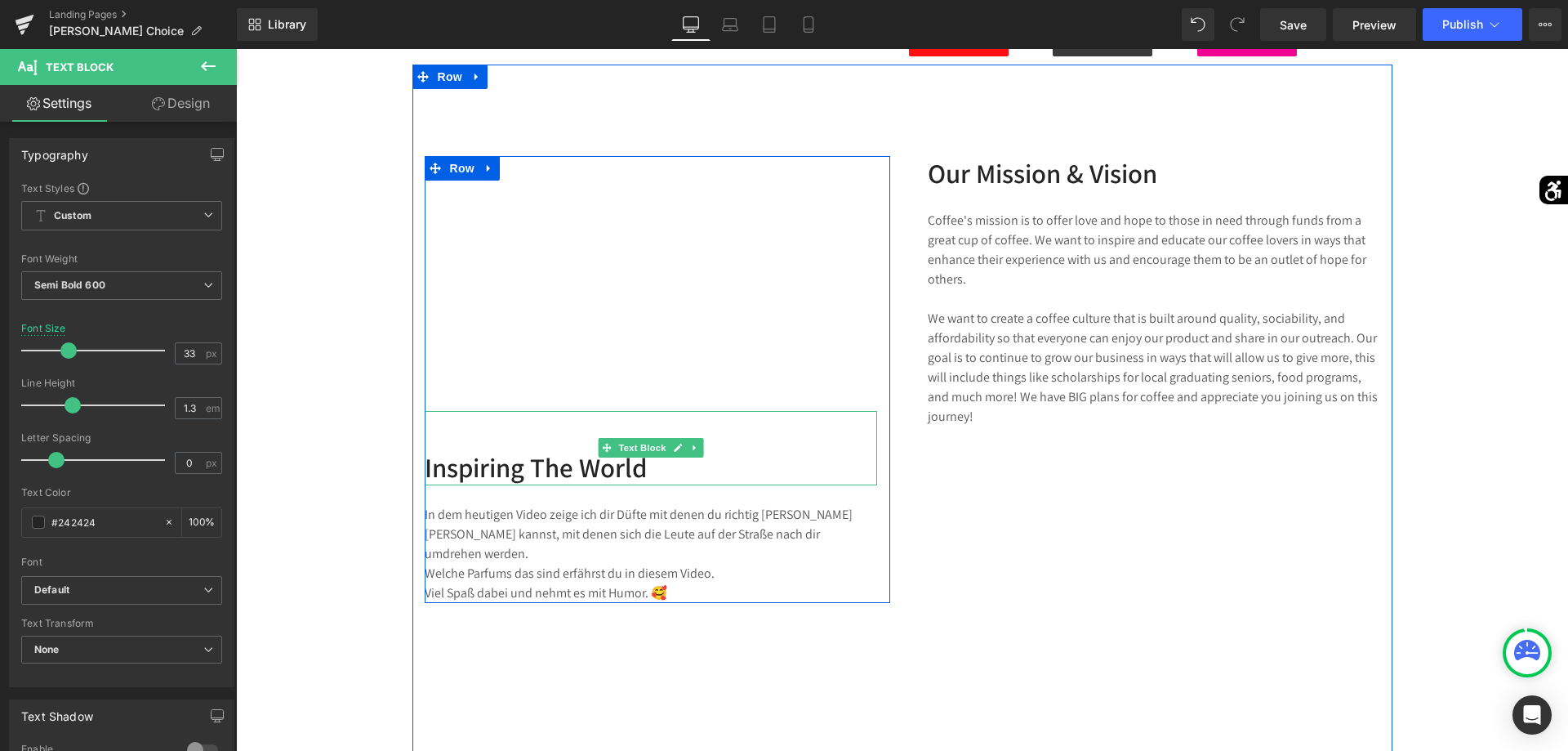
drag, startPoint x: 665, startPoint y: 468, endPoint x: 428, endPoint y: 462, distance: 237.1
click at [428, 462] on div "Youtube Inspiring The World Text Block In dem heutigen Video zeige ich dir Düft…" at bounding box center [658, 378] width 466 height 447
drag, startPoint x: 652, startPoint y: 471, endPoint x: 430, endPoint y: 465, distance: 222.1
click at [430, 465] on p "Inspiring The World" at bounding box center [651, 468] width 452 height 35
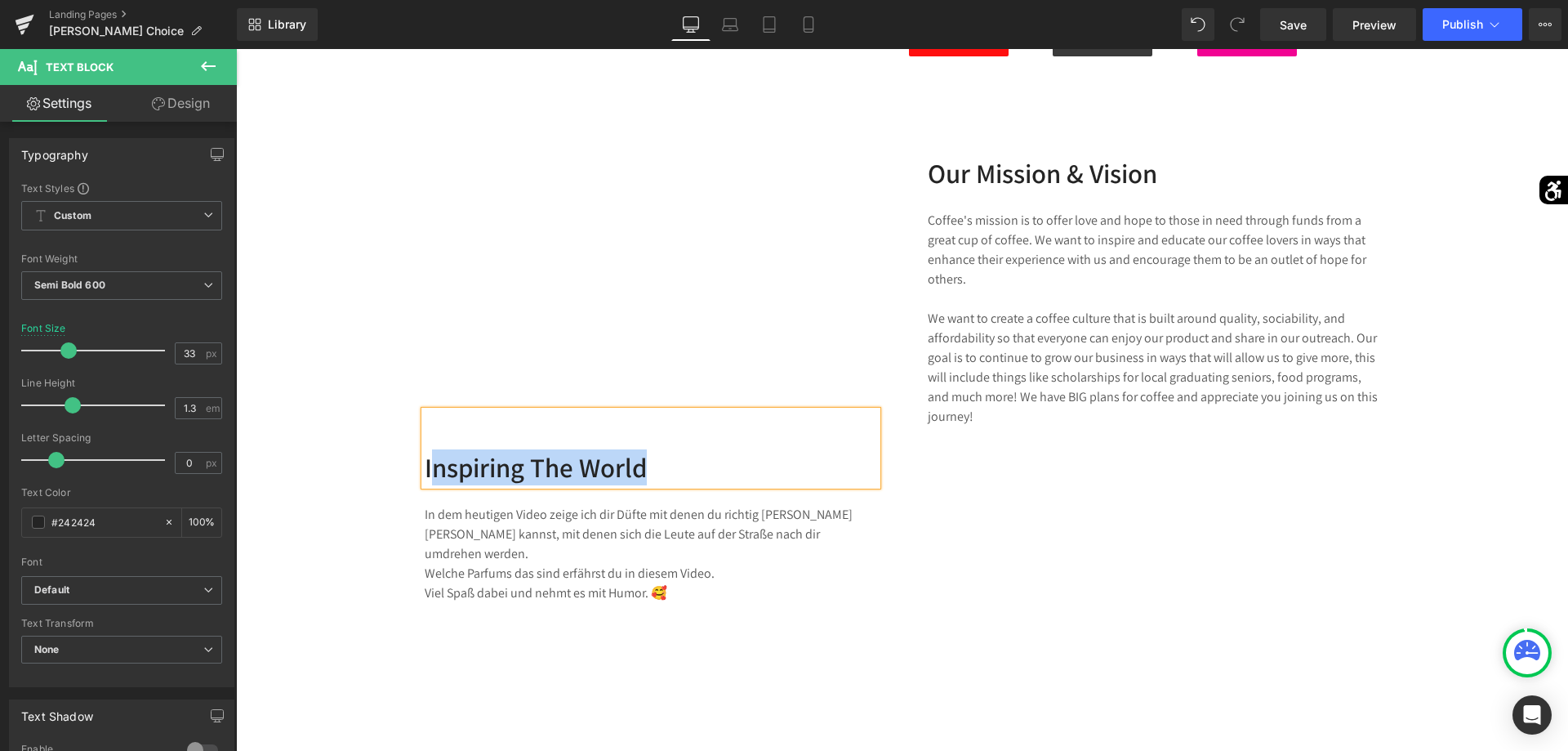
click at [613, 465] on p "Inspiring The World" at bounding box center [651, 468] width 452 height 35
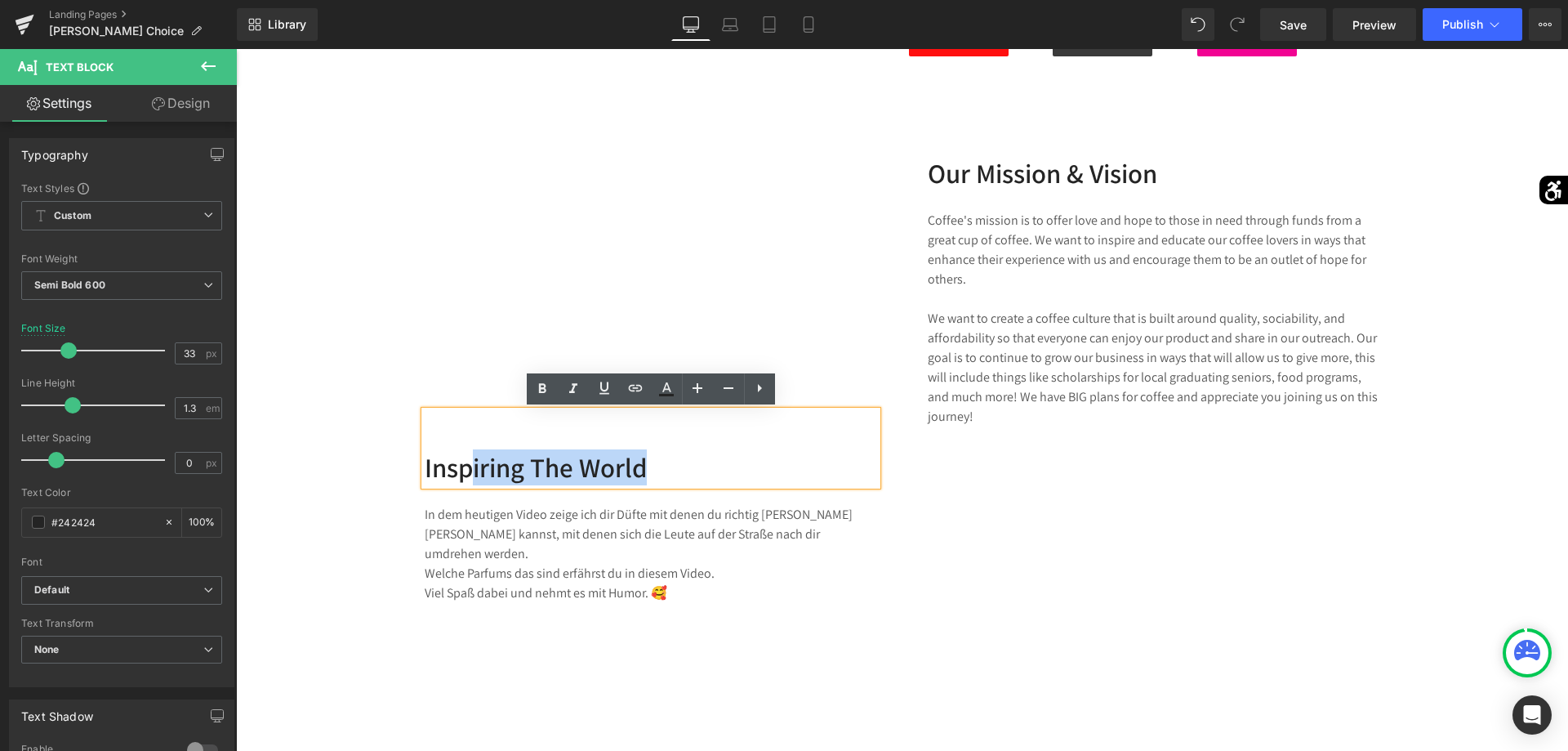
drag, startPoint x: 661, startPoint y: 465, endPoint x: 475, endPoint y: 472, distance: 186.1
click at [475, 472] on p "Inspiring The World" at bounding box center [651, 468] width 452 height 35
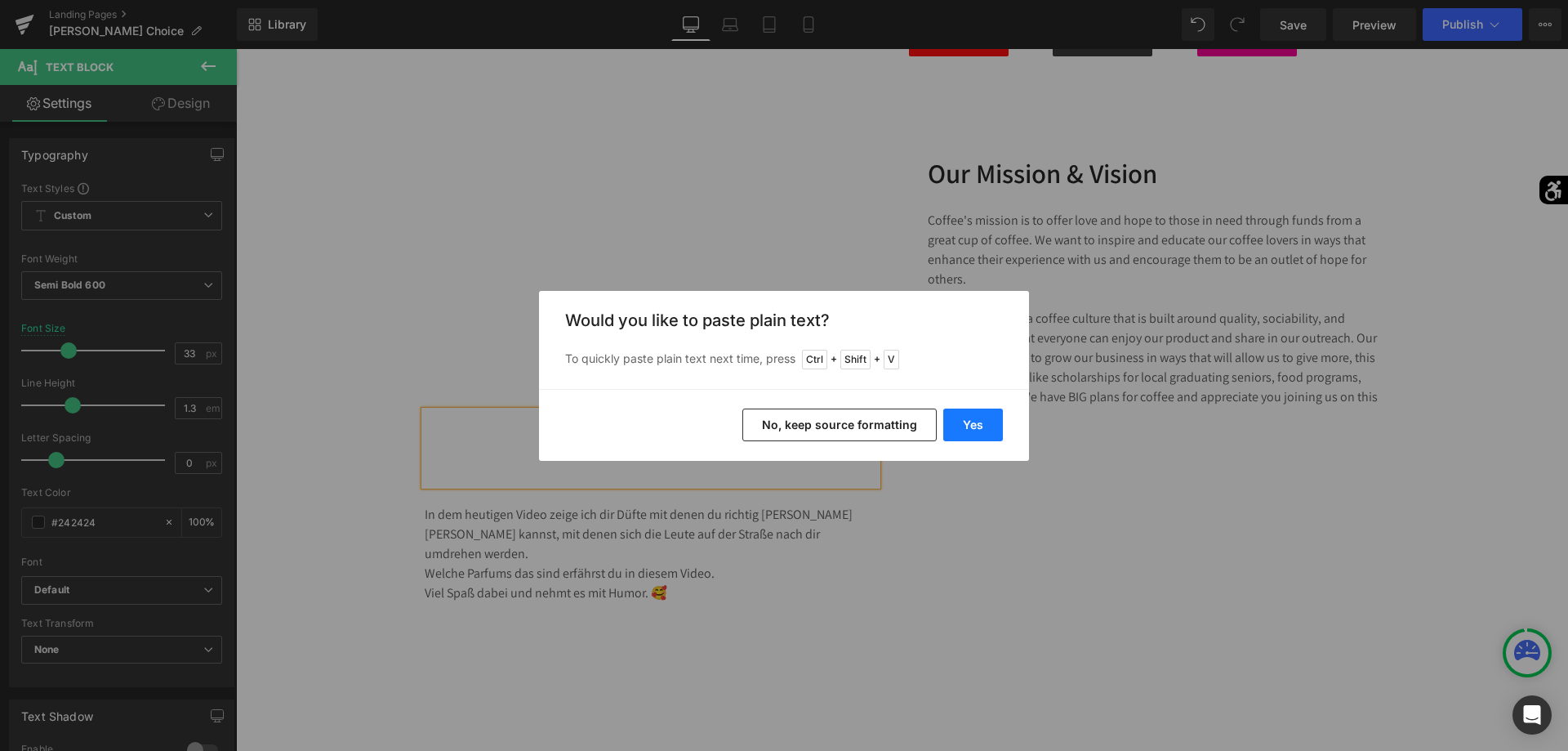
click at [976, 421] on button "Yes" at bounding box center [973, 425] width 59 height 33
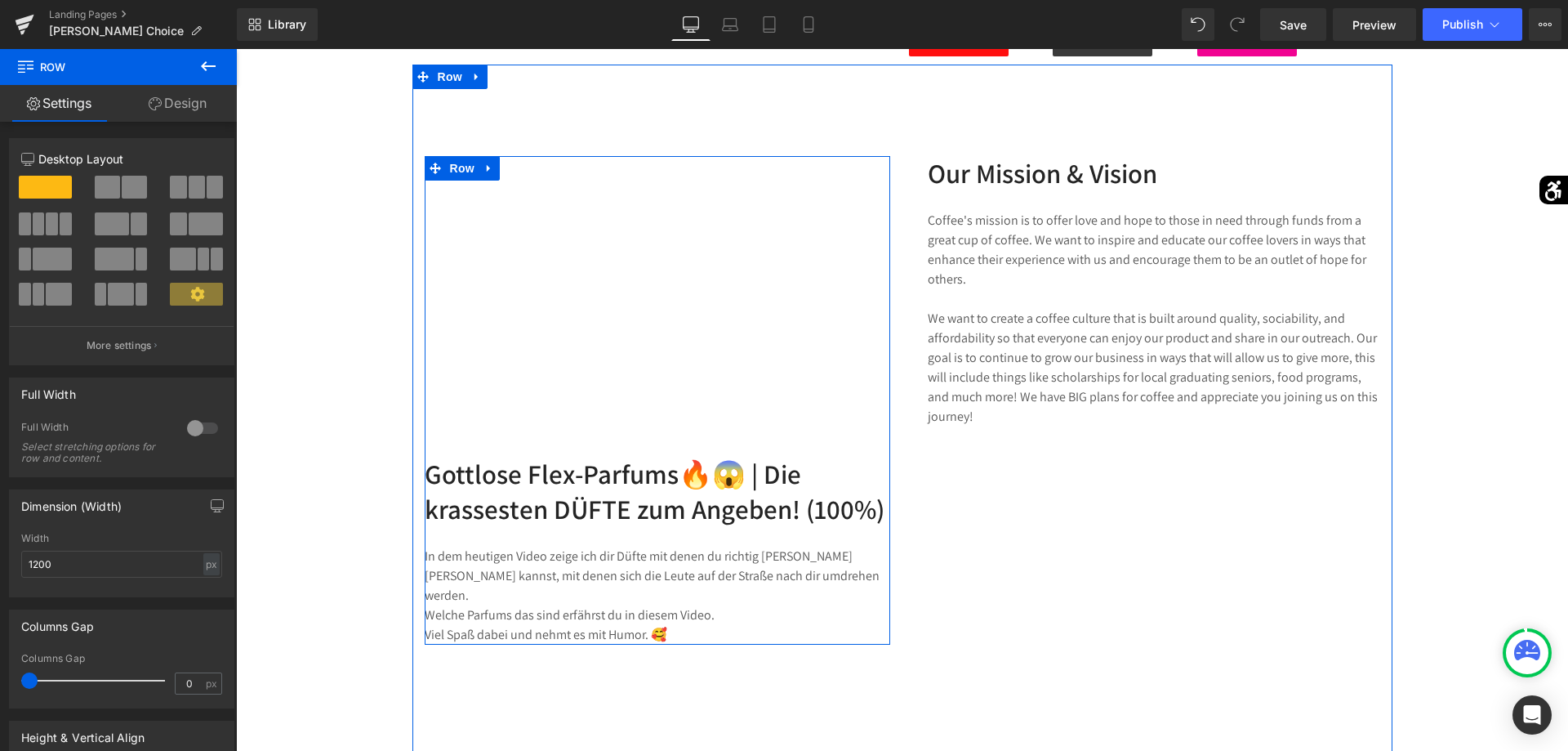
drag, startPoint x: 883, startPoint y: 466, endPoint x: 895, endPoint y: 466, distance: 12.0
click at [895, 466] on div "Youtube Gottlose Flex-Parfums🔥😱 | Die krassesten DÜFTE zum Angeben! (100%) Text…" at bounding box center [658, 400] width 490 height 488
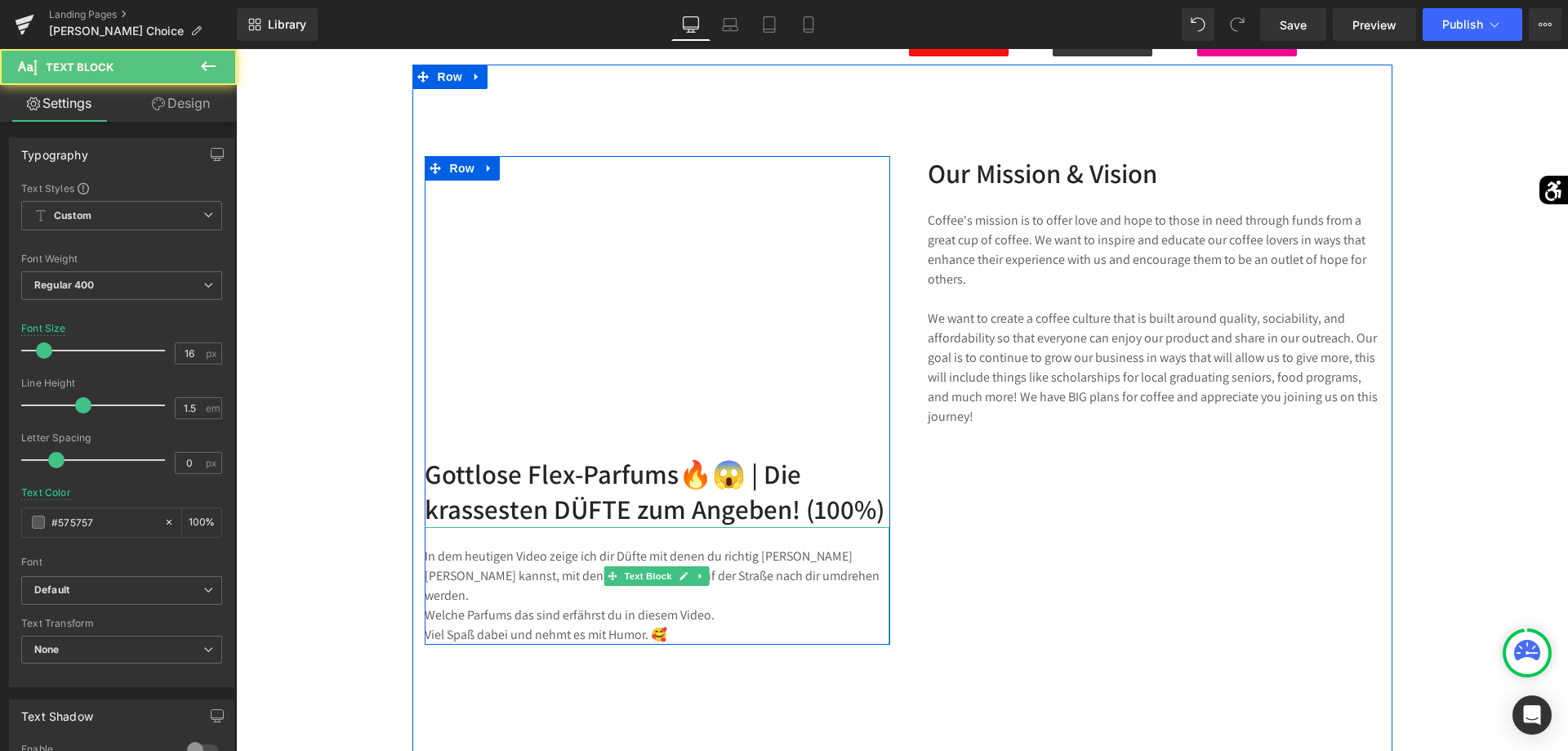
drag, startPoint x: 436, startPoint y: 555, endPoint x: 476, endPoint y: 565, distance: 41.2
click at [444, 557] on p "In dem heutigen Video zeige ich dir Düfte mit denen du richtig [PERSON_NAME] [P…" at bounding box center [658, 595] width 465 height 98
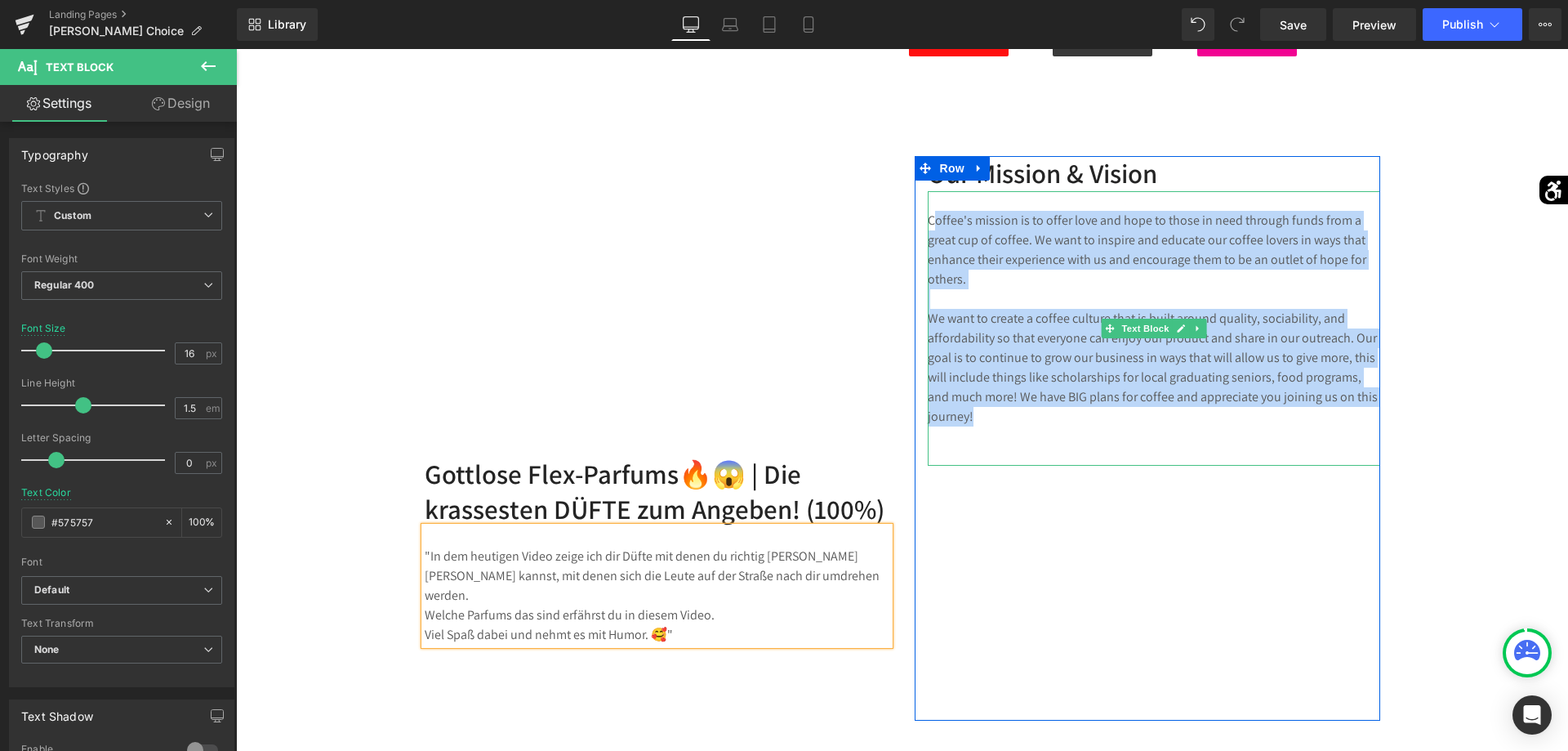
drag, startPoint x: 990, startPoint y: 418, endPoint x: 934, endPoint y: 220, distance: 205.8
click at [934, 220] on div "Coffee's mission is to offer love and hope to those in need through funds from …" at bounding box center [1154, 328] width 452 height 274
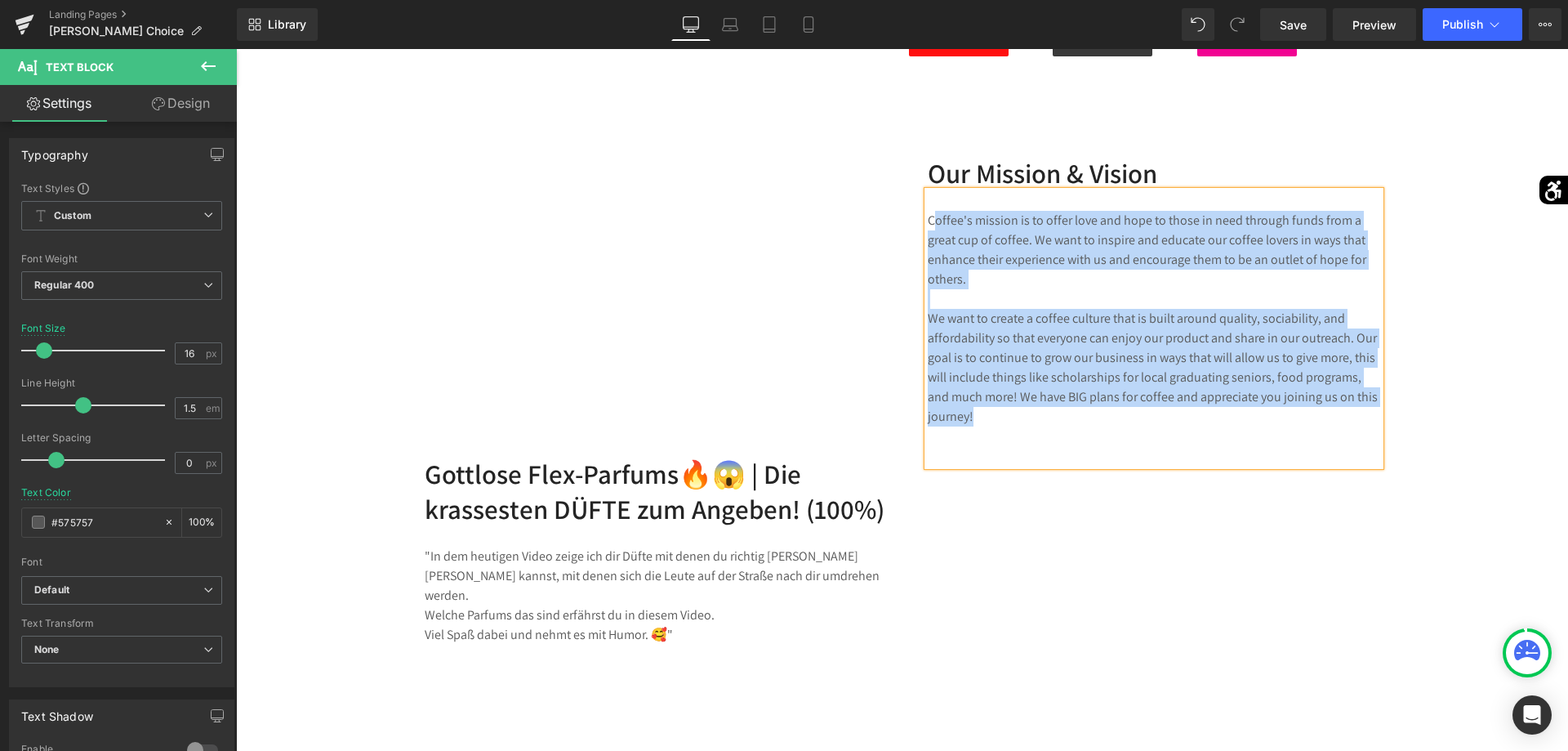
click at [1011, 305] on p at bounding box center [1154, 299] width 452 height 19
drag, startPoint x: 992, startPoint y: 423, endPoint x: 946, endPoint y: 227, distance: 201.3
click at [946, 227] on div "Coffee's mission is to offer love and hope to those in need through funds from …" at bounding box center [1154, 328] width 452 height 274
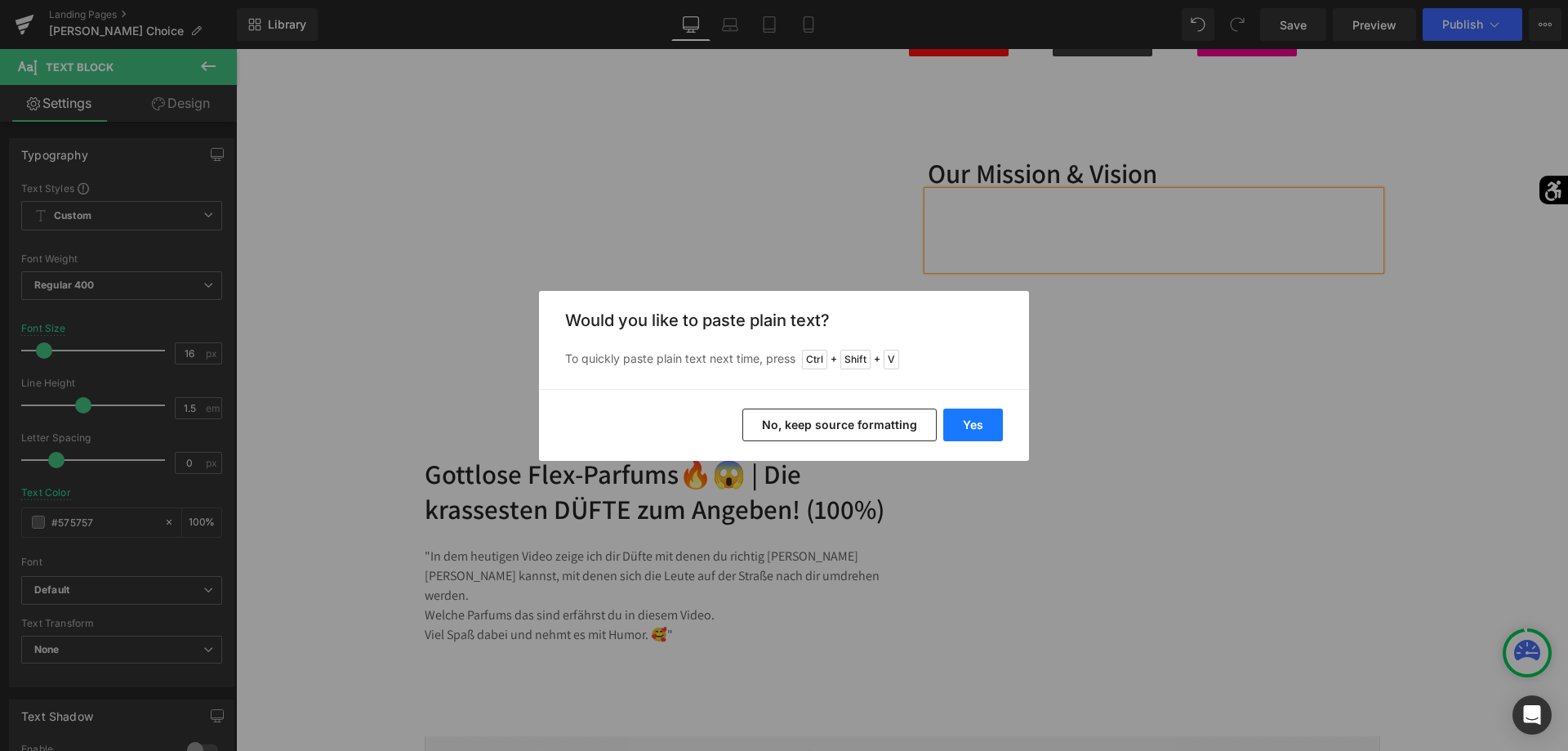
click at [963, 432] on button "Yes" at bounding box center [973, 425] width 59 height 33
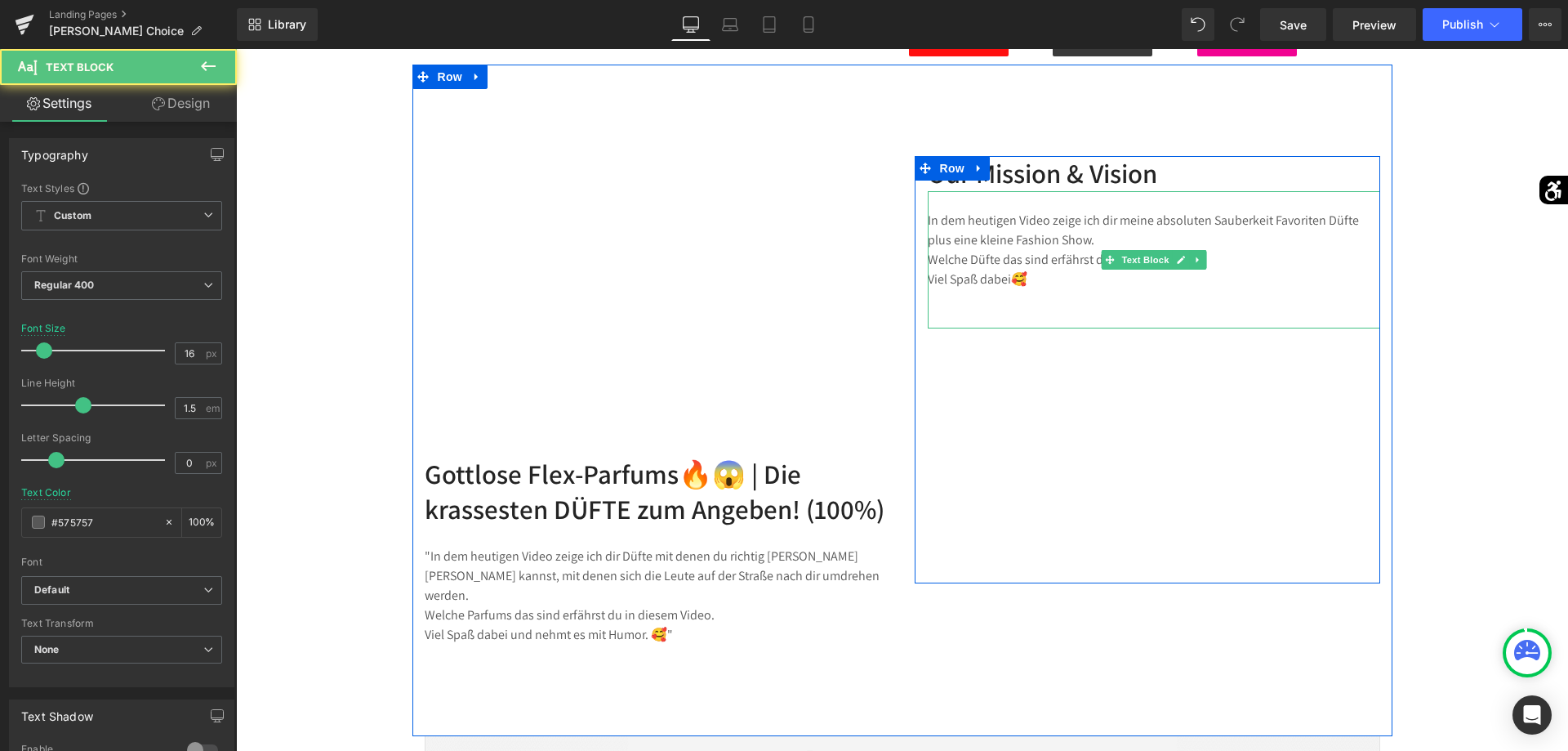
click at [1055, 276] on p "In dem heutigen Video zeige ich dir meine absoluten Sauberkeit Favoriten Düfte …" at bounding box center [1154, 250] width 452 height 79
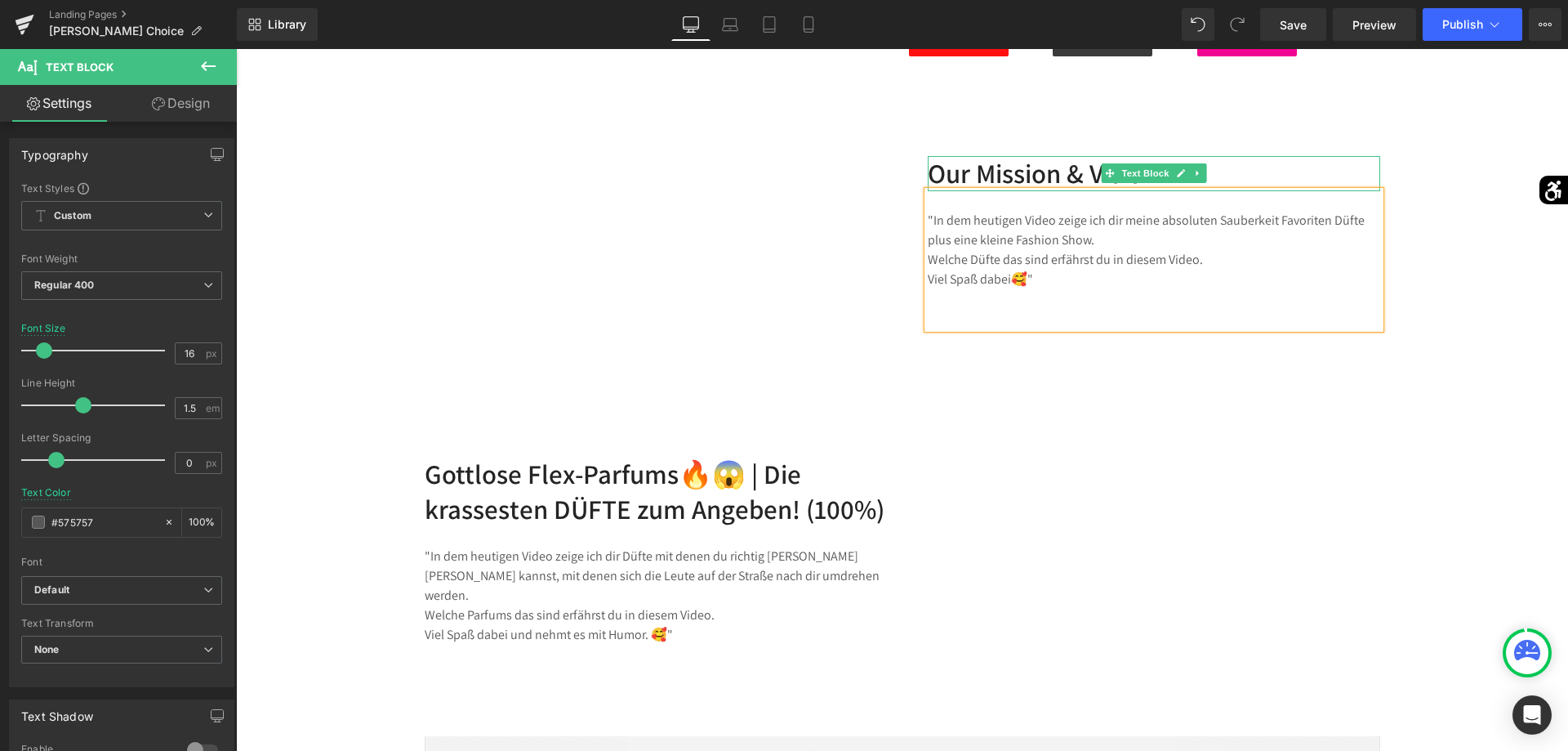
click at [1245, 178] on p "Our Mission & Vision" at bounding box center [1154, 173] width 452 height 35
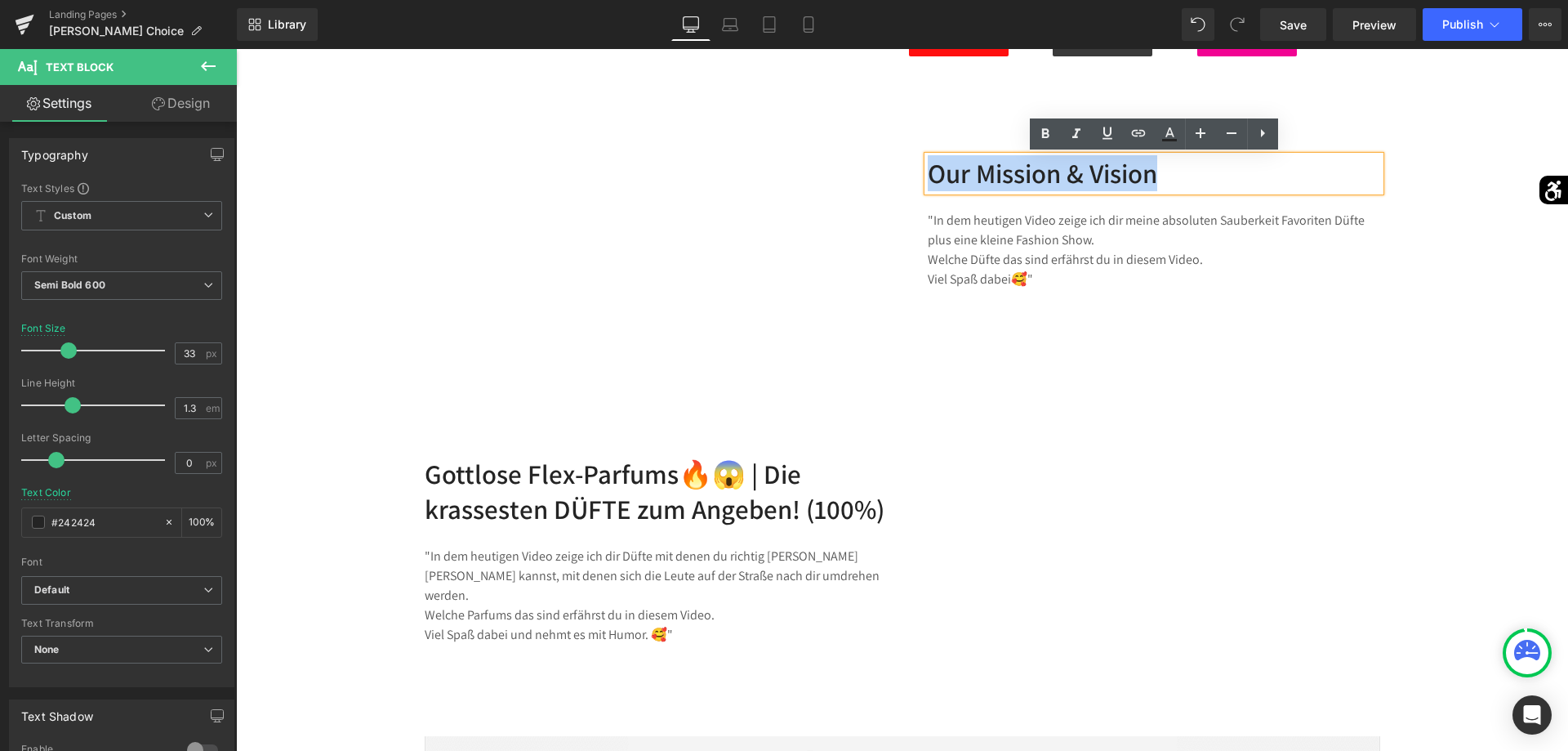
drag, startPoint x: 1195, startPoint y: 173, endPoint x: 912, endPoint y: 184, distance: 283.2
click at [909, 186] on div "Image Our Mission & Vision Text Block "In dem heutigen Video zeige ich dir mein…" at bounding box center [1148, 369] width 490 height 427
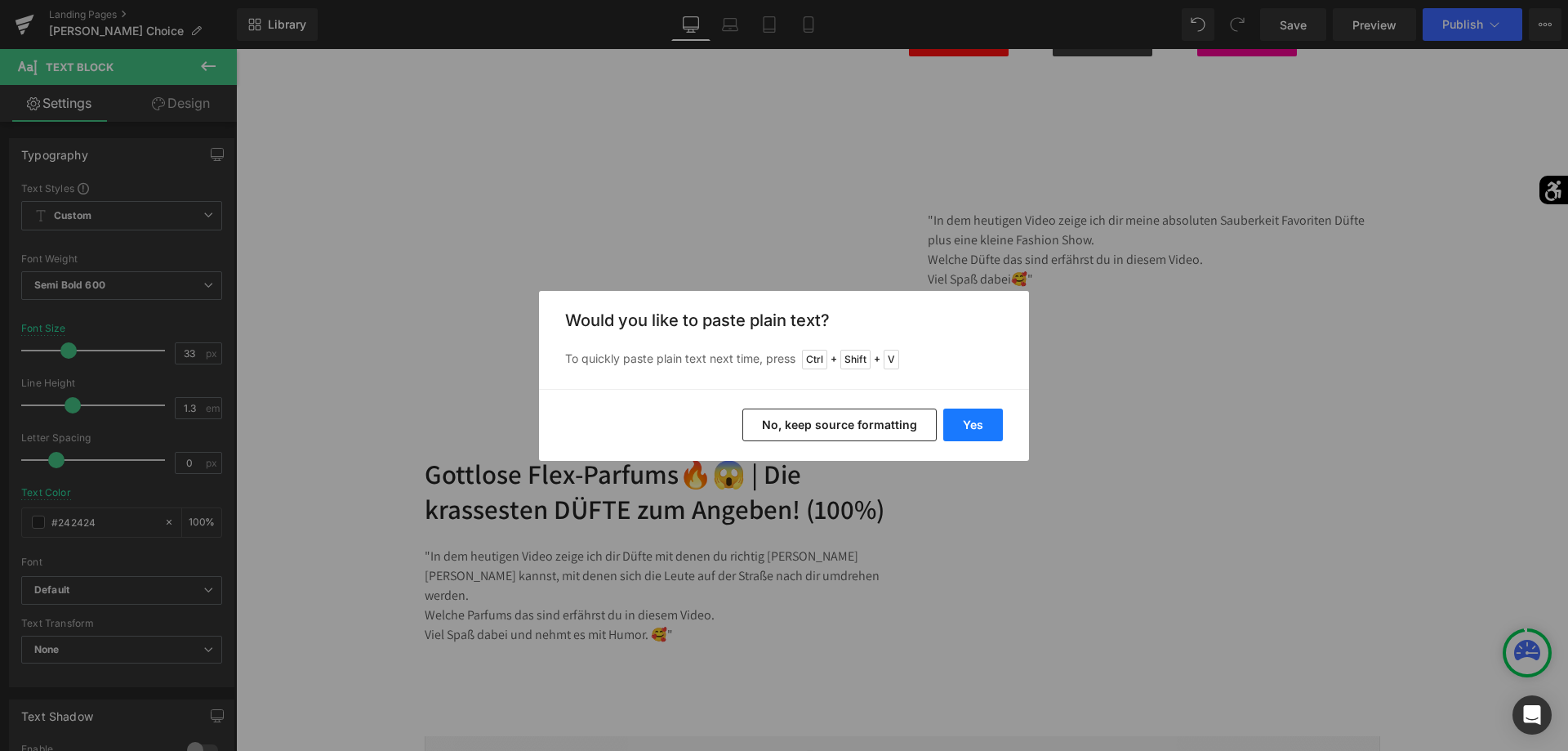
click at [961, 421] on button "Yes" at bounding box center [973, 425] width 59 height 33
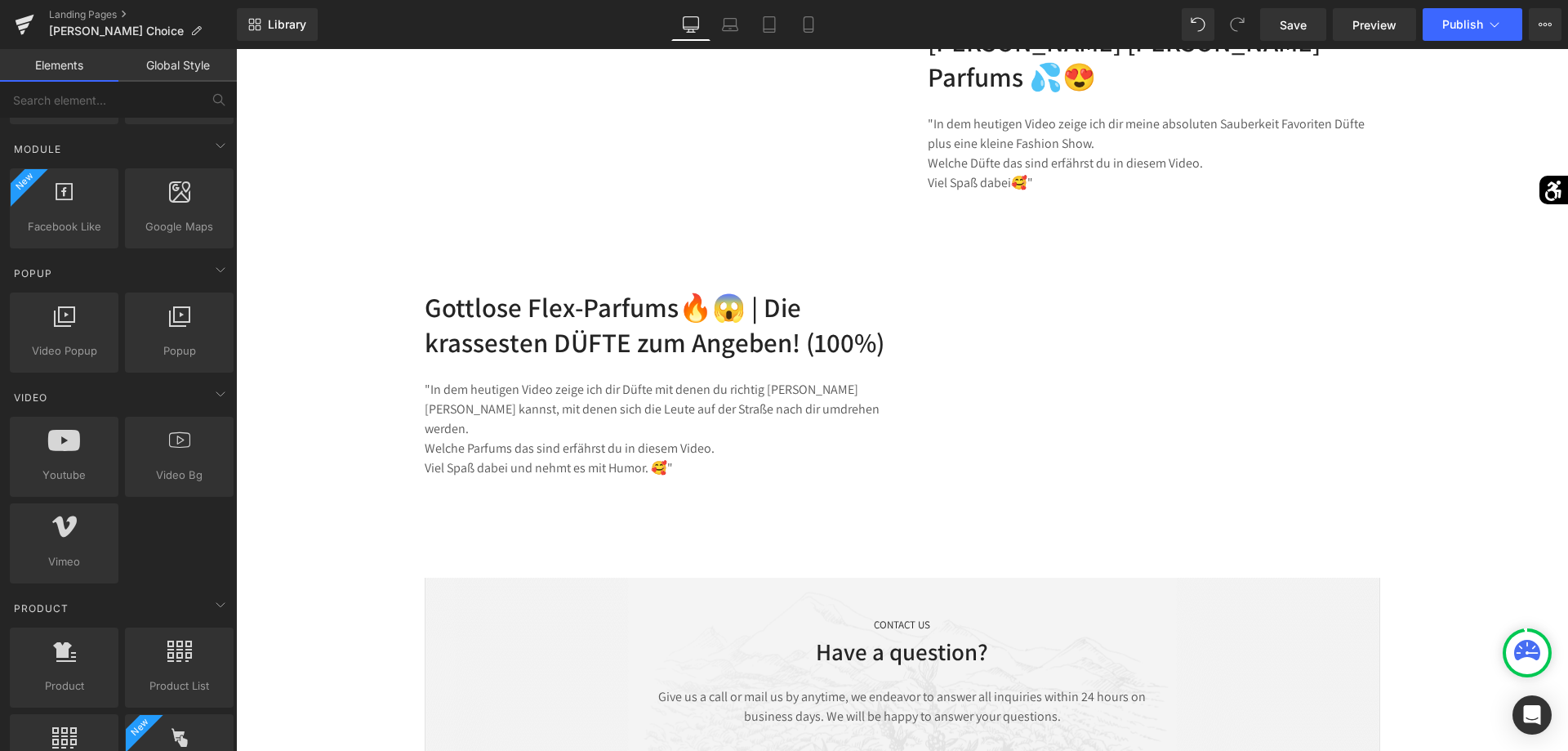
scroll to position [2499, 0]
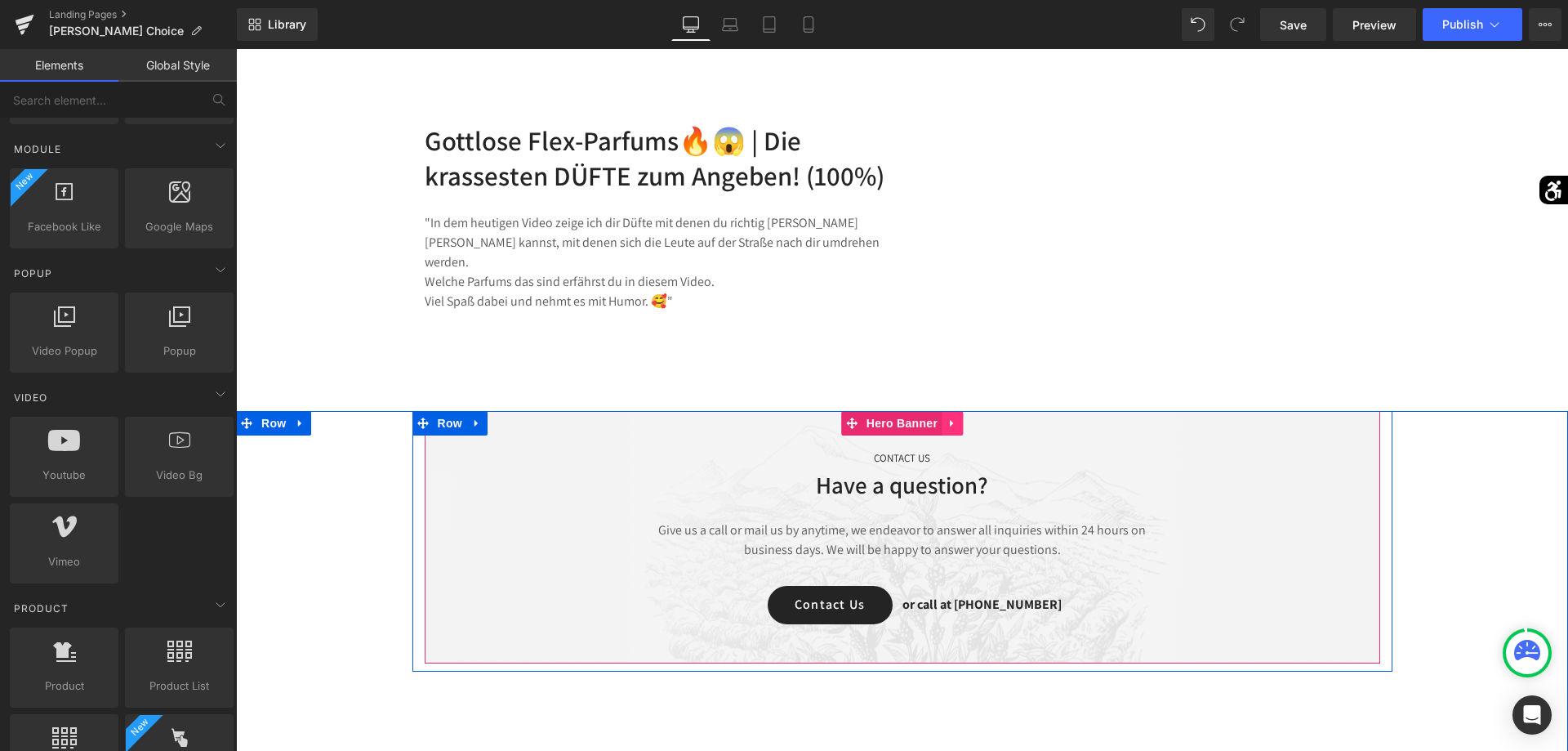
click at [962, 411] on link at bounding box center [952, 422] width 21 height 24
click at [970, 411] on link at bounding box center [963, 422] width 21 height 24
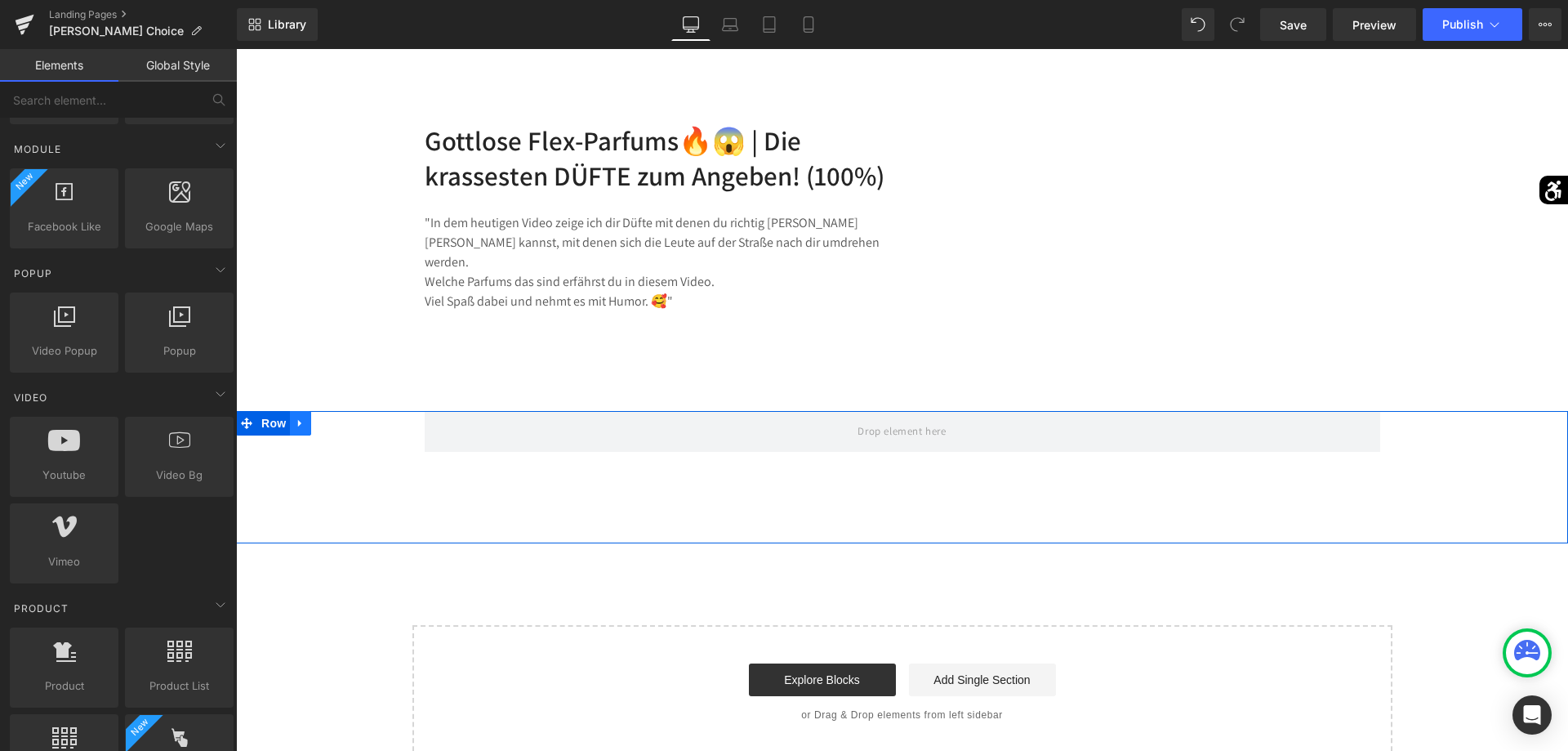
click at [304, 417] on icon at bounding box center [301, 423] width 12 height 13
click at [347, 417] on icon at bounding box center [343, 423] width 12 height 12
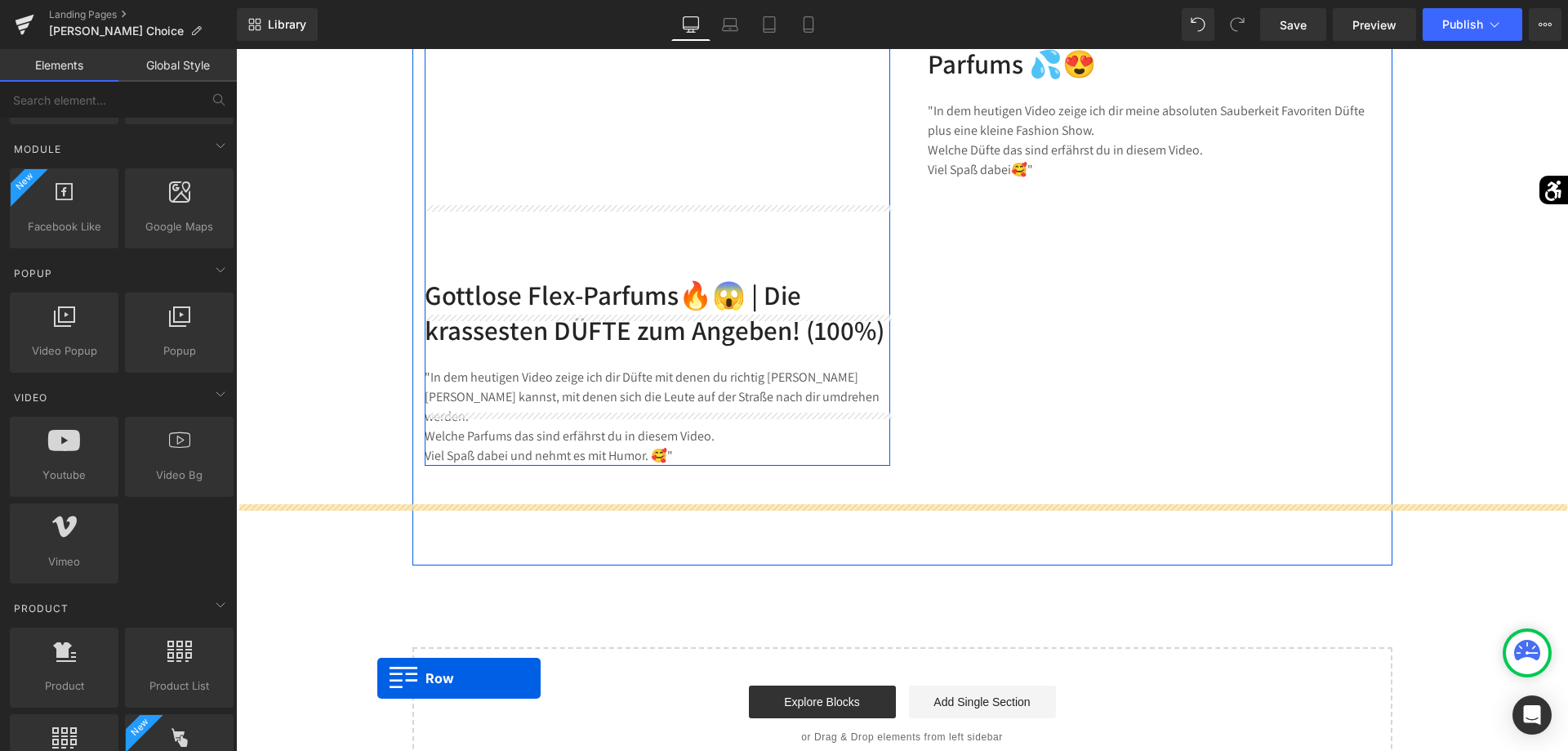
scroll to position [2275, 0]
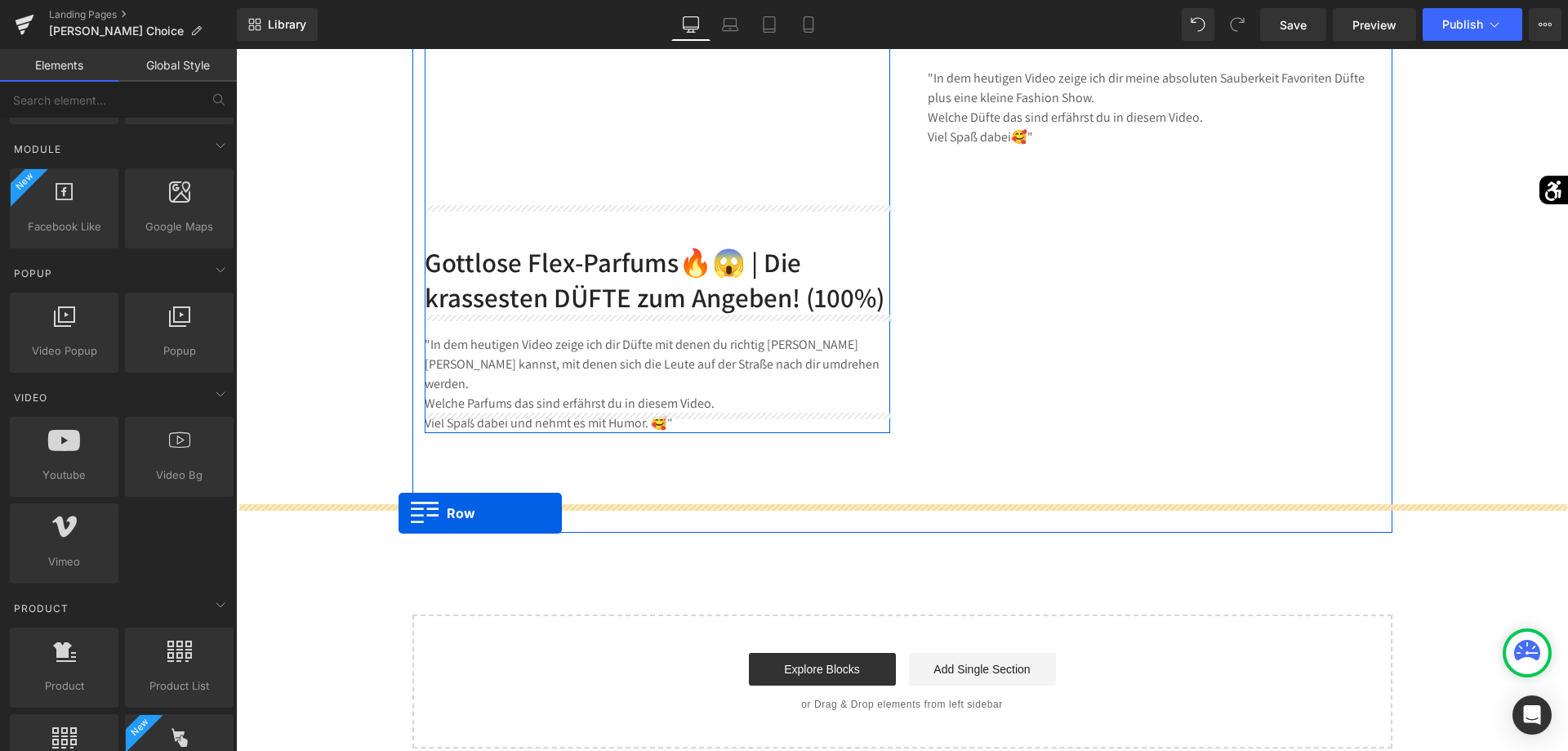
drag, startPoint x: 430, startPoint y: 131, endPoint x: 399, endPoint y: 513, distance: 383.3
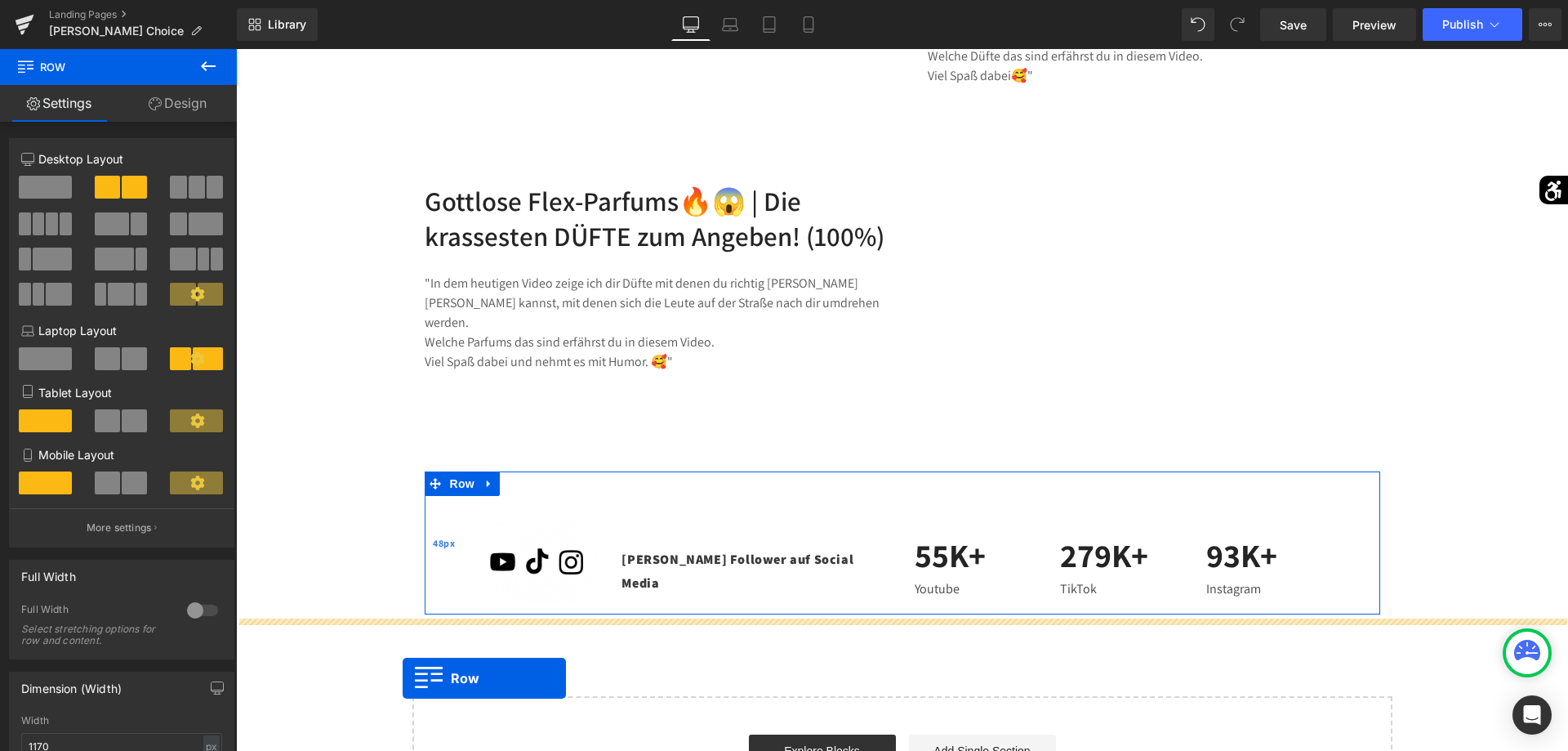
scroll to position [2307, 0]
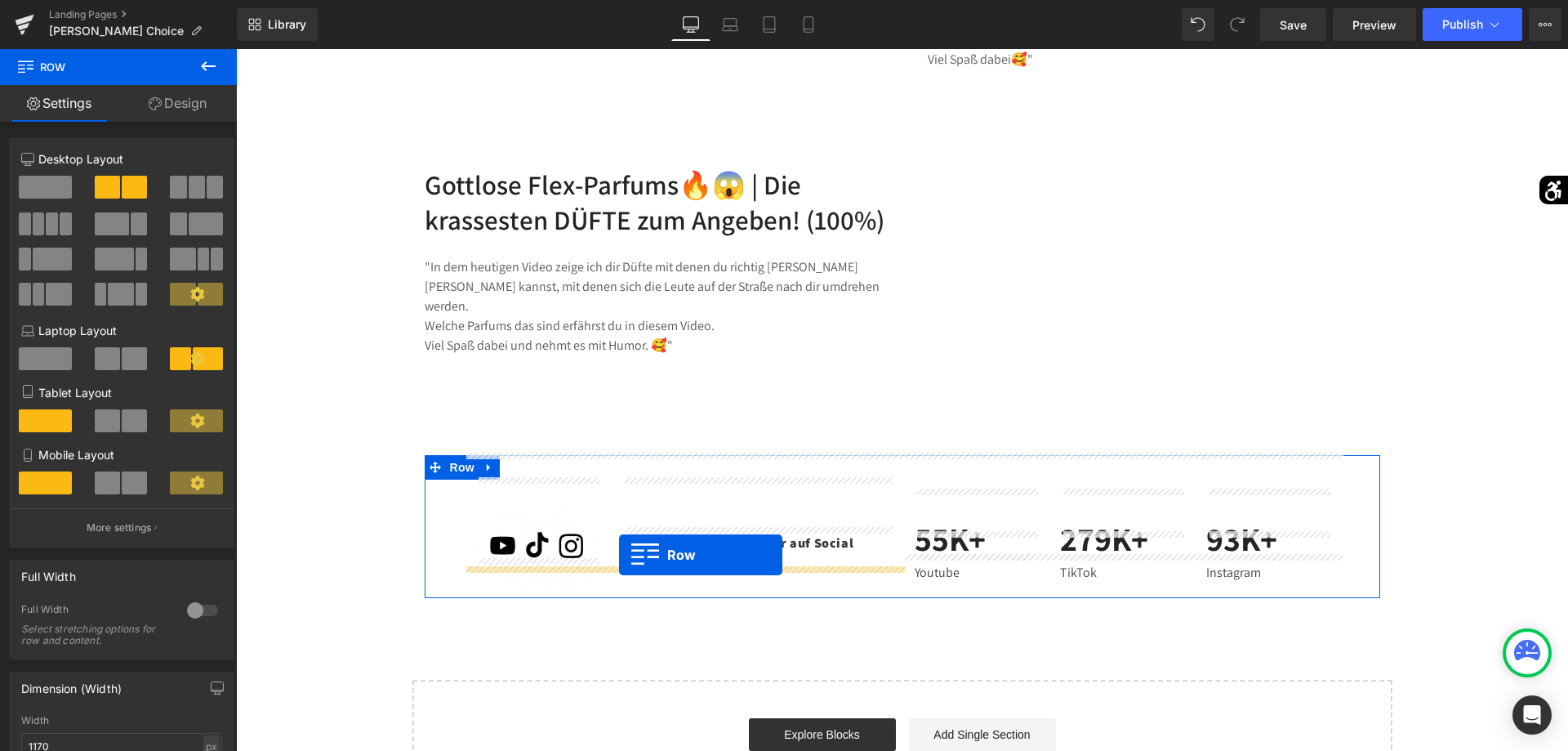
drag, startPoint x: 422, startPoint y: 318, endPoint x: 619, endPoint y: 554, distance: 307.4
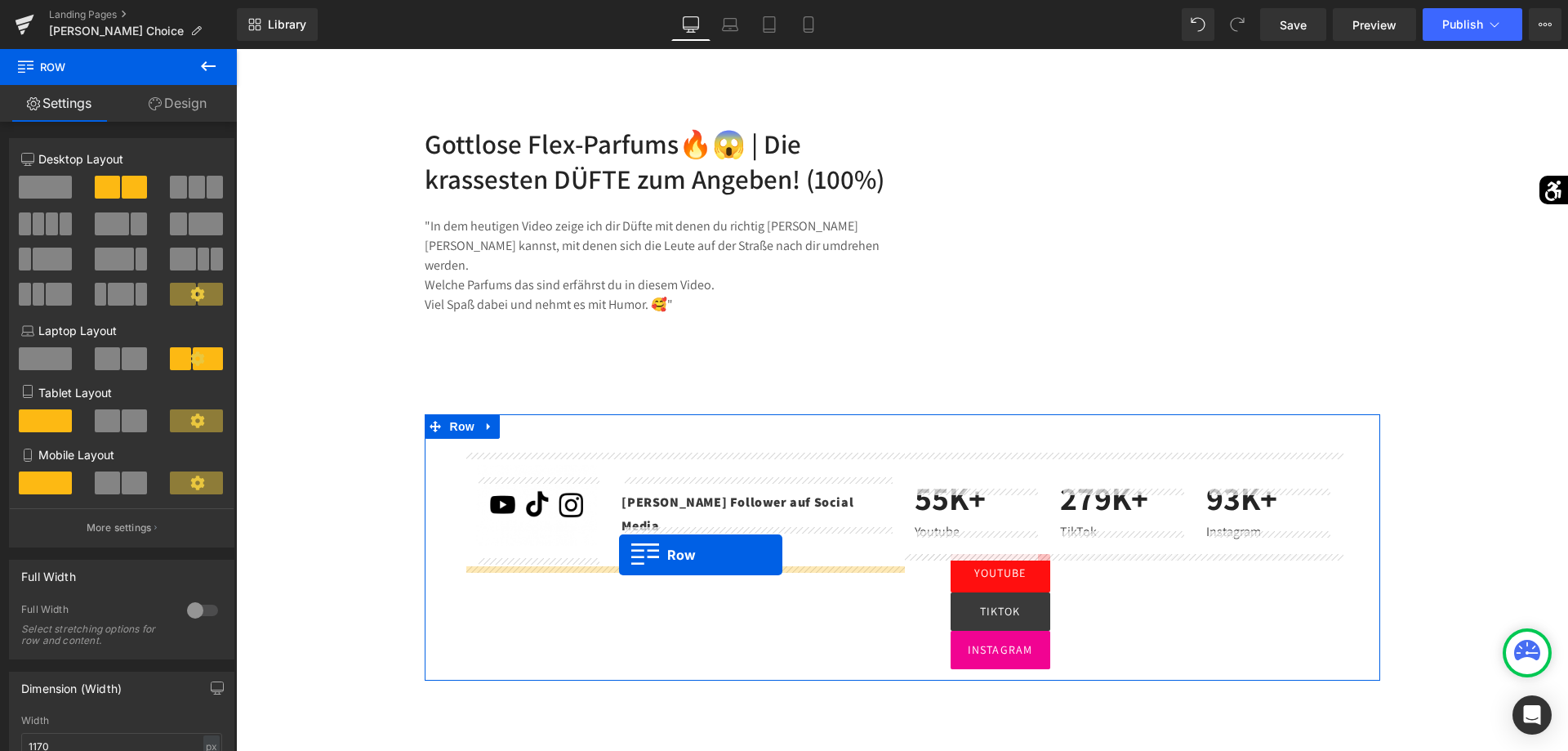
scroll to position [2266, 0]
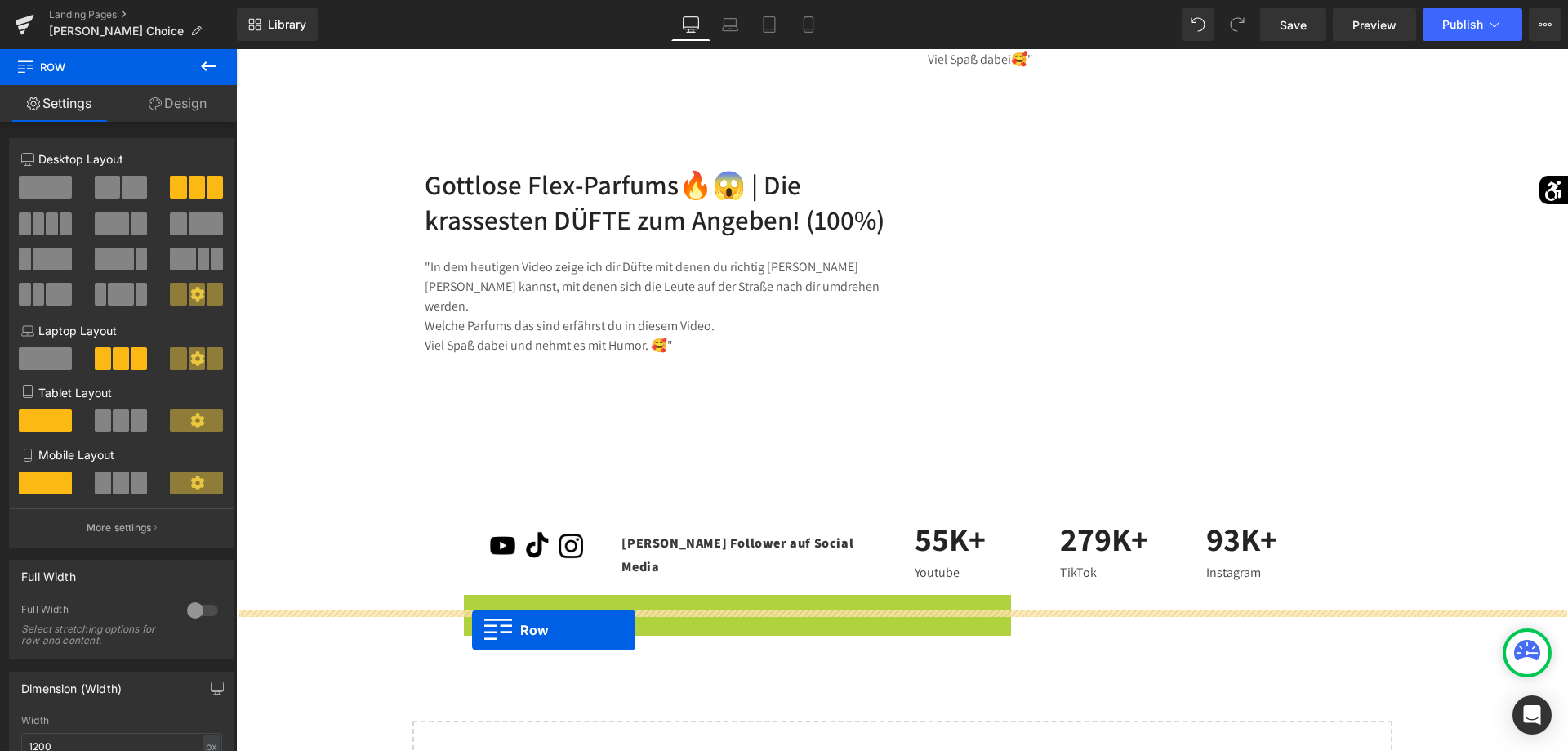
drag, startPoint x: 478, startPoint y: 576, endPoint x: 472, endPoint y: 629, distance: 53.3
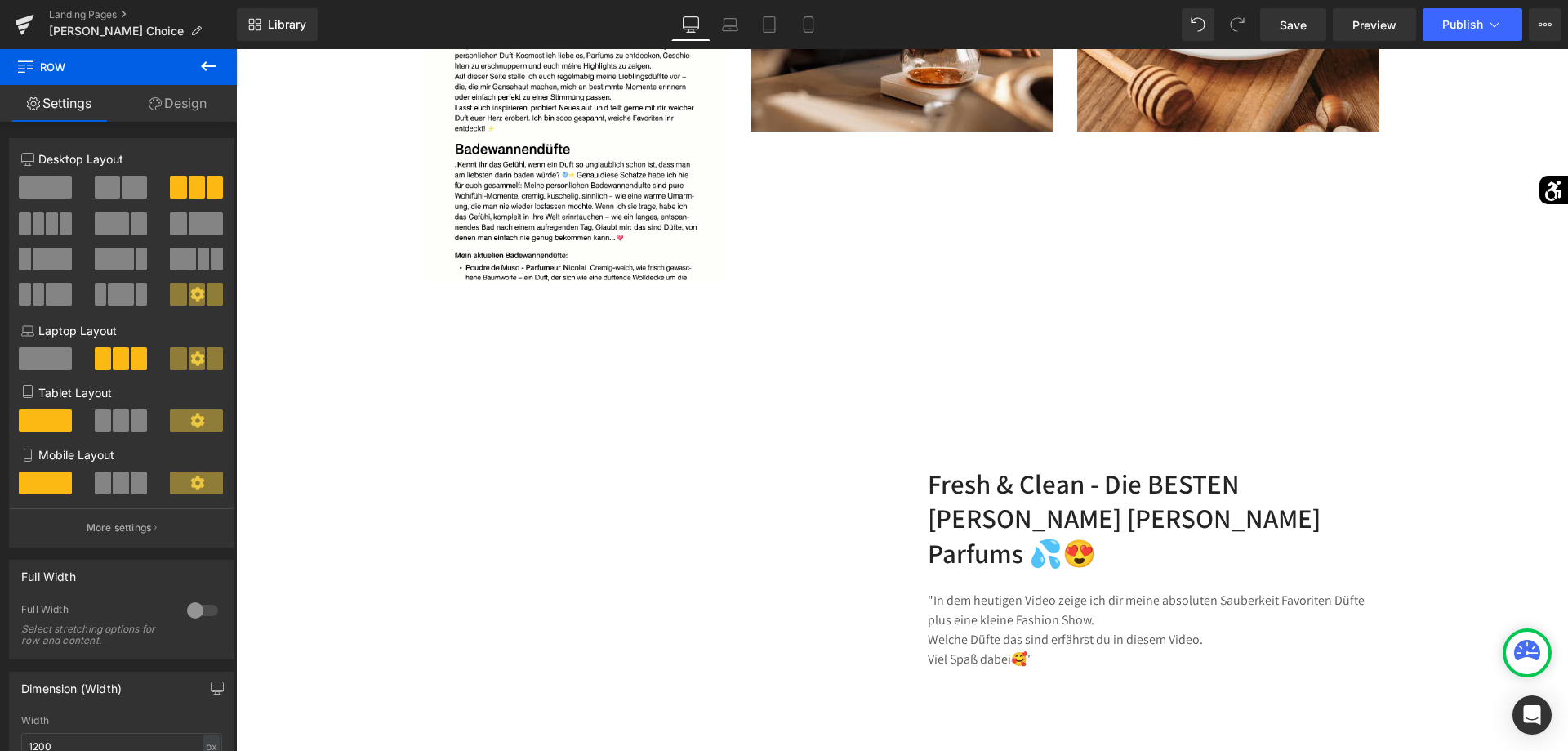
scroll to position [1749, 0]
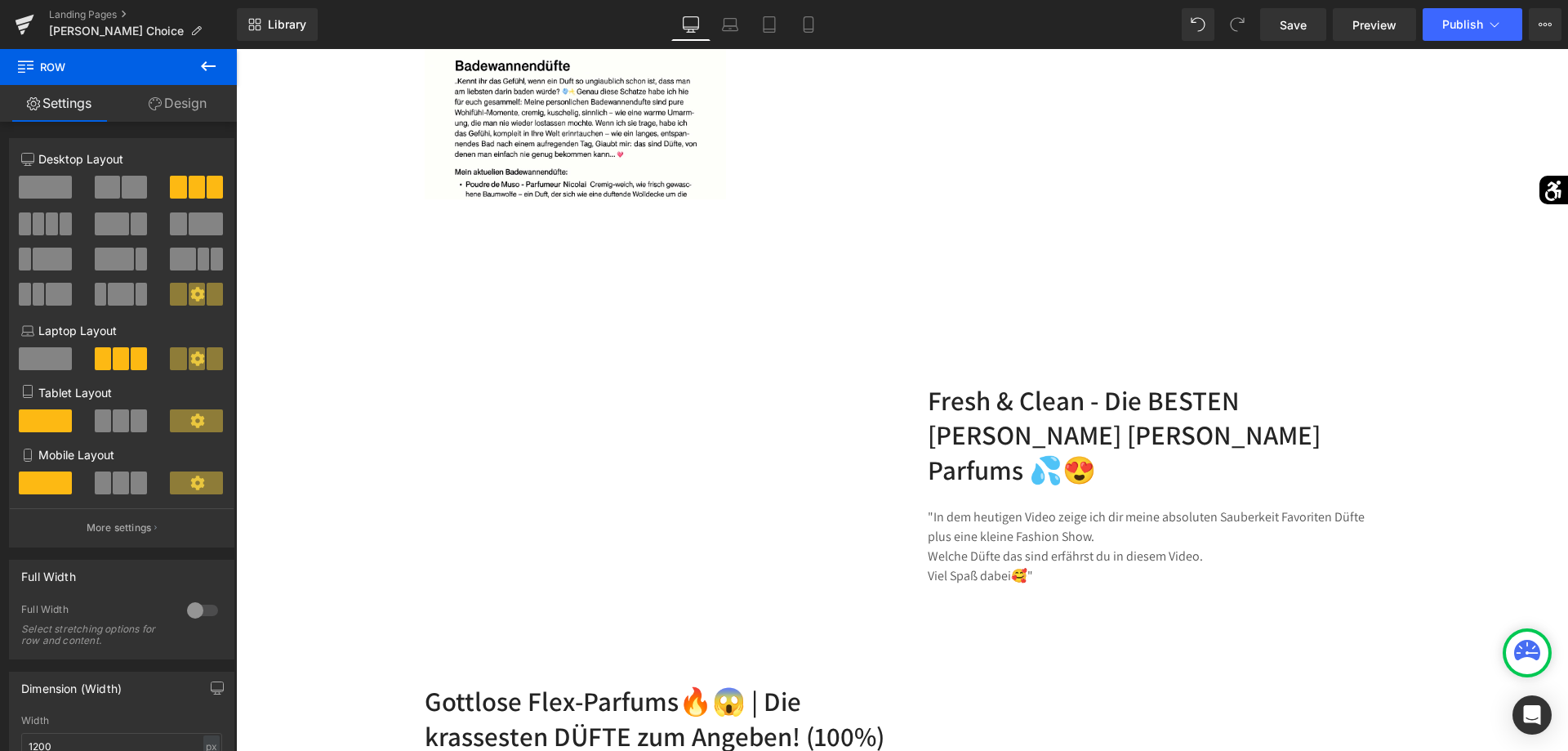
click at [215, 74] on icon at bounding box center [208, 66] width 19 height 19
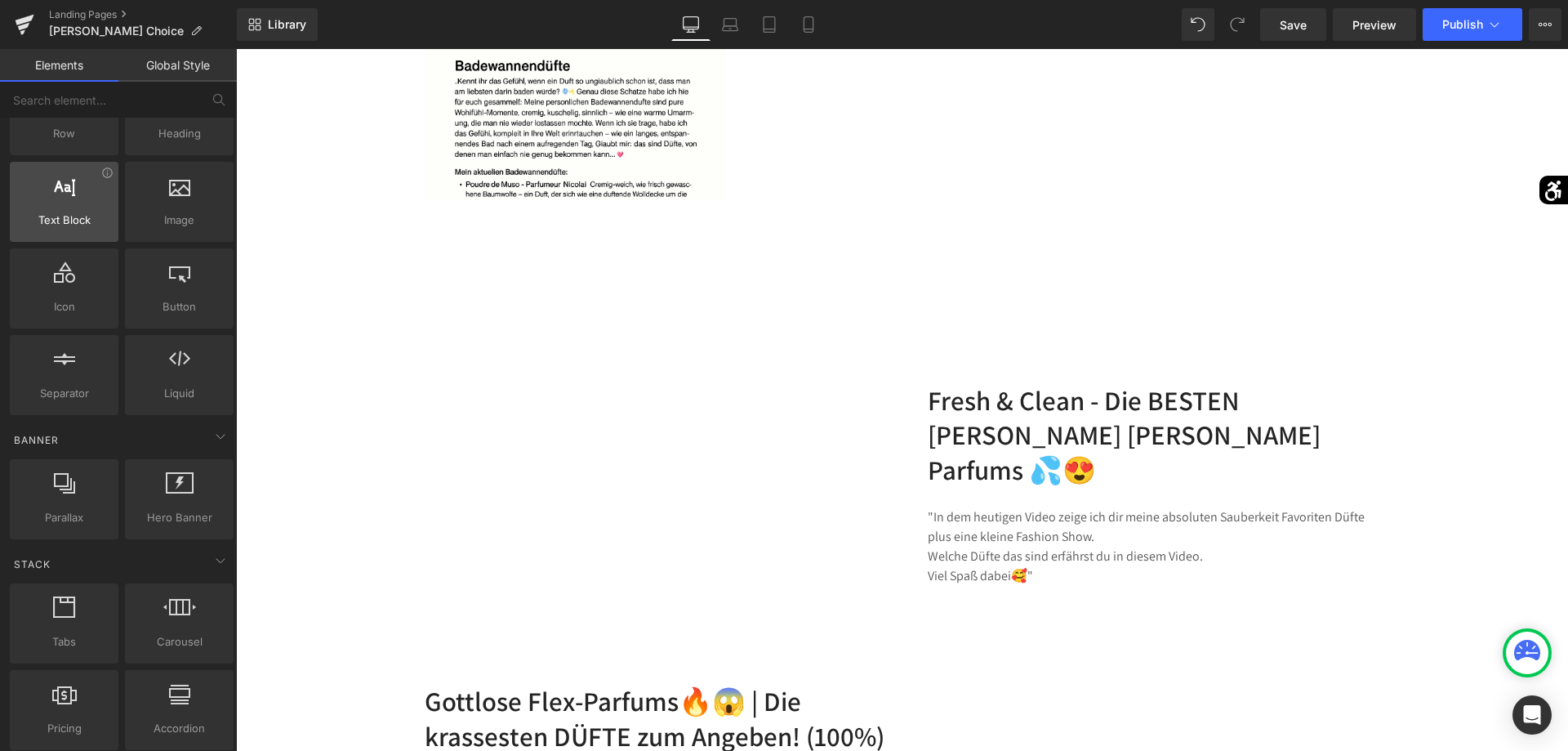
scroll to position [0, 0]
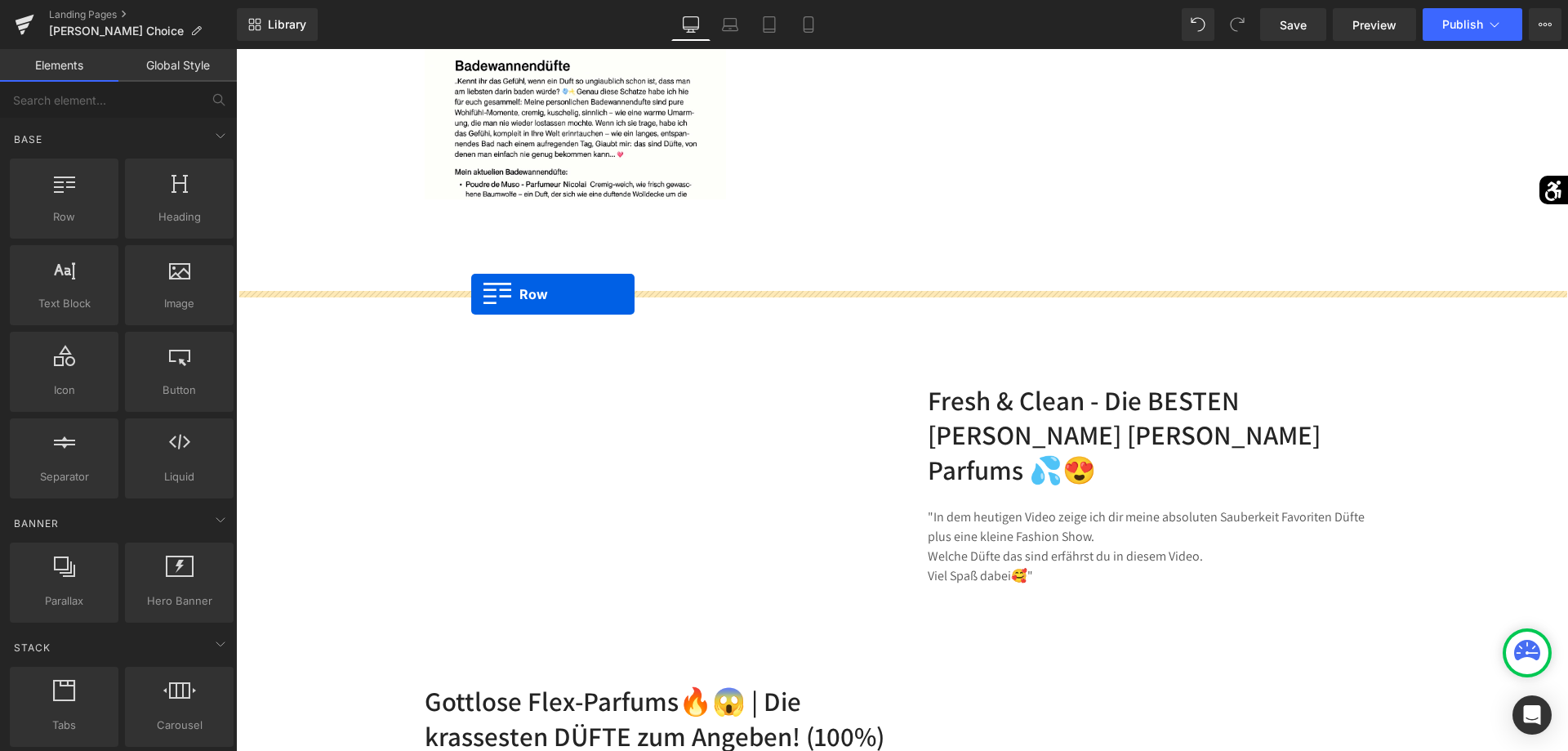
drag, startPoint x: 284, startPoint y: 268, endPoint x: 471, endPoint y: 294, distance: 188.8
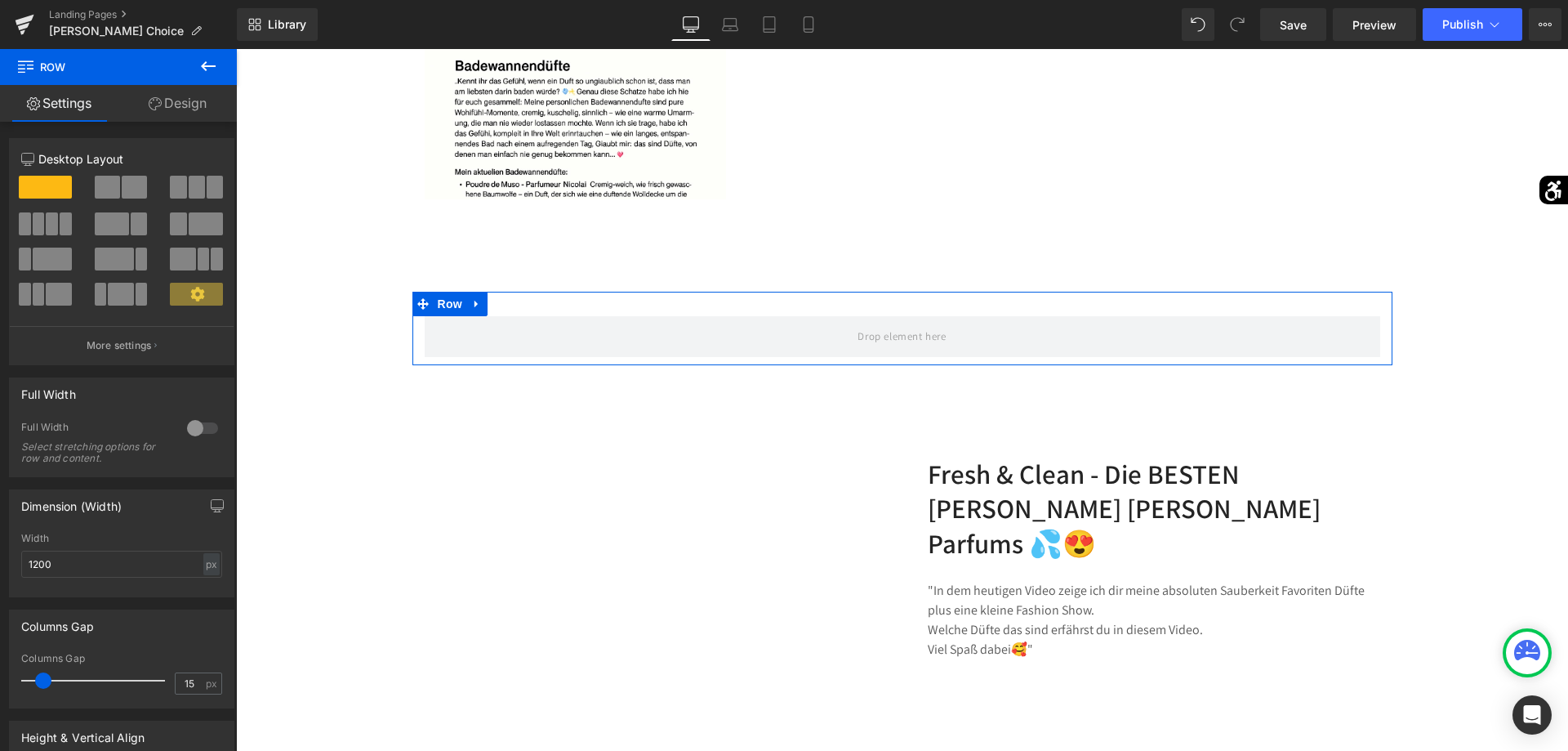
click at [117, 222] on span at bounding box center [111, 224] width 34 height 23
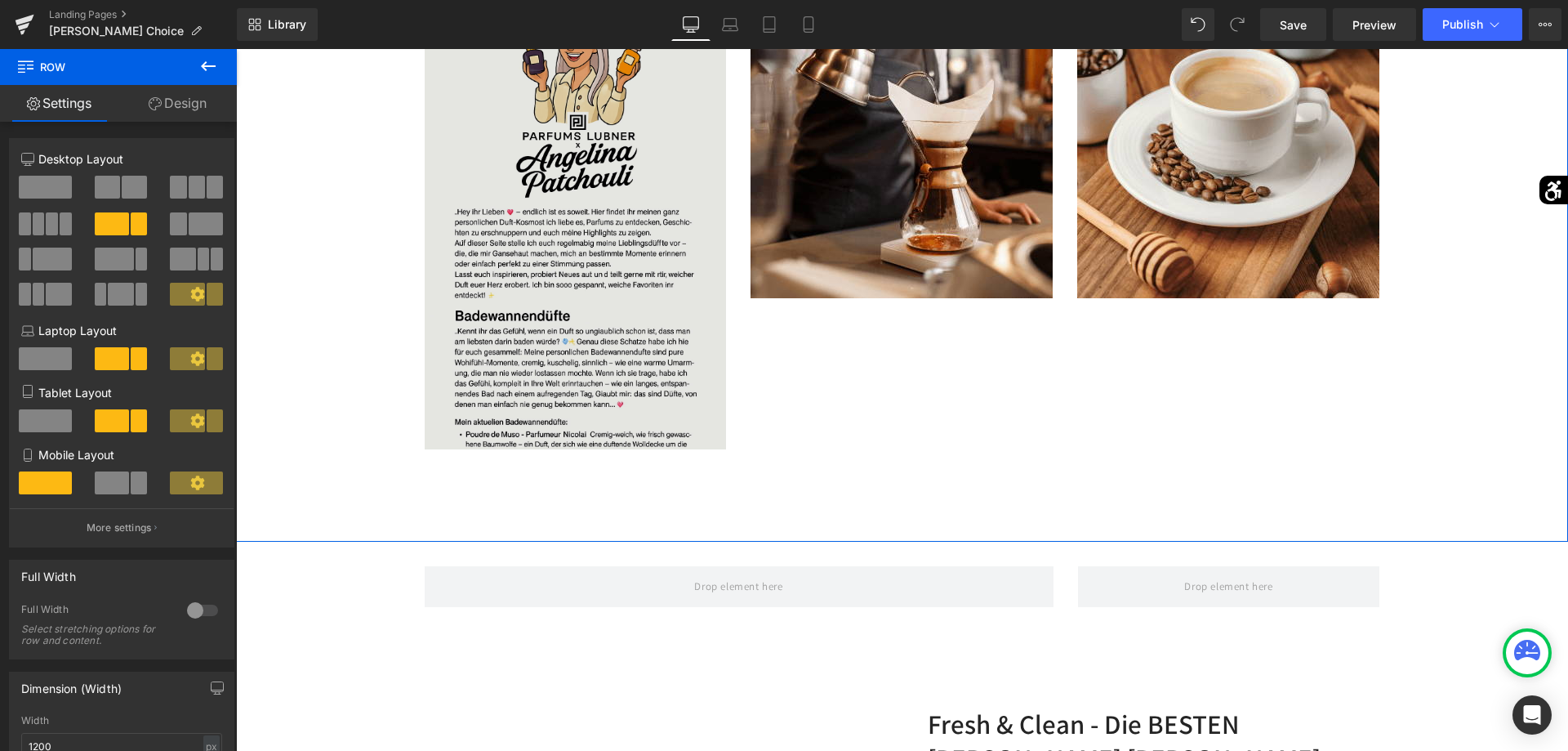
scroll to position [1416, 0]
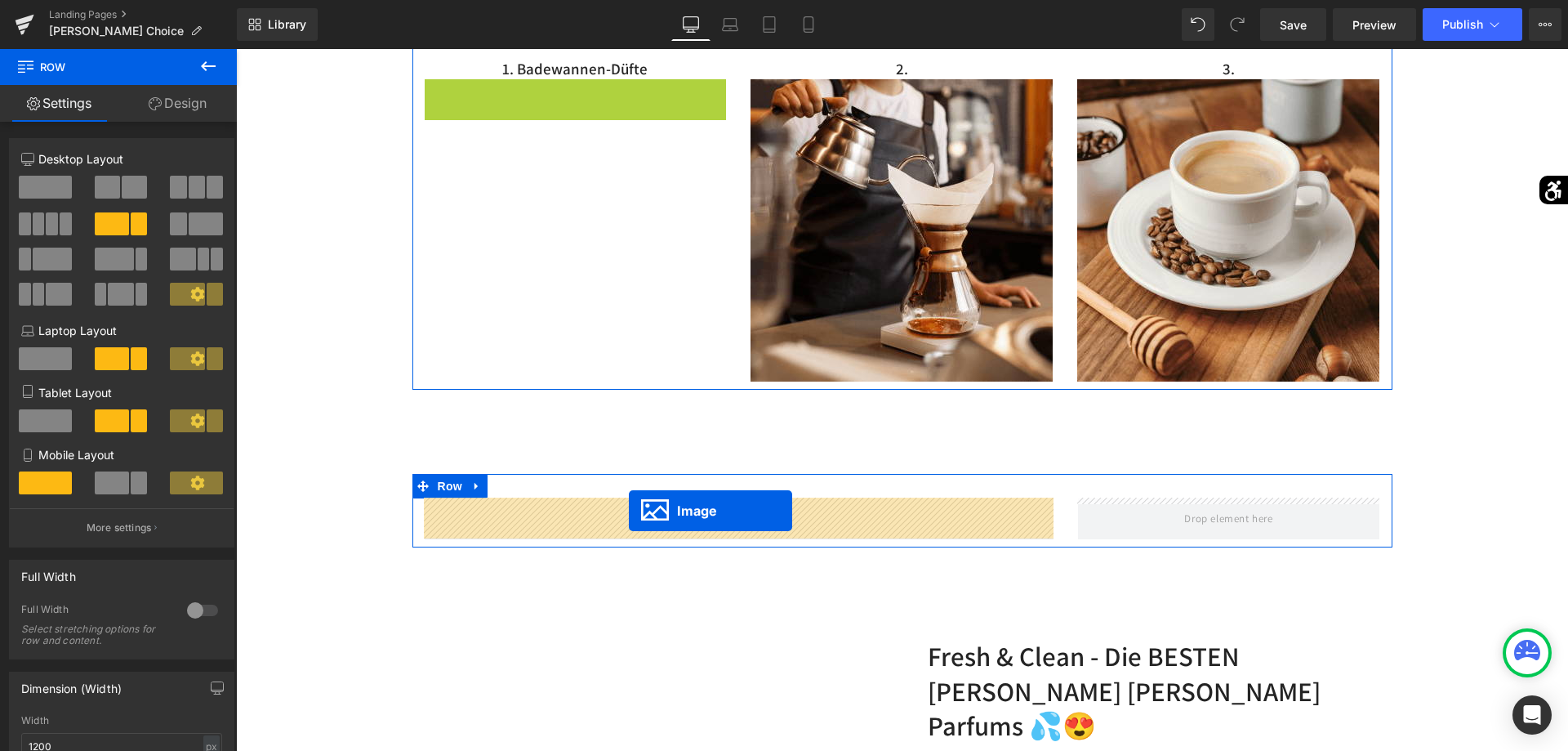
drag, startPoint x: 551, startPoint y: 308, endPoint x: 628, endPoint y: 511, distance: 217.1
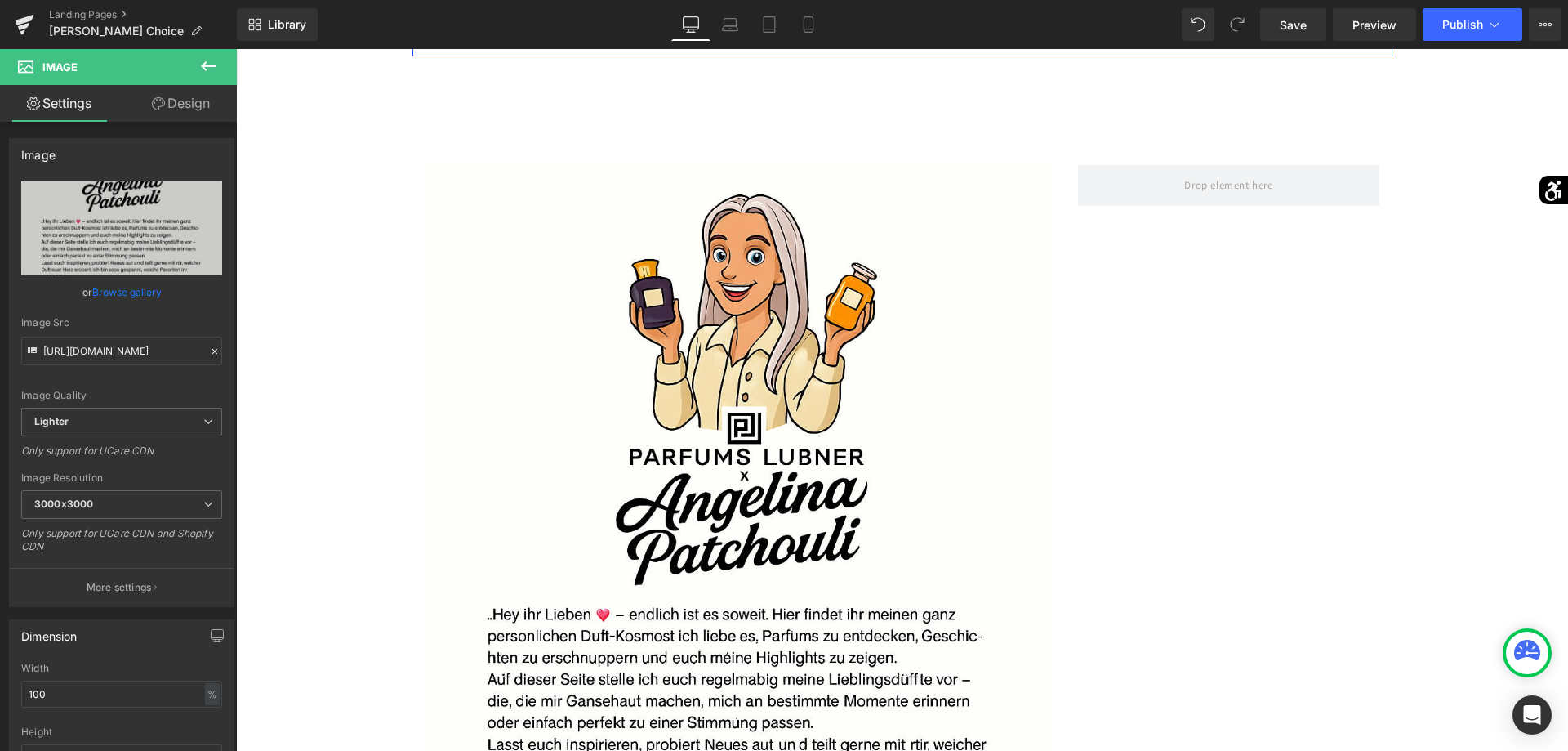
scroll to position [1583, 0]
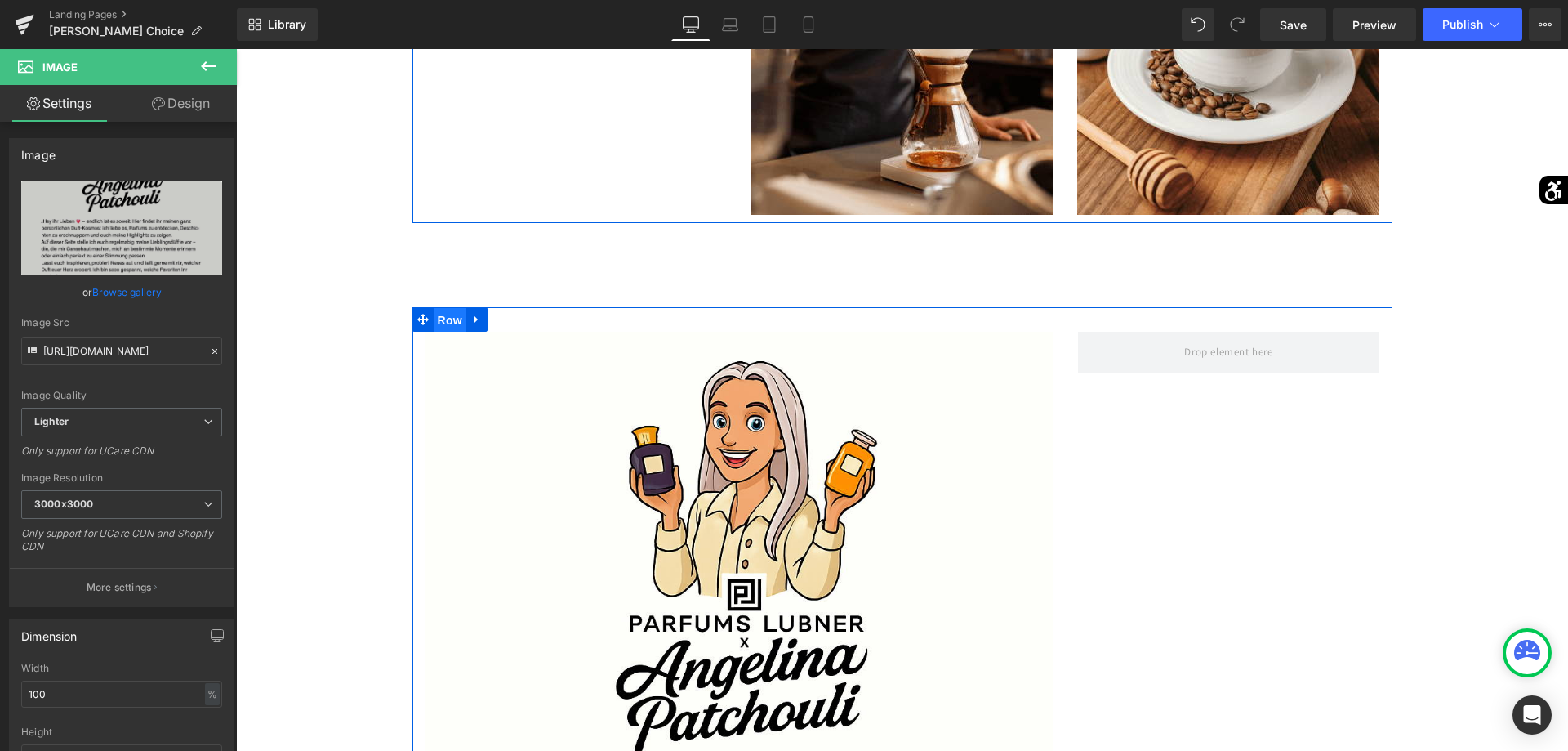
click at [462, 329] on span "Row" at bounding box center [450, 320] width 33 height 24
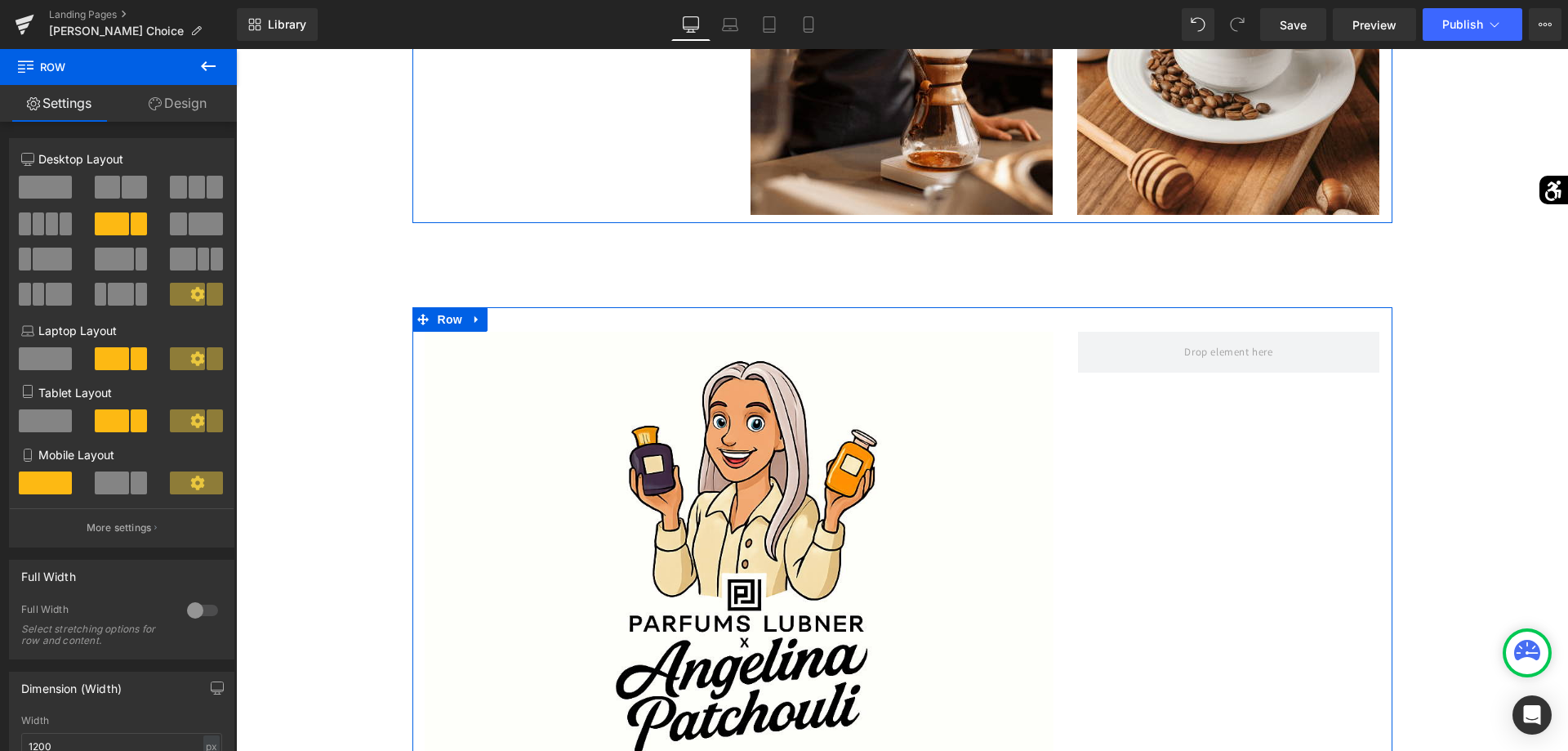
click at [191, 110] on link "Design" at bounding box center [178, 103] width 119 height 37
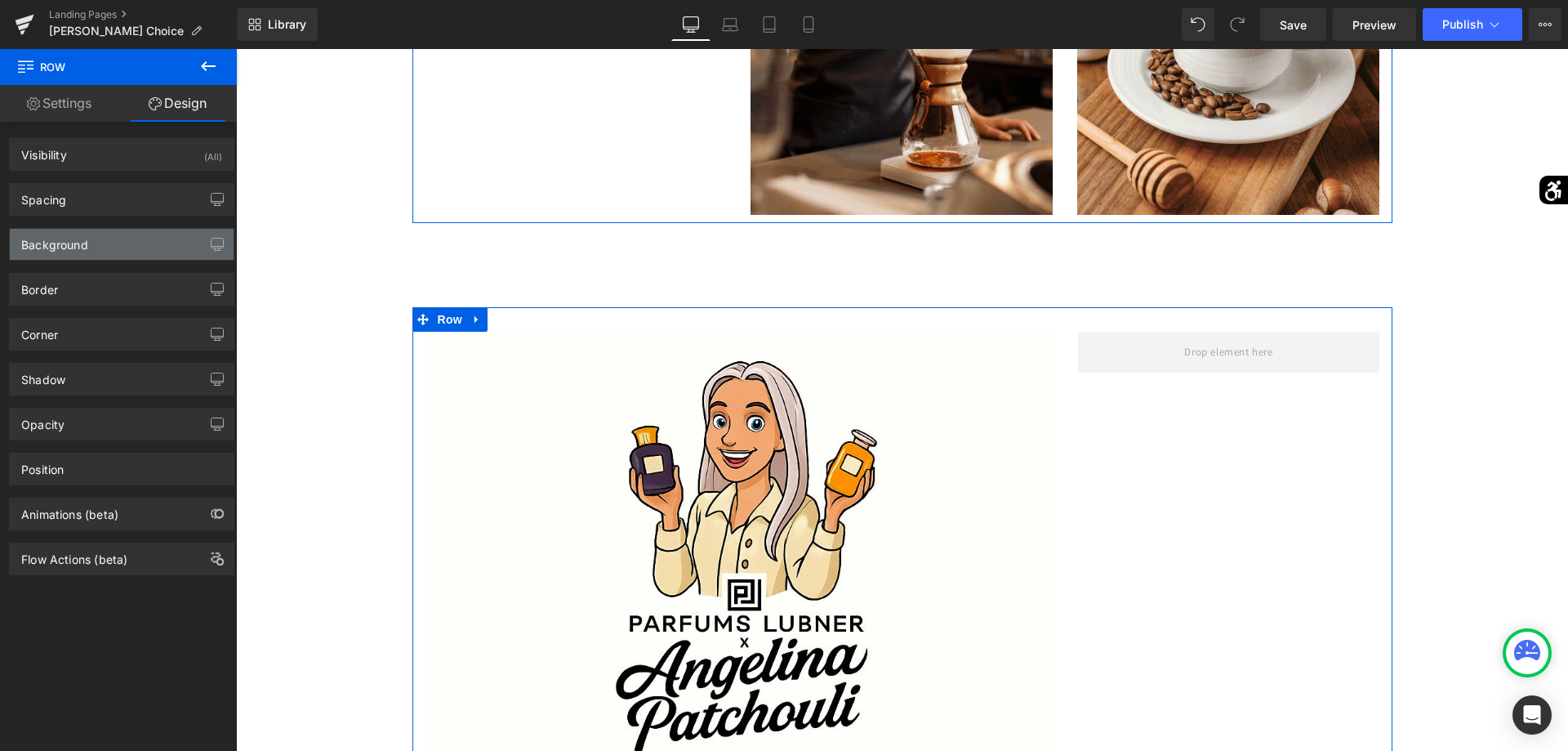
click at [140, 241] on div "Background" at bounding box center [122, 244] width 224 height 31
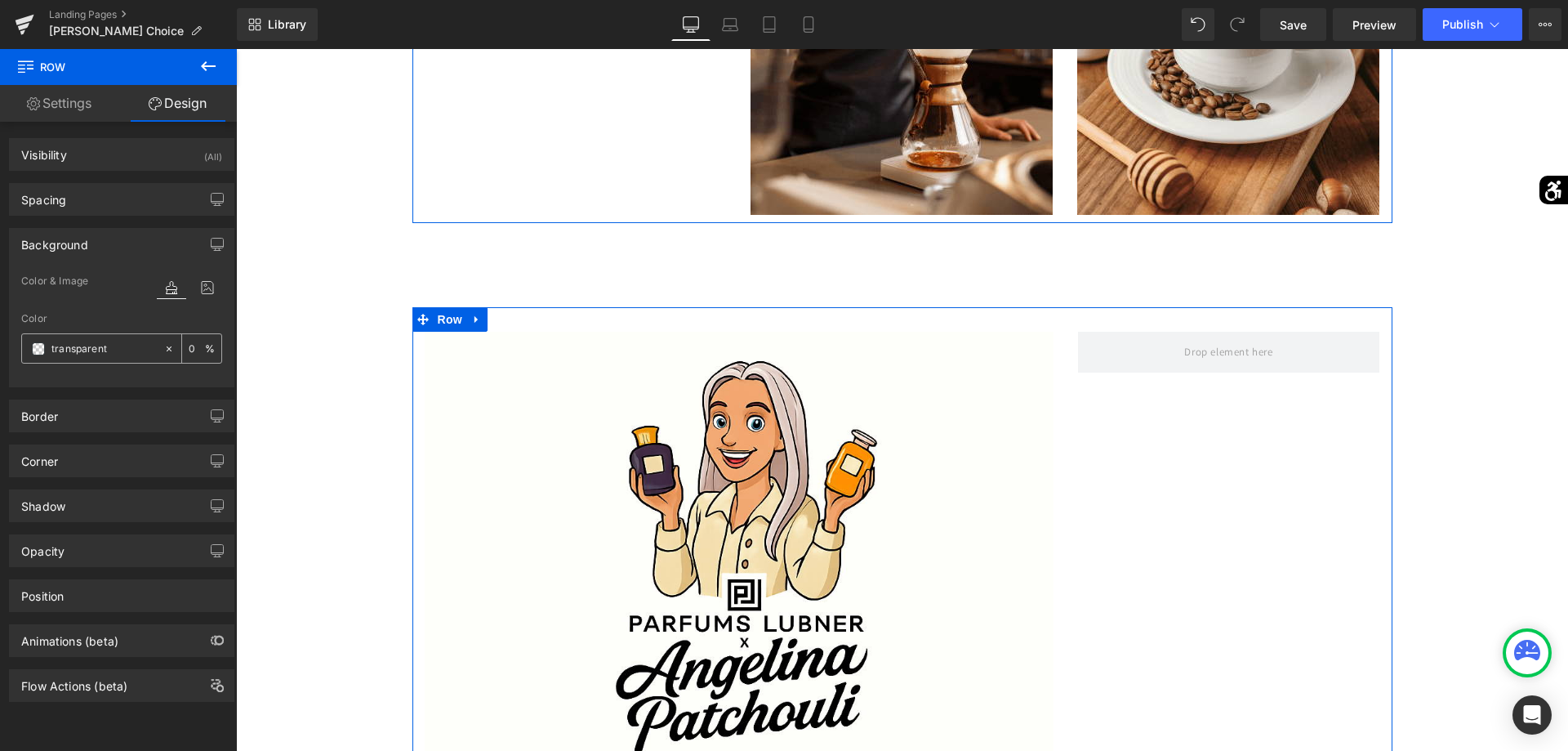
click at [40, 345] on span at bounding box center [38, 348] width 13 height 13
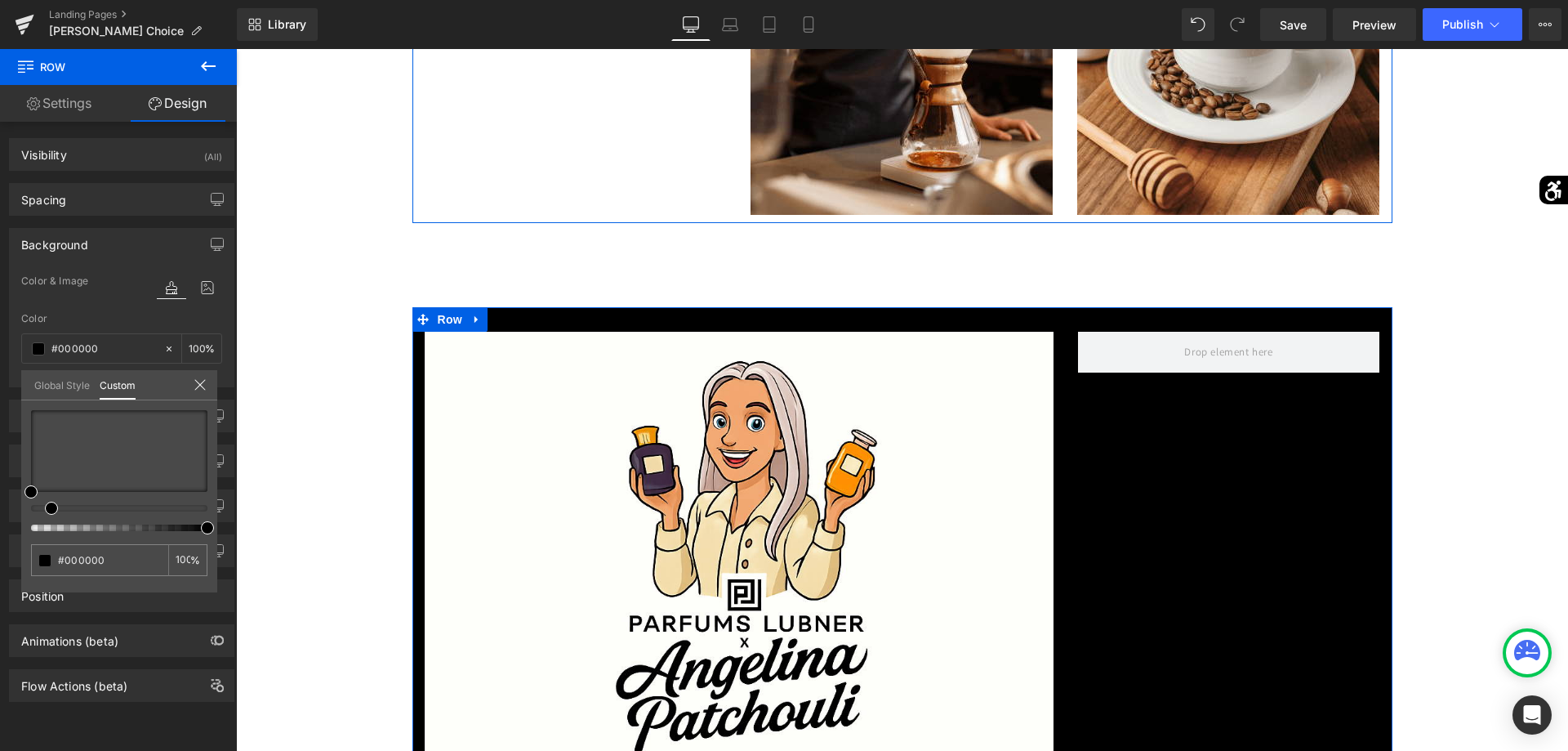
click at [45, 501] on div at bounding box center [119, 470] width 176 height 121
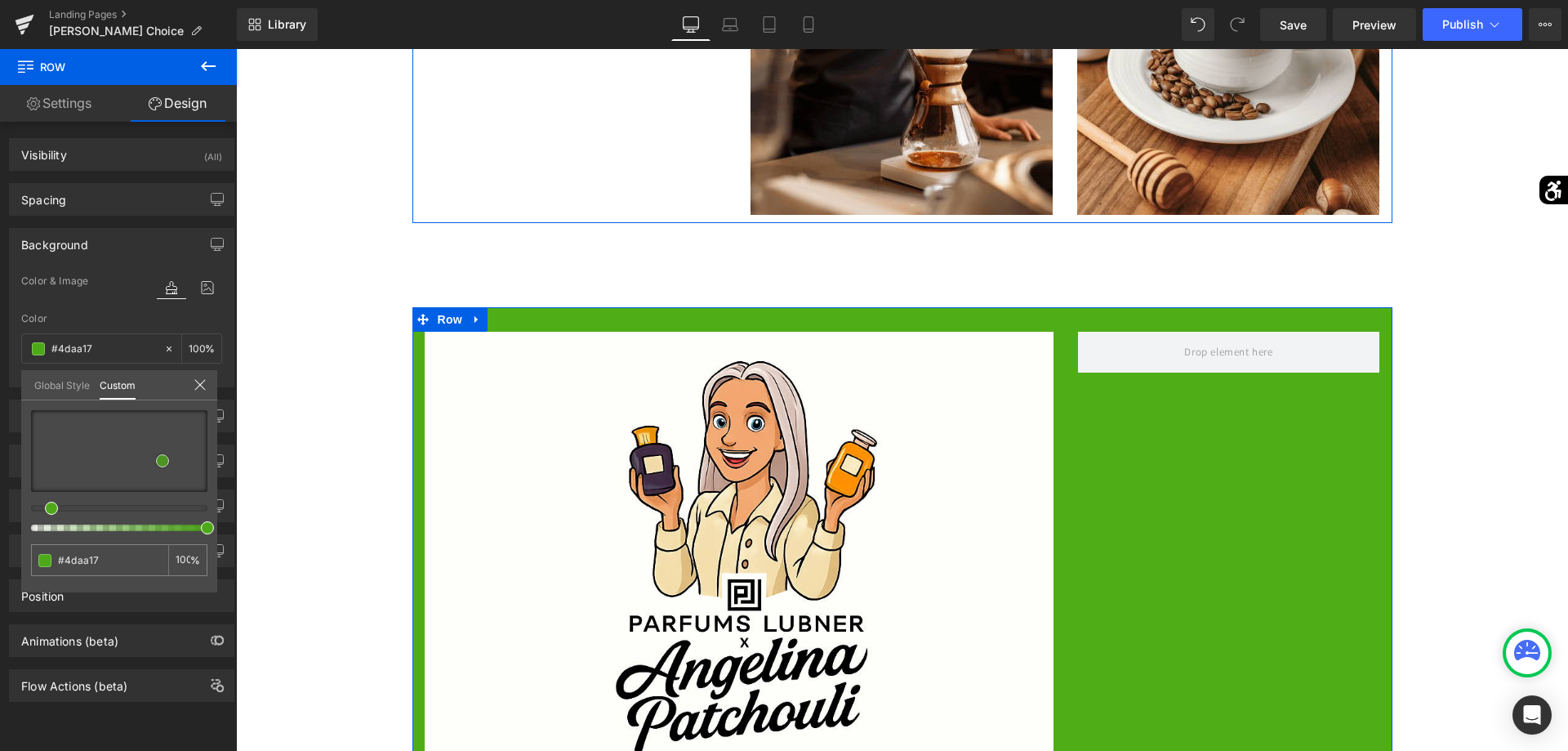
drag, startPoint x: 29, startPoint y: 491, endPoint x: 158, endPoint y: 459, distance: 132.9
click at [160, 460] on span at bounding box center [161, 460] width 13 height 13
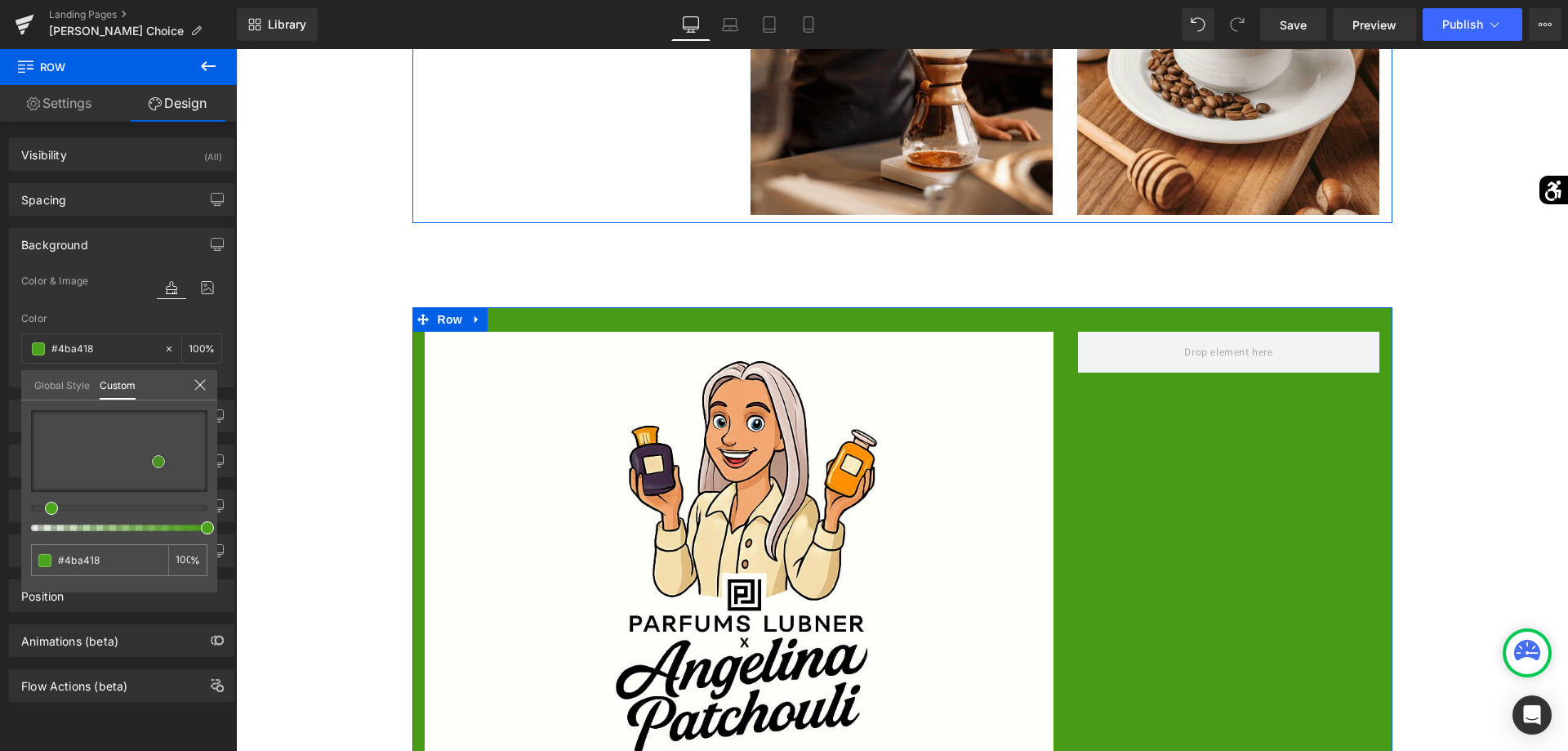
drag, startPoint x: 172, startPoint y: 466, endPoint x: 153, endPoint y: 460, distance: 19.9
click at [156, 461] on div at bounding box center [119, 450] width 176 height 82
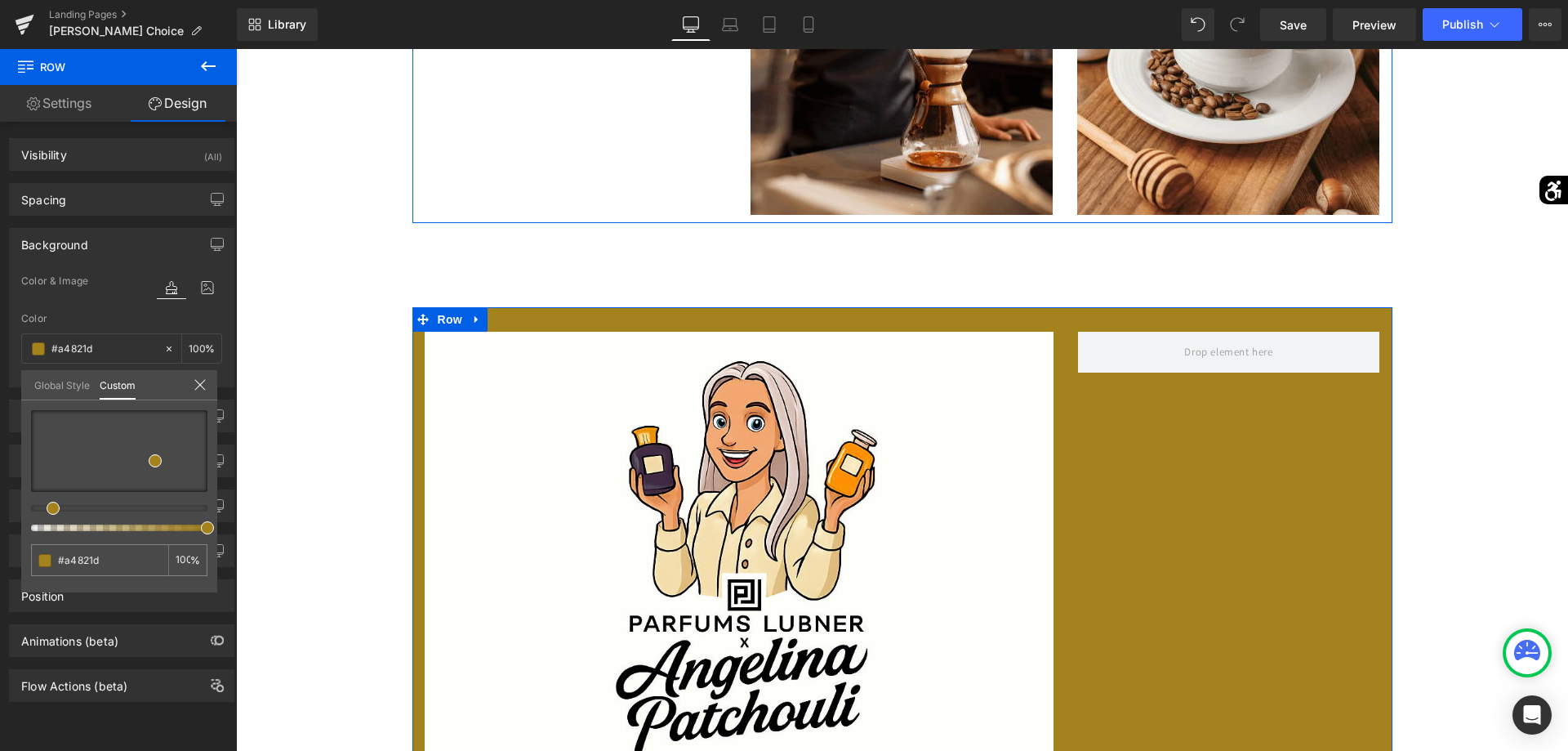
drag, startPoint x: 53, startPoint y: 510, endPoint x: 96, endPoint y: 476, distance: 54.8
click at [53, 508] on span at bounding box center [53, 507] width 13 height 13
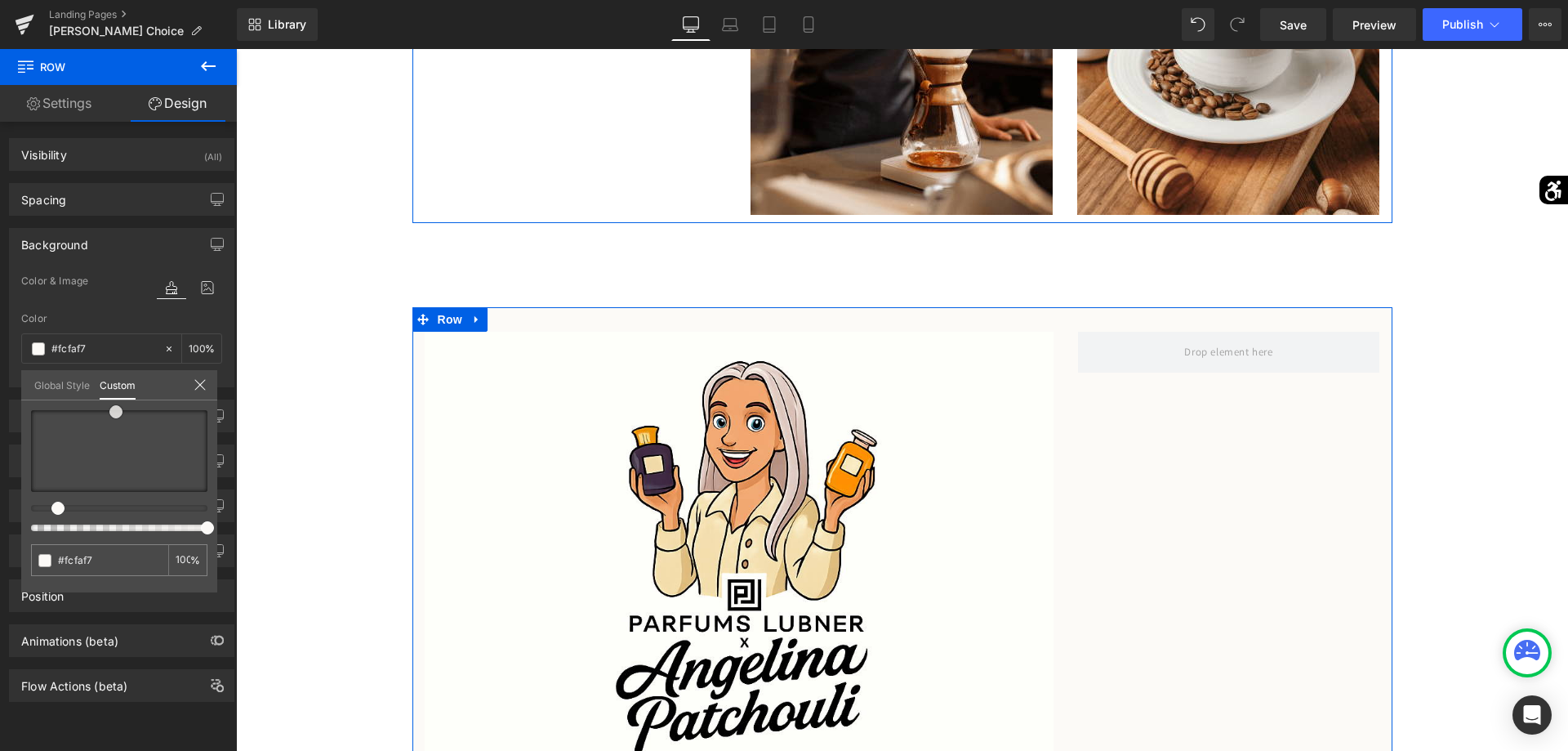
drag, startPoint x: 153, startPoint y: 457, endPoint x: 117, endPoint y: 408, distance: 60.8
click at [117, 408] on span at bounding box center [116, 411] width 13 height 13
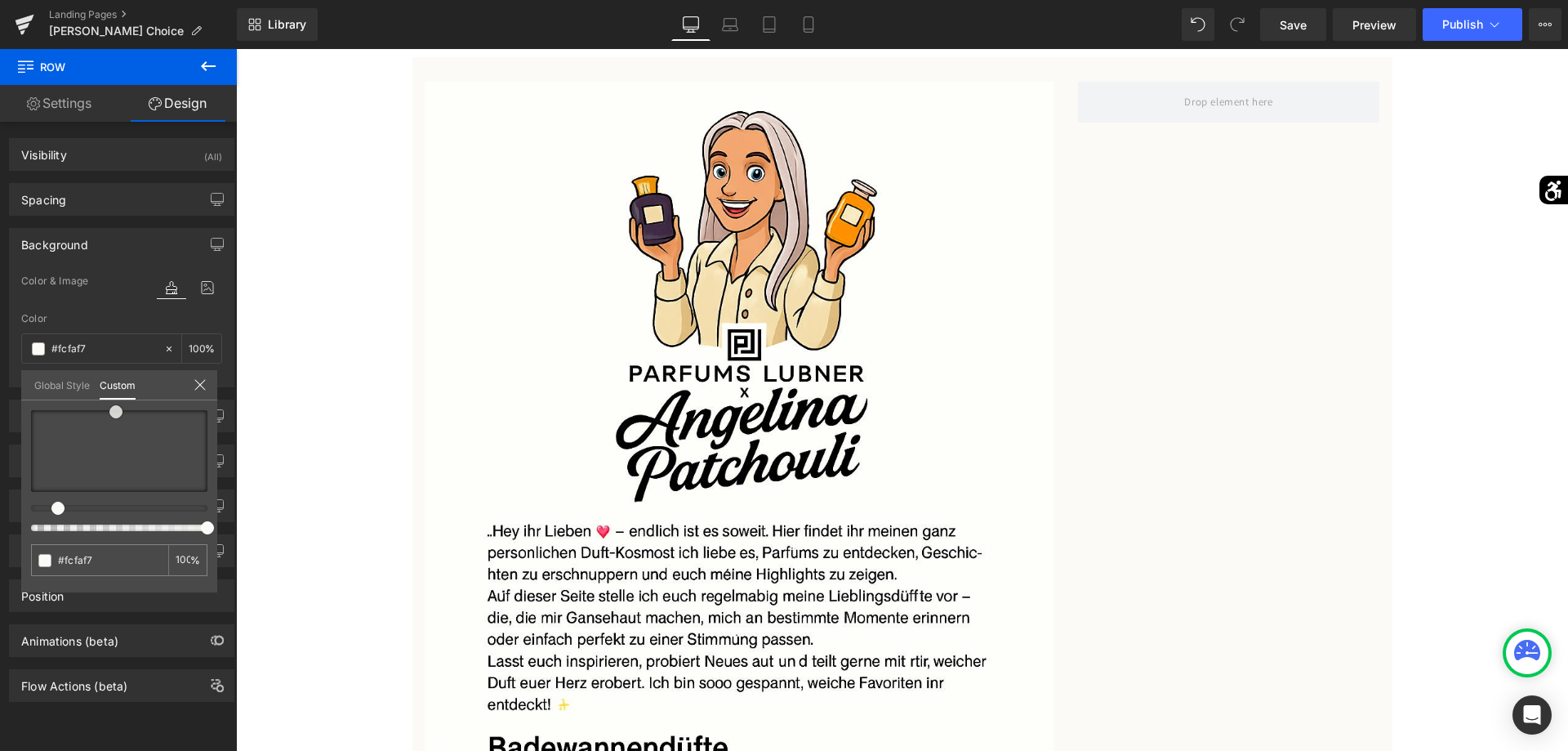
scroll to position [1749, 0]
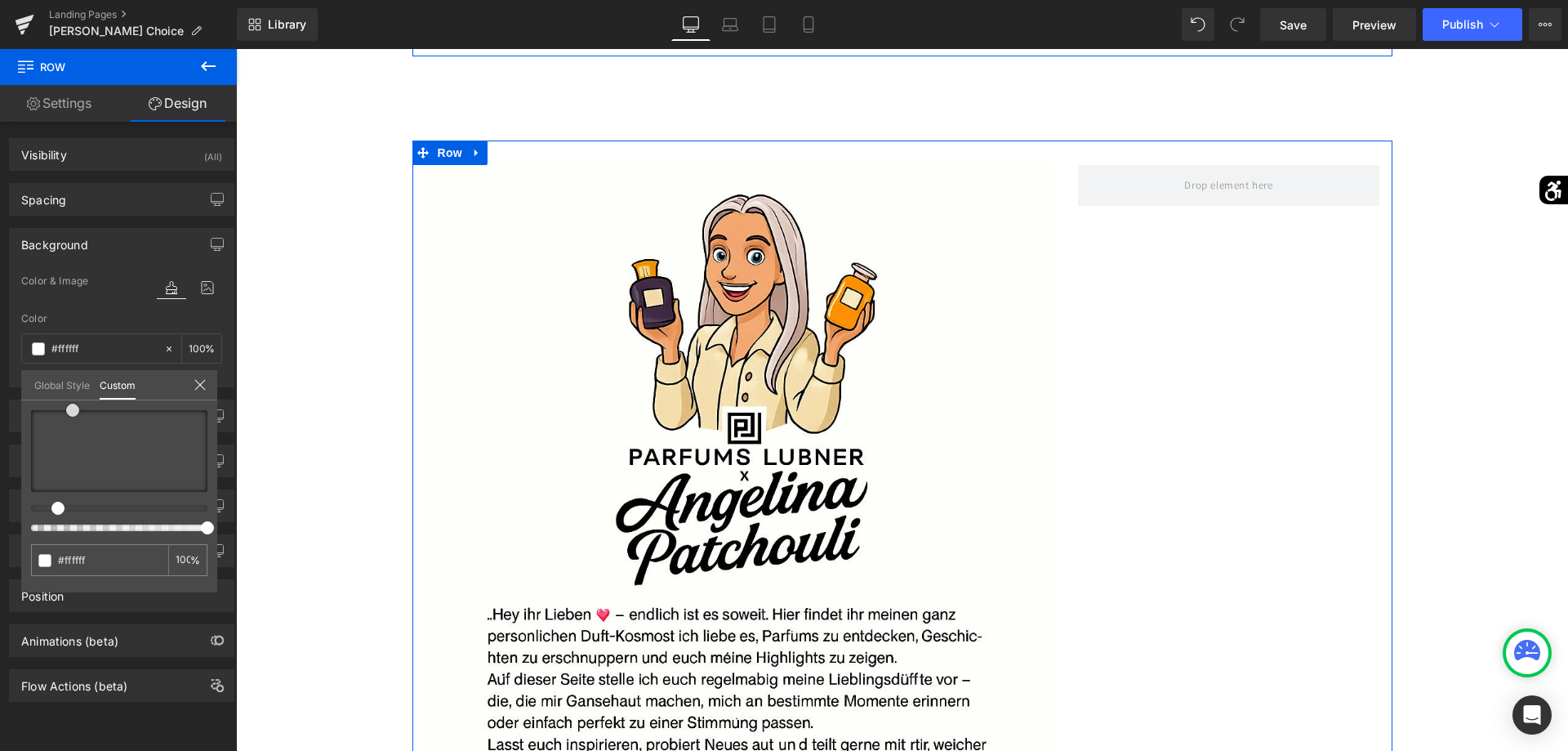
drag, startPoint x: 120, startPoint y: 414, endPoint x: 77, endPoint y: 402, distance: 44.6
click at [77, 402] on div "transparent 0 %" at bounding box center [119, 410] width 196 height 19
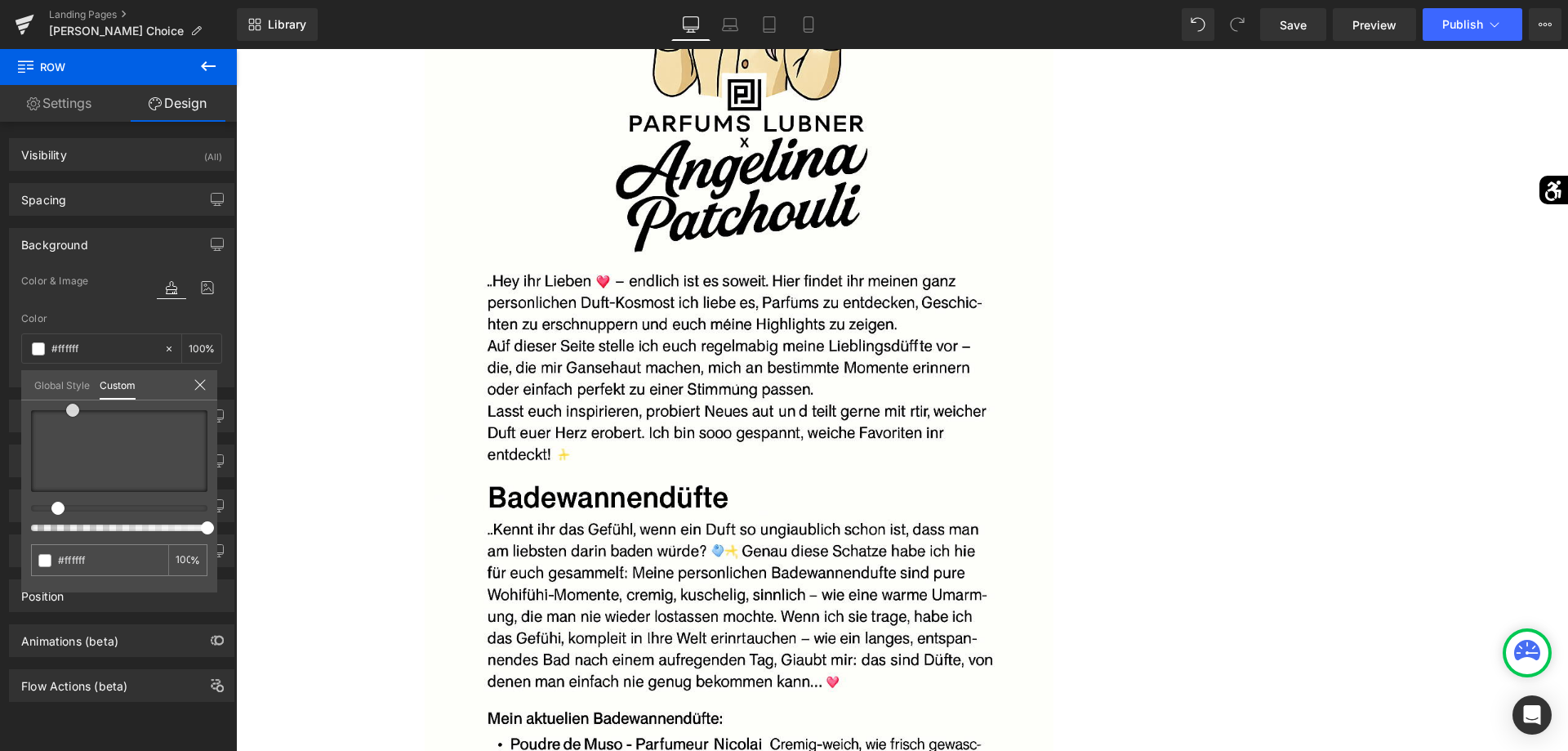
scroll to position [2333, 0]
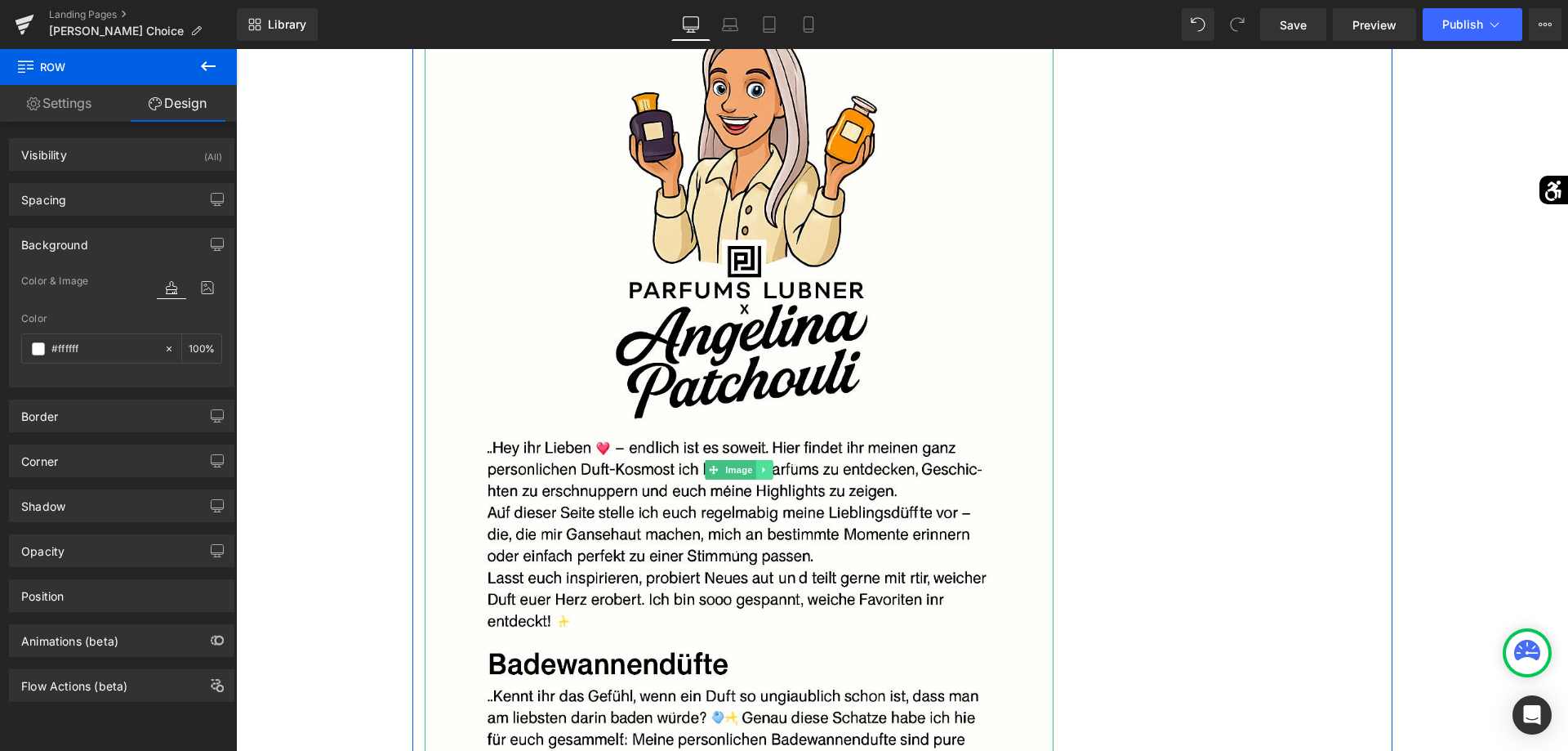
scroll to position [1999, 0]
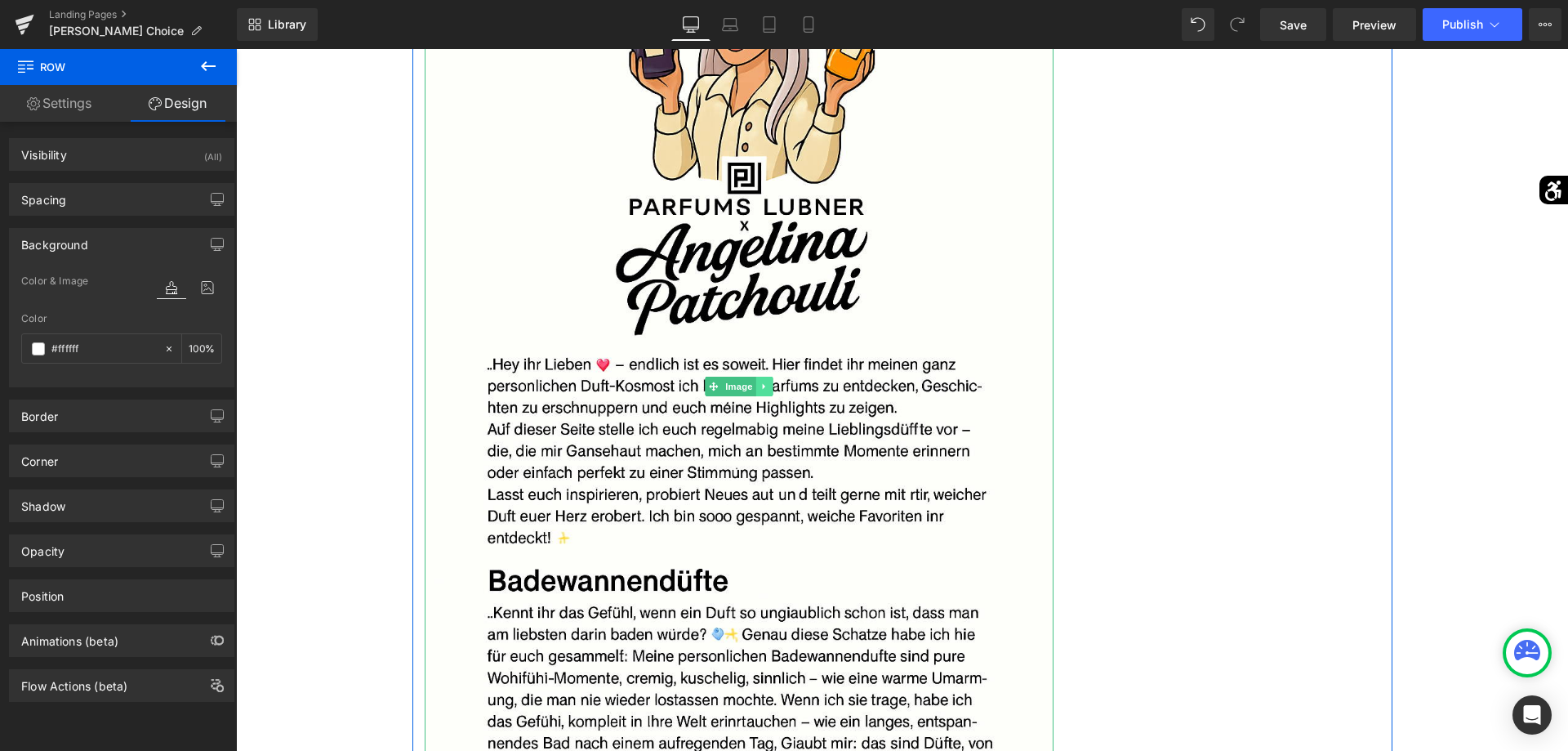
click at [761, 383] on icon at bounding box center [764, 386] width 9 height 10
click at [766, 384] on link at bounding box center [773, 386] width 18 height 19
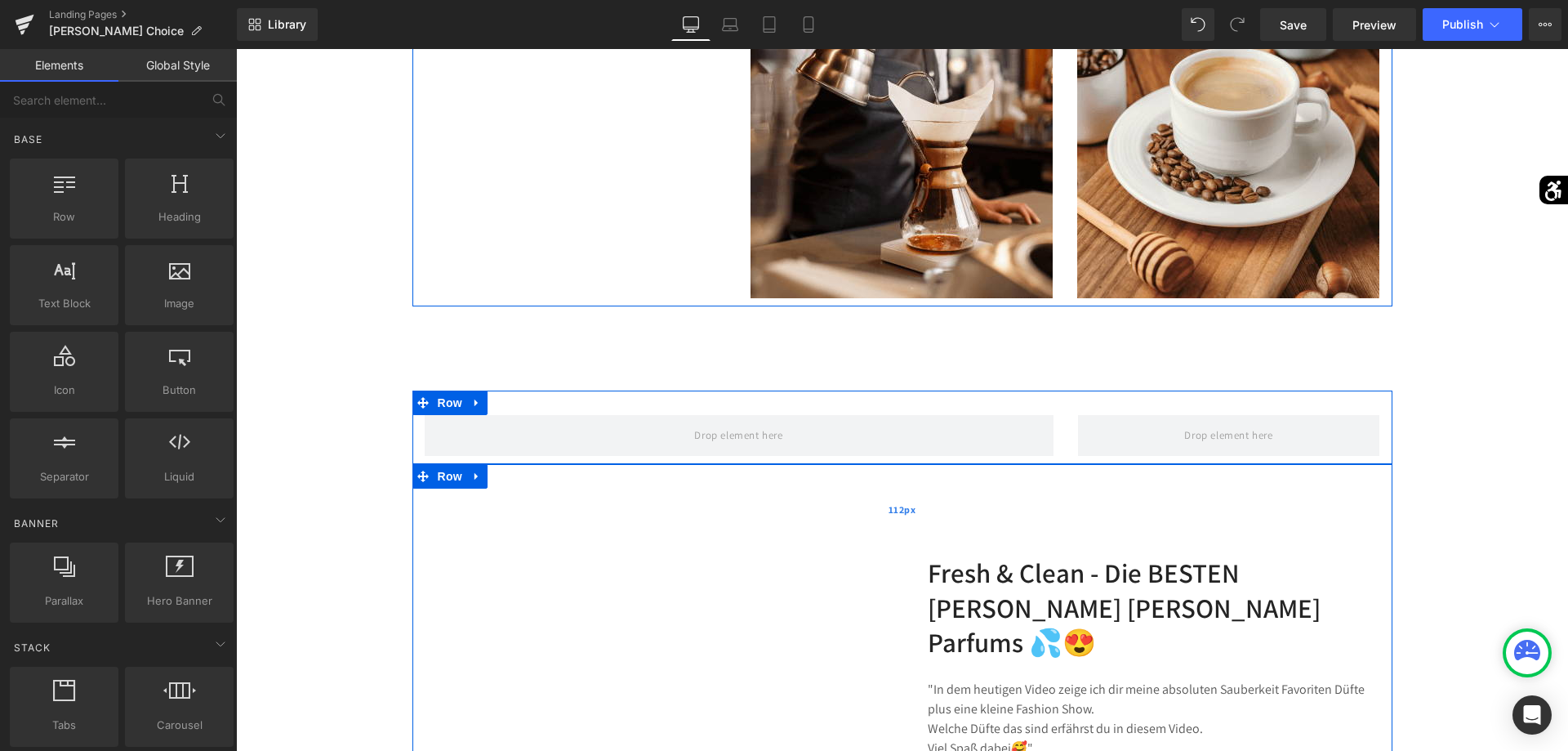
scroll to position [1416, 0]
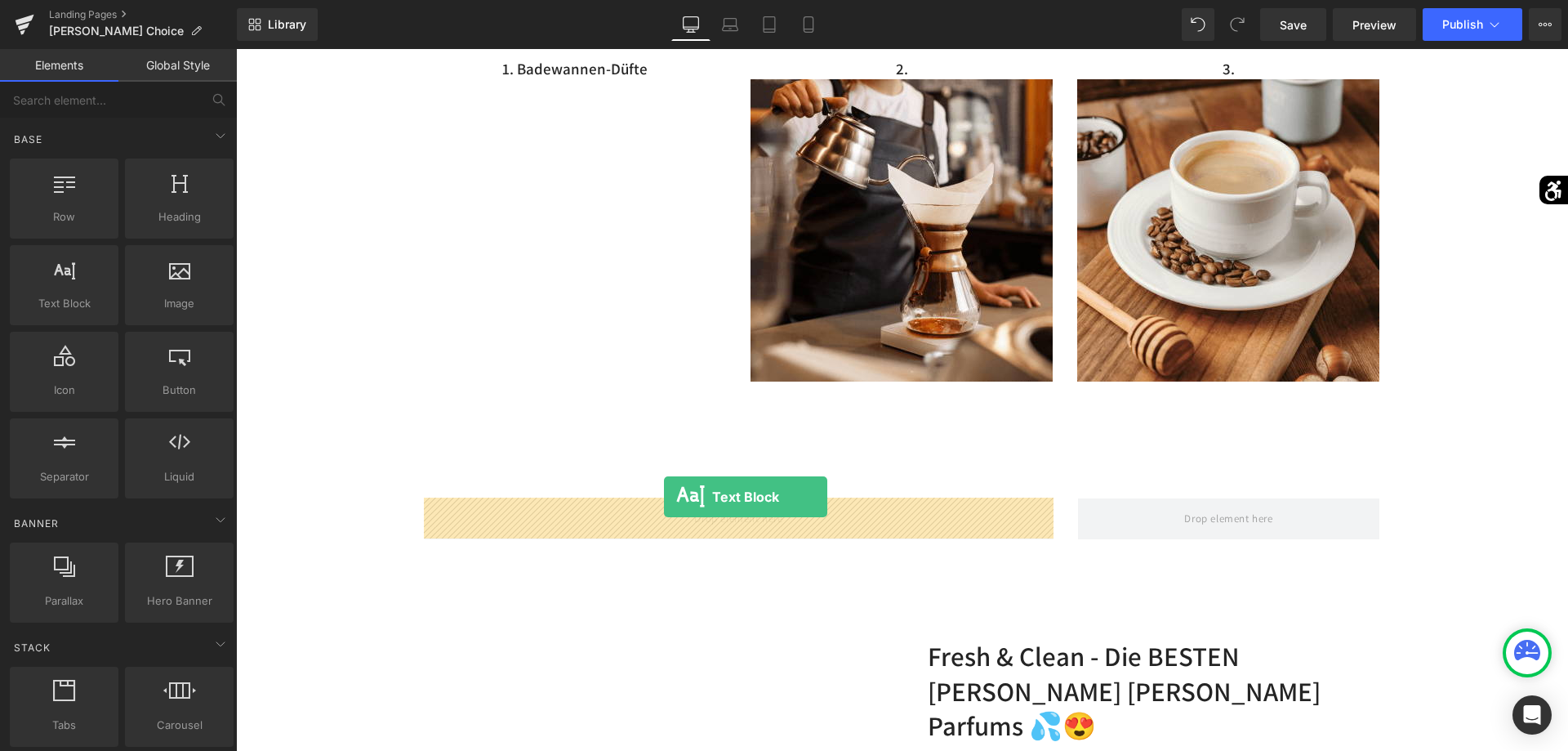
drag, startPoint x: 328, startPoint y: 342, endPoint x: 658, endPoint y: 496, distance: 364.2
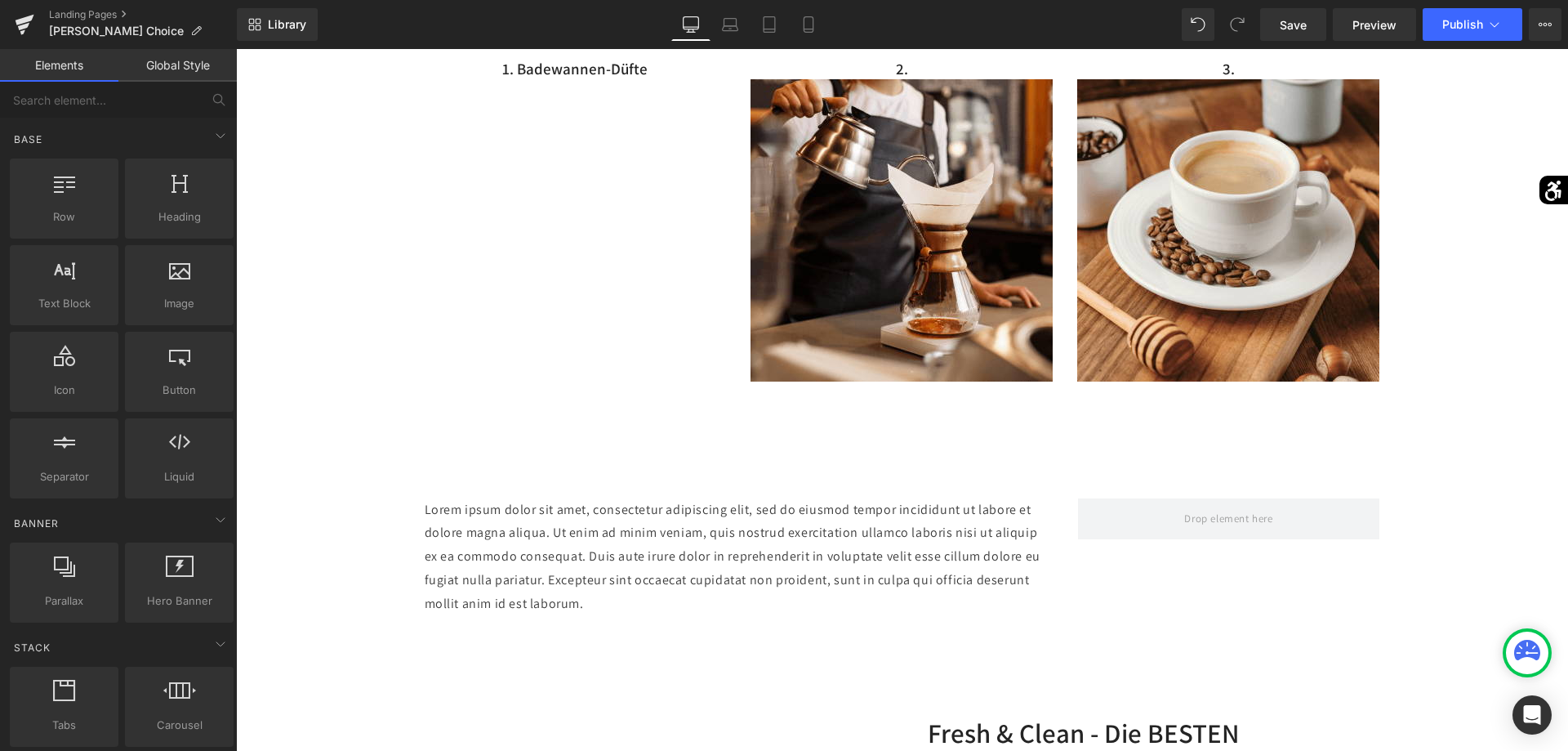
click at [370, 639] on div "Row Hero Banner 200px 589px Hi, nice to meet you Heading ich bin [PERSON_NAME] …" at bounding box center [902, 245] width 1332 height 2927
click at [542, 553] on p "Lorem ipsum dolor sit amet, consectetur adipiscing elit, sed do eiusmod tempor …" at bounding box center [739, 556] width 628 height 118
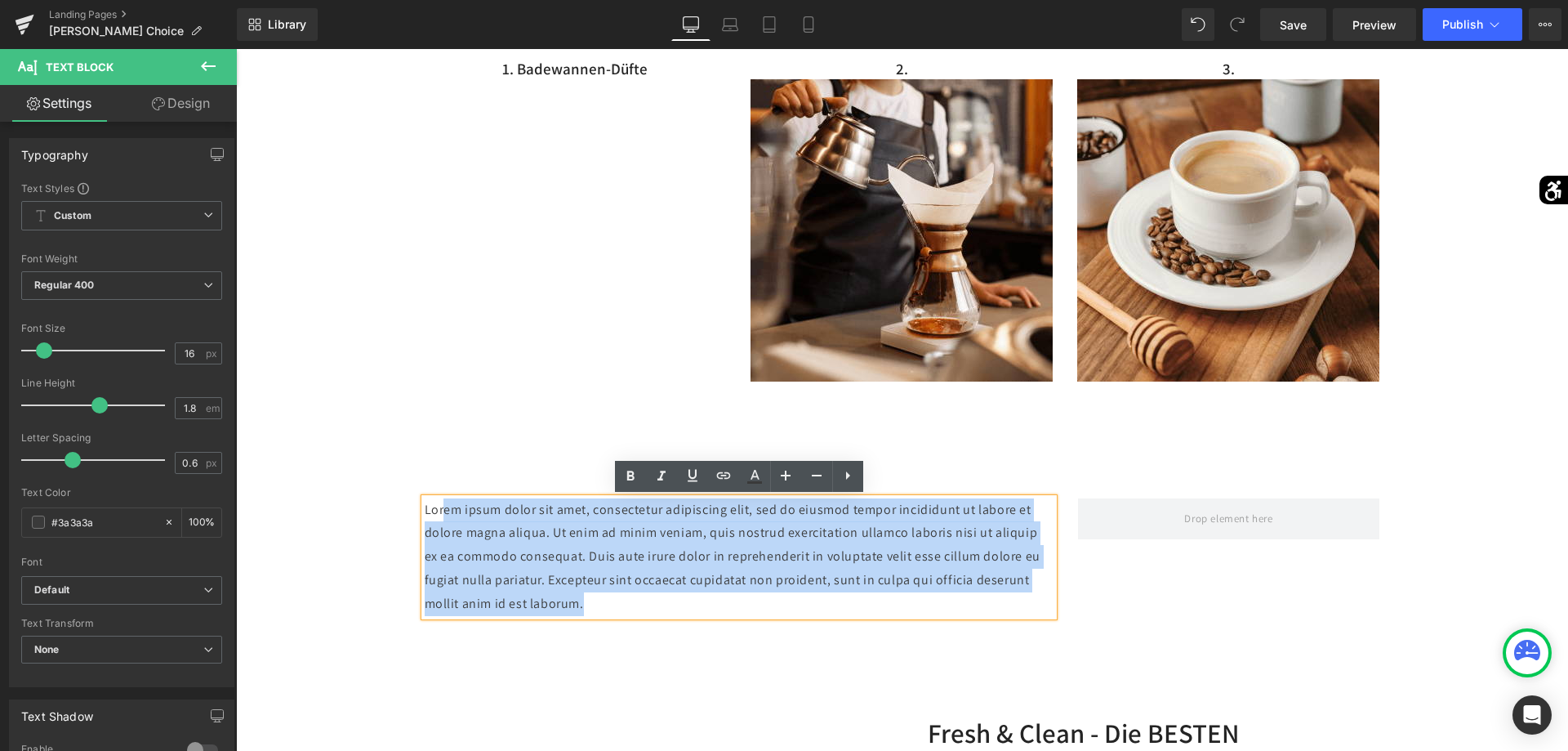
drag, startPoint x: 599, startPoint y: 604, endPoint x: 440, endPoint y: 512, distance: 183.7
click at [441, 512] on p "Lorem ipsum dolor sit amet, consectetur adipiscing elit, sed do eiusmod tempor …" at bounding box center [739, 556] width 628 height 118
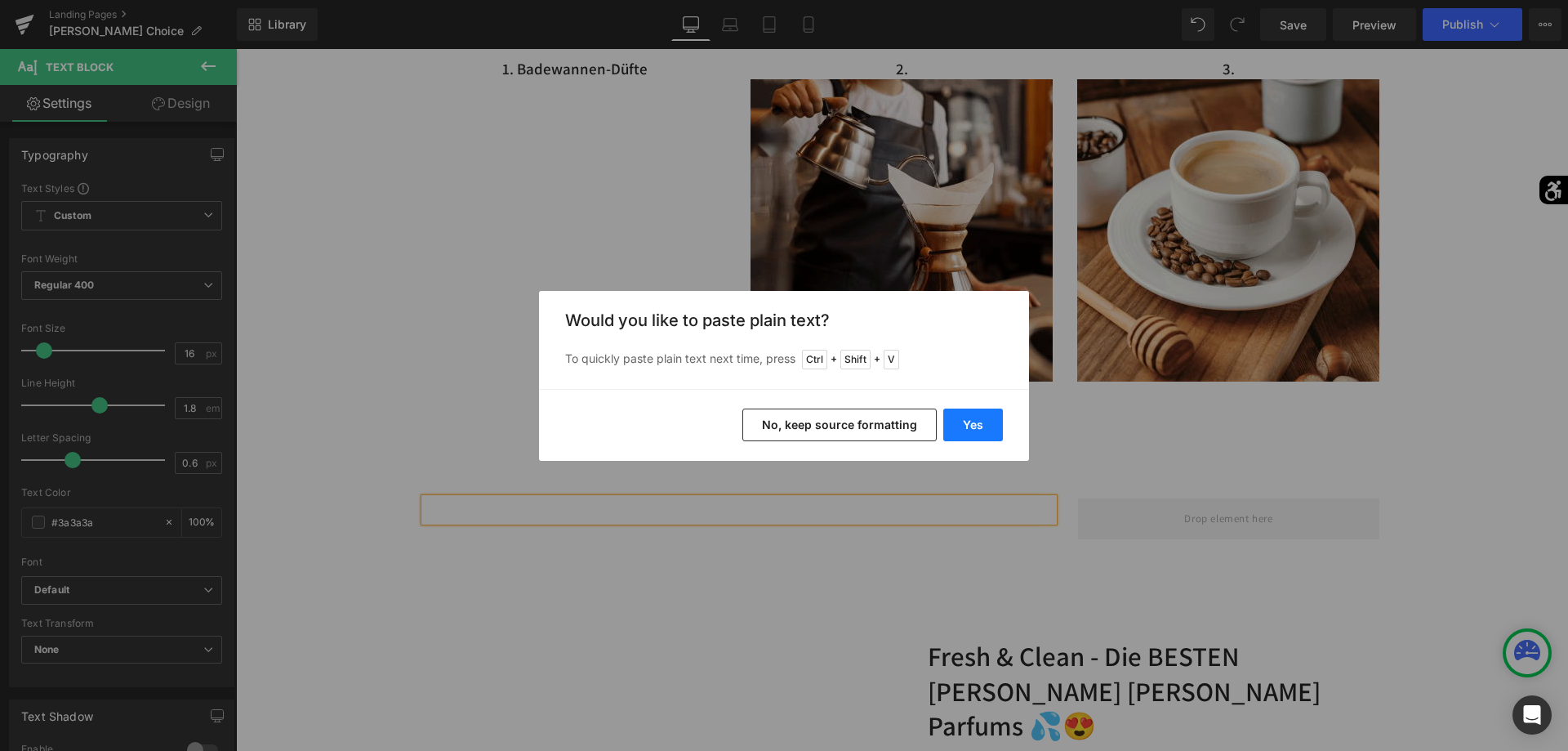
click at [959, 422] on button "Yes" at bounding box center [973, 425] width 59 height 33
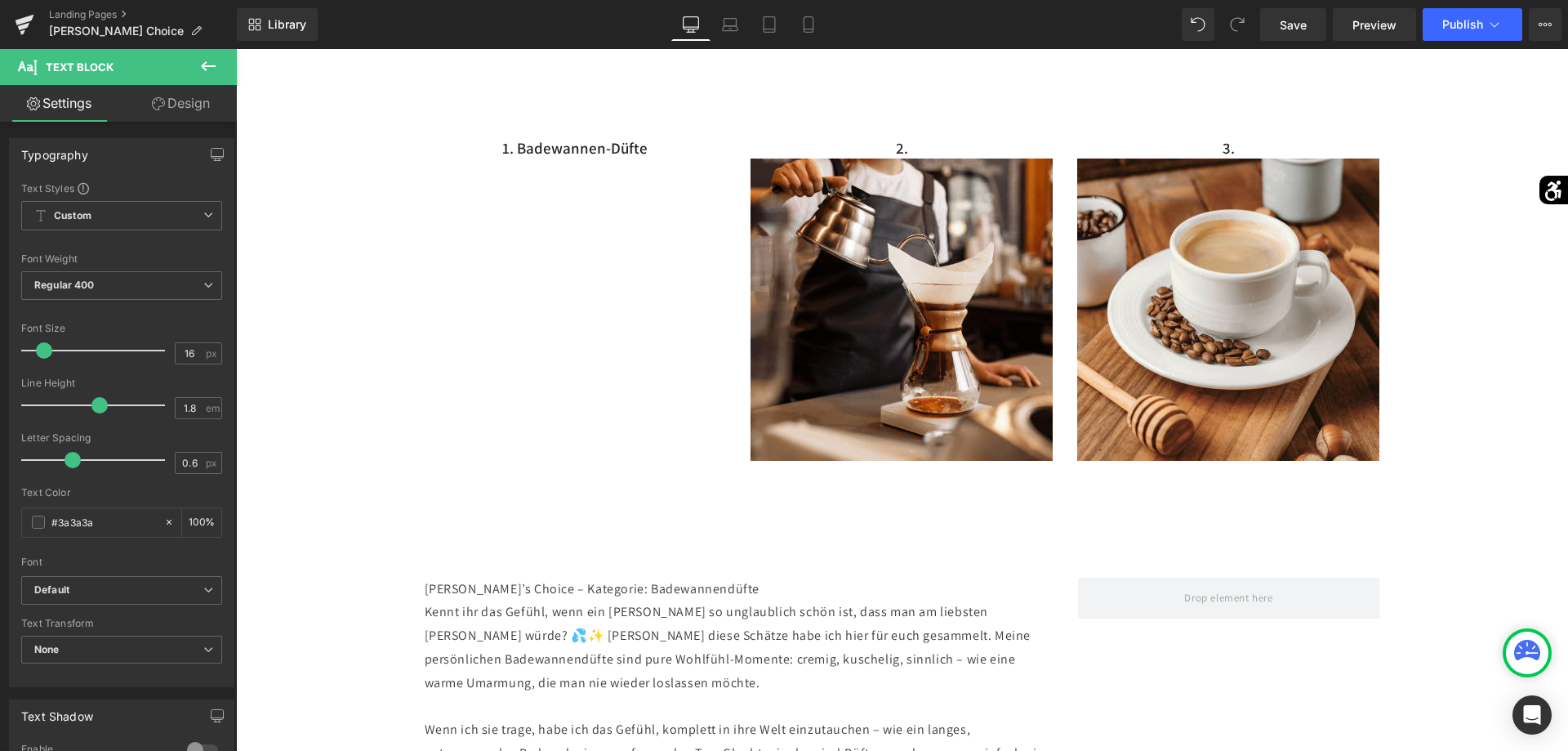
scroll to position [1254, 0]
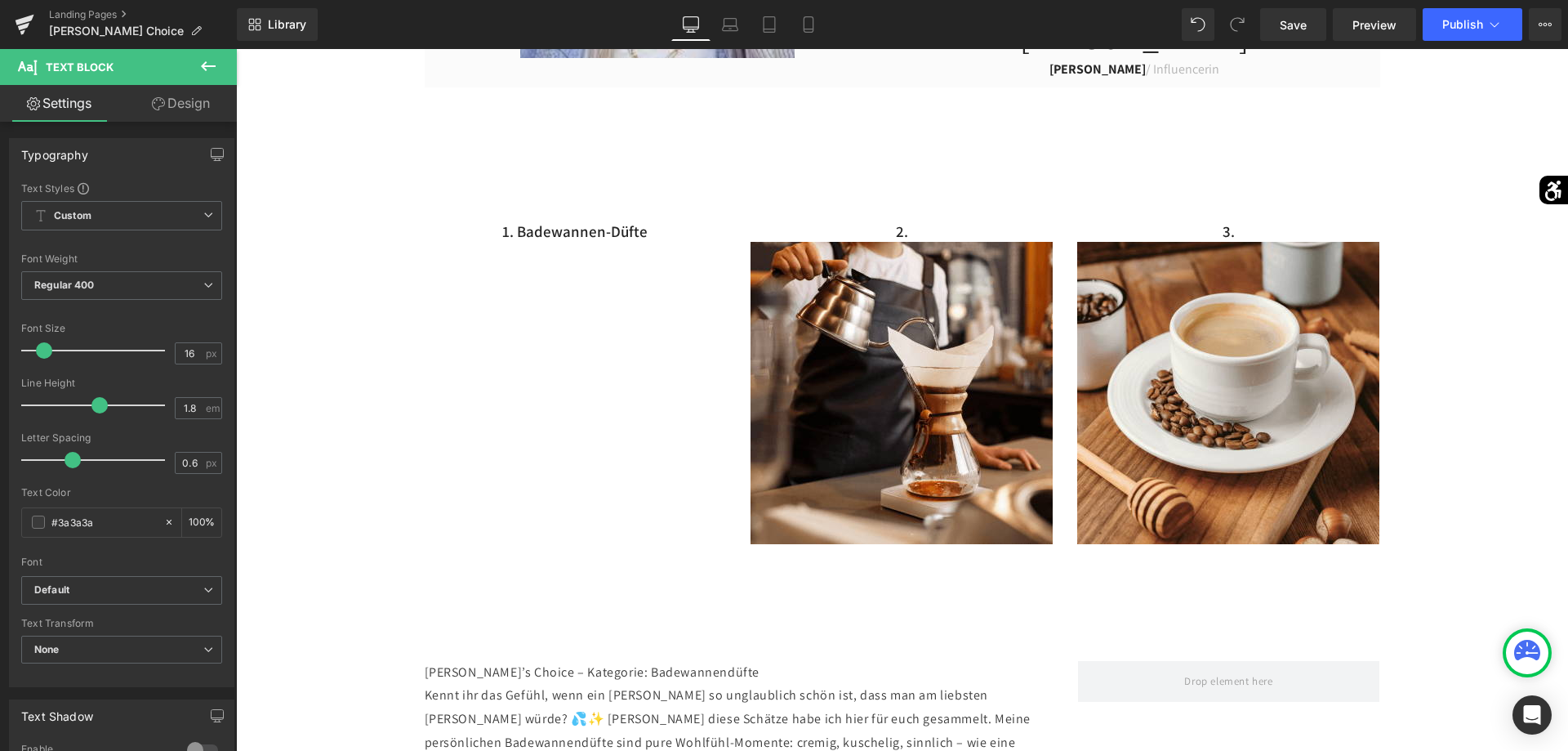
click at [588, 334] on div "1. Badewannen-Düfte Text Block 2. Text Block Image 3. Text Block Image Row" at bounding box center [902, 366] width 980 height 374
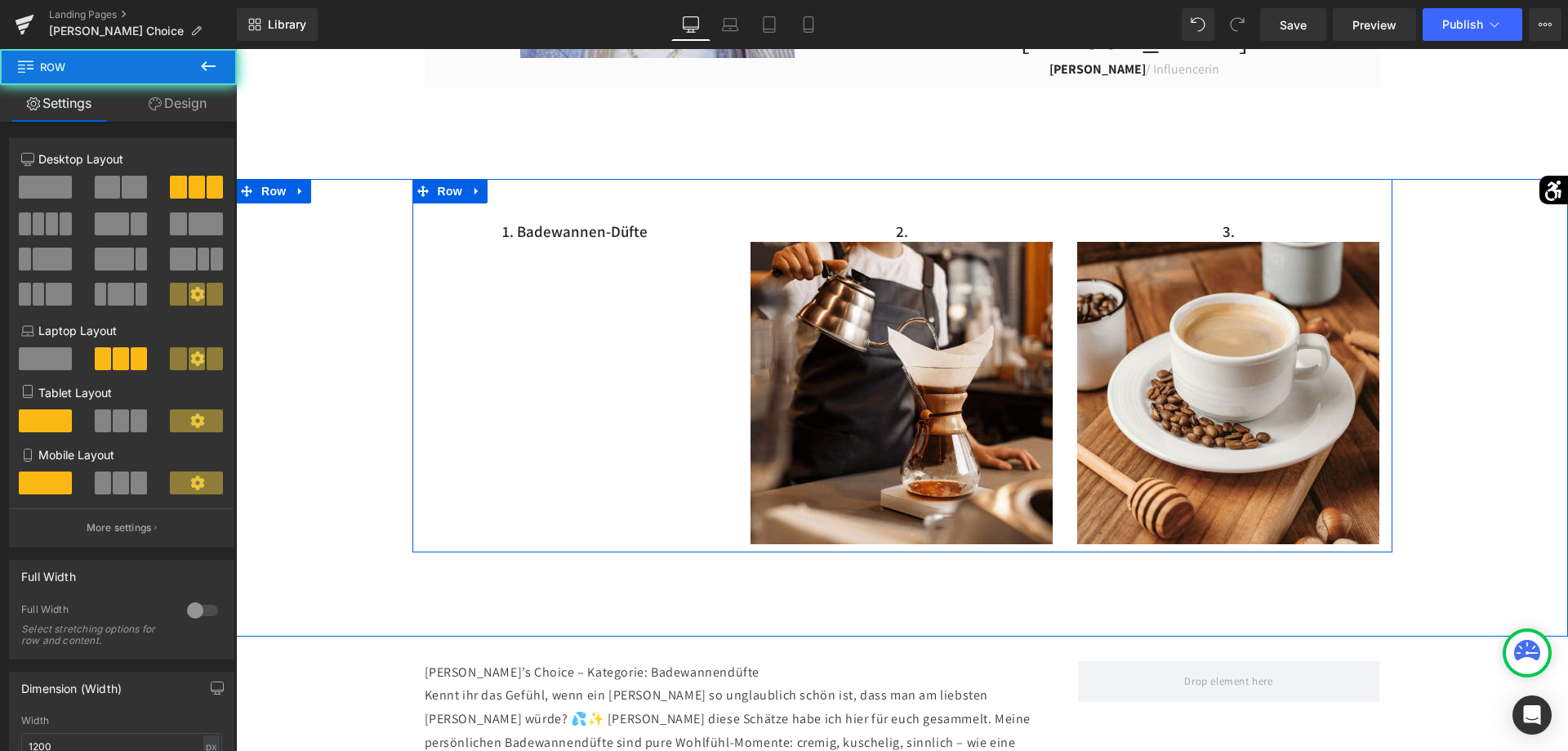
click at [598, 350] on div "1. Badewannen-Düfte Text Block 2. Text Block Image 3. Text Block Image Row" at bounding box center [902, 366] width 980 height 374
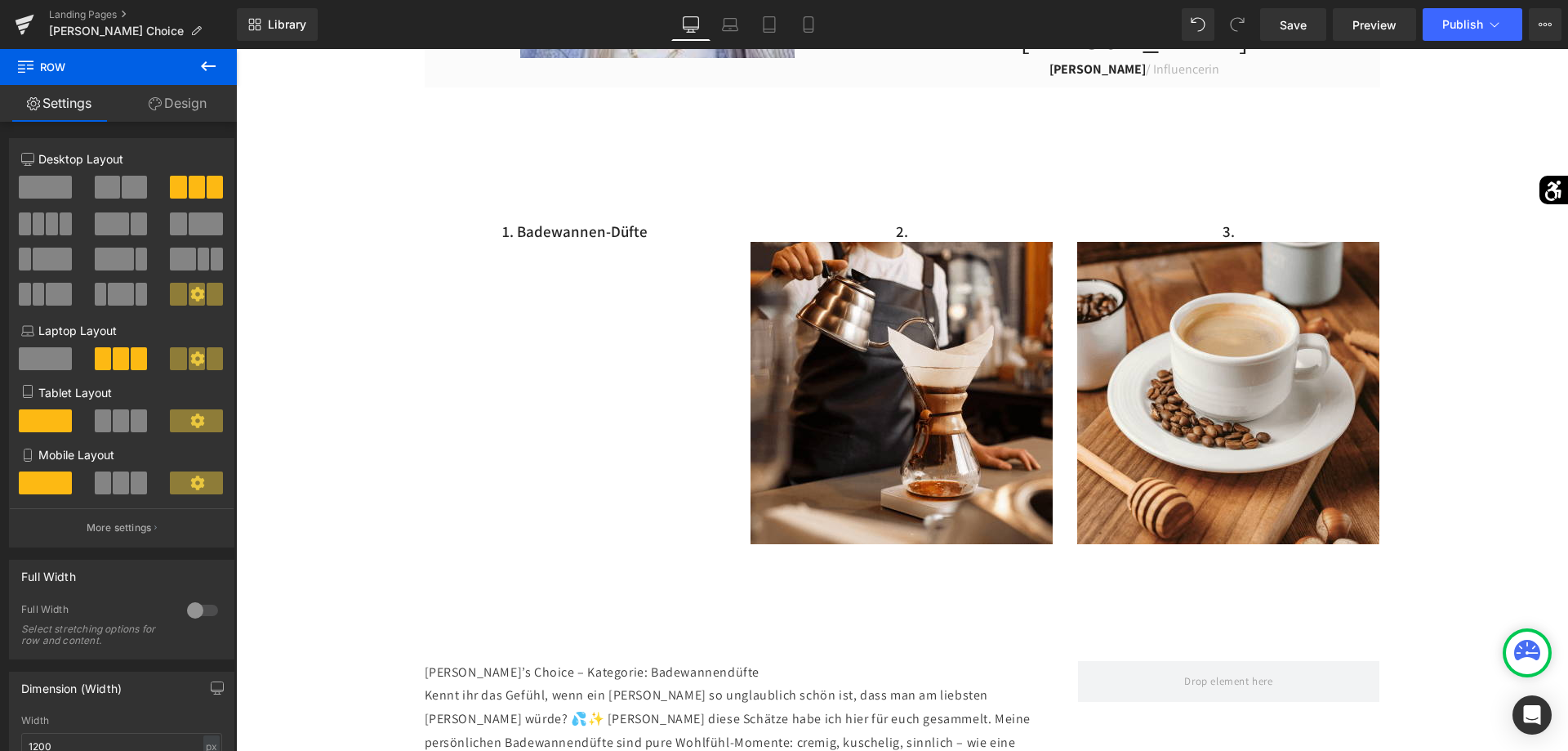
click at [201, 69] on icon at bounding box center [208, 66] width 19 height 19
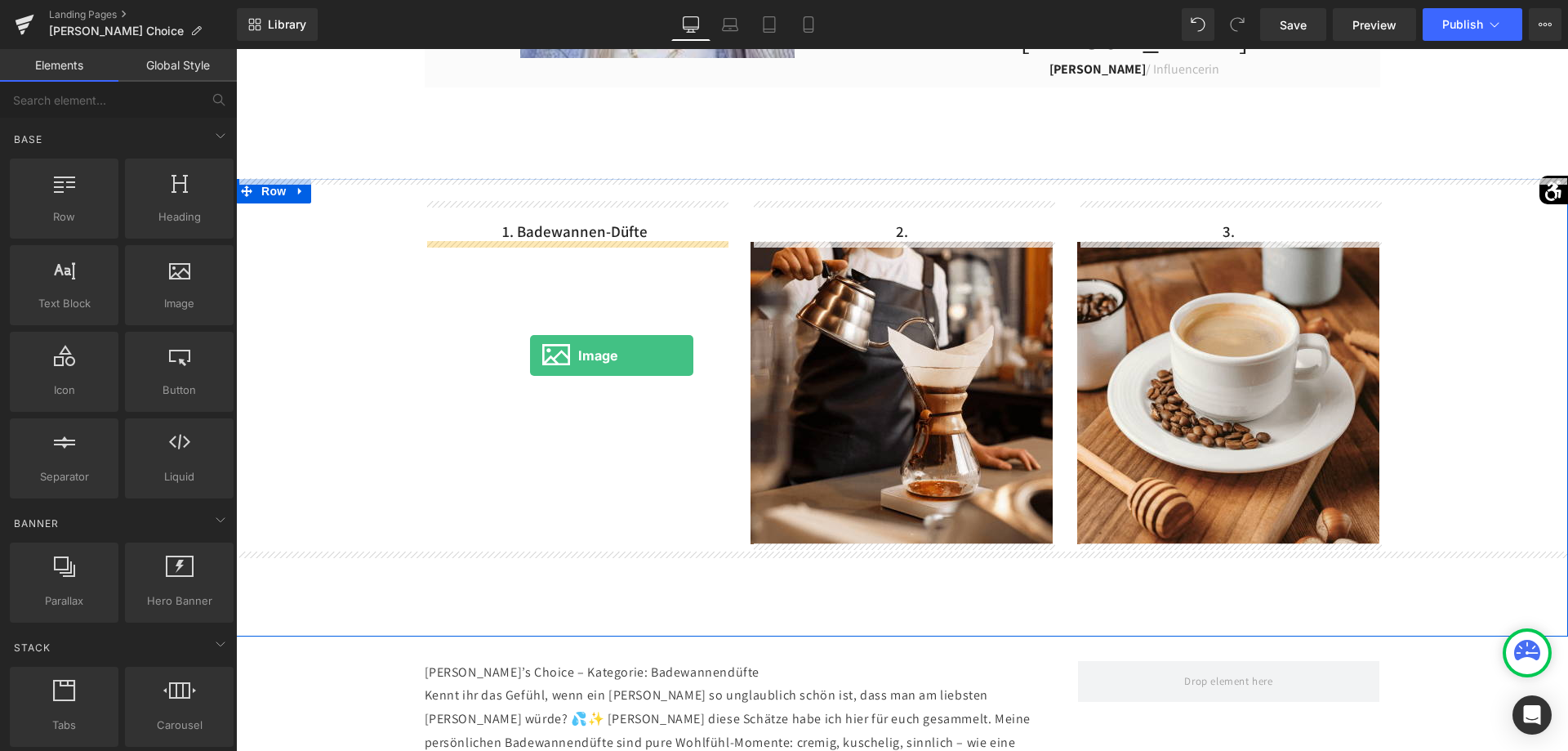
drag, startPoint x: 441, startPoint y: 366, endPoint x: 532, endPoint y: 355, distance: 91.7
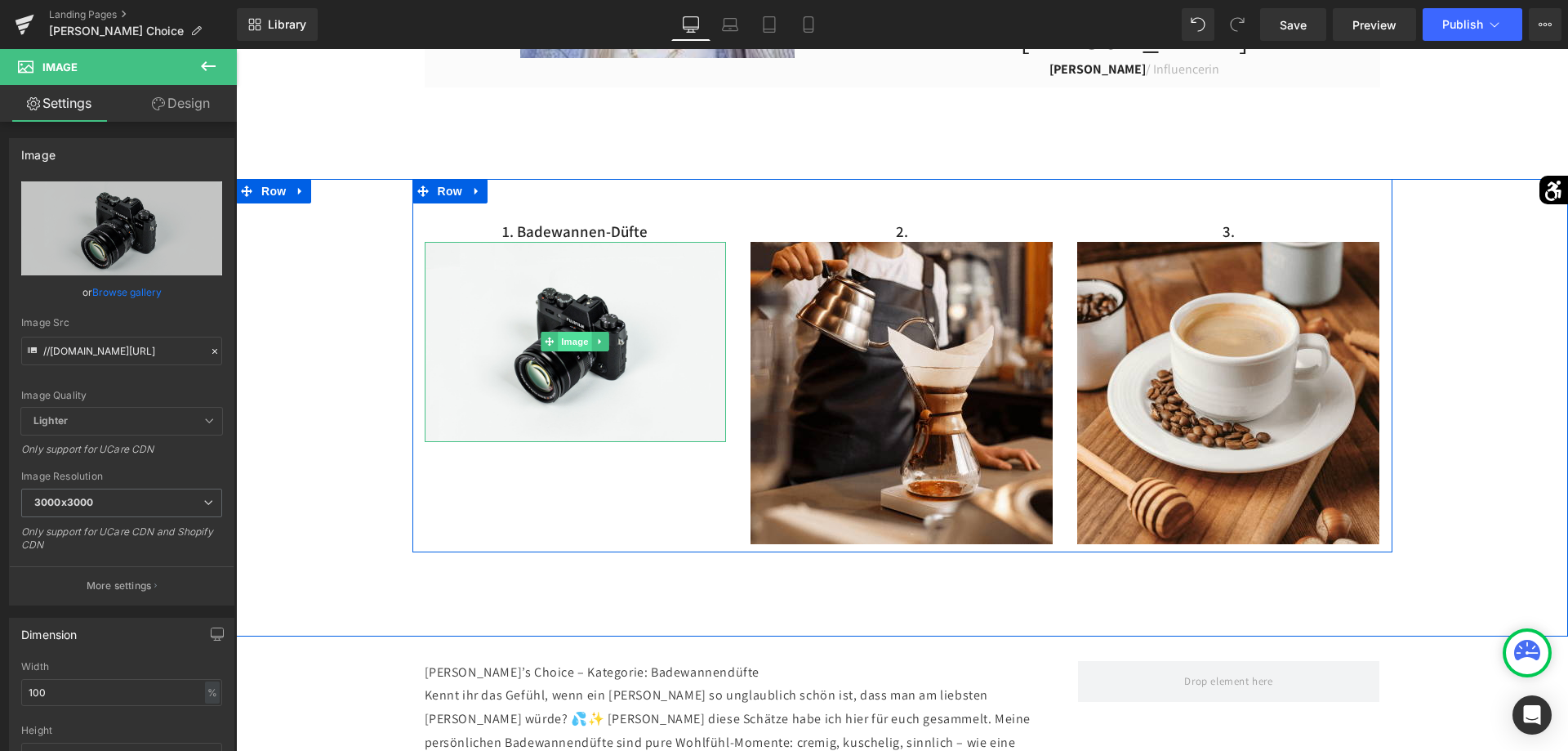
click at [578, 342] on span "Image" at bounding box center [575, 341] width 34 height 19
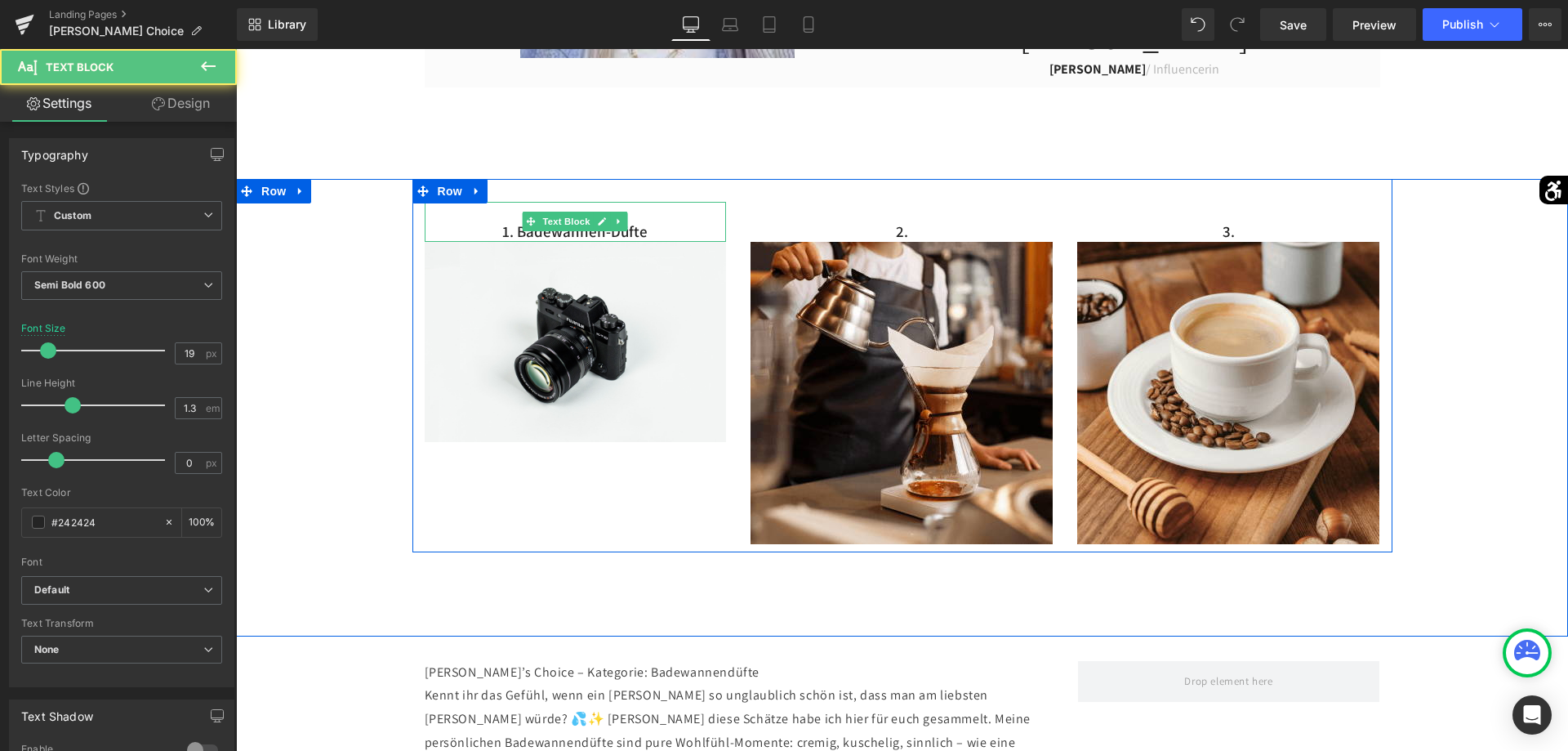
click at [661, 236] on p "1. Badewannen-Düfte" at bounding box center [576, 232] width 303 height 20
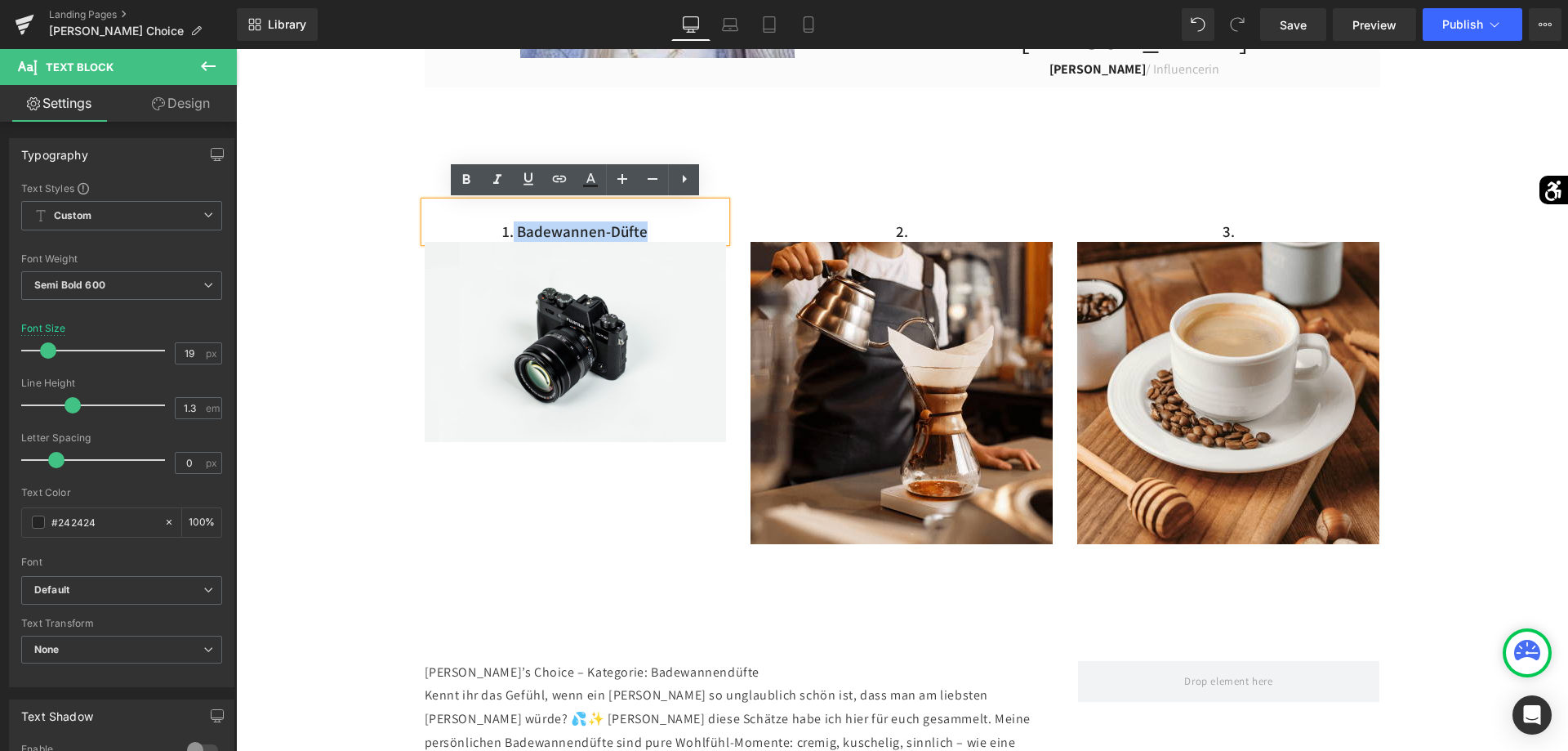
drag, startPoint x: 658, startPoint y: 232, endPoint x: 517, endPoint y: 237, distance: 141.1
click at [517, 237] on p "1. Badewannen-Düfte" at bounding box center [576, 232] width 303 height 20
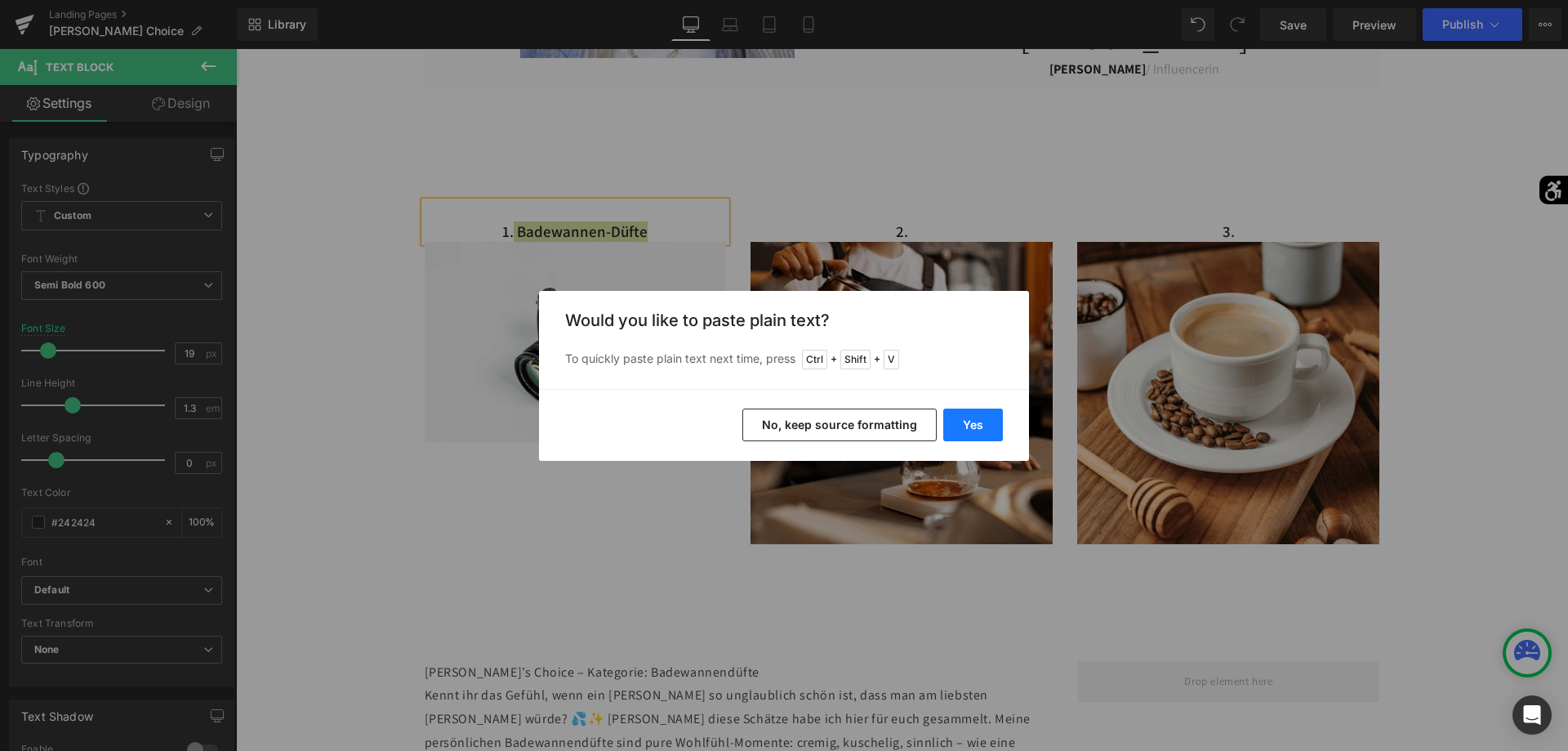
click at [966, 420] on button "Yes" at bounding box center [973, 425] width 59 height 33
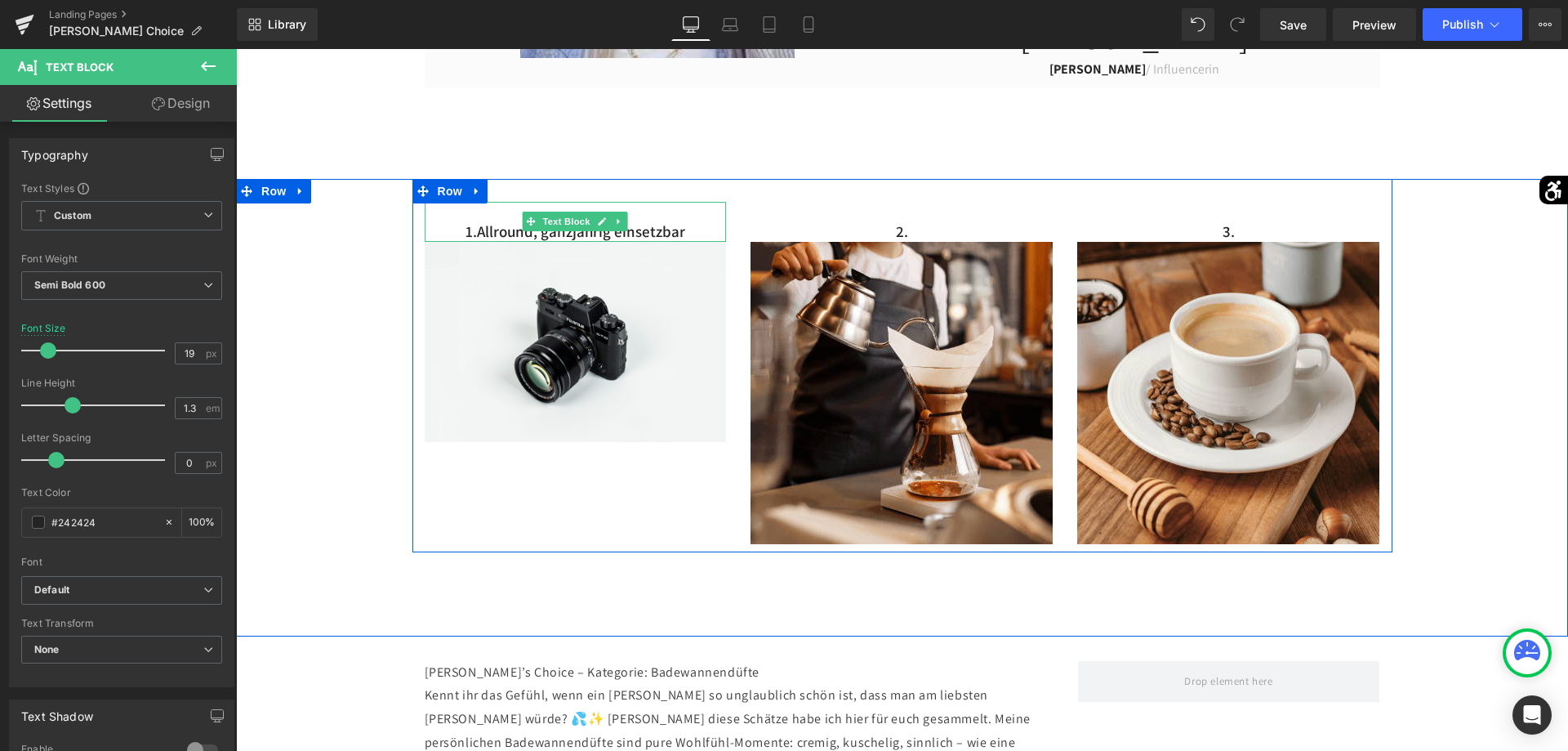
click at [481, 234] on p "1.Allround, ganzjährig einsetzbar" at bounding box center [576, 232] width 303 height 20
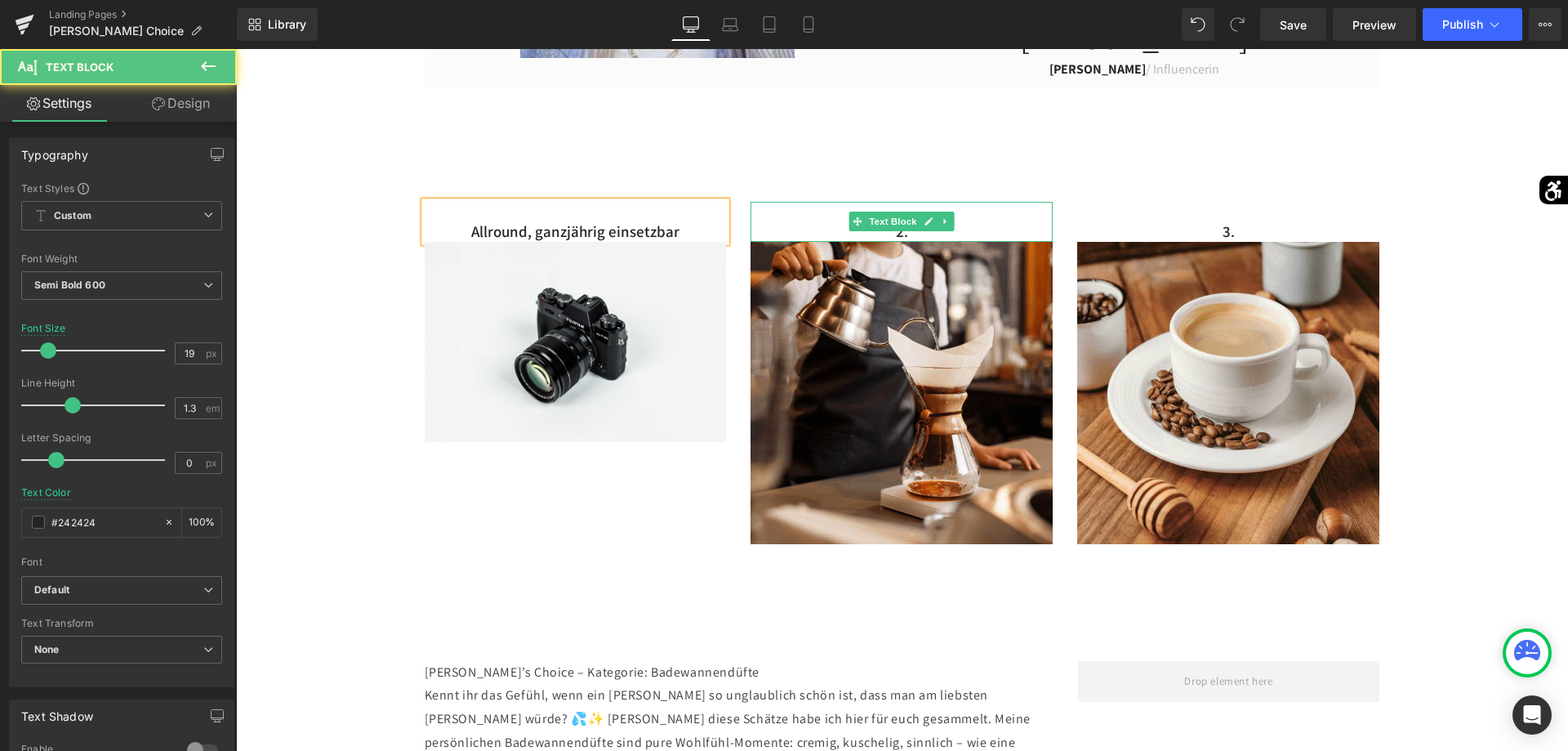
click at [954, 231] on p "2." at bounding box center [902, 232] width 303 height 20
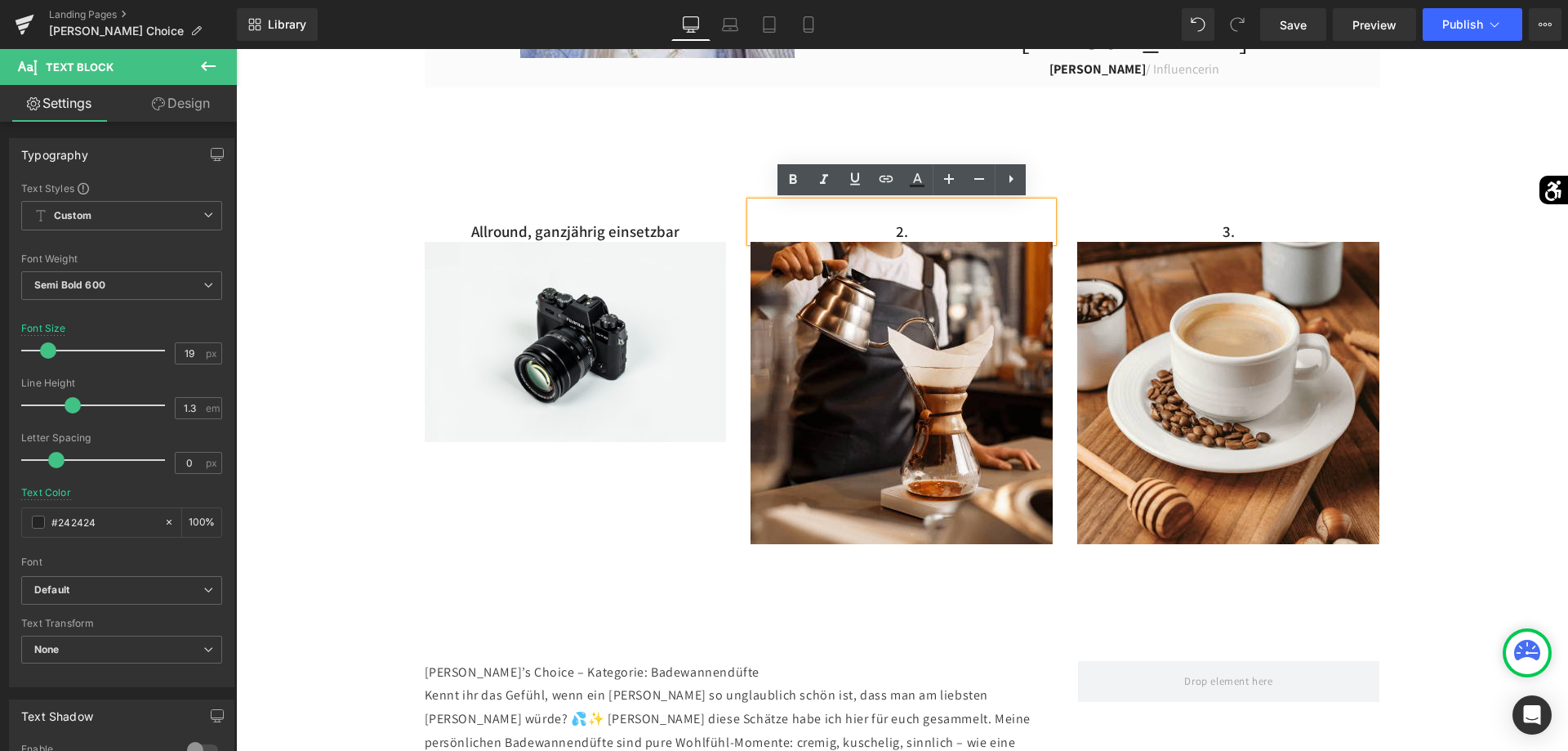
drag, startPoint x: 933, startPoint y: 231, endPoint x: 862, endPoint y: 227, distance: 71.1
click at [862, 227] on p "2." at bounding box center [902, 232] width 303 height 20
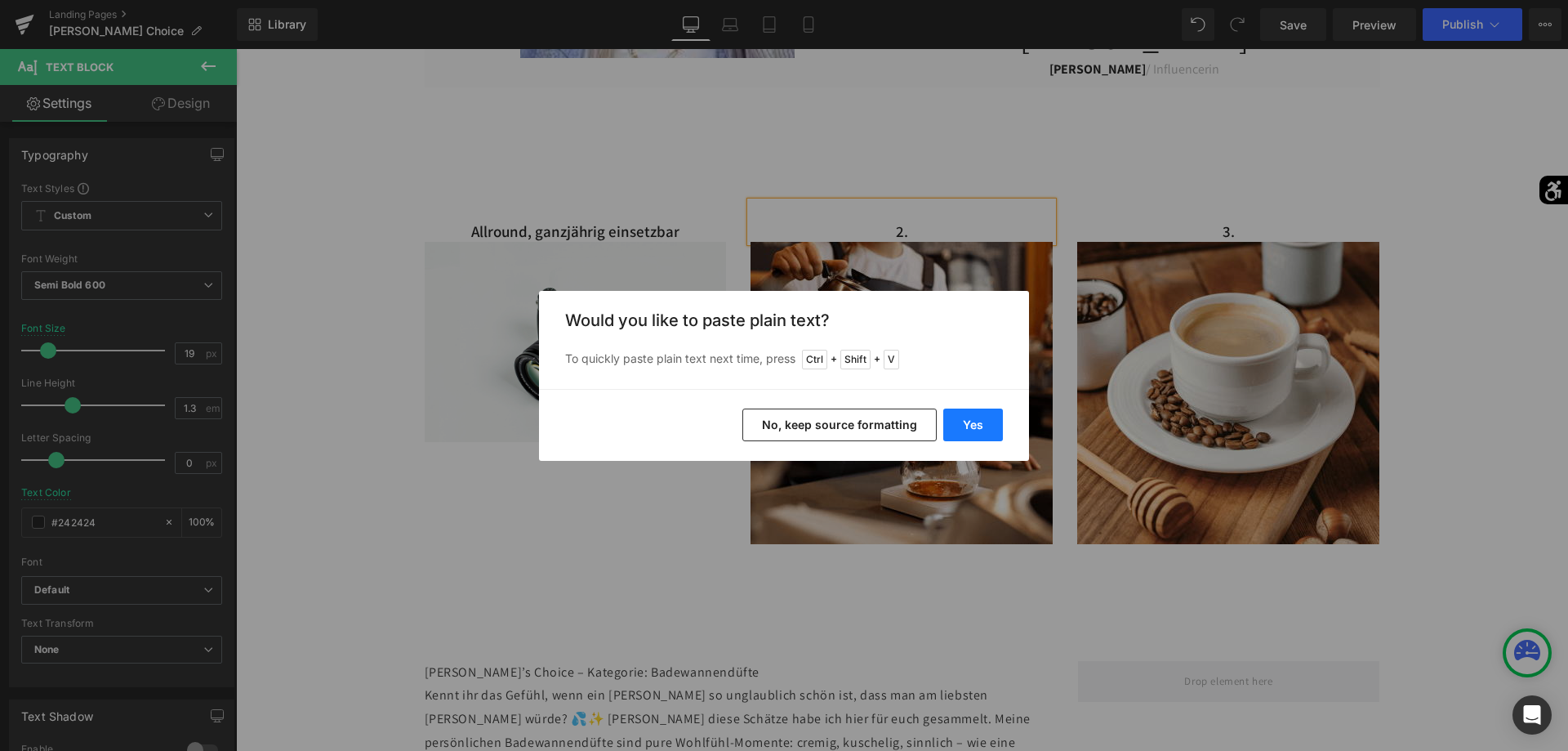
click at [959, 416] on button "Yes" at bounding box center [973, 425] width 59 height 33
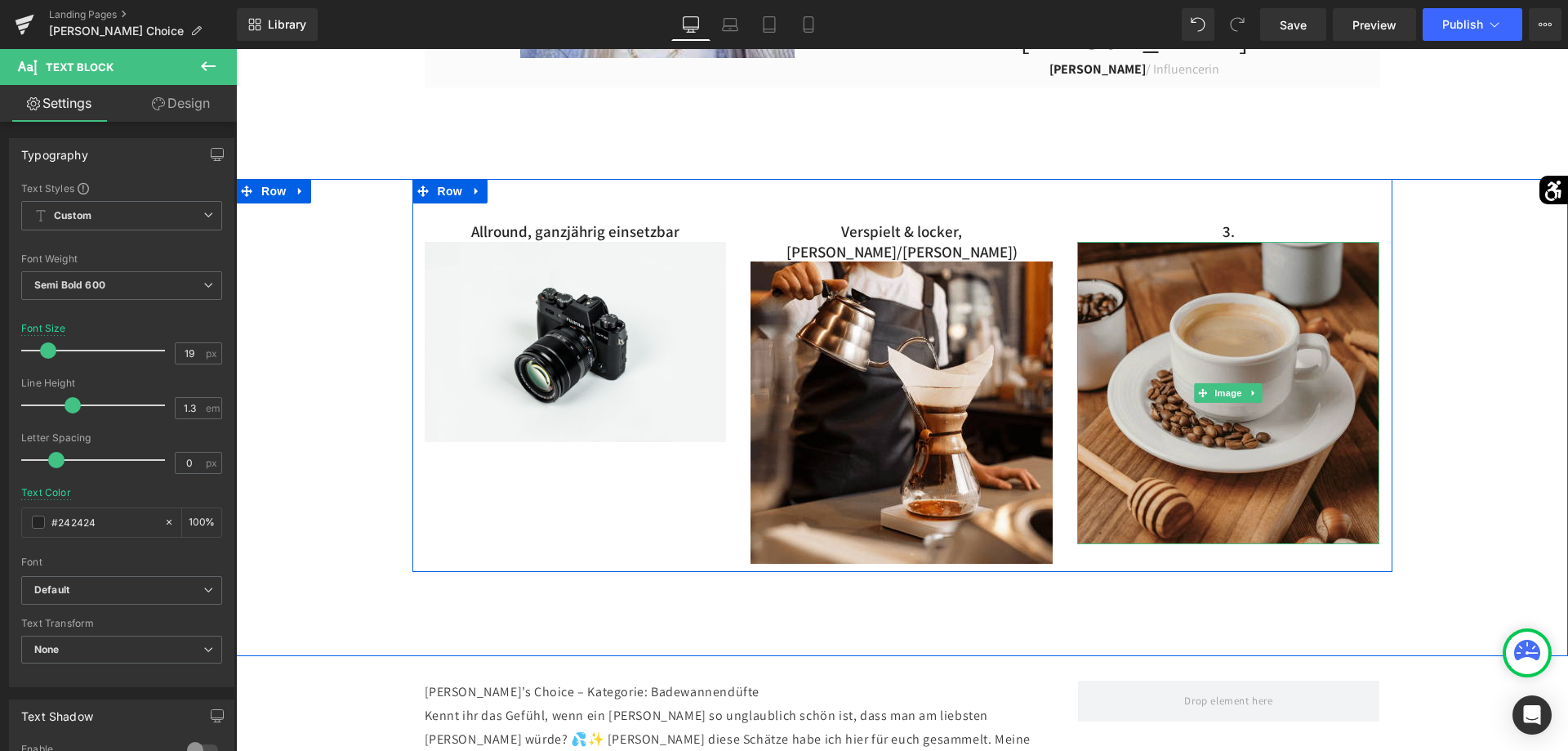
click at [1352, 278] on img at bounding box center [1228, 393] width 303 height 303
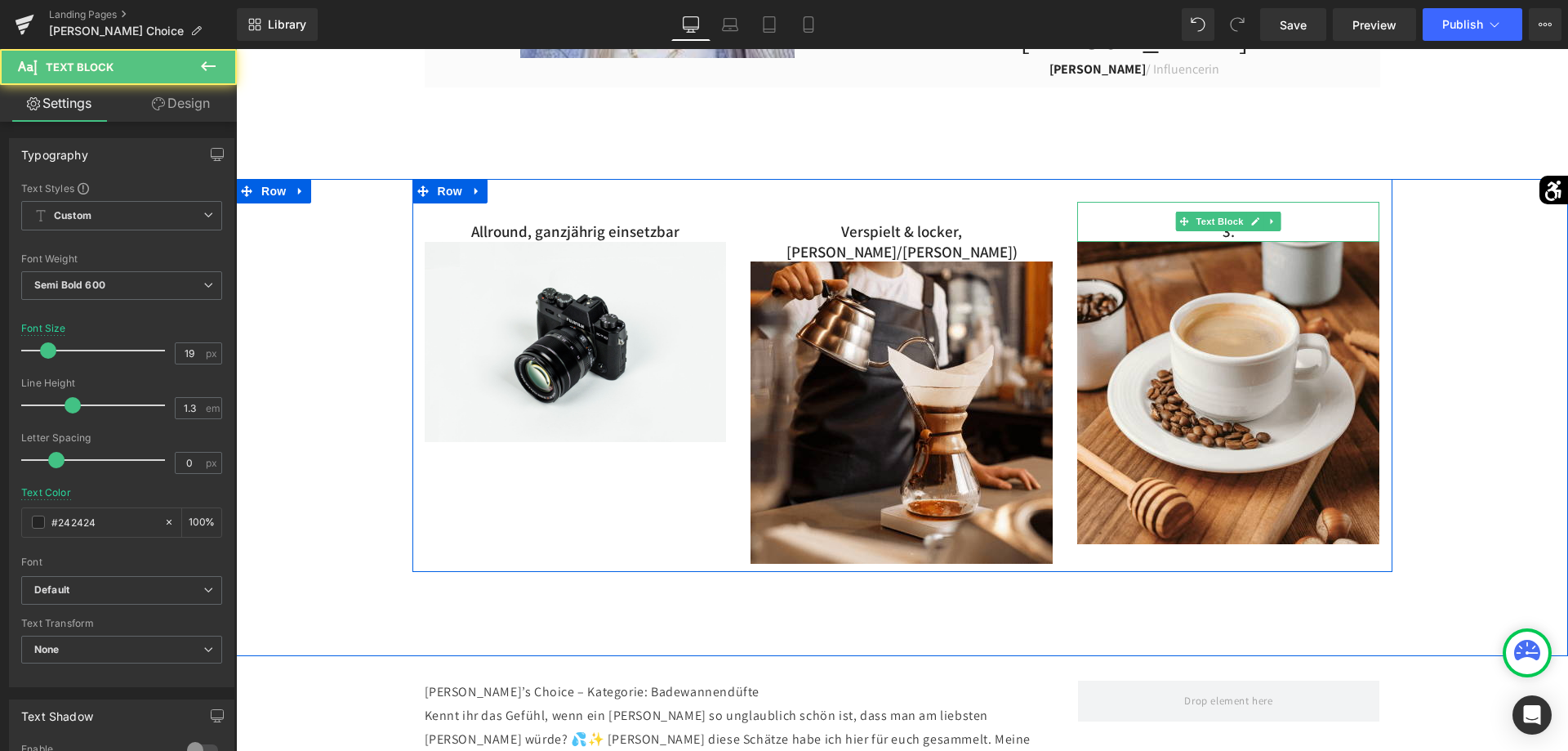
click at [1226, 232] on p "3." at bounding box center [1228, 232] width 303 height 20
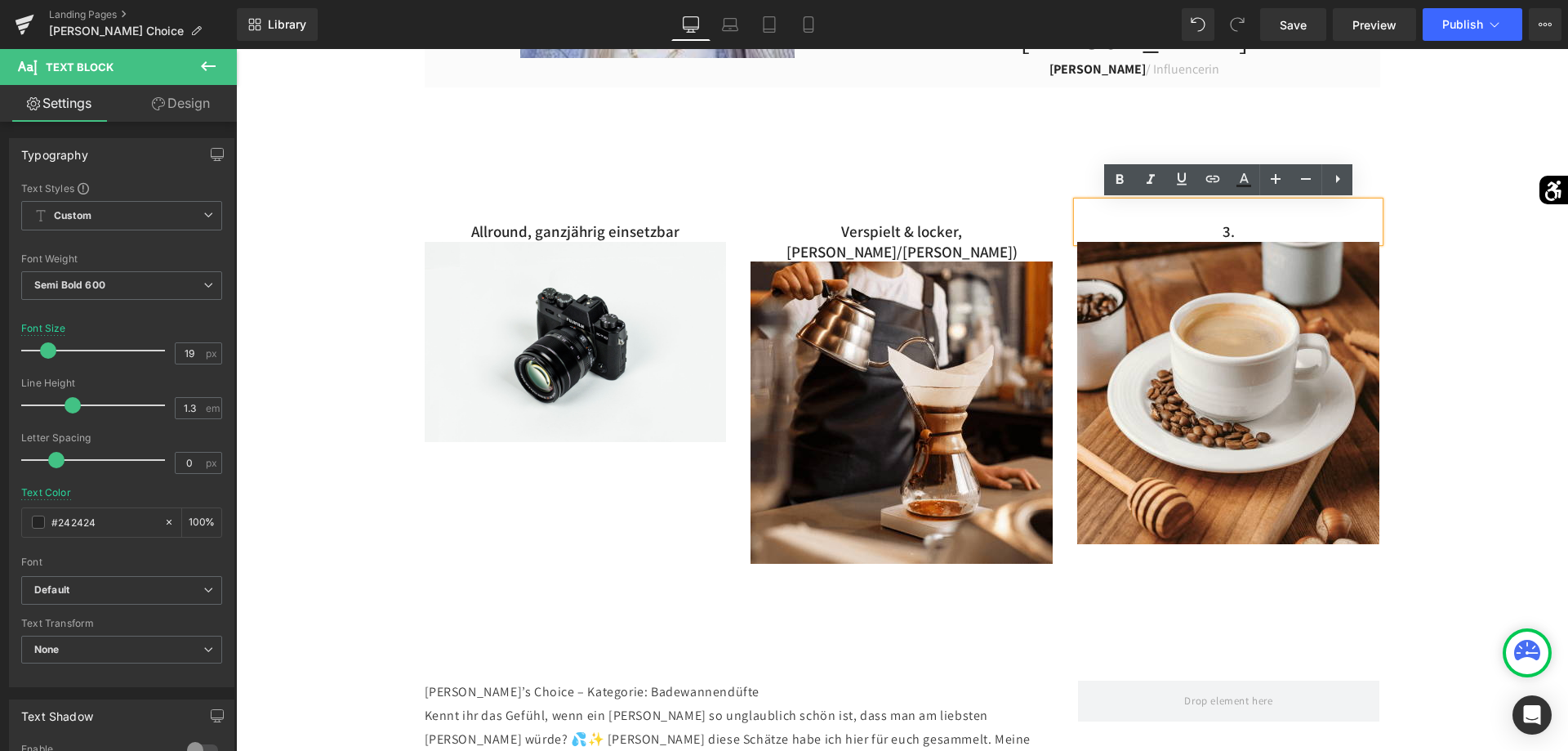
drag, startPoint x: 1239, startPoint y: 232, endPoint x: 1193, endPoint y: 234, distance: 46.0
click at [1196, 234] on p "3." at bounding box center [1228, 232] width 303 height 20
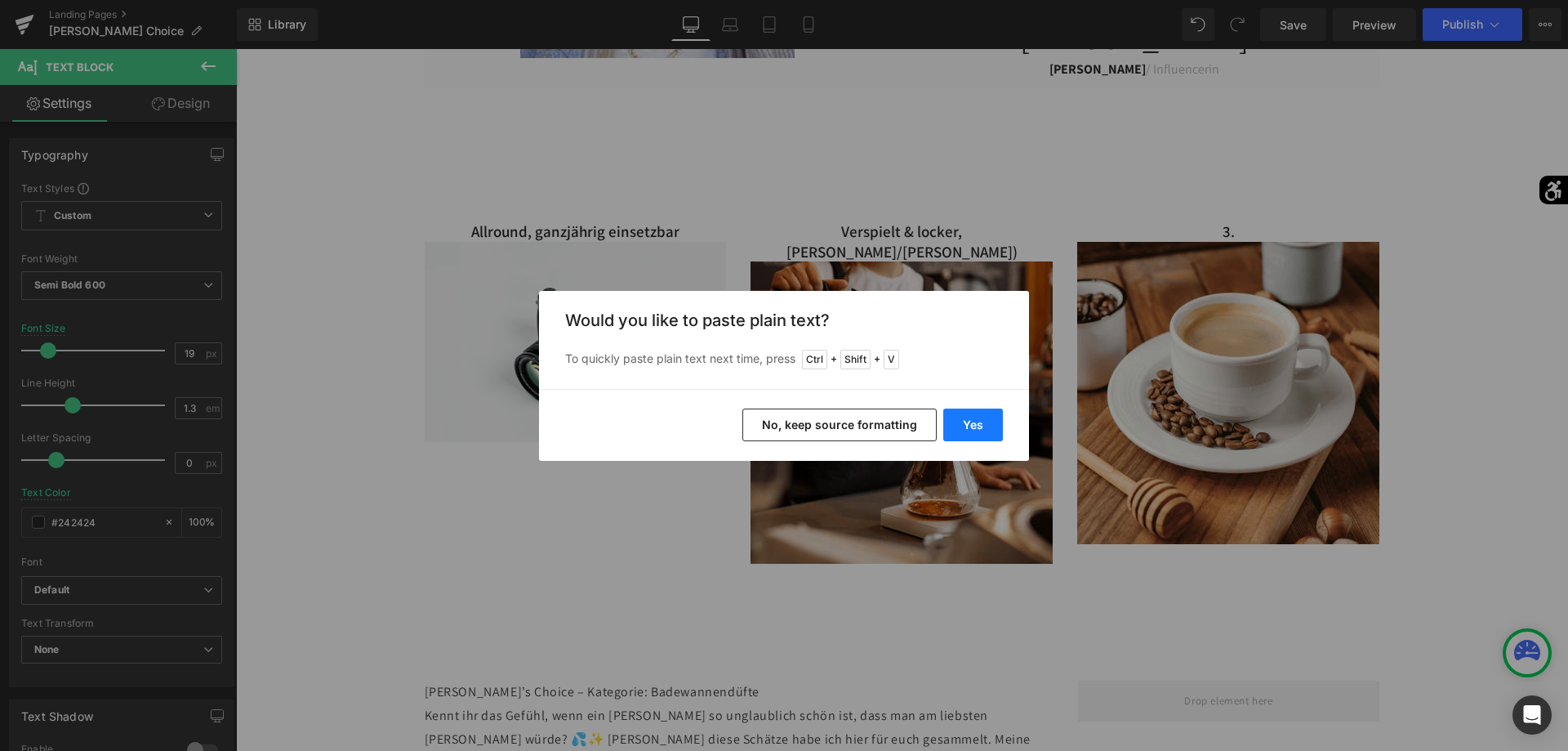
click at [974, 425] on button "Yes" at bounding box center [973, 425] width 59 height 33
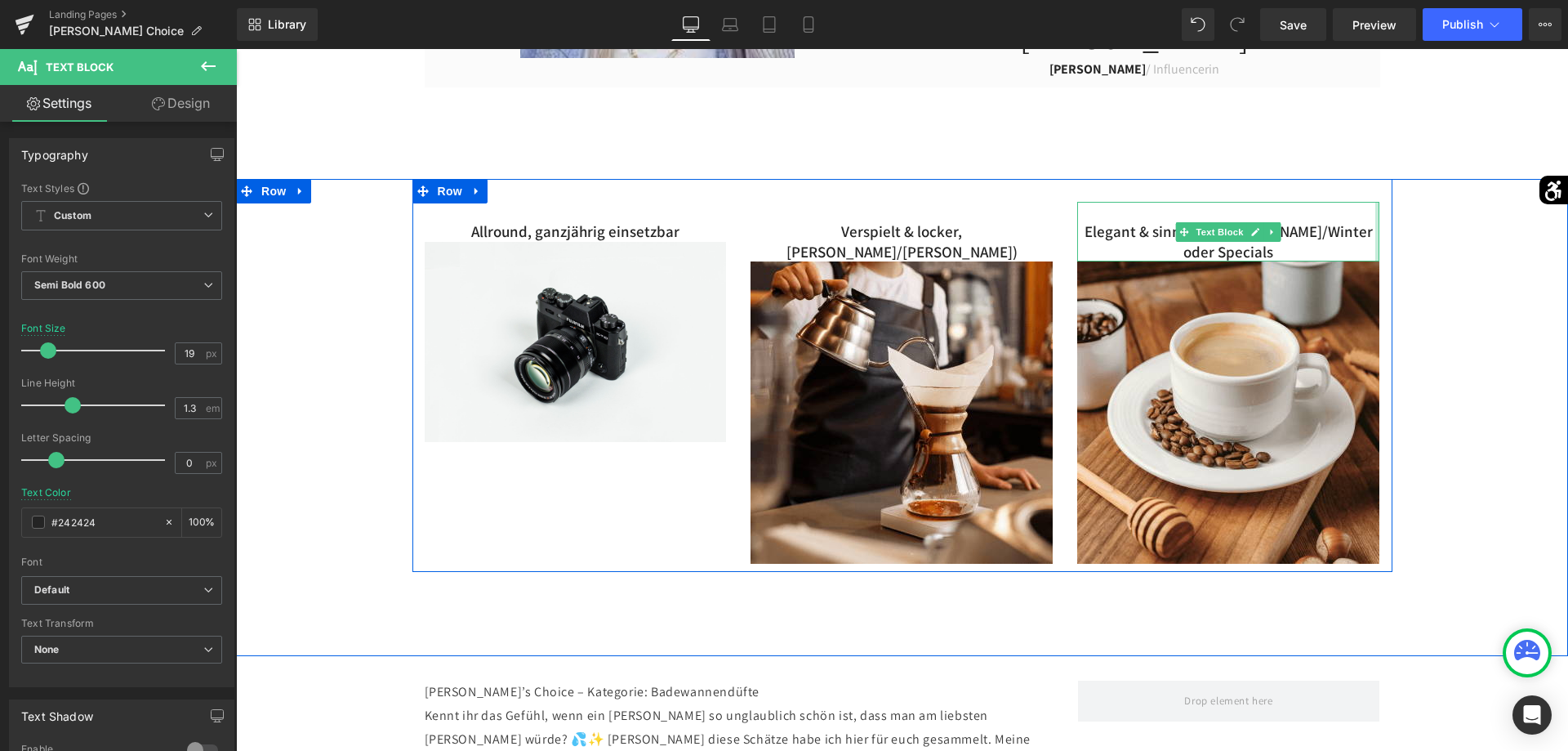
drag, startPoint x: 1376, startPoint y: 232, endPoint x: 1387, endPoint y: 236, distance: 11.7
click at [1387, 236] on div "Elegant & sinnlich, [PERSON_NAME]/Winter oder Specials Text Block Image" at bounding box center [1229, 382] width 327 height 362
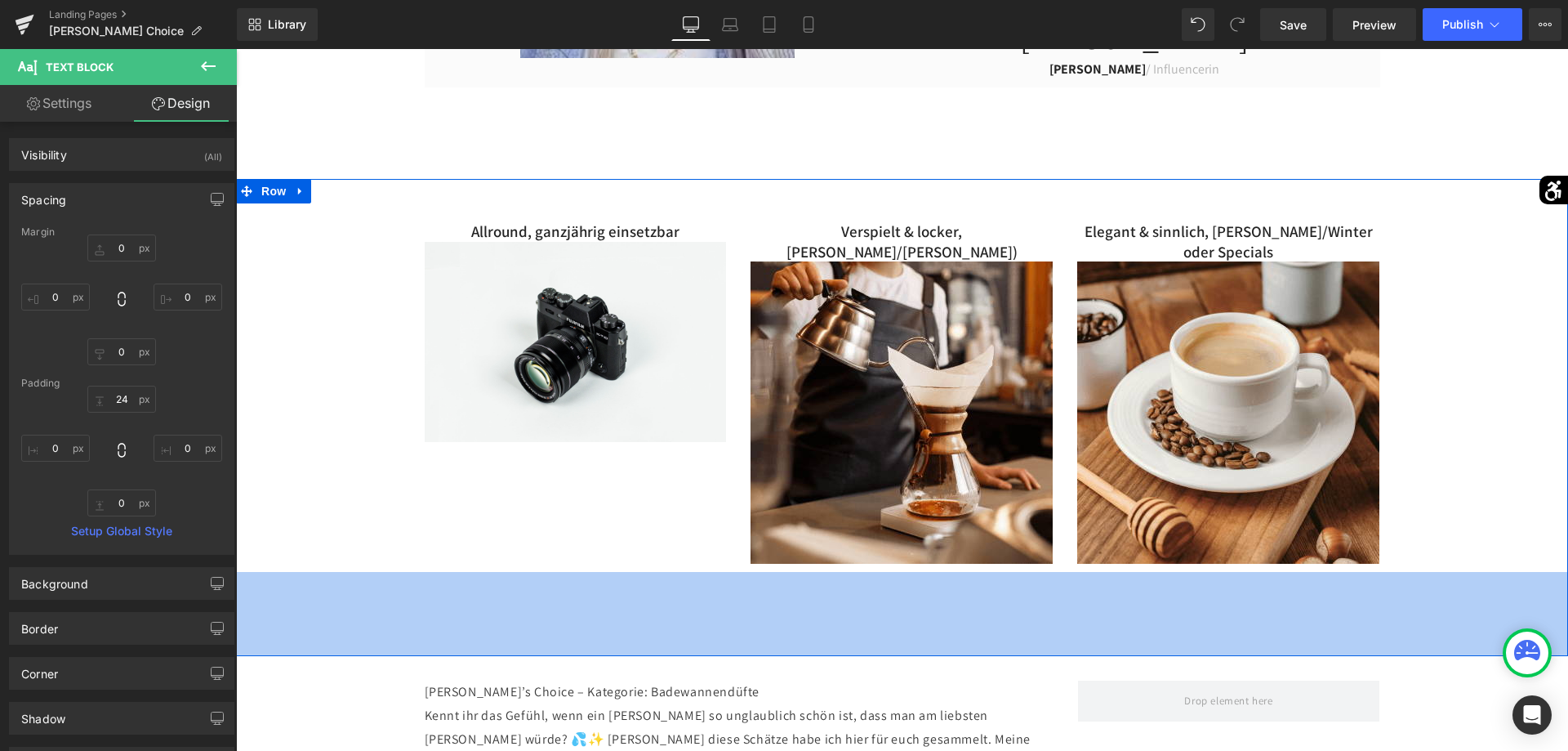
scroll to position [1337, 0]
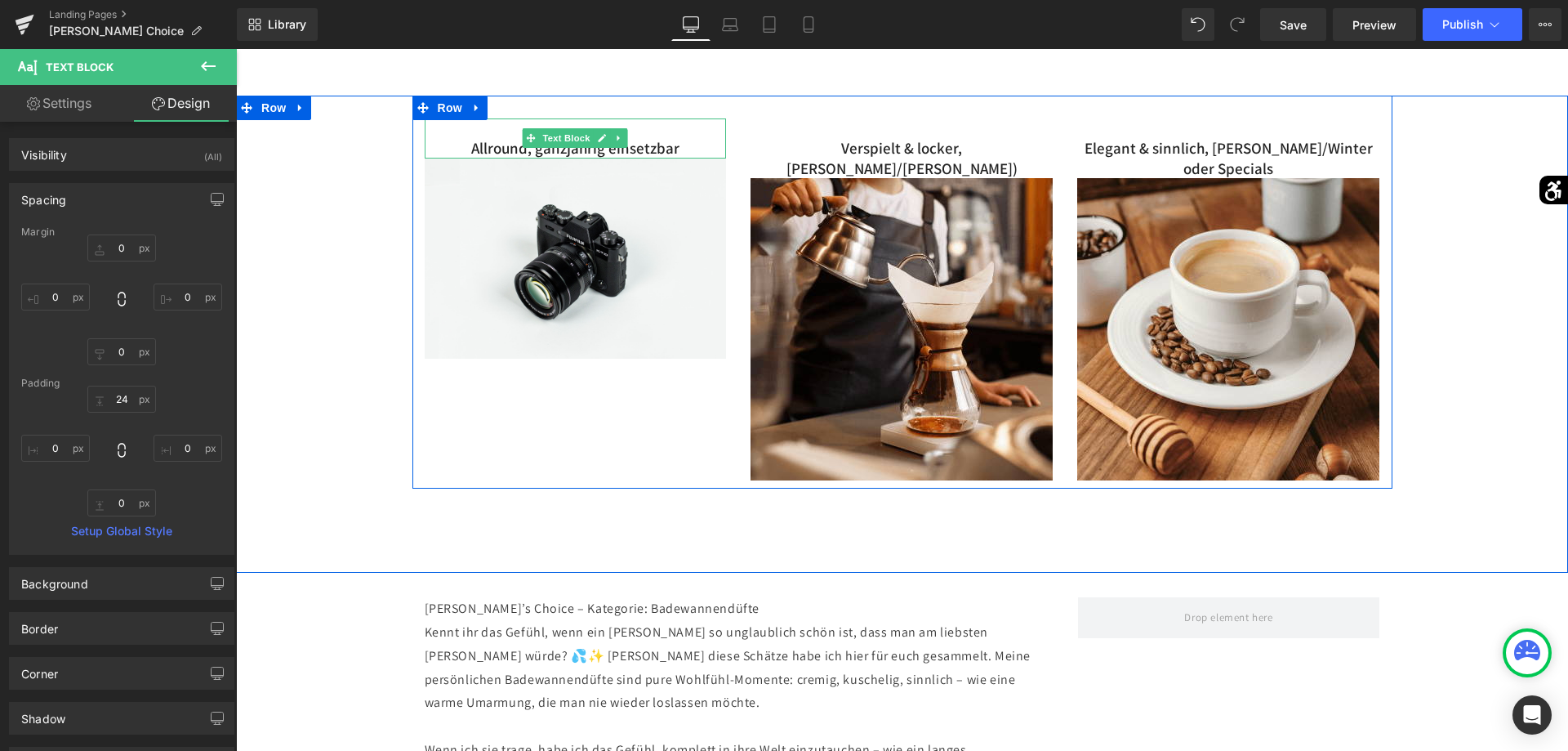
click at [701, 147] on p "Allround, ganzjährig einsetzbar" at bounding box center [576, 148] width 303 height 20
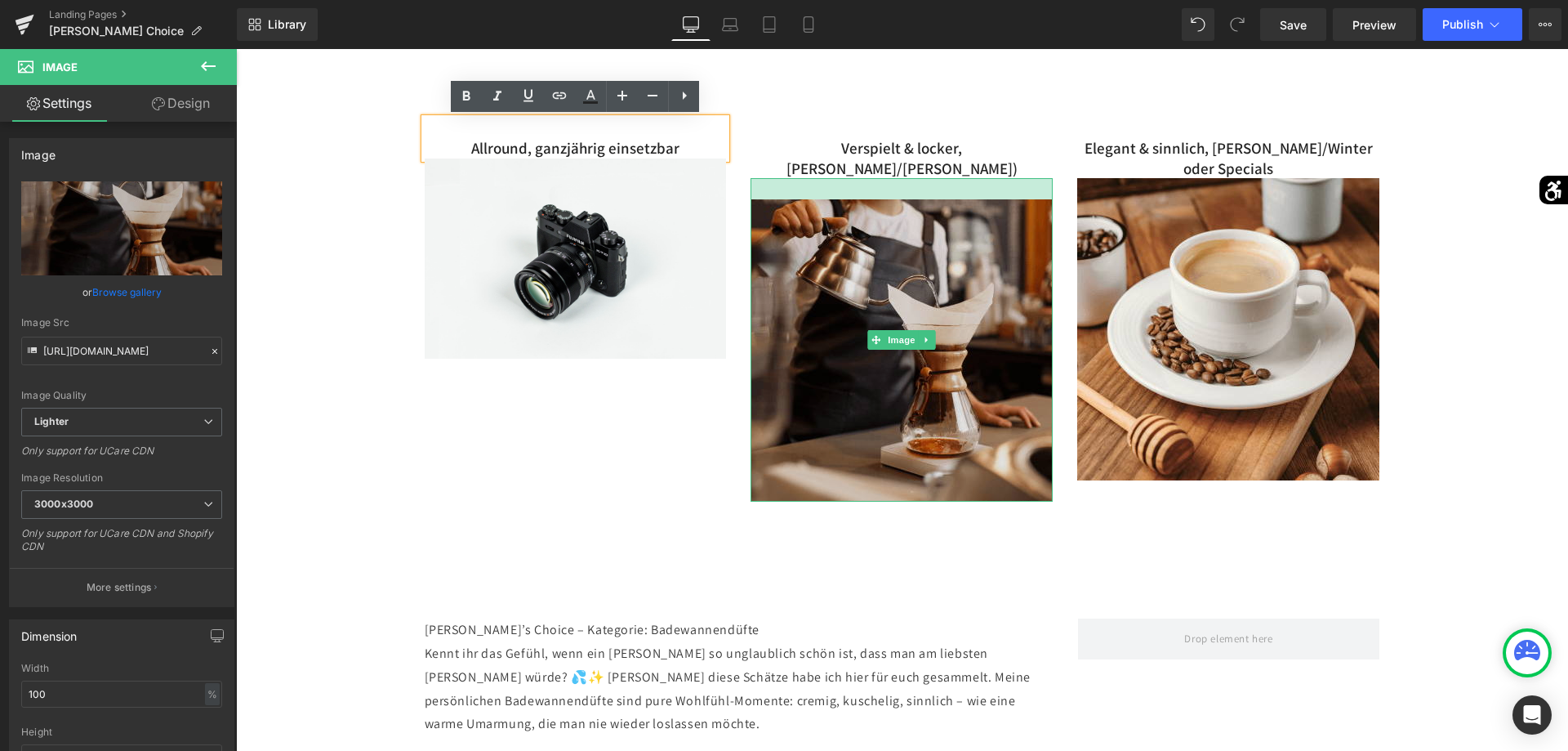
drag, startPoint x: 1007, startPoint y: 160, endPoint x: 1006, endPoint y: 181, distance: 21.0
click at [1006, 181] on div "Image" at bounding box center [902, 340] width 303 height 323
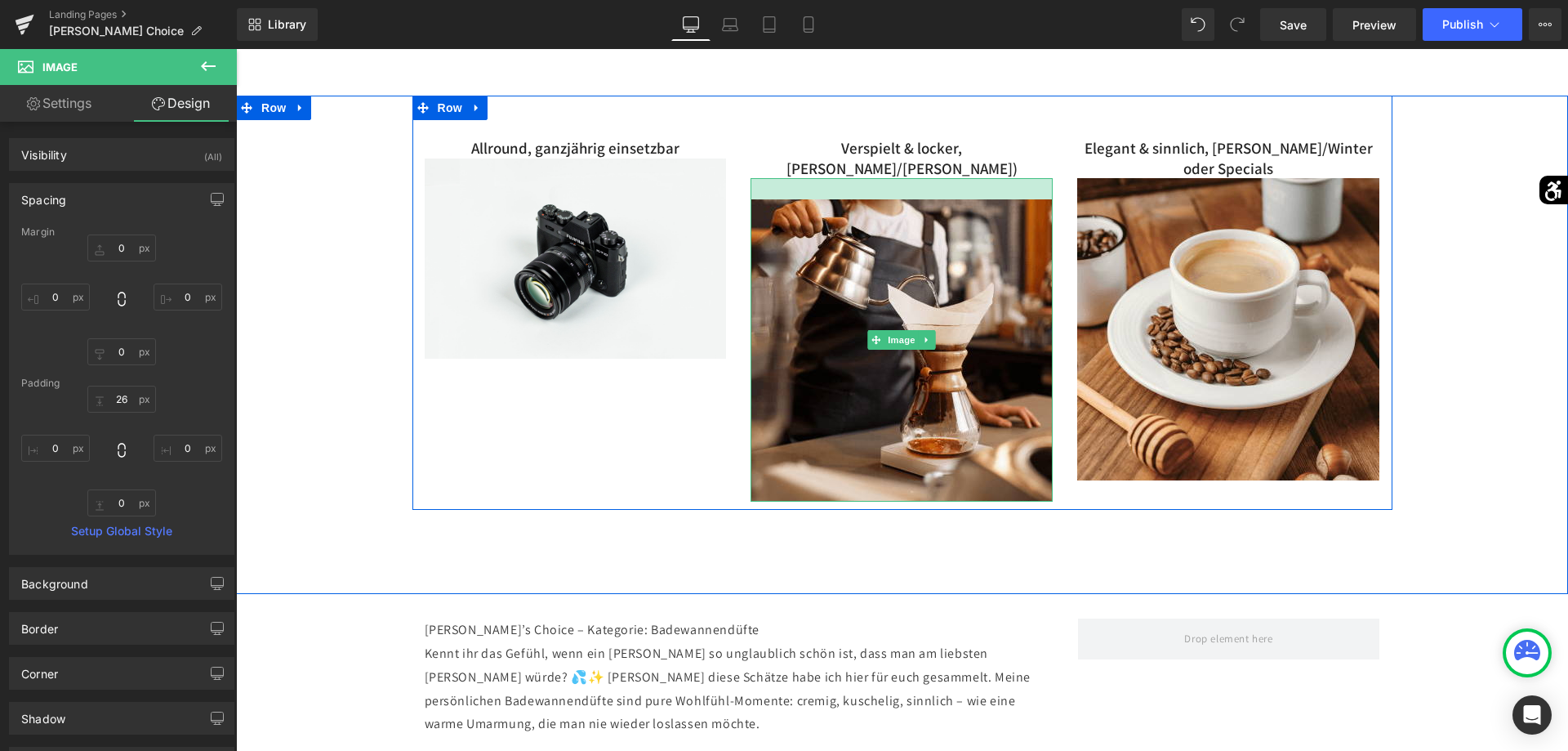
click at [975, 178] on div at bounding box center [902, 189] width 303 height 21
click at [1016, 178] on div at bounding box center [902, 188] width 303 height 20
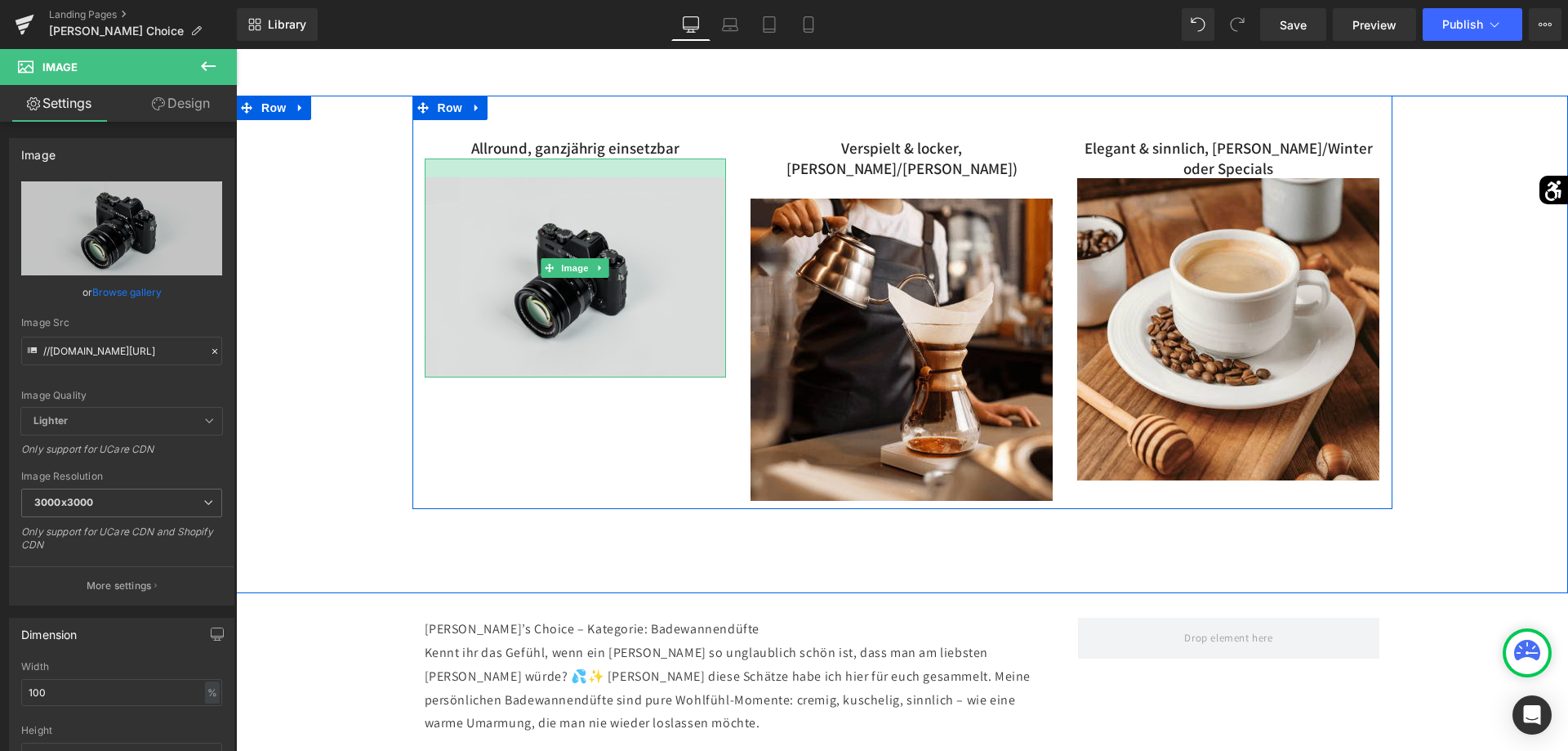
drag, startPoint x: 695, startPoint y: 160, endPoint x: 696, endPoint y: 178, distance: 18.0
click at [696, 178] on div "Image" at bounding box center [576, 268] width 303 height 219
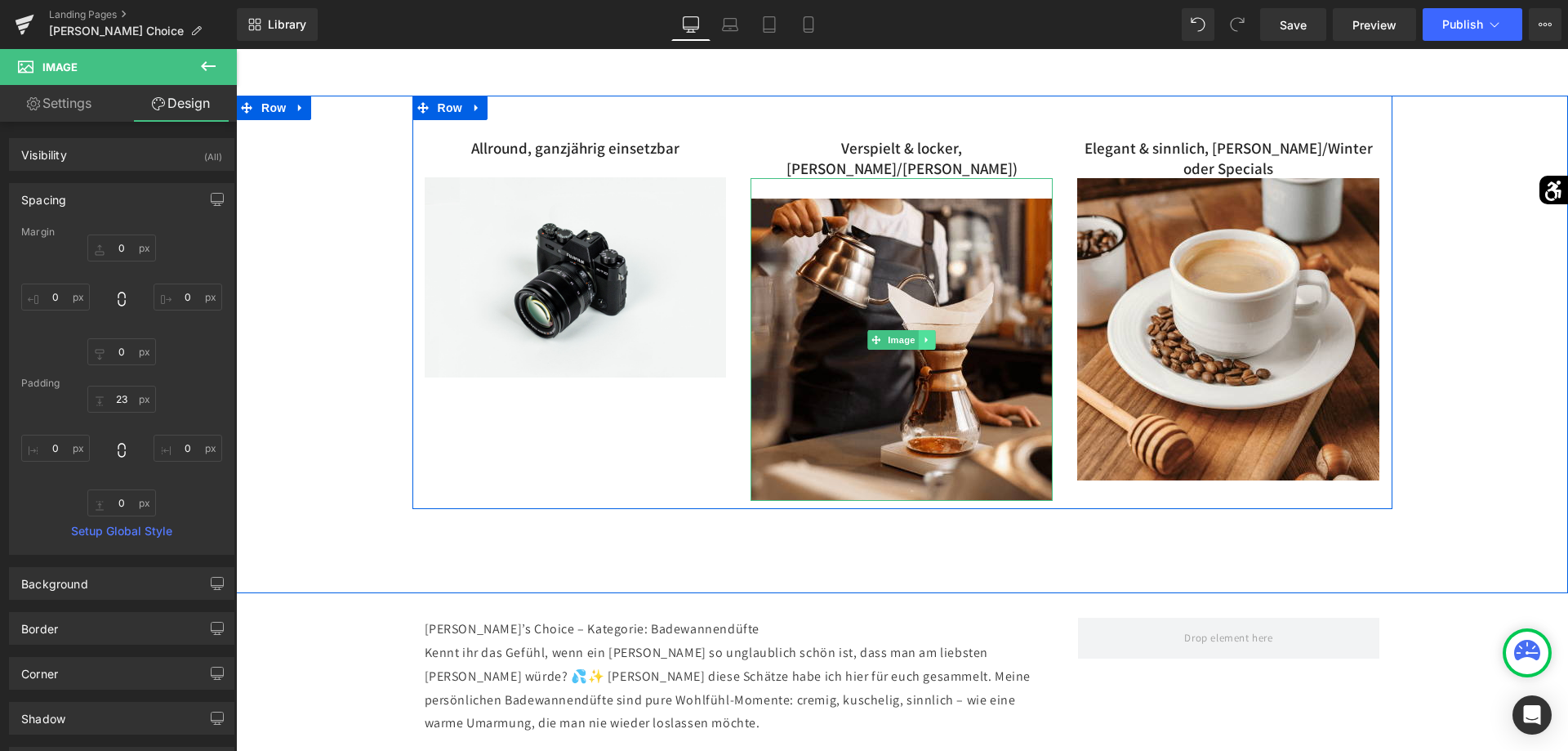
click at [930, 335] on icon at bounding box center [927, 340] width 9 height 10
click at [930, 330] on link at bounding box center [937, 340] width 18 height 19
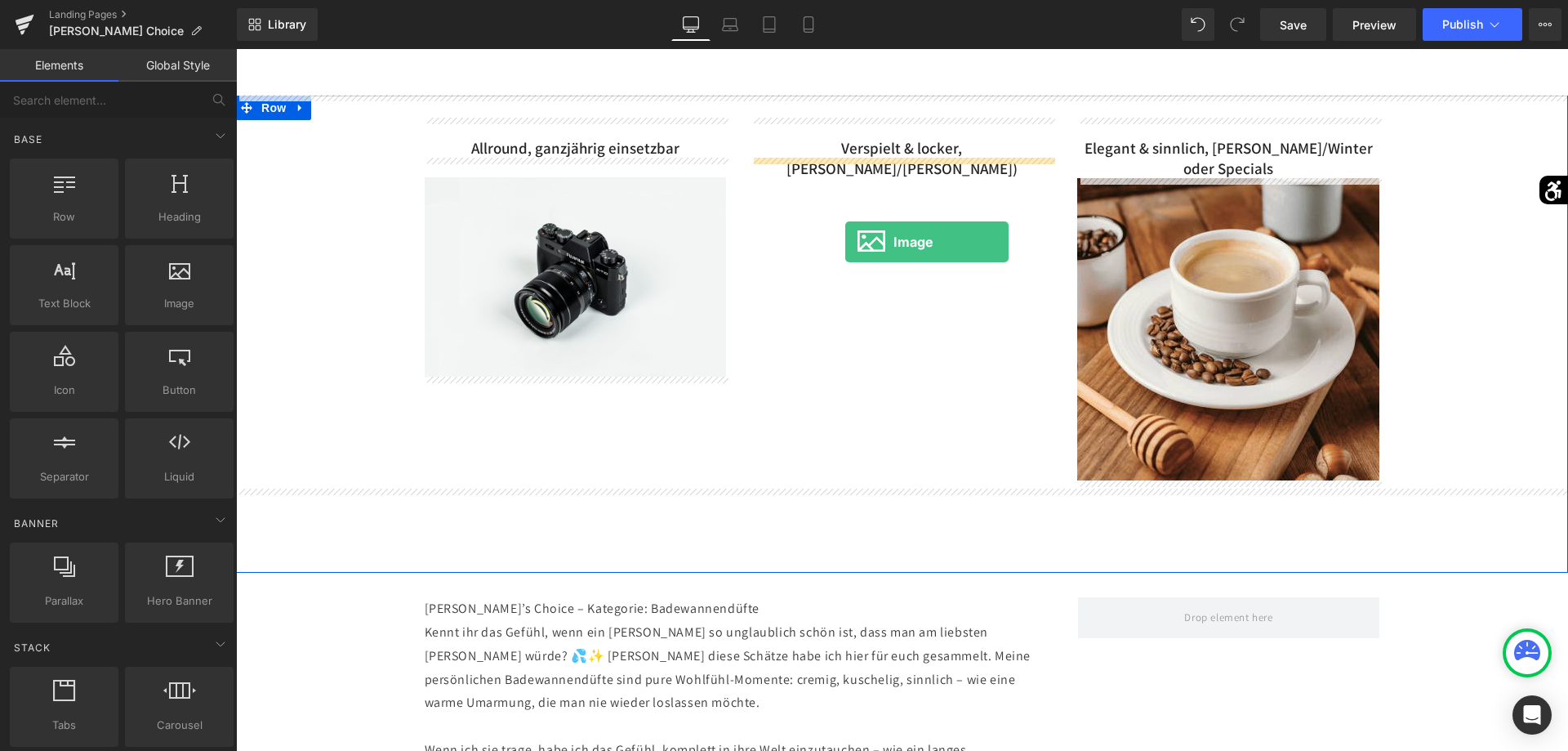
drag, startPoint x: 408, startPoint y: 328, endPoint x: 845, endPoint y: 242, distance: 445.4
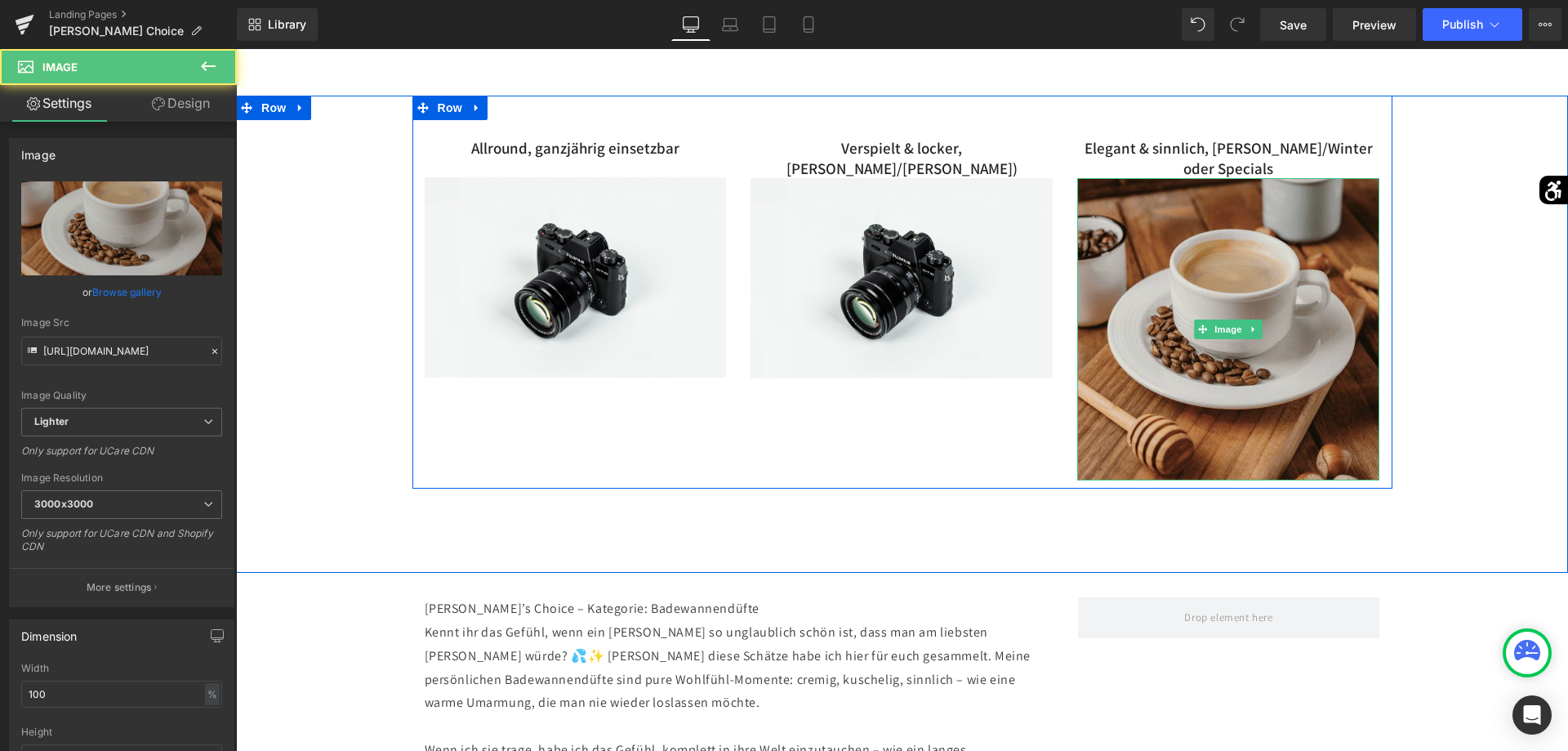
click at [1257, 267] on img at bounding box center [1228, 329] width 303 height 303
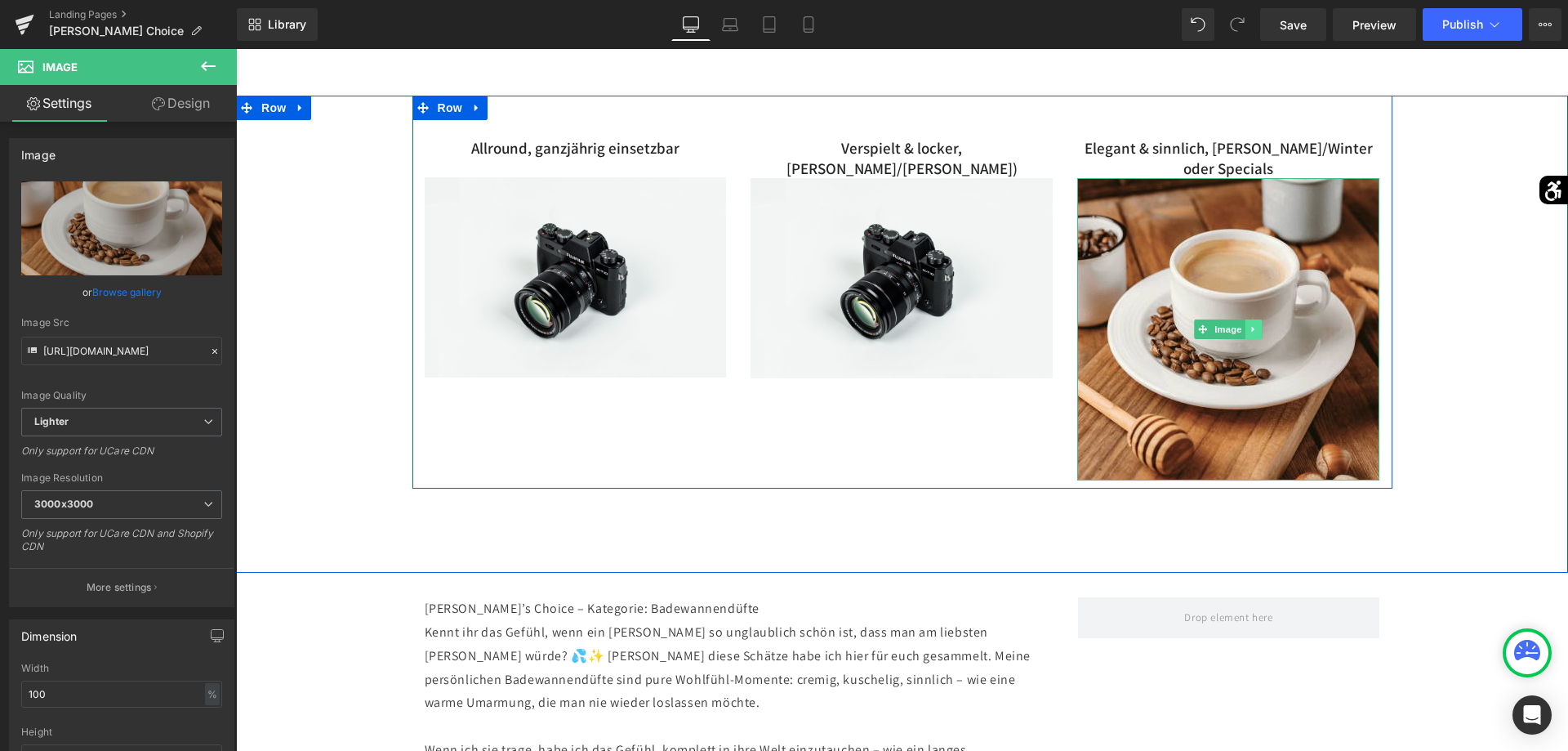
click at [1253, 326] on icon at bounding box center [1254, 329] width 9 height 10
click at [1257, 329] on link at bounding box center [1264, 329] width 18 height 19
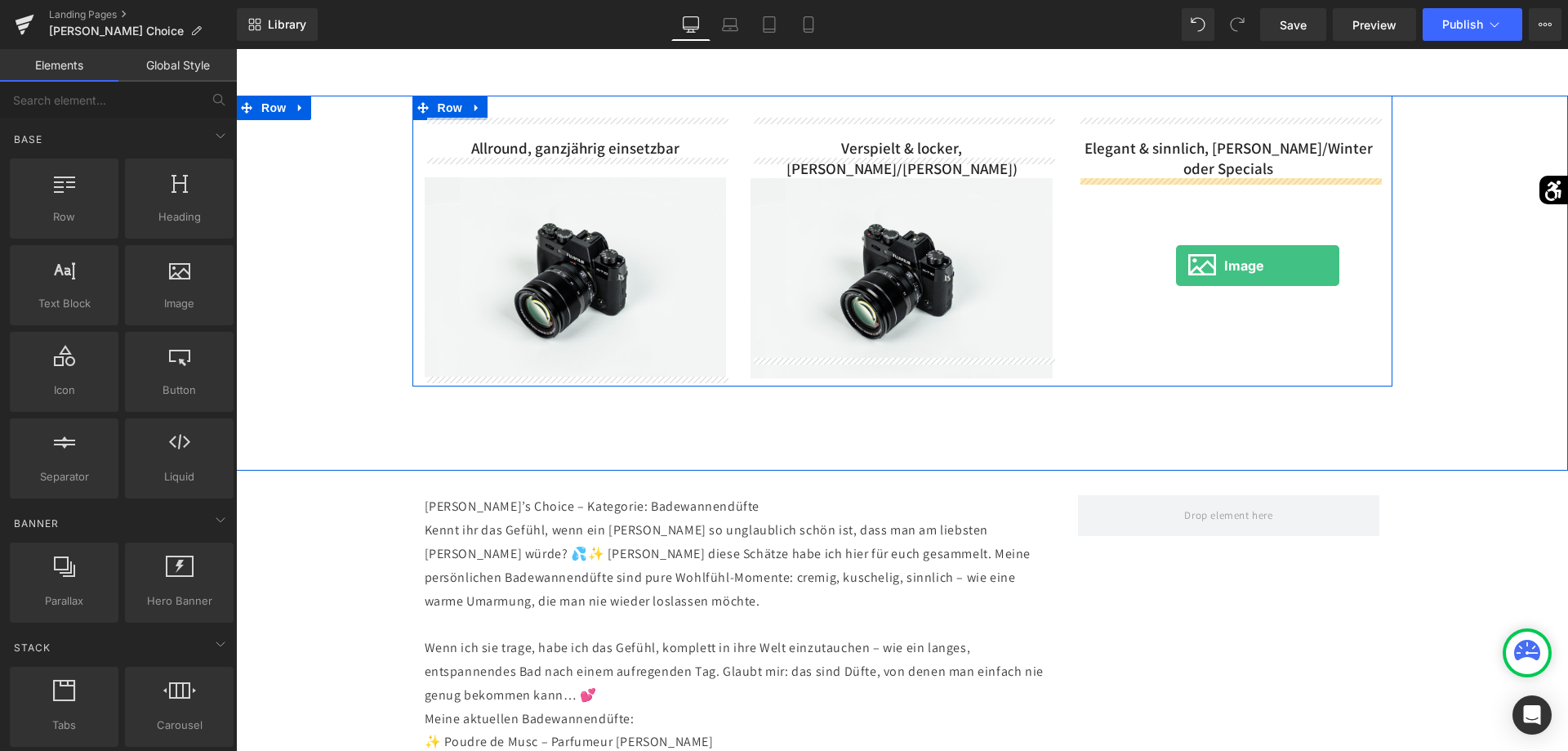
drag, startPoint x: 419, startPoint y: 353, endPoint x: 1194, endPoint y: 265, distance: 780.0
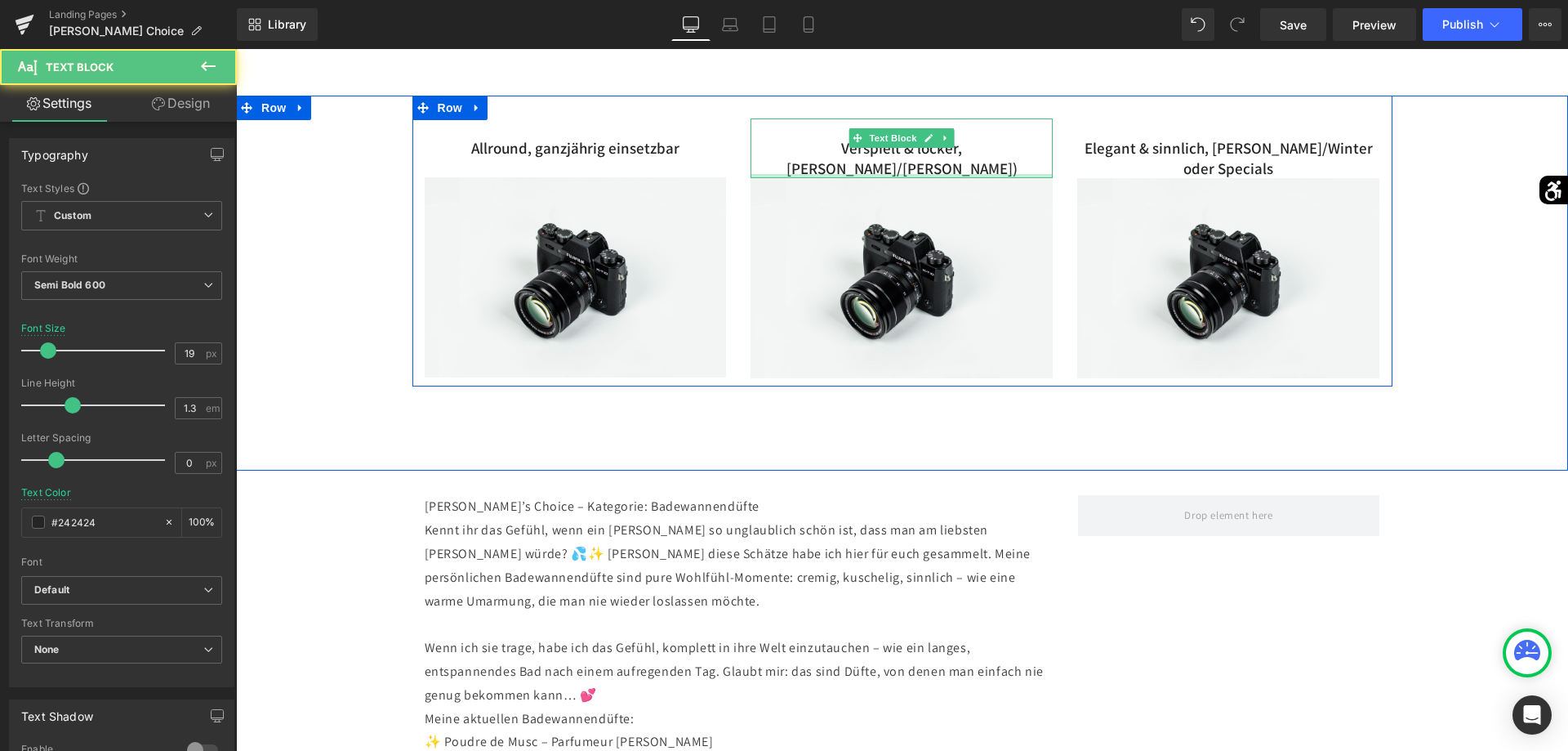
click at [915, 174] on div at bounding box center [902, 176] width 303 height 4
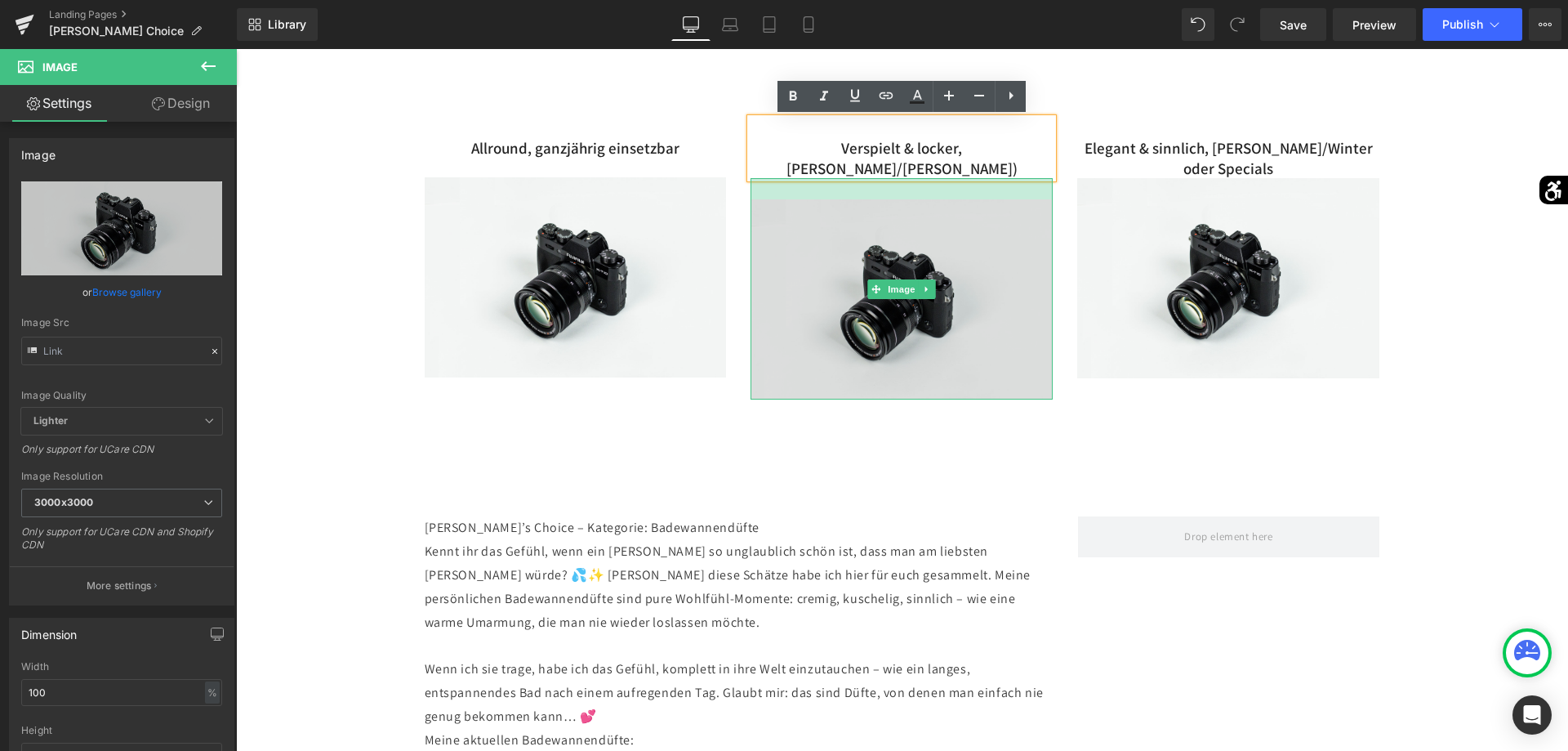
drag, startPoint x: 920, startPoint y: 161, endPoint x: 919, endPoint y: 183, distance: 22.0
click at [919, 183] on div "Image" at bounding box center [902, 289] width 303 height 222
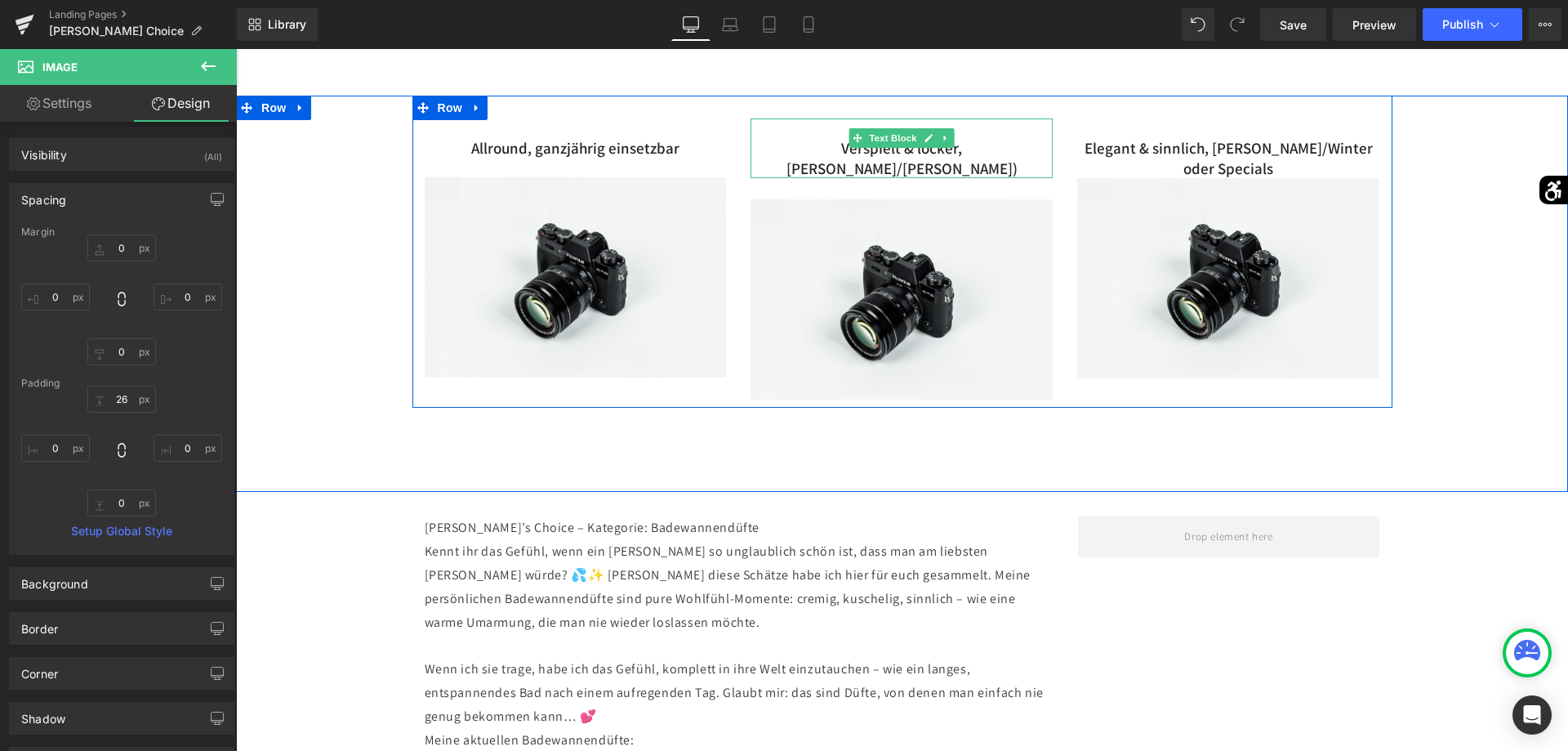
click at [1043, 143] on p "Verspielt & locker, [PERSON_NAME]/[PERSON_NAME])" at bounding box center [902, 158] width 303 height 40
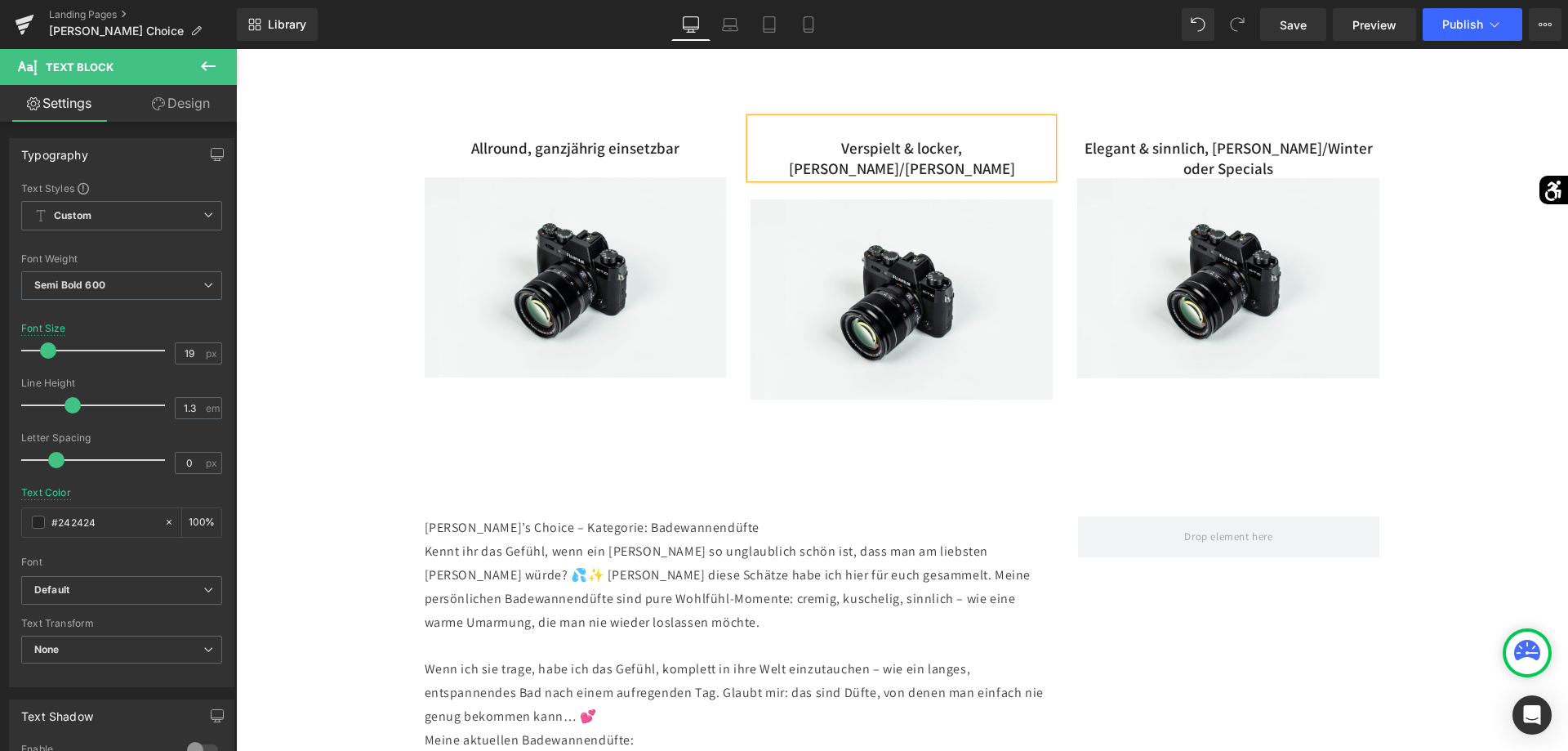
click at [774, 418] on div "Allround, ganzjährig einsetzbar Text Block Image [PERSON_NAME] & [PERSON_NAME],…" at bounding box center [902, 294] width 1332 height 397
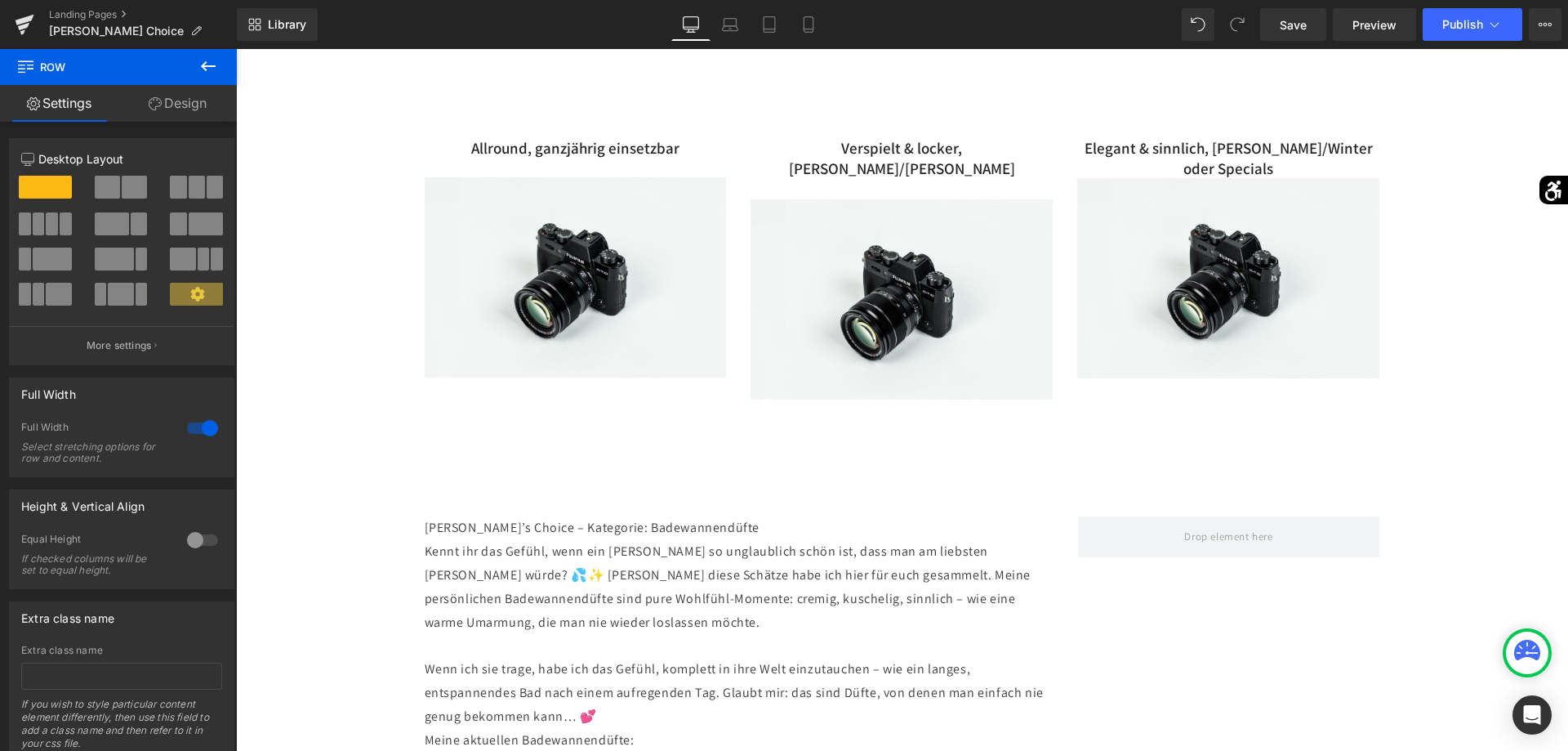
click at [208, 62] on icon at bounding box center [208, 66] width 19 height 19
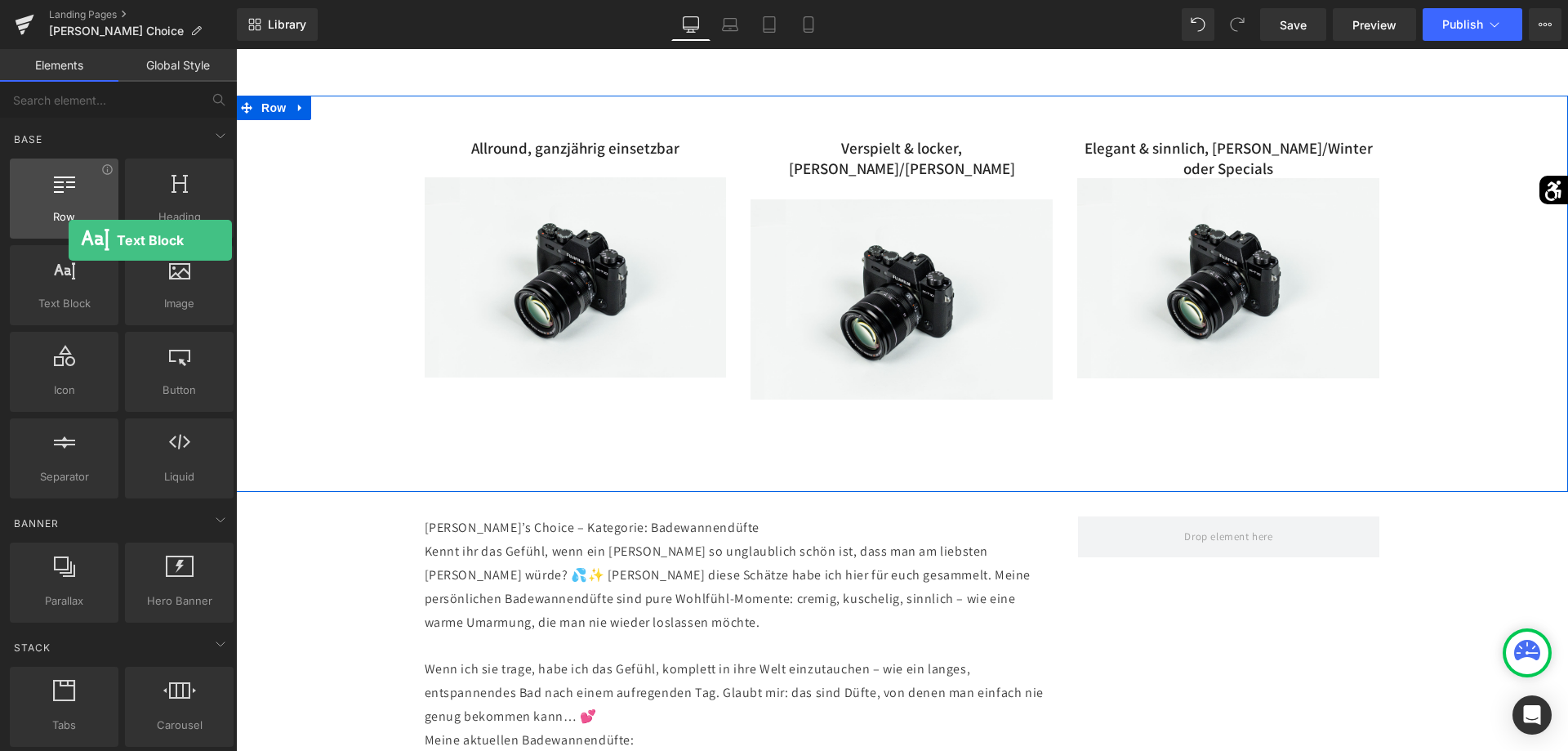
drag, startPoint x: 86, startPoint y: 299, endPoint x: 64, endPoint y: 214, distance: 87.8
click at [64, 215] on div "Row rows, columns, layouts, div Heading headings, titles, h1,h2,h3,h4,h5,h6 Tex…" at bounding box center [122, 329] width 231 height 346
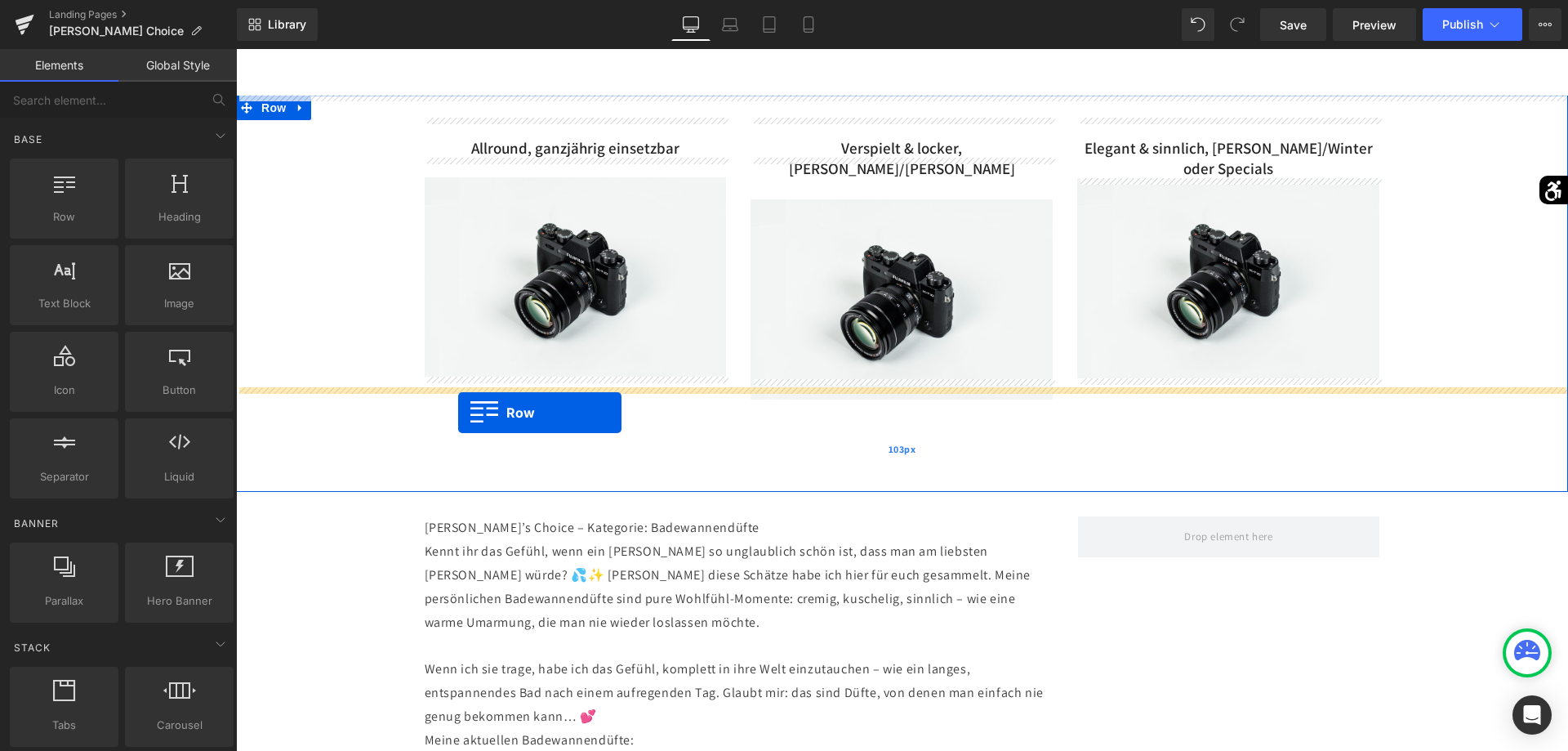
drag, startPoint x: 343, startPoint y: 269, endPoint x: 457, endPoint y: 412, distance: 182.9
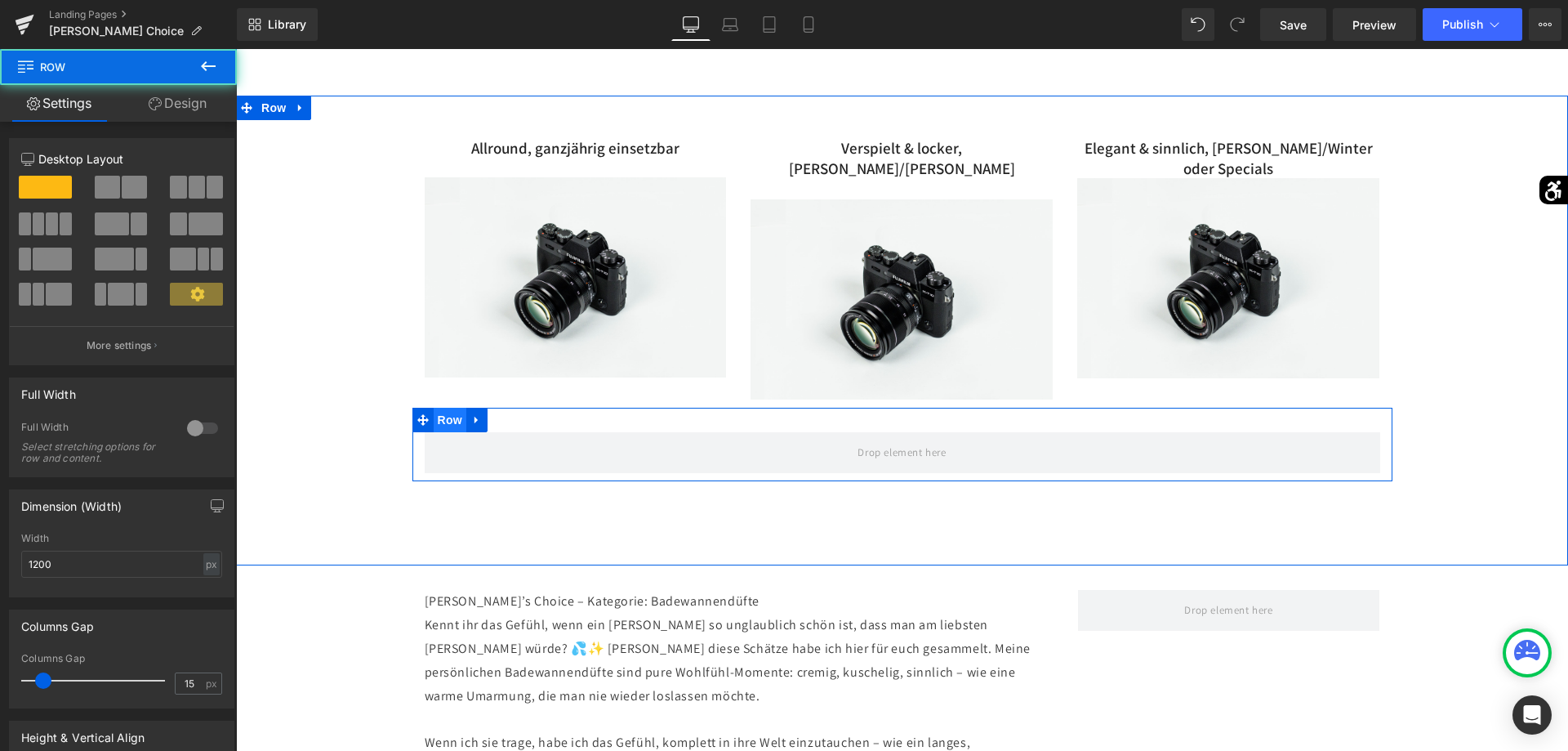
click at [455, 408] on span "Row" at bounding box center [450, 419] width 33 height 24
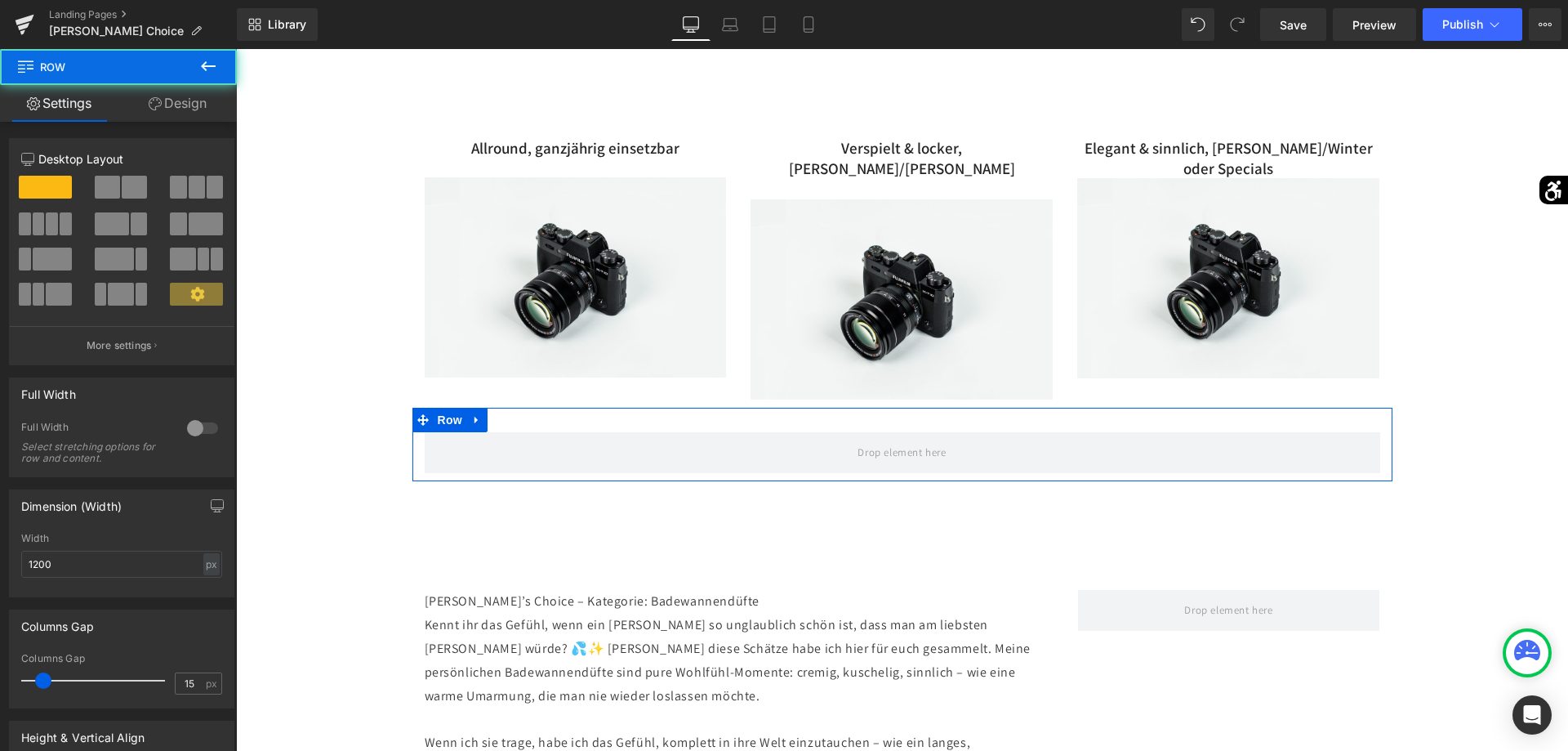
click at [210, 199] on div at bounding box center [197, 194] width 76 height 35
click at [199, 192] on span at bounding box center [196, 188] width 17 height 23
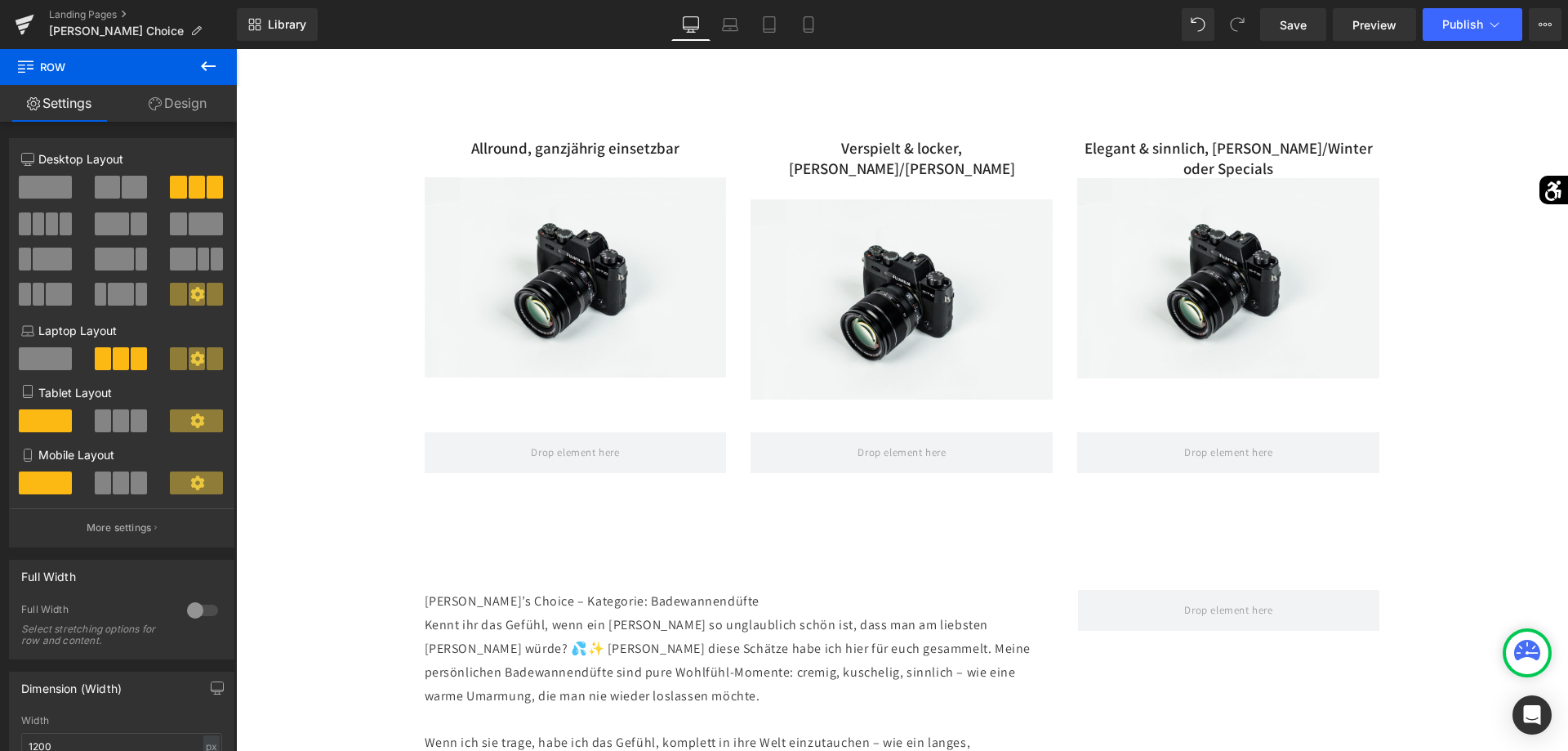
click at [196, 60] on button at bounding box center [208, 66] width 57 height 36
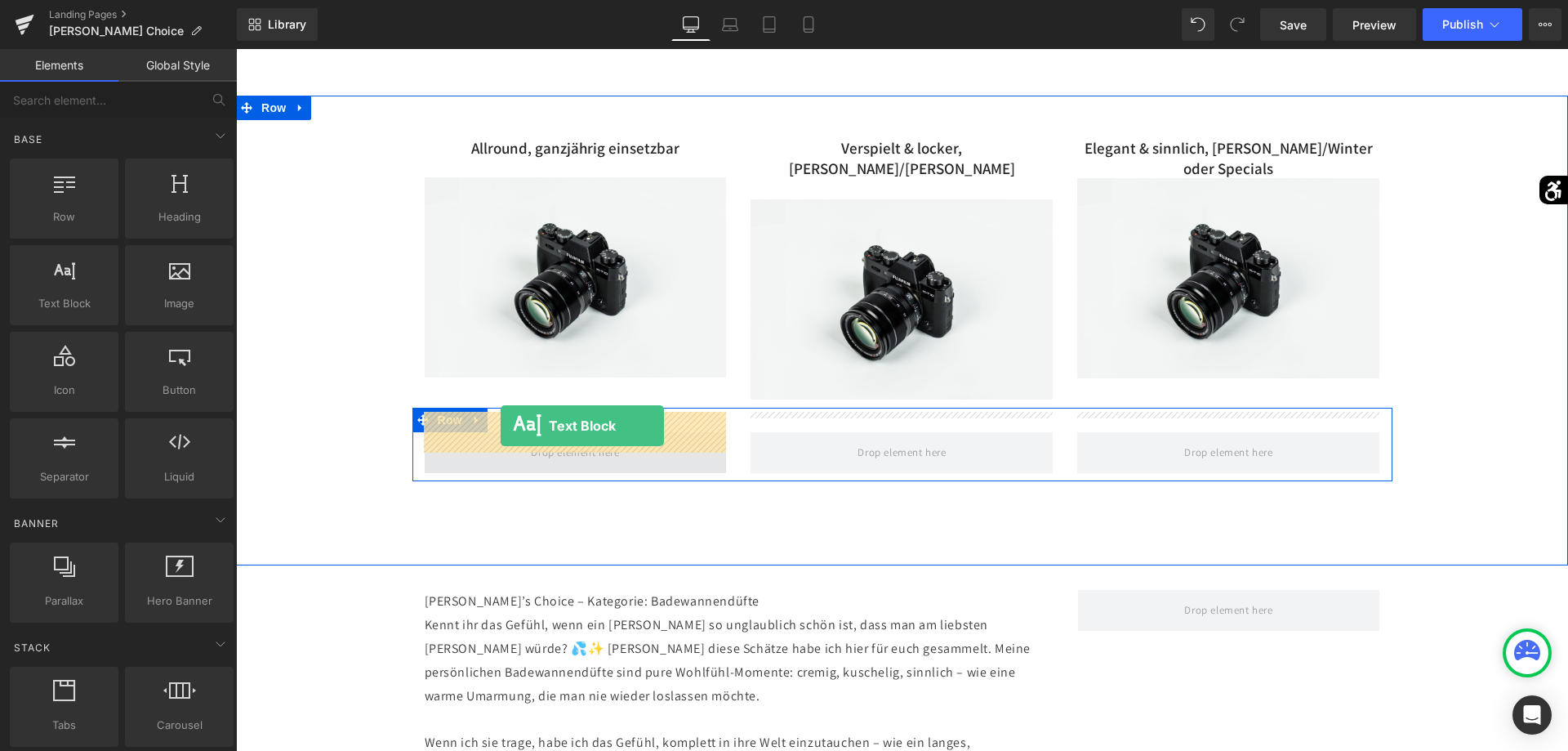
drag, startPoint x: 320, startPoint y: 331, endPoint x: 501, endPoint y: 425, distance: 204.0
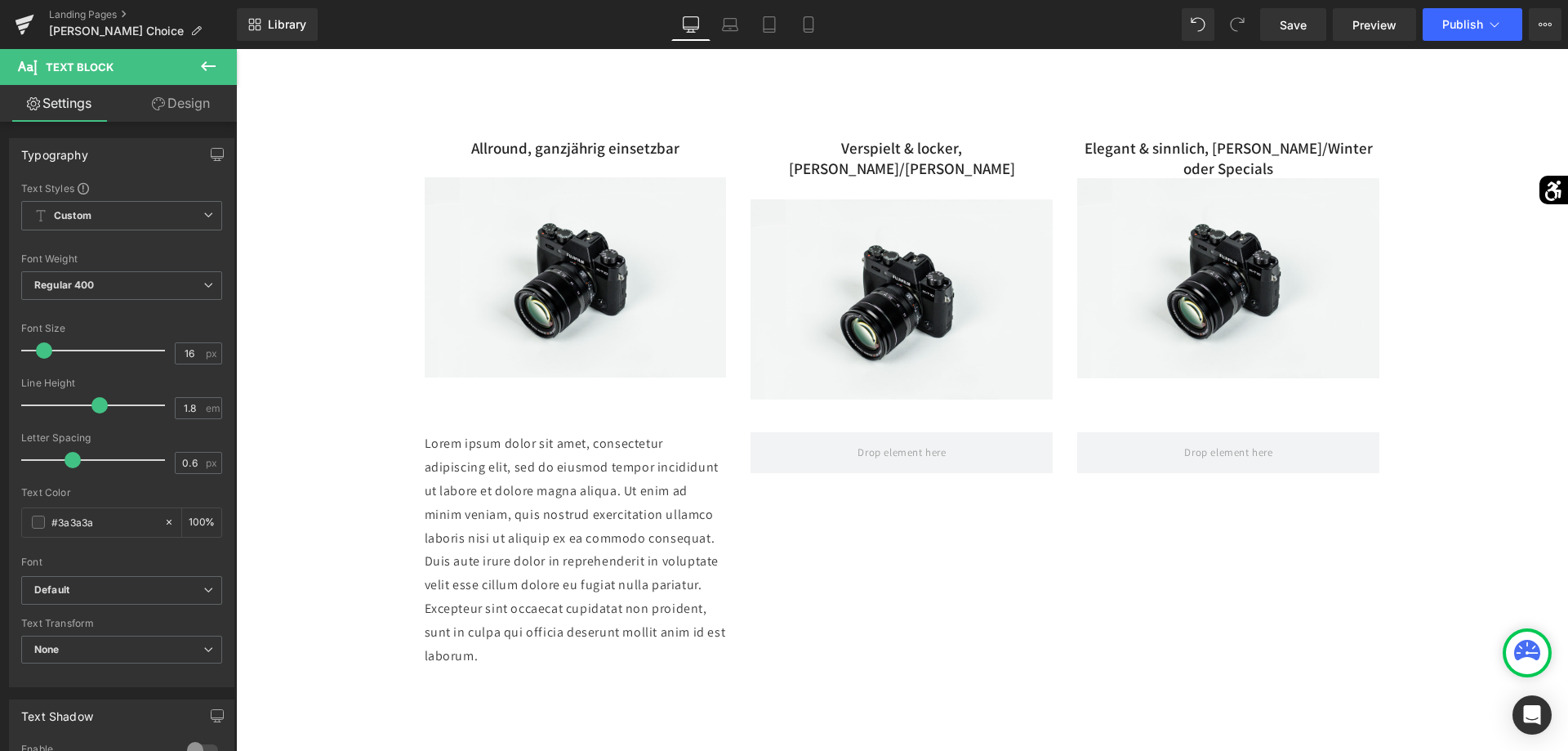
click at [211, 63] on icon at bounding box center [208, 66] width 19 height 19
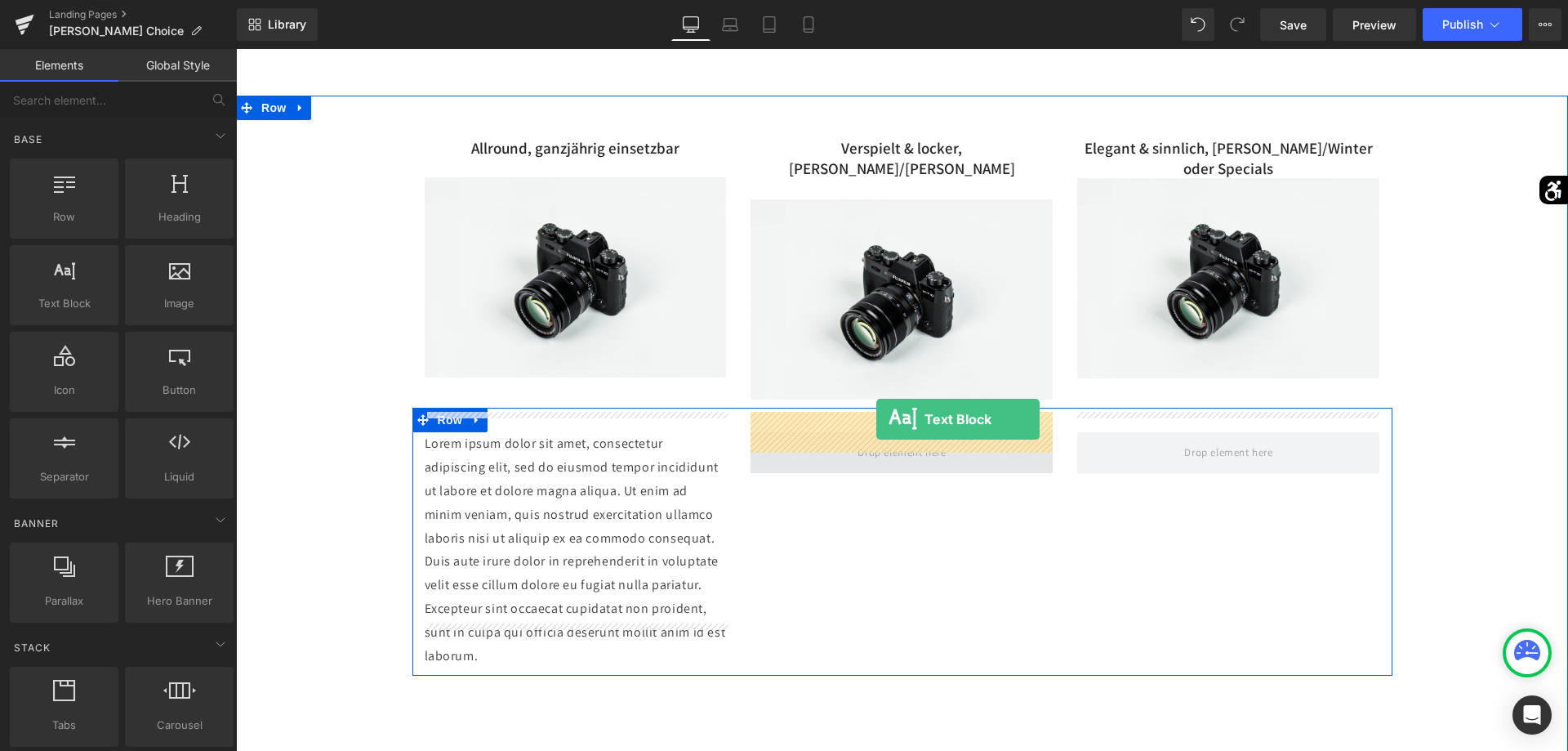
drag, startPoint x: 324, startPoint y: 355, endPoint x: 876, endPoint y: 419, distance: 555.7
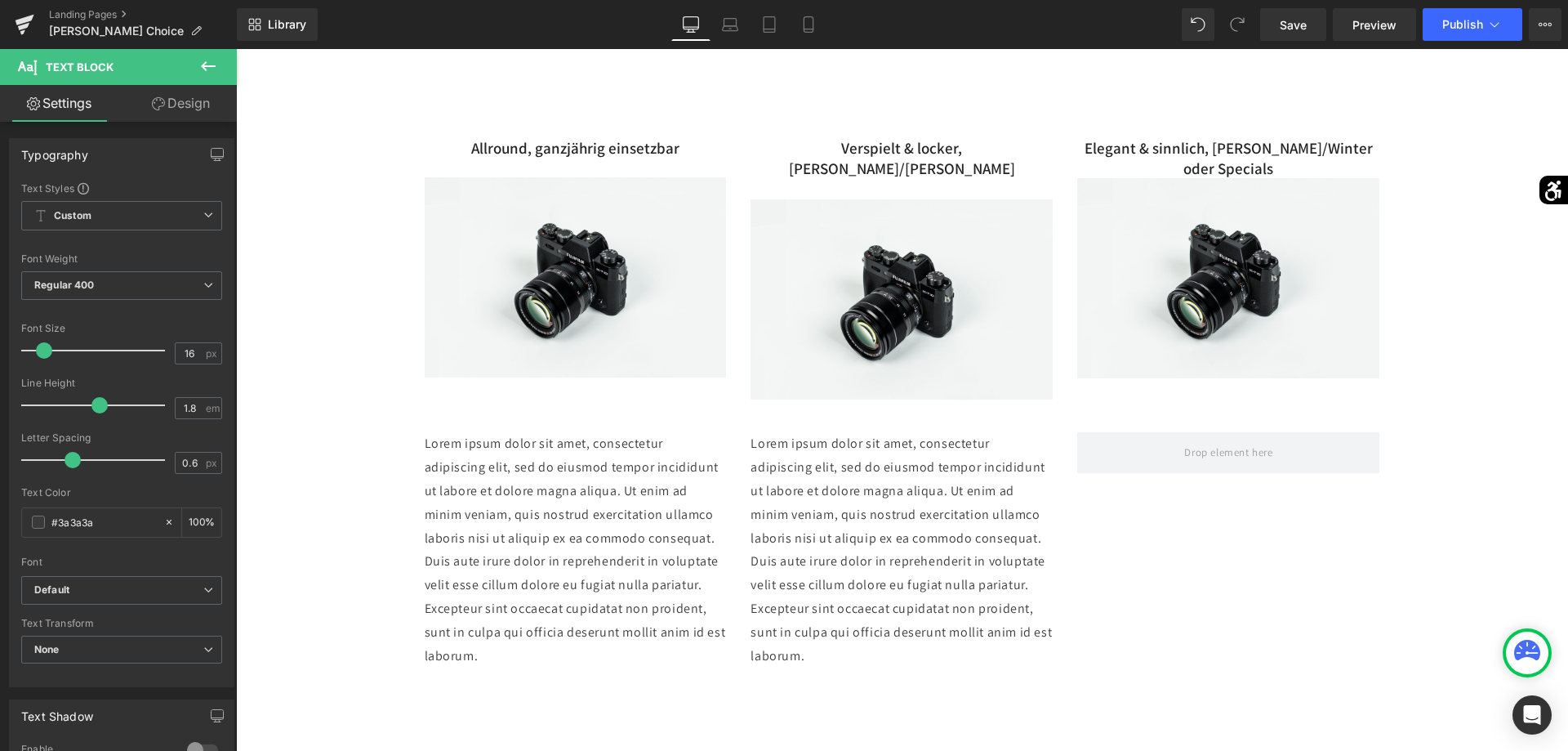
click at [216, 64] on button at bounding box center [208, 66] width 57 height 36
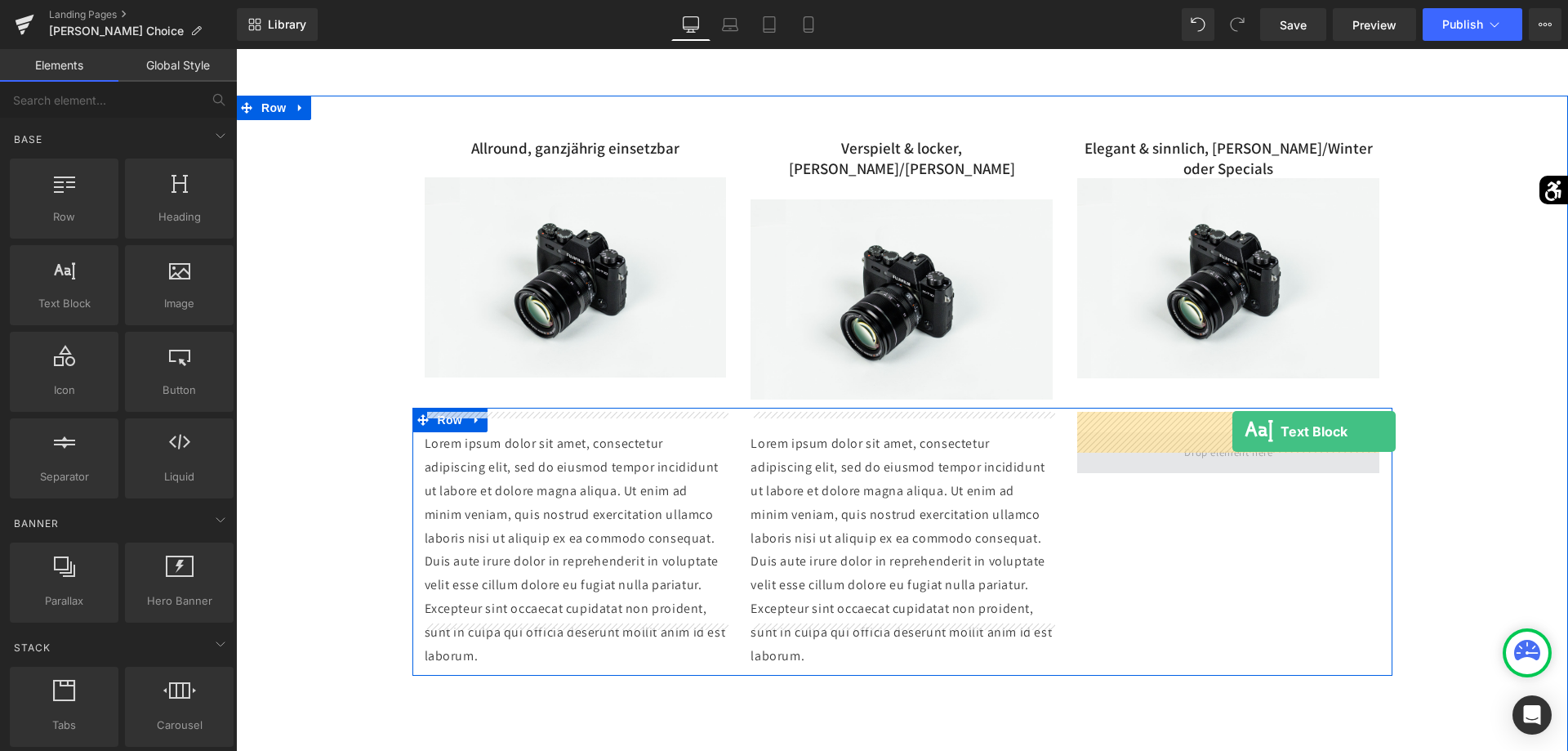
drag, startPoint x: 314, startPoint y: 339, endPoint x: 1232, endPoint y: 431, distance: 922.6
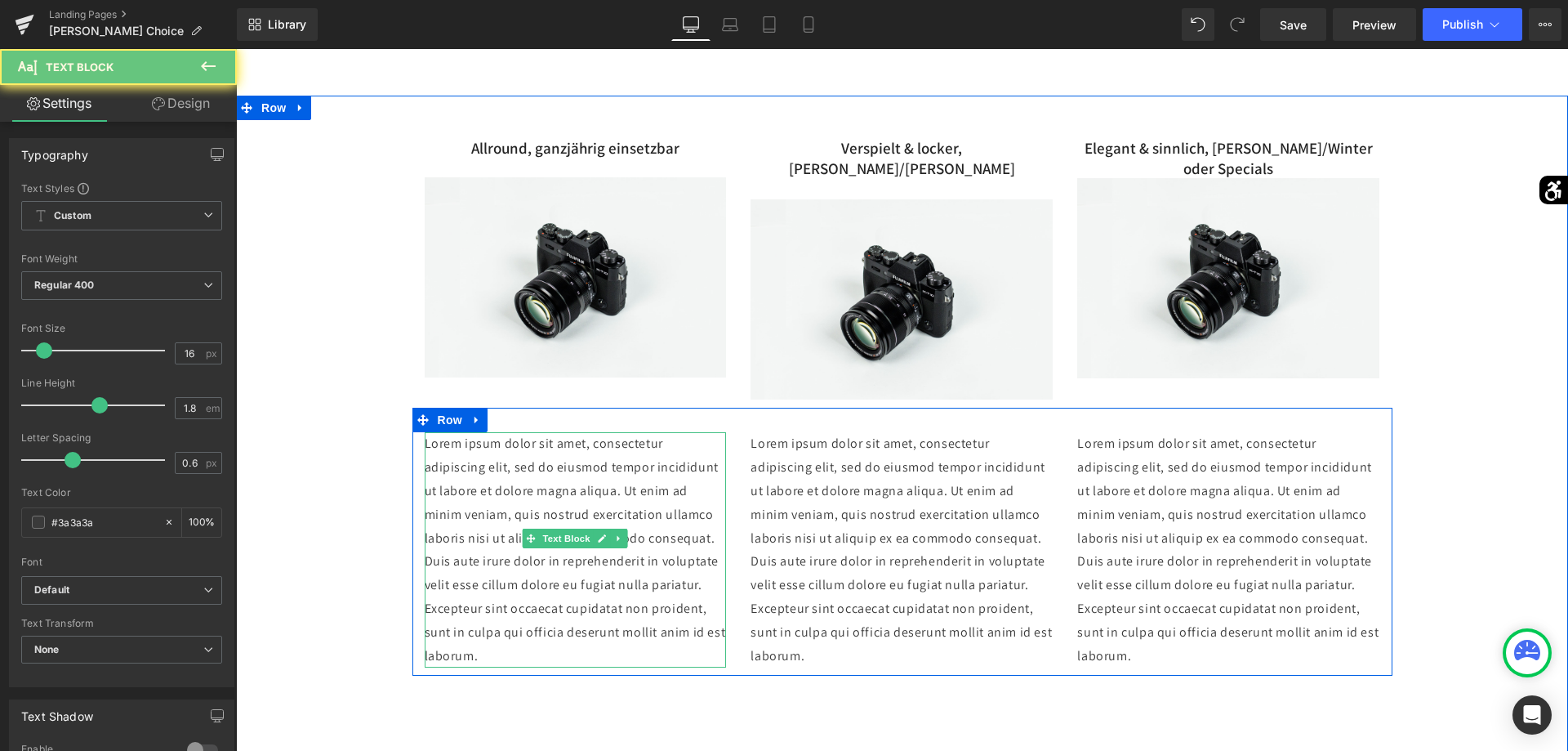
click at [700, 473] on p "Lorem ipsum dolor sit amet, consectetur adipiscing elit, sed do eiusmod tempor …" at bounding box center [576, 550] width 303 height 235
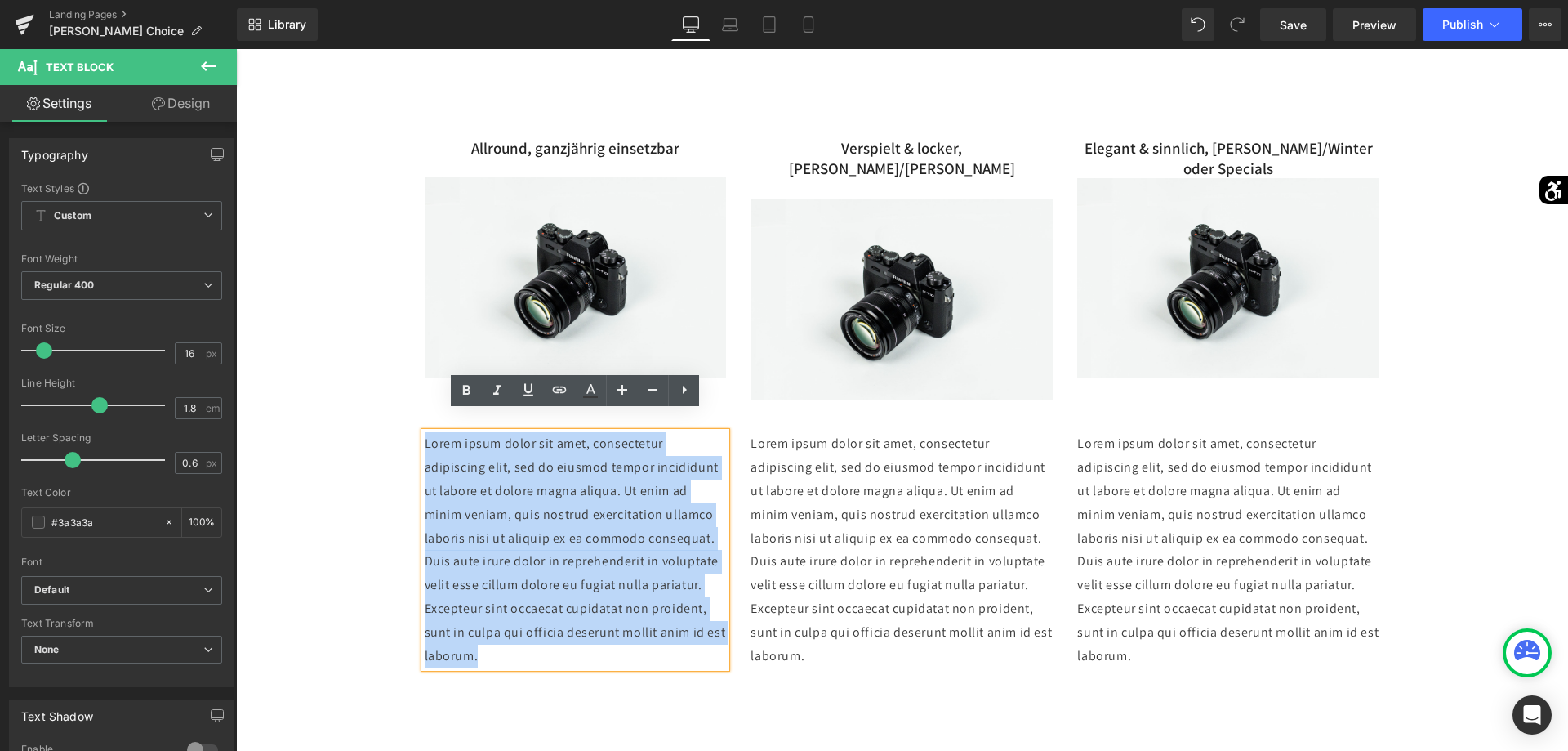
drag, startPoint x: 709, startPoint y: 622, endPoint x: 400, endPoint y: 370, distance: 398.7
click at [400, 355] on div "Allround, ganzjährig einsetzbar Text Block Image [PERSON_NAME] & [PERSON_NAME],…" at bounding box center [902, 385] width 1332 height 580
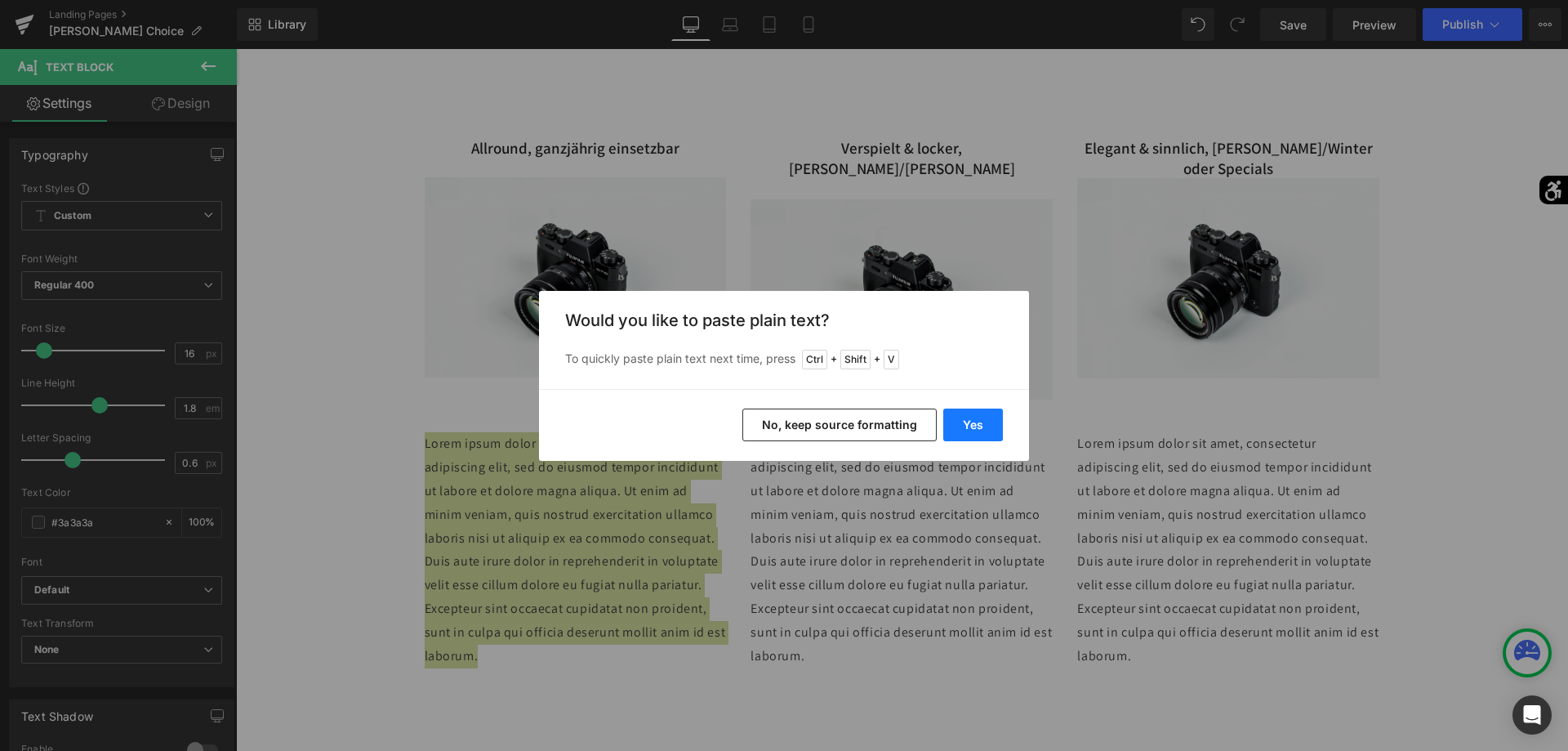
click at [982, 419] on button "Yes" at bounding box center [973, 425] width 59 height 33
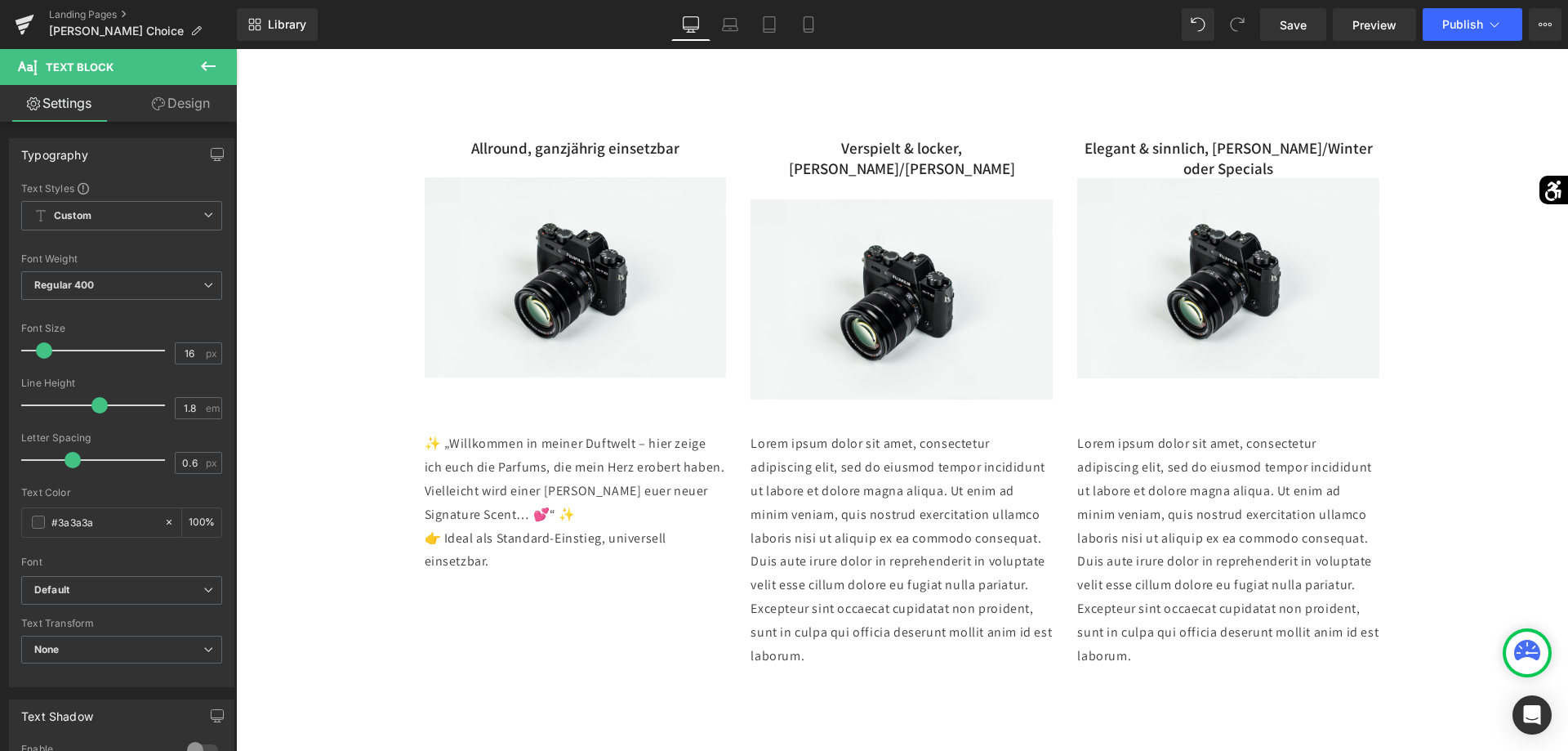
click at [1299, 489] on p "Lorem ipsum dolor sit amet, consectetur adipiscing elit, sed do eiusmod tempor …" at bounding box center [1228, 550] width 303 height 235
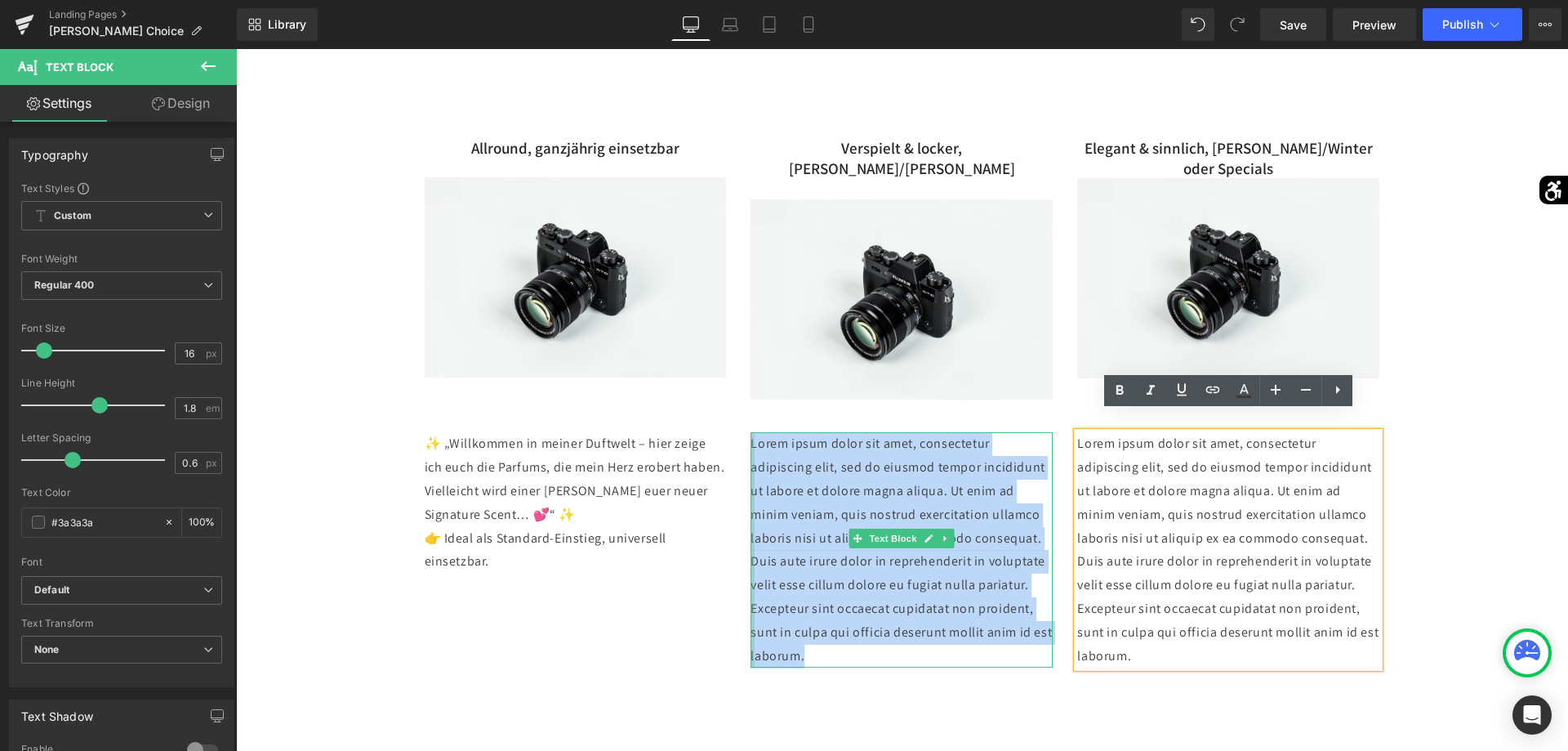
drag, startPoint x: 981, startPoint y: 607, endPoint x: 740, endPoint y: 418, distance: 306.3
click at [740, 432] on div "Lorem ipsum dolor sit amet, consectetur adipiscing elit, sed do eiusmod tempor …" at bounding box center [902, 550] width 327 height 235
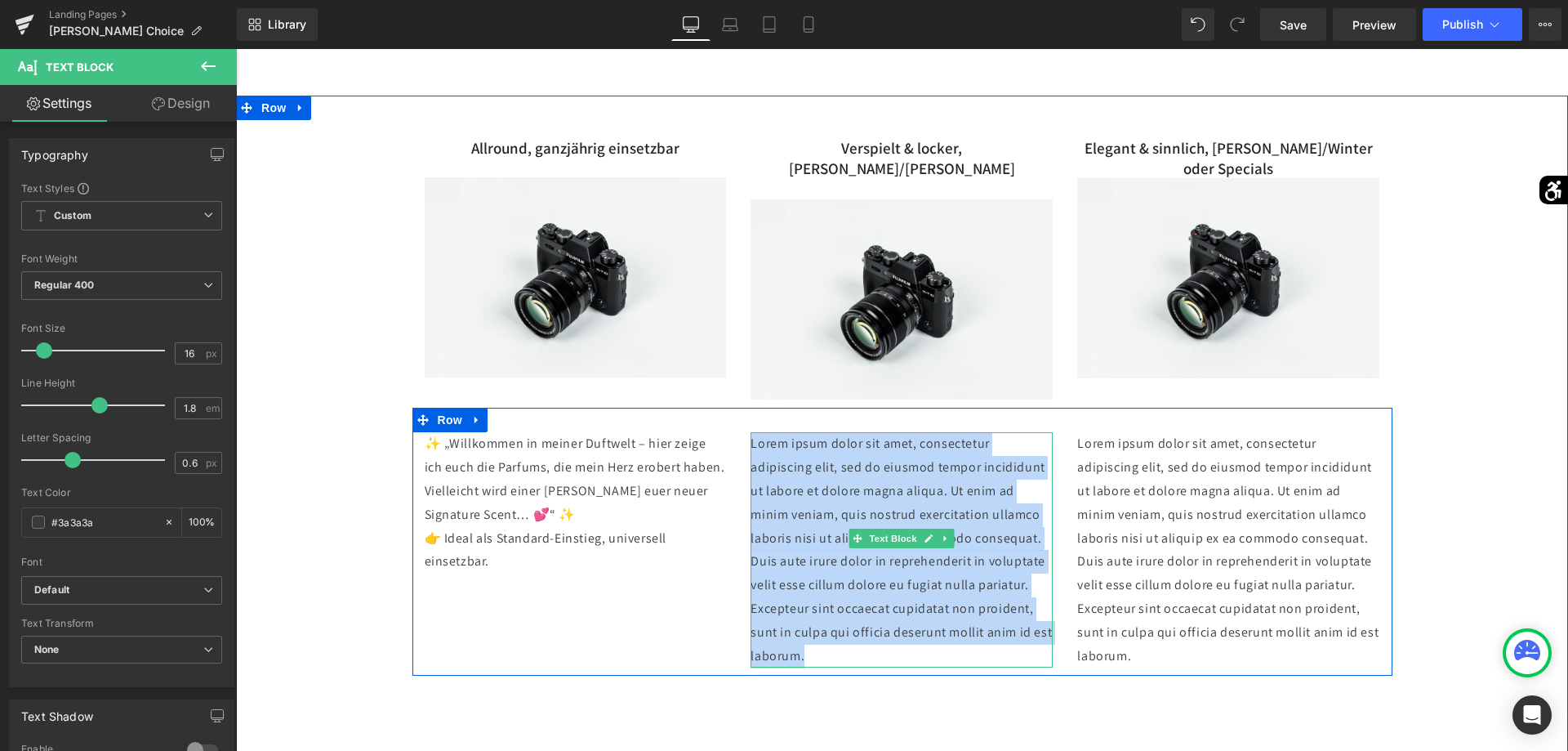
paste div
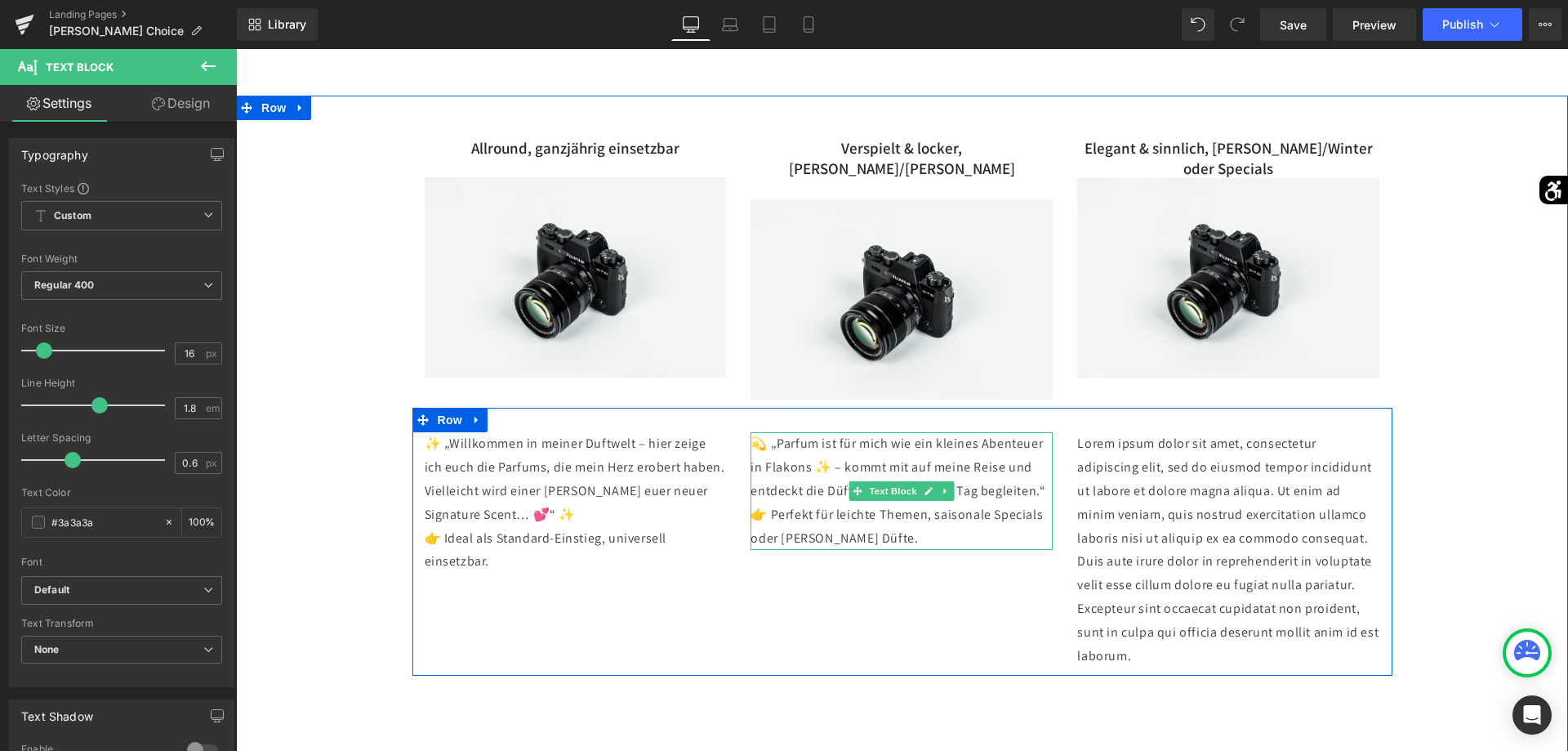
click at [1041, 475] on span "💫 „Parfum ist für mich wie ein kleines Abenteuer in Flakons ✨ – kommt mit auf m…" at bounding box center [898, 467] width 295 height 64
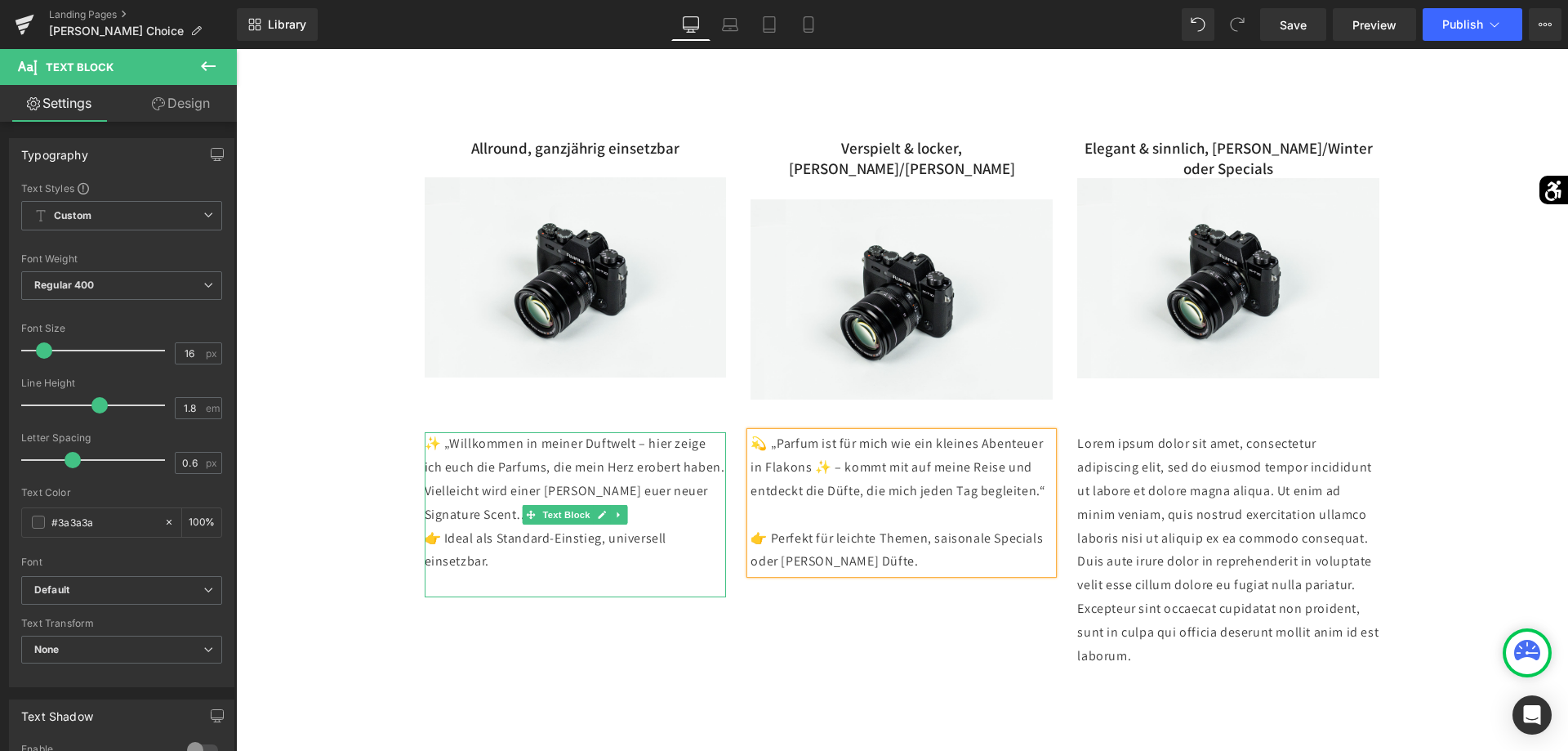
click at [678, 491] on p "✨ „Willkommen in meiner Duftwelt – hier zeige ich euch die Parfums, die mein He…" at bounding box center [576, 515] width 303 height 165
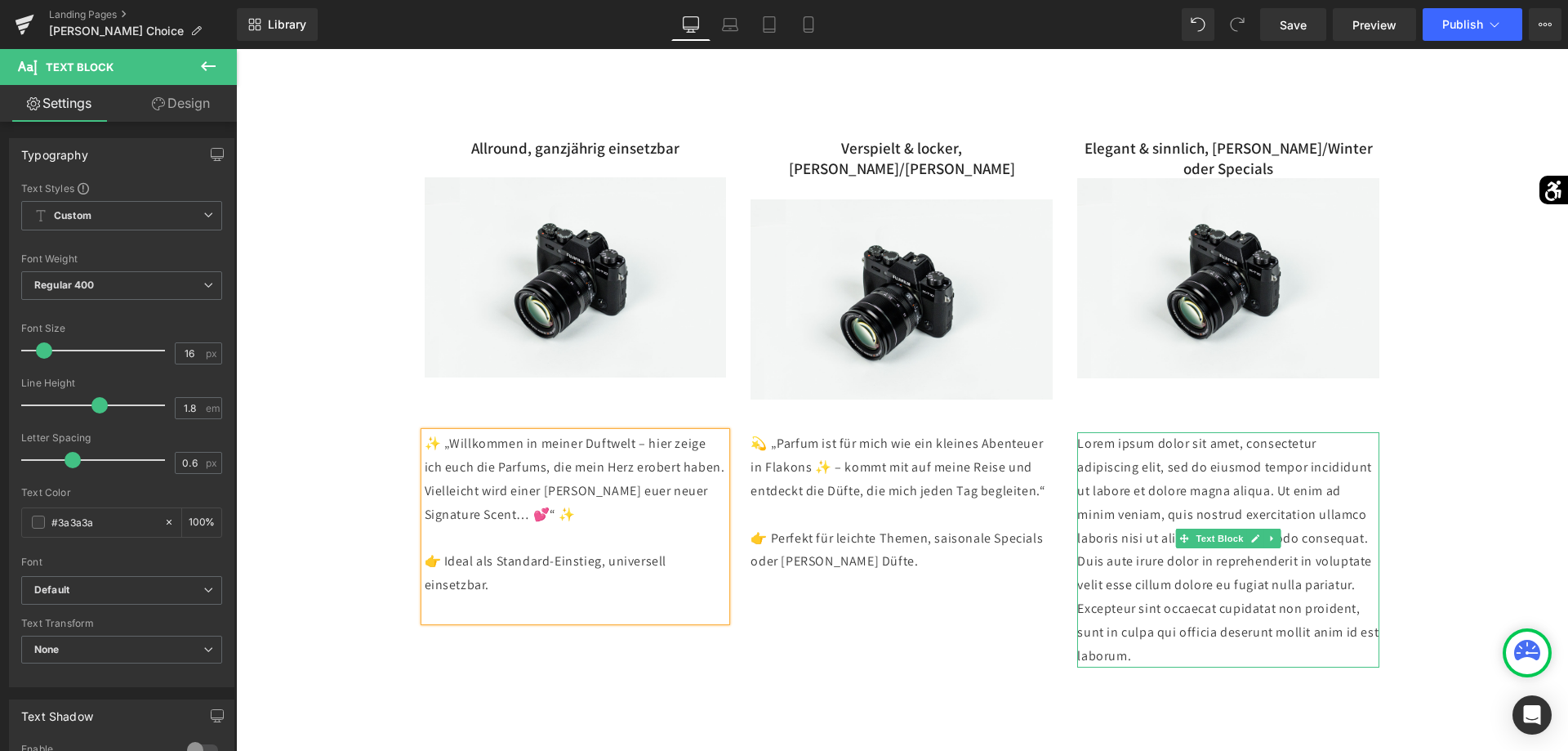
click at [1288, 593] on p "Lorem ipsum dolor sit amet, consectetur adipiscing elit, sed do eiusmod tempor …" at bounding box center [1228, 550] width 303 height 235
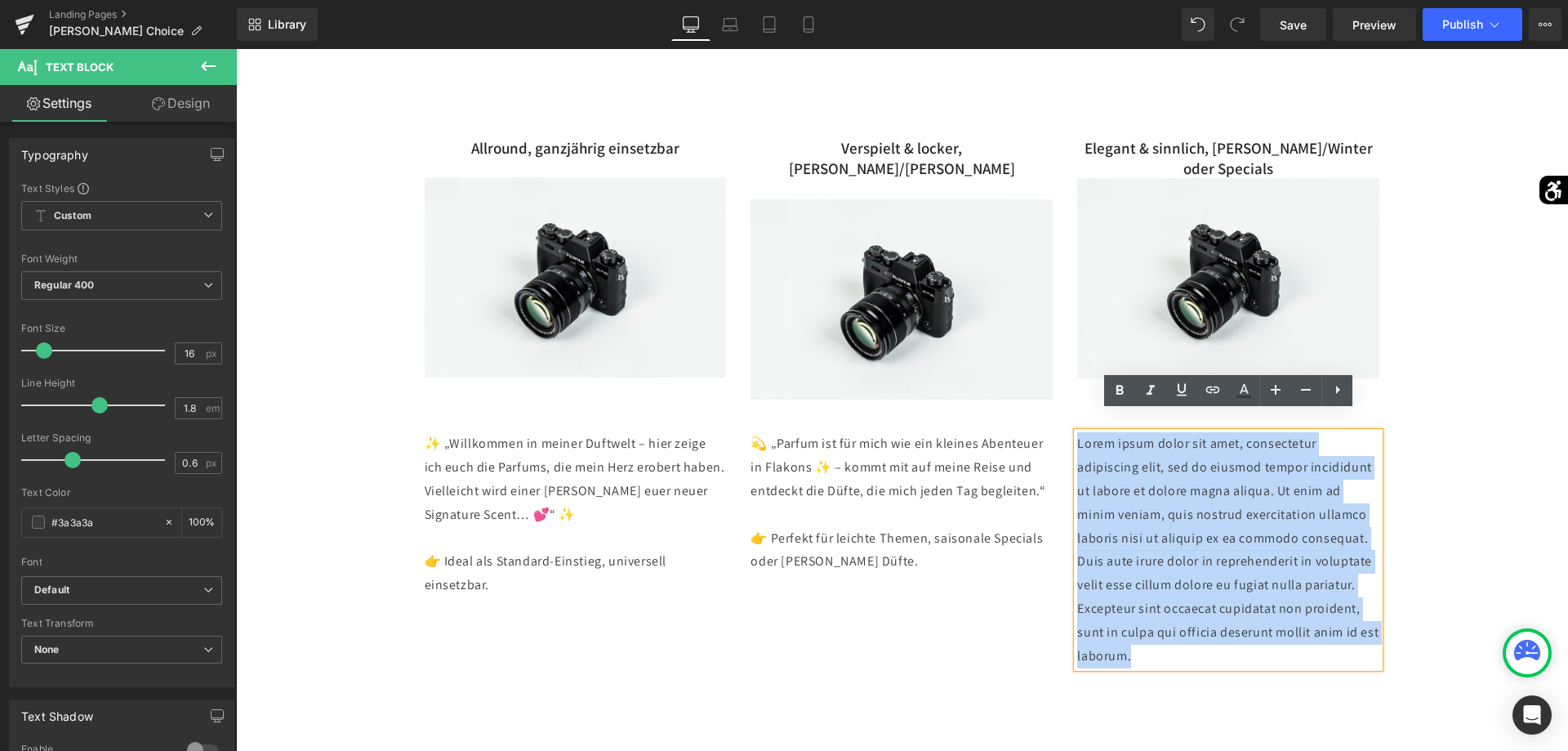
drag, startPoint x: 1336, startPoint y: 613, endPoint x: 1075, endPoint y: 417, distance: 326.4
click at [1077, 432] on div "Lorem ipsum dolor sit amet, consectetur adipiscing elit, sed do eiusmod tempor …" at bounding box center [1228, 550] width 303 height 235
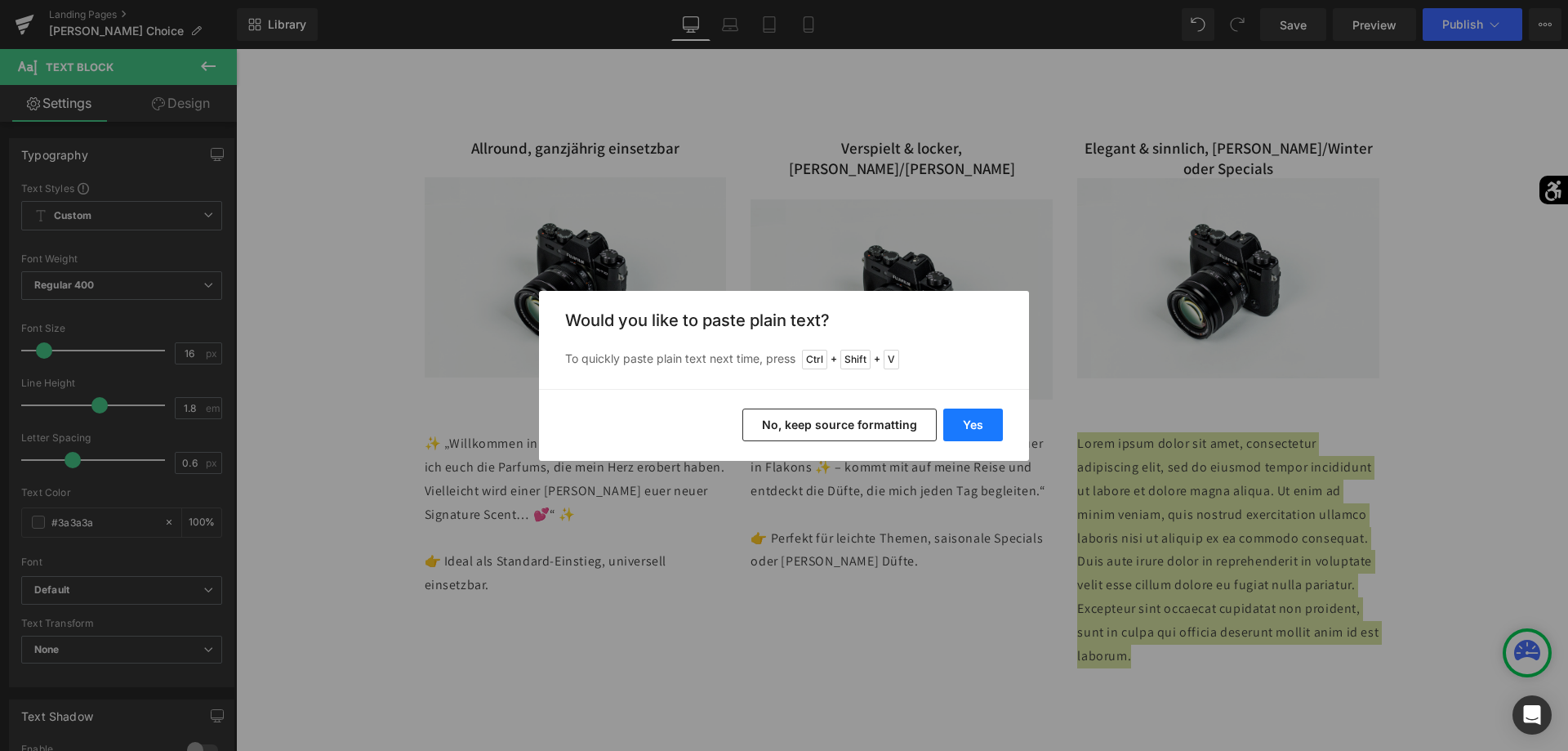
click at [978, 425] on button "Yes" at bounding box center [973, 425] width 59 height 33
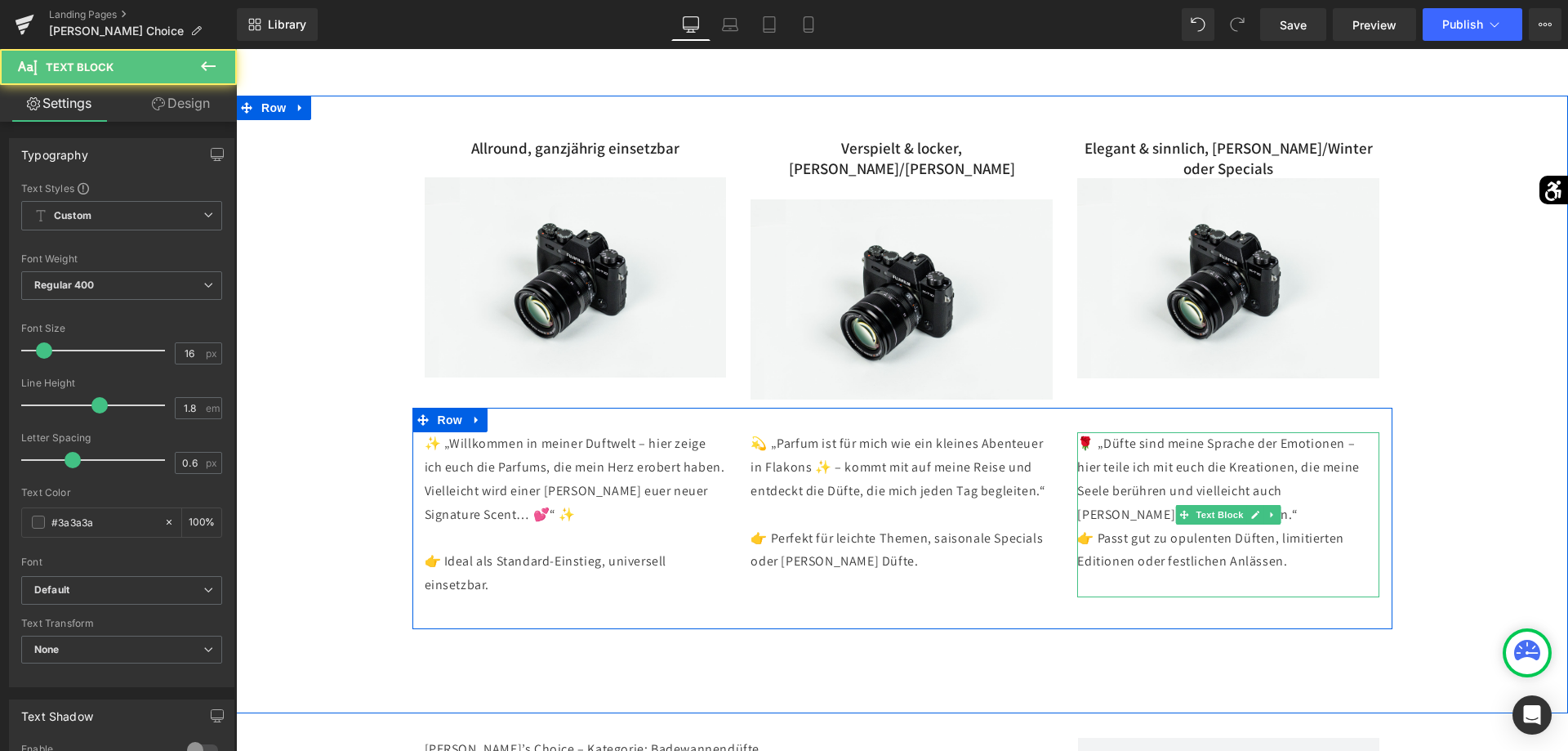
click at [1296, 494] on p "🌹 „Düfte sind meine Sprache der Emotionen – hier teile ich mit euch die Kreatio…" at bounding box center [1228, 515] width 303 height 165
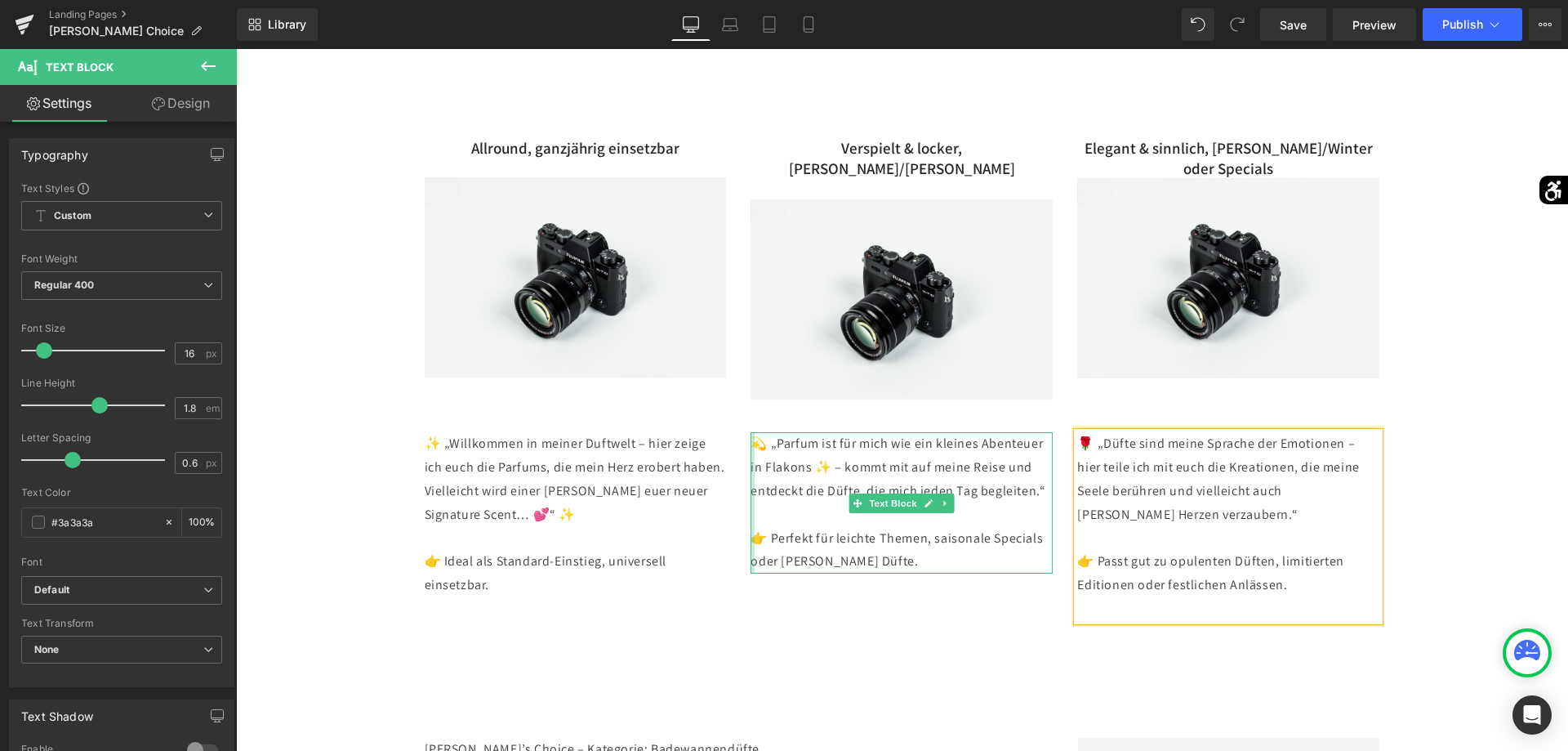
click at [754, 502] on div at bounding box center [753, 502] width 4 height 141
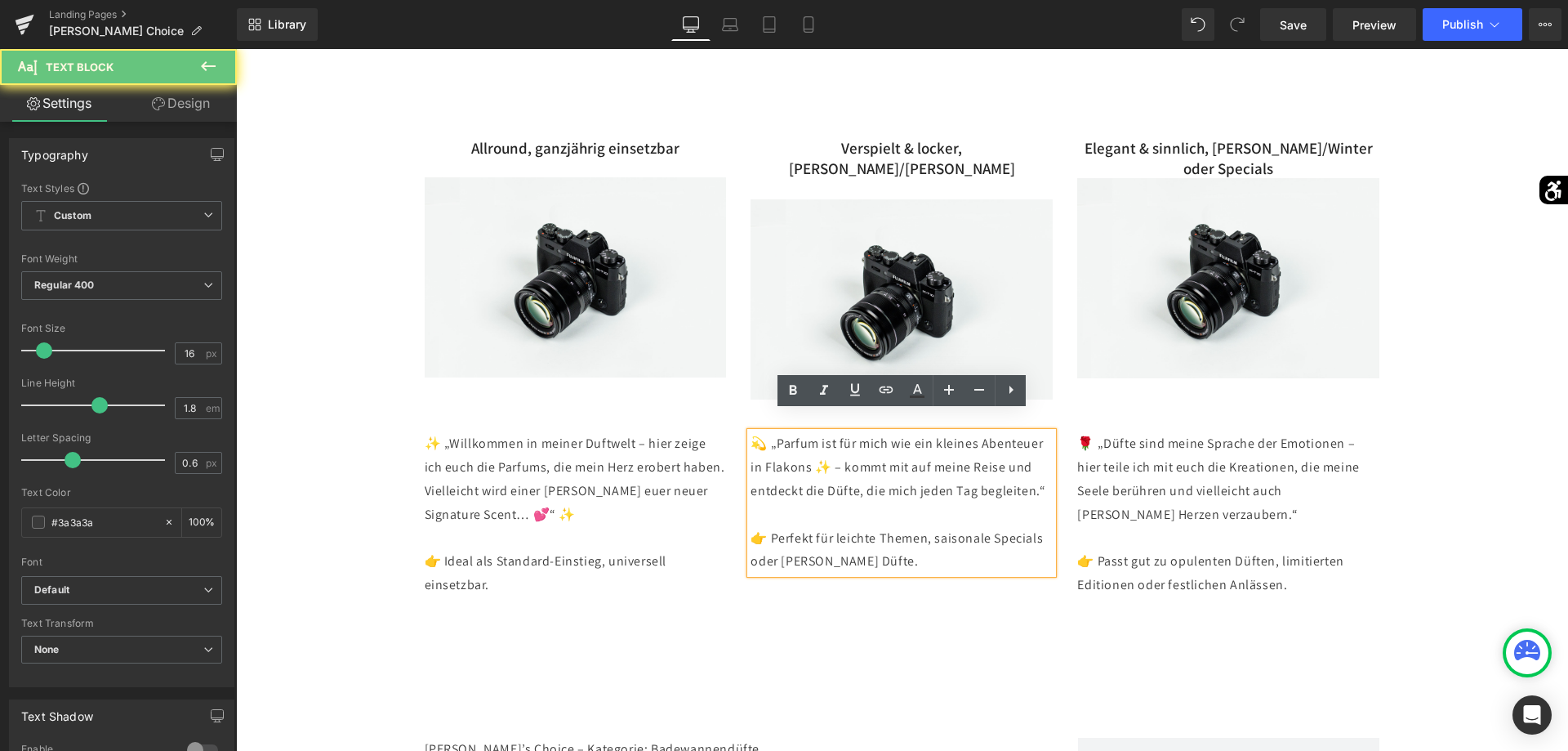
click at [762, 503] on p at bounding box center [902, 515] width 303 height 23
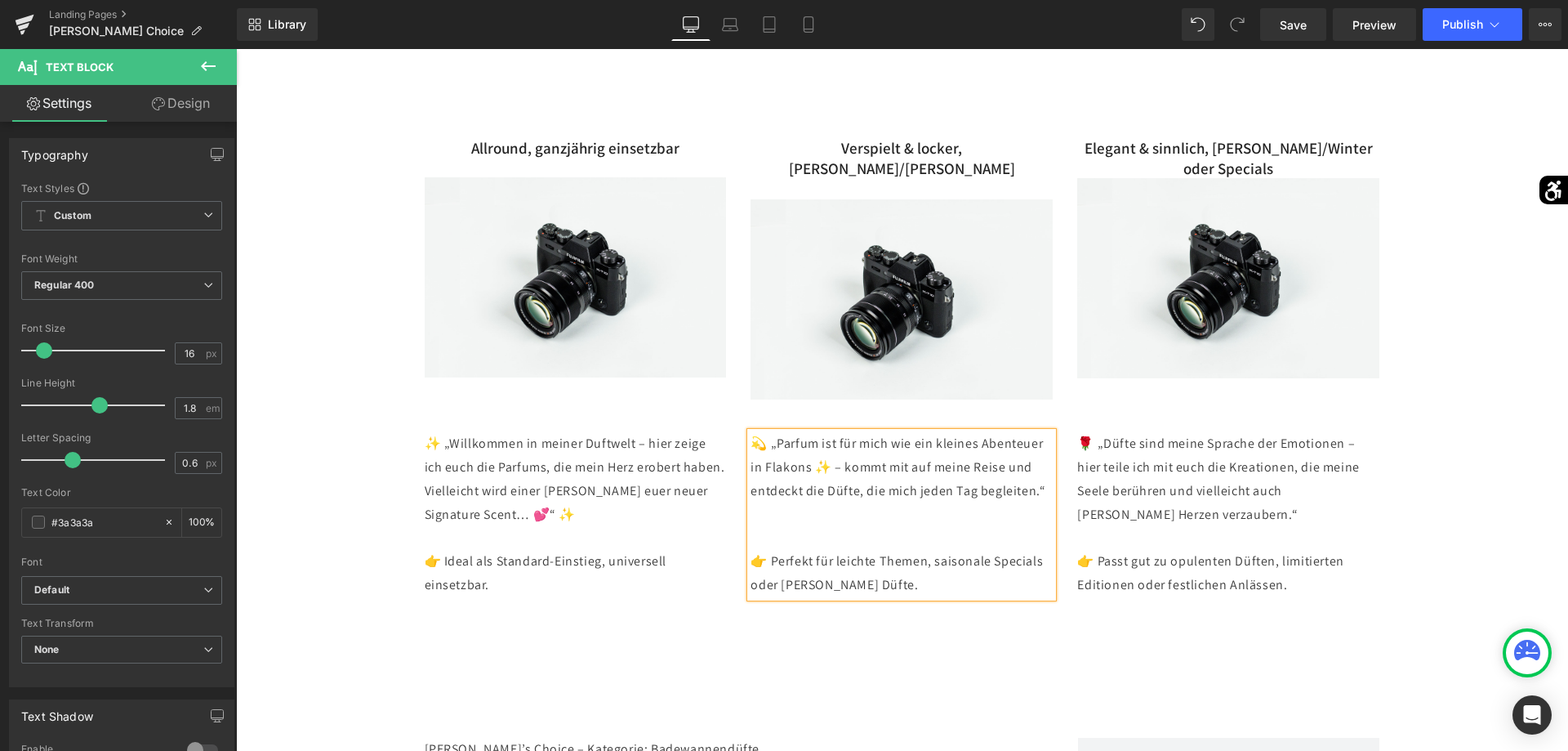
click at [236, 49] on div at bounding box center [236, 49] width 0 height 0
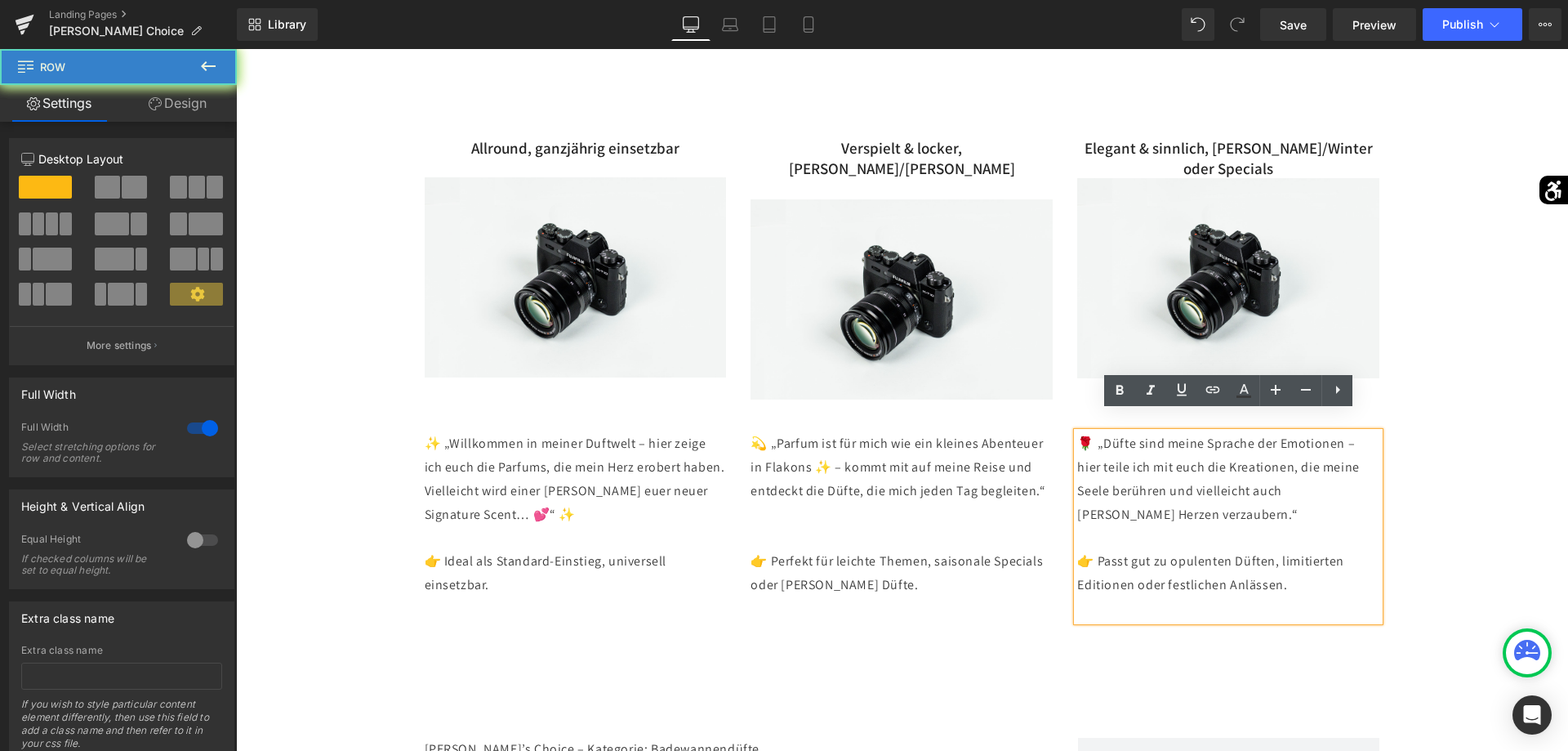
click at [1460, 581] on div "Allround, ganzjährig einsetzbar Text Block Image [PERSON_NAME] & [PERSON_NAME],…" at bounding box center [902, 362] width 1332 height 533
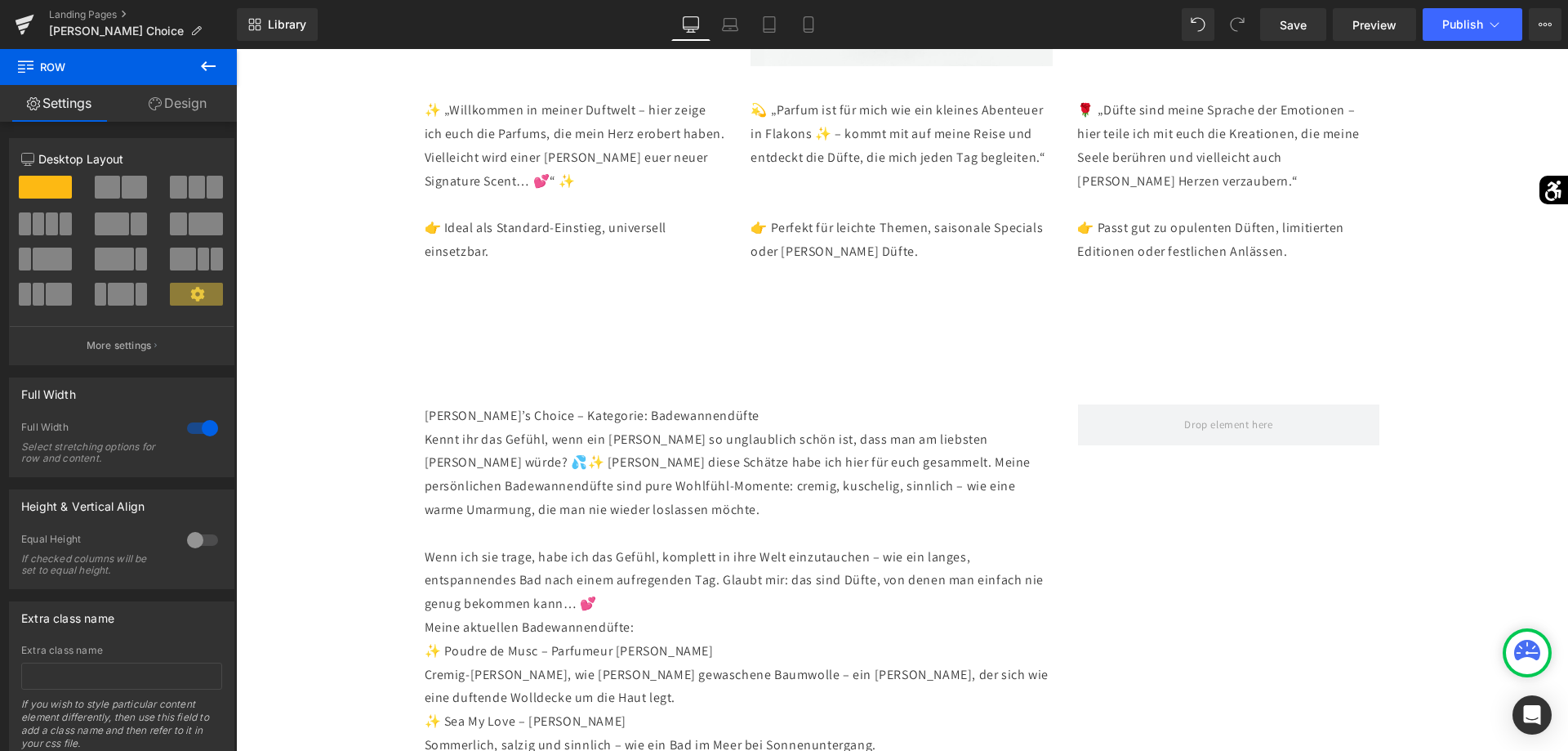
scroll to position [1837, 0]
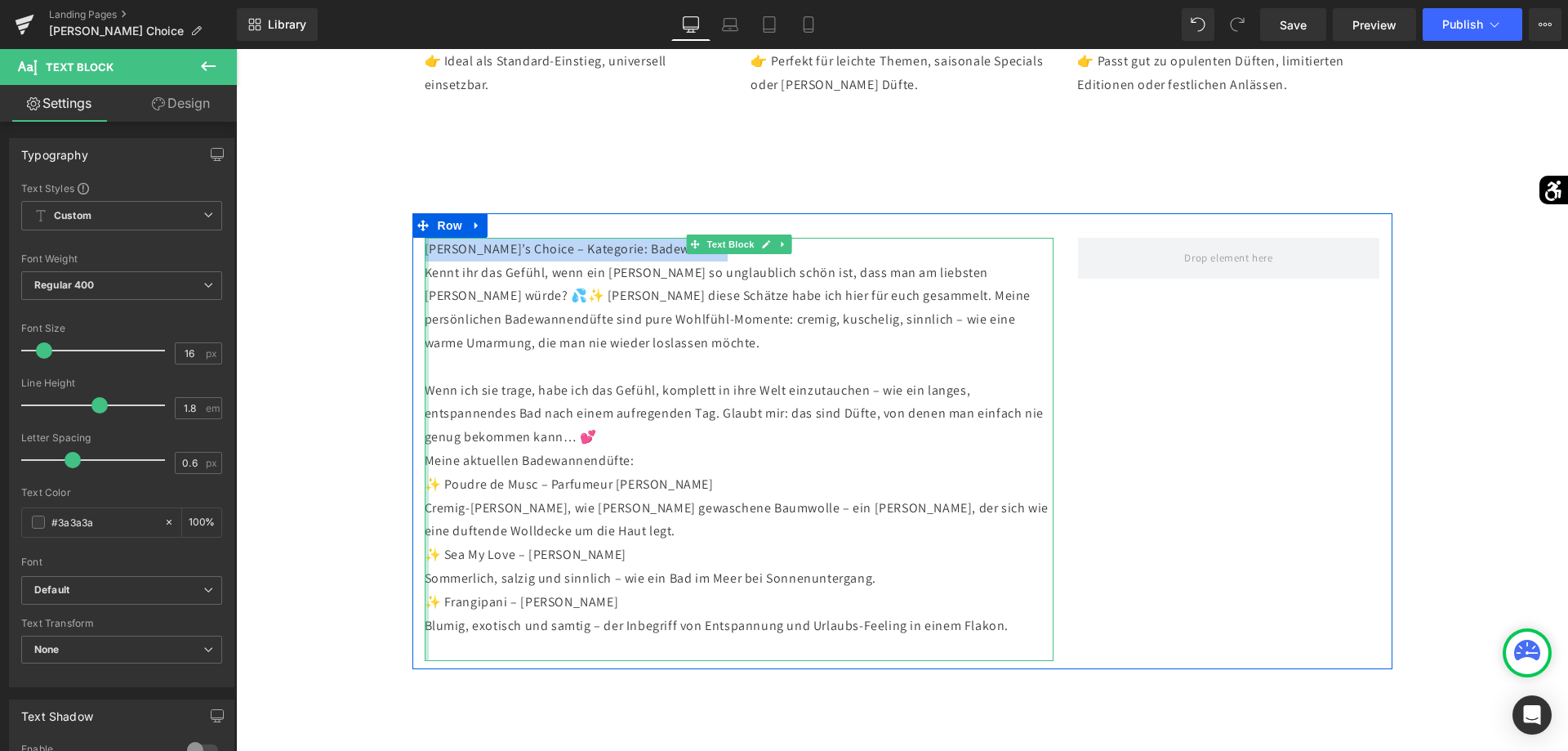
drag, startPoint x: 729, startPoint y: 228, endPoint x: 419, endPoint y: 223, distance: 310.0
click at [419, 237] on div "[PERSON_NAME]’s Choice – Kategorie: Badewannendüfte Kennt ihr das Gefühl, wenn …" at bounding box center [739, 448] width 654 height 423
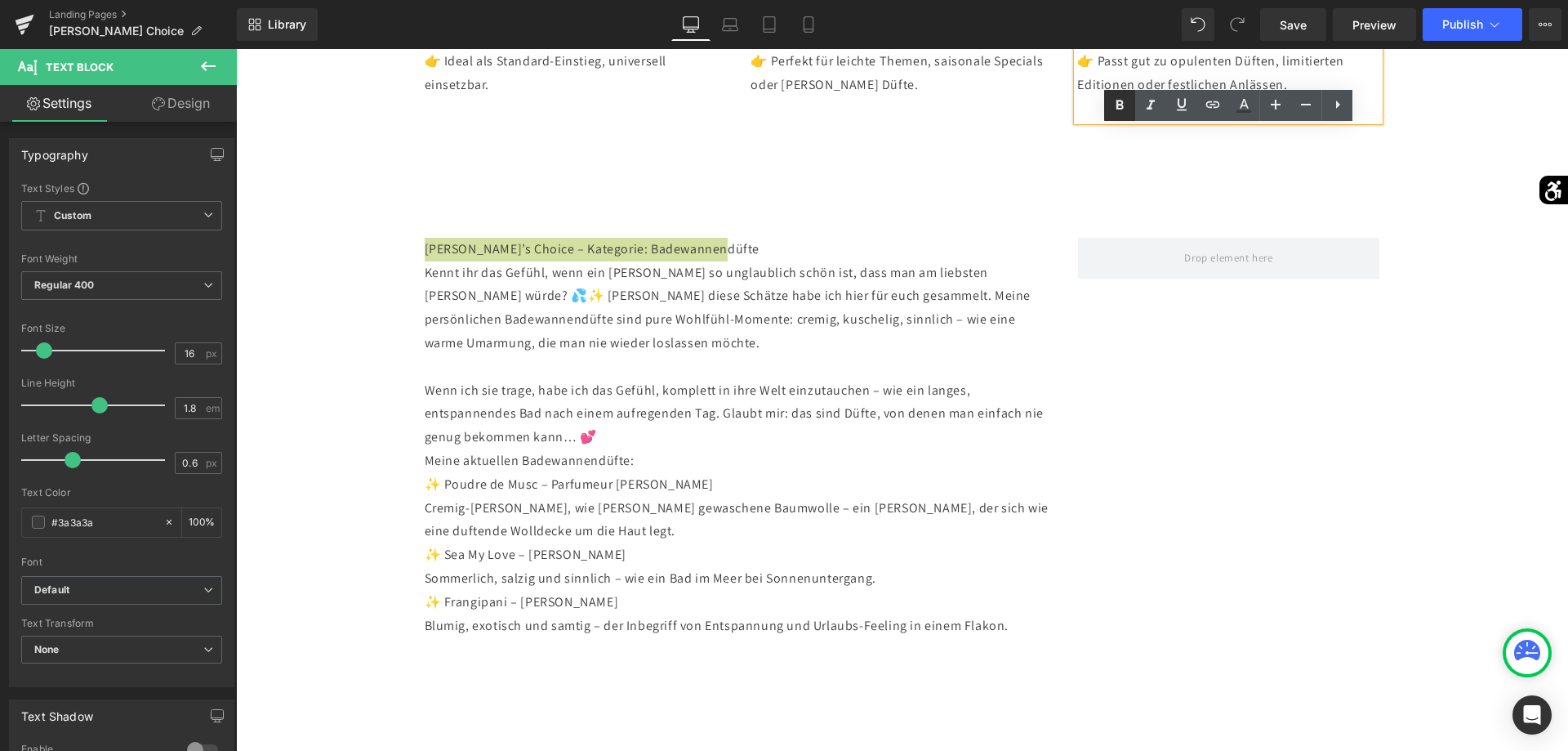
click at [1131, 110] on link at bounding box center [1120, 105] width 31 height 31
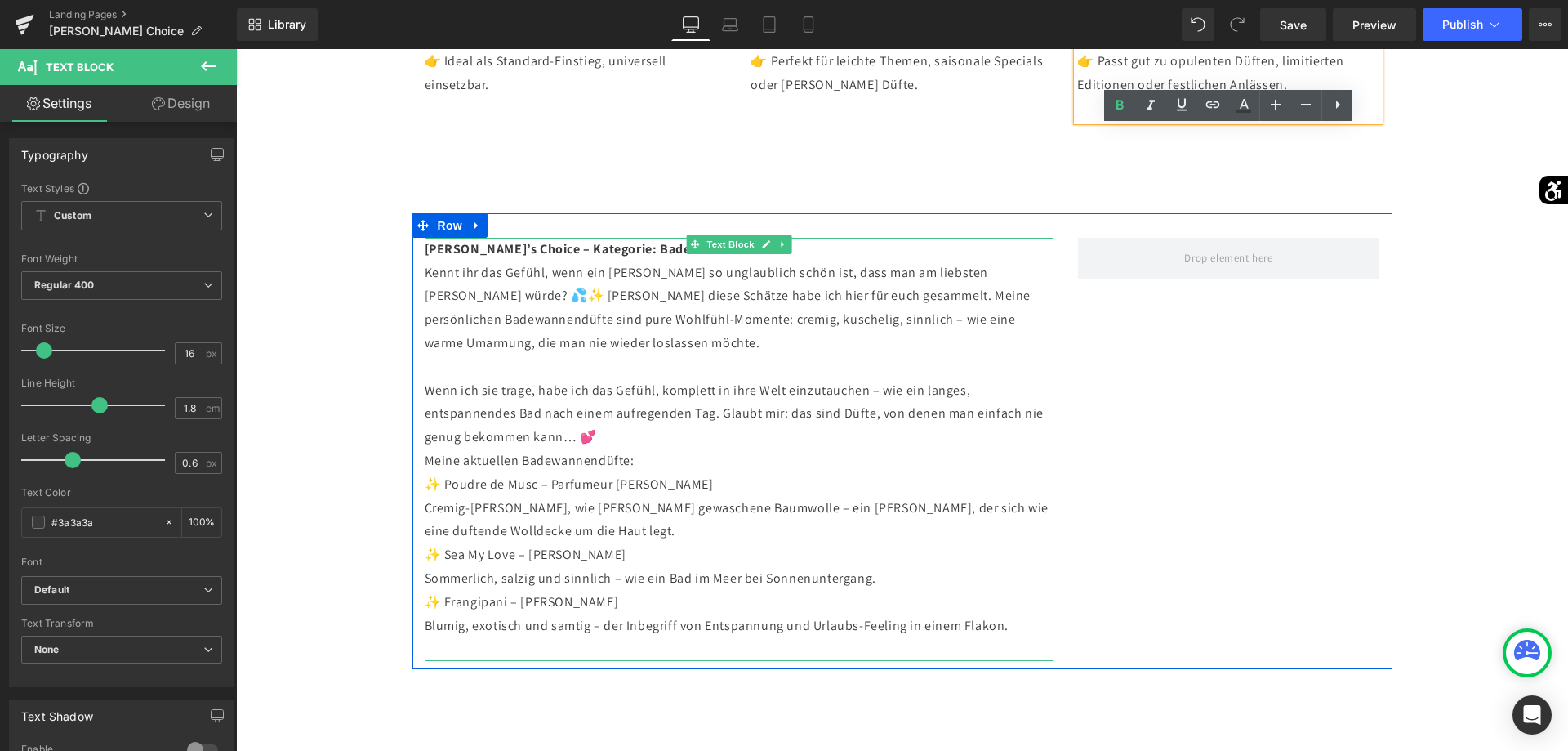
click at [853, 237] on p "[PERSON_NAME]’s Choice – Kategorie: Badewannendüfte Kennt ihr das Gefühl, wenn …" at bounding box center [739, 448] width 628 height 423
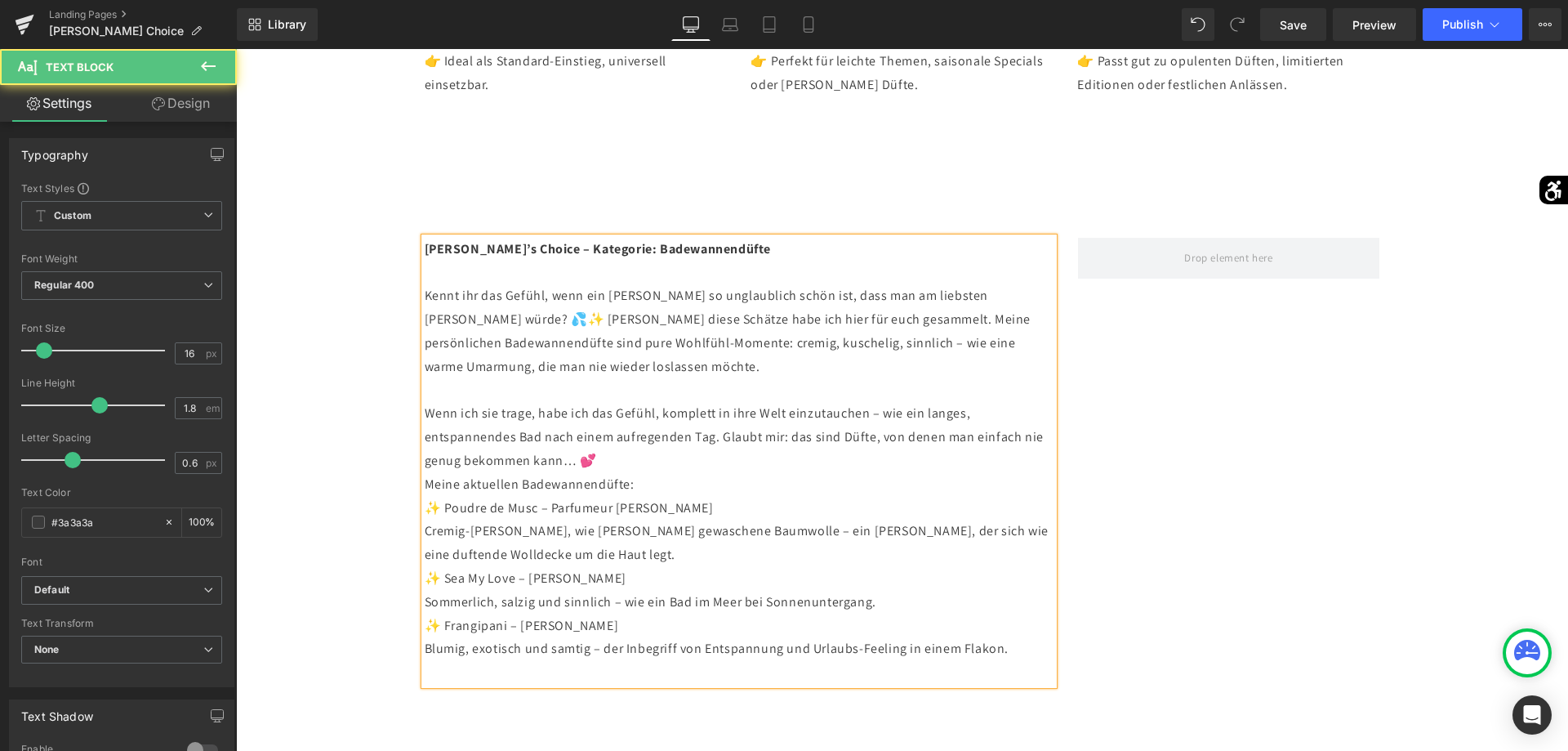
click at [639, 435] on p "Kennt ihr das Gefühl, wenn ein [PERSON_NAME] so unglaublich schön ist, dass man…" at bounding box center [739, 473] width 628 height 423
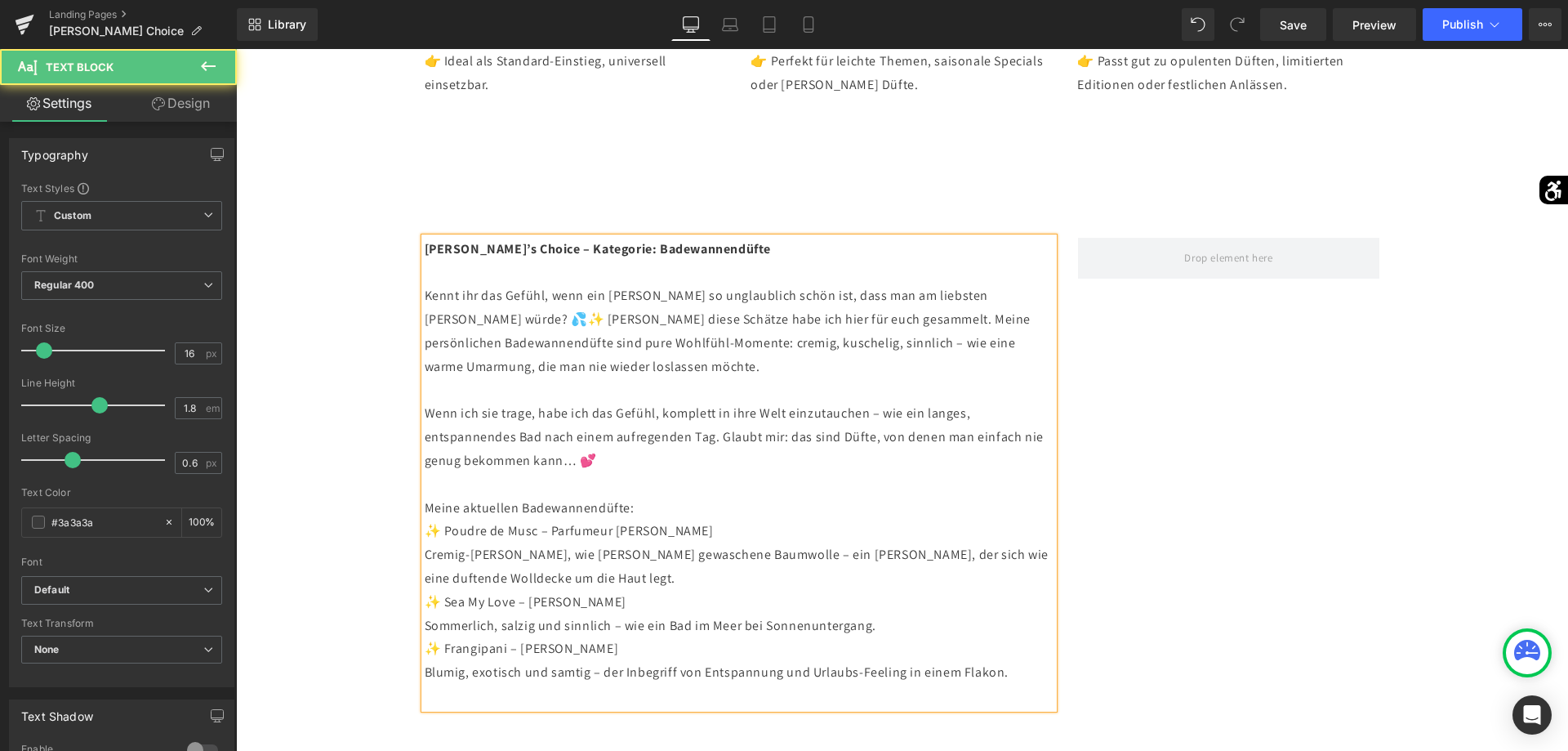
click at [651, 561] on p "Meine aktuellen Badewannendüfte: ✨ Poudre de Musc – Parfumeur [PERSON_NAME]-[PE…" at bounding box center [739, 601] width 628 height 211
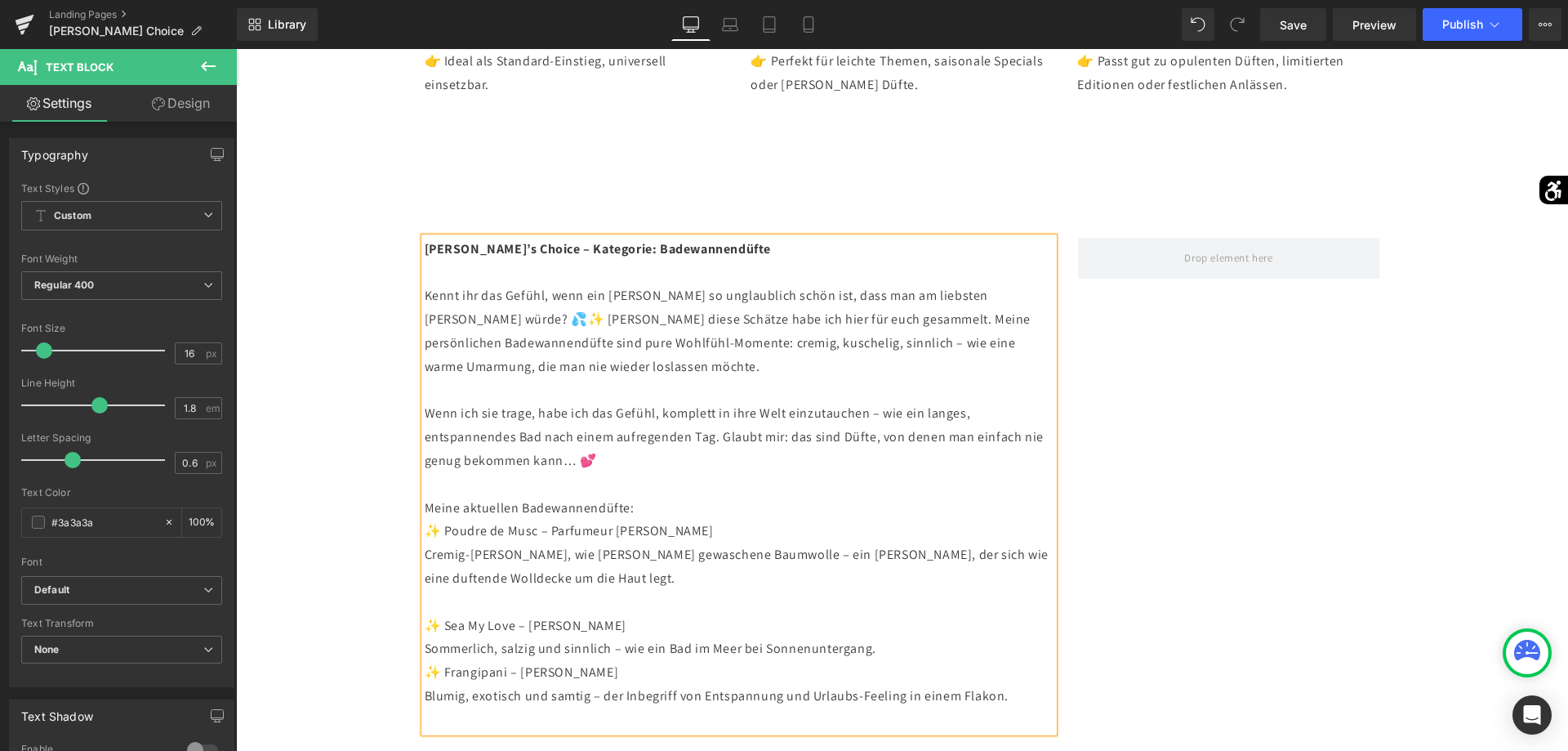
click at [901, 632] on p "✨ Sea My Love – [PERSON_NAME], salzig und sinnlich – wie ein Bad im Meer bei So…" at bounding box center [739, 672] width 628 height 118
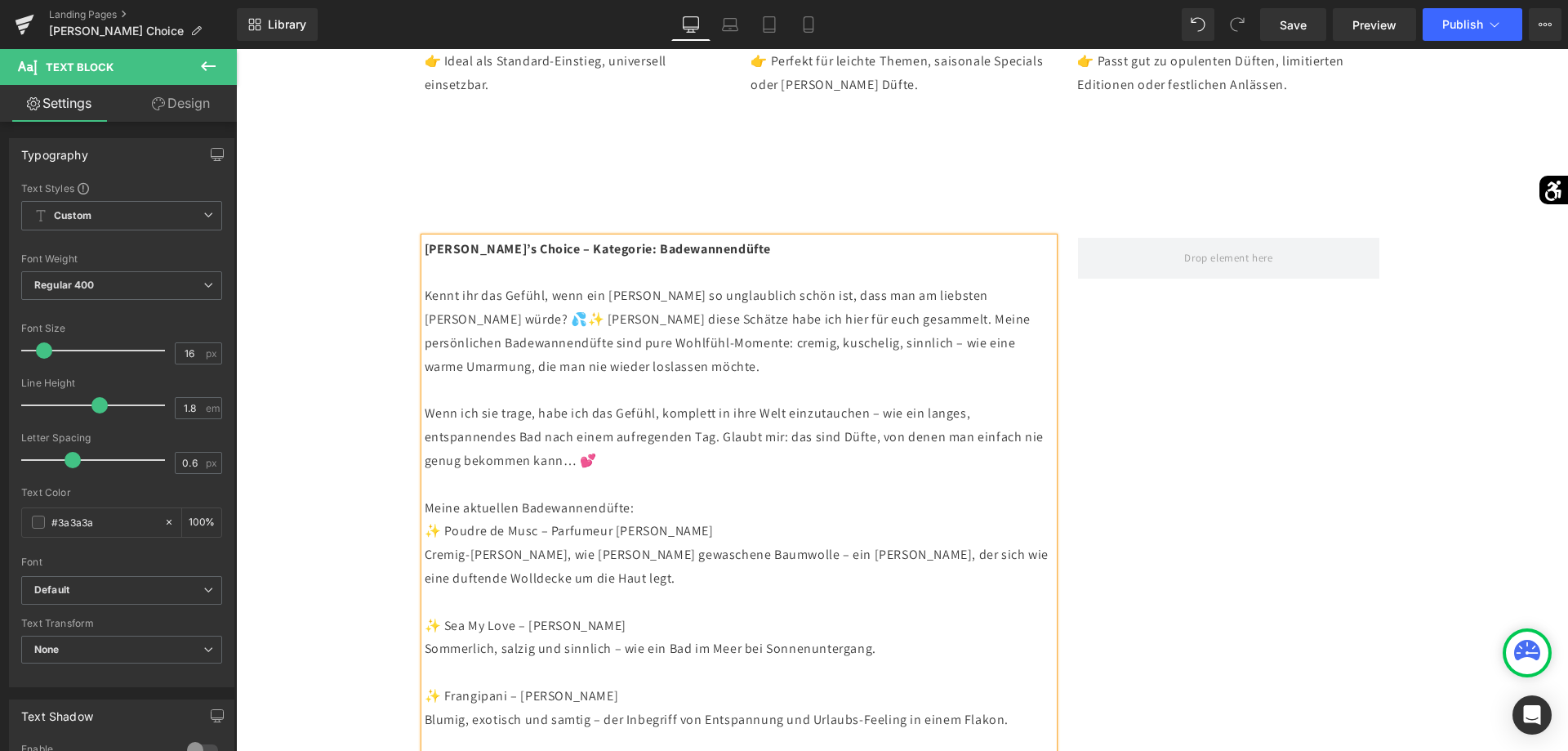
click at [695, 496] on p "Meine aktuellen Badewannendüfte: ✨ Poudre de Musc – Parfumeur [PERSON_NAME]-[PE…" at bounding box center [739, 543] width 628 height 94
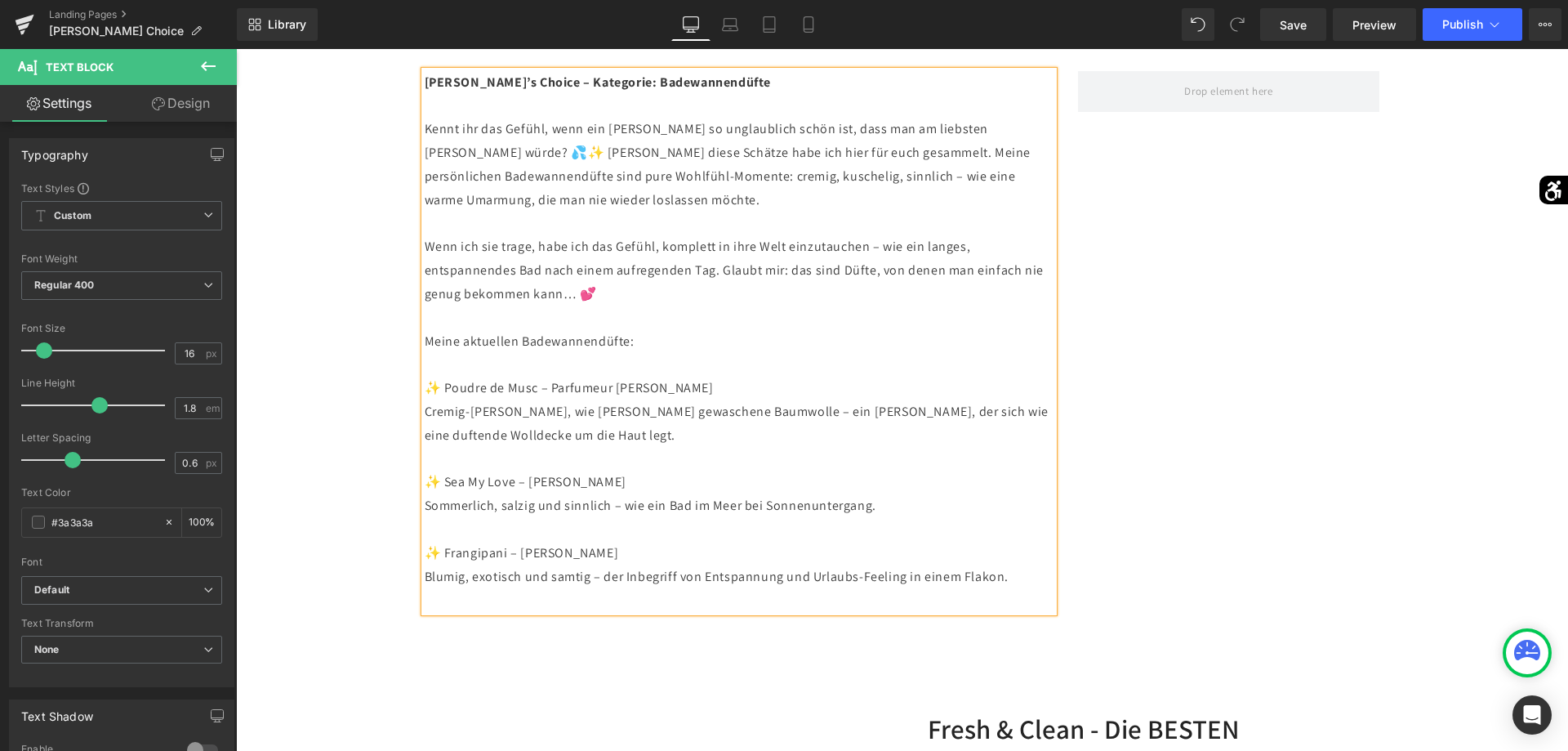
scroll to position [1920, 0]
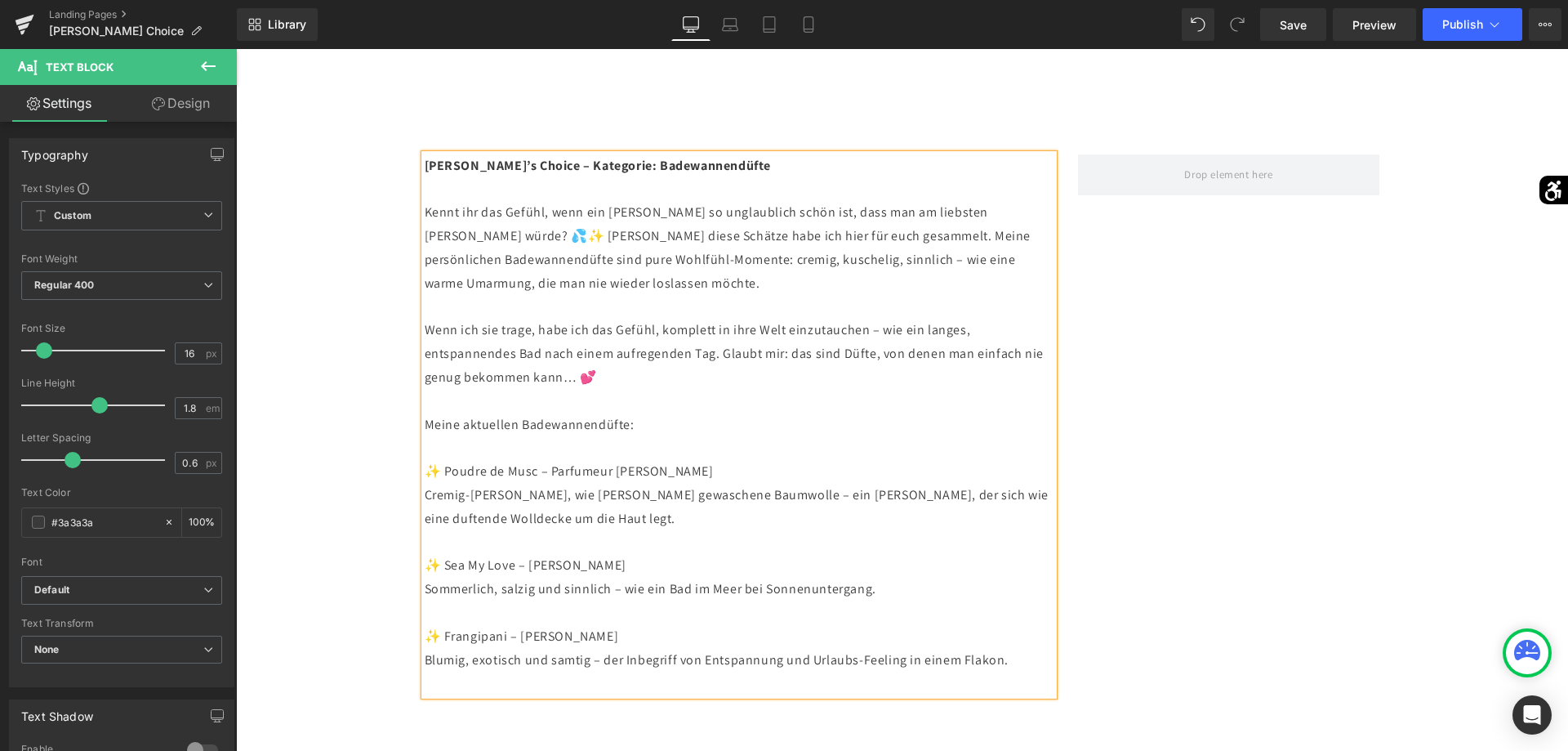
click at [1421, 437] on div "Row Hero Banner 200px 589px Hi, nice to meet you Heading ich bin [PERSON_NAME] …" at bounding box center [902, 33] width 1332 height 3510
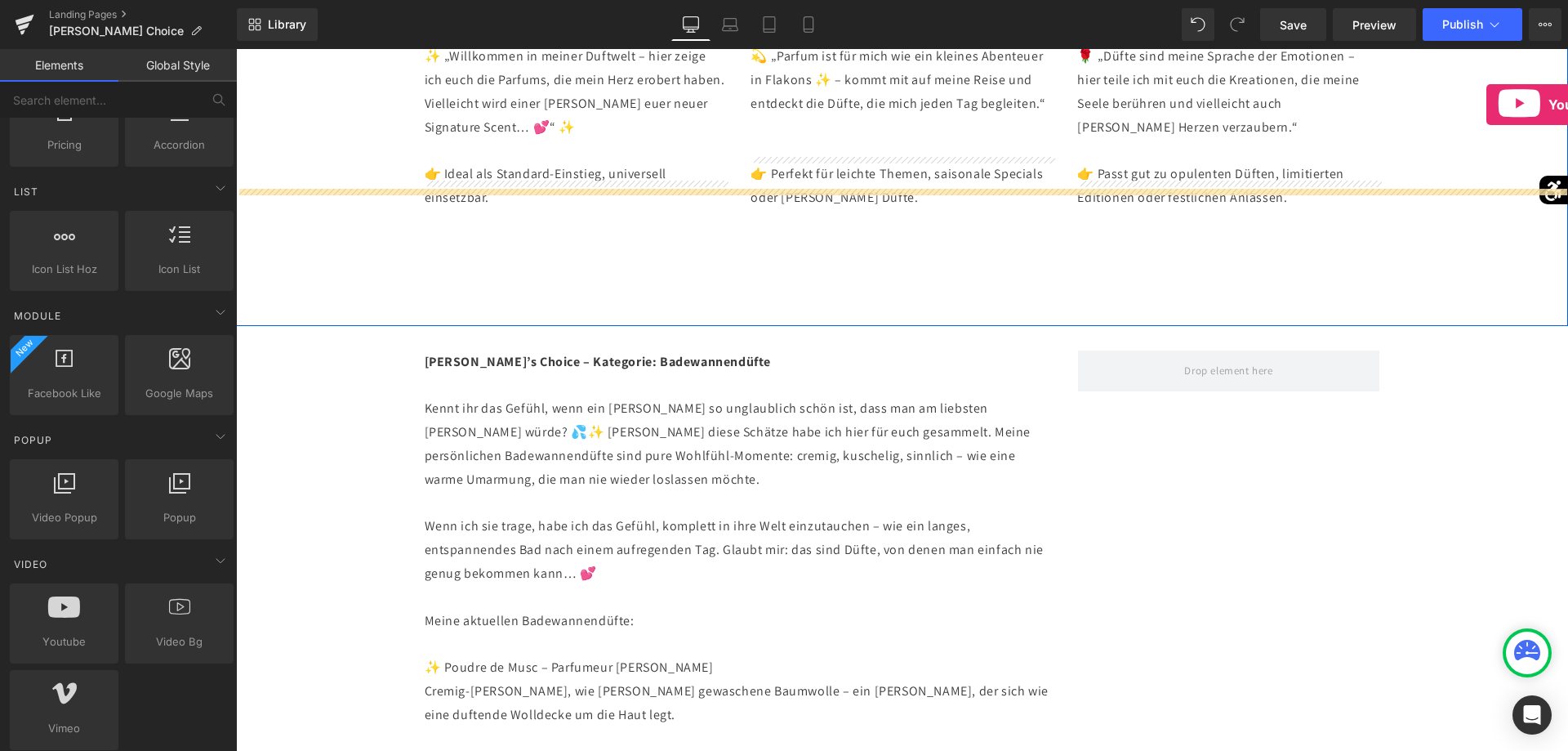
scroll to position [1692, 0]
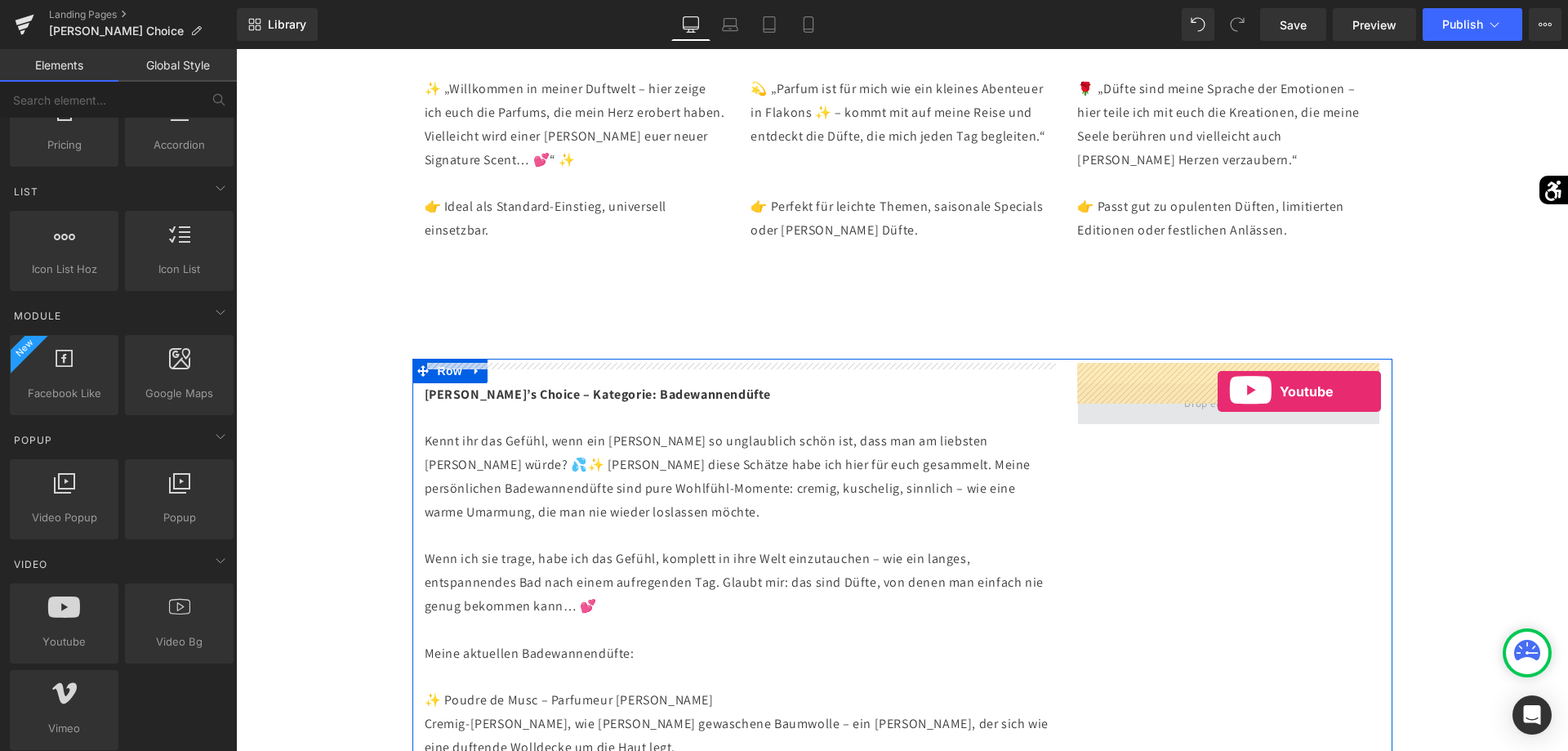
drag, startPoint x: 322, startPoint y: 655, endPoint x: 1218, endPoint y: 390, distance: 934.4
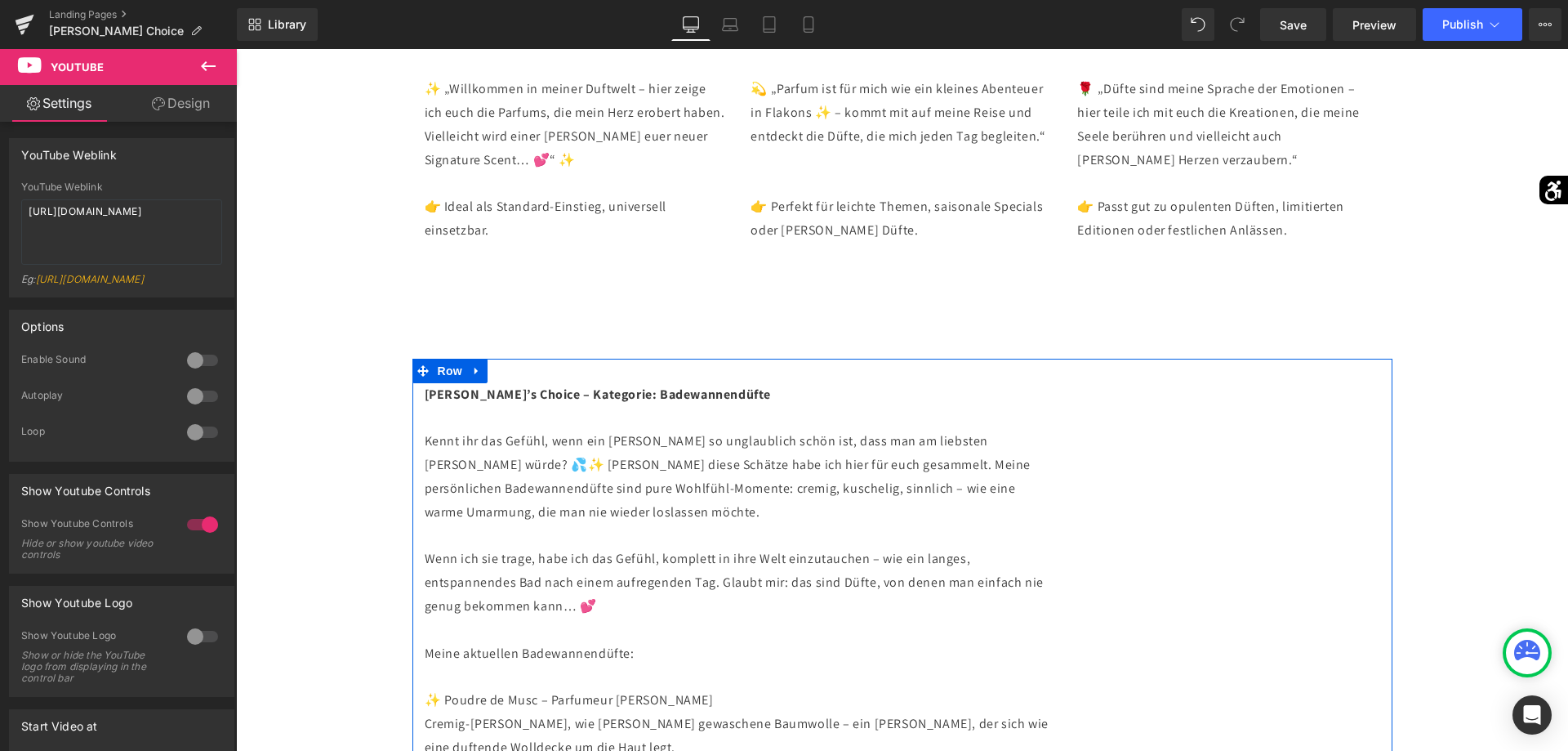
scroll to position [1942, 0]
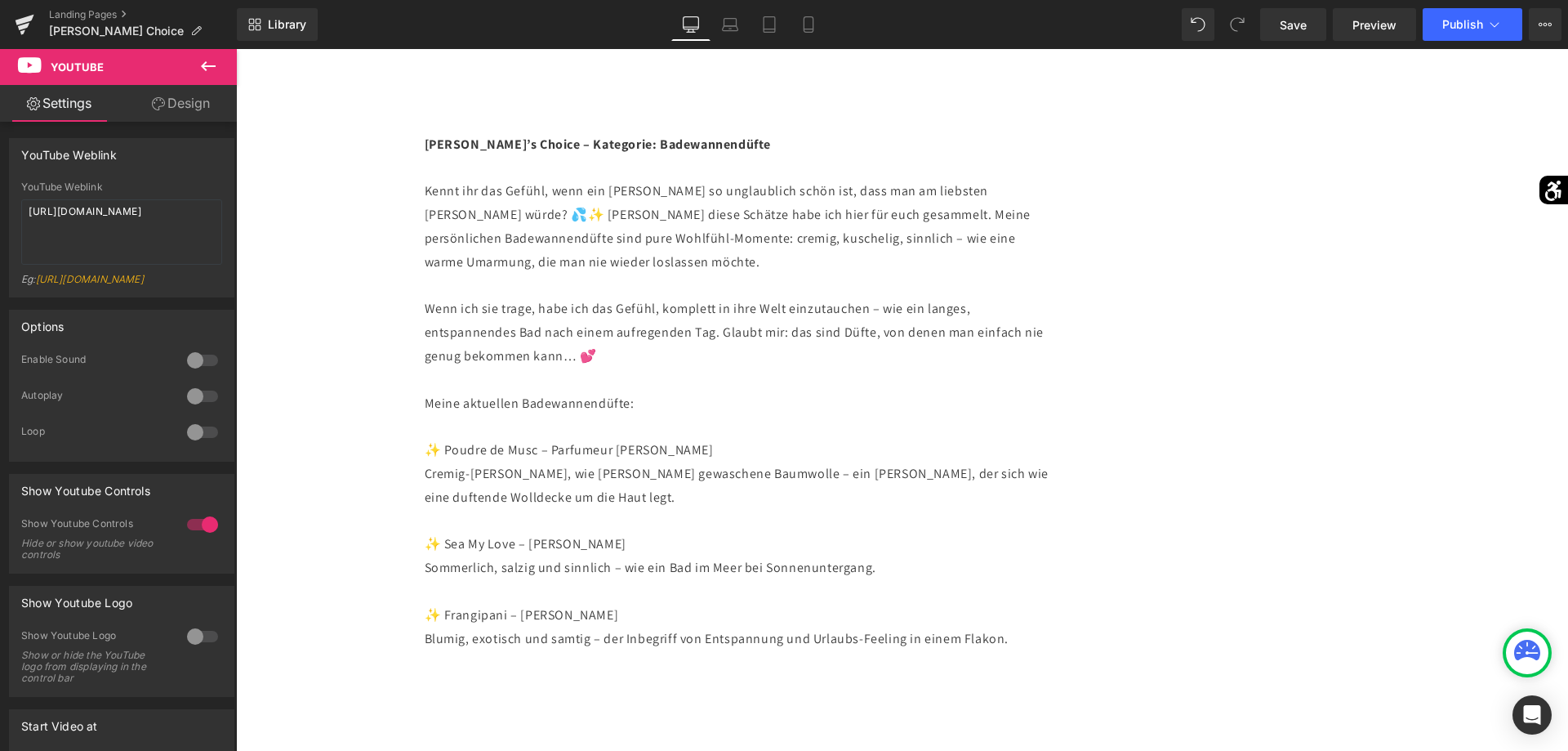
click at [198, 71] on icon at bounding box center [208, 66] width 19 height 19
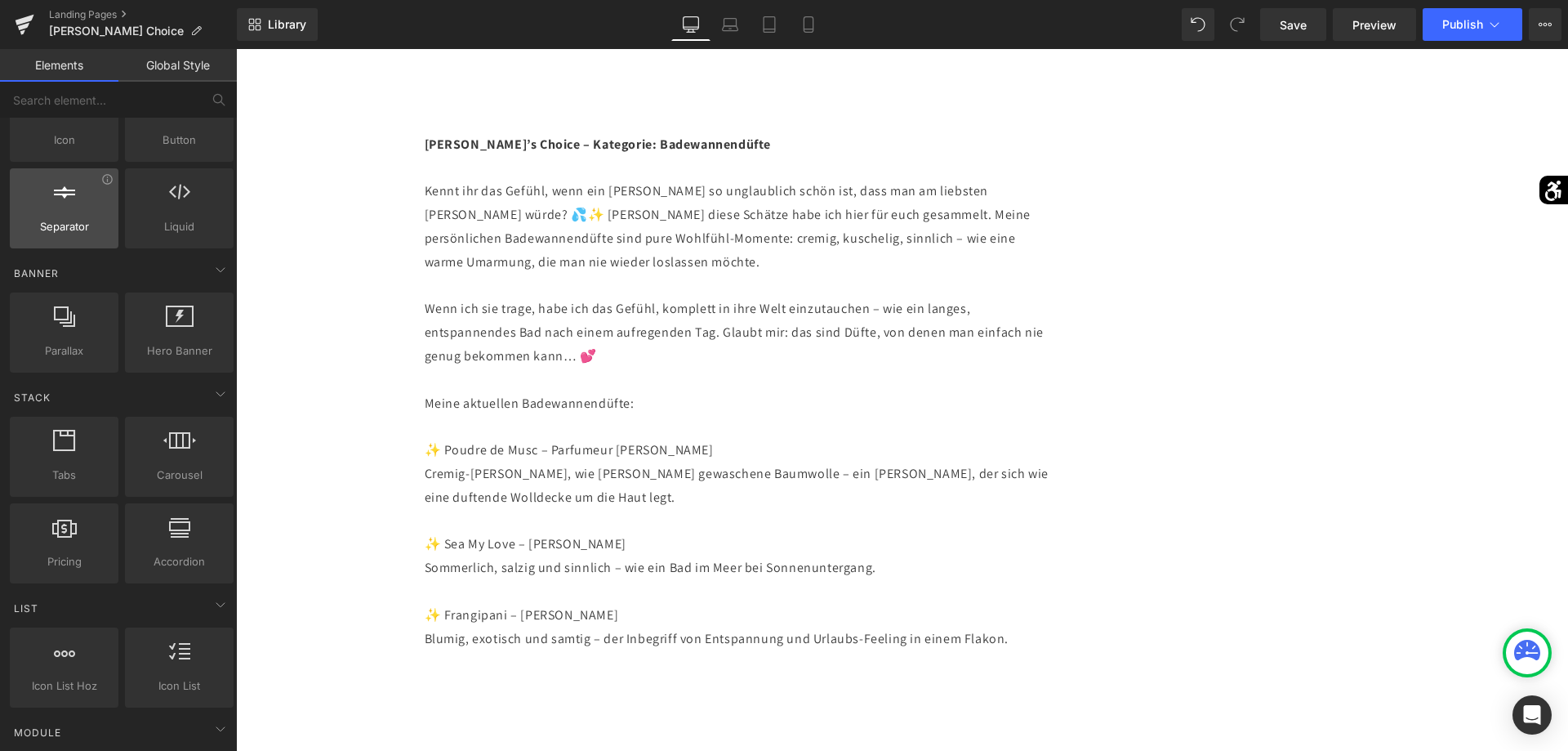
scroll to position [0, 0]
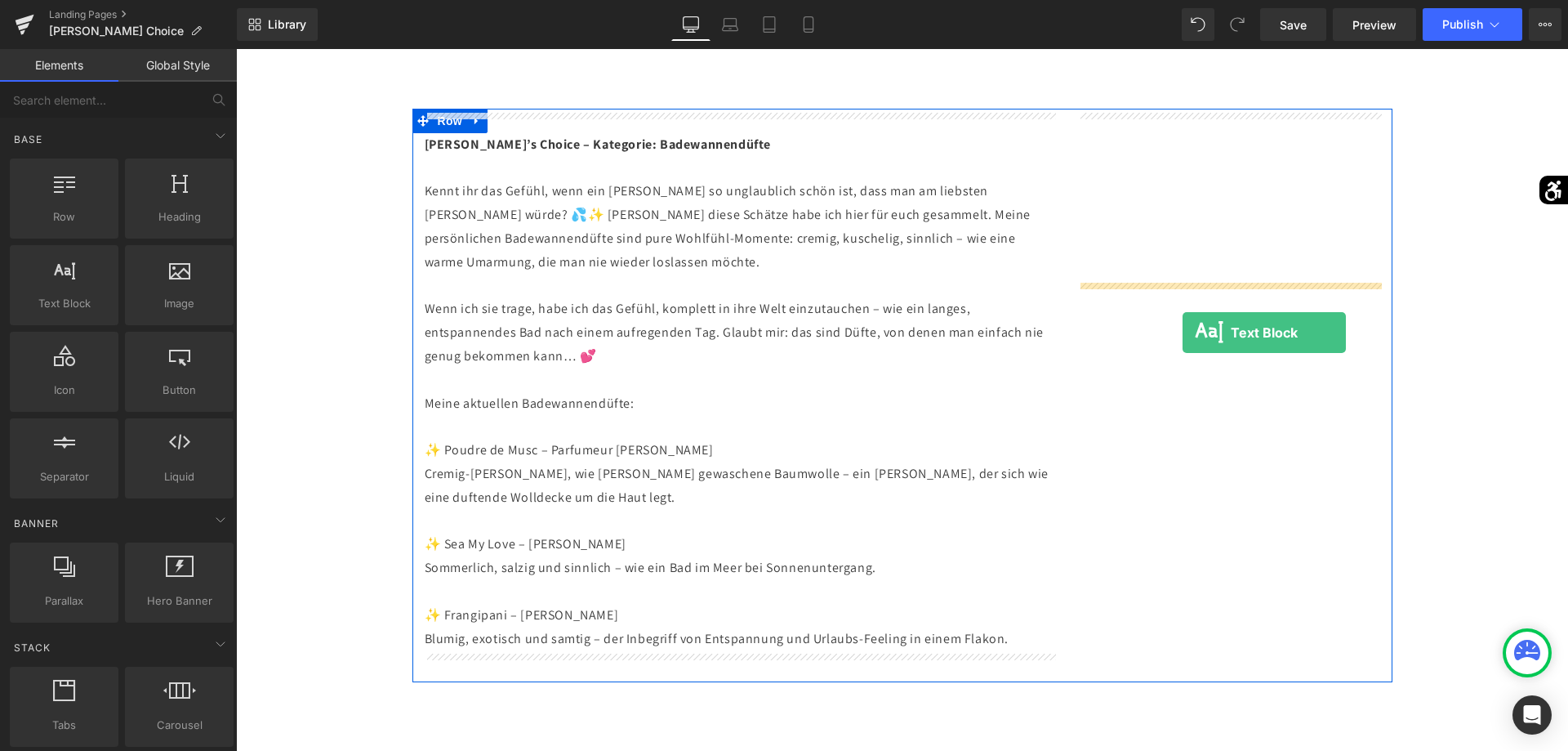
drag, startPoint x: 306, startPoint y: 354, endPoint x: 1183, endPoint y: 333, distance: 877.3
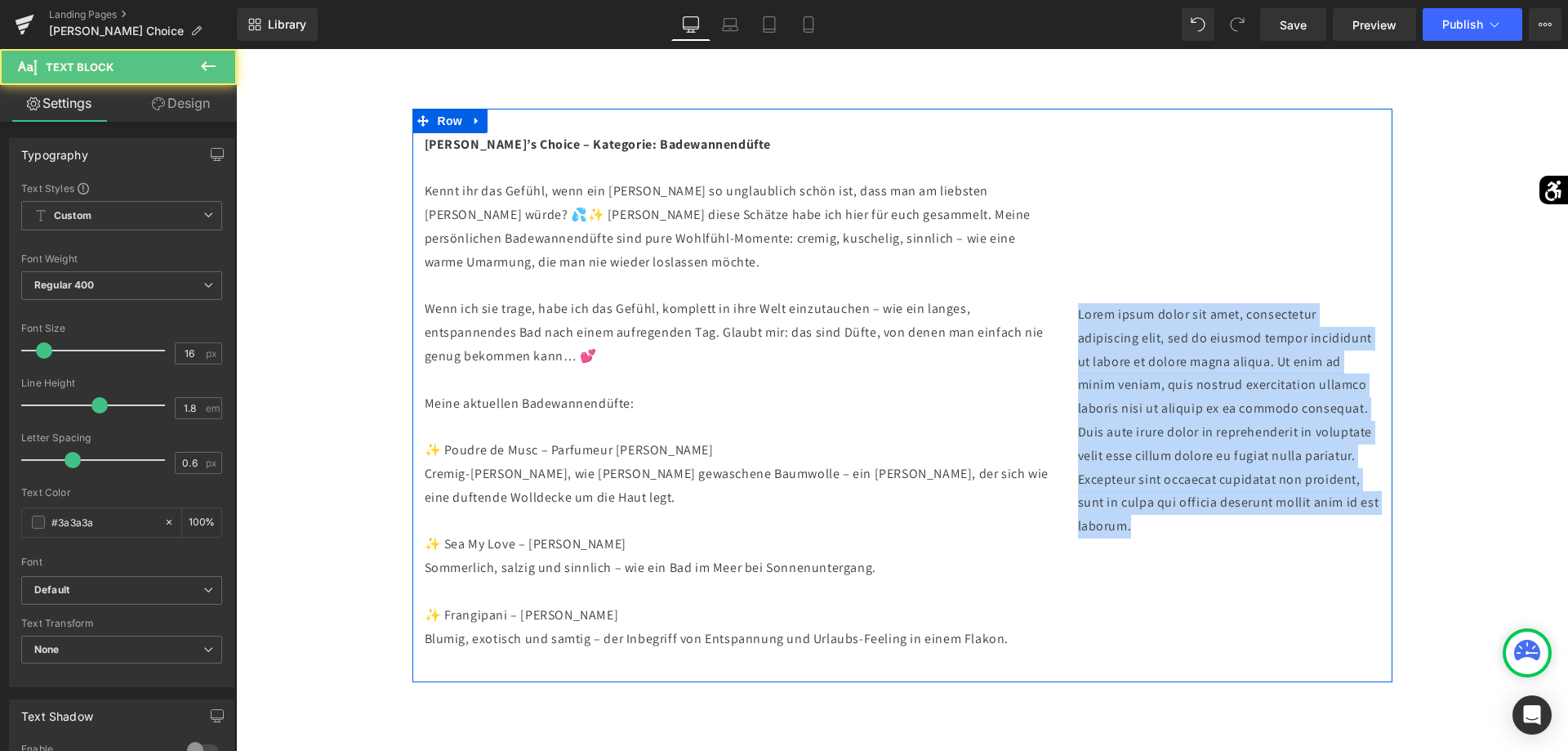
drag, startPoint x: 1338, startPoint y: 485, endPoint x: 1077, endPoint y: 287, distance: 327.6
click at [1077, 287] on div "Youtube Lorem ipsum dolor sit amet, consectetur adipiscing elit, sed do eiusmod…" at bounding box center [1229, 336] width 327 height 405
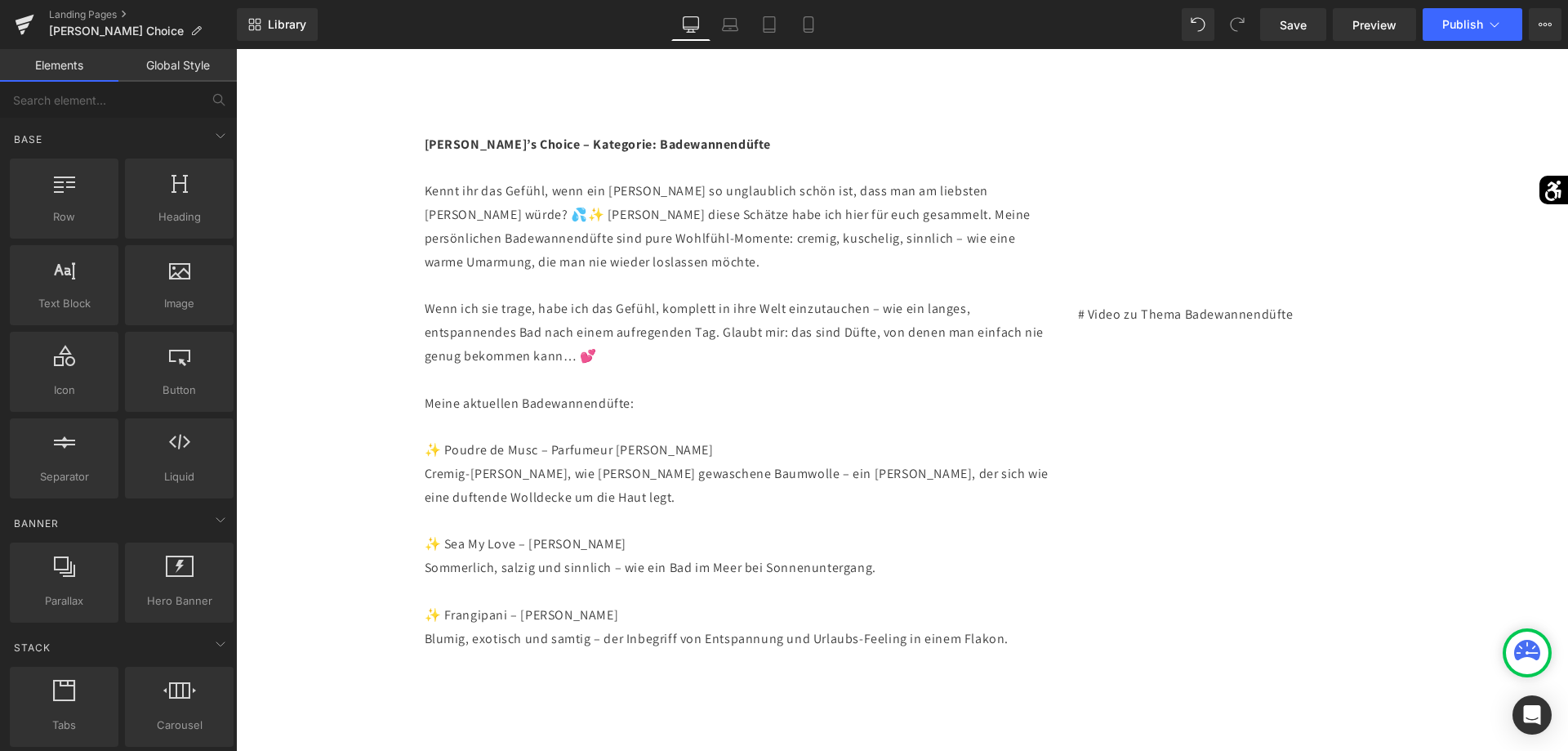
click at [1507, 369] on div "Row Hero Banner 200px 589px Hi, nice to meet you Heading ich bin [PERSON_NAME] …" at bounding box center [902, 12] width 1332 height 3510
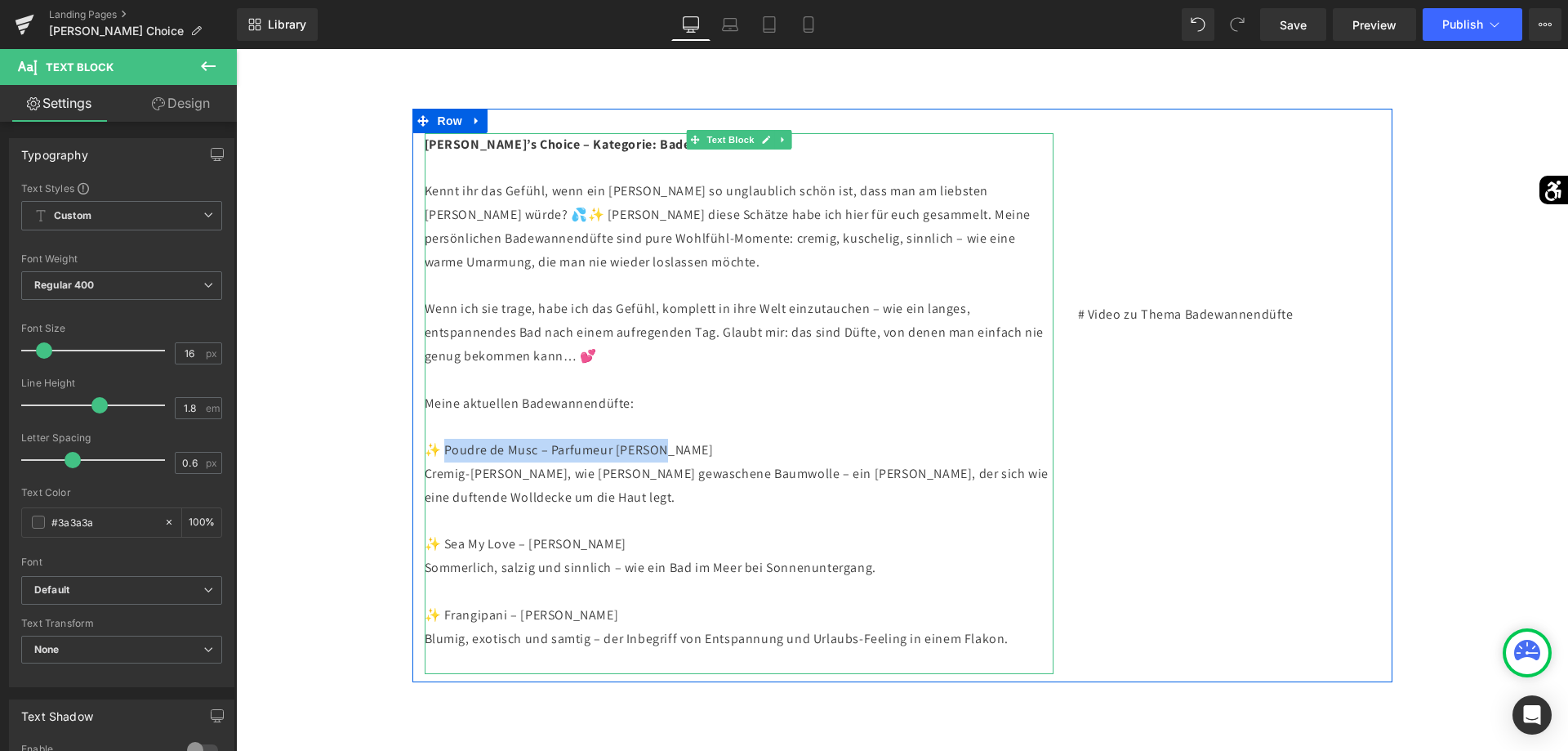
drag, startPoint x: 663, startPoint y: 429, endPoint x: 446, endPoint y: 424, distance: 217.1
click at [446, 439] on p "✨ Poudre de Musc – Parfumeur [PERSON_NAME]-[PERSON_NAME], wie [PERSON_NAME] gew…" at bounding box center [739, 474] width 628 height 70
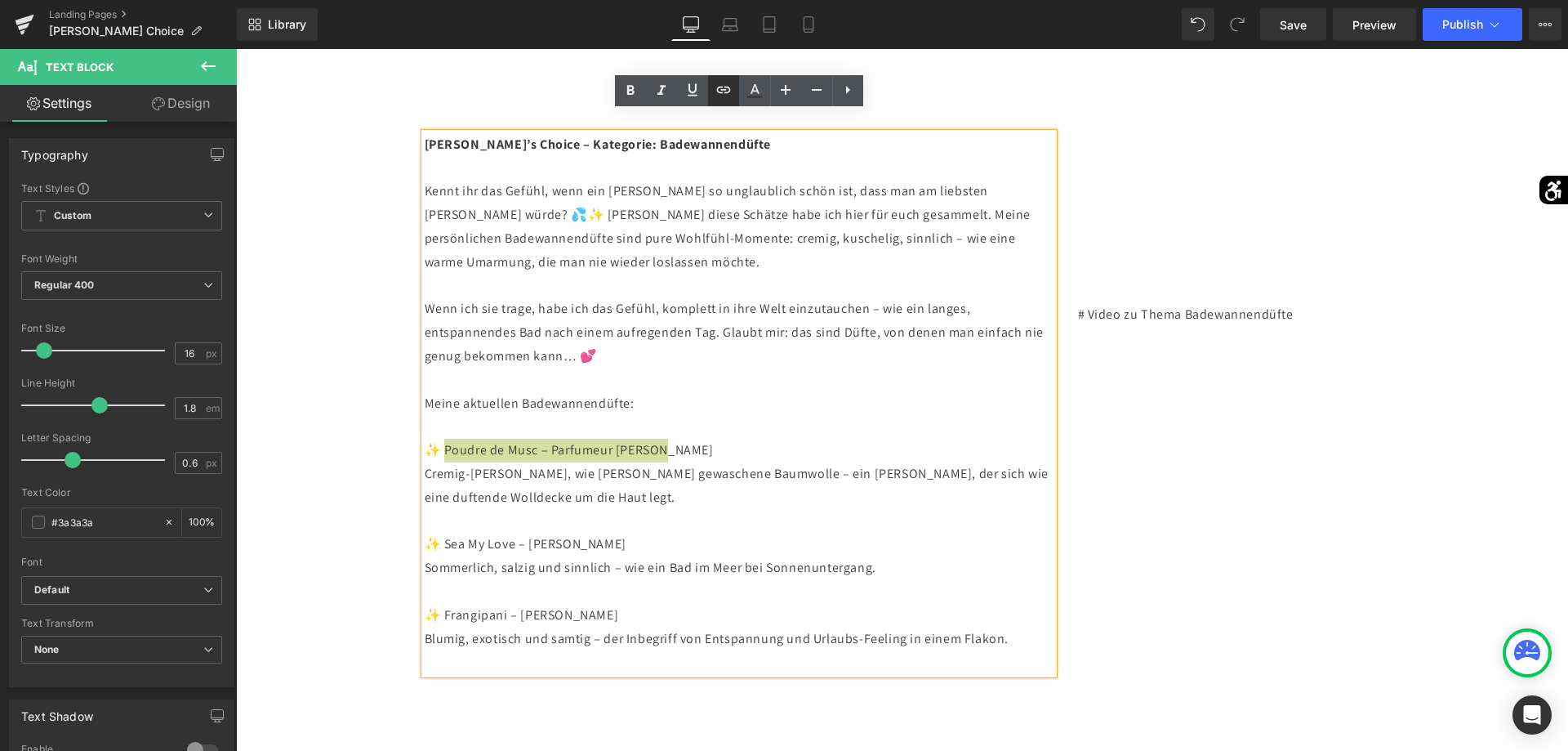
click at [0, 0] on link at bounding box center [0, 0] width 0 height 0
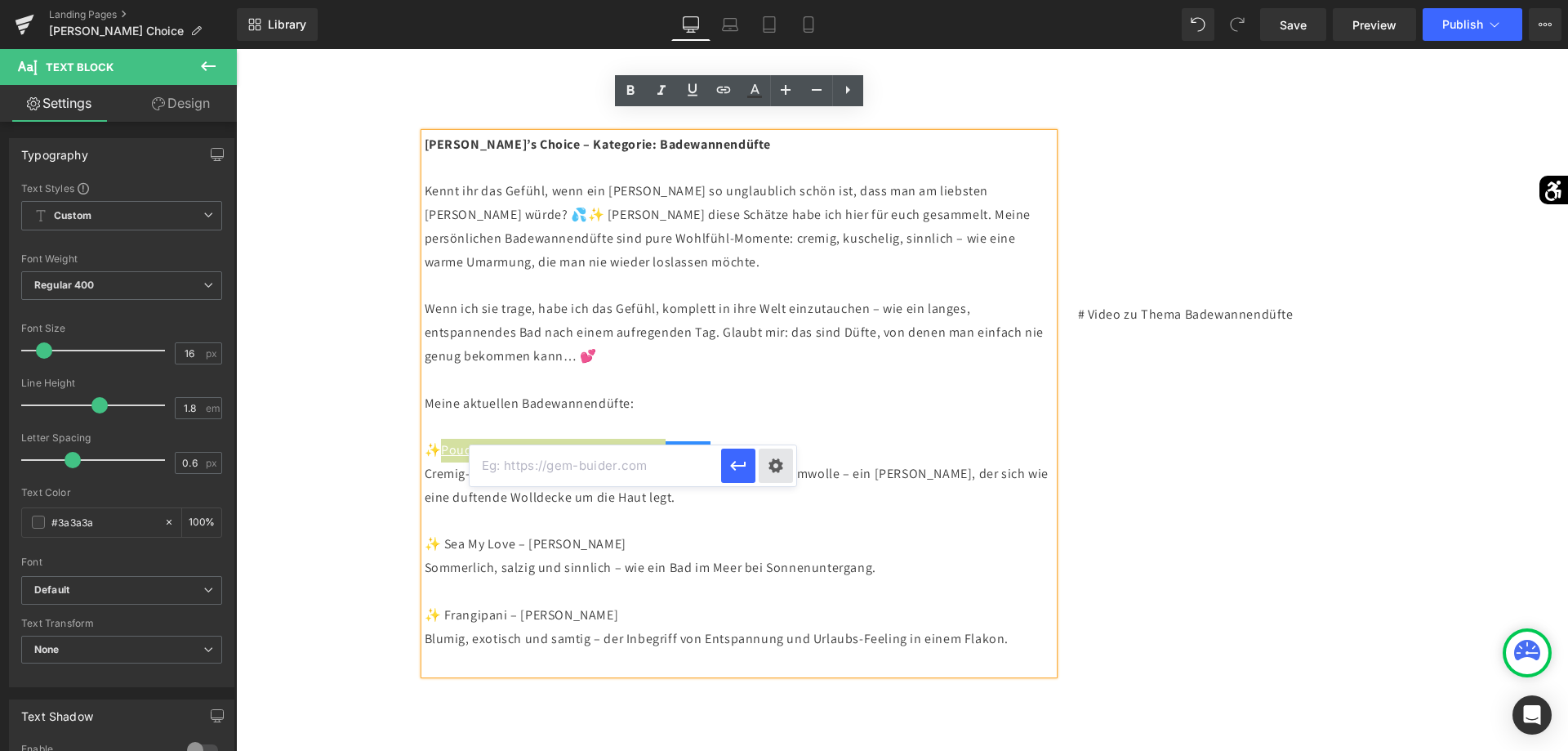
click at [0, 0] on div "Text Color Highlight Color #333333 #020202 100 % transparent 0 % Edit or remove…" at bounding box center [0, 0] width 0 height 0
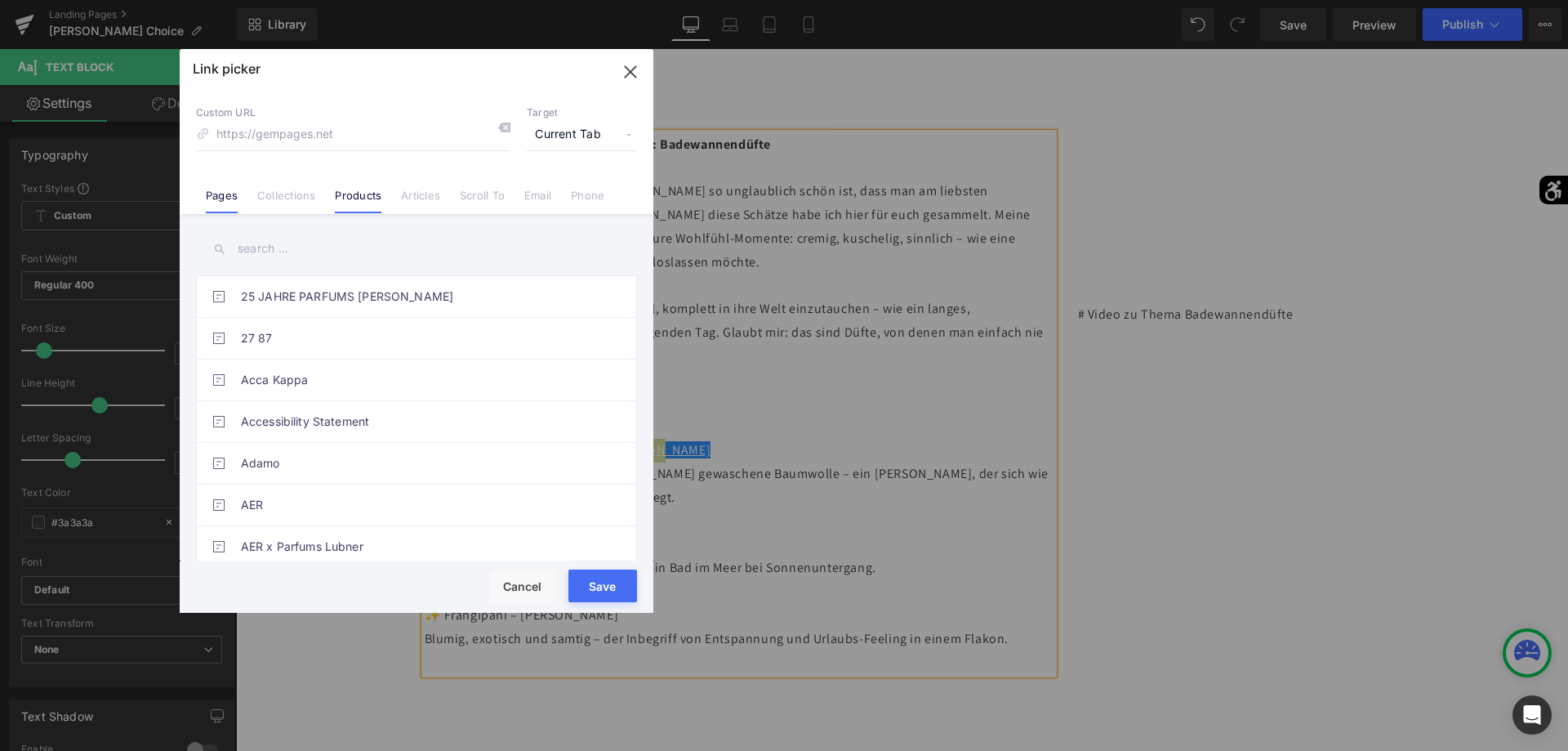
click at [353, 193] on link "Products" at bounding box center [358, 200] width 47 height 24
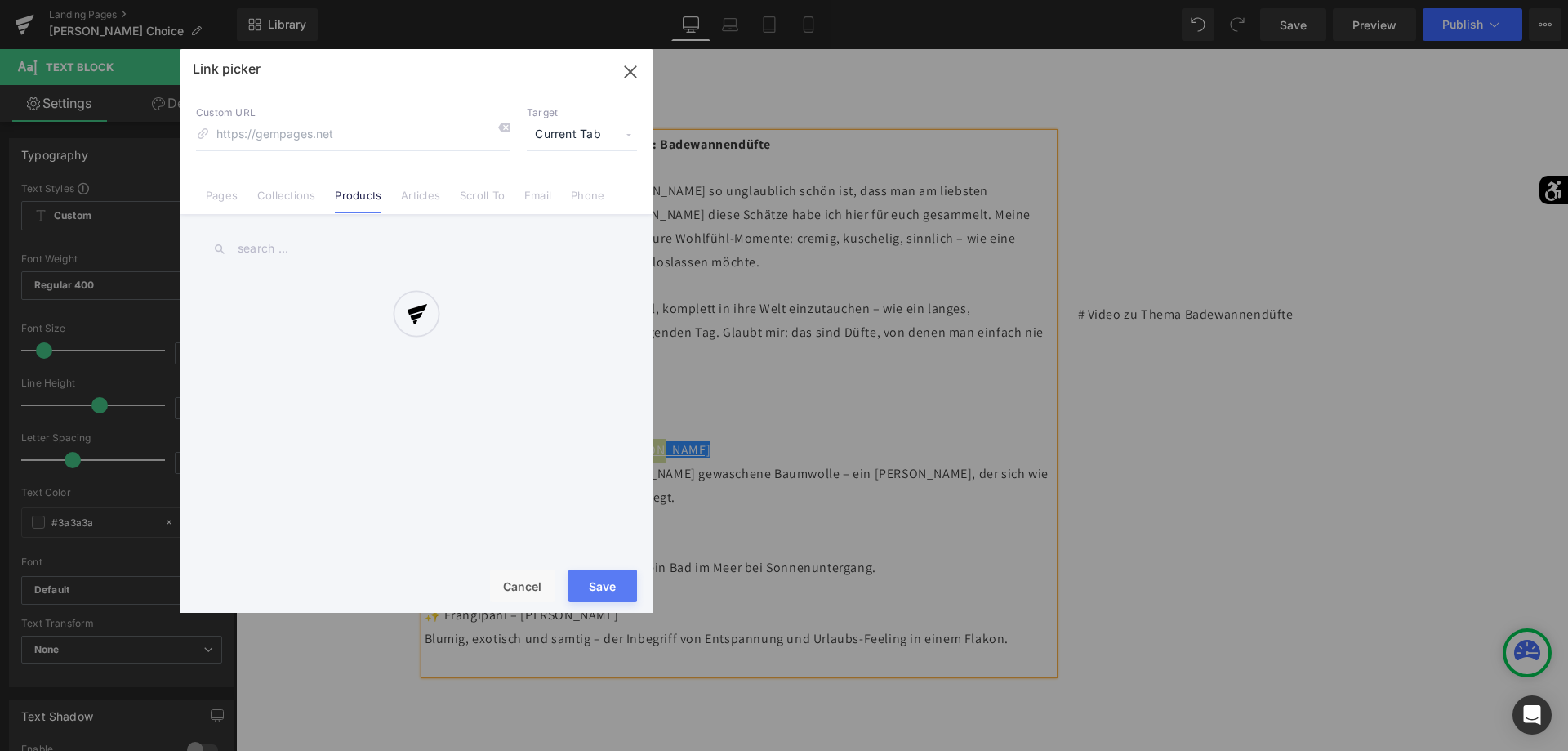
click at [354, 249] on div at bounding box center [416, 330] width 474 height 563
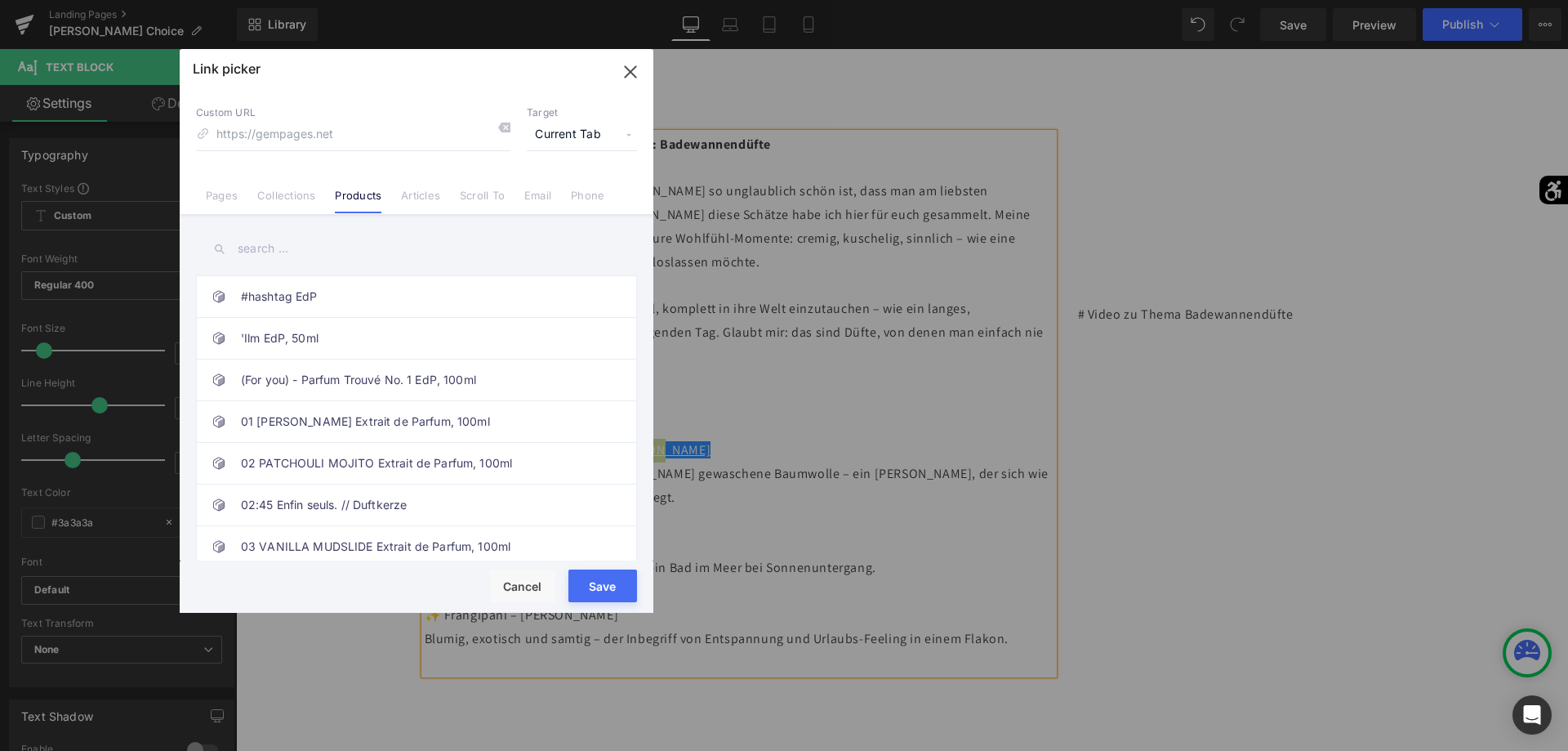
click at [308, 248] on input "text" at bounding box center [415, 249] width 441 height 37
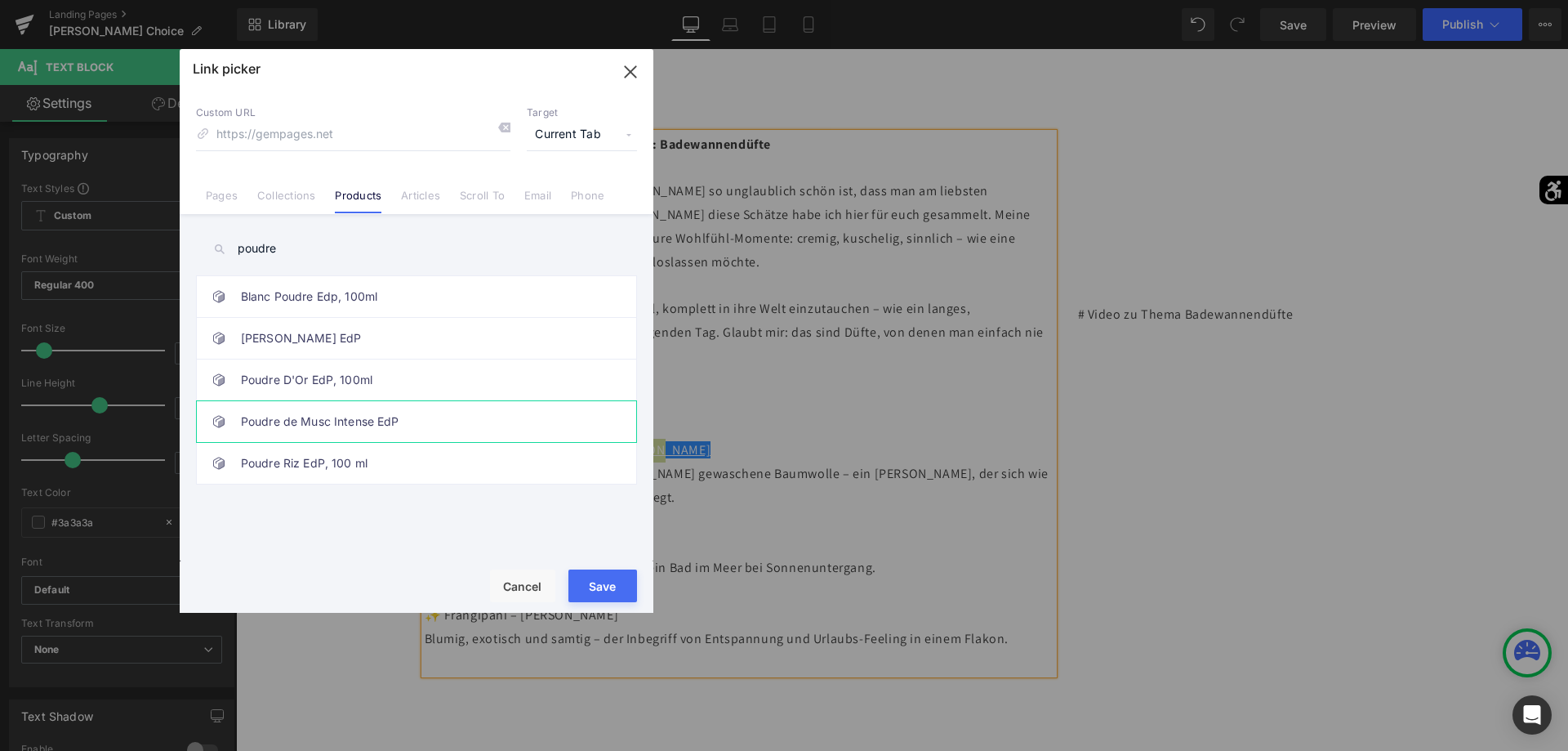
type input "poudre"
click at [397, 424] on link "Poudre de Musc Intense EdP" at bounding box center [420, 421] width 359 height 41
click at [604, 588] on button "Save" at bounding box center [602, 586] width 69 height 33
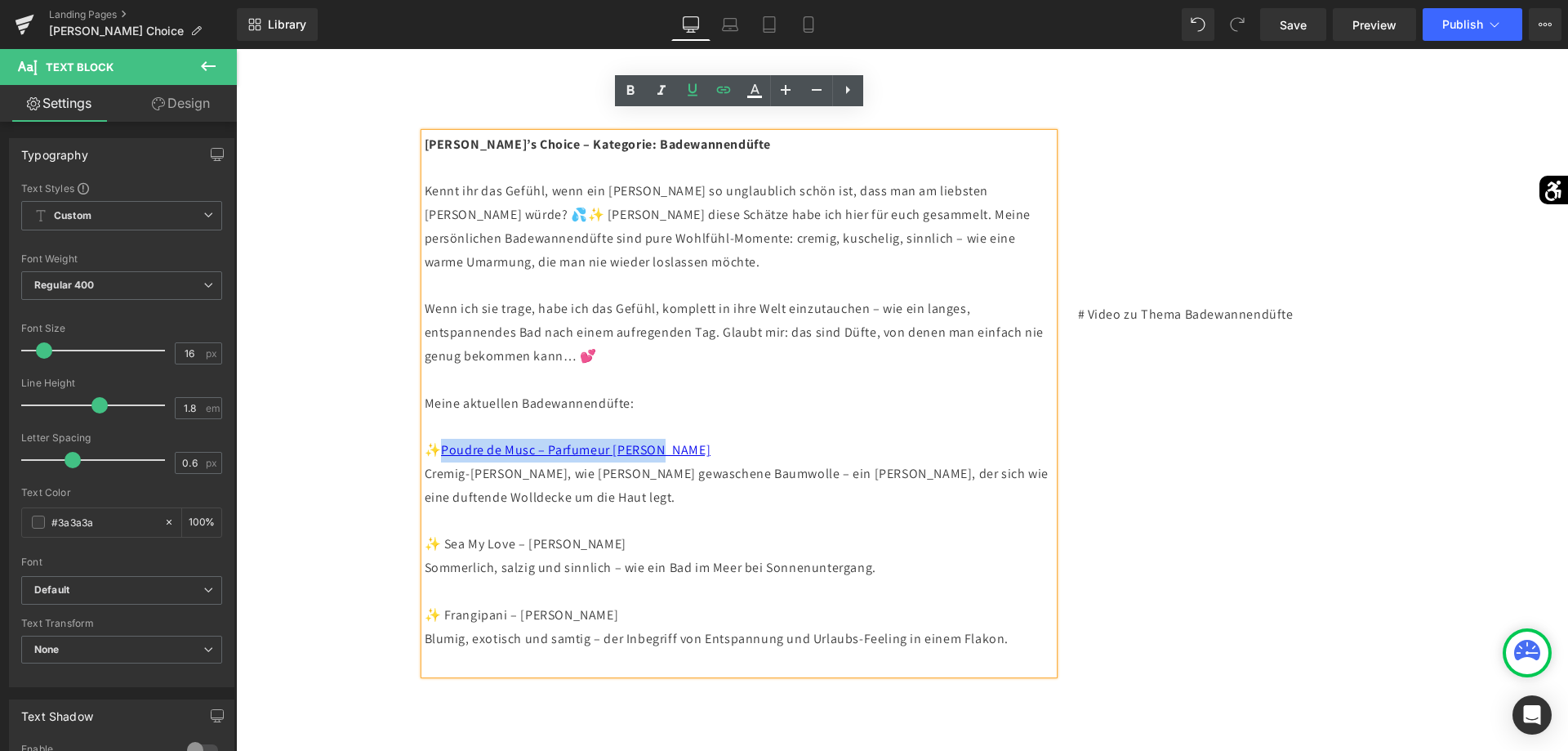
drag, startPoint x: 680, startPoint y: 525, endPoint x: 445, endPoint y: 529, distance: 235.0
click at [445, 532] on p "✨ Sea My Love – [PERSON_NAME], salzig und sinnlich – wie ein Bad im Meer bei So…" at bounding box center [739, 555] width 628 height 48
click at [0, 0] on icon at bounding box center [0, 0] width 0 height 0
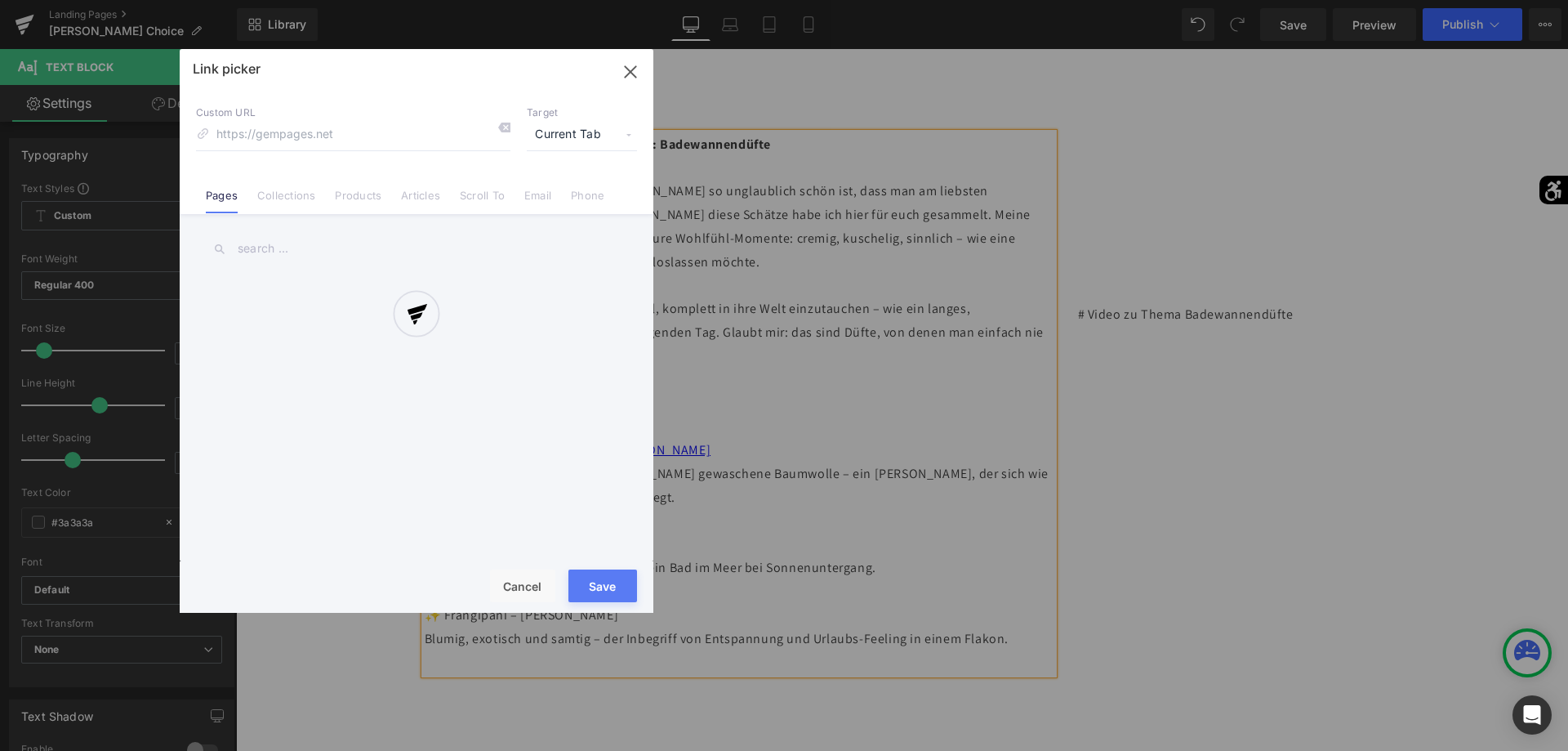
click at [0, 0] on div "Text Color Highlight Color #333333 #020202 100 % transparent 0 % Edit or remove…" at bounding box center [0, 0] width 0 height 0
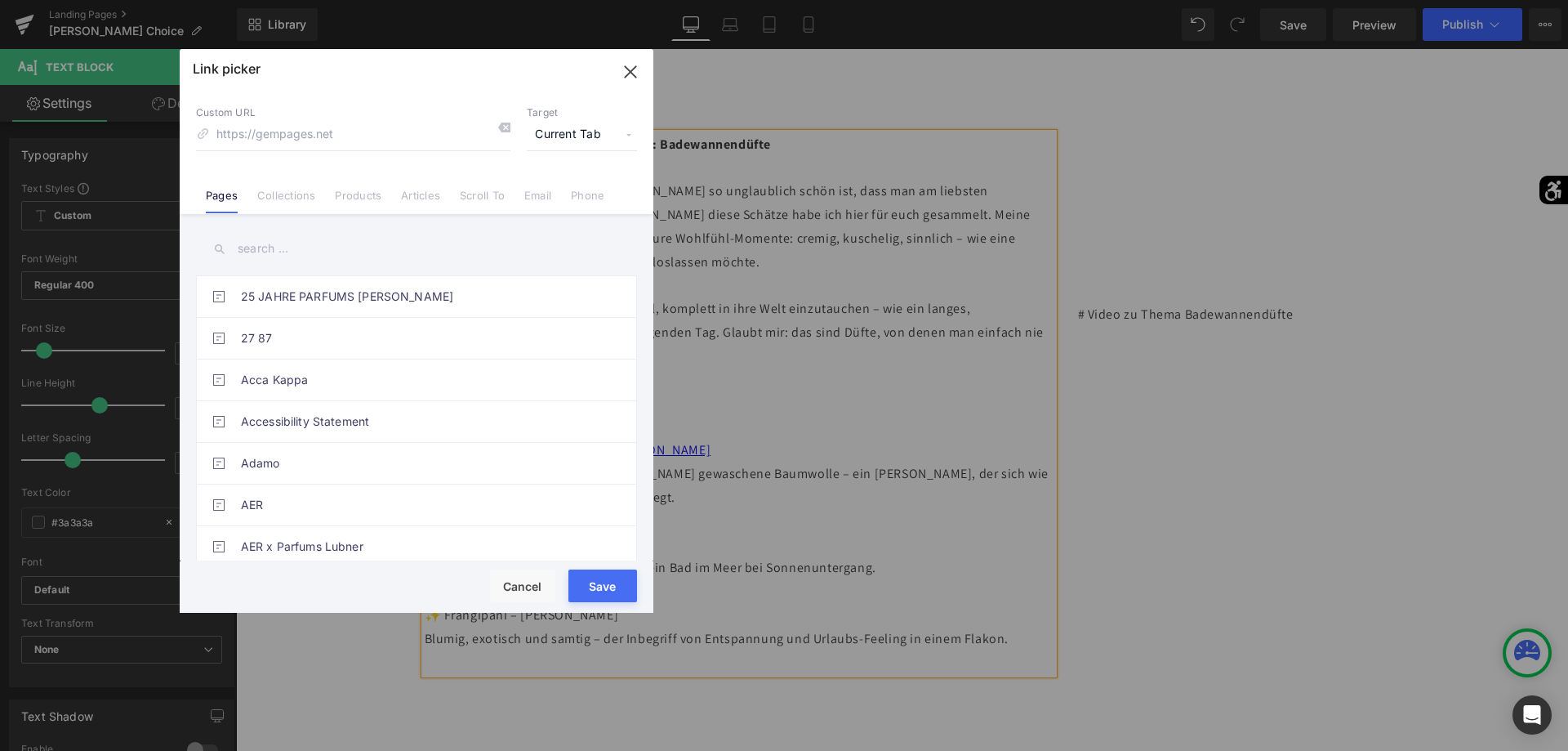
click at [381, 233] on input "text" at bounding box center [415, 249] width 441 height 37
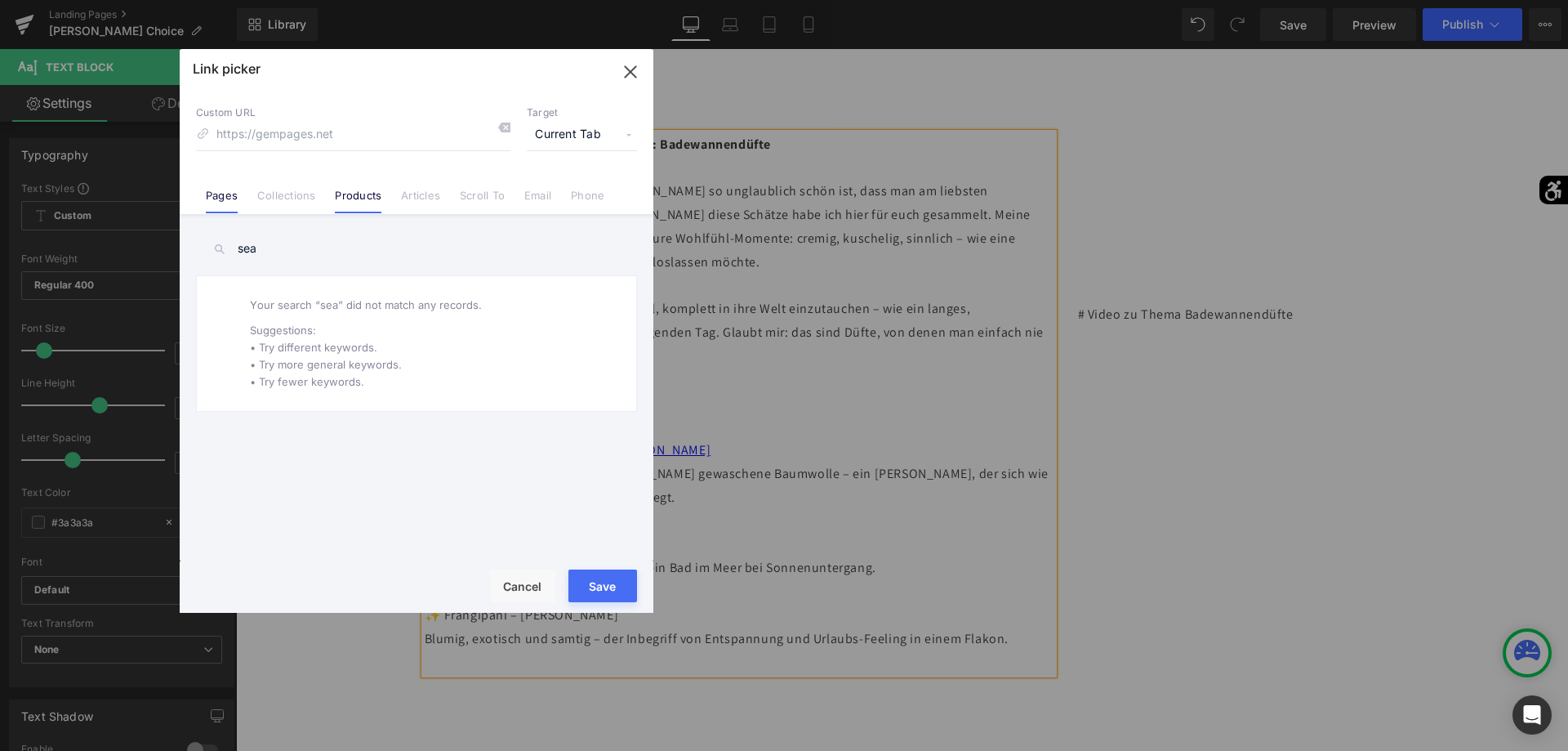
click at [367, 192] on link "Products" at bounding box center [358, 200] width 47 height 24
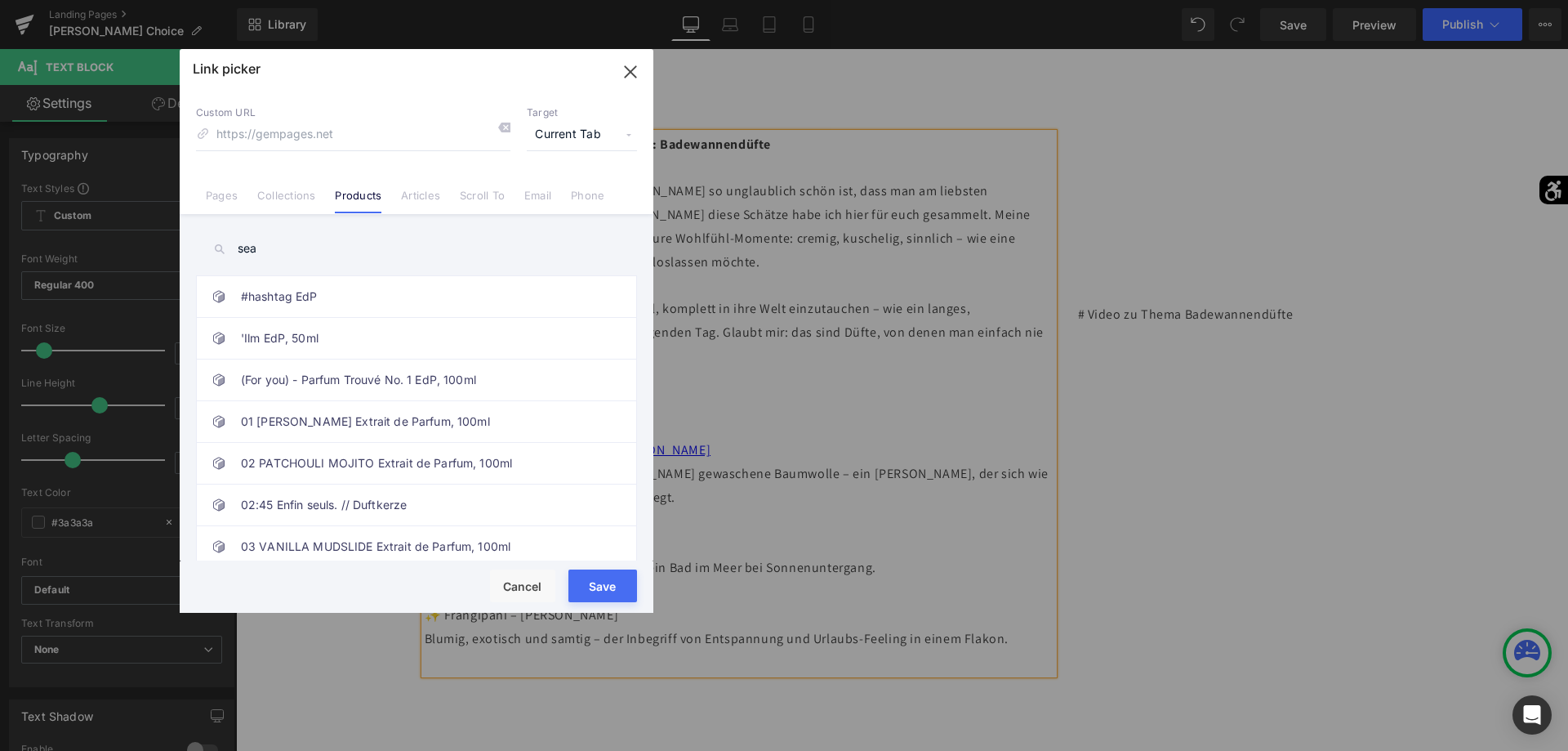
click at [315, 257] on input "sea" at bounding box center [415, 249] width 441 height 37
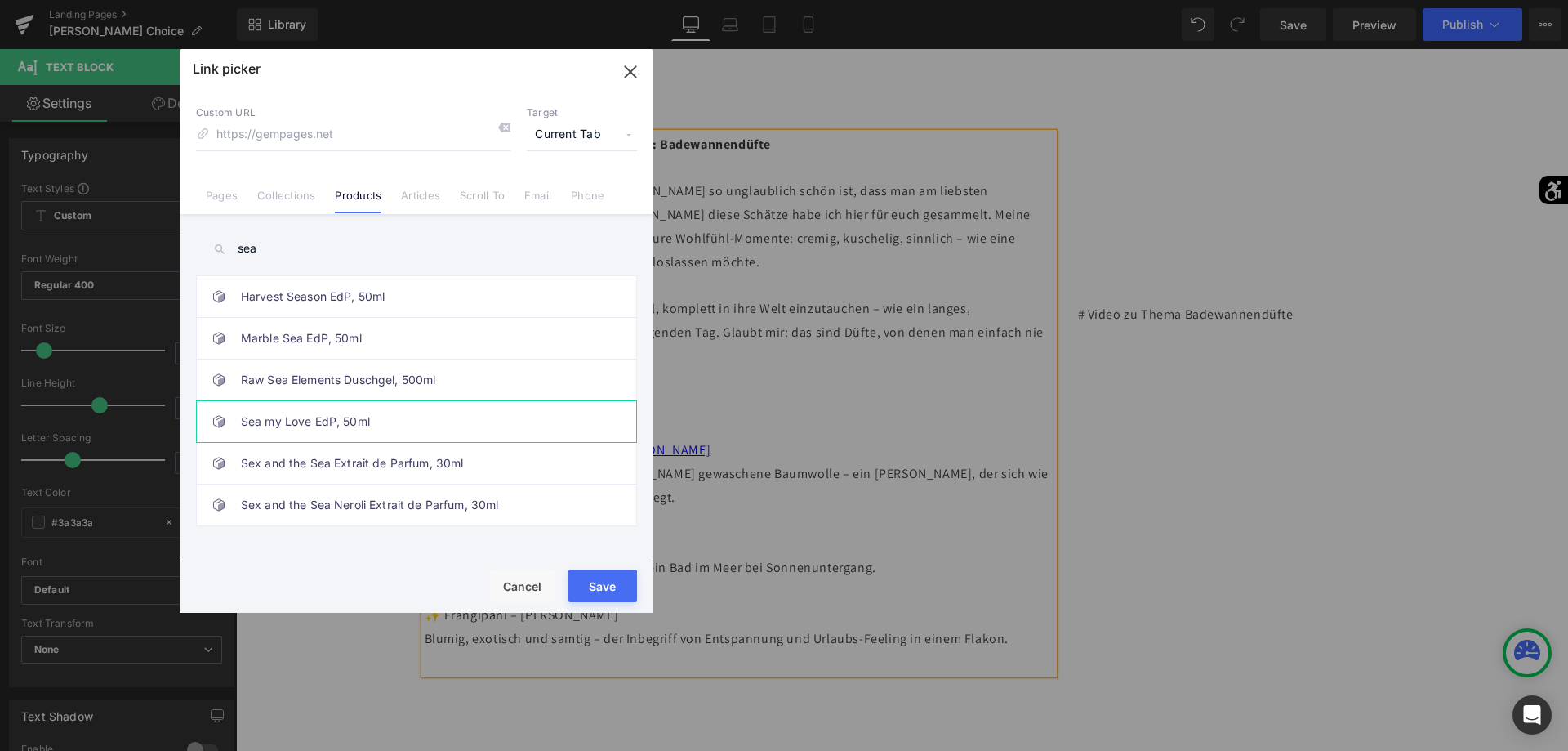
type input "sea"
click at [305, 415] on link "Sea my Love EdP, 50ml" at bounding box center [420, 421] width 359 height 41
click at [622, 588] on button "Save" at bounding box center [602, 586] width 69 height 33
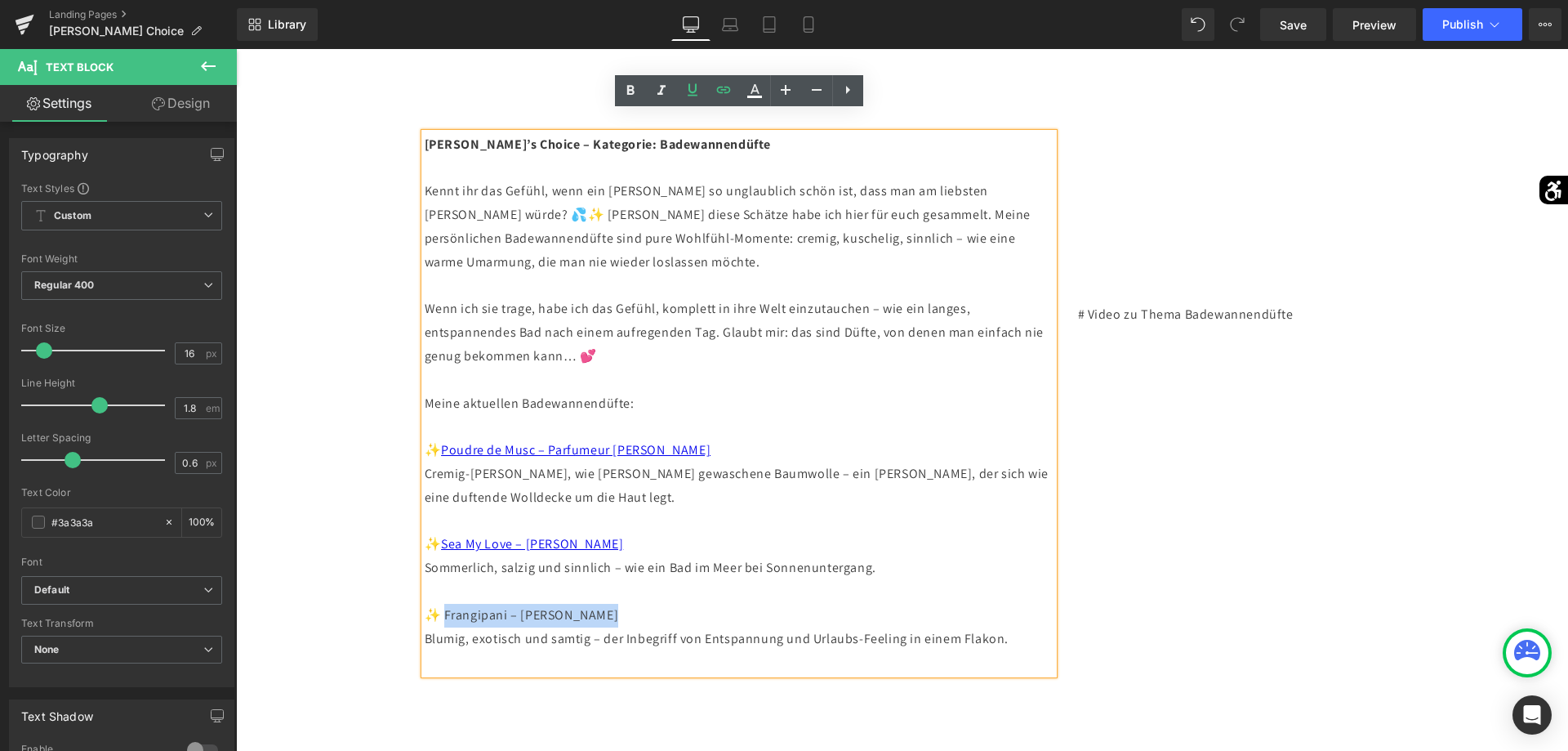
drag, startPoint x: 631, startPoint y: 593, endPoint x: 447, endPoint y: 599, distance: 184.1
click at [447, 603] on p "✨ Frangipani – [PERSON_NAME] [PERSON_NAME], exotisch und samtig – der Inbegriff…" at bounding box center [739, 638] width 628 height 70
click at [0, 0] on icon at bounding box center [0, 0] width 0 height 0
click at [0, 0] on div "Text Color Highlight Color #333333 #020202 100 % transparent 0 % Edit or remove…" at bounding box center [0, 0] width 0 height 0
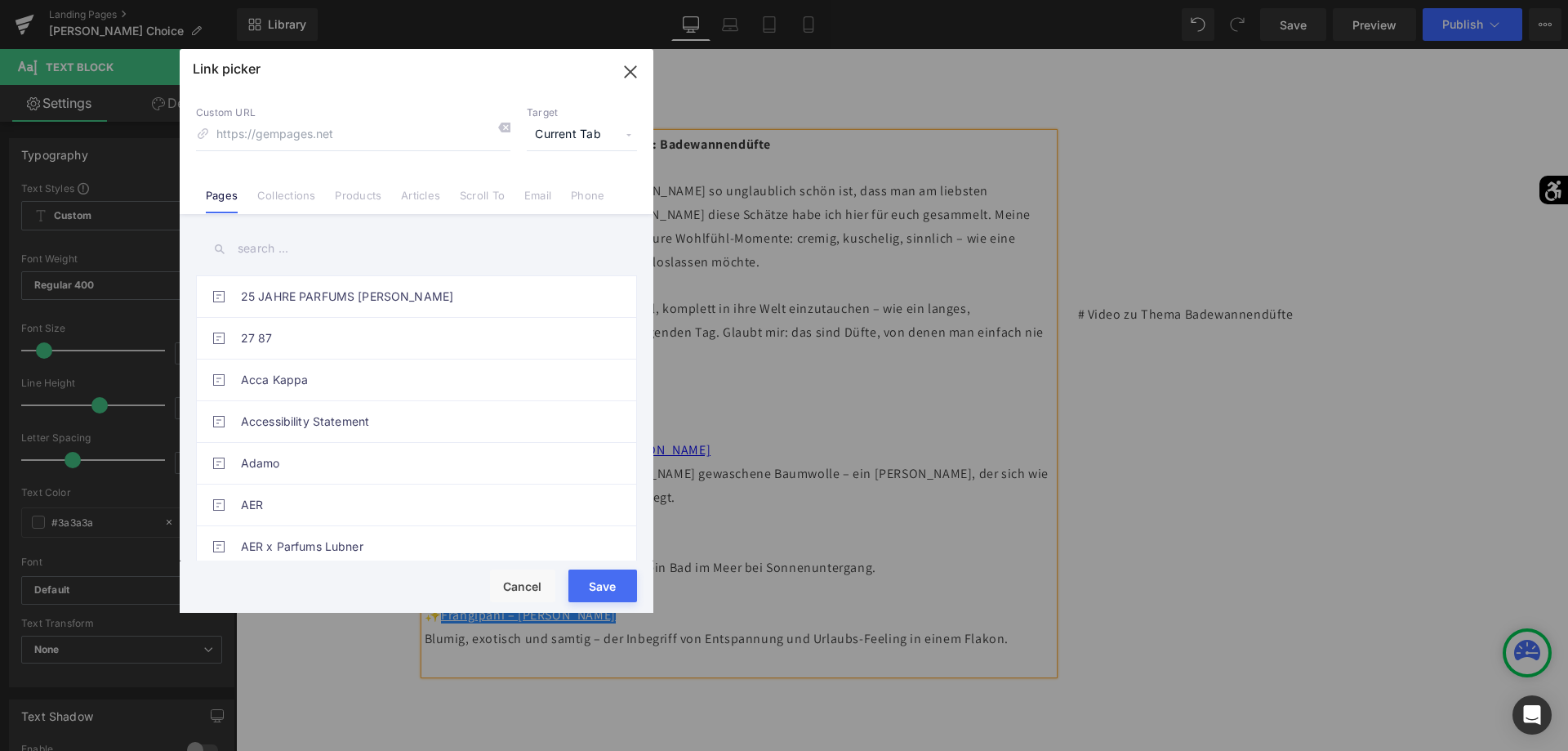
click at [395, 252] on input "text" at bounding box center [415, 249] width 441 height 37
click at [343, 206] on link "Products" at bounding box center [358, 200] width 47 height 24
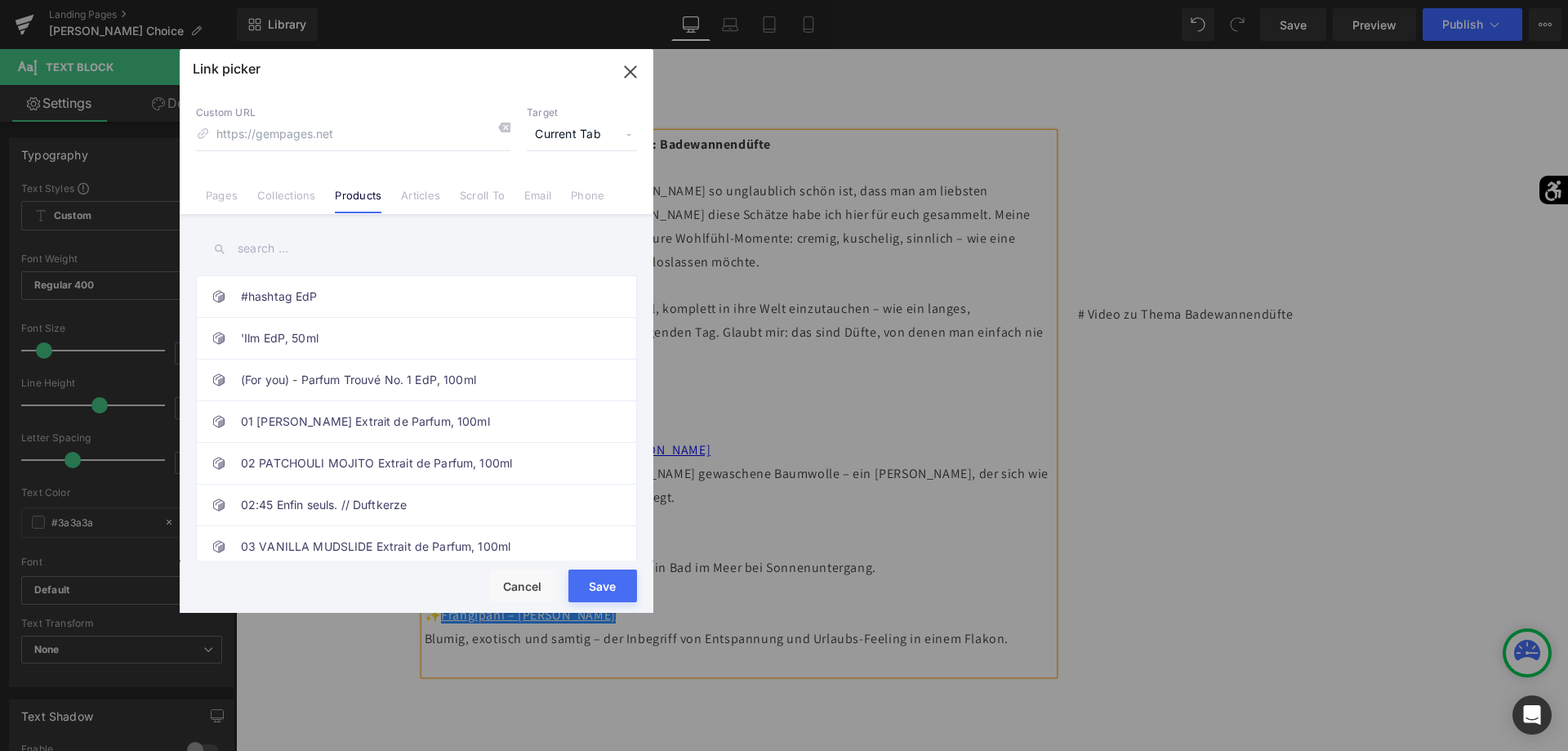
click at [336, 247] on input "text" at bounding box center [415, 249] width 441 height 37
click at [343, 537] on link "Frangipani EdP" at bounding box center [420, 547] width 359 height 41
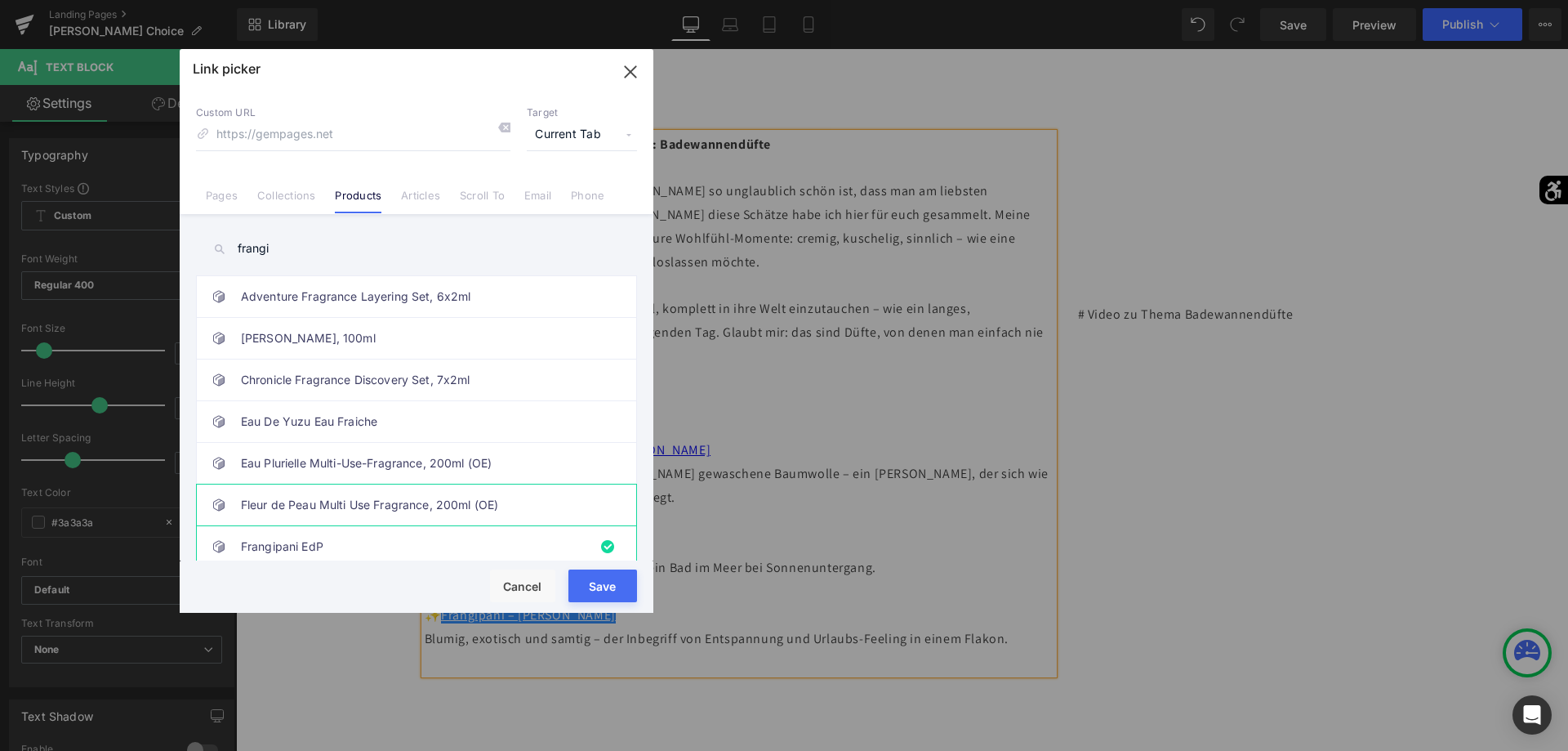
scroll to position [84, 0]
click at [375, 499] on link "Frangipani Parfum" at bounding box center [420, 505] width 359 height 41
click at [331, 251] on input "frangi" at bounding box center [415, 249] width 441 height 37
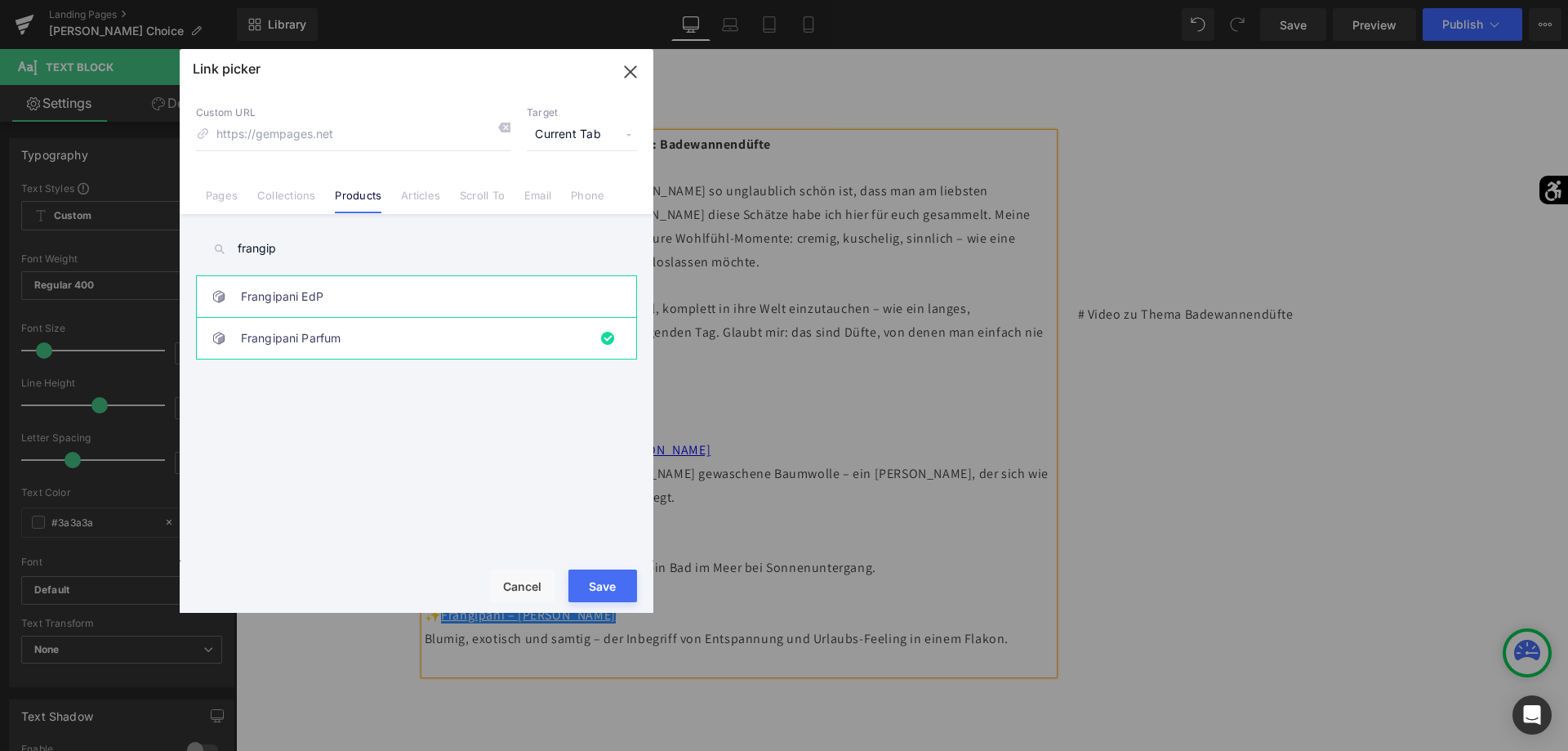
scroll to position [0, 0]
type input "frangipani"
click at [619, 586] on button "Save" at bounding box center [602, 586] width 69 height 33
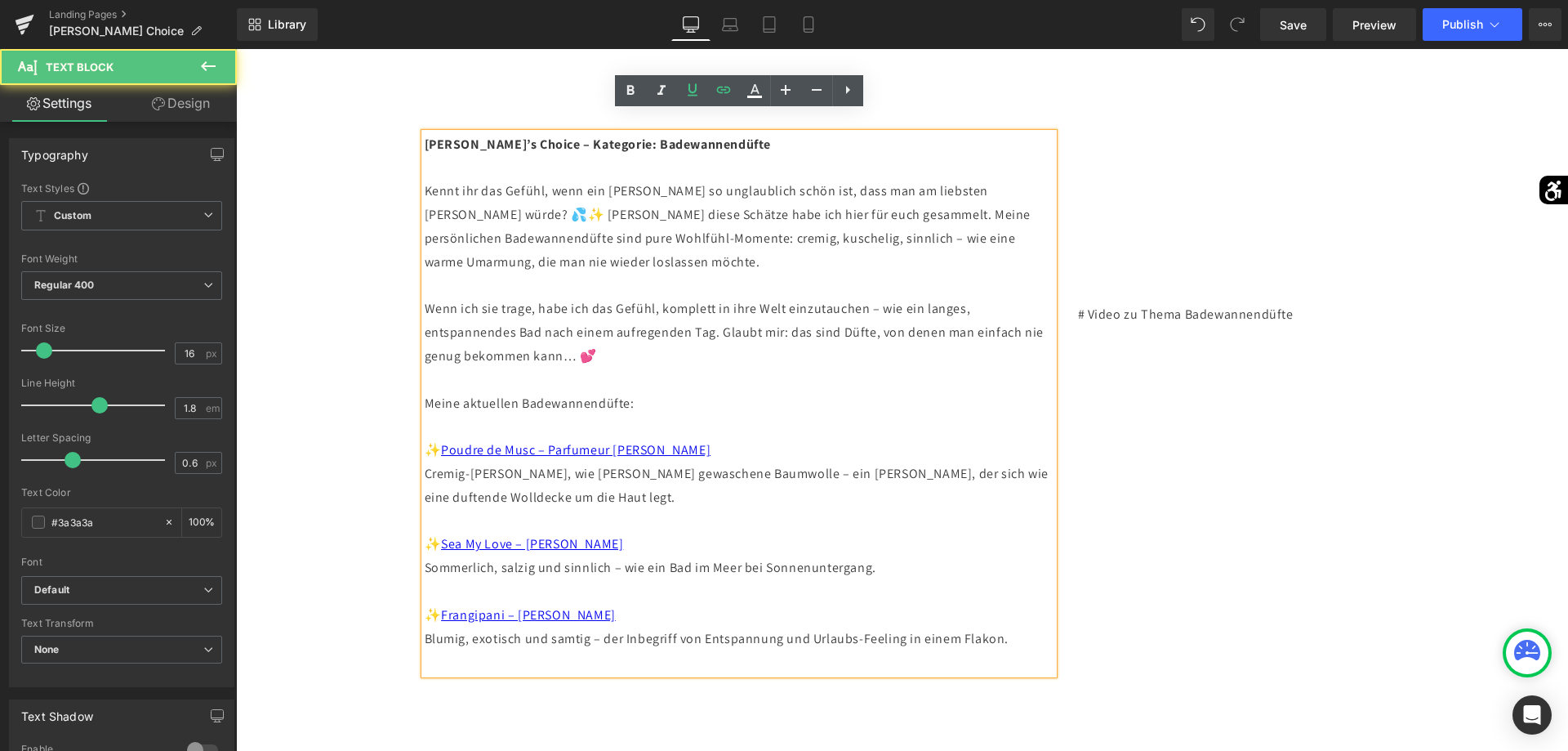
click at [699, 603] on p "✨ Frangipani – [PERSON_NAME] [PERSON_NAME], exotisch und samtig – der Inbegriff…" at bounding box center [739, 638] width 628 height 70
click at [752, 532] on p "✨ Sea My Love – [PERSON_NAME], salzig und sinnlich – wie ein Bad im Meer bei So…" at bounding box center [739, 555] width 628 height 48
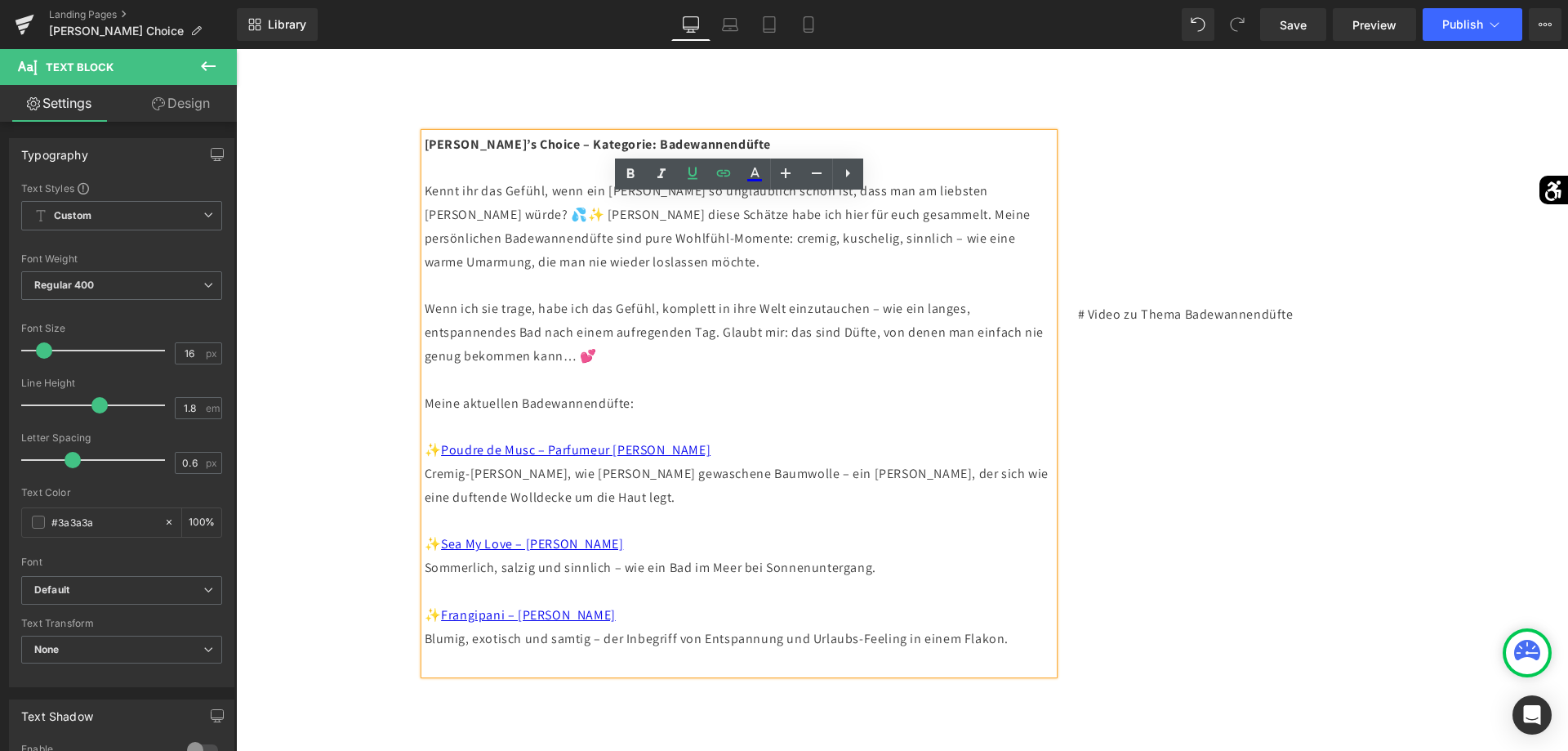
scroll to position [2024, 0]
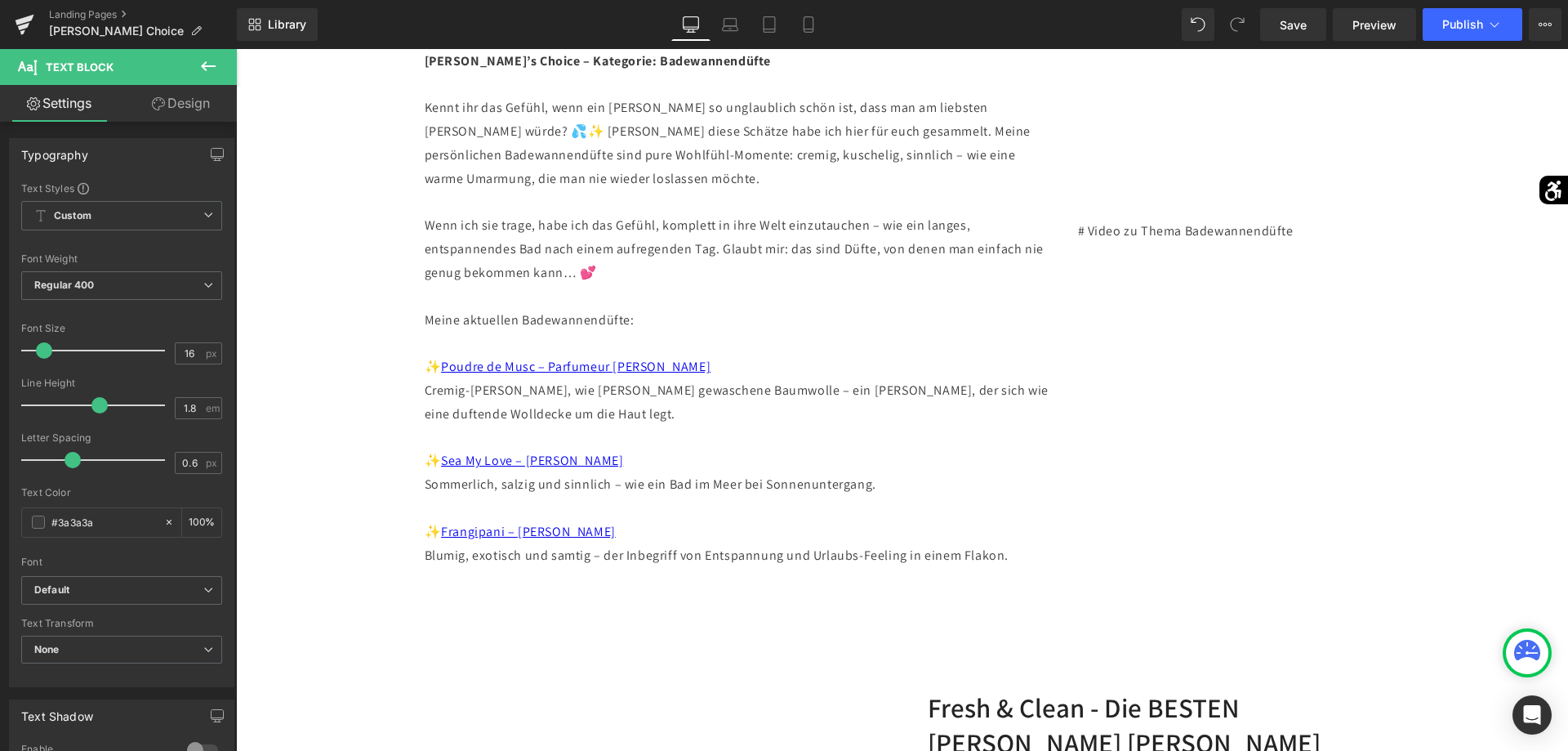
click at [206, 68] on icon at bounding box center [208, 66] width 19 height 19
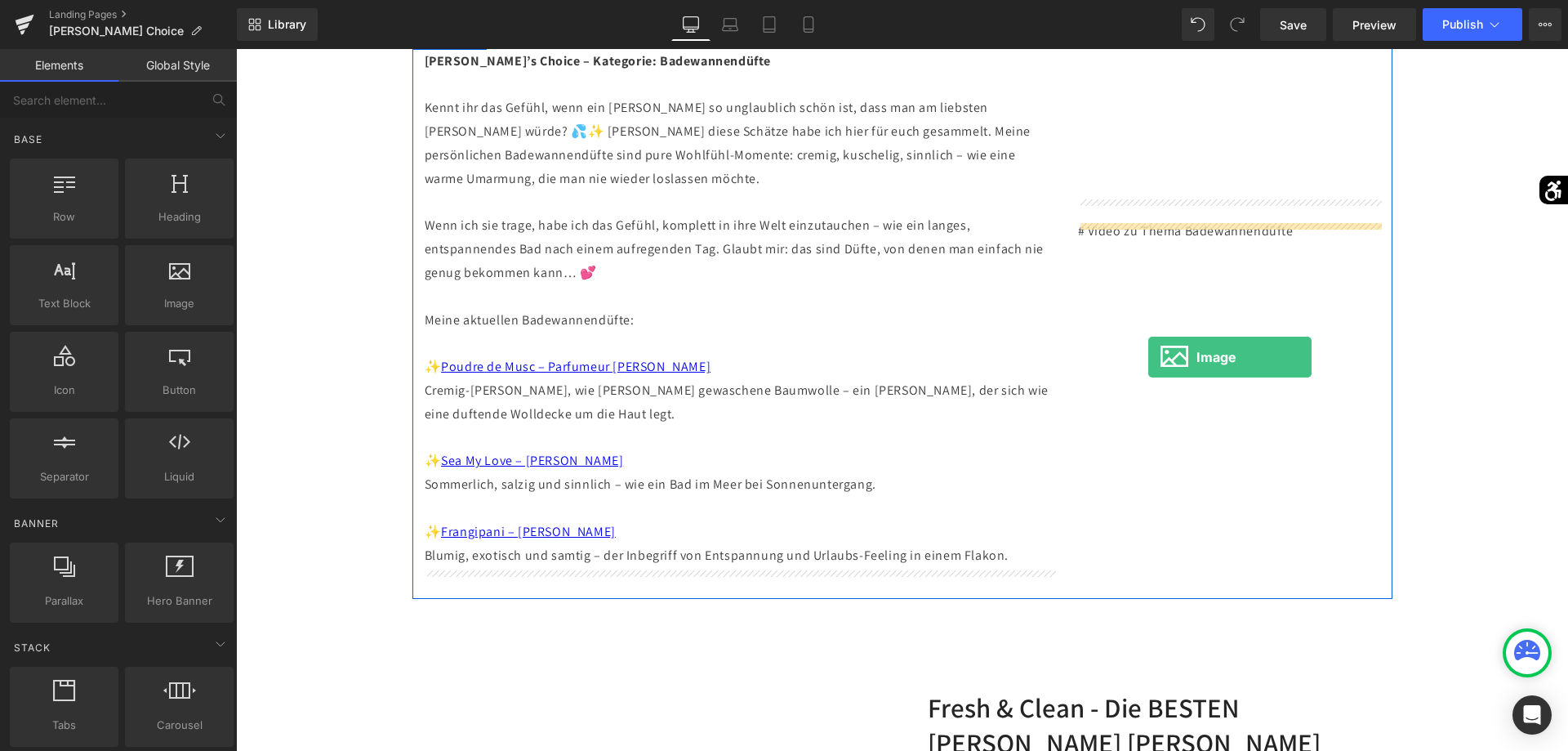
drag, startPoint x: 402, startPoint y: 330, endPoint x: 1148, endPoint y: 357, distance: 746.5
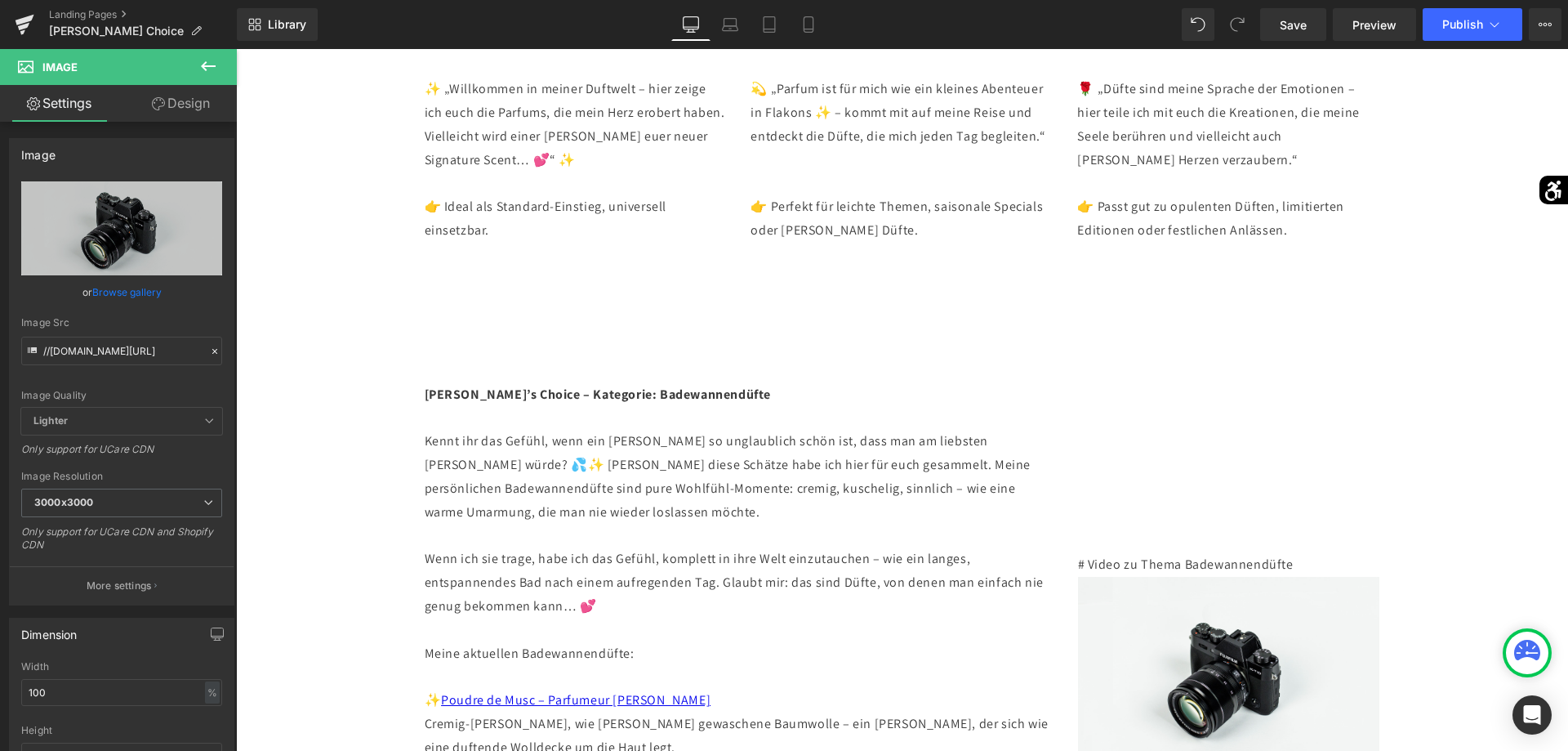
scroll to position [1858, 0]
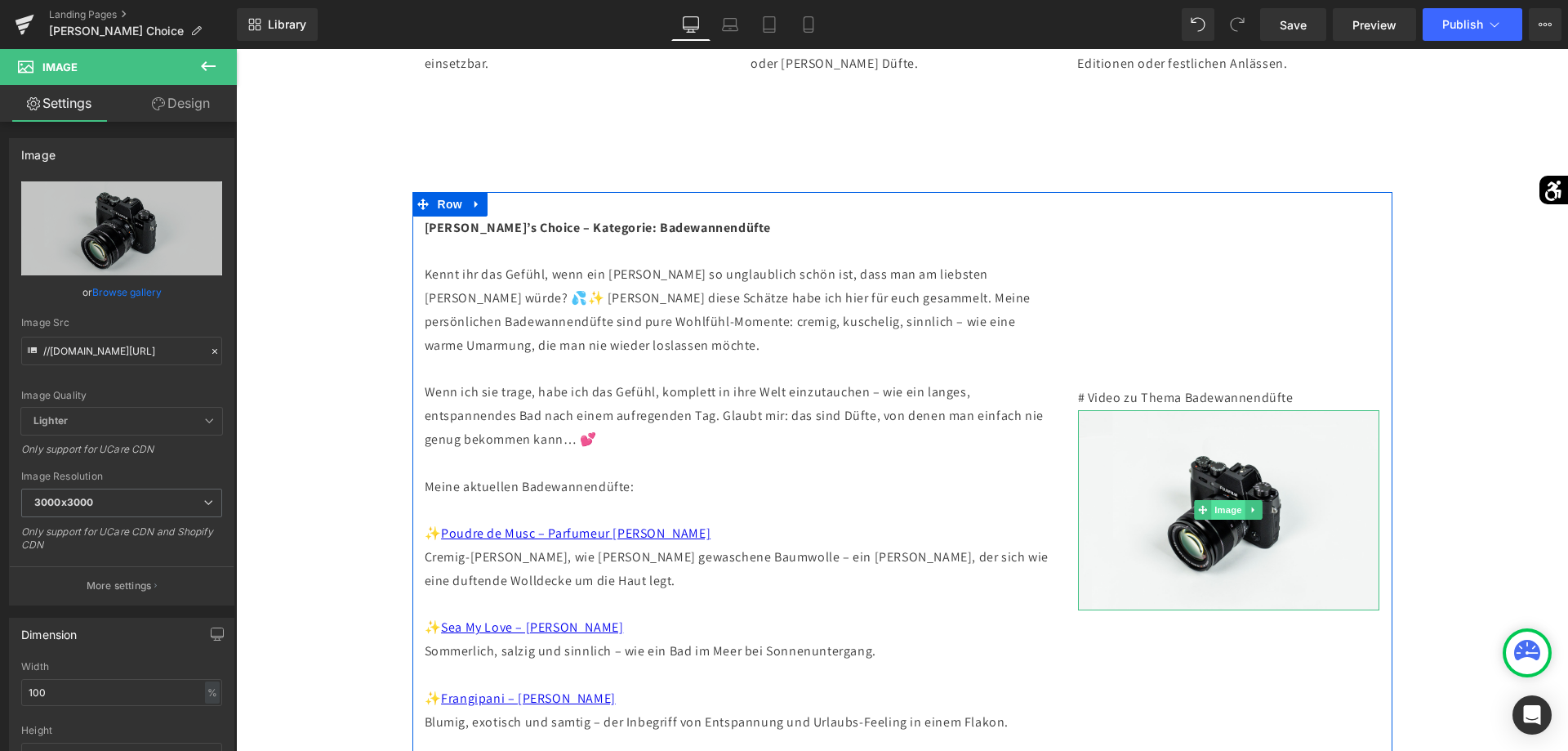
click at [1234, 500] on span "Image" at bounding box center [1229, 510] width 34 height 19
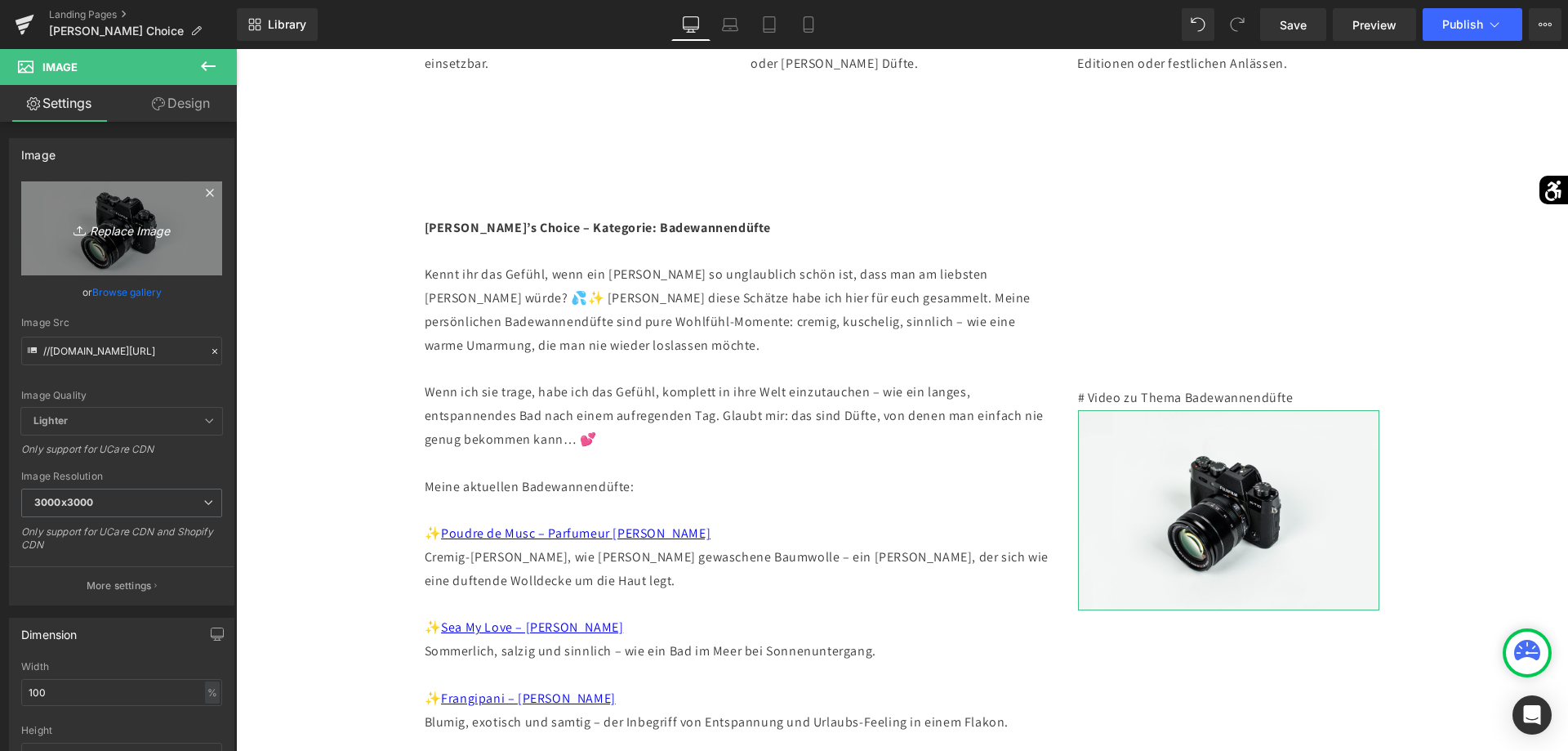
click at [212, 238] on link "Replace Image" at bounding box center [122, 228] width 201 height 94
type input "C:\fakepath\Beispiel_Microsite.png"
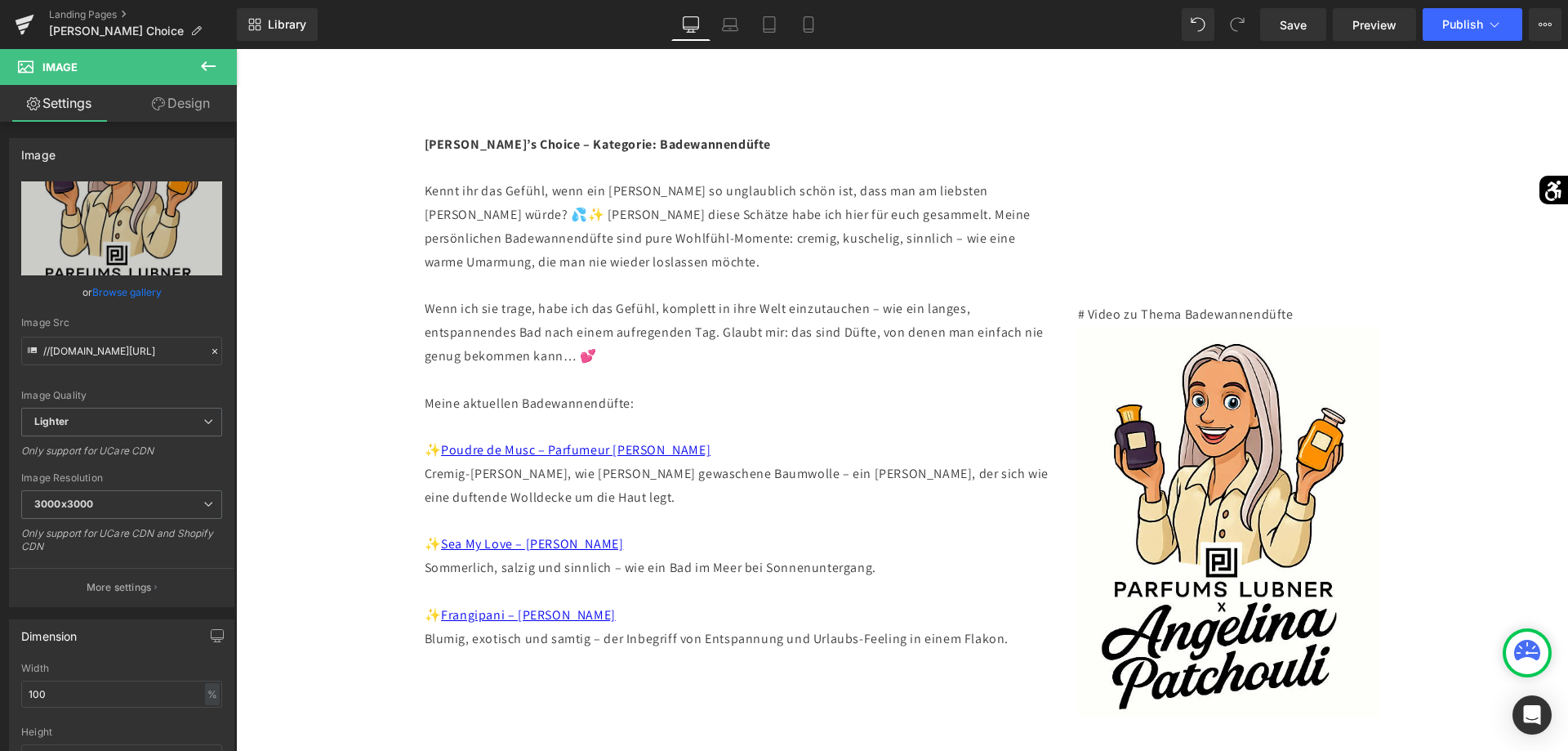
scroll to position [2192, 0]
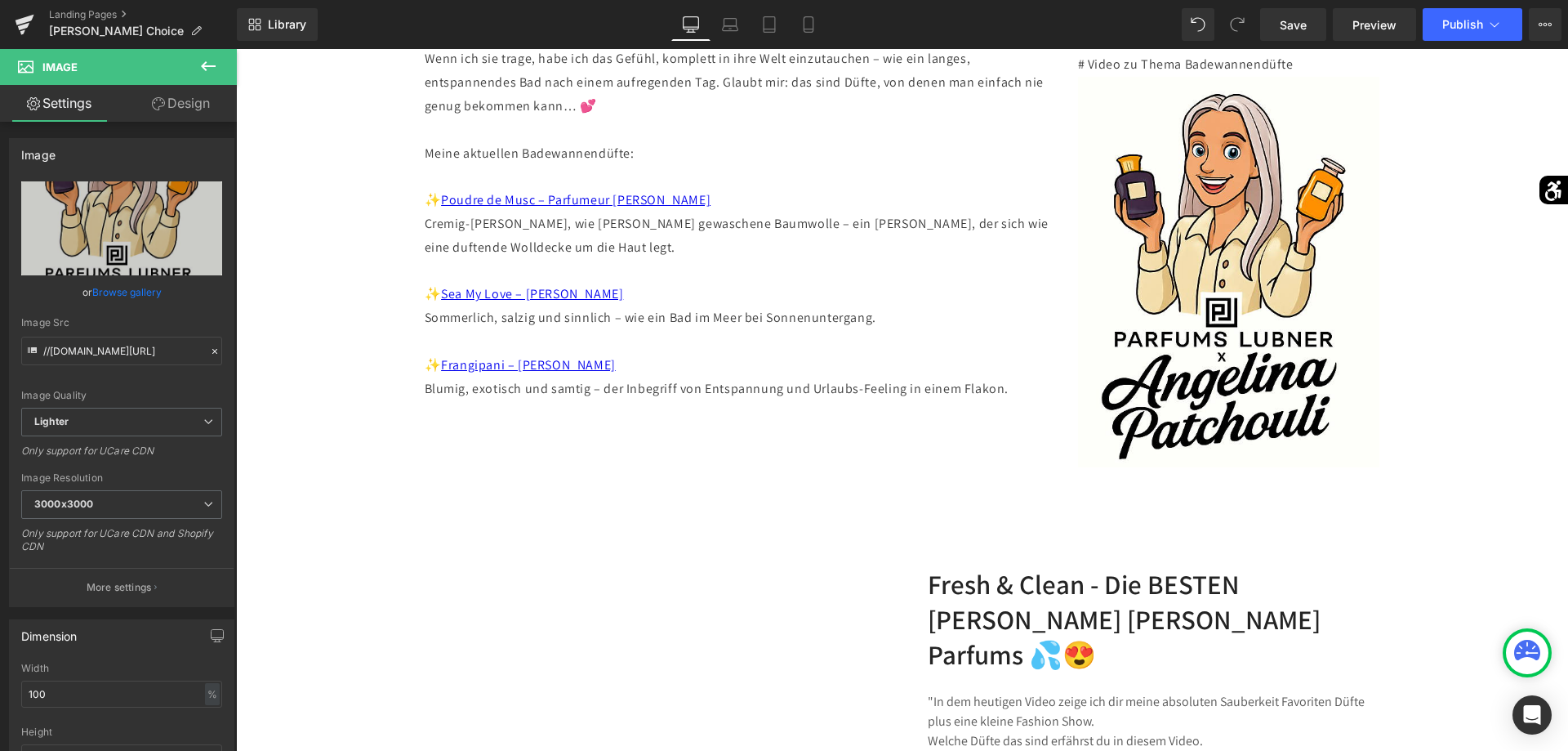
click at [196, 63] on button at bounding box center [208, 66] width 57 height 36
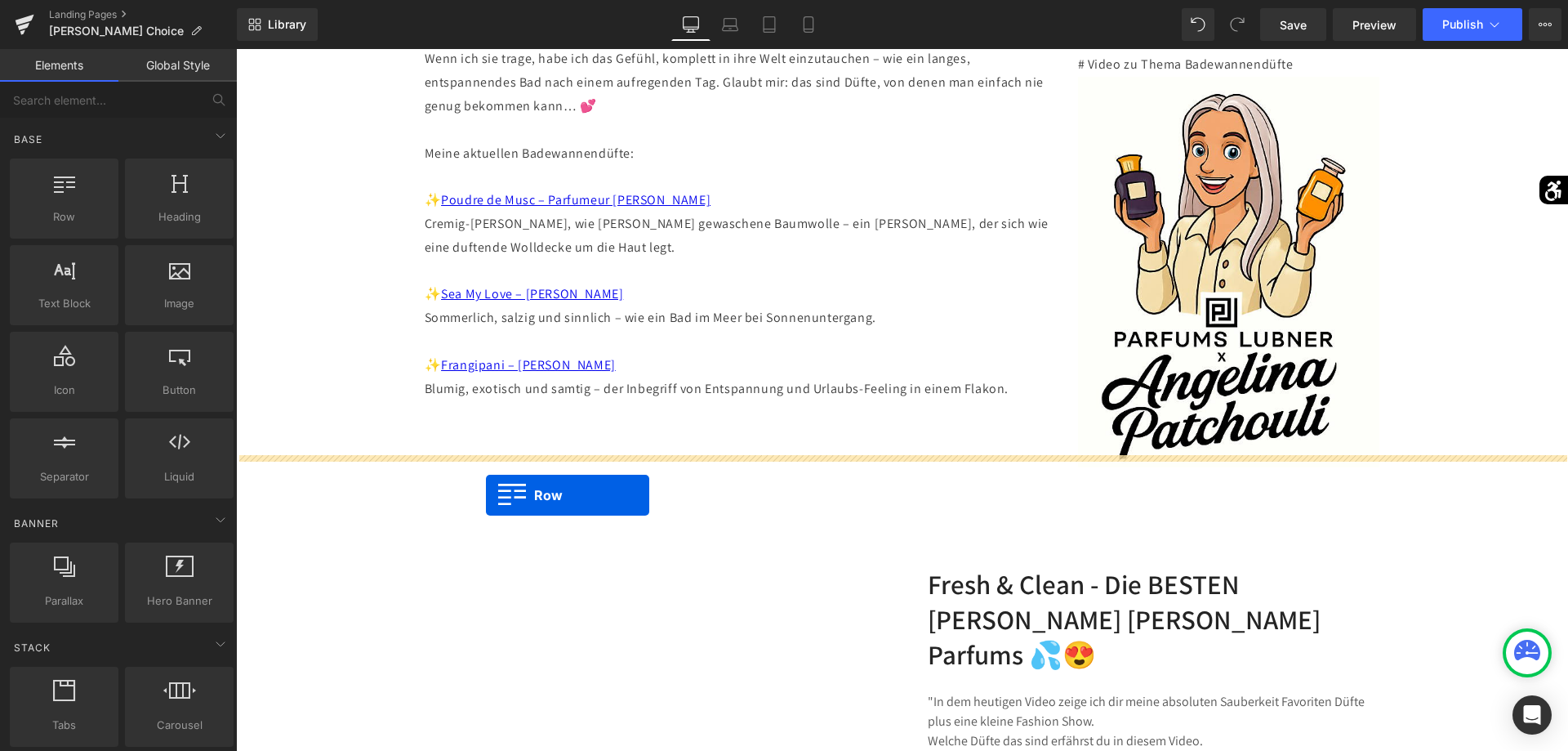
drag, startPoint x: 285, startPoint y: 242, endPoint x: 483, endPoint y: 490, distance: 317.3
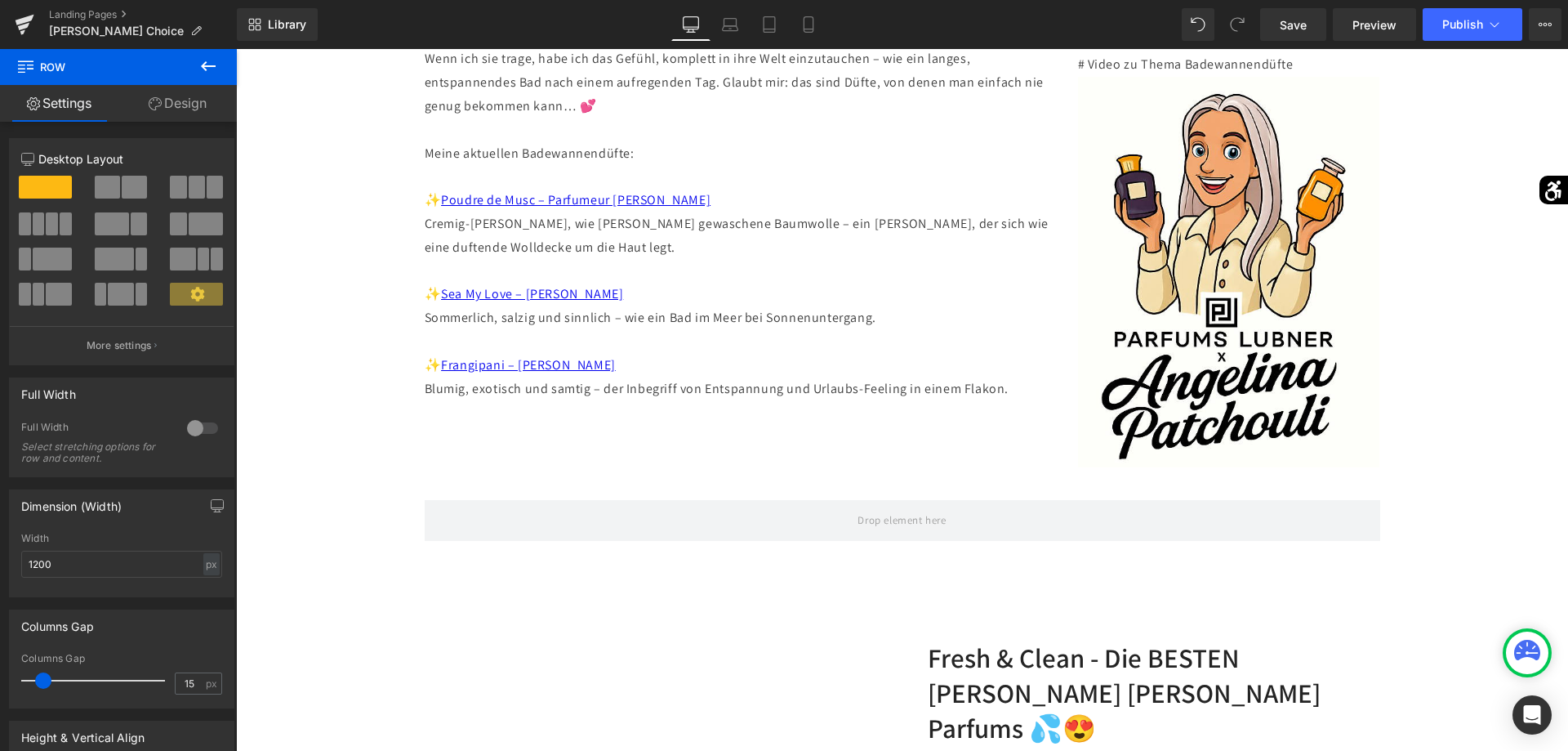
click at [211, 59] on icon at bounding box center [208, 66] width 19 height 19
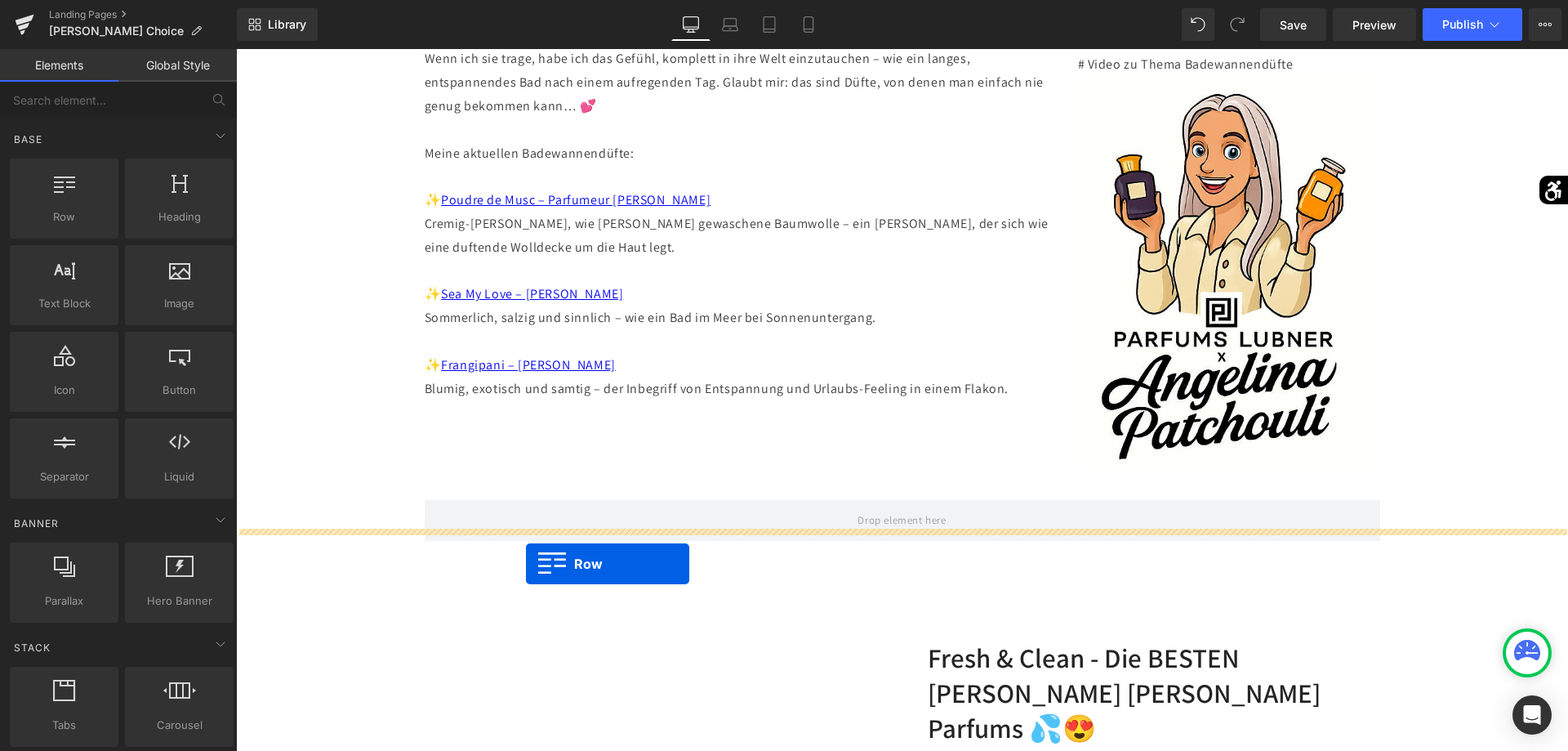
drag, startPoint x: 325, startPoint y: 245, endPoint x: 526, endPoint y: 563, distance: 376.2
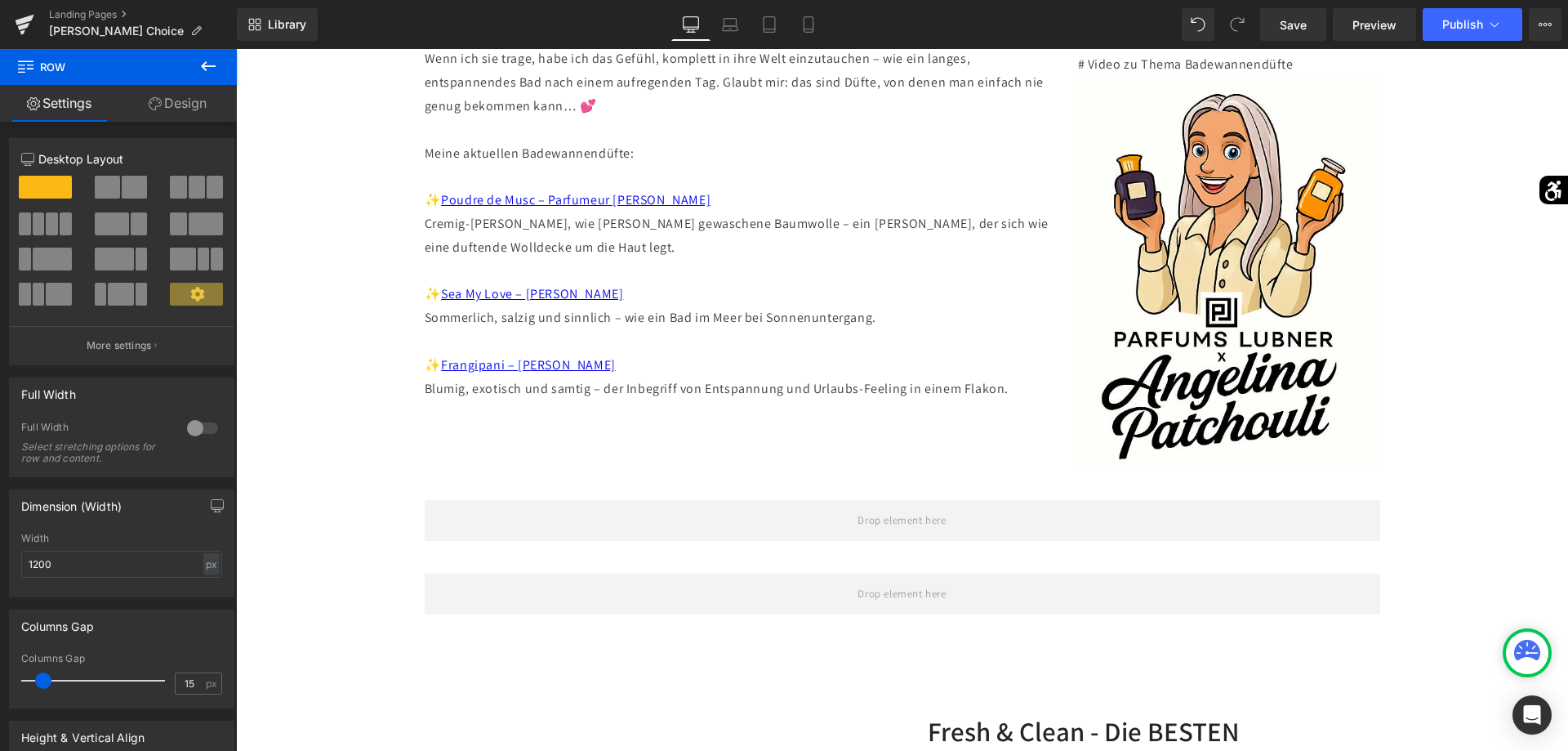
drag, startPoint x: 203, startPoint y: 68, endPoint x: 9, endPoint y: 96, distance: 196.0
click at [203, 68] on icon at bounding box center [208, 66] width 15 height 10
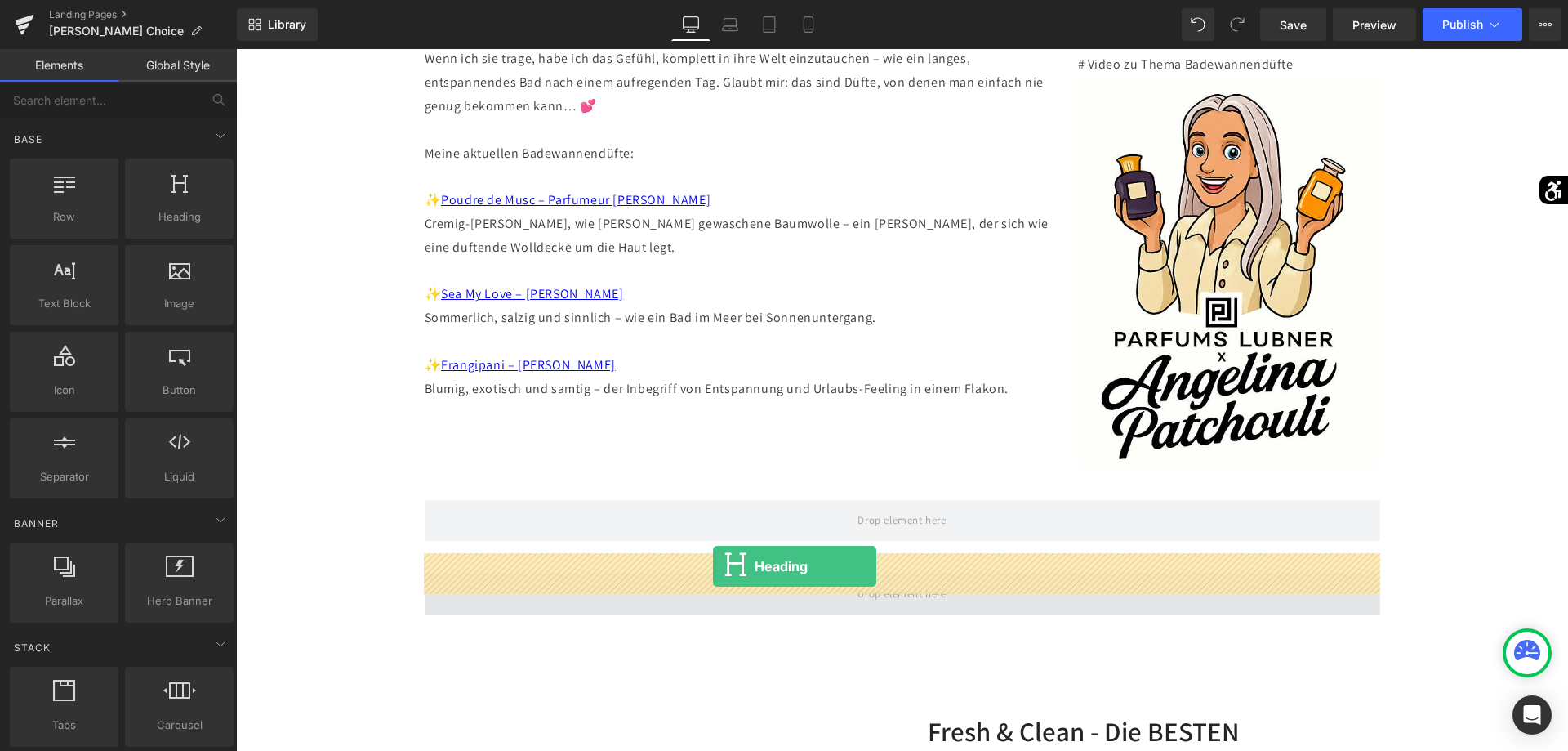
drag, startPoint x: 426, startPoint y: 265, endPoint x: 713, endPoint y: 566, distance: 415.9
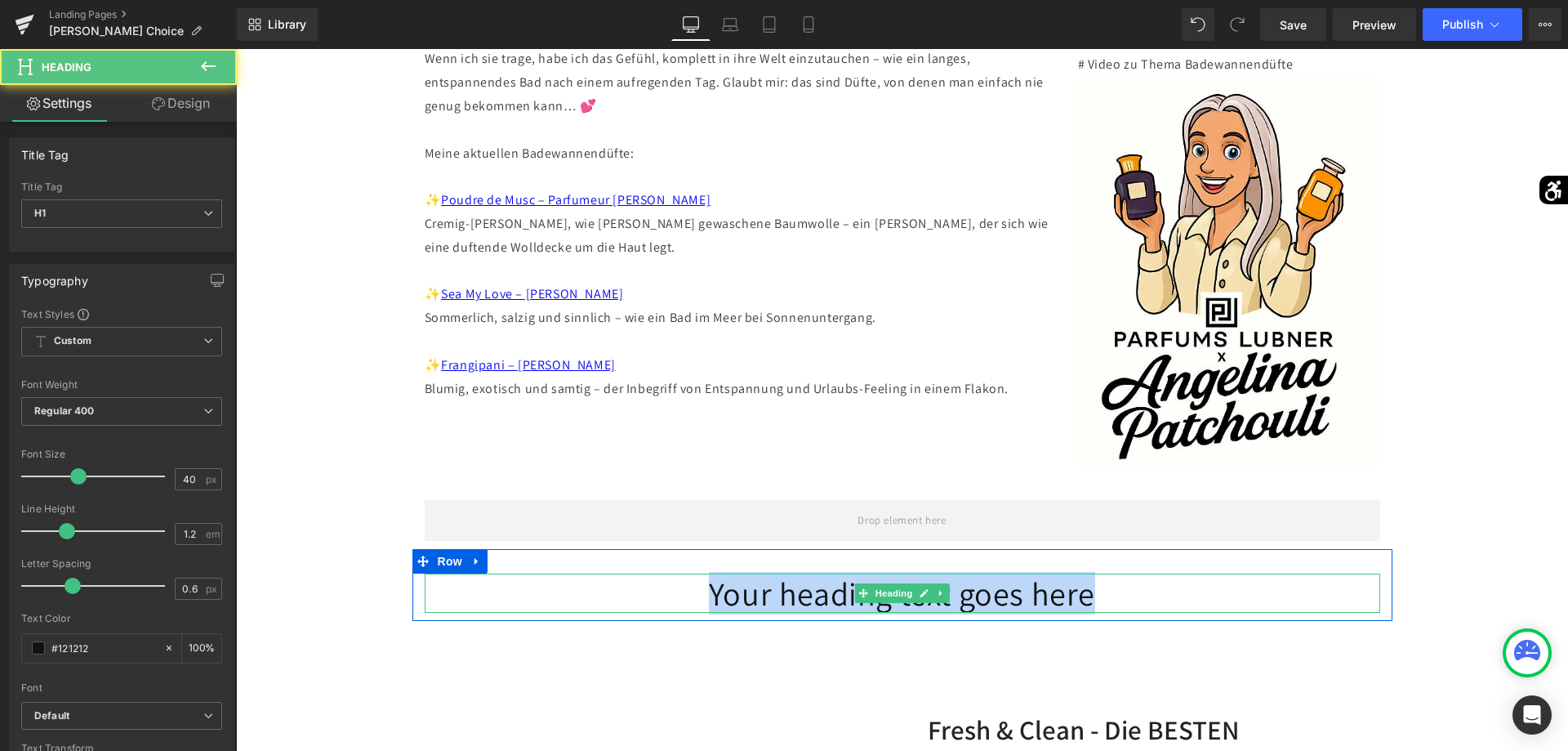
drag, startPoint x: 1123, startPoint y: 580, endPoint x: 697, endPoint y: 577, distance: 426.0
click at [697, 577] on h1 "Your heading text goes here" at bounding box center [903, 592] width 955 height 39
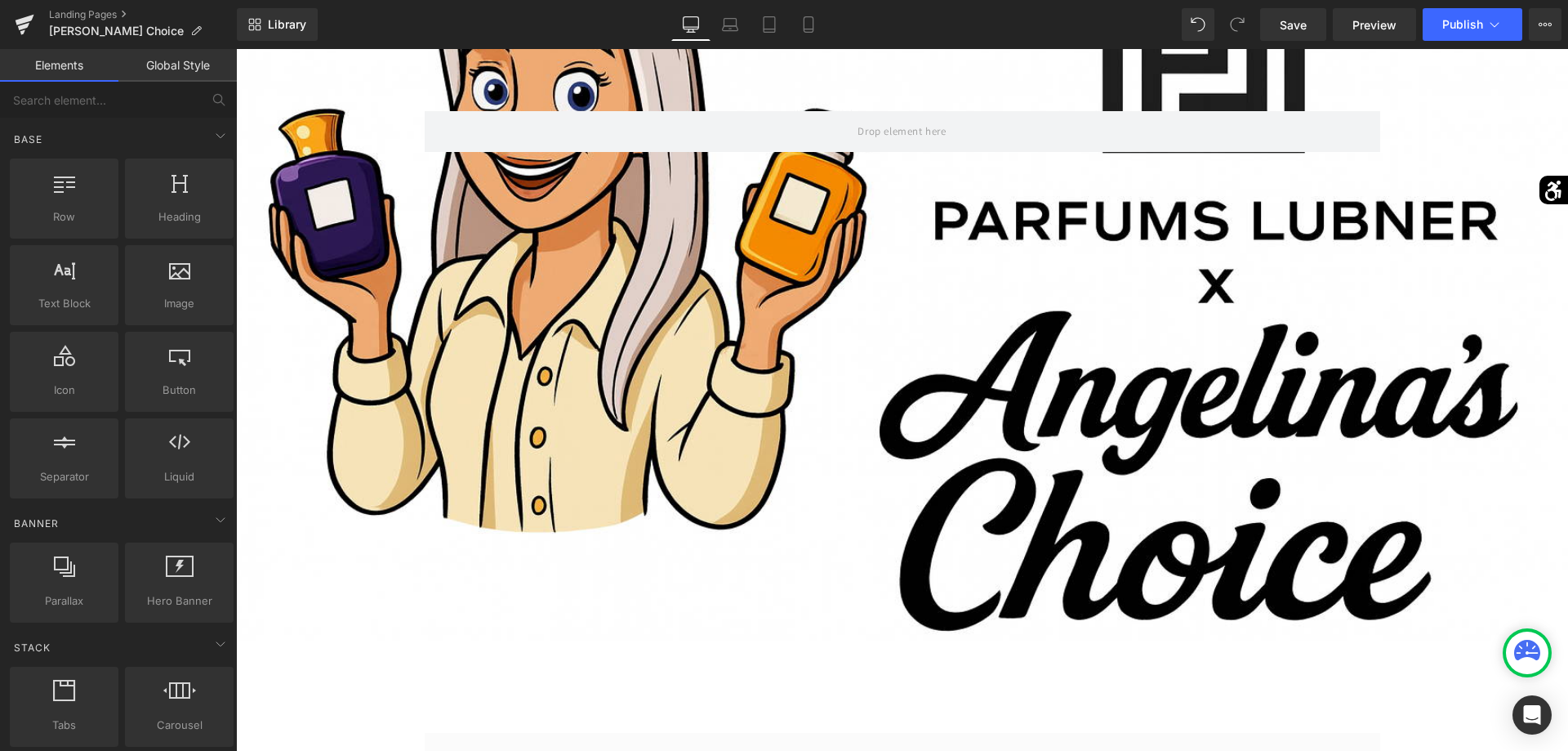
scroll to position [0, 0]
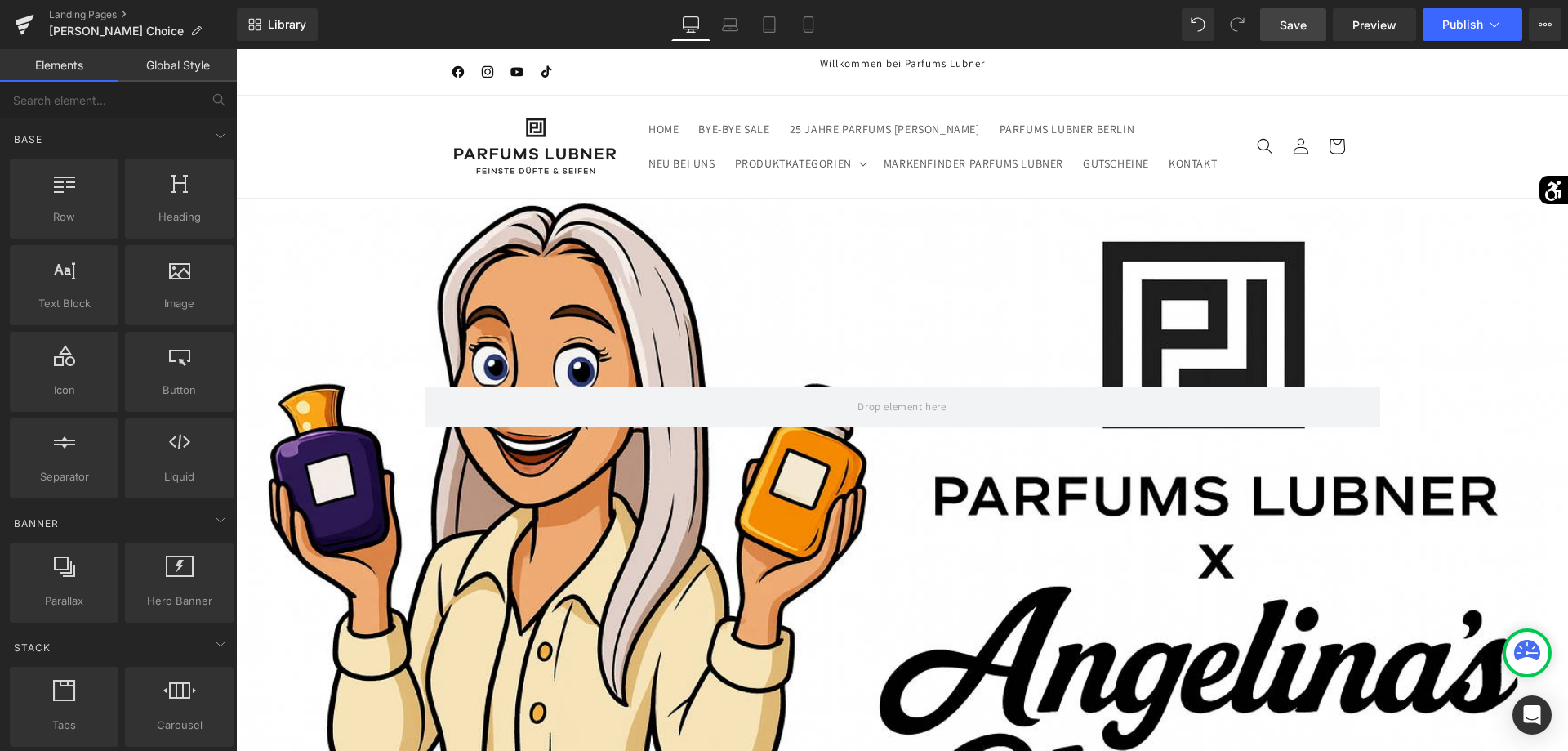
click at [1290, 35] on link "Save" at bounding box center [1293, 24] width 66 height 33
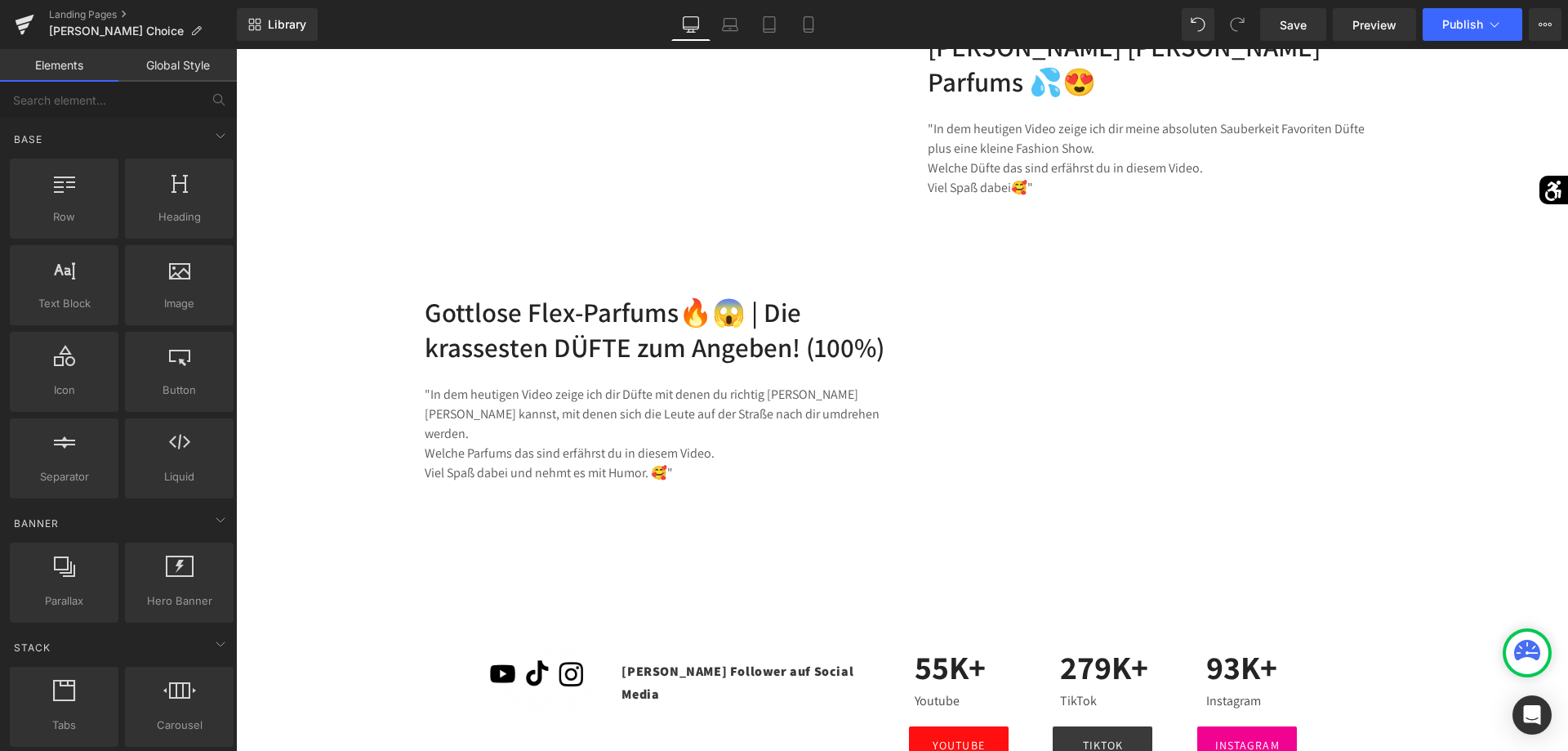
scroll to position [2826, 0]
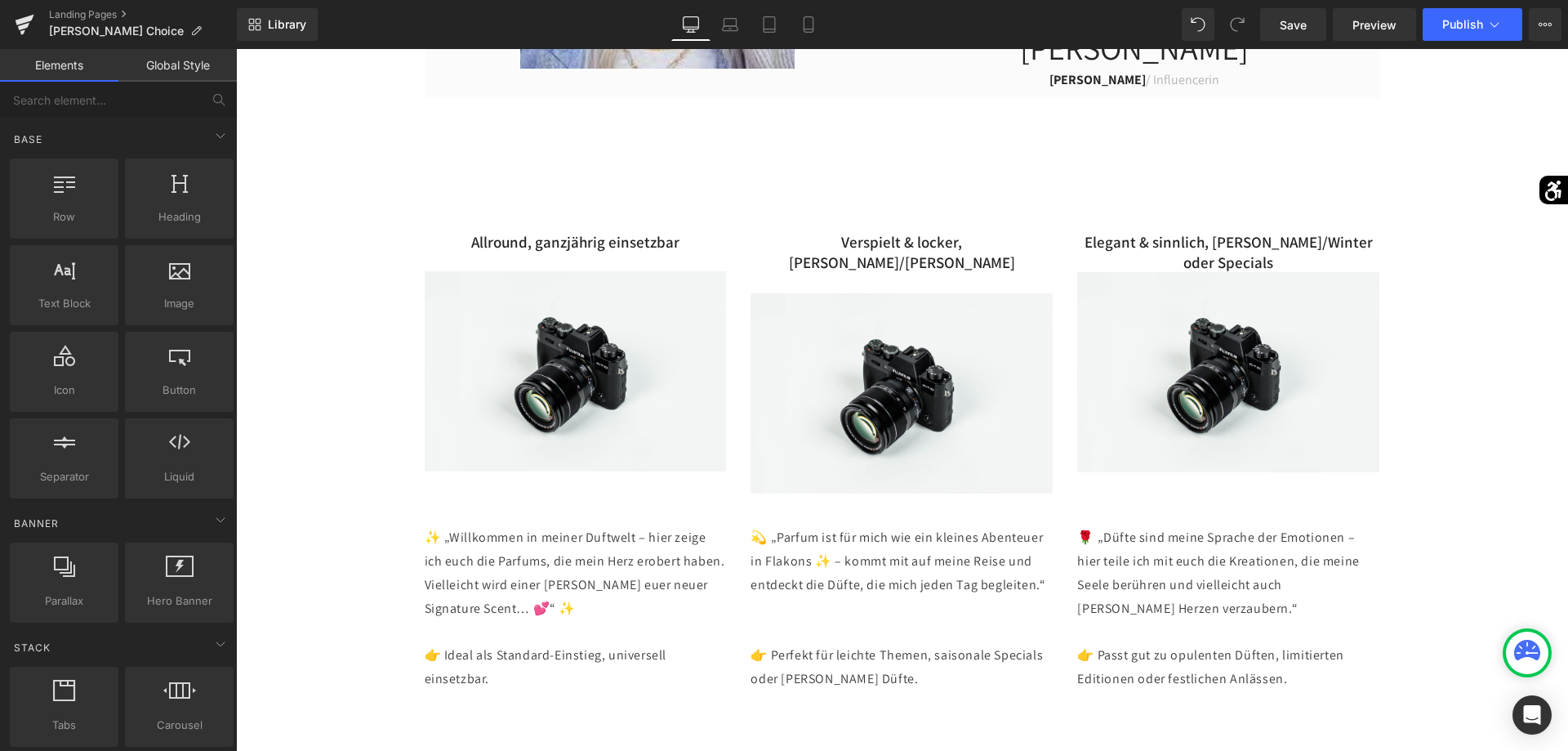
scroll to position [1160, 0]
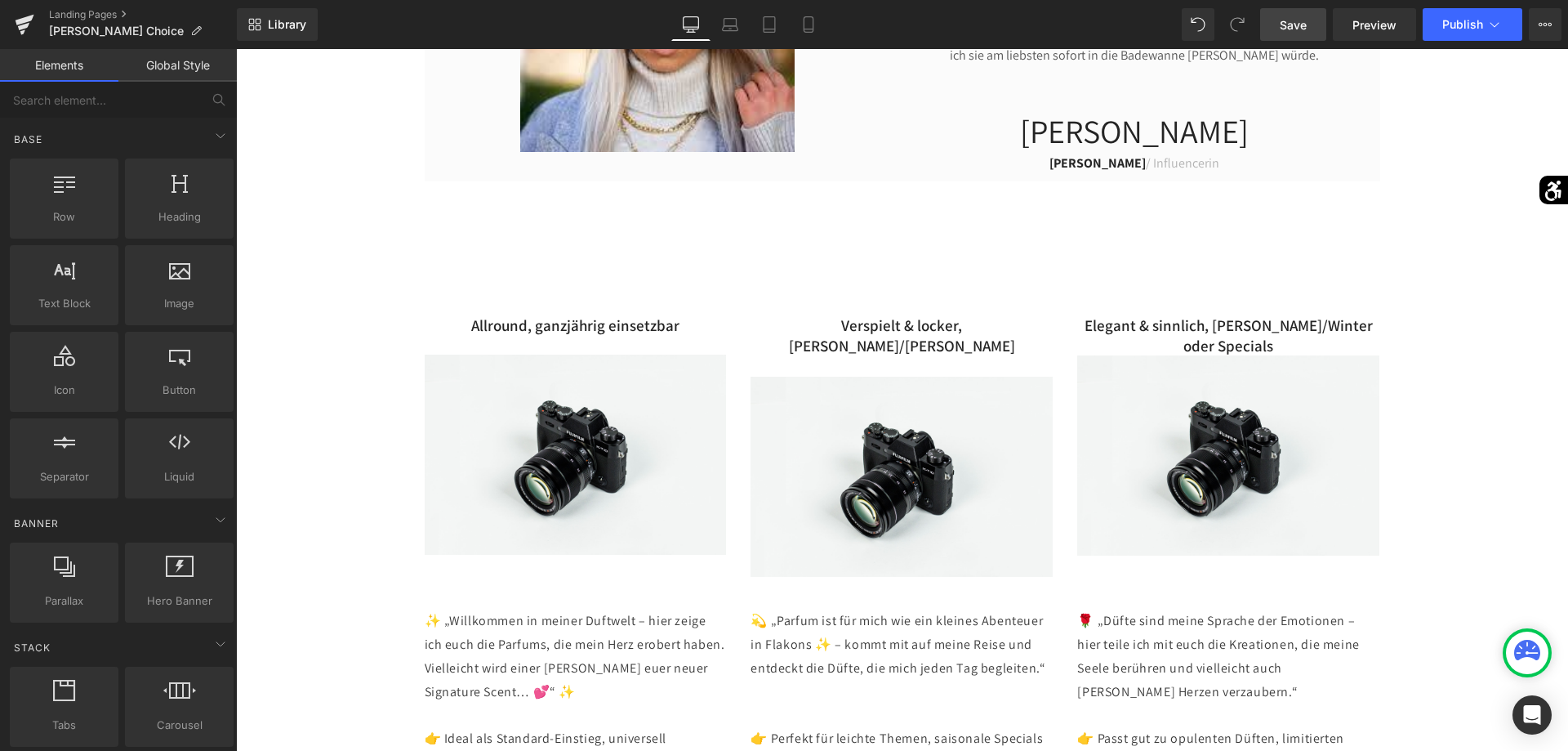
click at [1305, 20] on span "Save" at bounding box center [1294, 25] width 27 height 18
click at [1394, 24] on span "Preview" at bounding box center [1373, 25] width 44 height 18
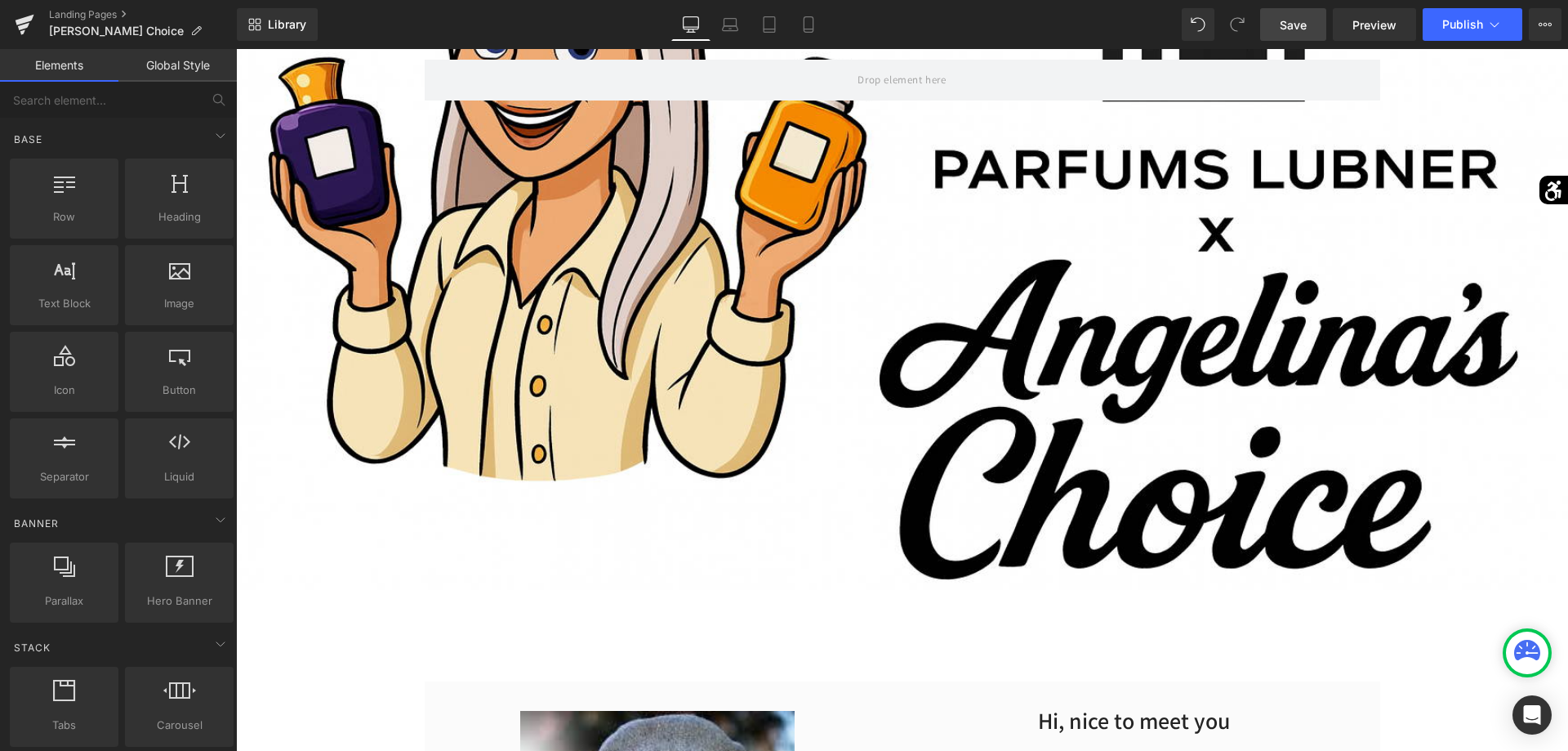
scroll to position [0, 0]
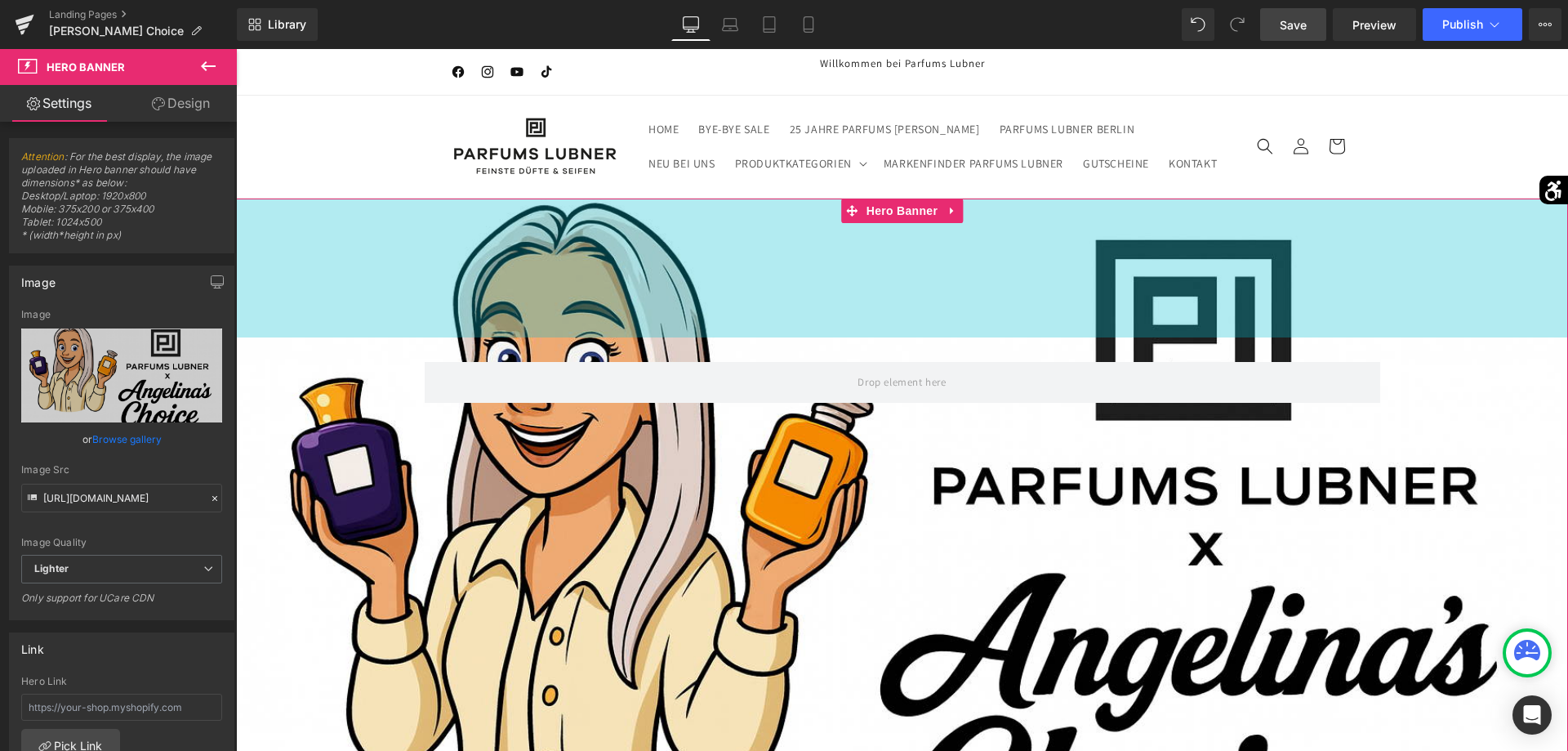
drag, startPoint x: 984, startPoint y: 217, endPoint x: 993, endPoint y: 193, distance: 25.6
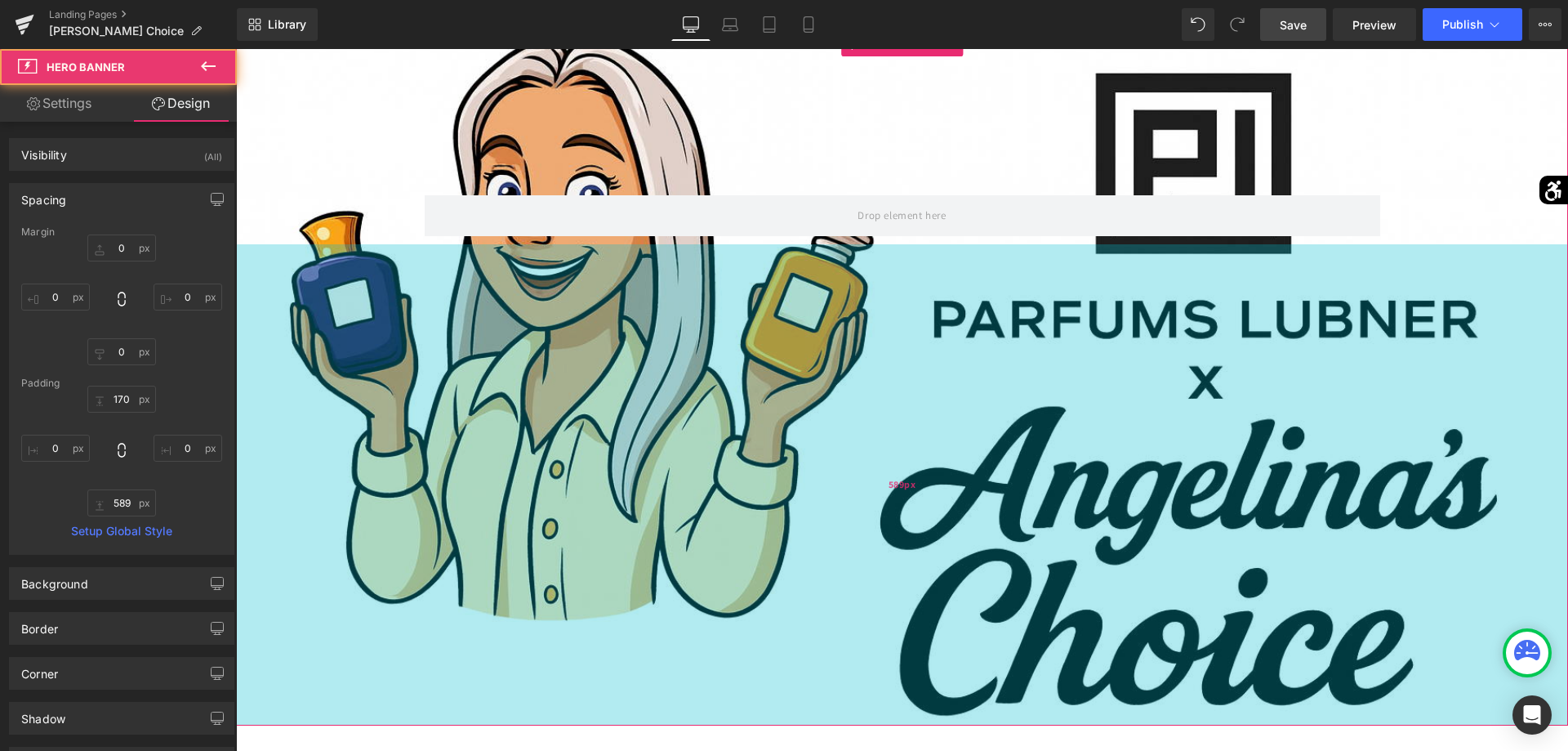
scroll to position [334, 0]
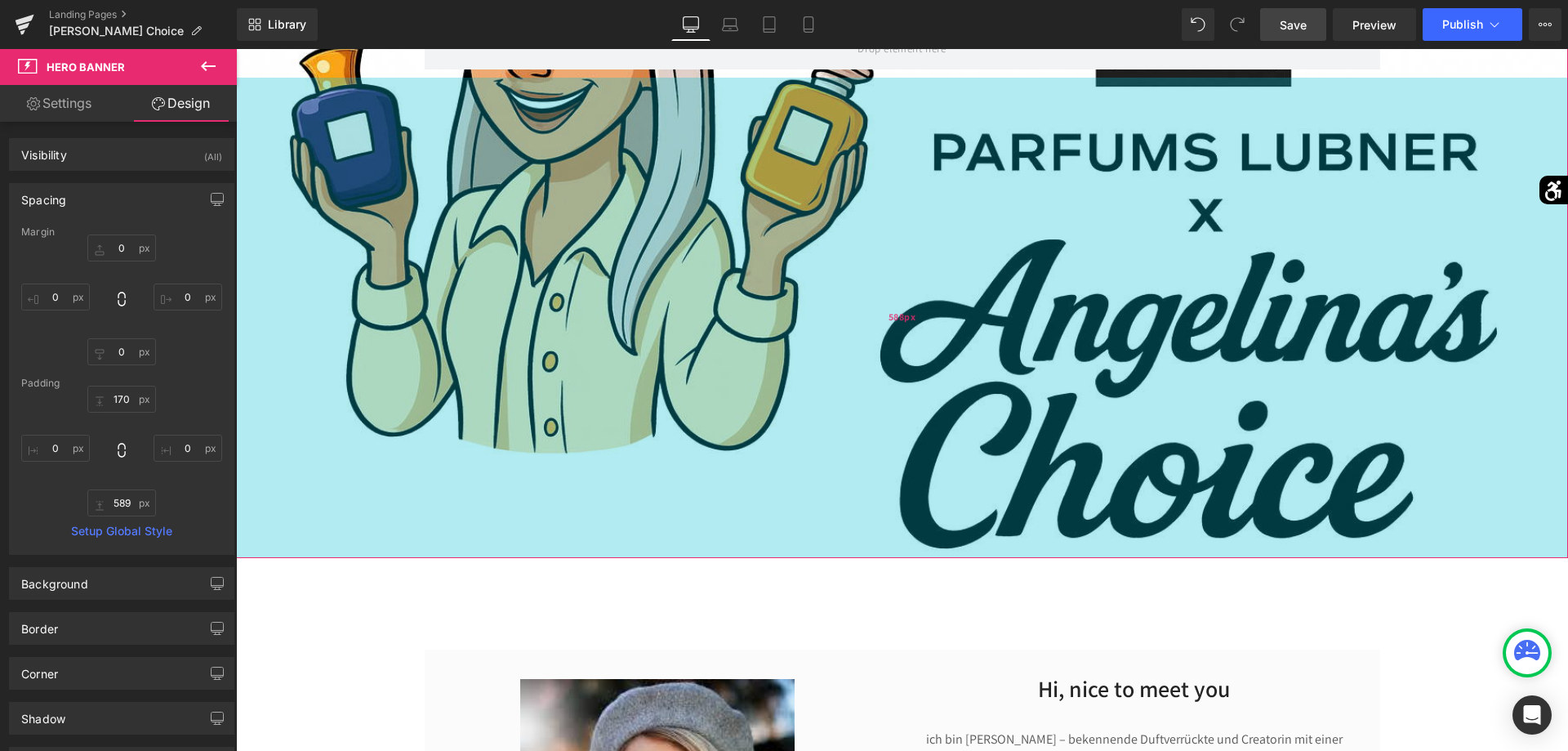
drag, startPoint x: 1063, startPoint y: 533, endPoint x: 1105, endPoint y: 533, distance: 42.0
click at [1105, 533] on div "588px" at bounding box center [902, 318] width 1332 height 481
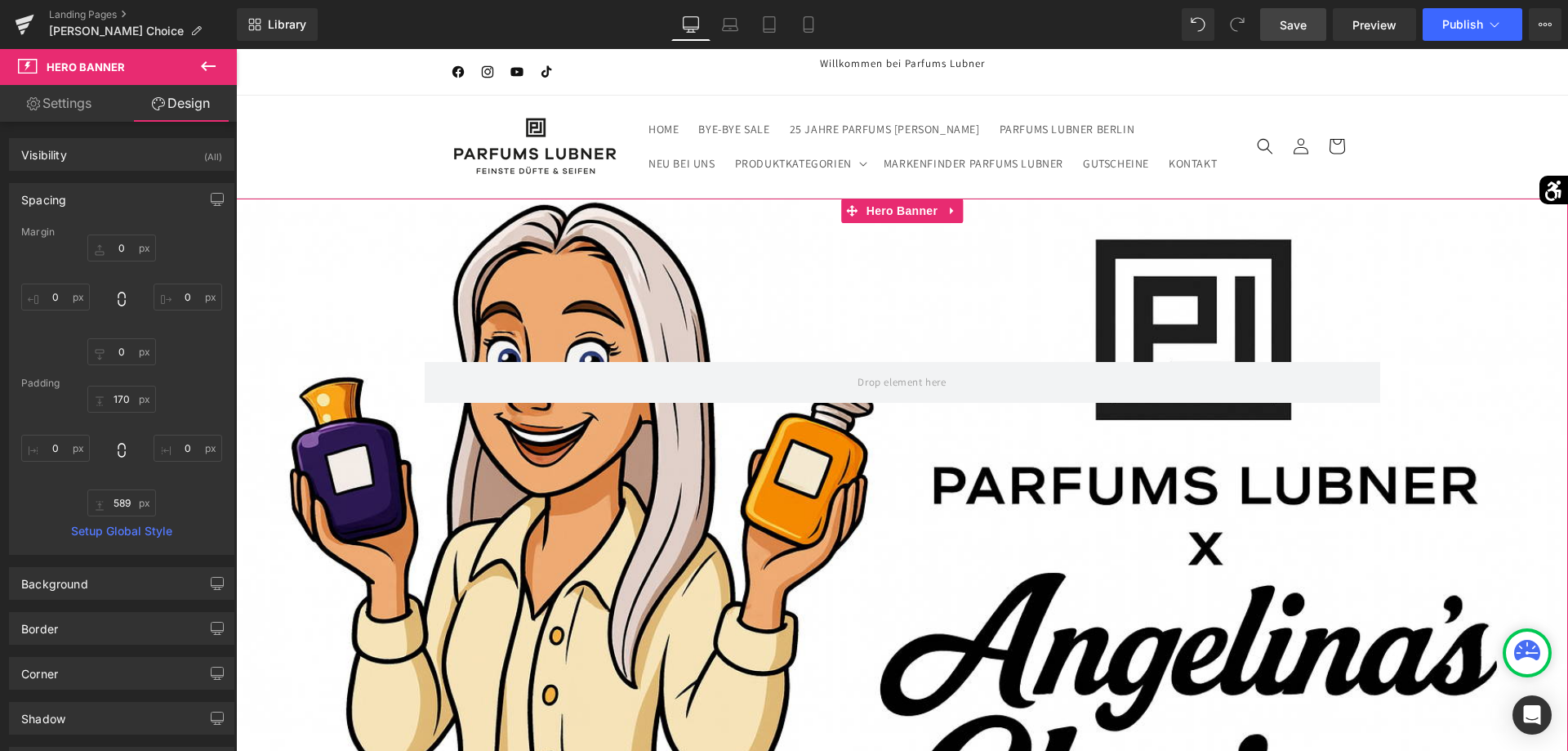
scroll to position [84, 0]
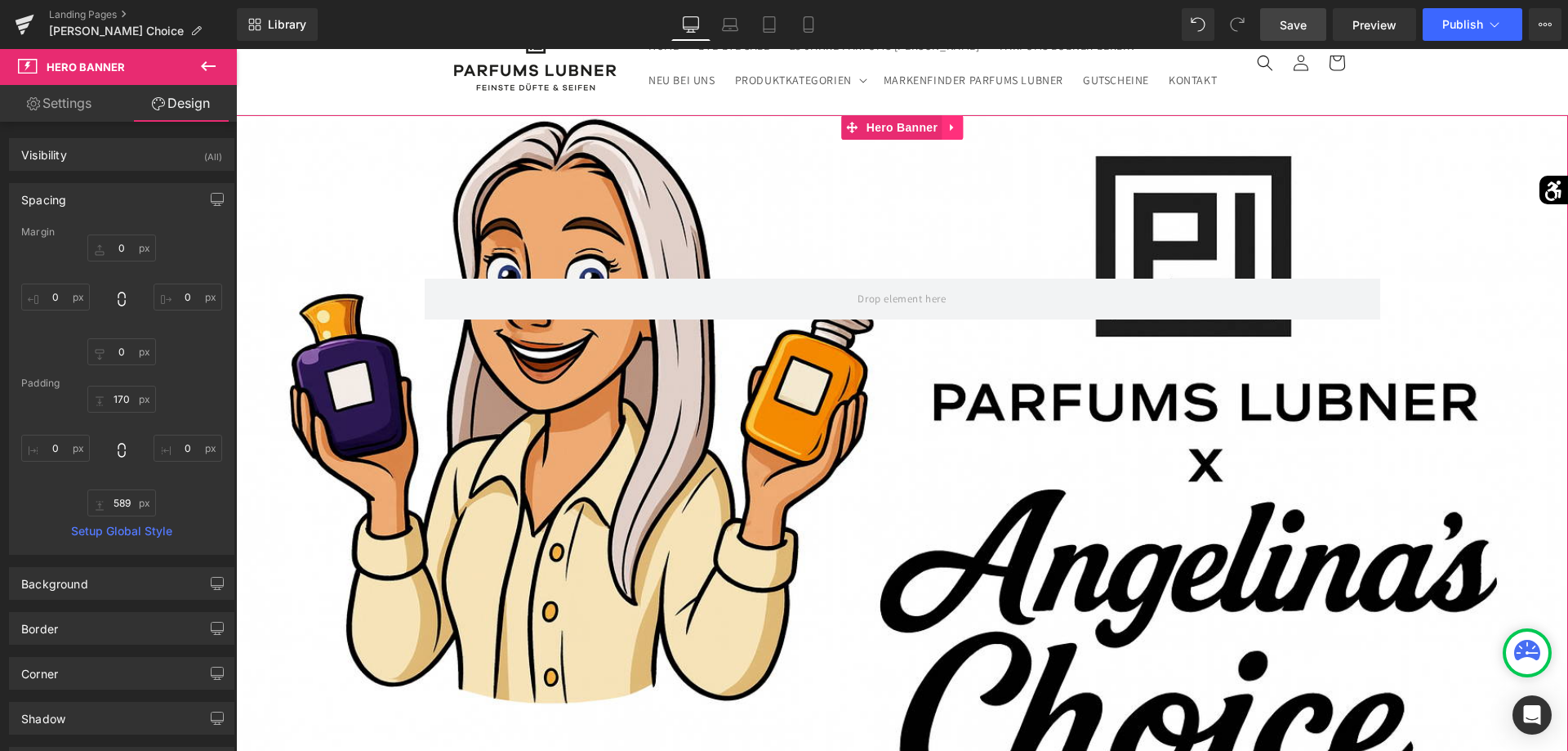
click at [951, 133] on link at bounding box center [952, 126] width 21 height 24
click at [967, 131] on icon at bounding box center [963, 127] width 12 height 12
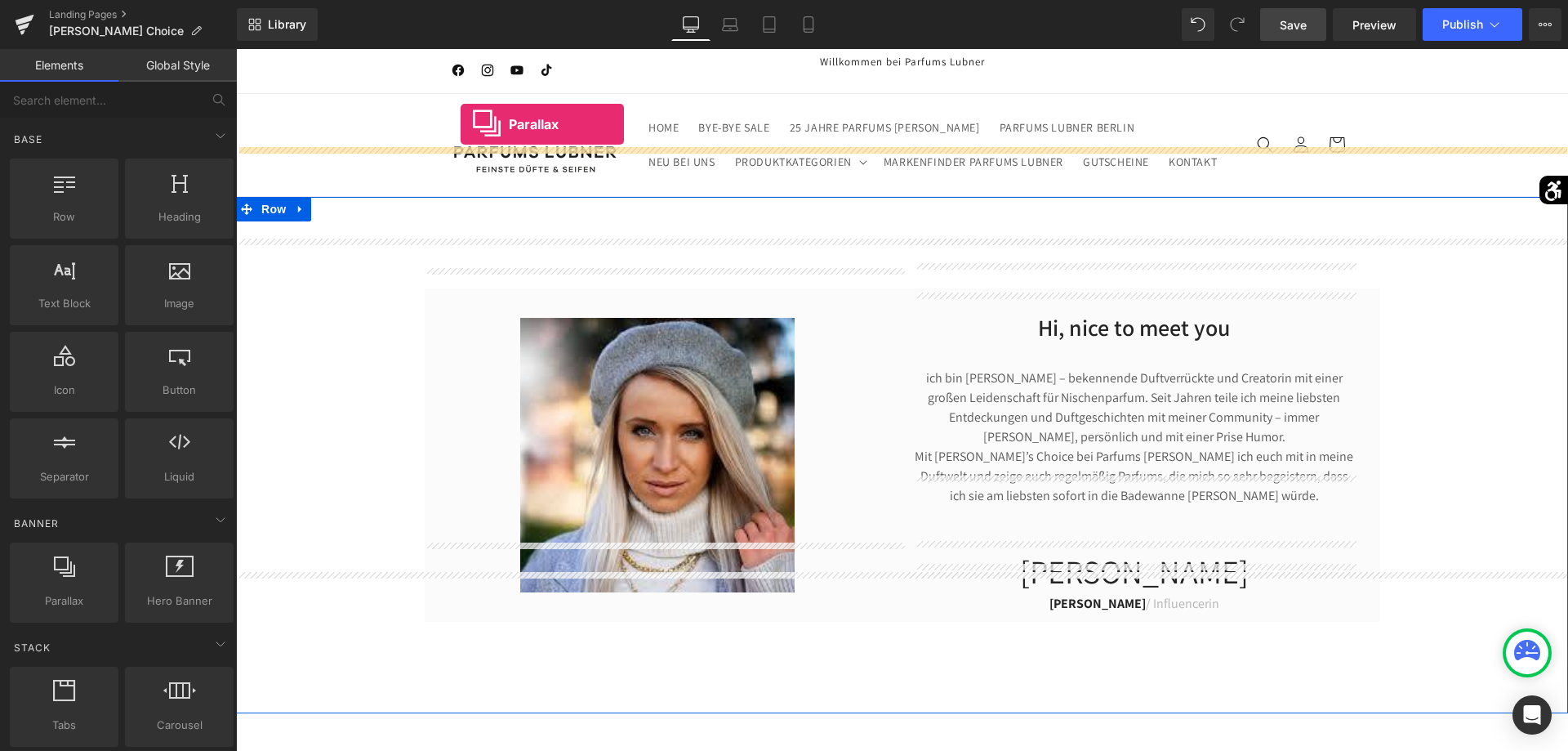
scroll to position [0, 0]
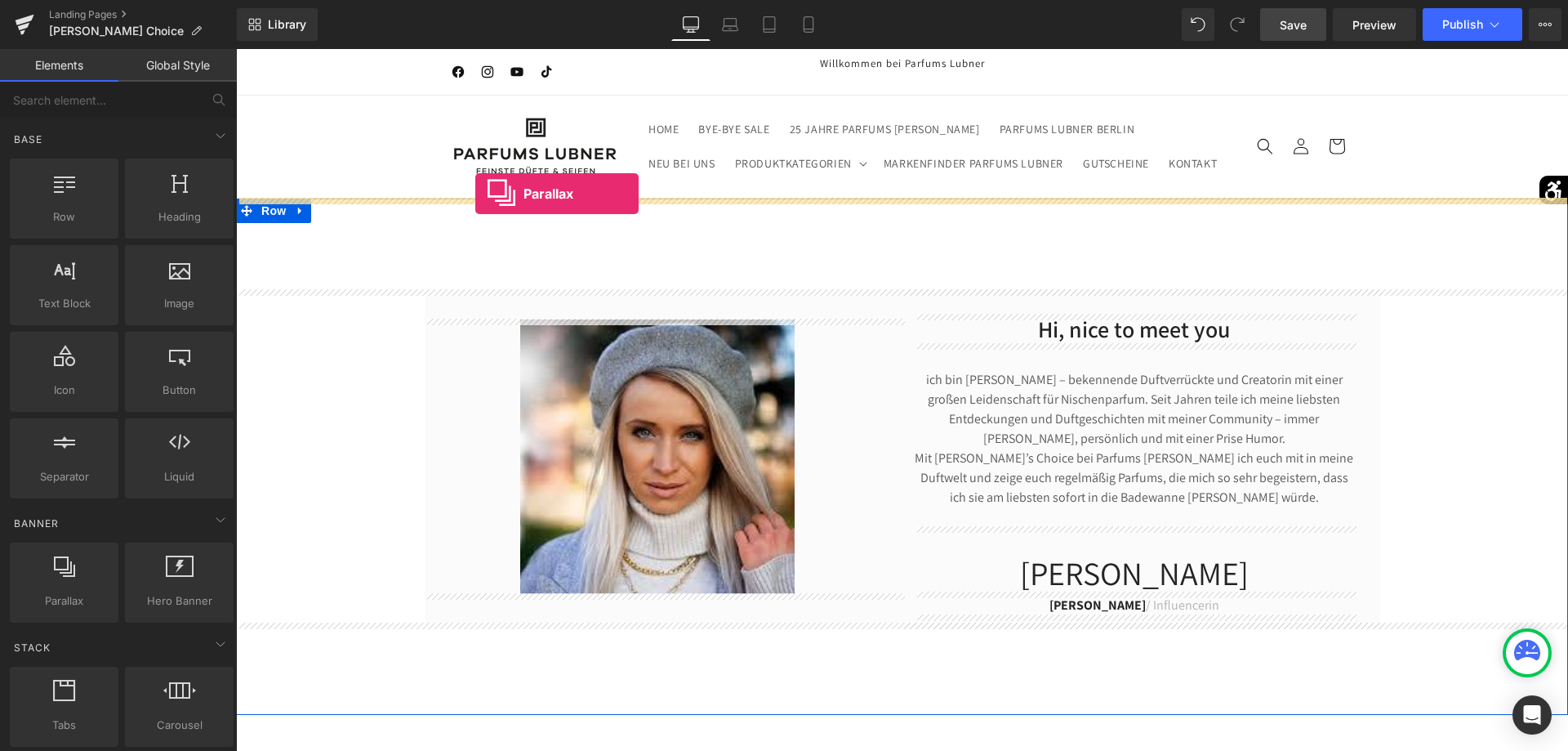
drag, startPoint x: 290, startPoint y: 654, endPoint x: 476, endPoint y: 194, distance: 496.2
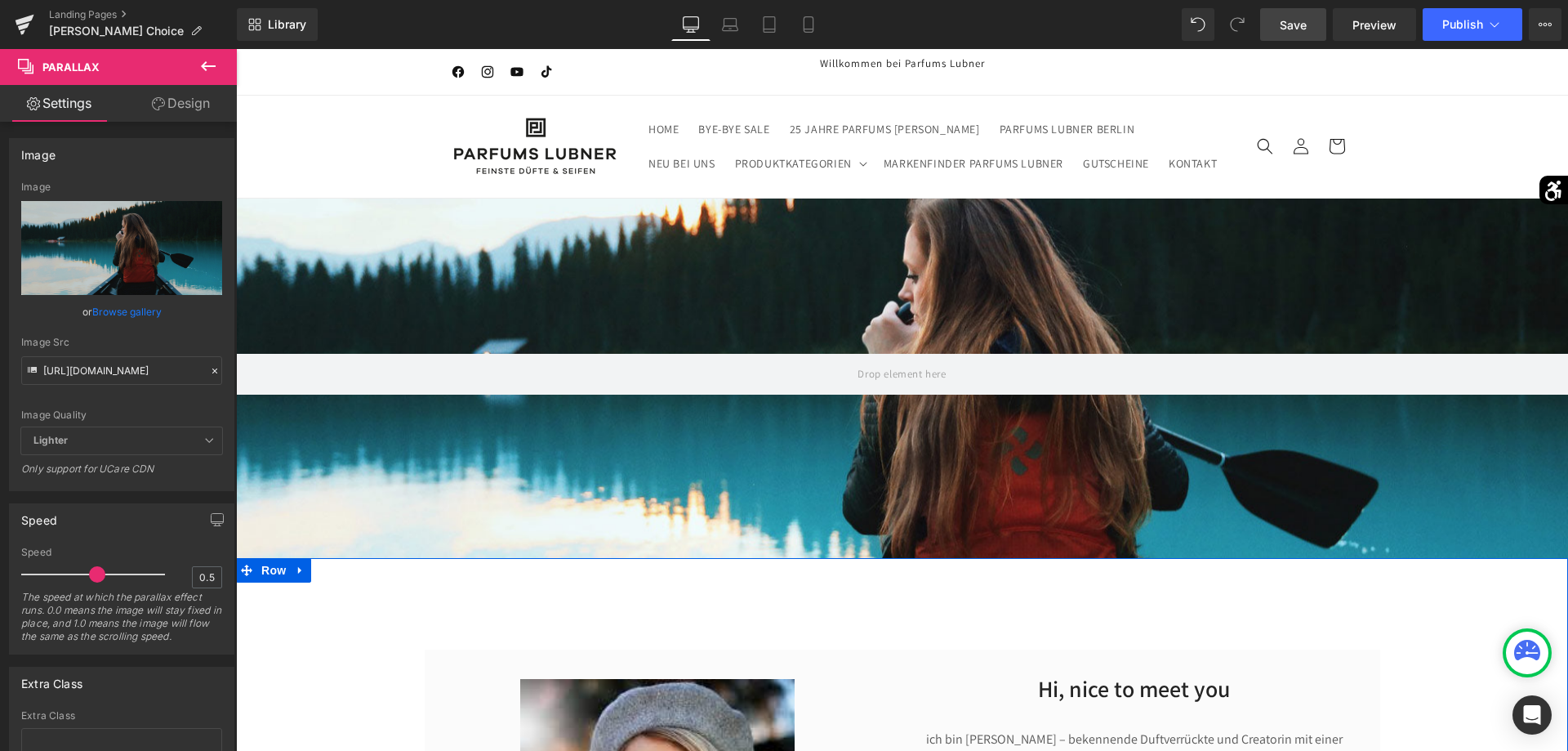
click at [211, 63] on icon at bounding box center [208, 66] width 19 height 19
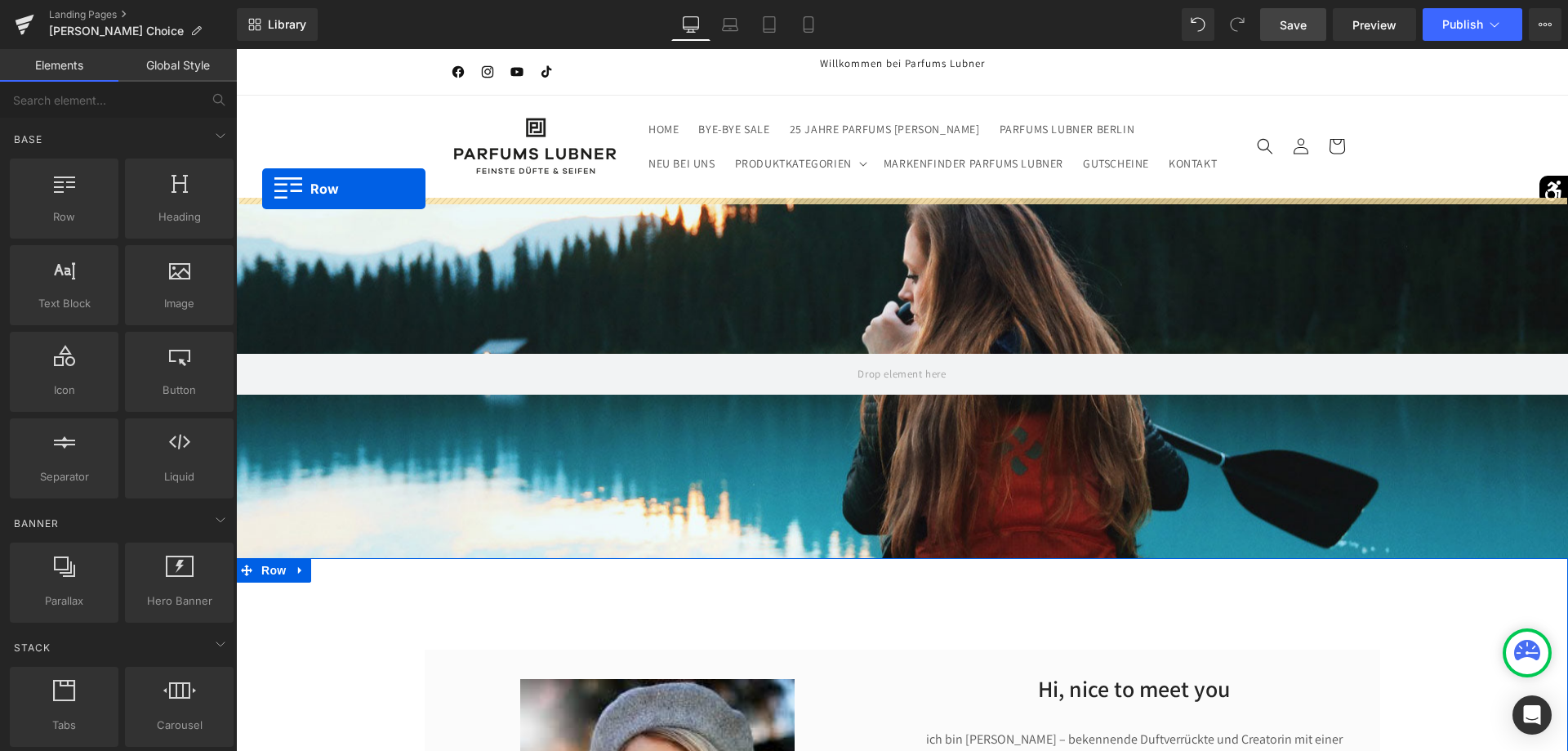
drag, startPoint x: 298, startPoint y: 250, endPoint x: 267, endPoint y: 189, distance: 68.4
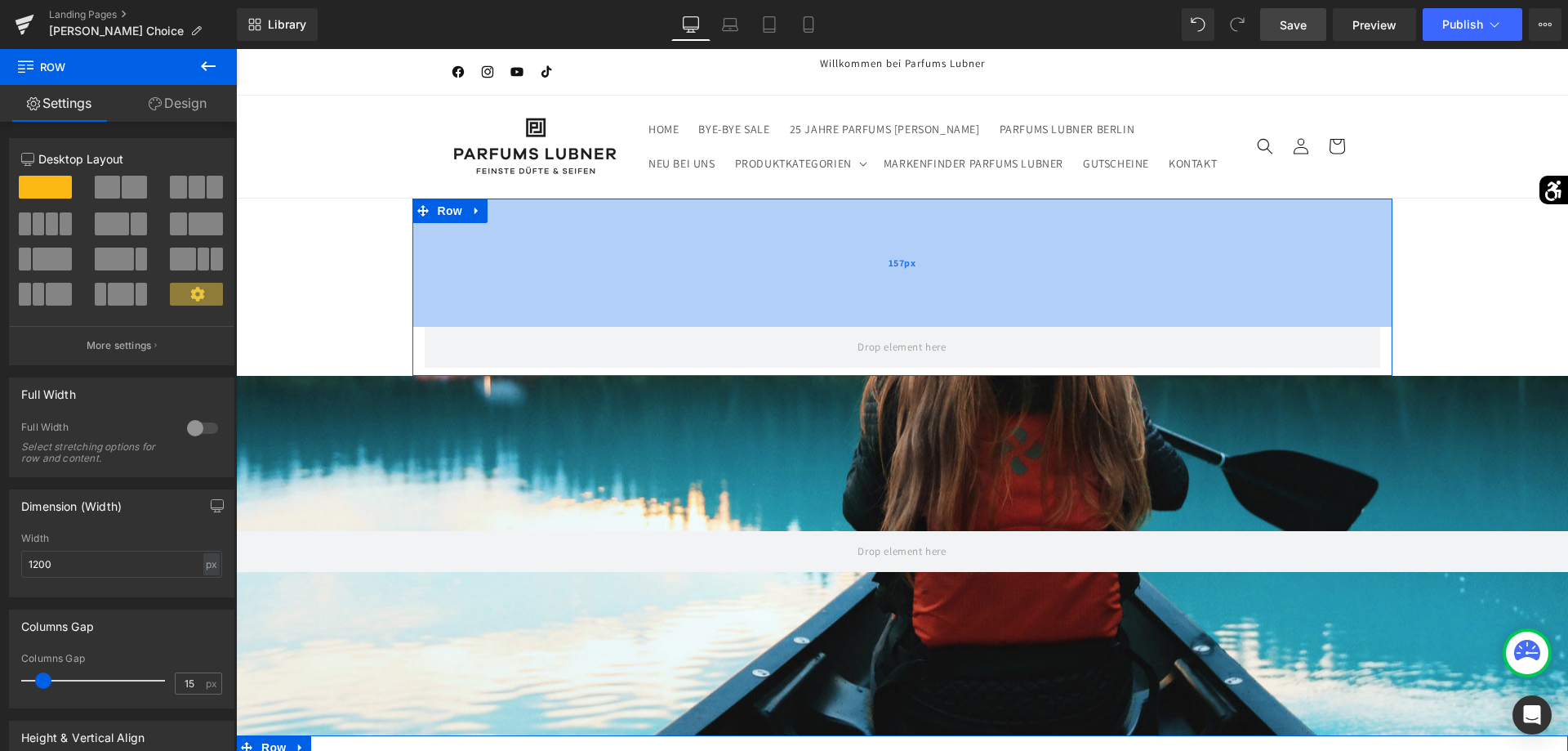
drag, startPoint x: 638, startPoint y: 200, endPoint x: 695, endPoint y: 304, distance: 118.6
click at [695, 304] on div "157px" at bounding box center [902, 263] width 980 height 128
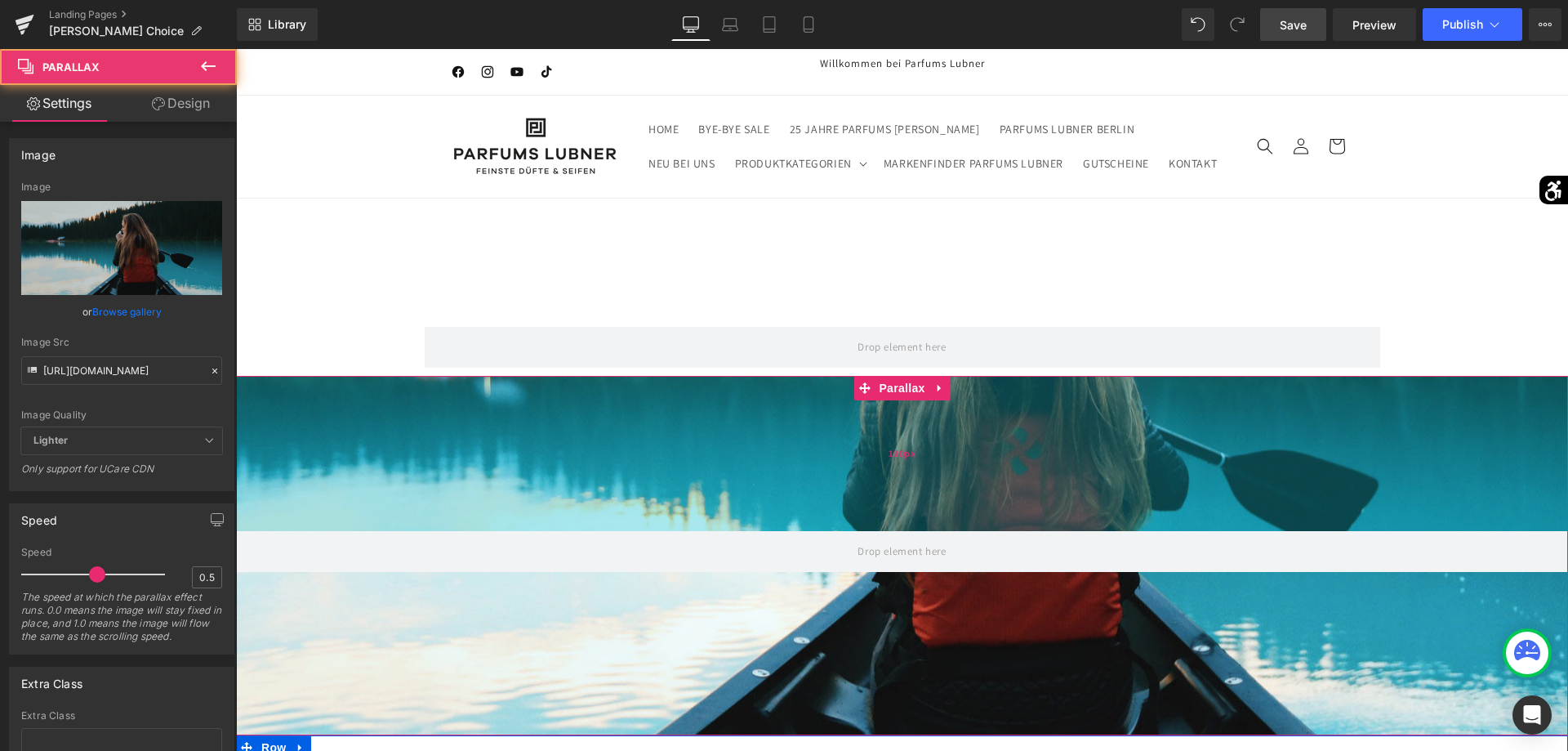
click at [307, 457] on div "190px" at bounding box center [902, 453] width 1332 height 156
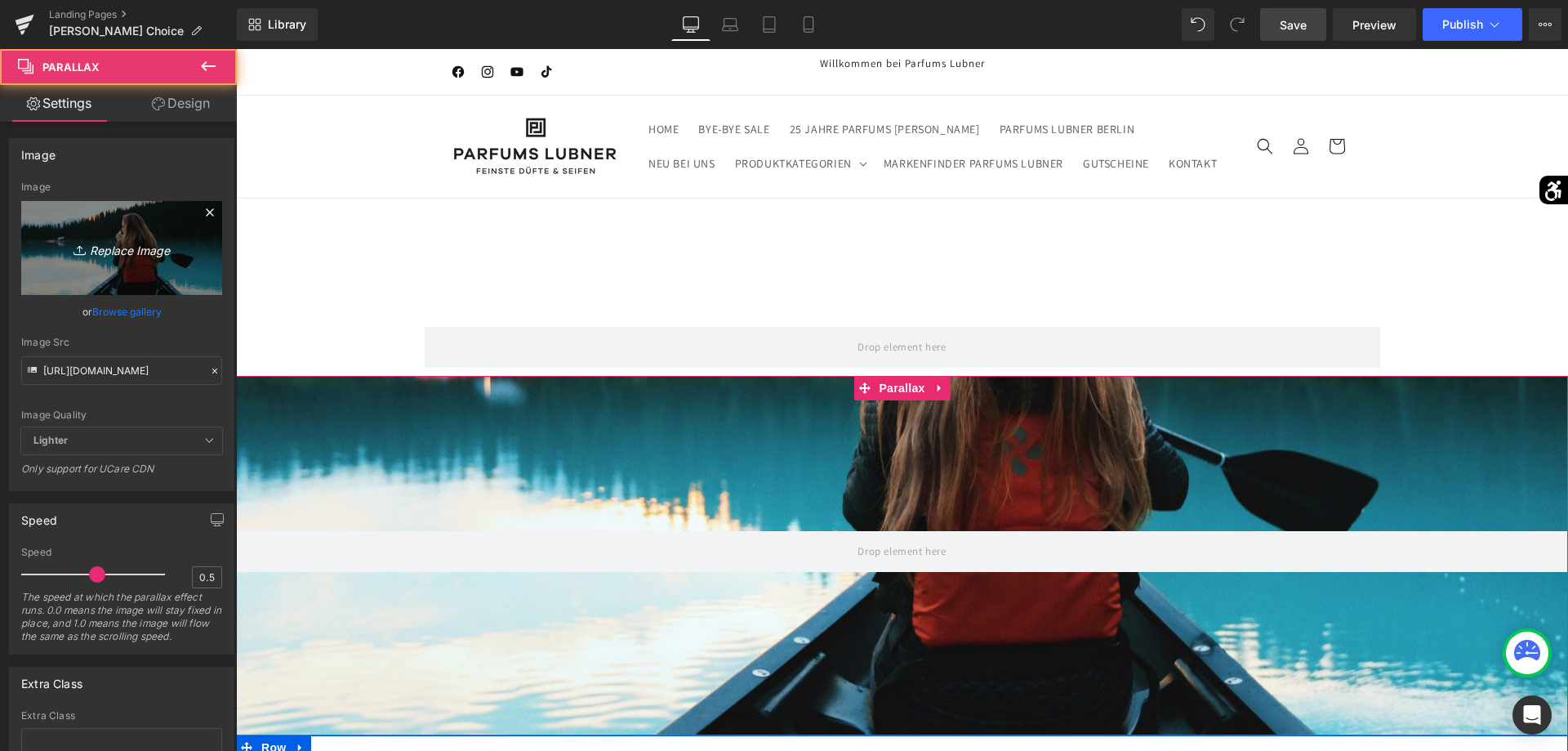
click at [155, 278] on link "Replace Image" at bounding box center [122, 248] width 201 height 94
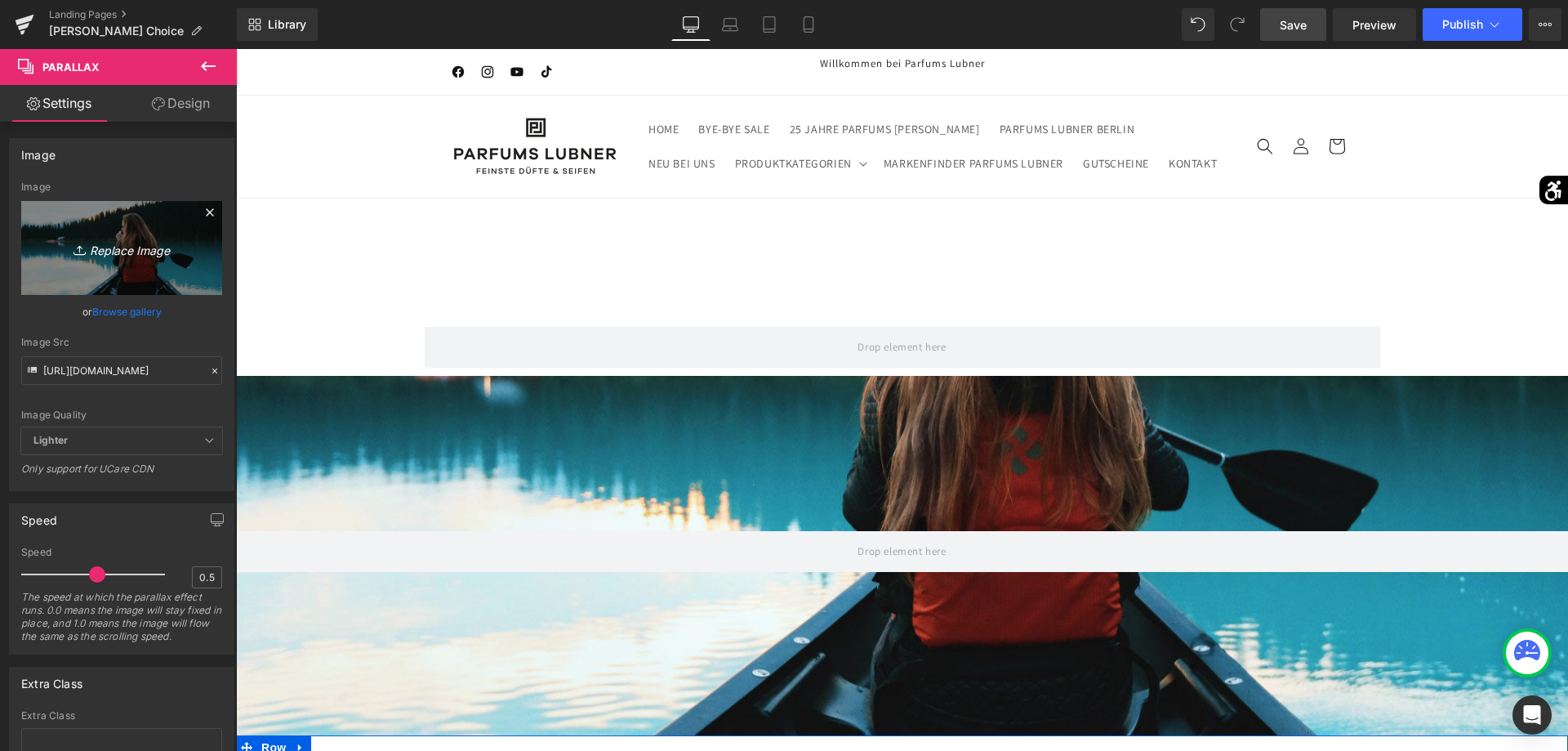
type input "C:\fakepath\Banner_Microsite_AngelinasChoice(1).png"
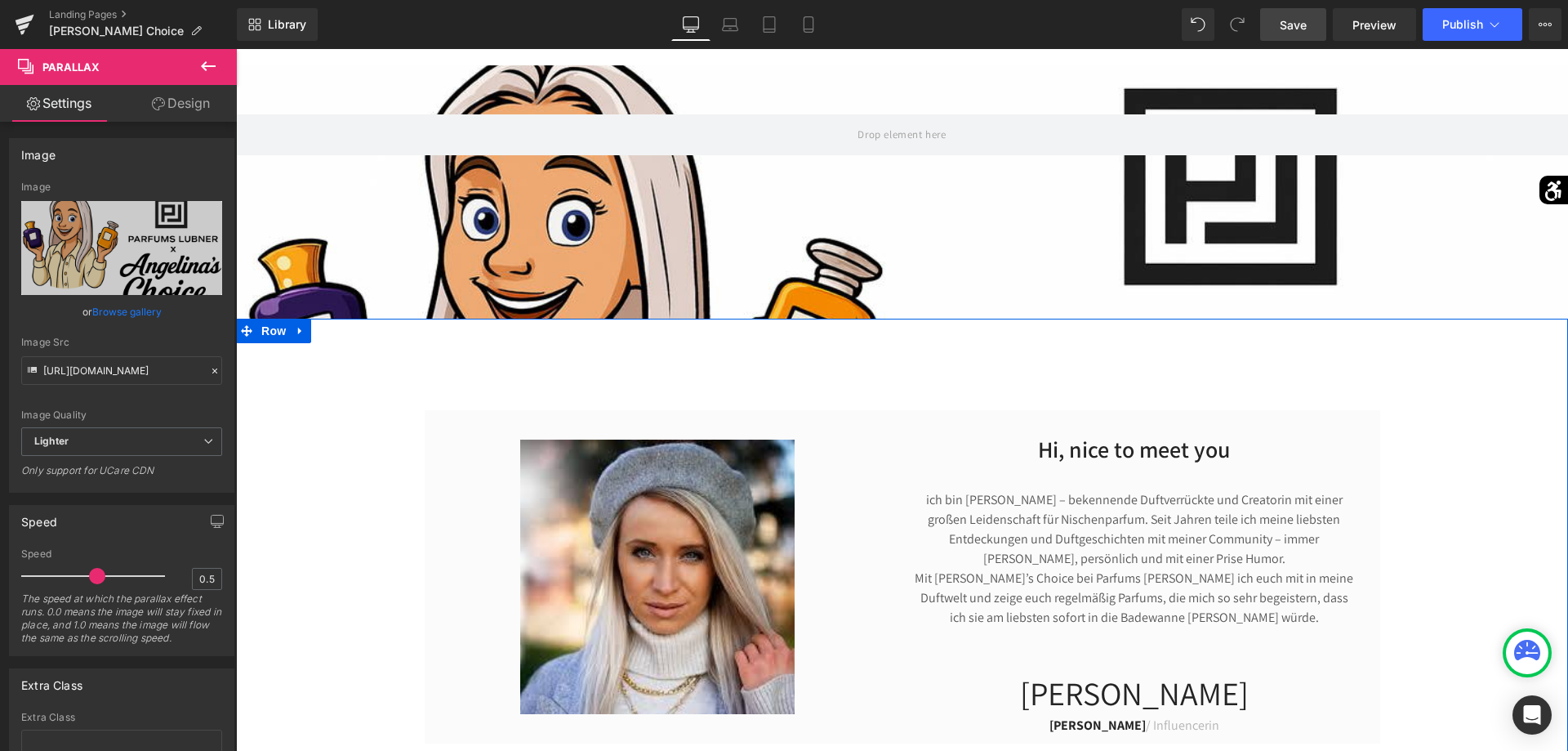
scroll to position [84, 0]
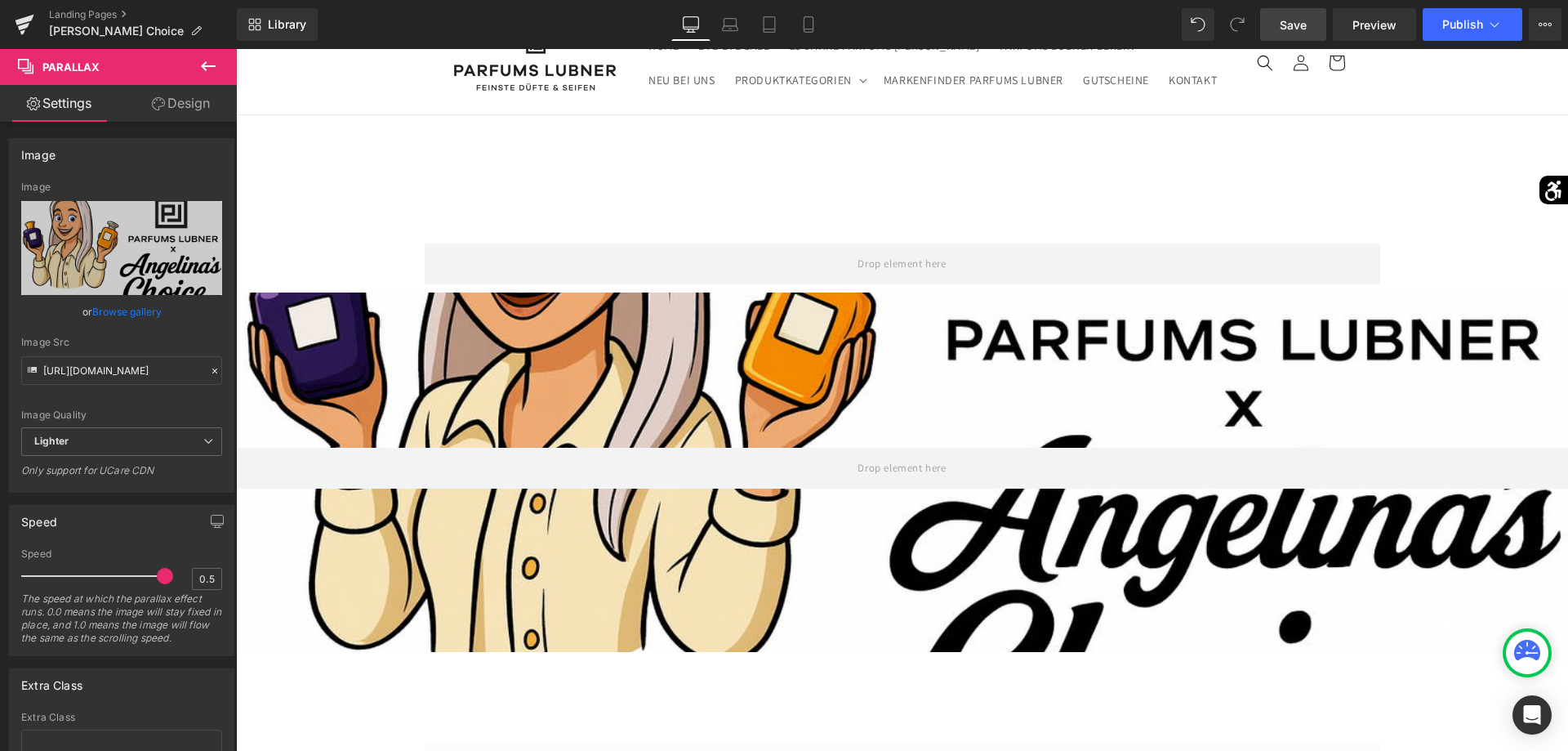
drag, startPoint x: 339, startPoint y: 626, endPoint x: 272, endPoint y: 564, distance: 91.3
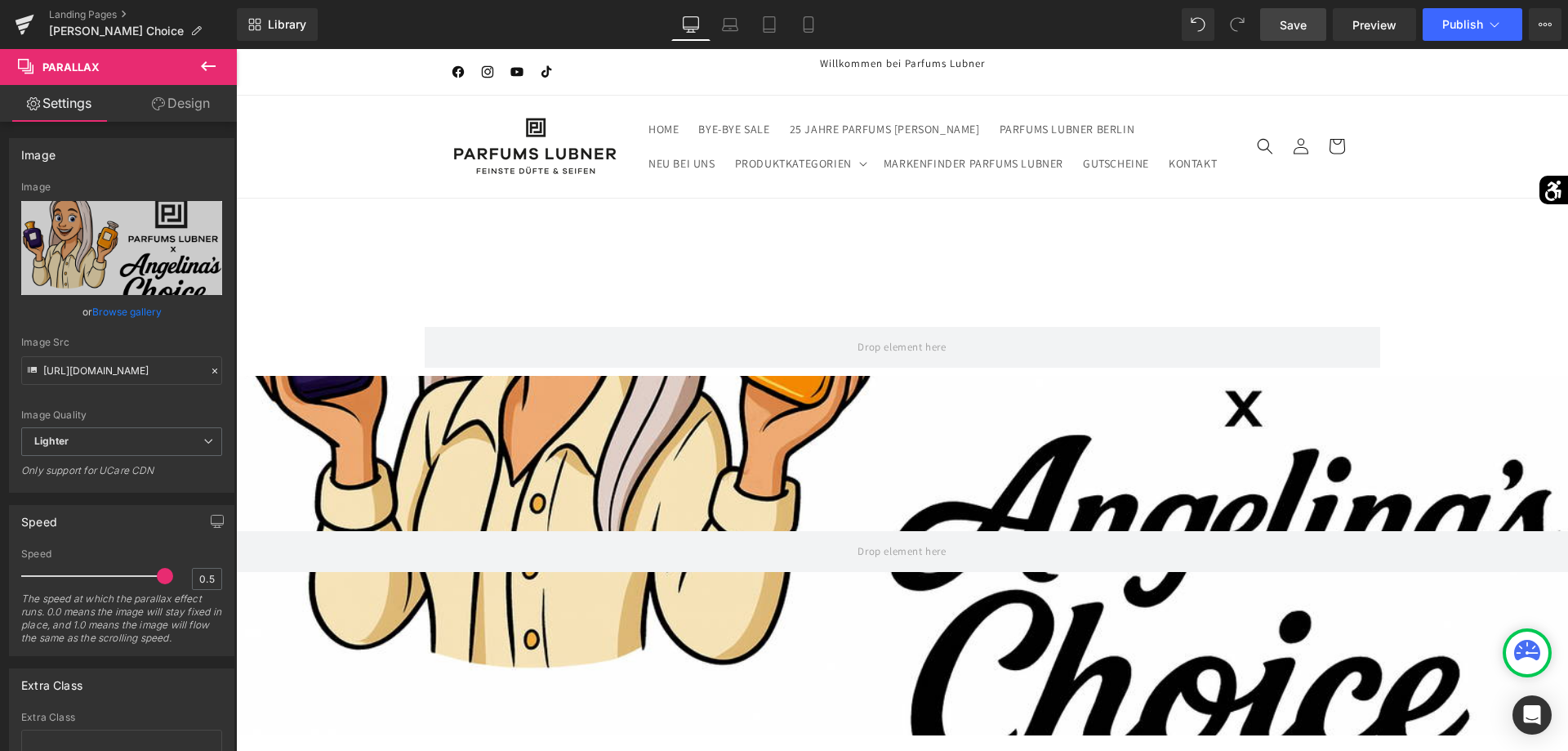
click at [1299, 23] on span "Save" at bounding box center [1294, 25] width 27 height 18
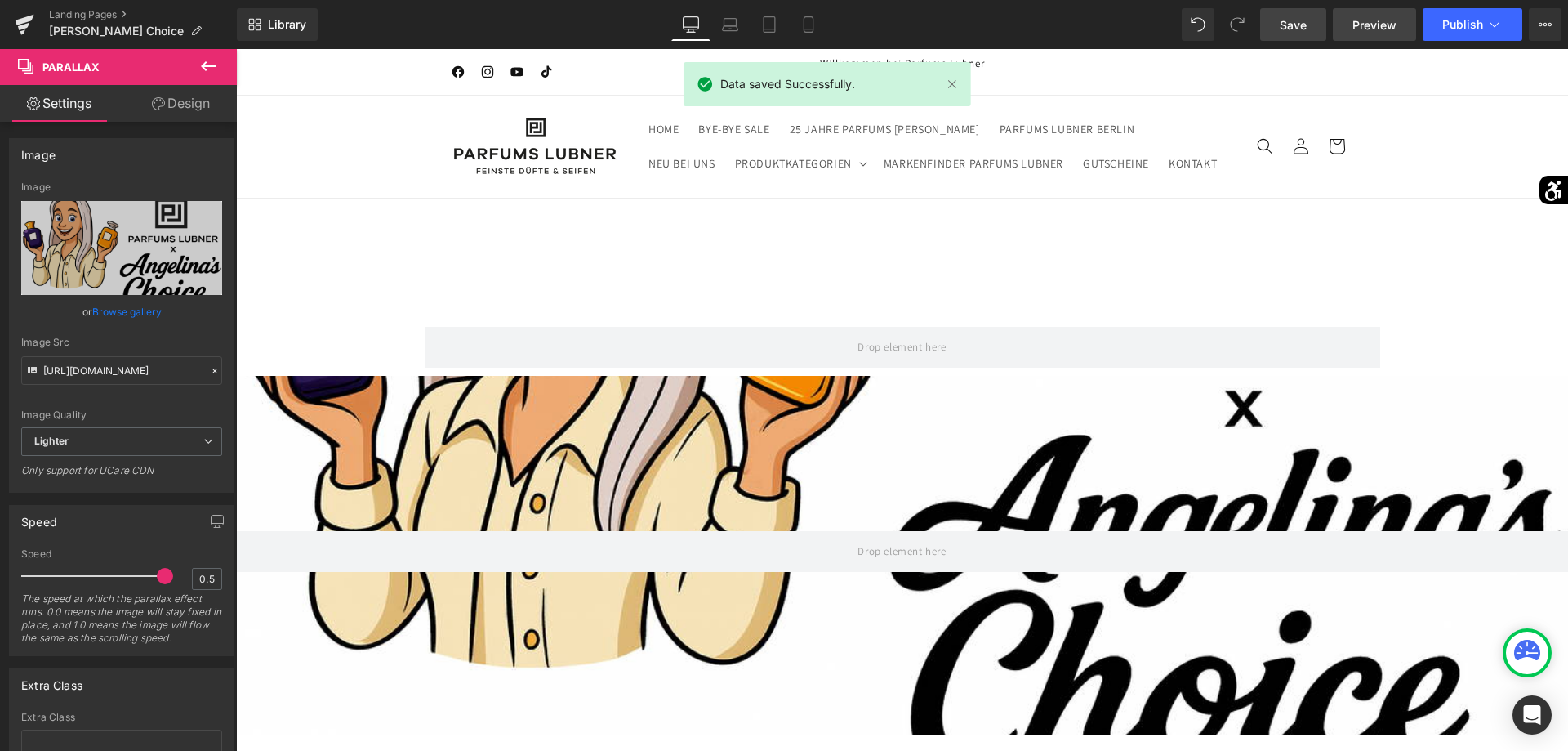
click at [1372, 23] on span "Preview" at bounding box center [1373, 25] width 44 height 18
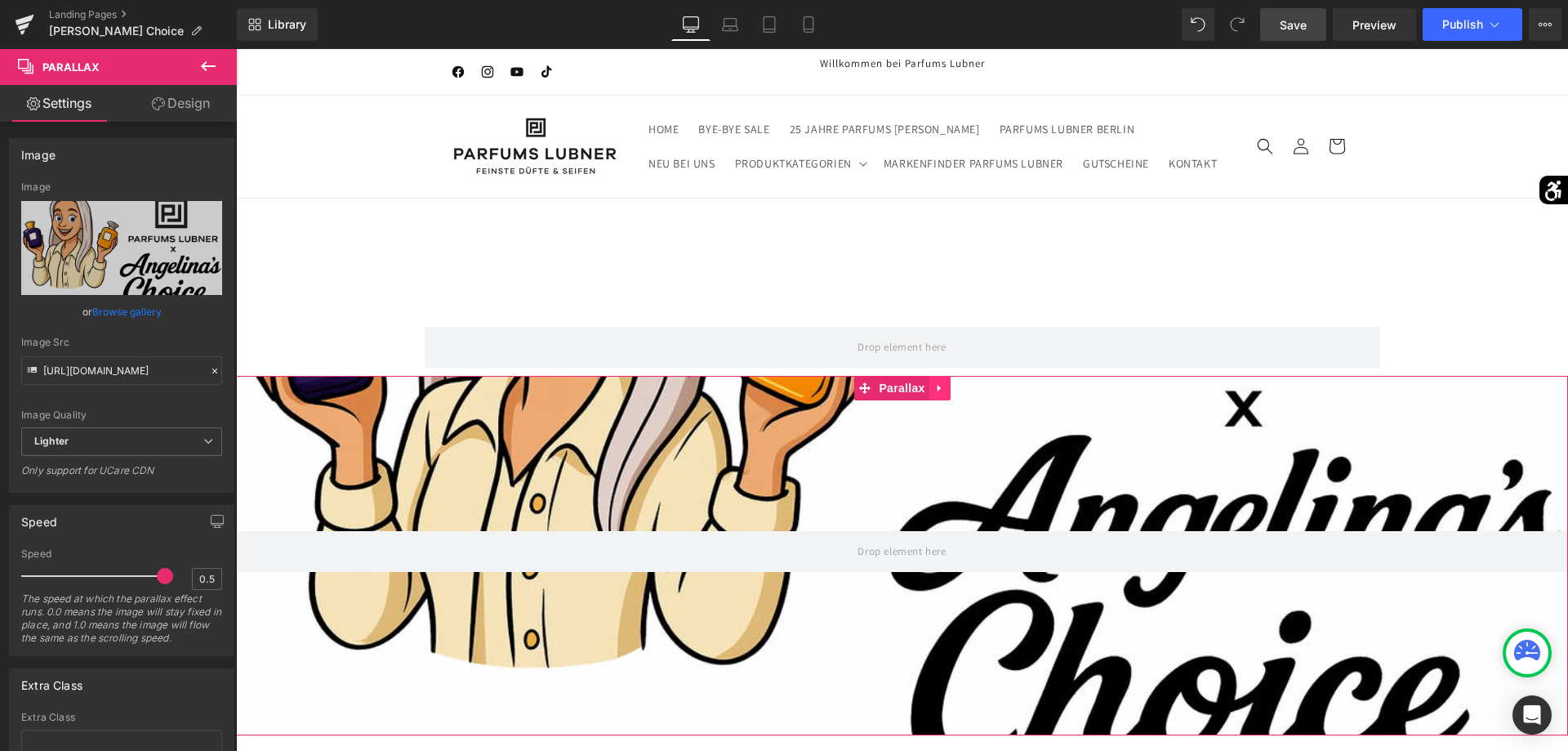
click at [933, 389] on link at bounding box center [940, 387] width 21 height 24
click at [949, 386] on icon at bounding box center [950, 387] width 12 height 13
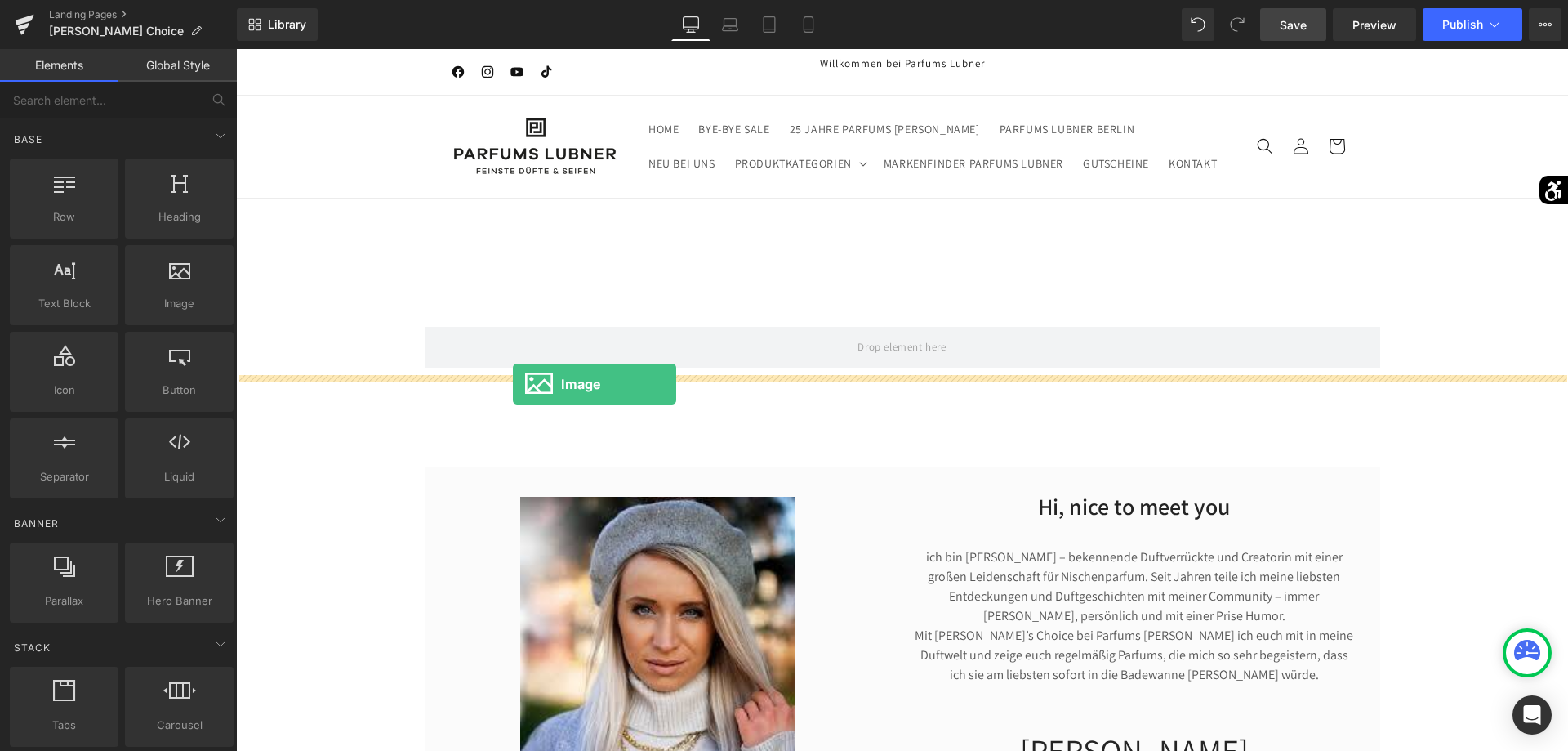
drag, startPoint x: 405, startPoint y: 344, endPoint x: 513, endPoint y: 384, distance: 115.2
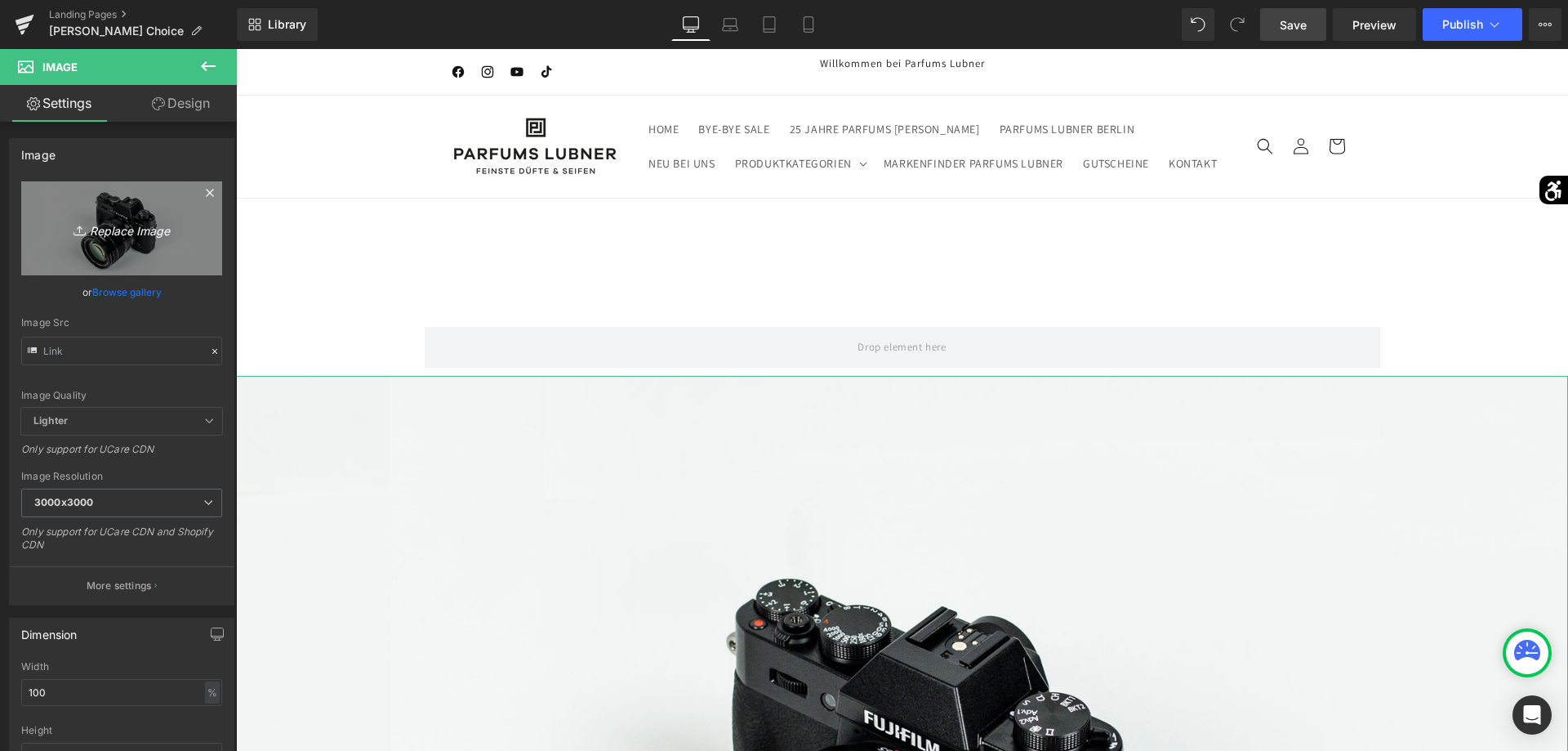
click at [196, 259] on link "Replace Image" at bounding box center [122, 228] width 201 height 94
type input "C:\fakepath\Banner_Microsite_AngelinasChoice(1).png"
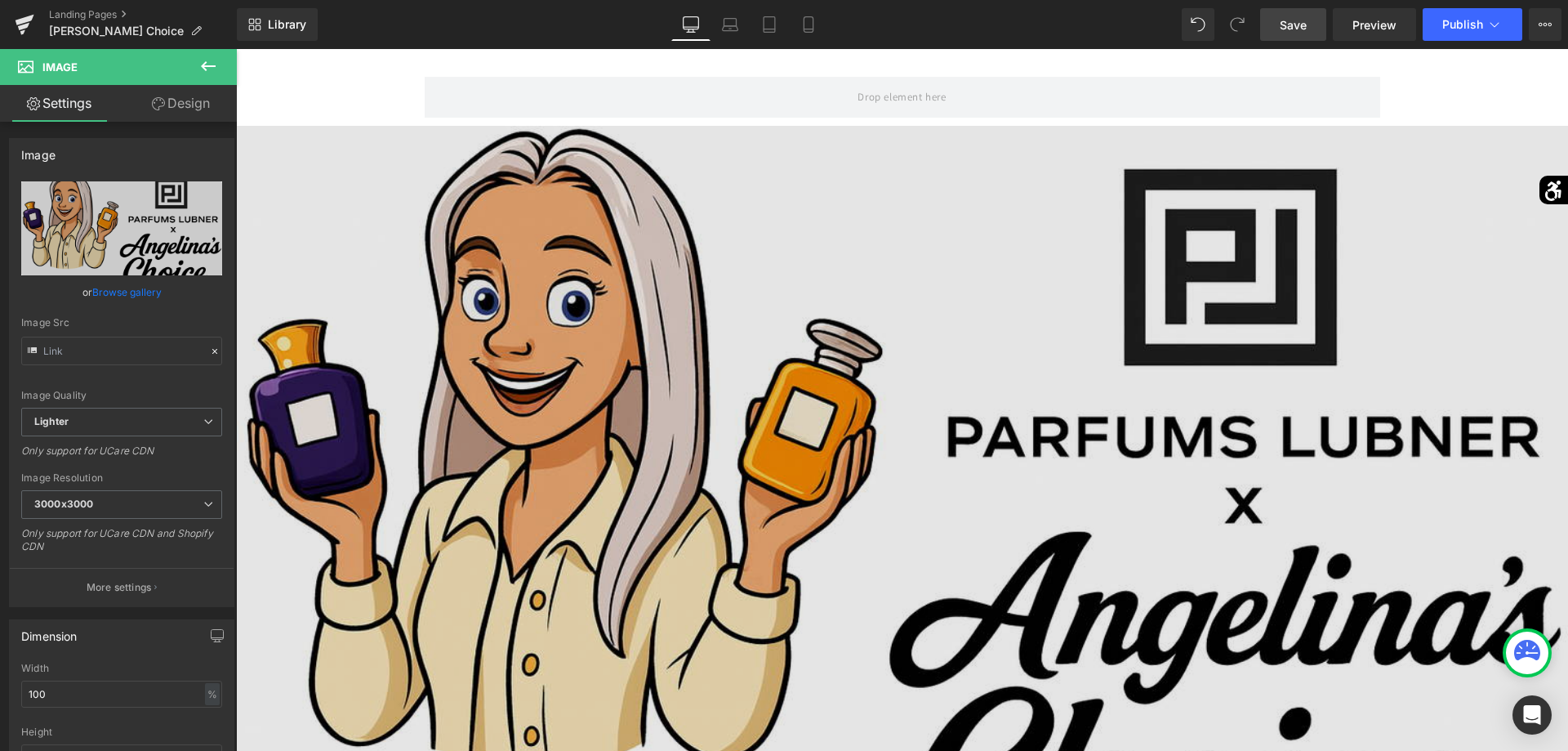
scroll to position [84, 0]
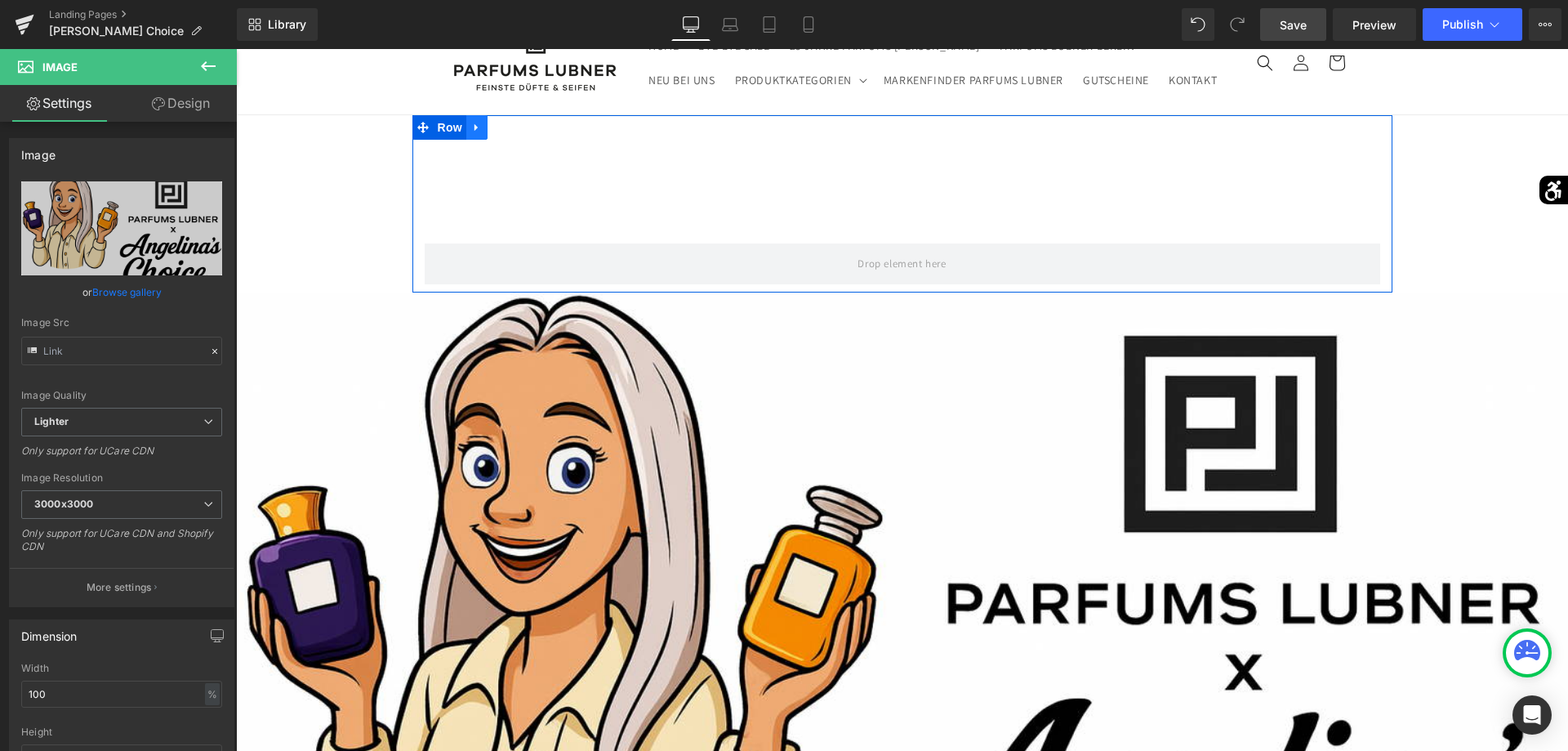
click at [481, 125] on icon at bounding box center [477, 126] width 12 height 13
click at [520, 135] on link at bounding box center [519, 126] width 21 height 24
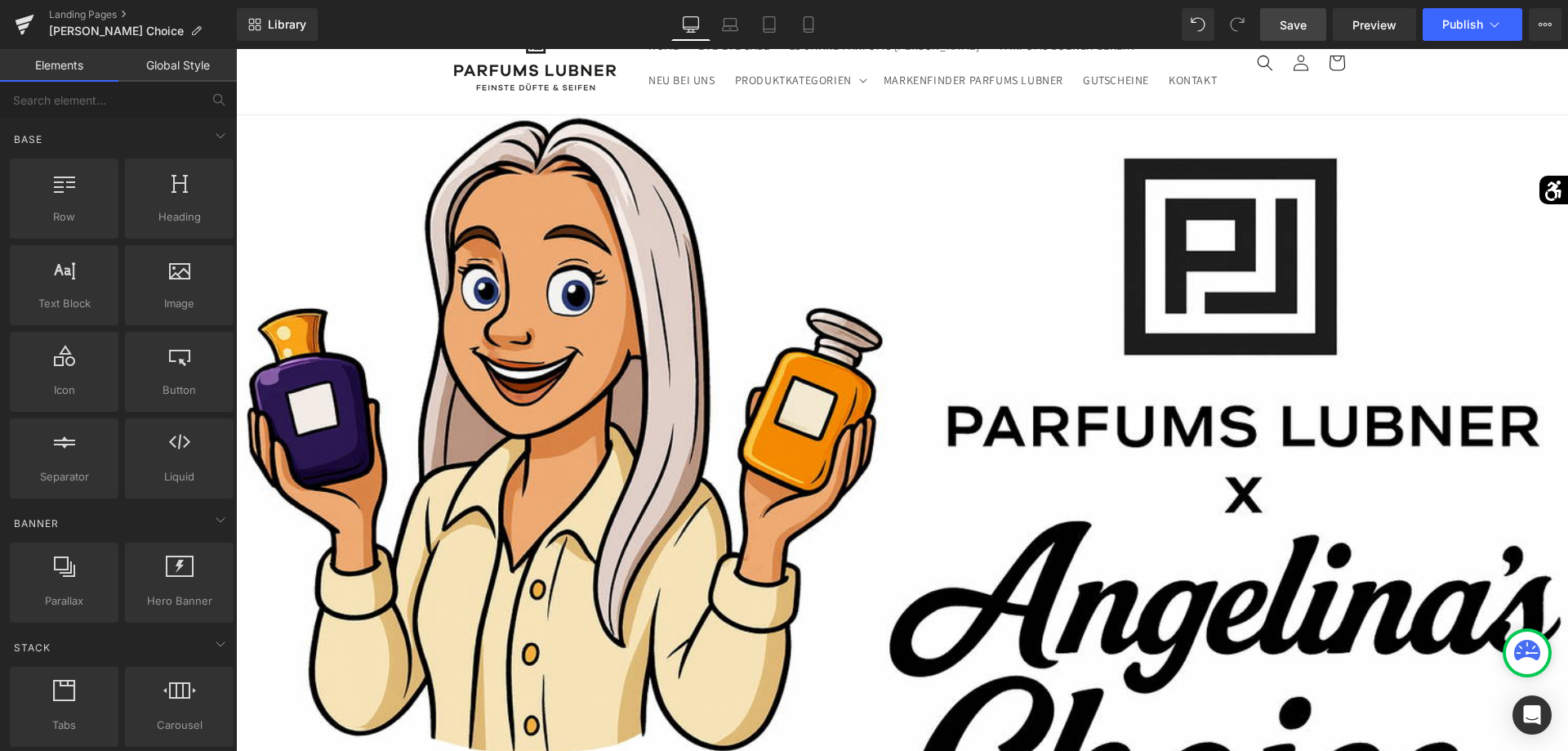
click at [1301, 23] on span "Save" at bounding box center [1294, 25] width 27 height 18
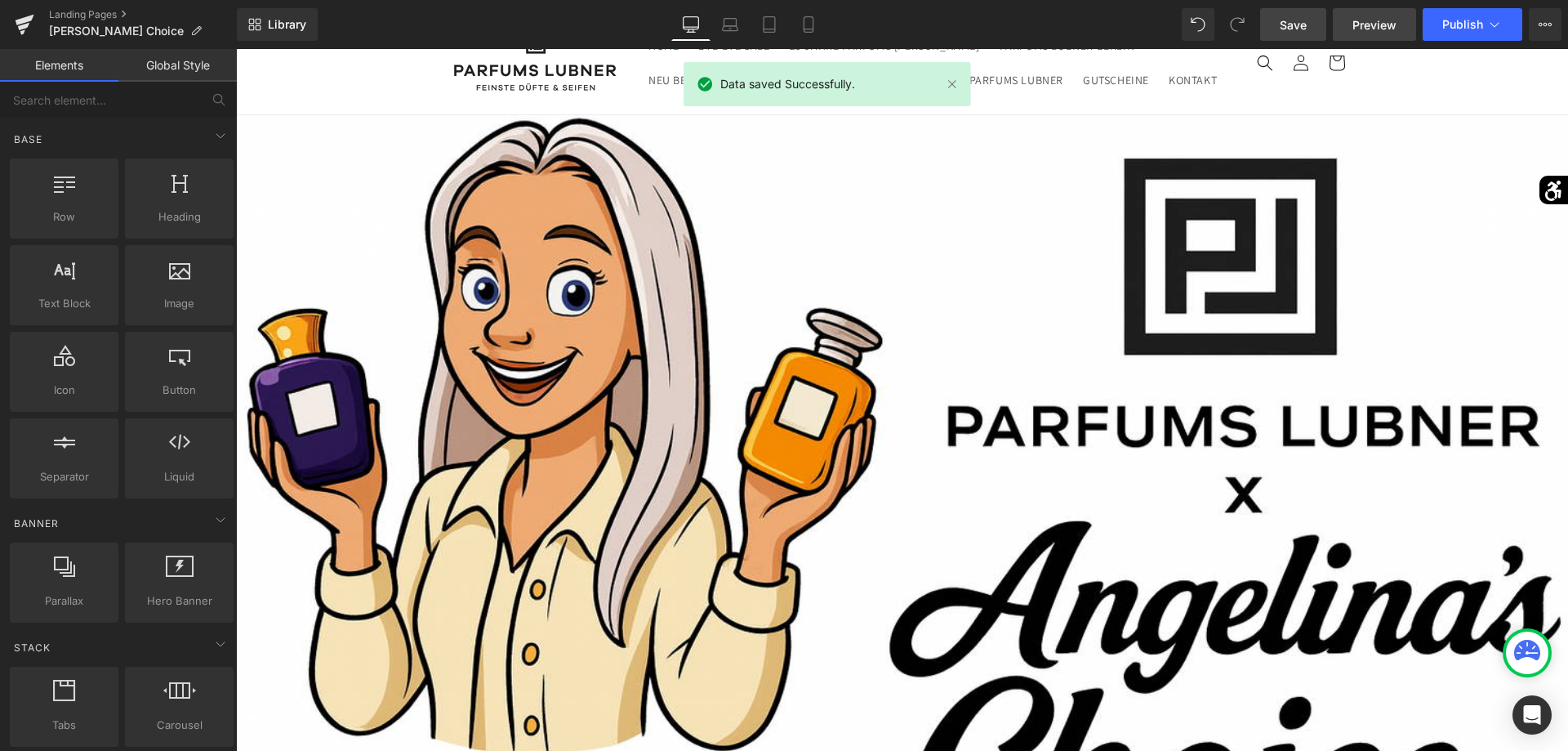
click at [1368, 24] on span "Preview" at bounding box center [1373, 25] width 44 height 18
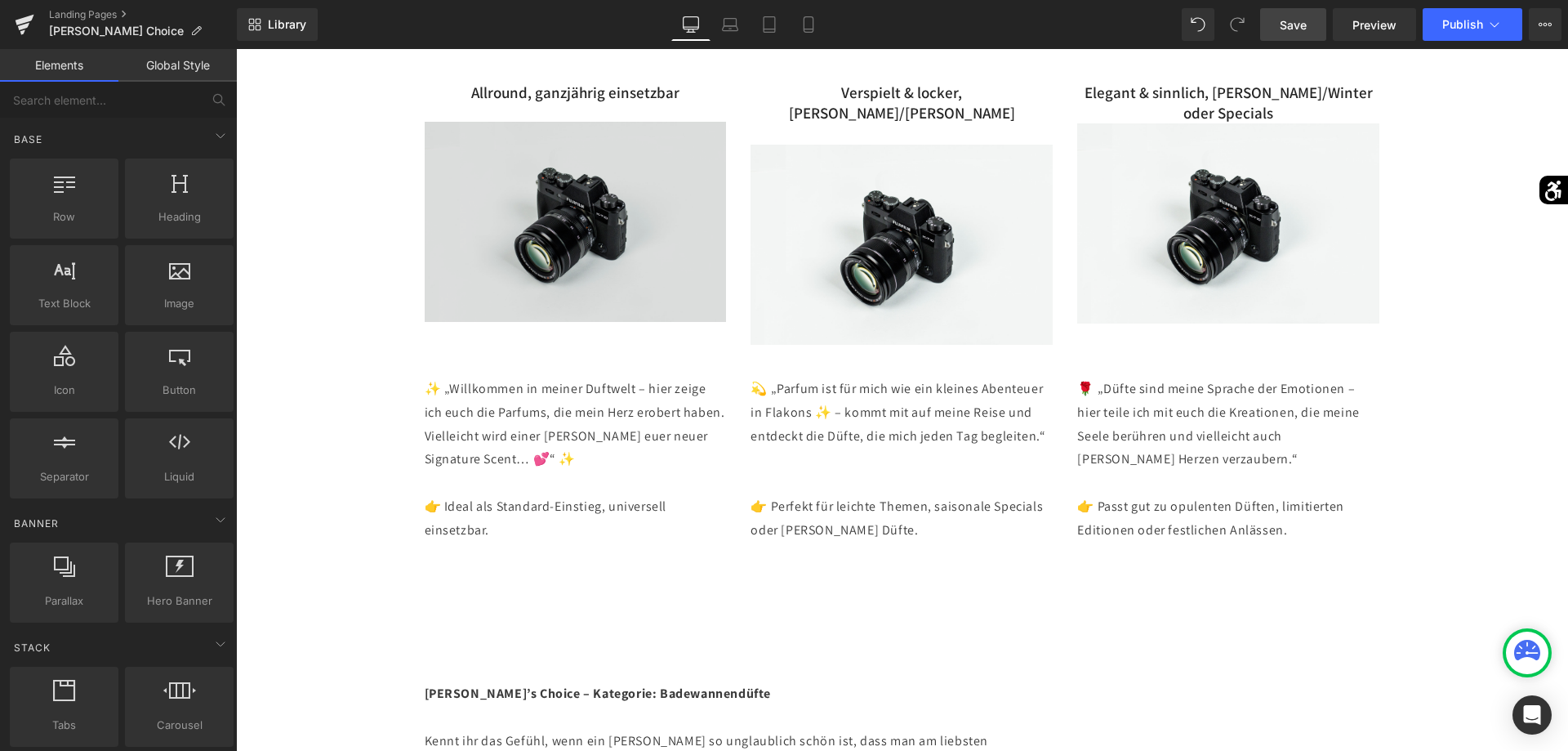
scroll to position [1333, 0]
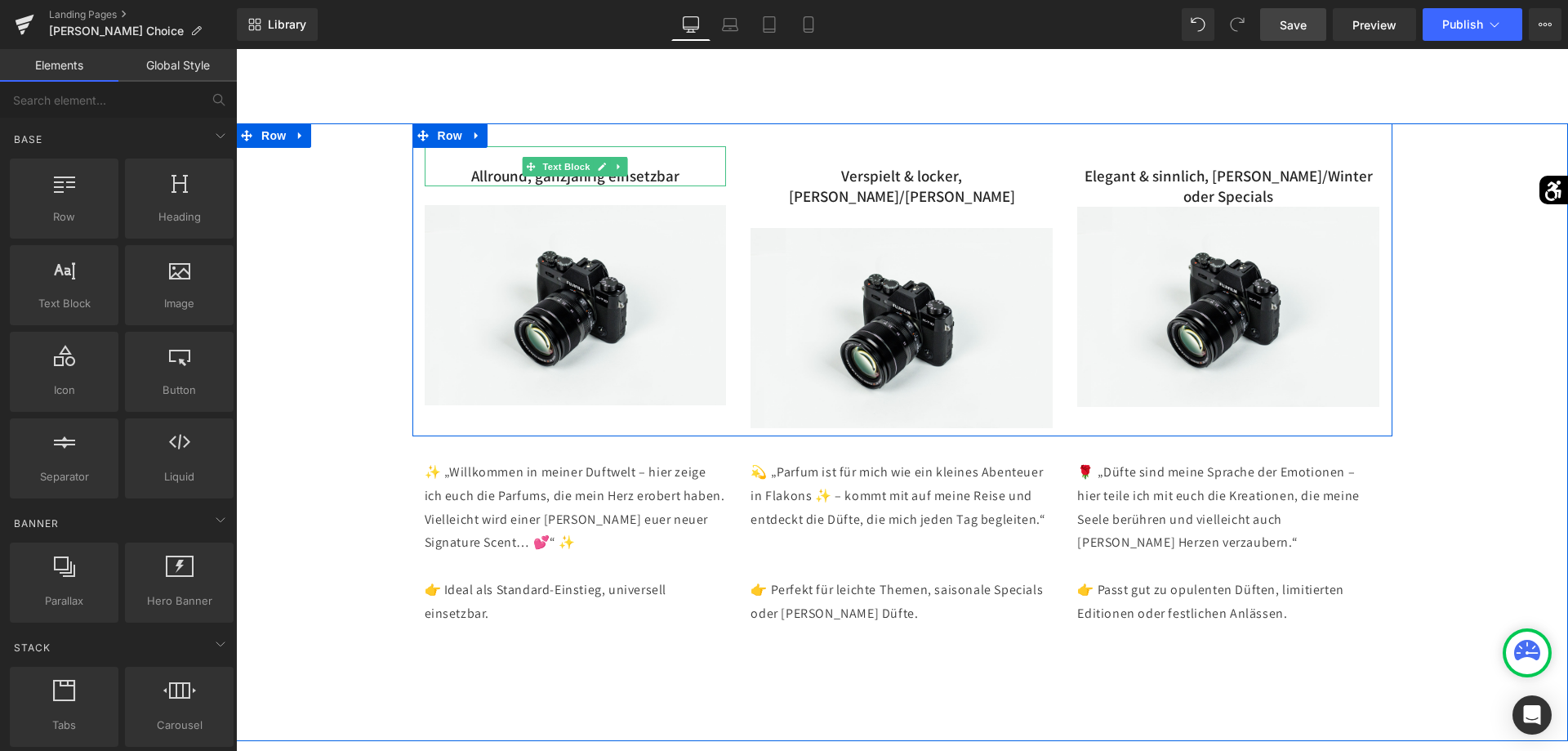
click at [685, 173] on p "Allround, ganzjährig einsetzbar" at bounding box center [576, 175] width 303 height 20
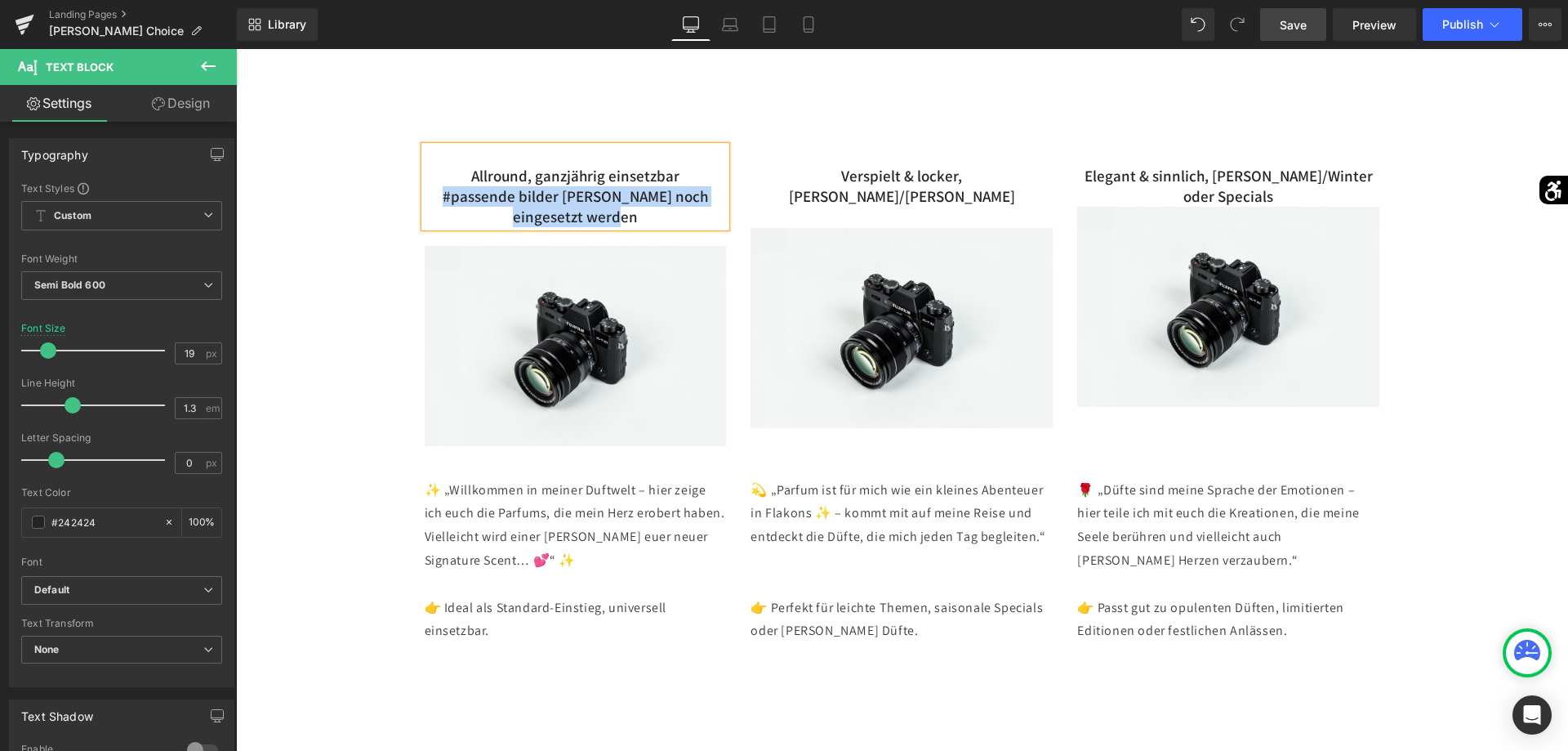
drag, startPoint x: 675, startPoint y: 219, endPoint x: 450, endPoint y: 197, distance: 226.1
click at [450, 197] on p "#passende bilder [PERSON_NAME] noch eingesetzt werden" at bounding box center [576, 205] width 303 height 40
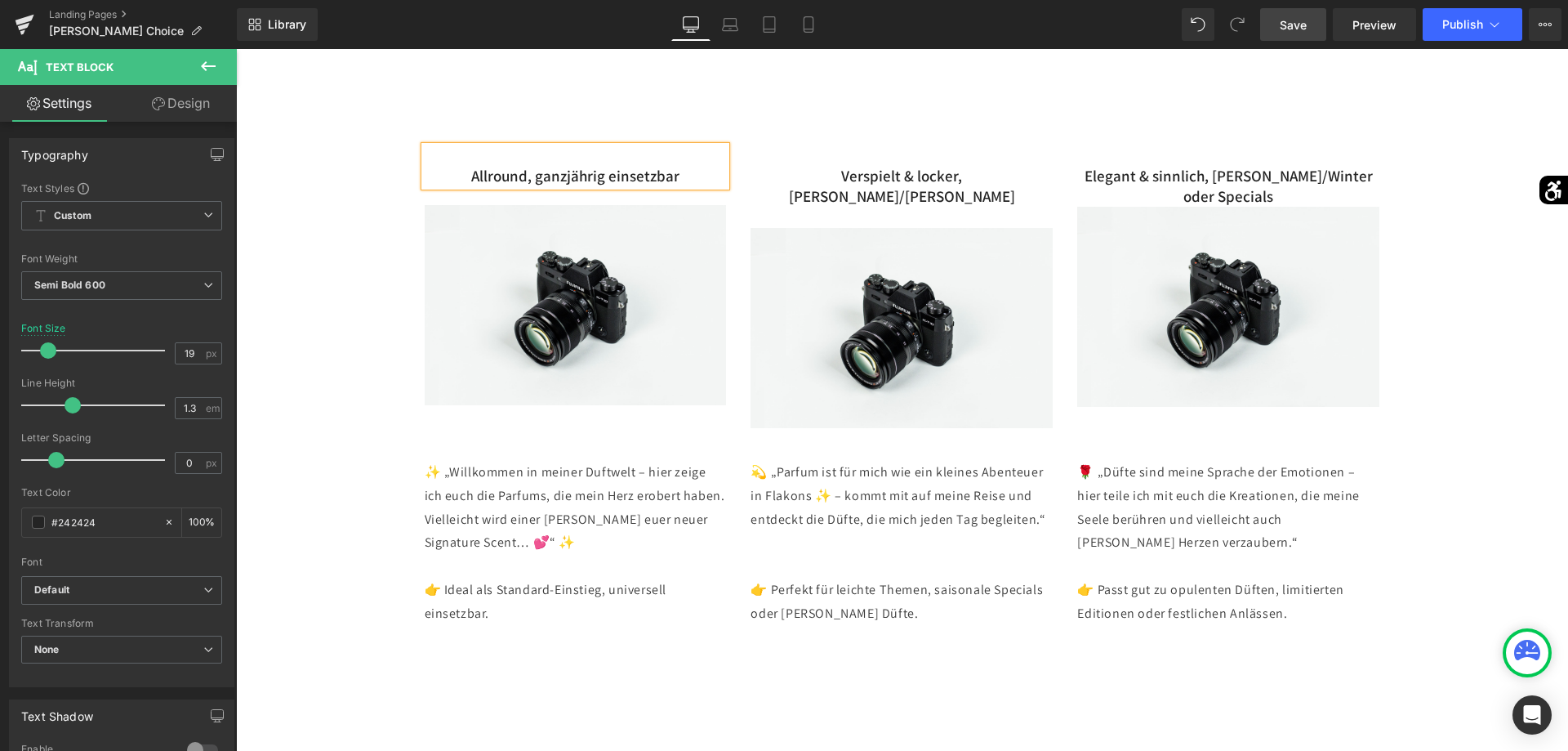
click at [385, 224] on div "Allround, ganzjährig einsetzbar Text Block Image [PERSON_NAME] & [PERSON_NAME],…" at bounding box center [902, 390] width 1332 height 533
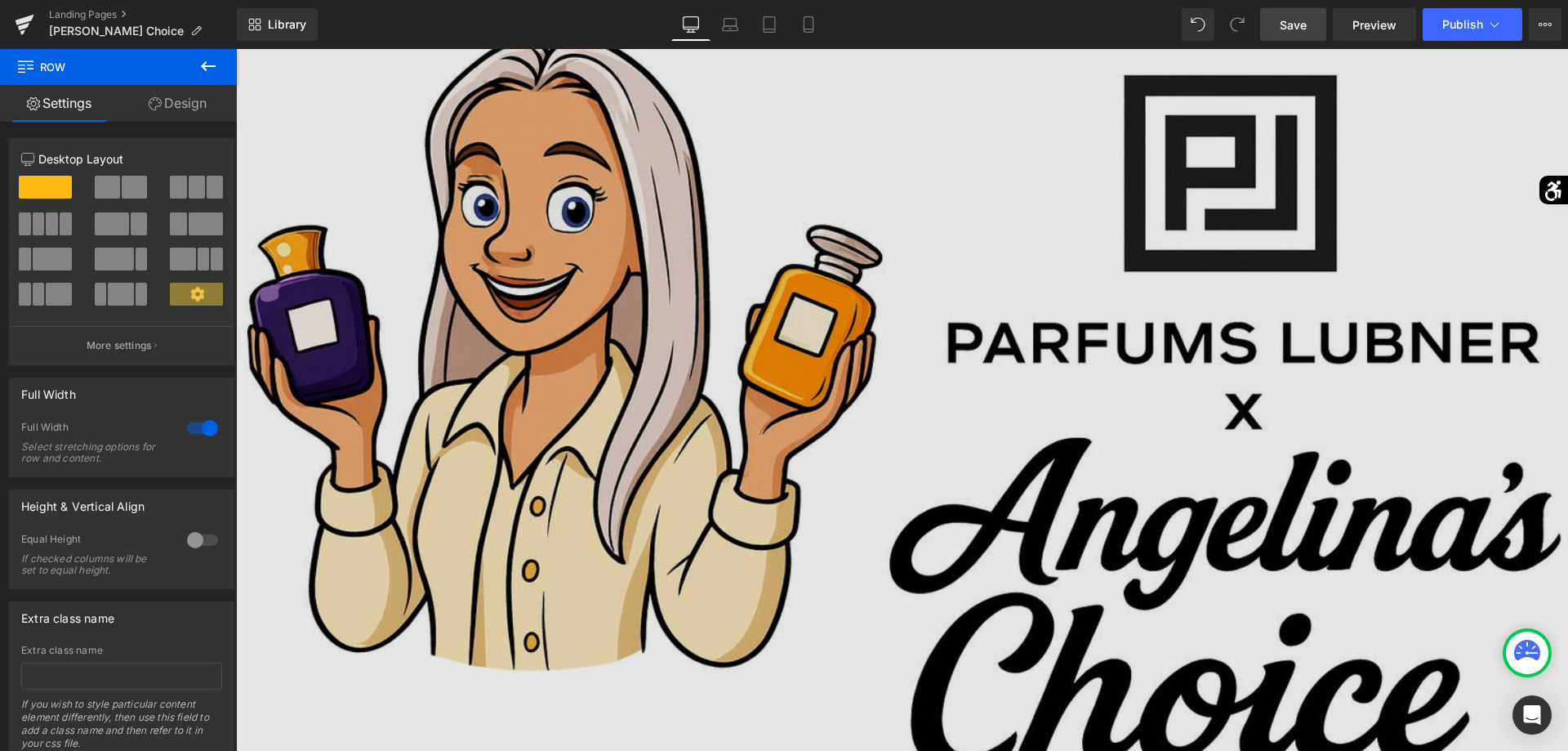
scroll to position [0, 0]
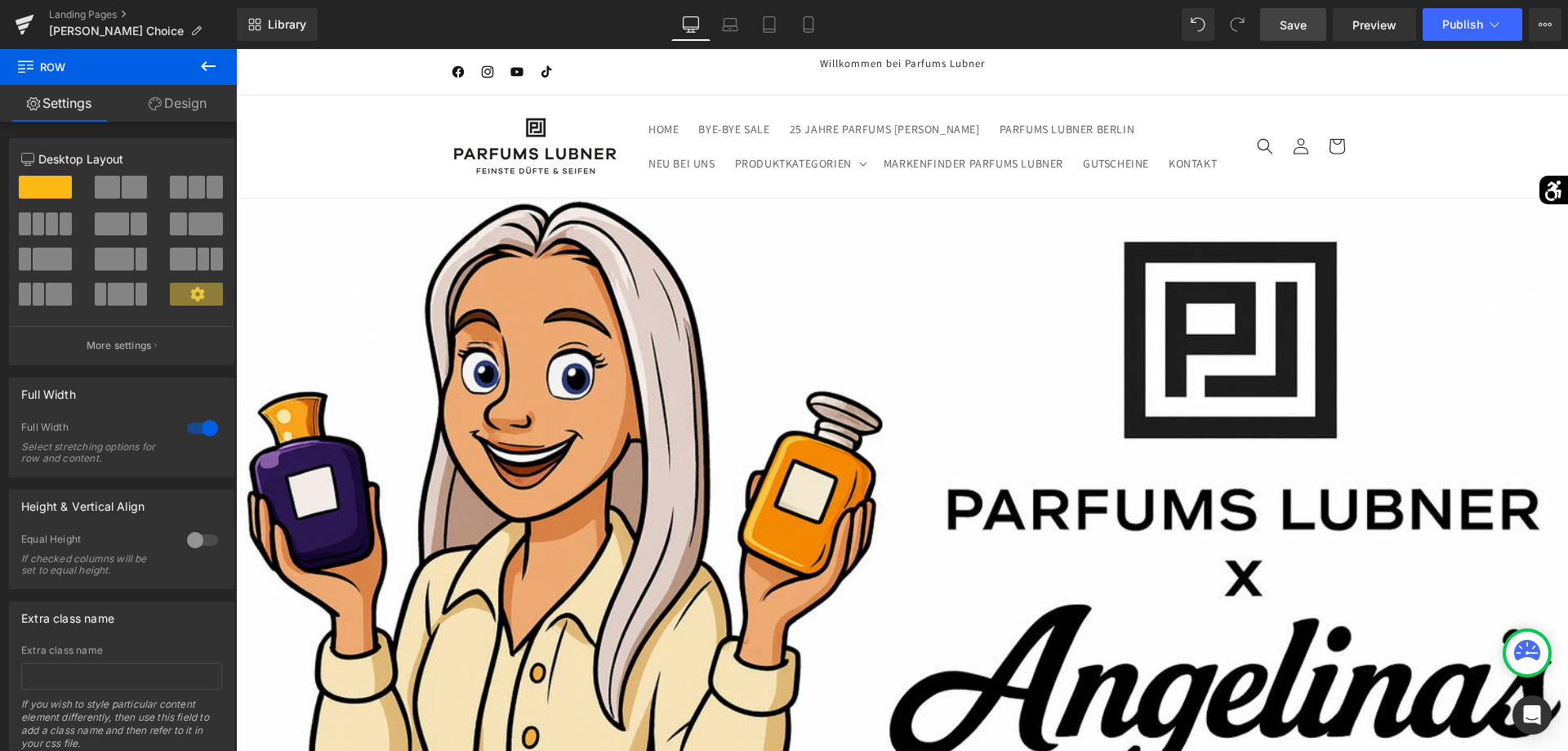
click at [1300, 33] on link "Save" at bounding box center [1293, 24] width 66 height 33
click at [1392, 17] on link "Preview" at bounding box center [1374, 24] width 84 height 33
click at [94, 9] on link "Landing Pages" at bounding box center [142, 14] width 188 height 13
